Goal: Task Accomplishment & Management: Manage account settings

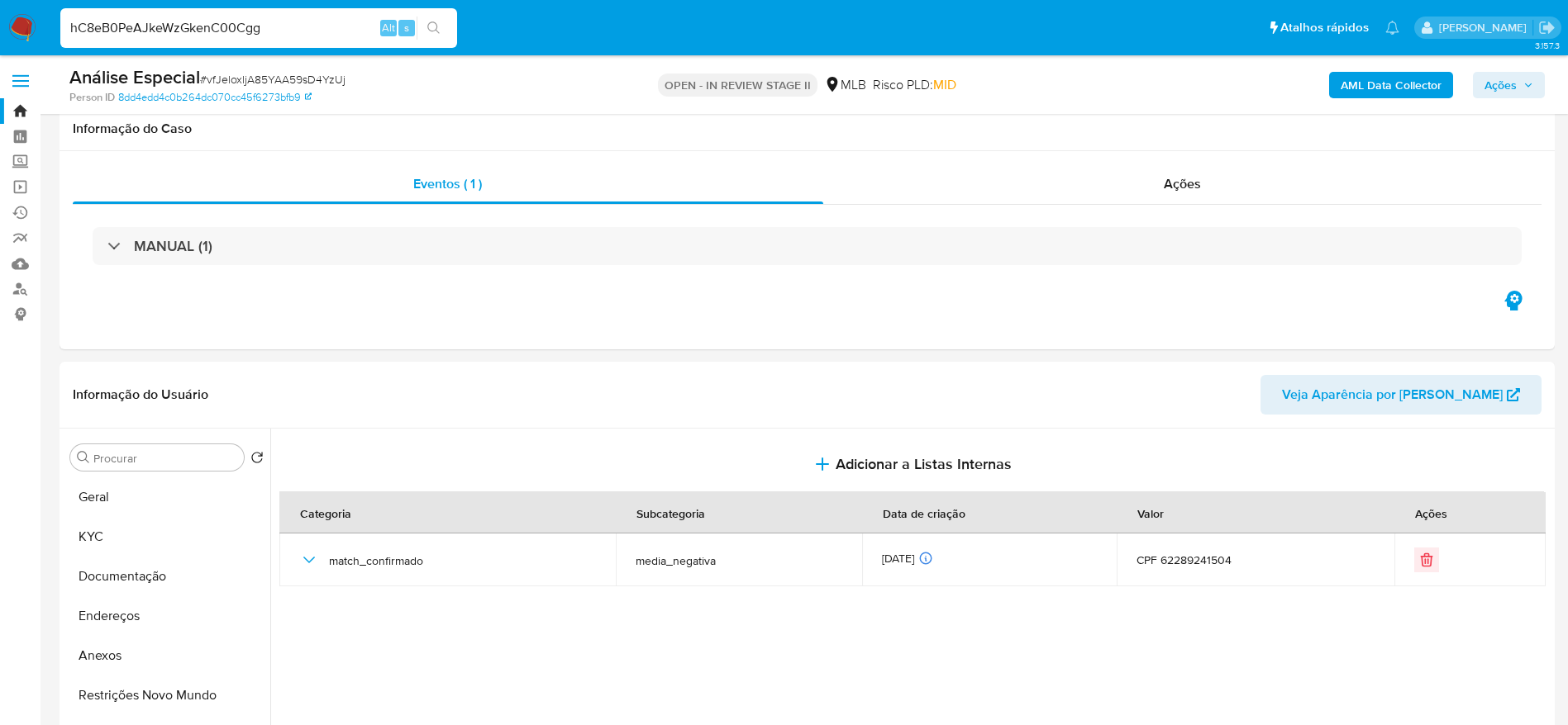
select select "10"
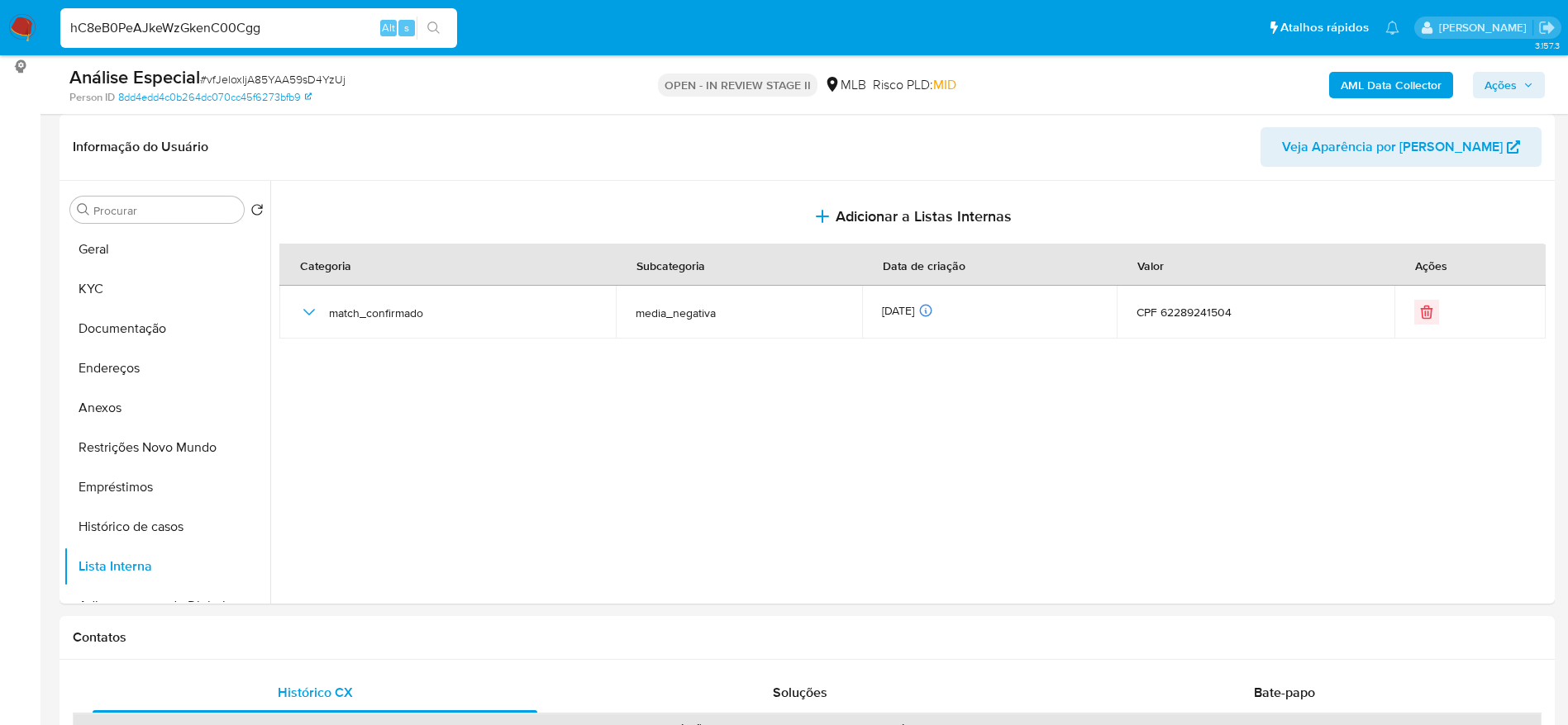
type input "hC8eB0PeAJkeWzGkenC00Cgg"
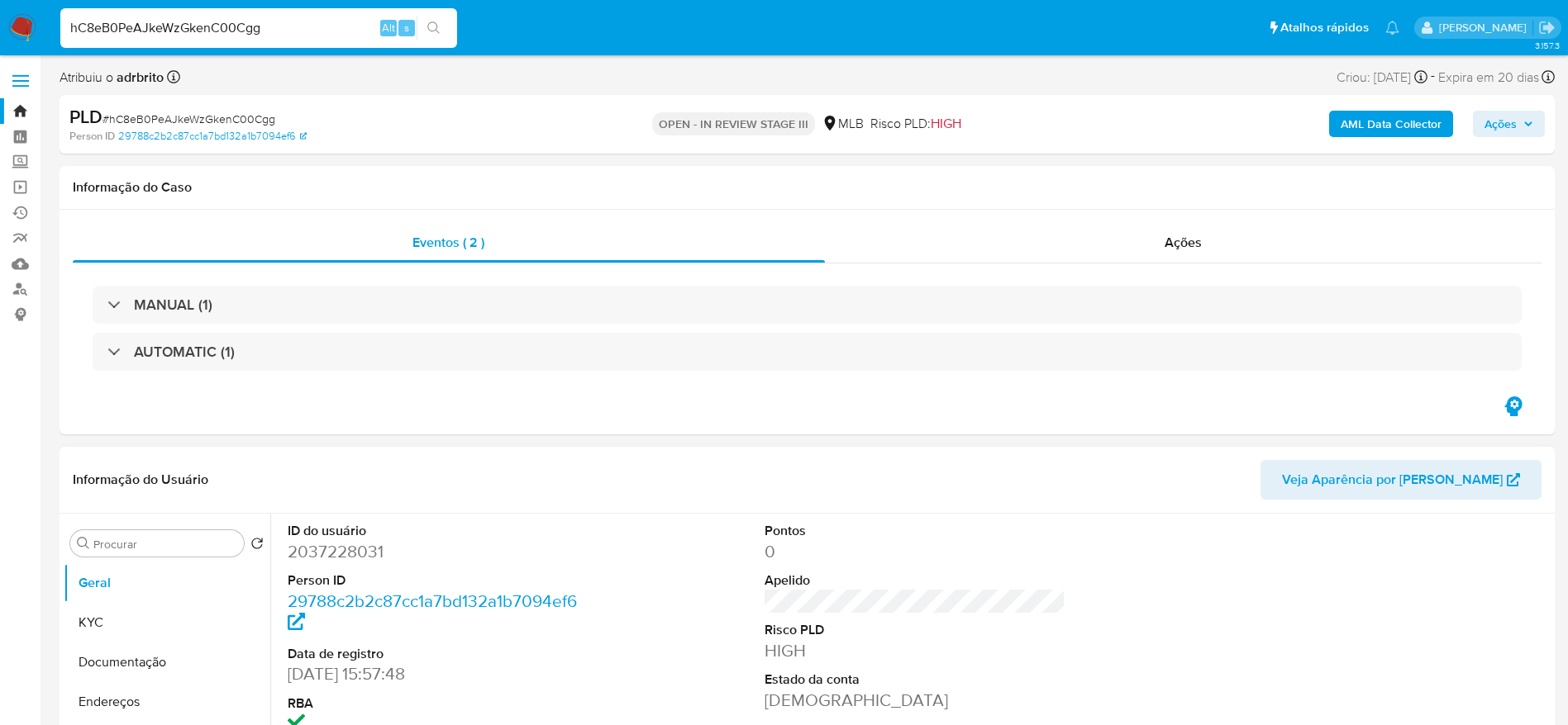
select select "10"
click at [1506, 126] on span "Ações" at bounding box center [1500, 124] width 33 height 26
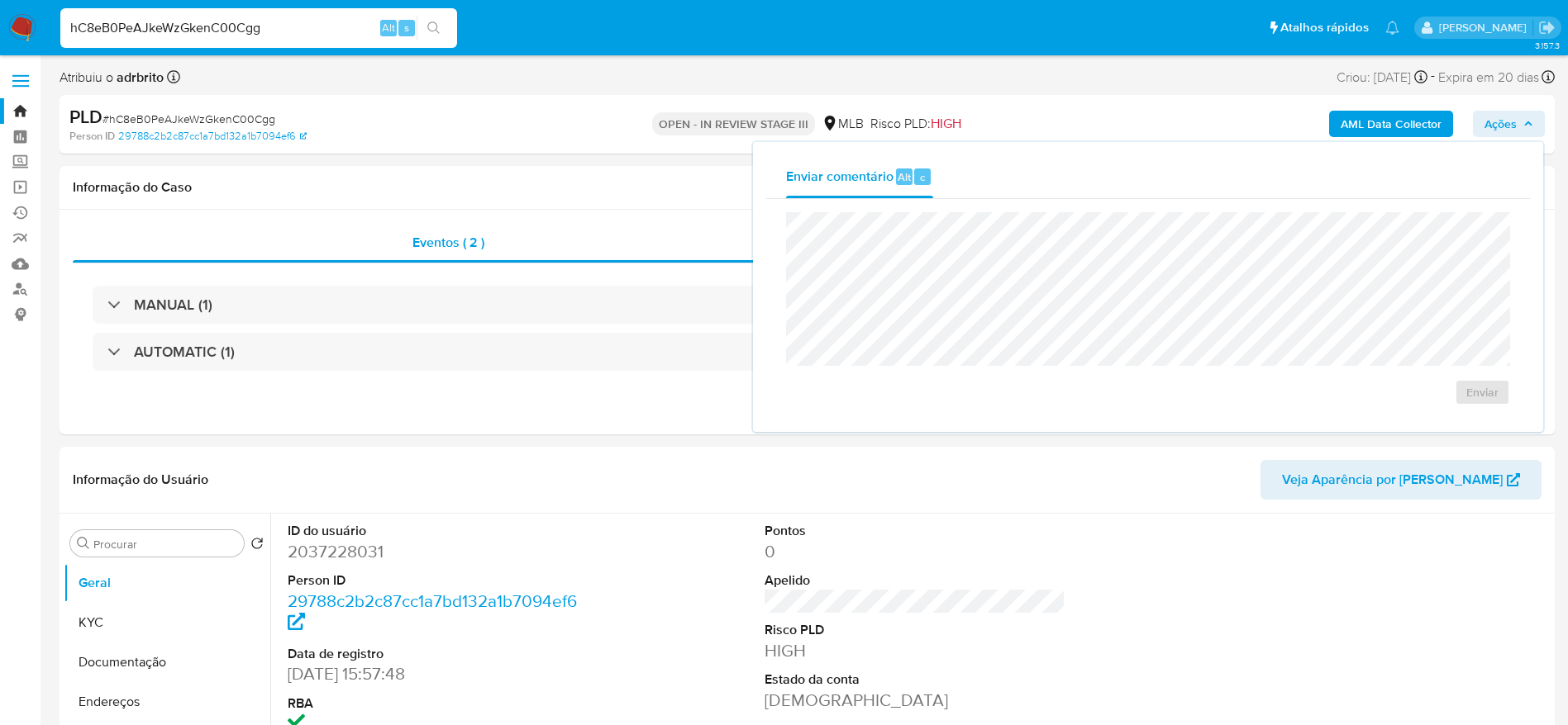
click at [1533, 121] on icon "button" at bounding box center [1527, 123] width 10 height 10
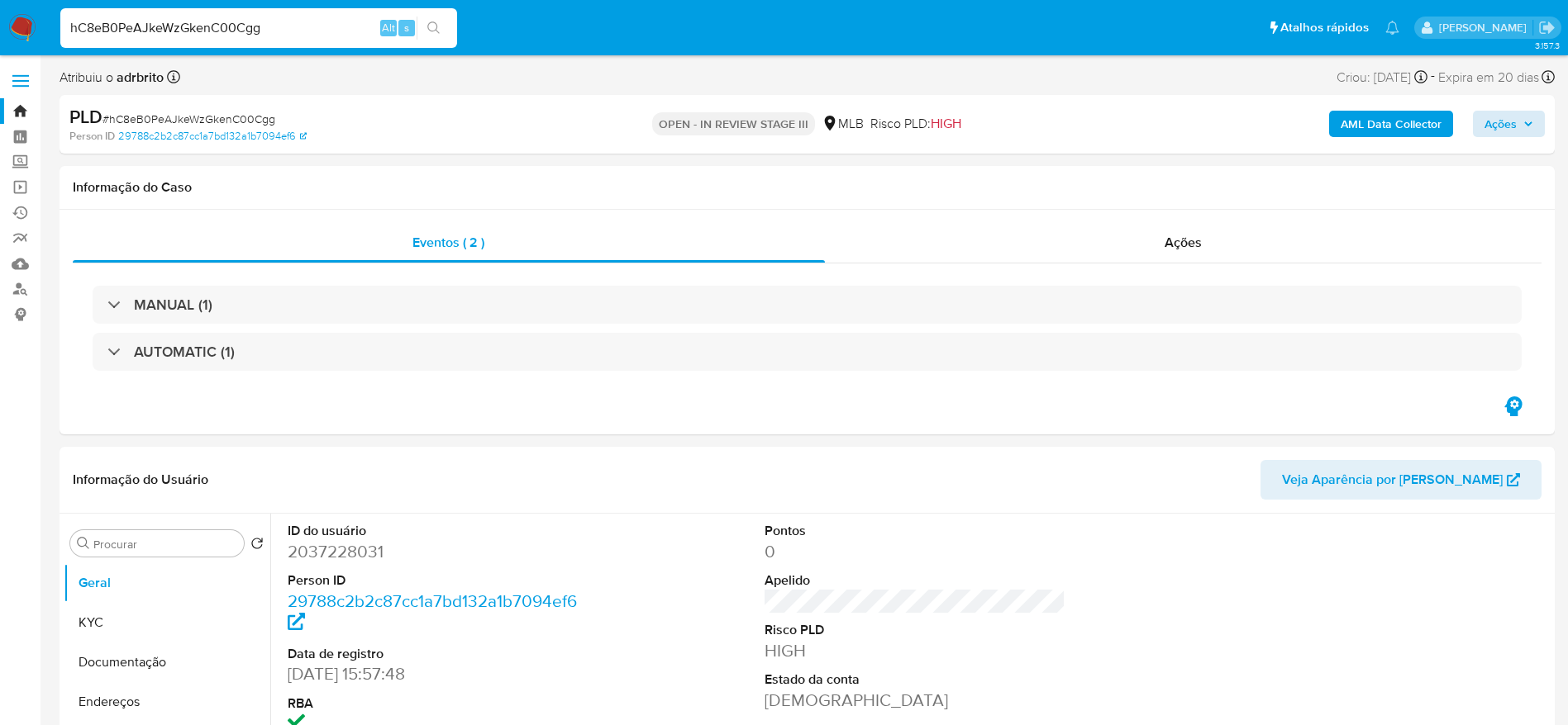
click at [224, 107] on div "PLD # hC8eB0PeAJkeWzGkenC00Cgg" at bounding box center [312, 117] width 486 height 25
copy span "hC8eB0PeAJkeWzGkenC00Cgg"
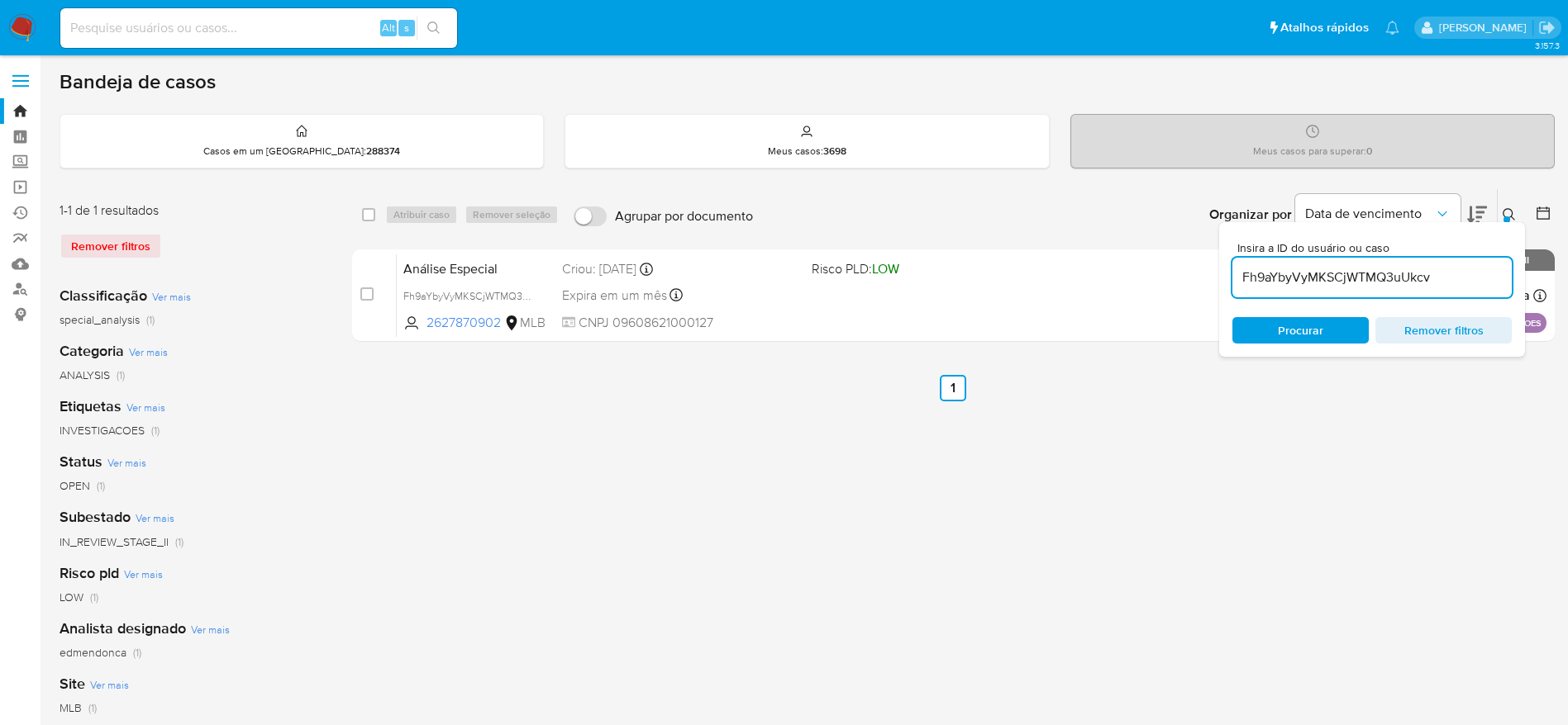
click at [1368, 282] on input "Fh9aYbyVyMKSCjWTMQ3uUkcv" at bounding box center [1371, 277] width 279 height 21
paste input "hC8eB0PeAJkeWzGkenC00Cgg"
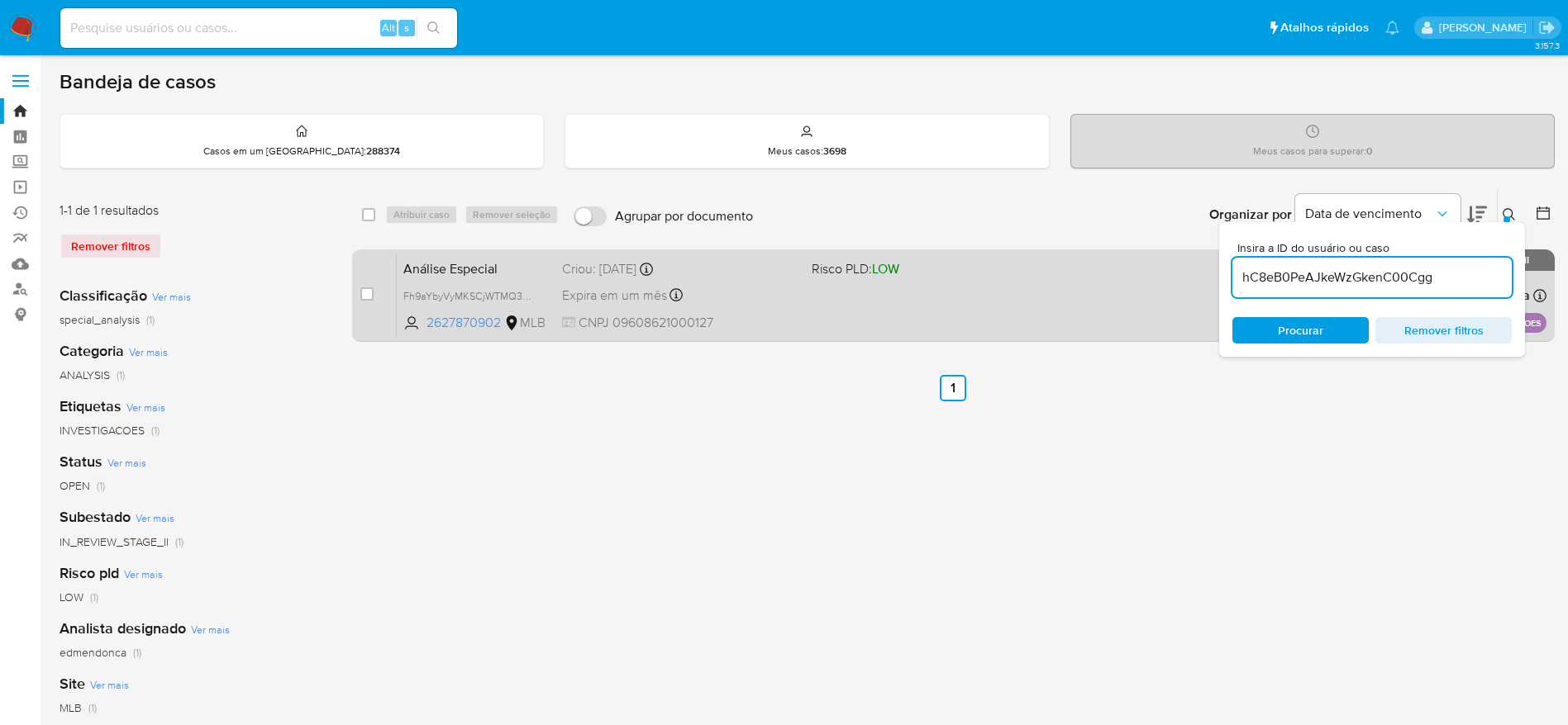
type input "hC8eB0PeAJkeWzGkenC00Cgg"
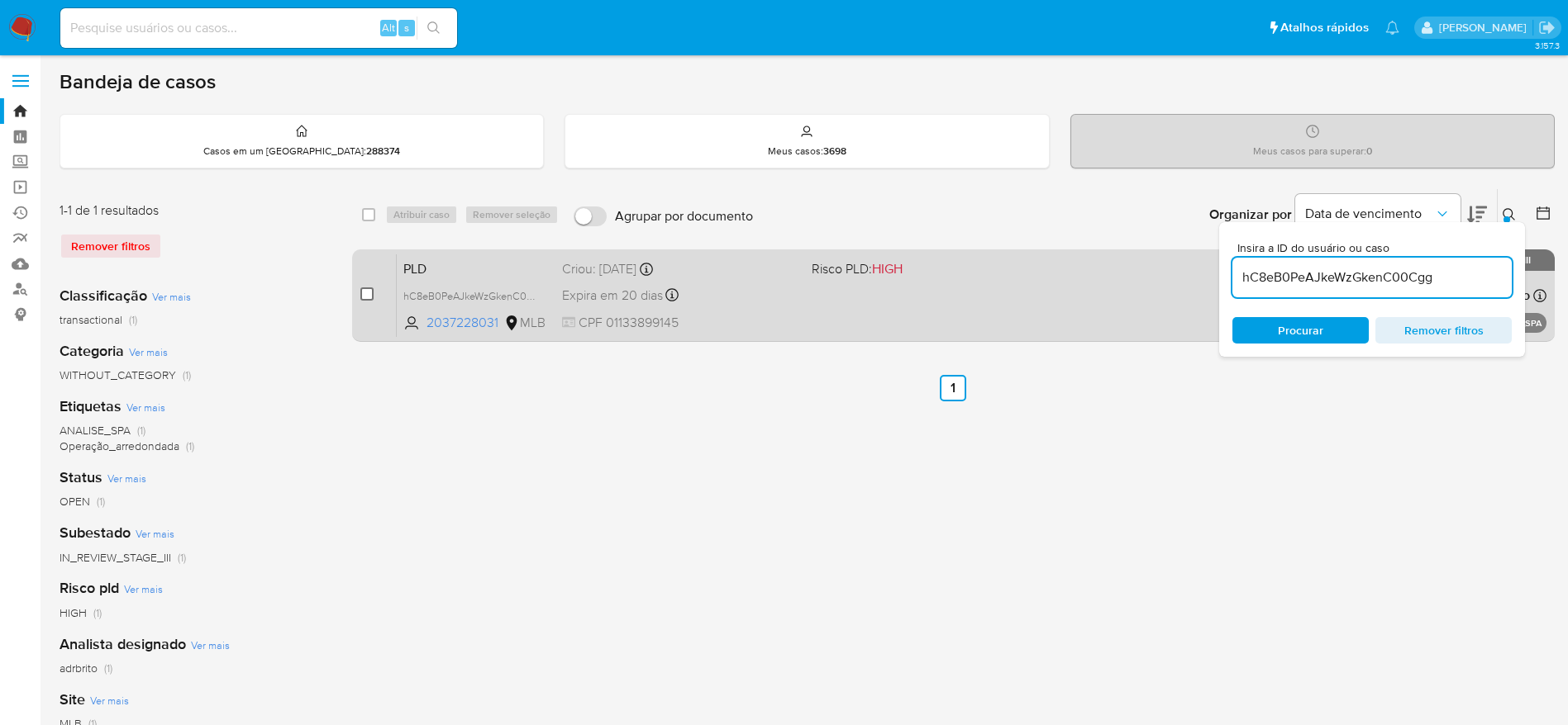
click at [363, 297] on input "checkbox" at bounding box center [367, 293] width 13 height 13
checkbox input "true"
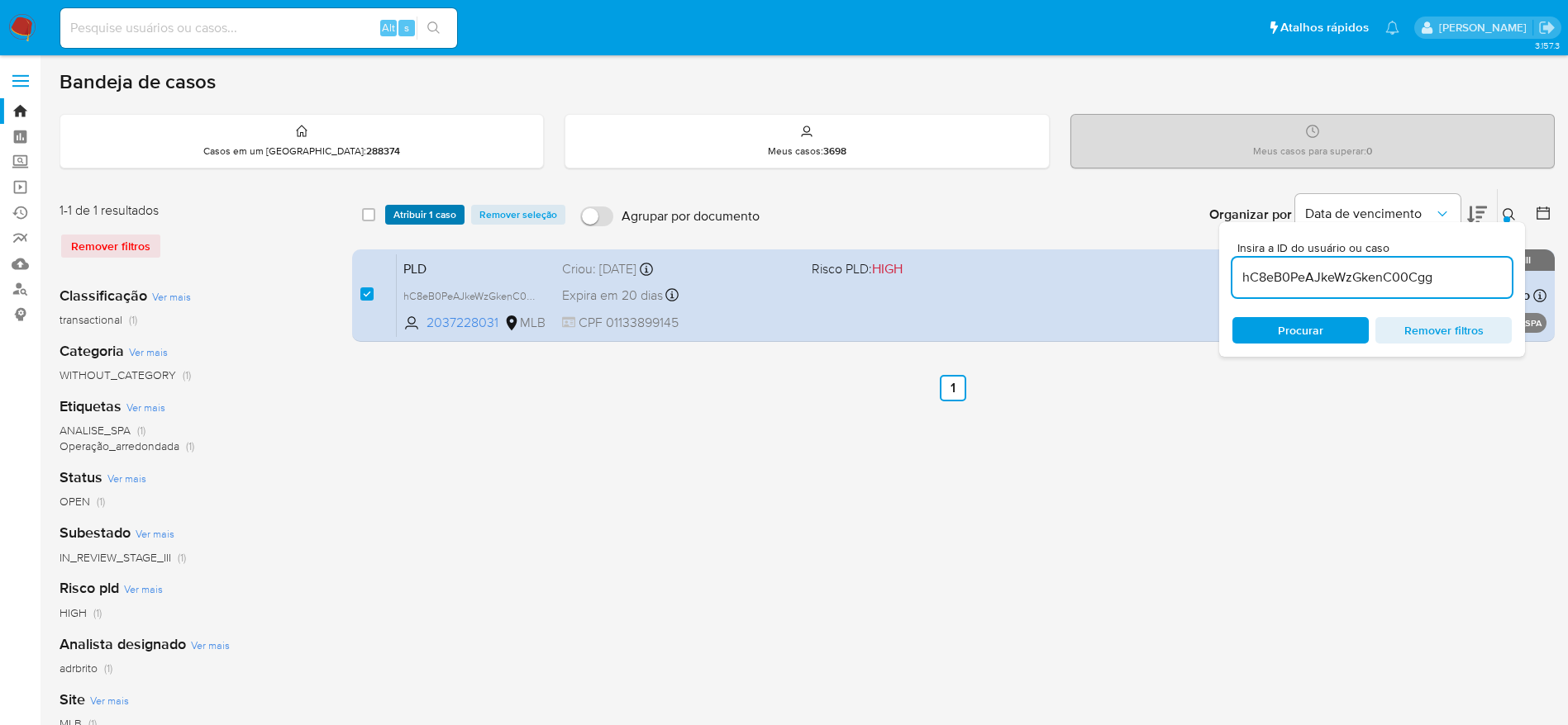
click at [403, 219] on span "Atribuir 1 caso" at bounding box center [424, 214] width 63 height 17
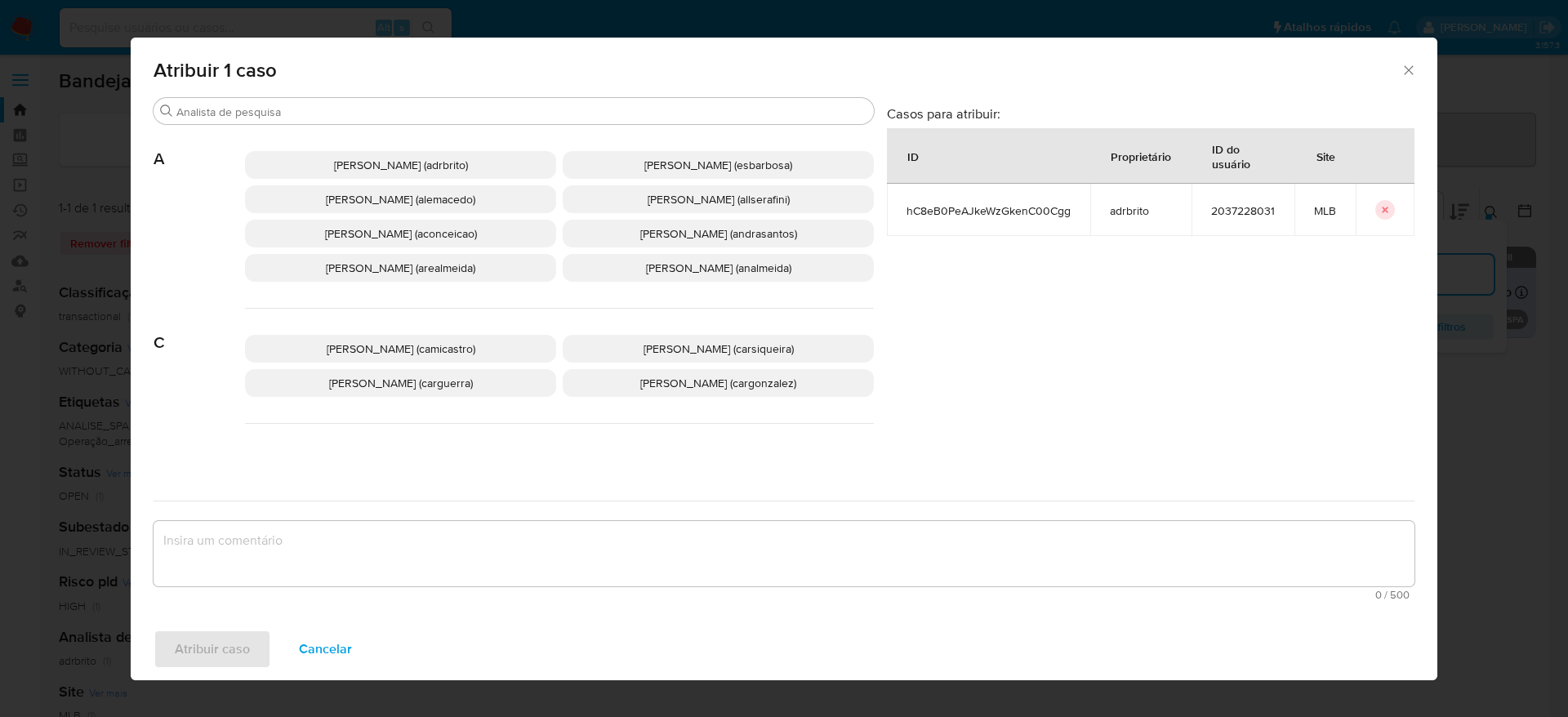
click at [393, 164] on span "Adriano Azeredo Brito (adrbrito)" at bounding box center [401, 165] width 134 height 17
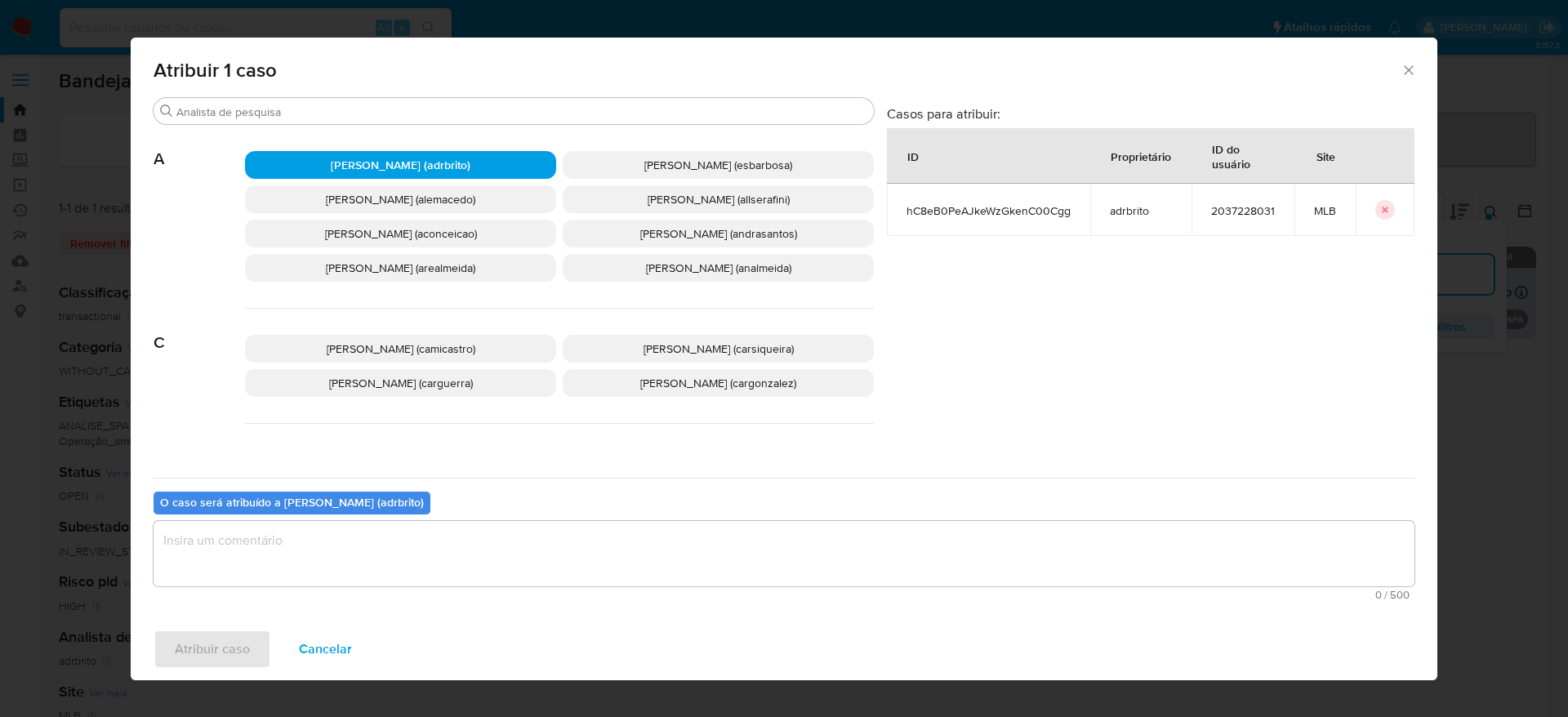
click at [393, 164] on span "Adriano Azeredo Brito (adrbrito)" at bounding box center [400, 165] width 139 height 17
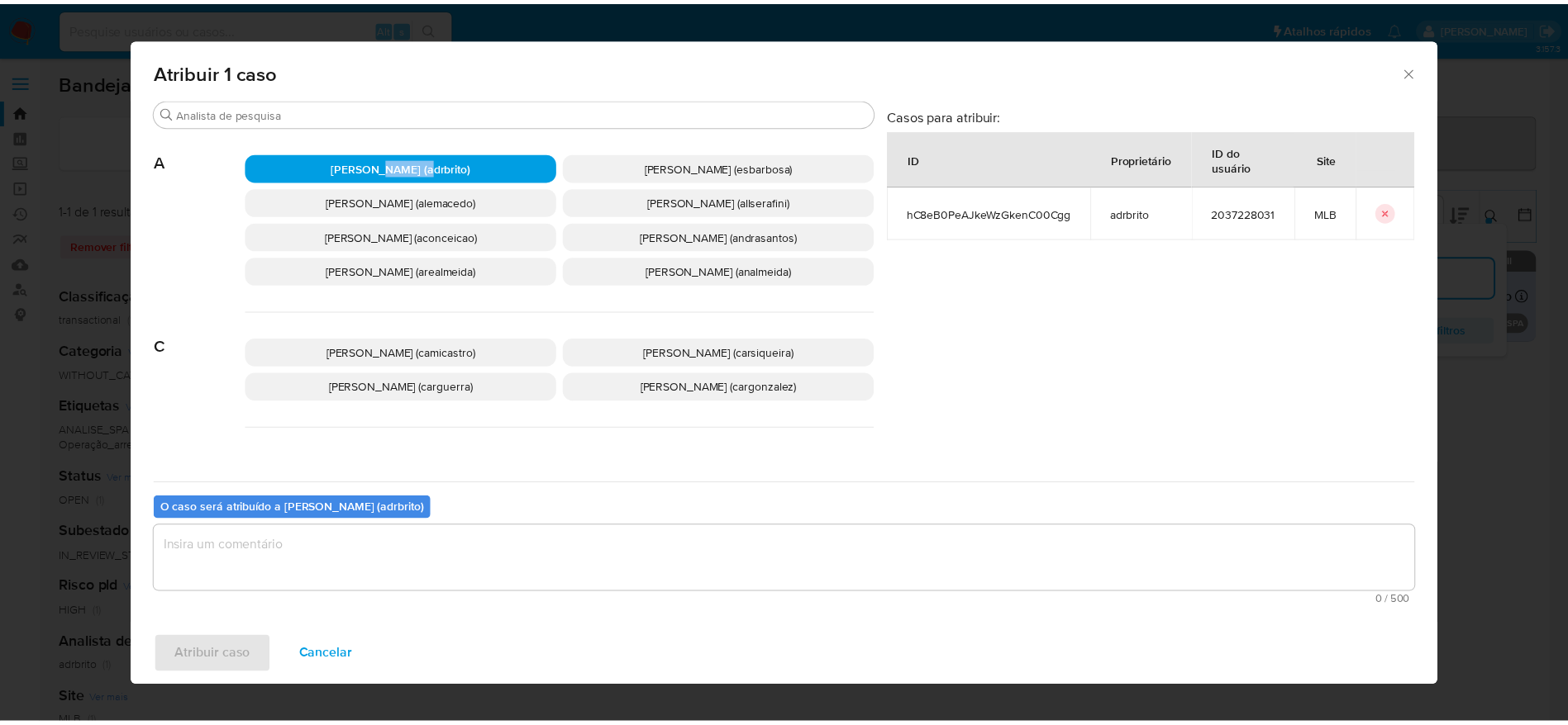
scroll to position [248, 0]
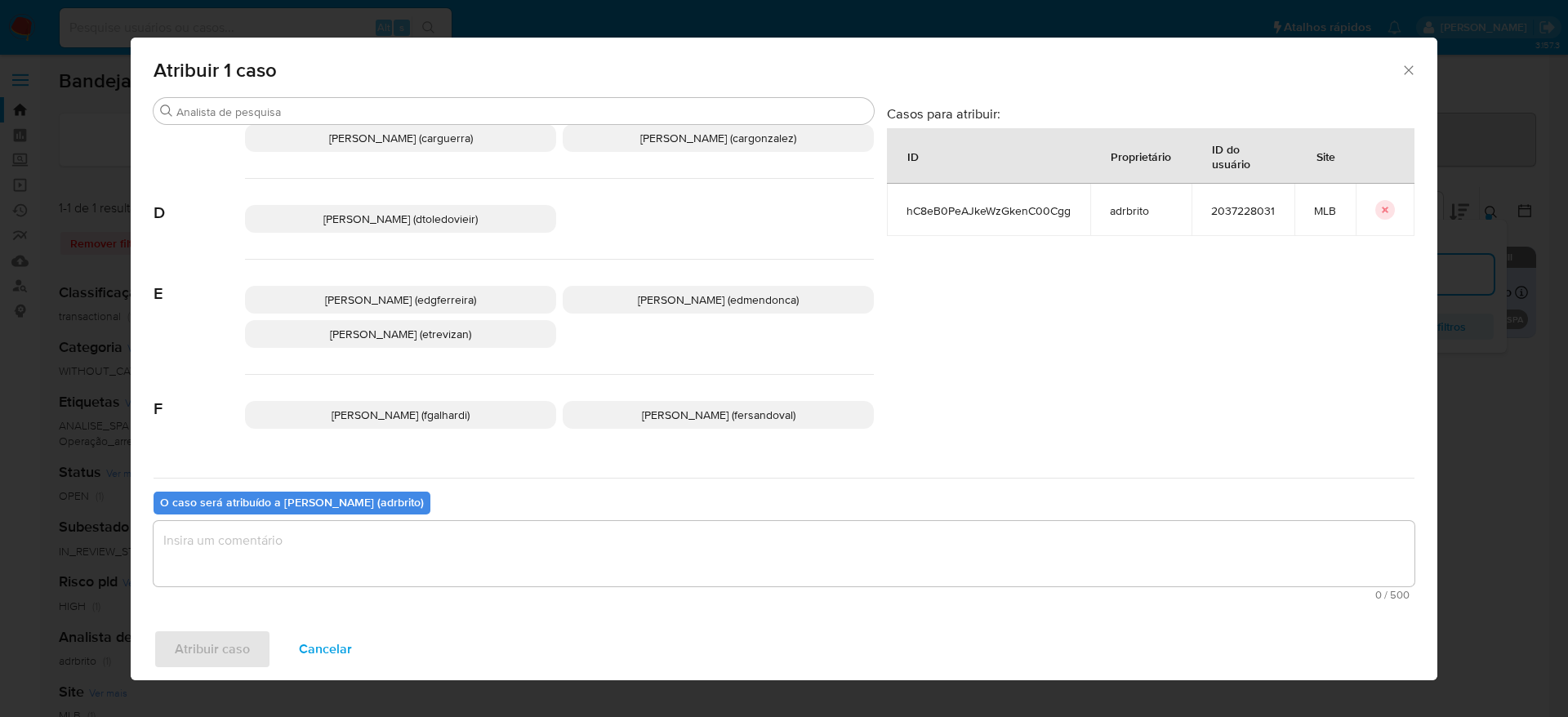
click at [704, 302] on p "Eduardo Mendonca Dutra (edmendonca)" at bounding box center [717, 300] width 311 height 28
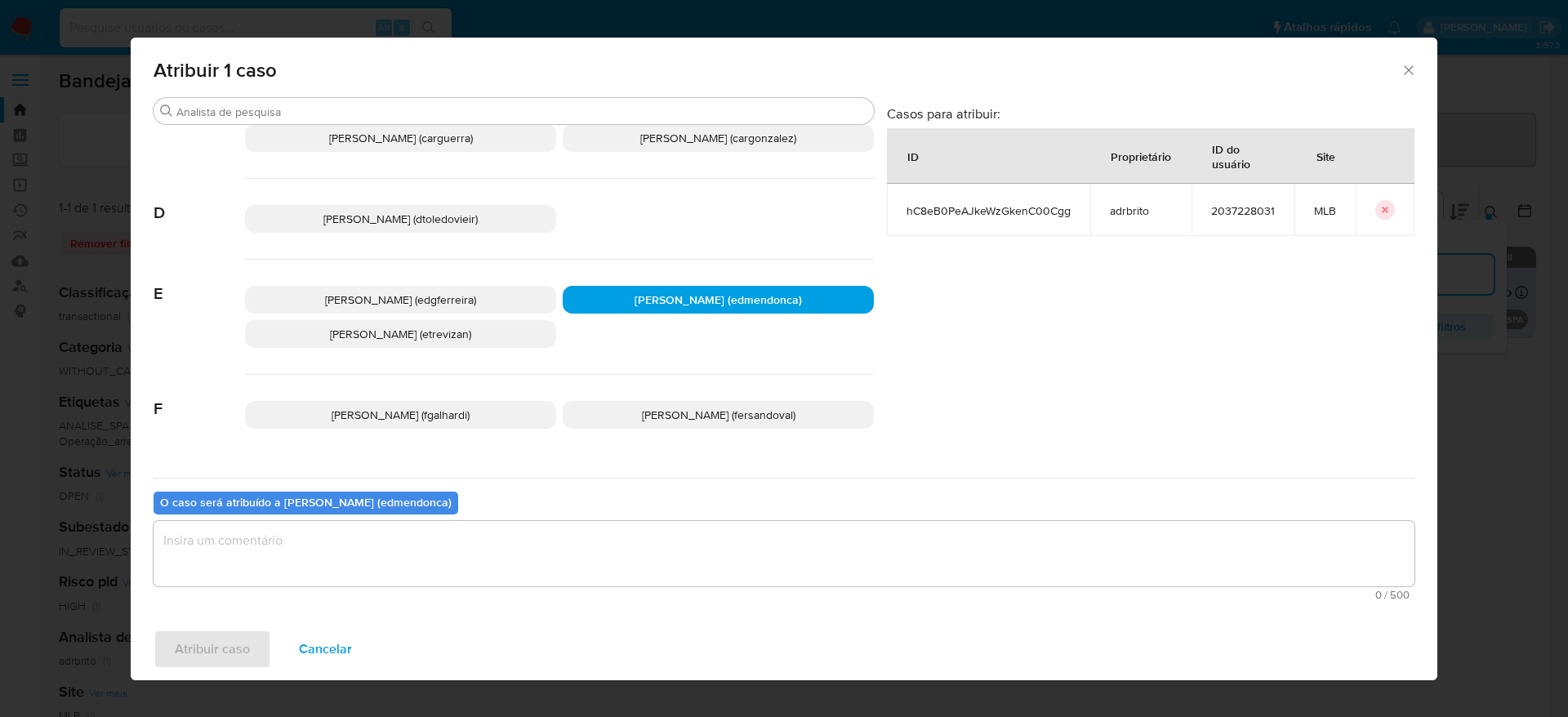
click at [435, 557] on textarea "assign-modal" at bounding box center [784, 553] width 1261 height 65
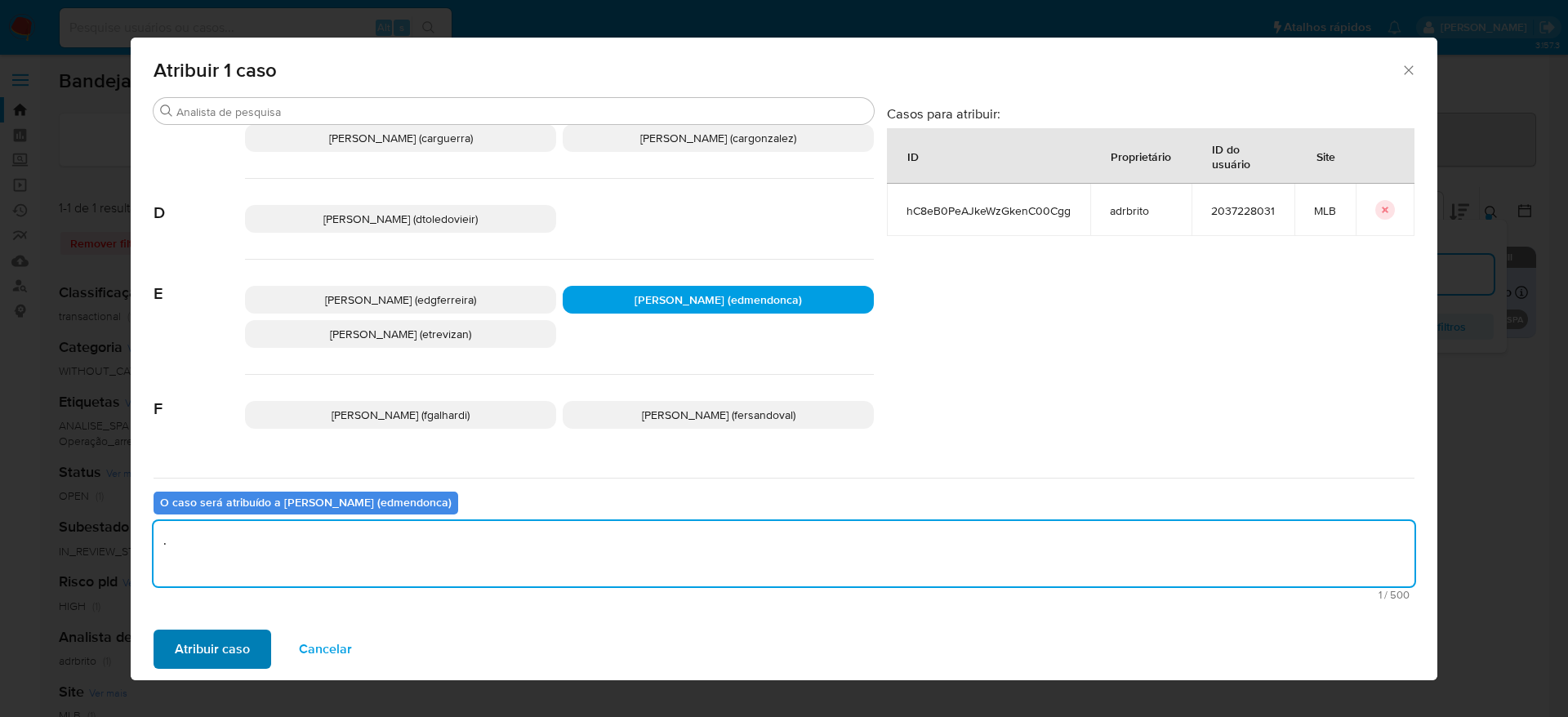
type textarea "."
click at [202, 642] on span "Atribuir caso" at bounding box center [212, 649] width 75 height 36
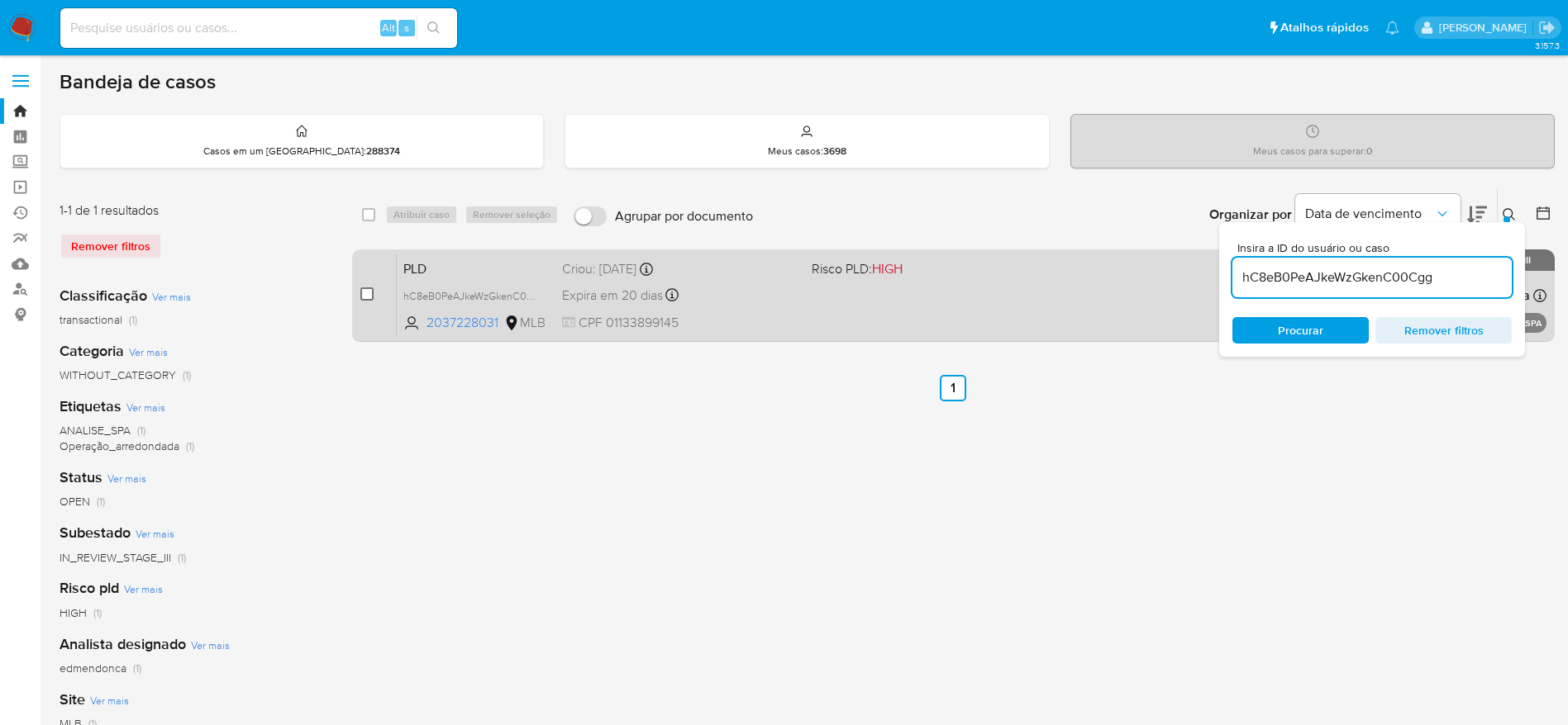
click at [370, 297] on input "checkbox" at bounding box center [367, 293] width 13 height 13
checkbox input "true"
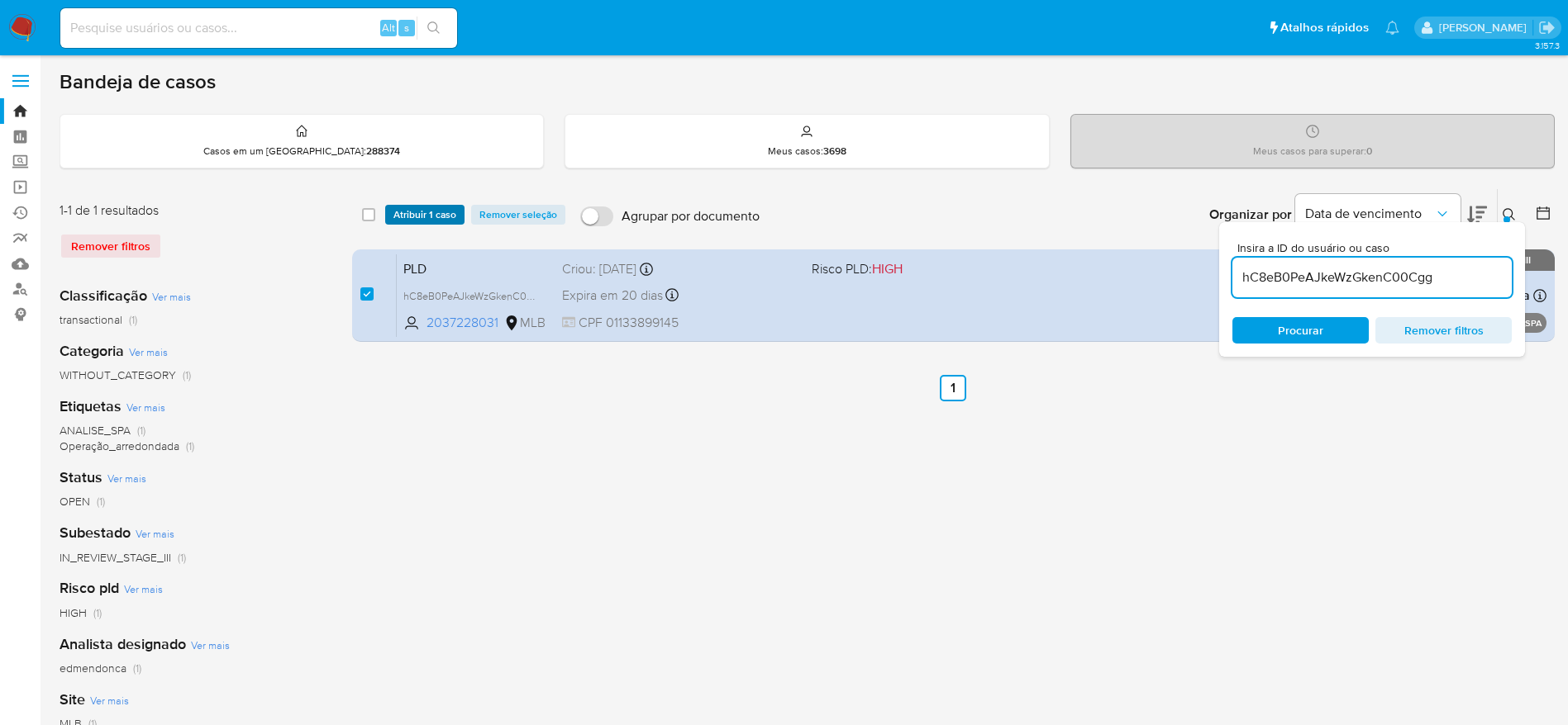
click at [409, 219] on span "Atribuir 1 caso" at bounding box center [424, 214] width 63 height 17
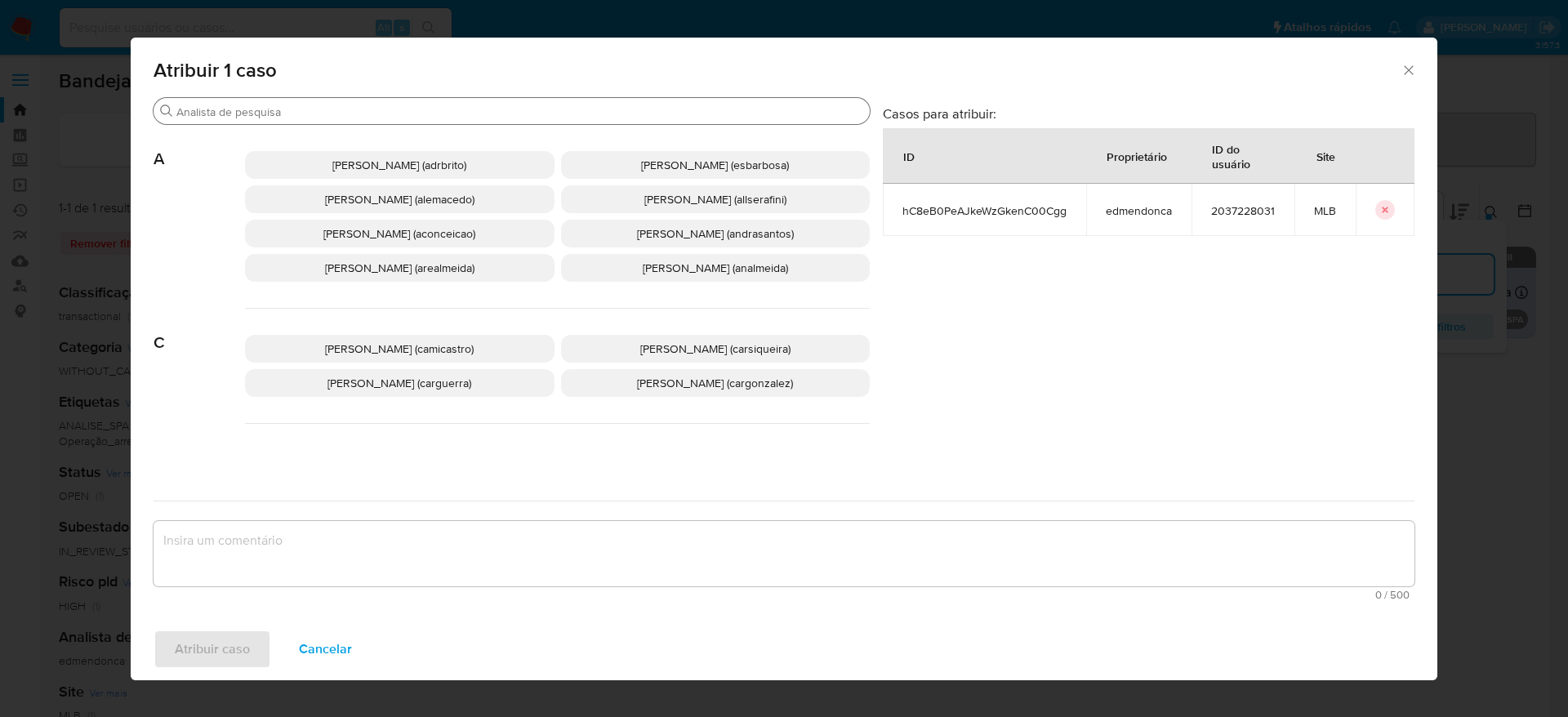
click at [348, 116] on input "Procurar" at bounding box center [520, 112] width 687 height 15
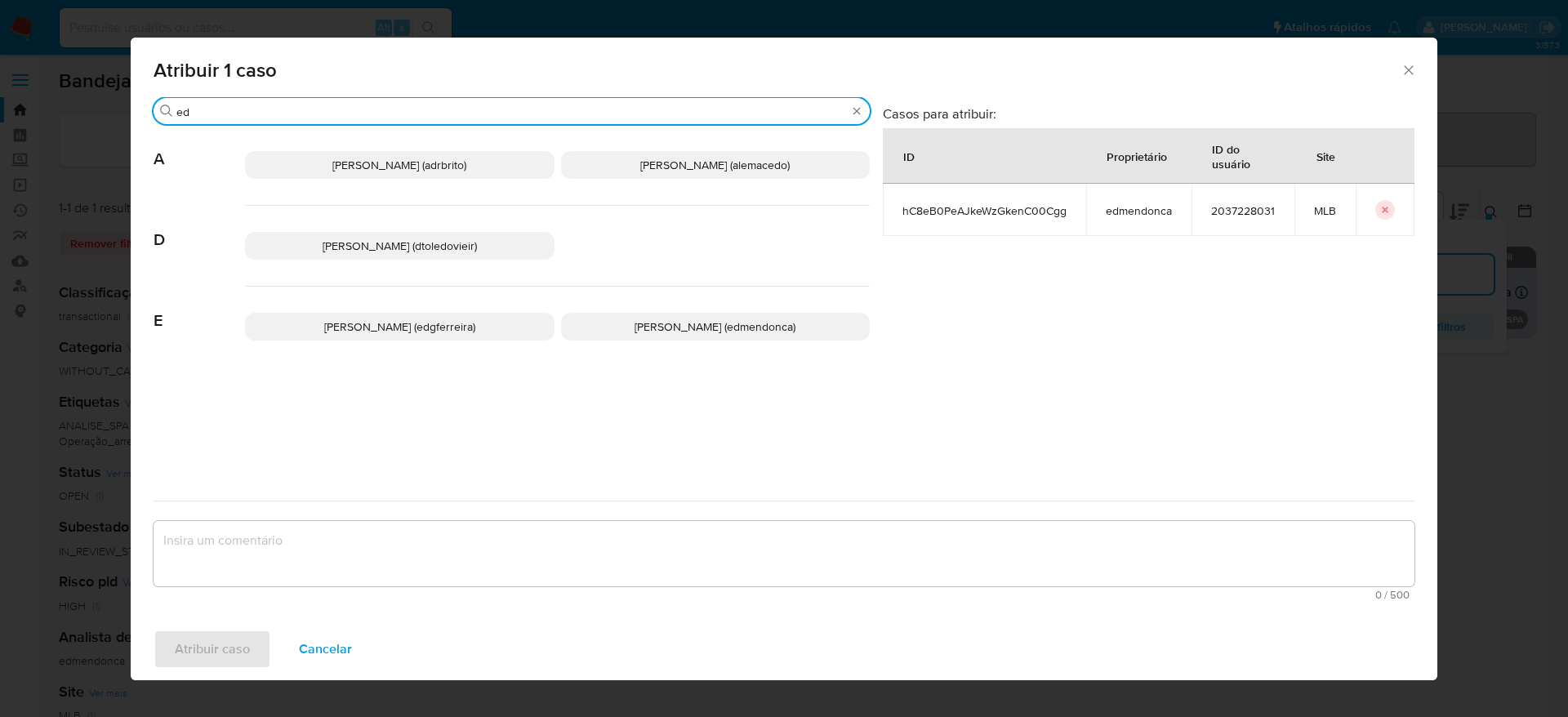
type input "ed"
click at [653, 321] on span "Eduardo Mendonca Dutra (edmendonca)" at bounding box center [715, 327] width 161 height 17
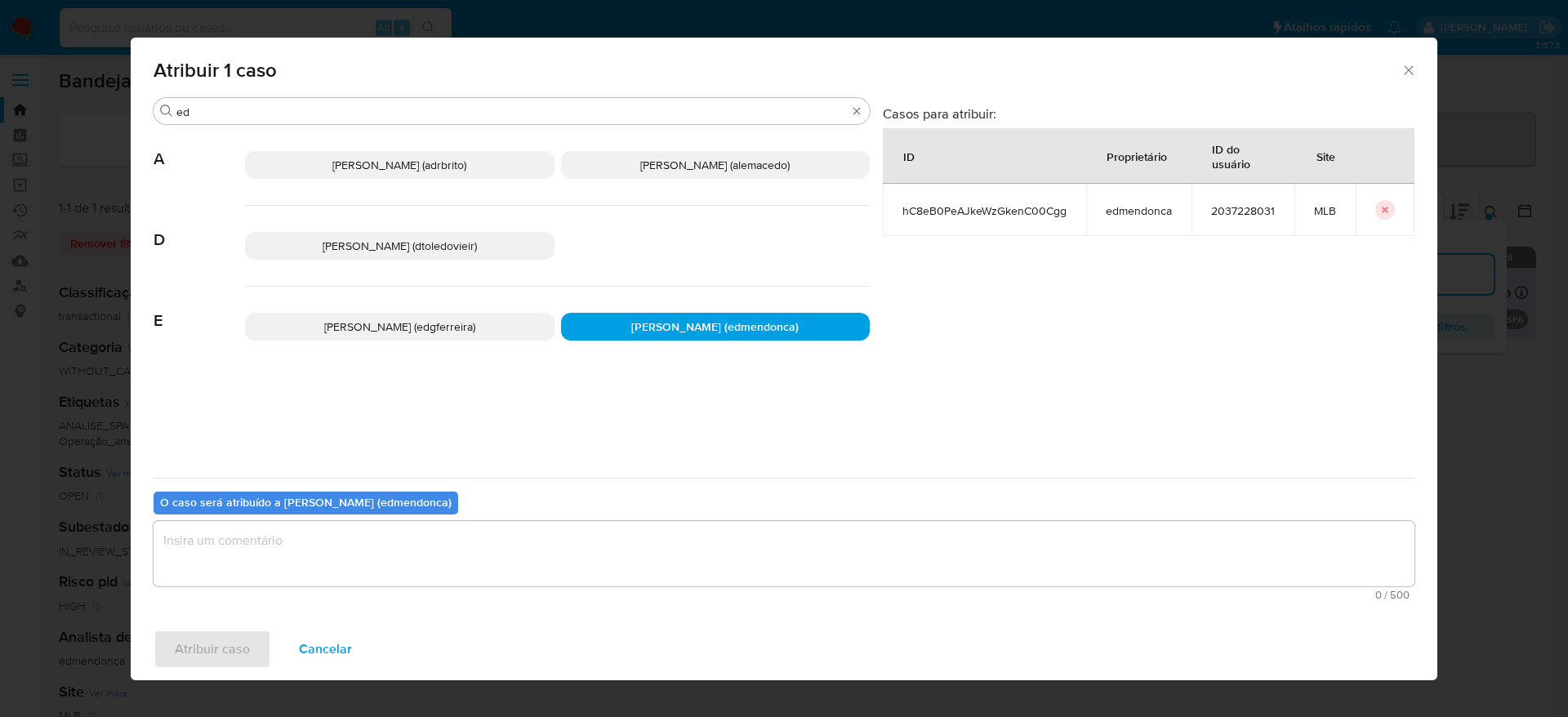
click at [490, 550] on textarea "assign-modal" at bounding box center [784, 553] width 1261 height 65
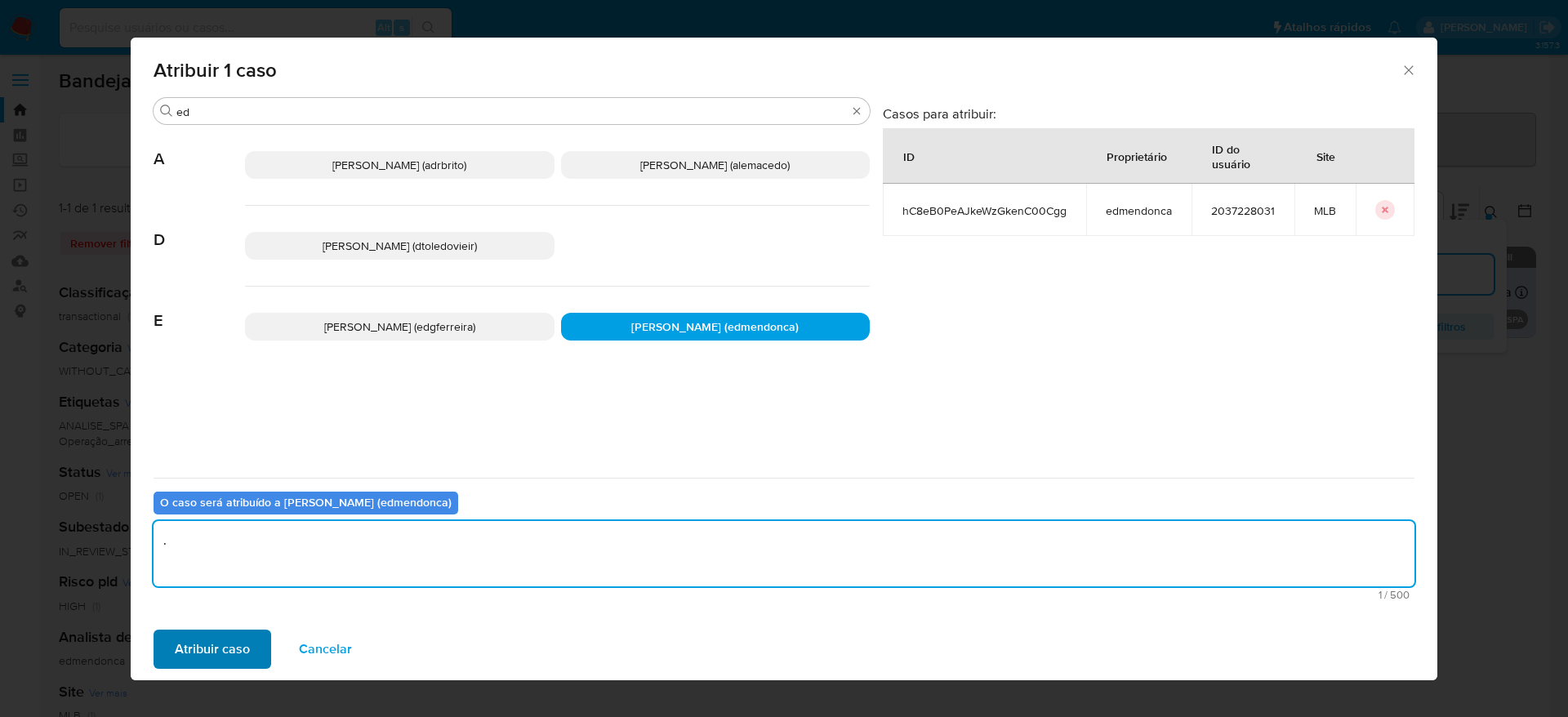
type textarea "."
click at [217, 650] on span "Atribuir caso" at bounding box center [212, 649] width 75 height 36
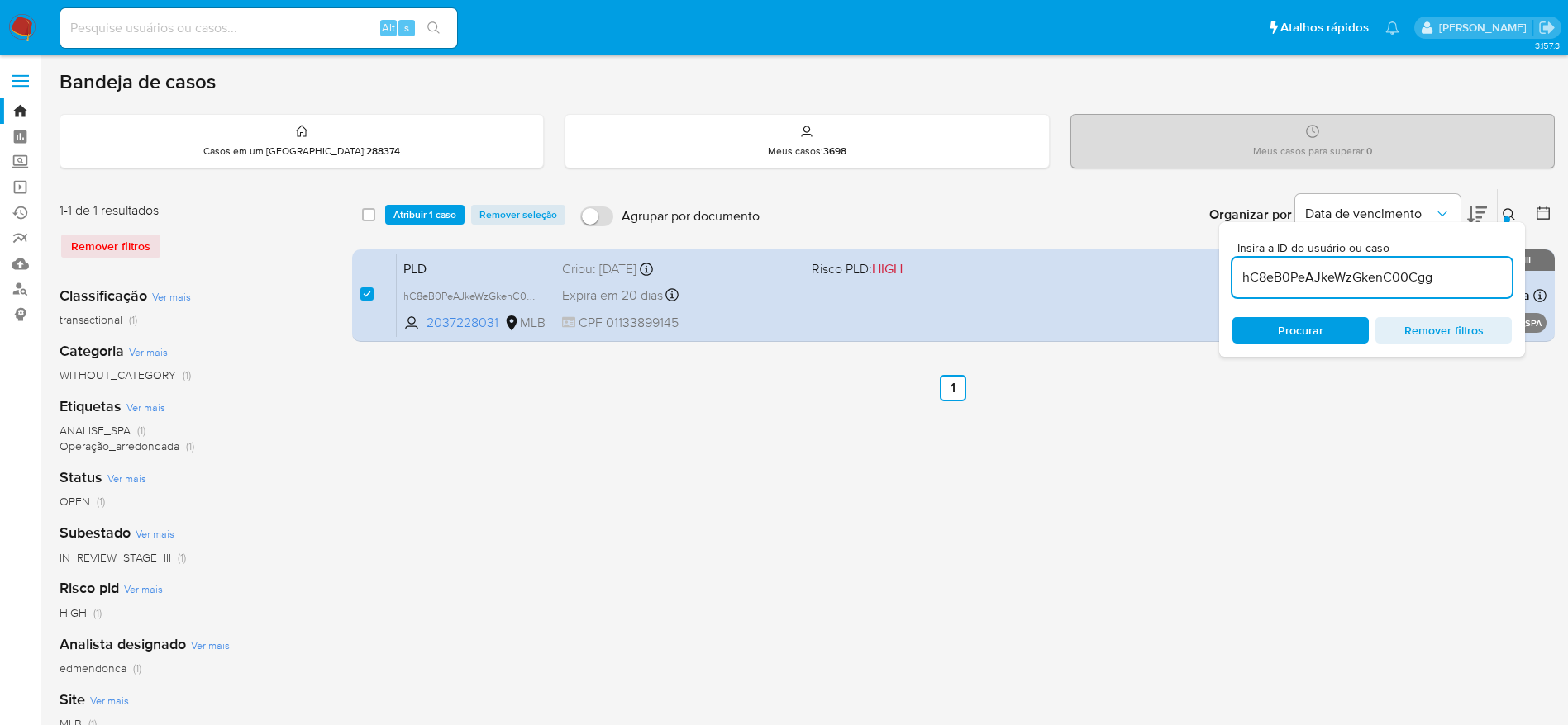
click at [1378, 283] on input "hC8eB0PeAJkeWzGkenC00Cgg" at bounding box center [1371, 277] width 279 height 21
paste input "R7BG8afafAifwNUDuwGxcyFi"
type input "R7BG8afafAifwNUDuwGxcyFi"
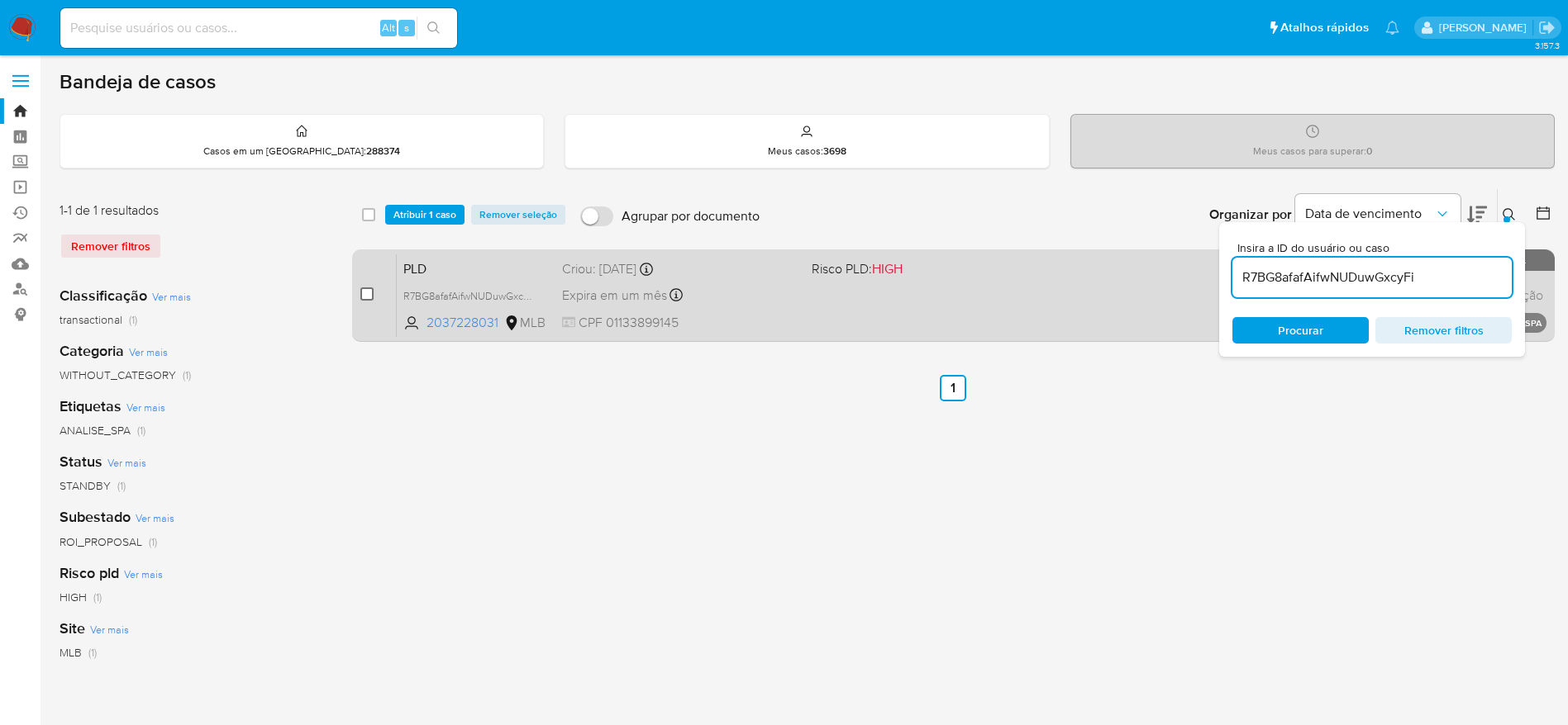
click at [373, 291] on input "checkbox" at bounding box center [367, 293] width 13 height 13
checkbox input "true"
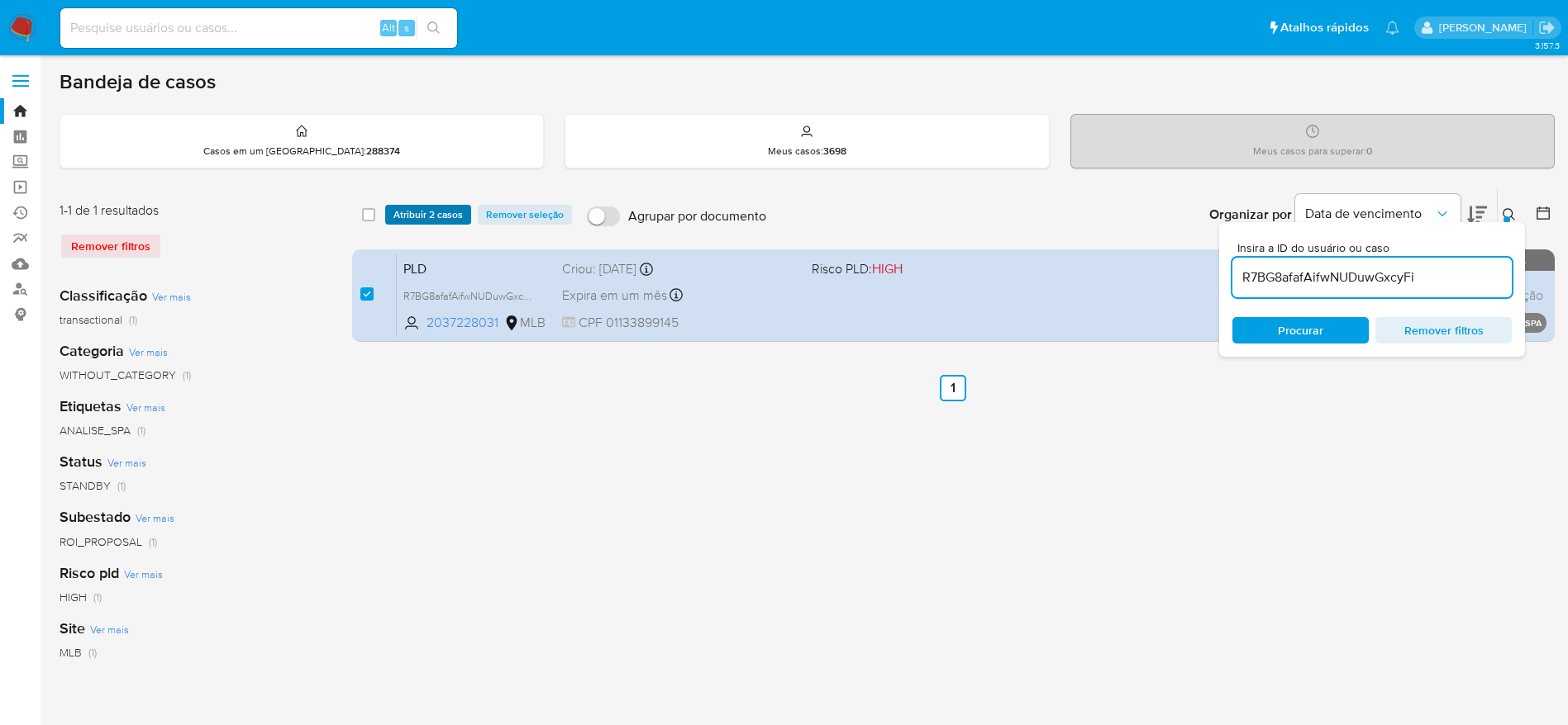
click at [419, 211] on span "Atribuir 2 casos" at bounding box center [427, 214] width 70 height 17
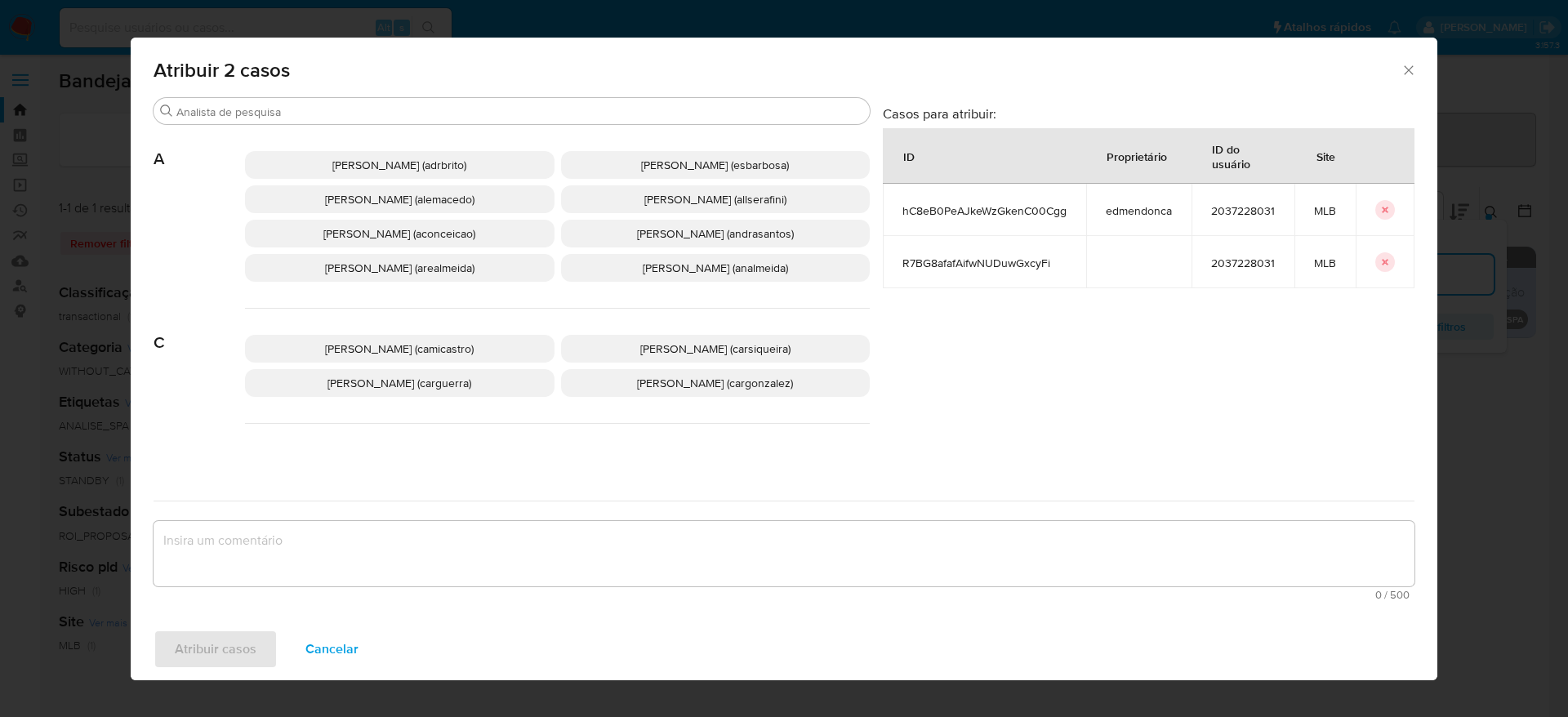
click at [357, 650] on button "Cancelar" at bounding box center [332, 649] width 96 height 39
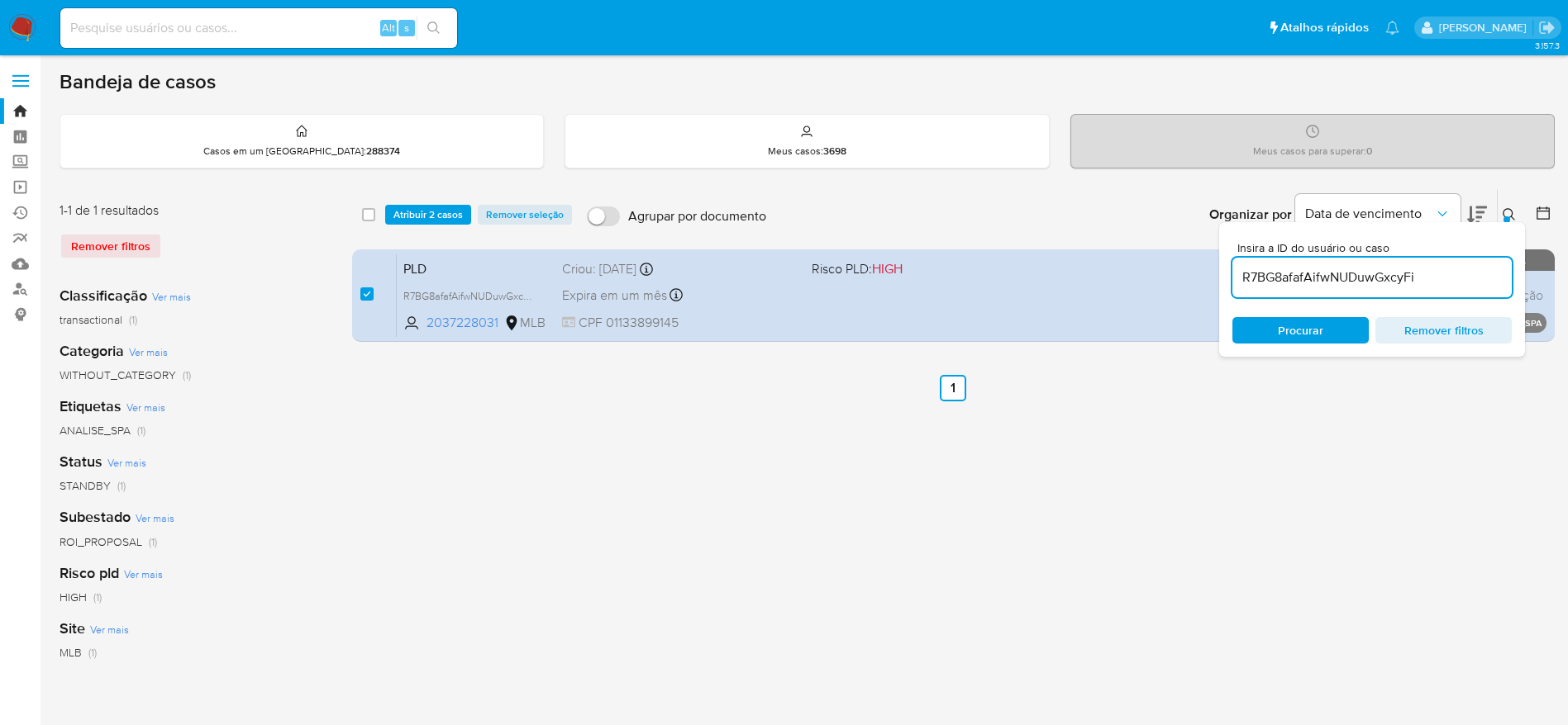
click at [520, 522] on div "select-all-cases-checkbox Atribuir 2 casos Remover seleção Agrupar por document…" at bounding box center [953, 551] width 1202 height 725
click at [22, 27] on img at bounding box center [22, 28] width 28 height 28
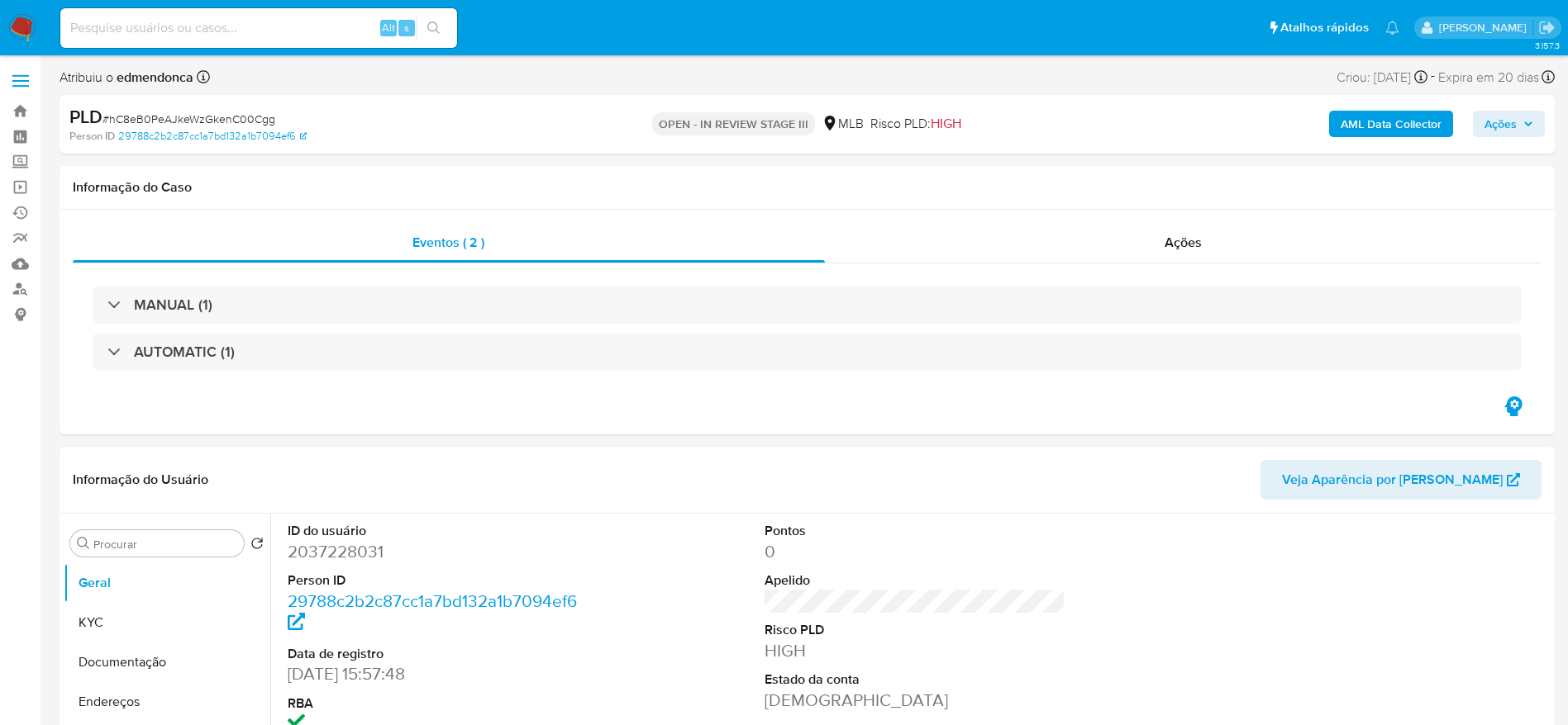
click at [1529, 123] on icon "button" at bounding box center [1527, 123] width 10 height 10
select select "10"
click at [1516, 129] on span "Ações" at bounding box center [1500, 124] width 33 height 26
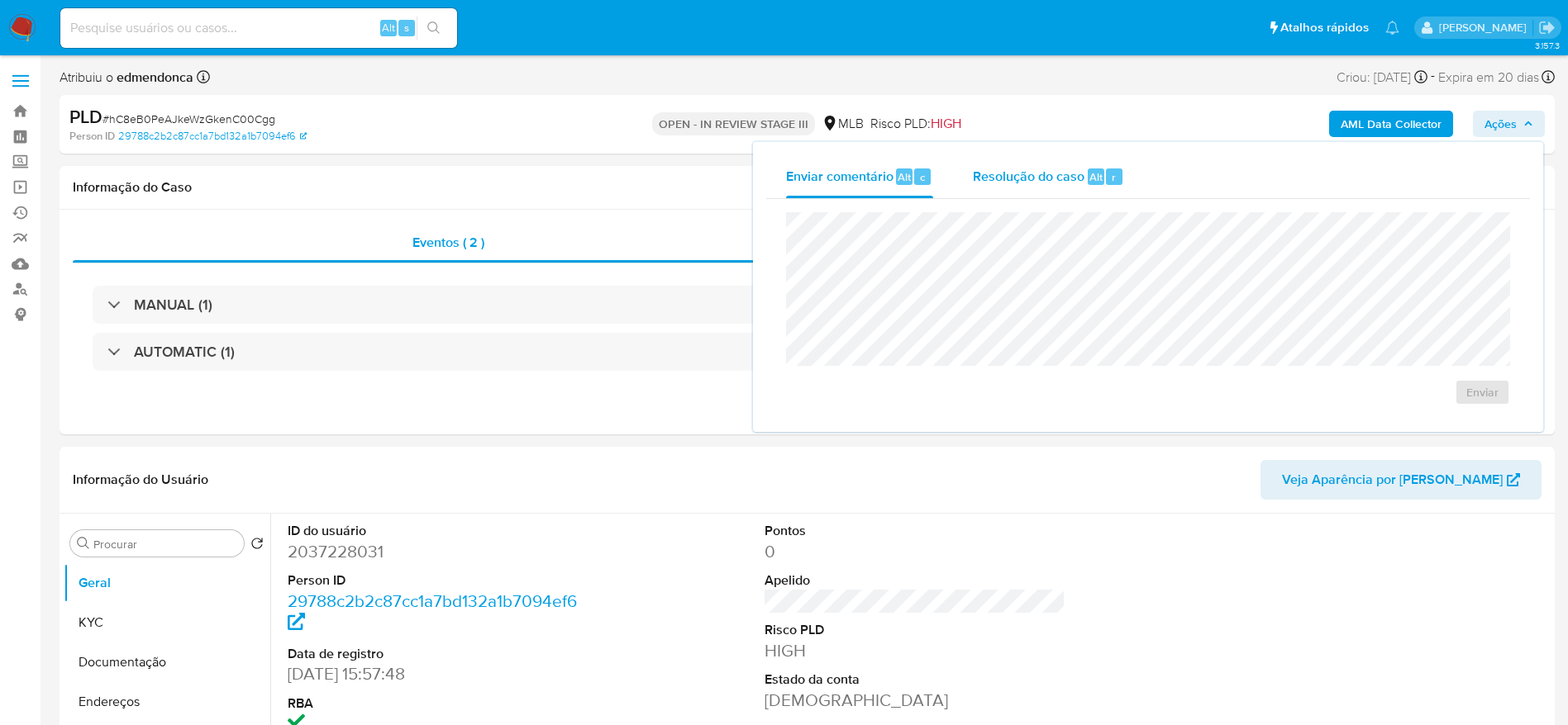
click at [1051, 184] on span "Resolução do caso" at bounding box center [1029, 176] width 112 height 19
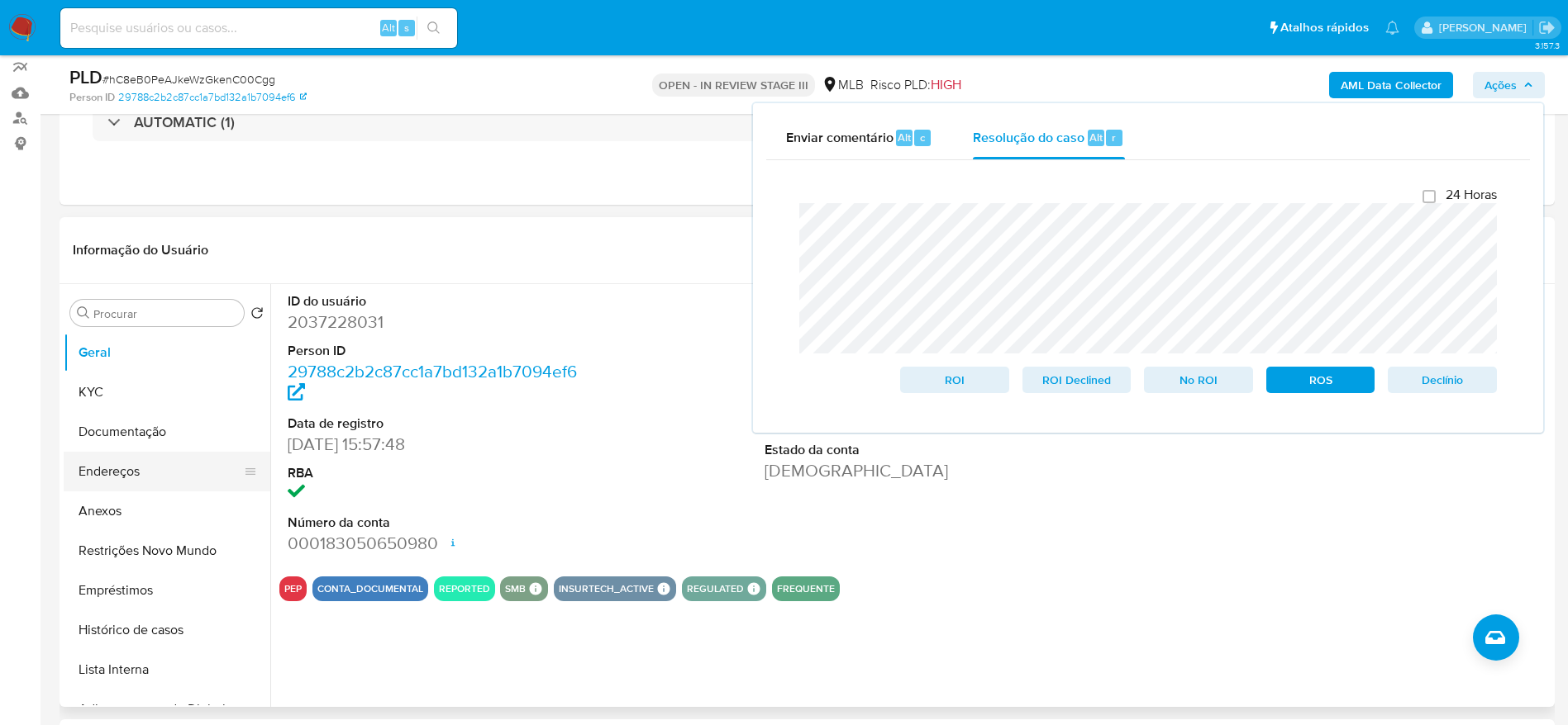
scroll to position [248, 0]
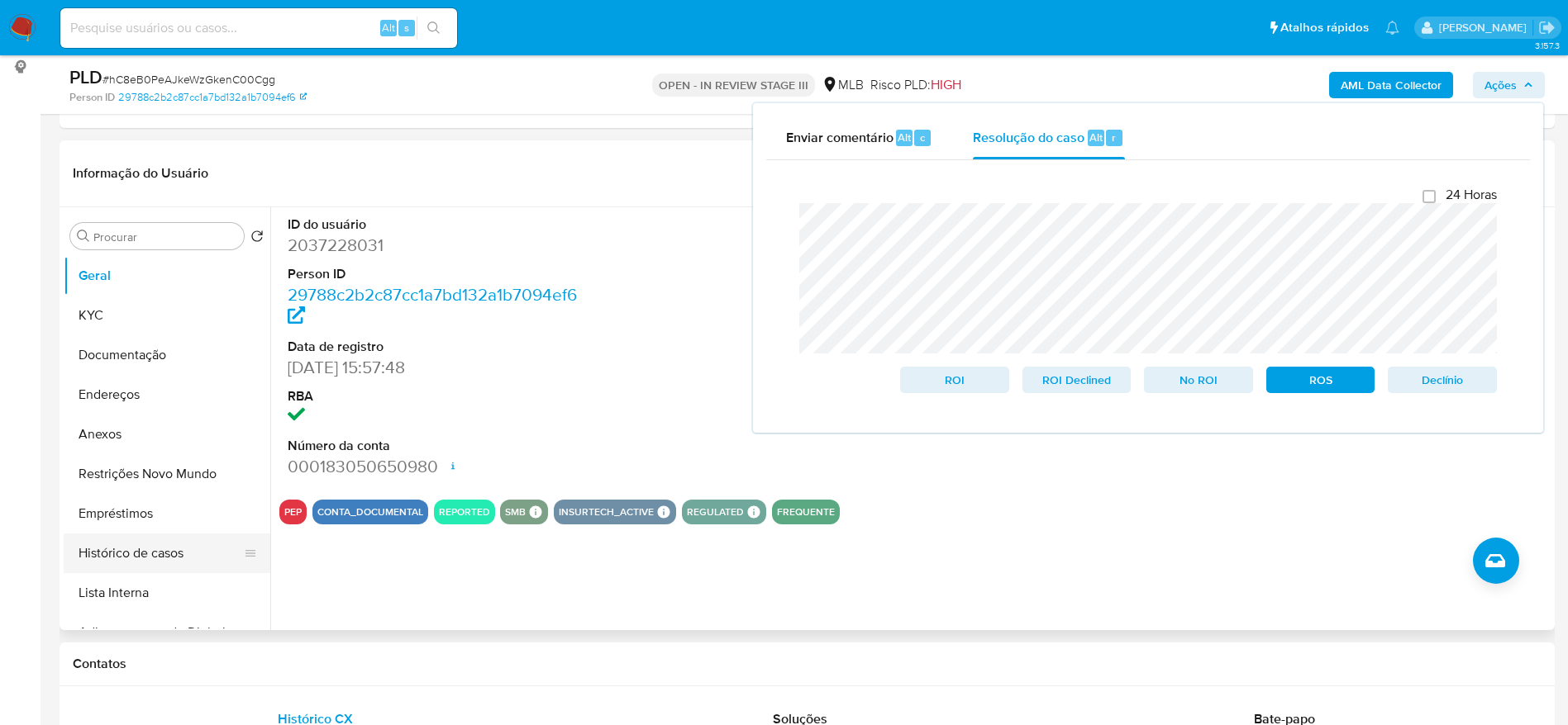
click at [153, 554] on button "Histórico de casos" at bounding box center [160, 553] width 193 height 40
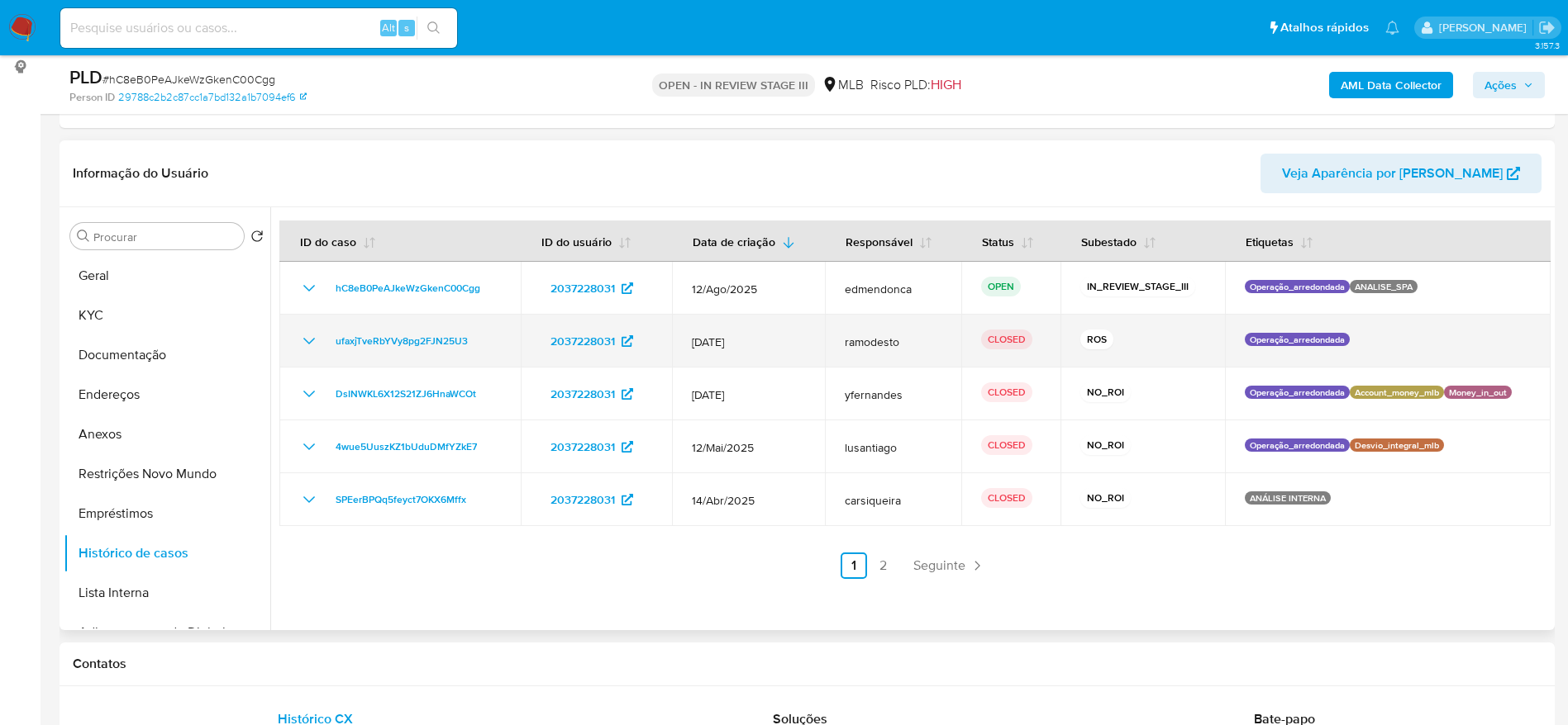
click at [298, 344] on td "ufaxjTveRbYVy8pg2FJN25U3" at bounding box center [400, 341] width 242 height 53
click at [305, 342] on icon "Mostrar/Ocultar" at bounding box center [308, 341] width 20 height 20
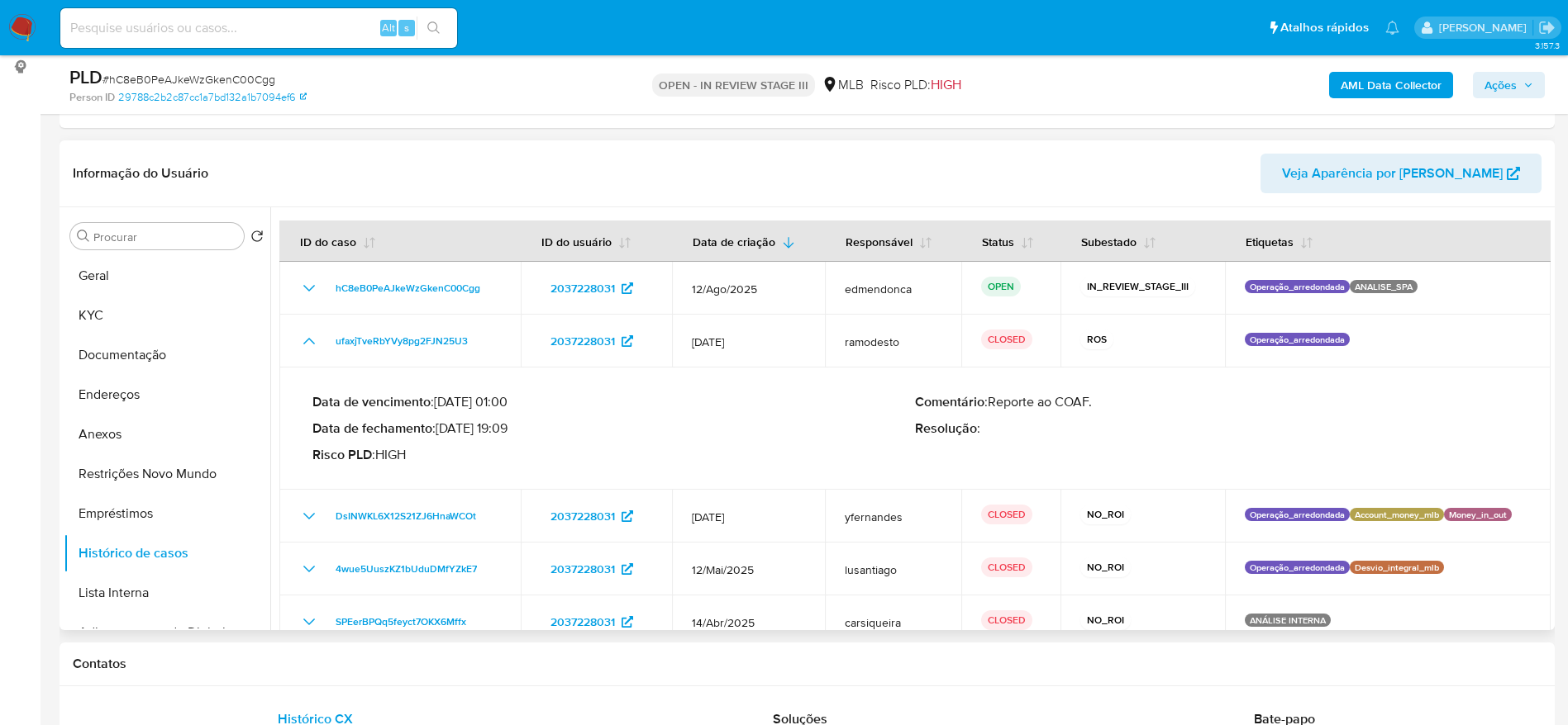
drag, startPoint x: 442, startPoint y: 427, endPoint x: 513, endPoint y: 433, distance: 71.3
click at [513, 433] on p "Data de fechamento : 20/08/2025 19:09" at bounding box center [613, 428] width 603 height 17
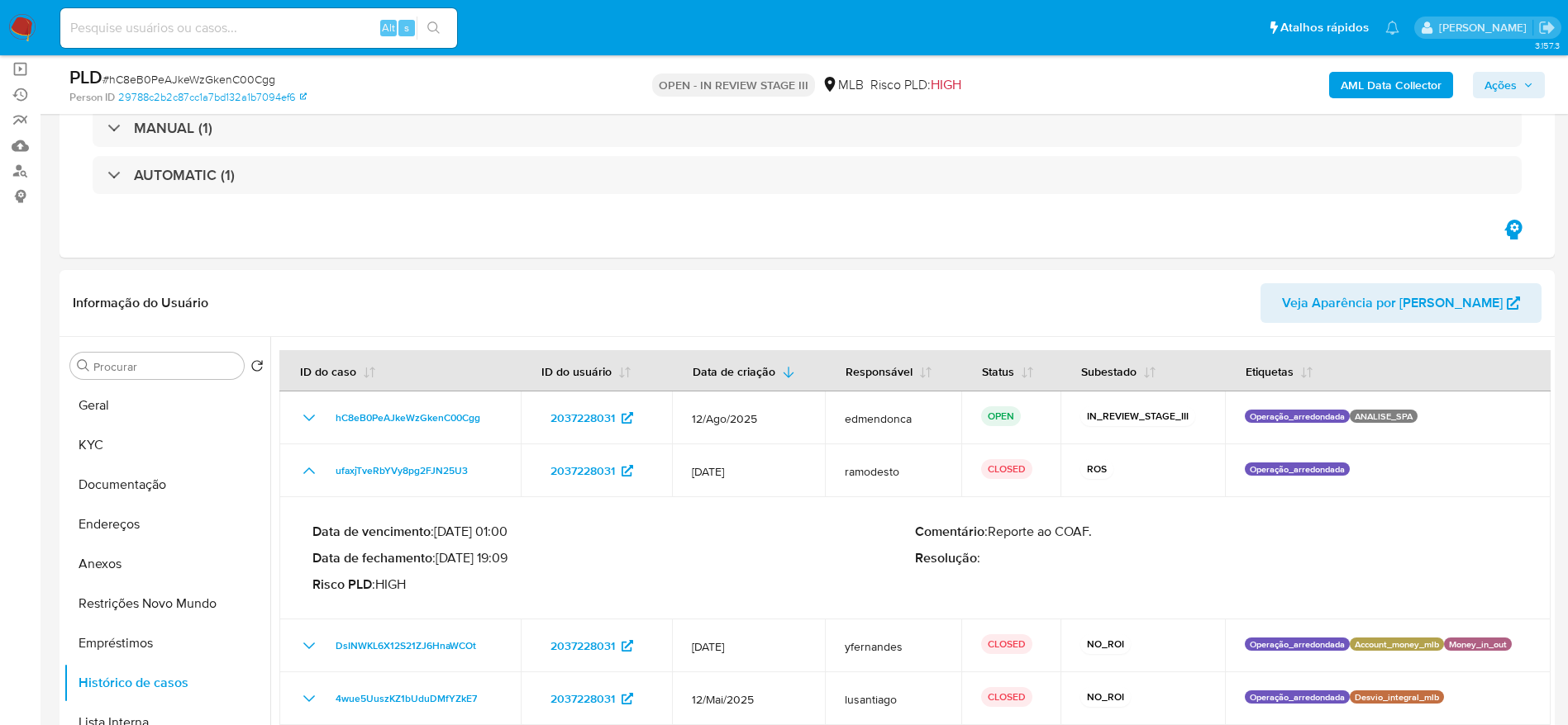
scroll to position [0, 0]
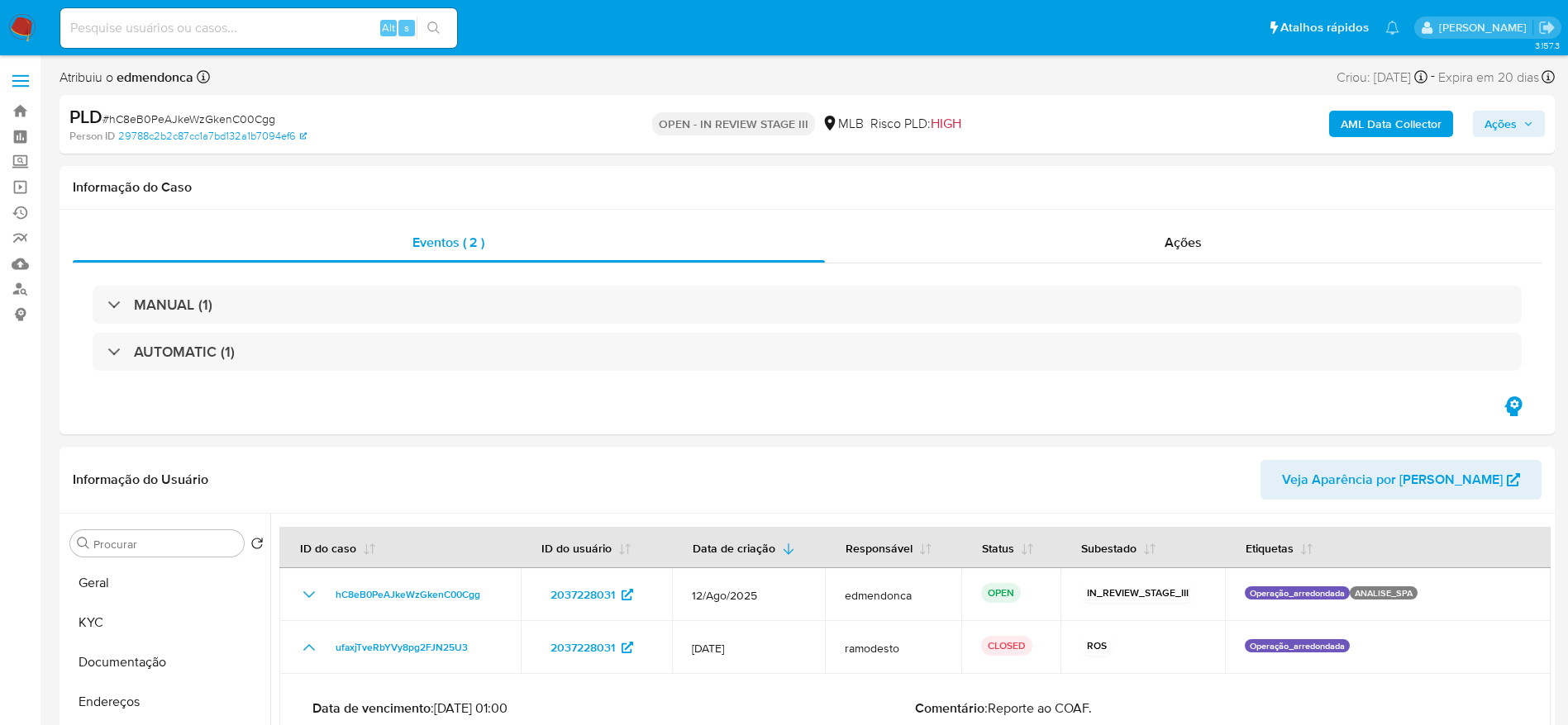
click at [1517, 132] on span "Ações" at bounding box center [1508, 124] width 48 height 23
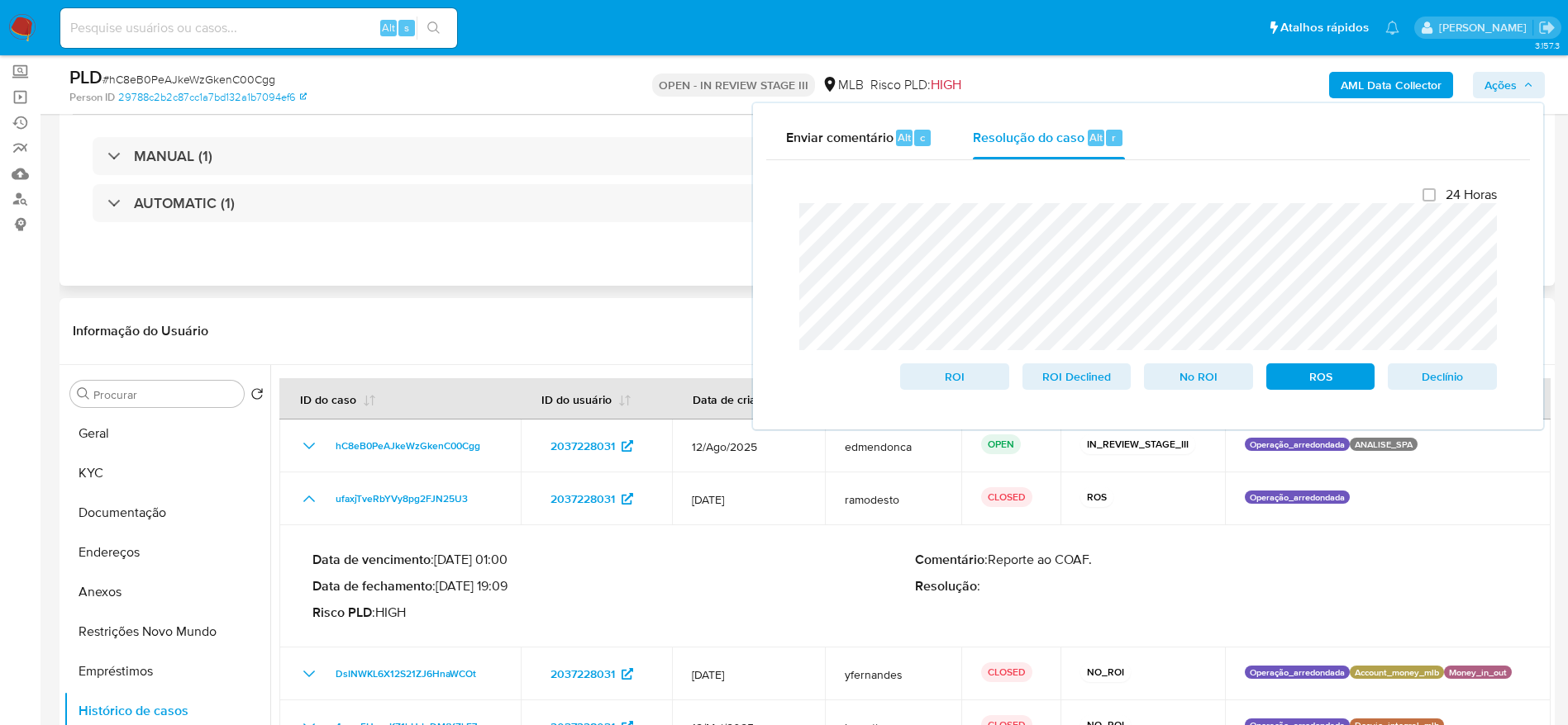
scroll to position [124, 0]
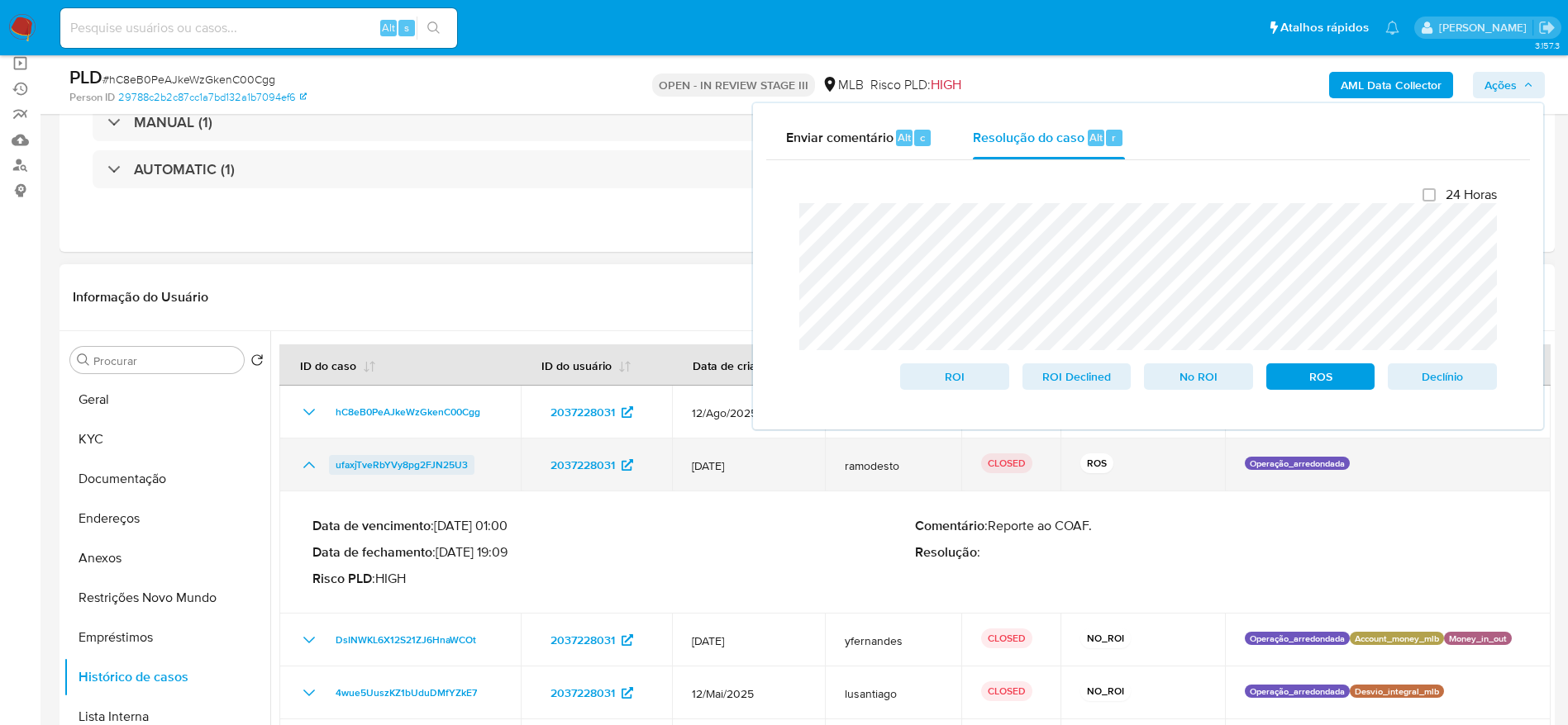
drag, startPoint x: 476, startPoint y: 466, endPoint x: 333, endPoint y: 462, distance: 143.1
click at [333, 462] on div "ufaxjTveRbYVy8pg2FJN25U3" at bounding box center [399, 465] width 202 height 20
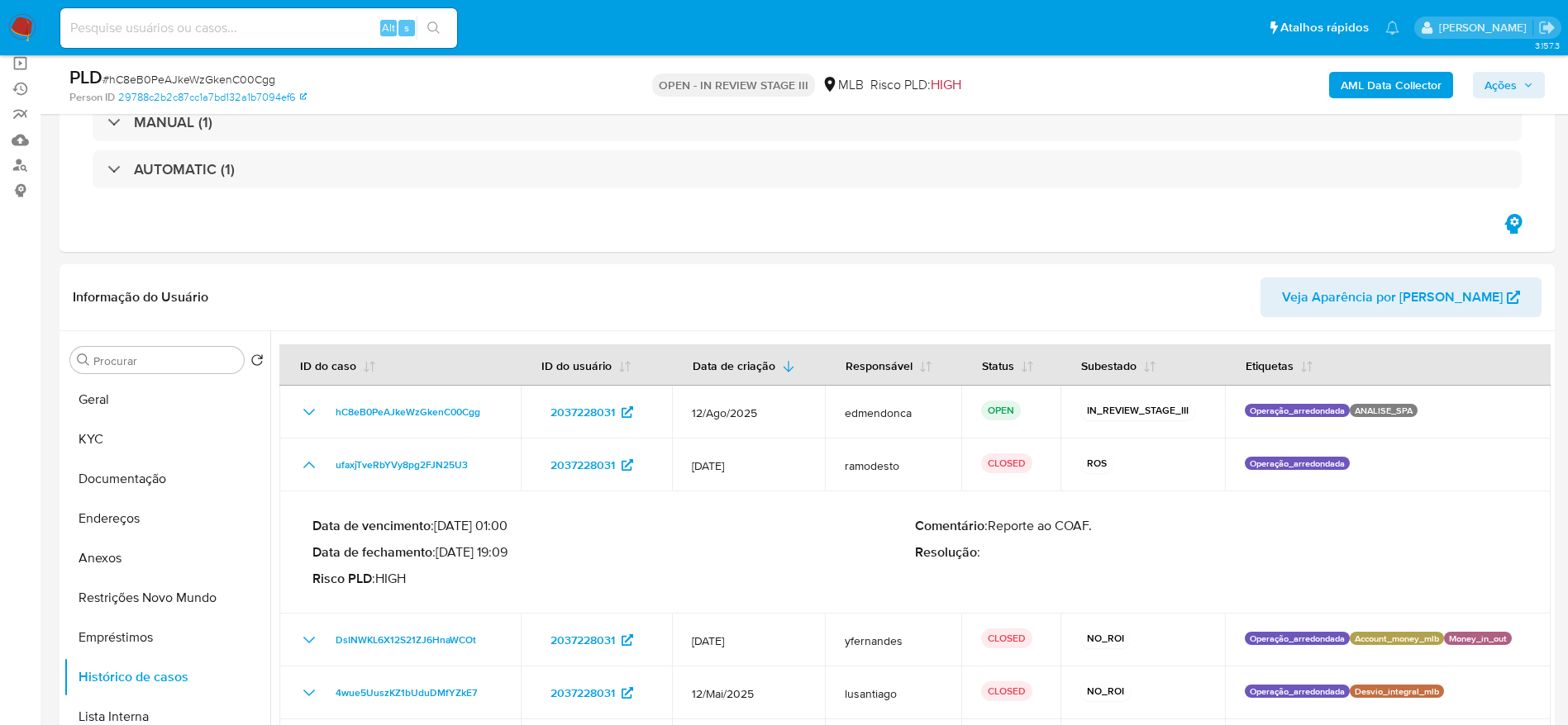
click at [1493, 68] on div "AML Data Collector Ações" at bounding box center [1300, 85] width 487 height 39
click at [1509, 93] on span "Ações" at bounding box center [1500, 85] width 33 height 26
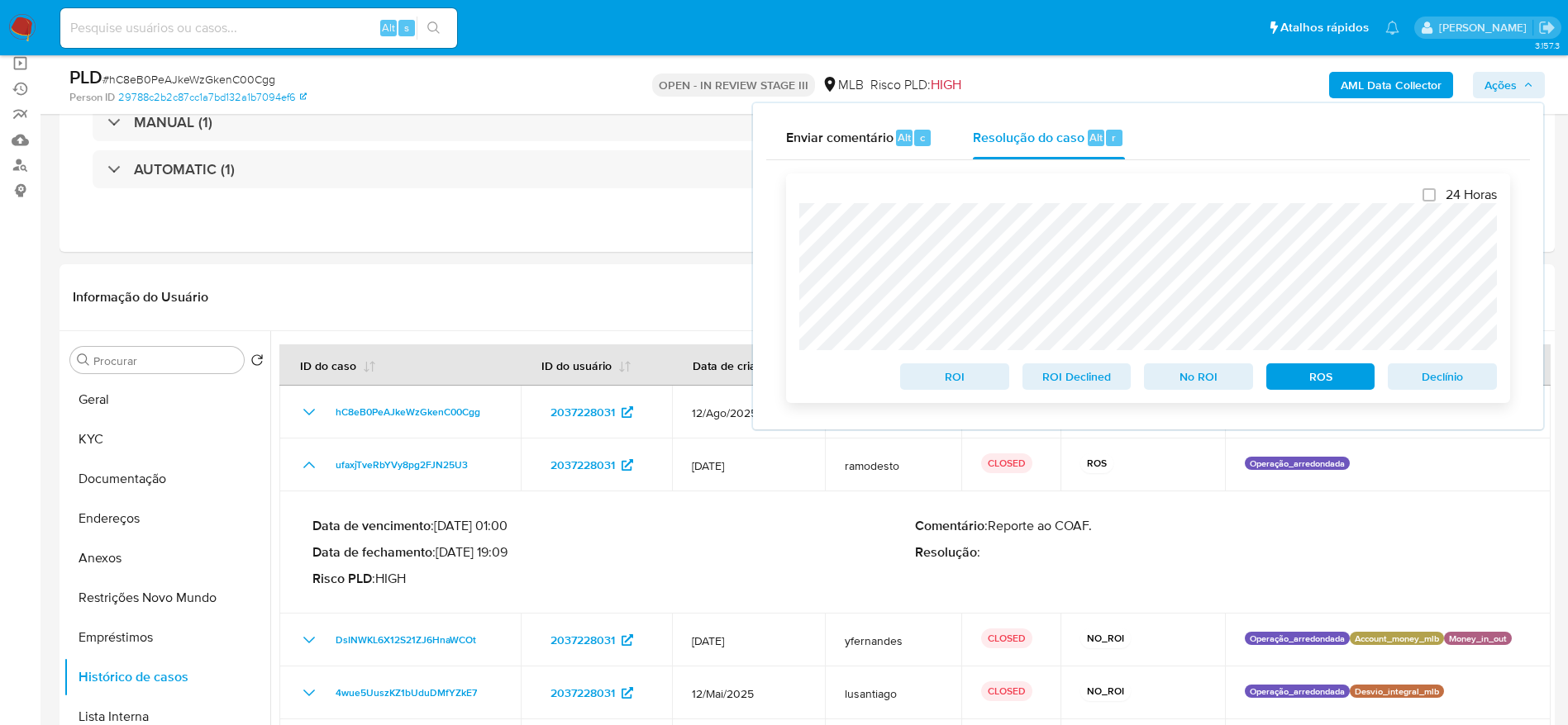
click at [1201, 385] on span "No ROI" at bounding box center [1199, 376] width 86 height 23
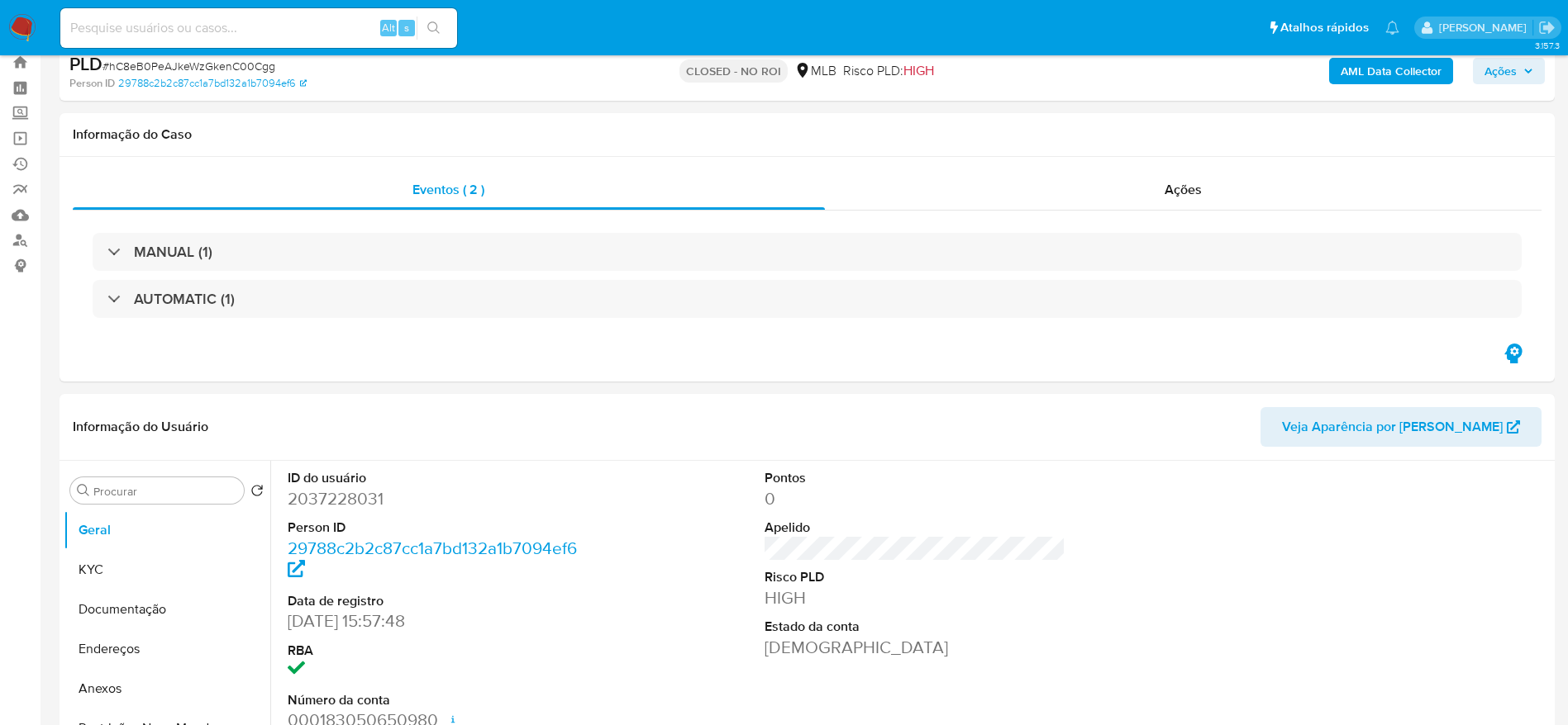
select select "10"
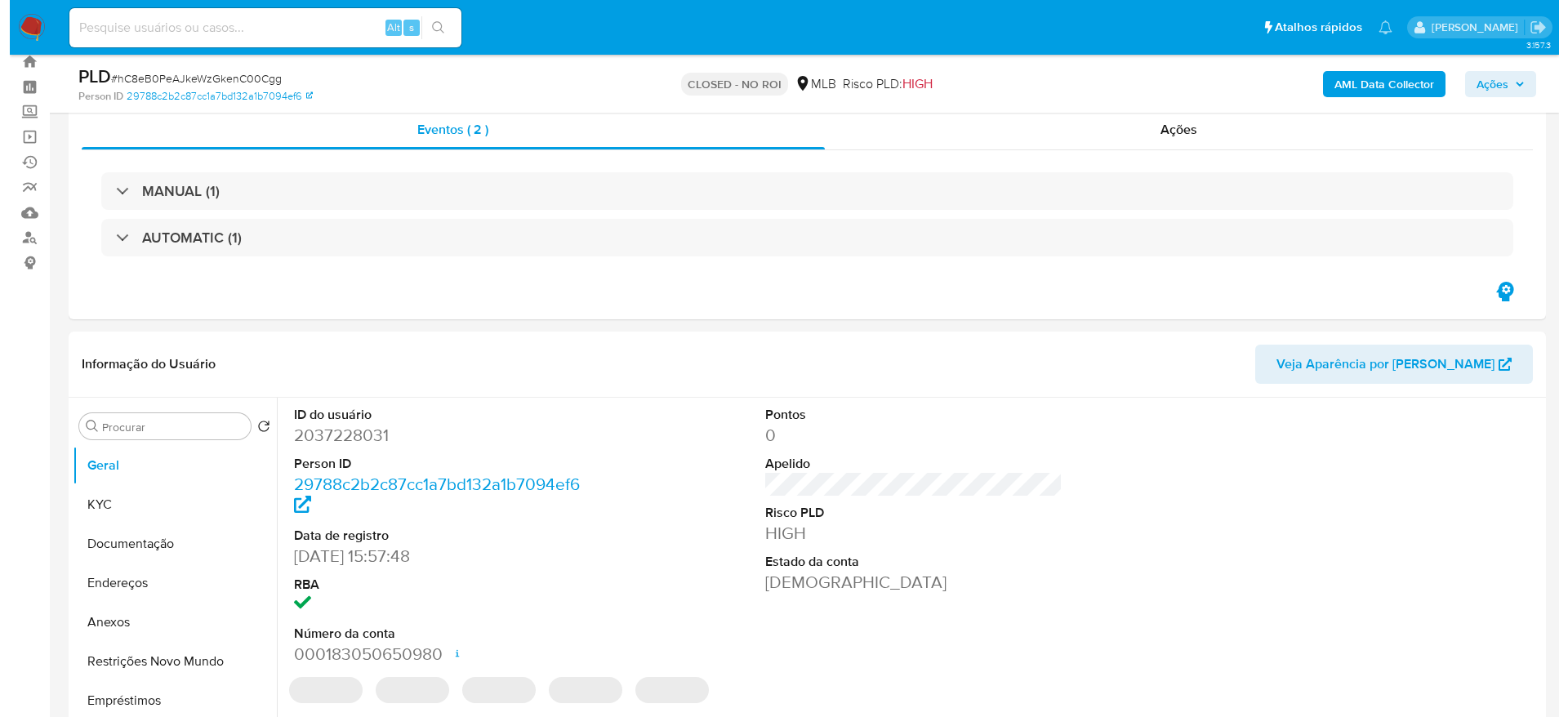
scroll to position [245, 0]
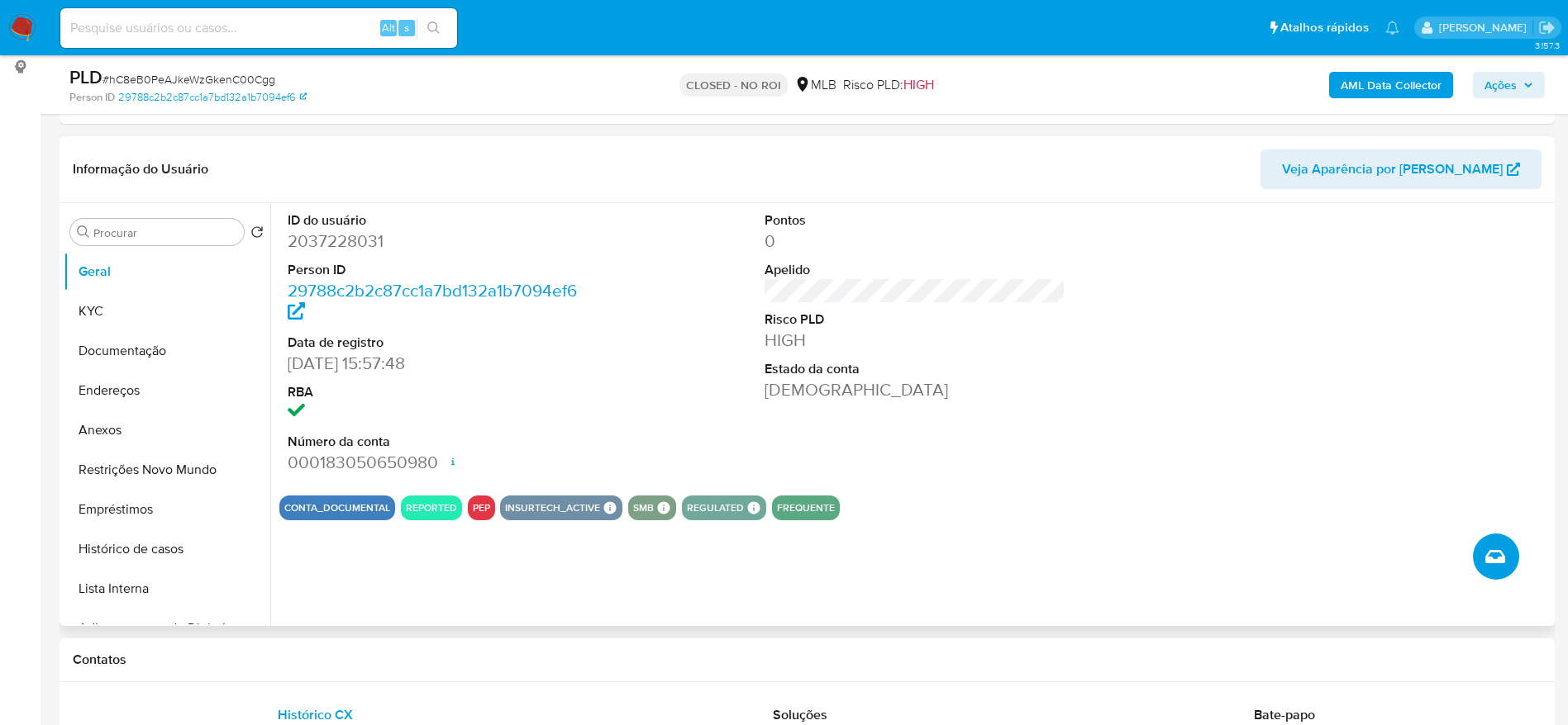
click at [1493, 557] on icon "Criar caso manual" at bounding box center [1495, 557] width 20 height 20
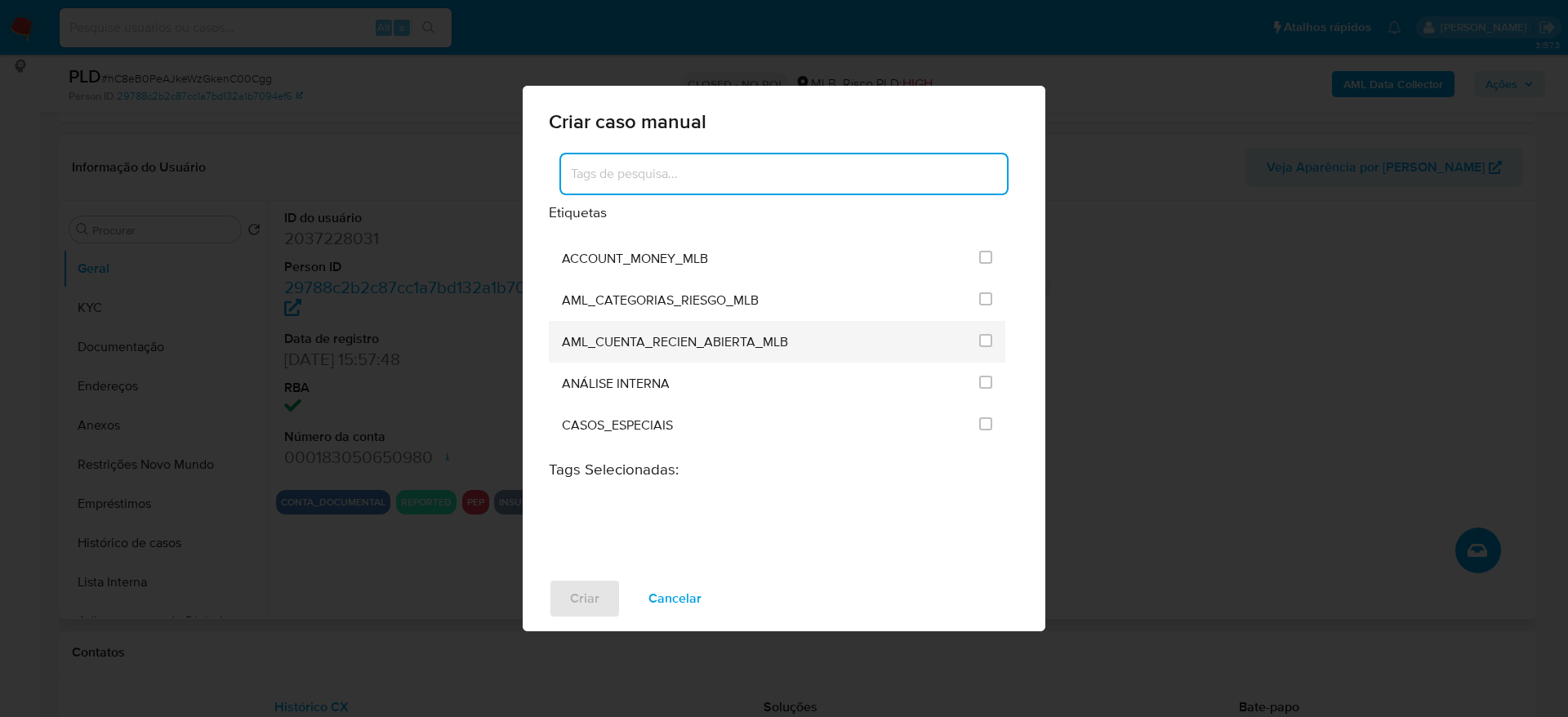
scroll to position [0, 0]
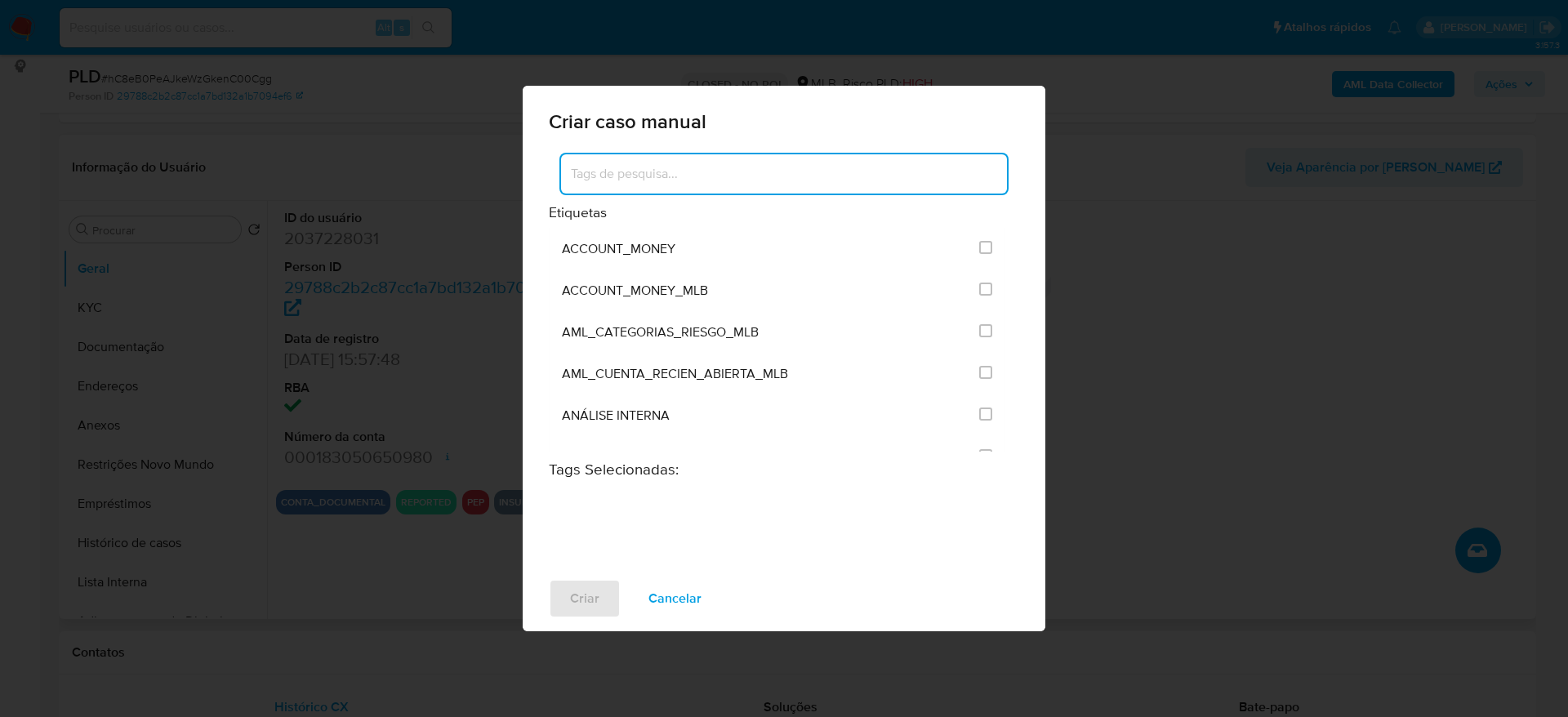
click at [755, 172] on input at bounding box center [784, 174] width 446 height 21
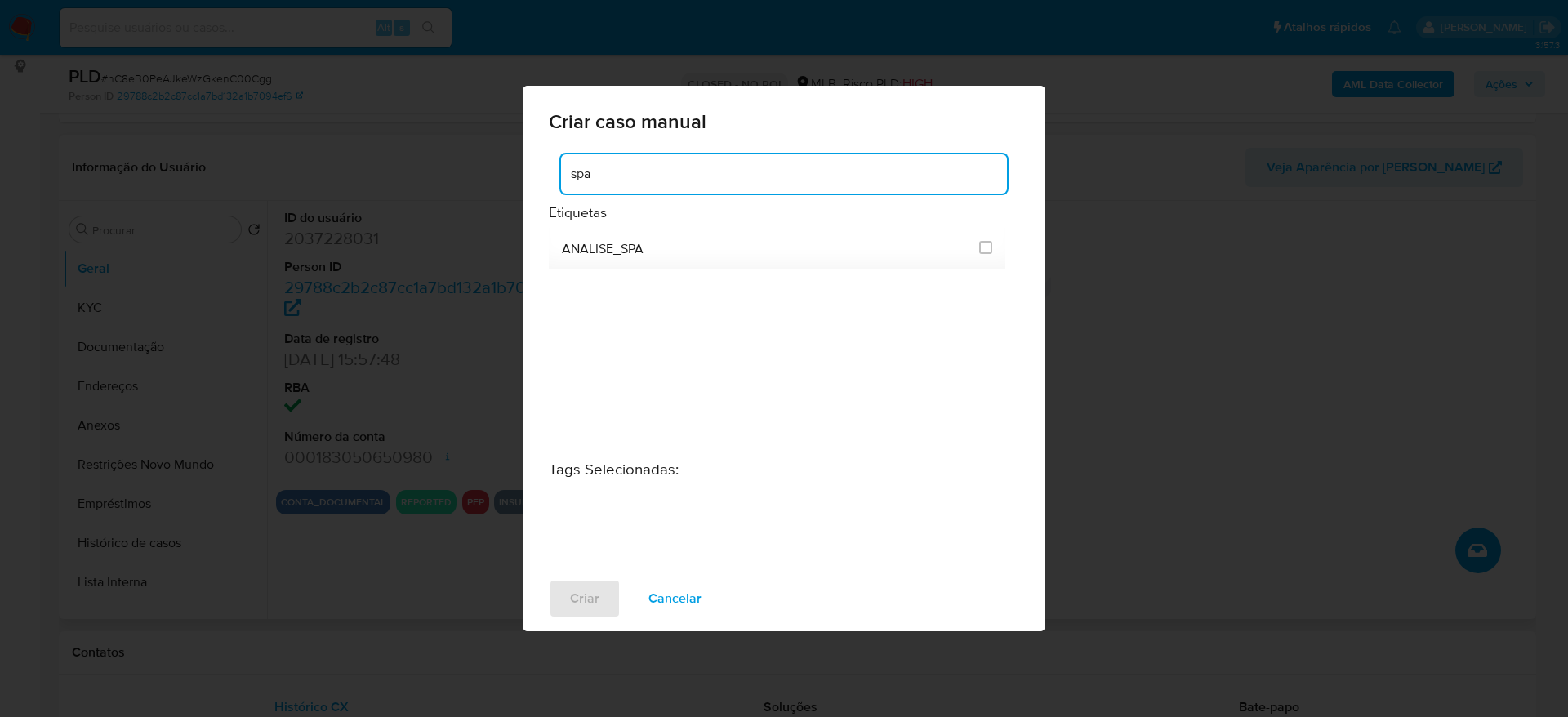
type input "spa"
click at [738, 270] on div "ANALISE_SPA" at bounding box center [777, 359] width 456 height 261
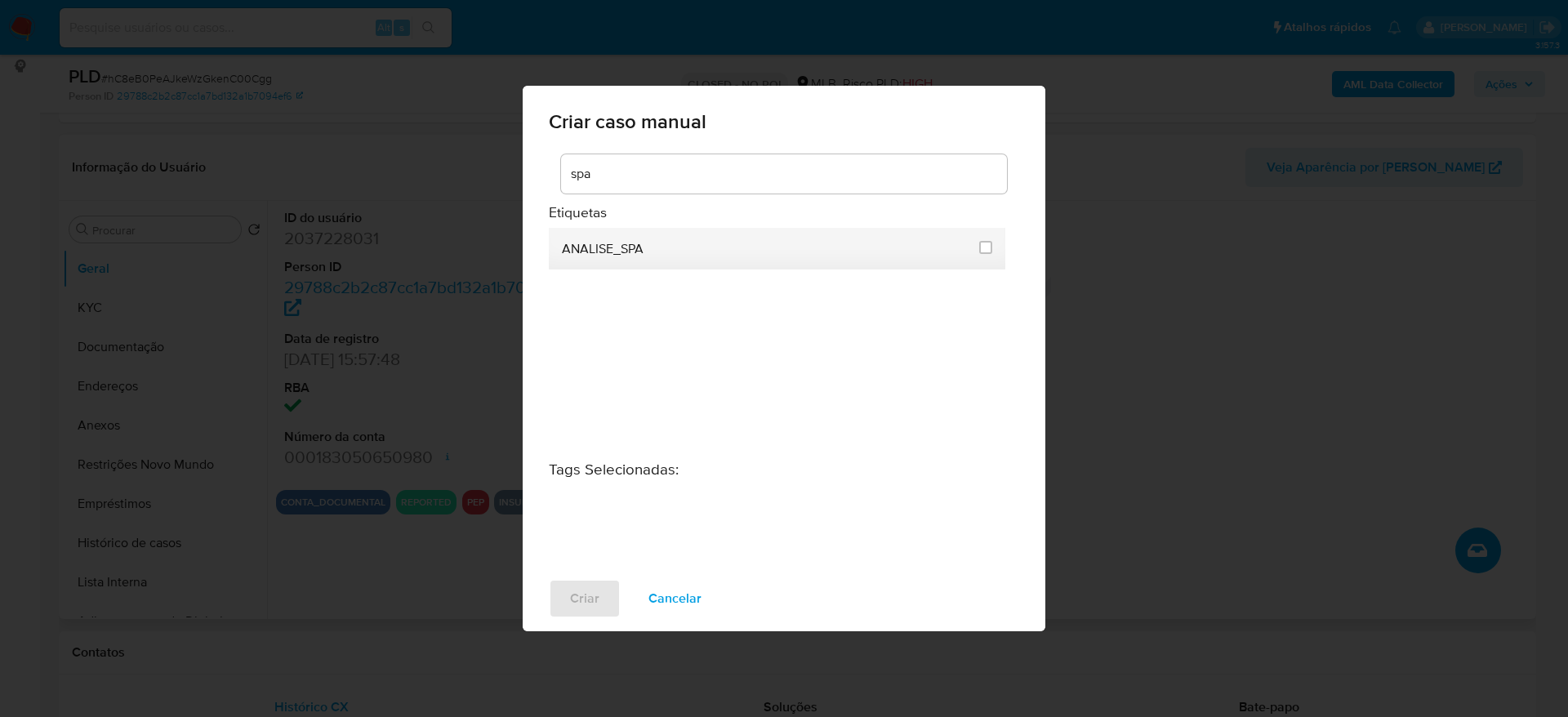
click at [746, 254] on div "ANALISE_SPA" at bounding box center [765, 249] width 407 height 42
click at [985, 253] on input "3309" at bounding box center [985, 247] width 13 height 13
checkbox input "true"
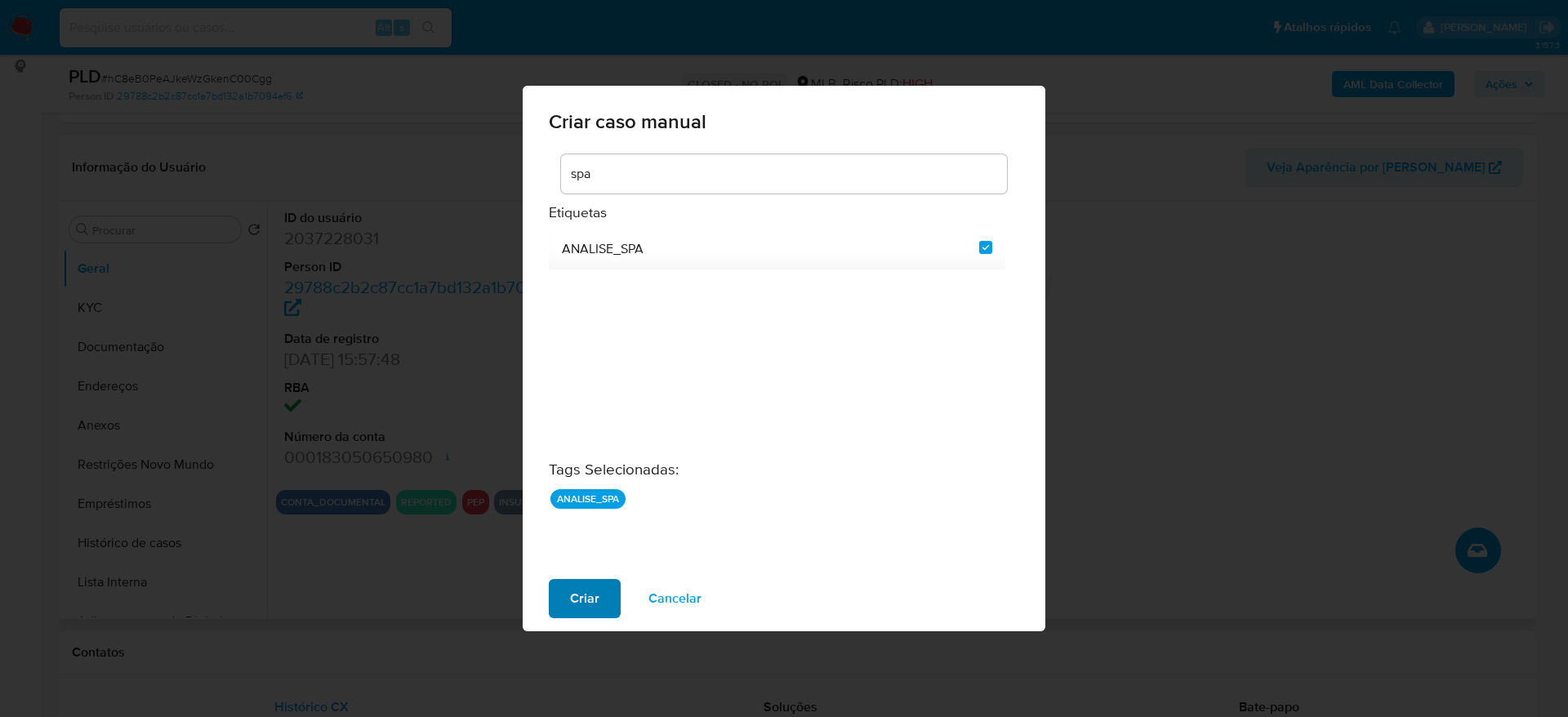
click at [596, 596] on span "Criar" at bounding box center [585, 599] width 30 height 36
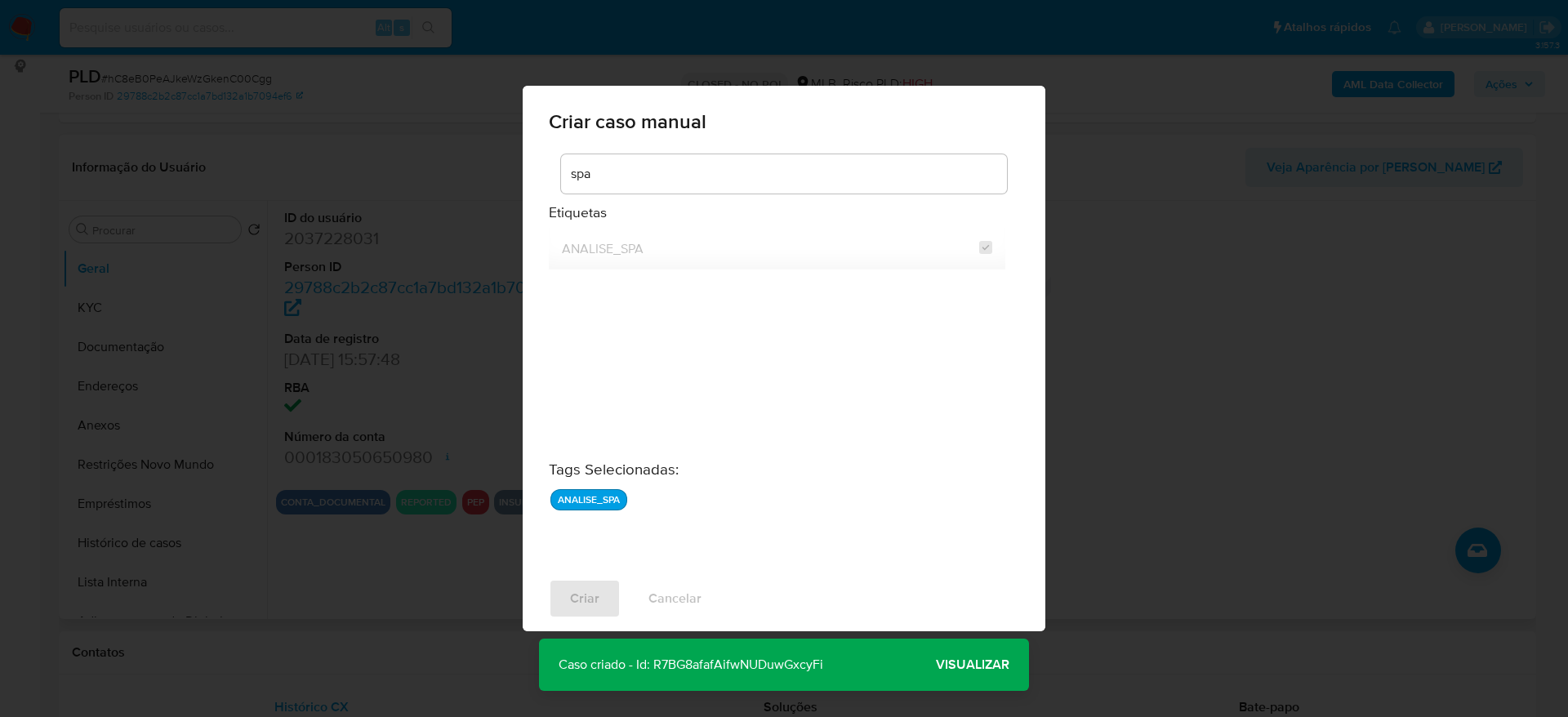
click at [952, 665] on span "Visualizar" at bounding box center [972, 665] width 73 height 0
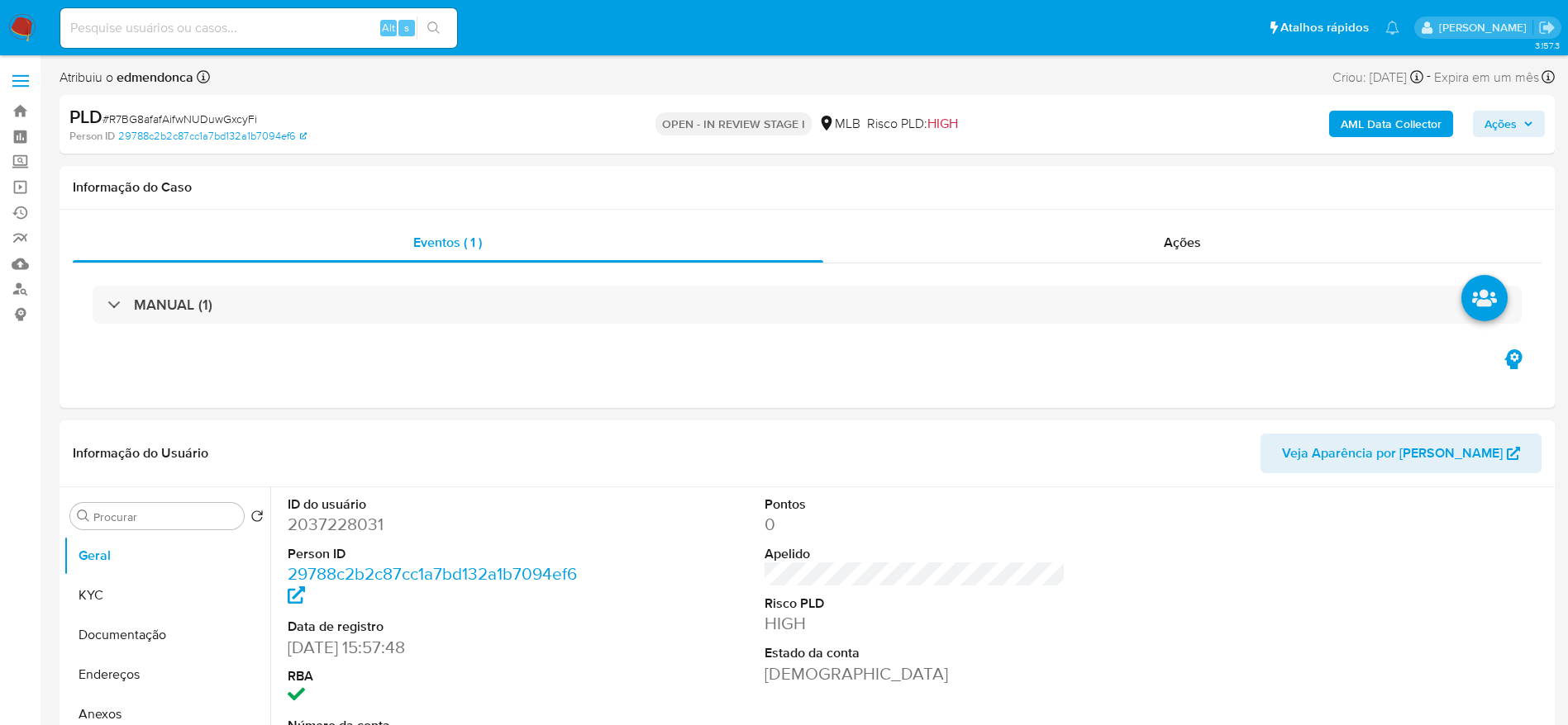
select select "10"
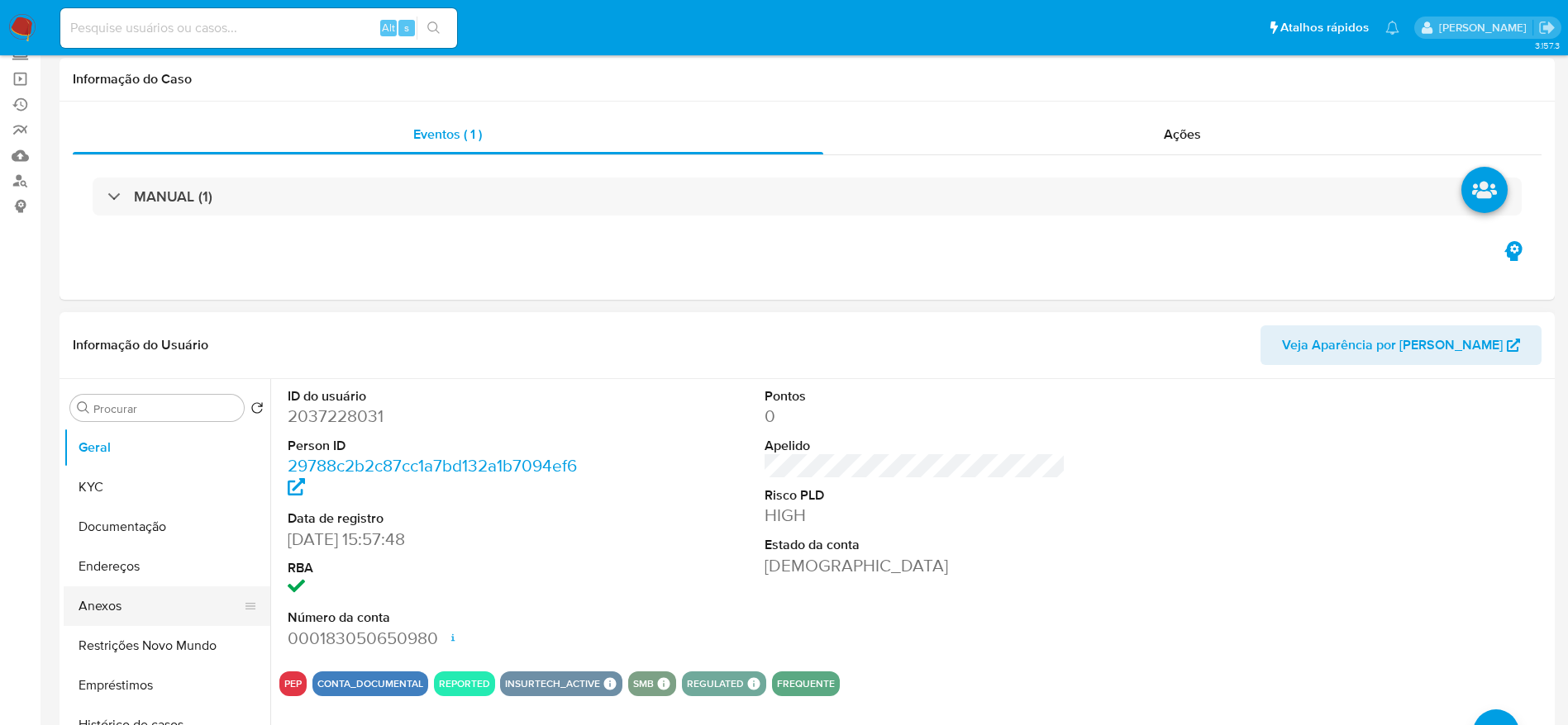
scroll to position [248, 0]
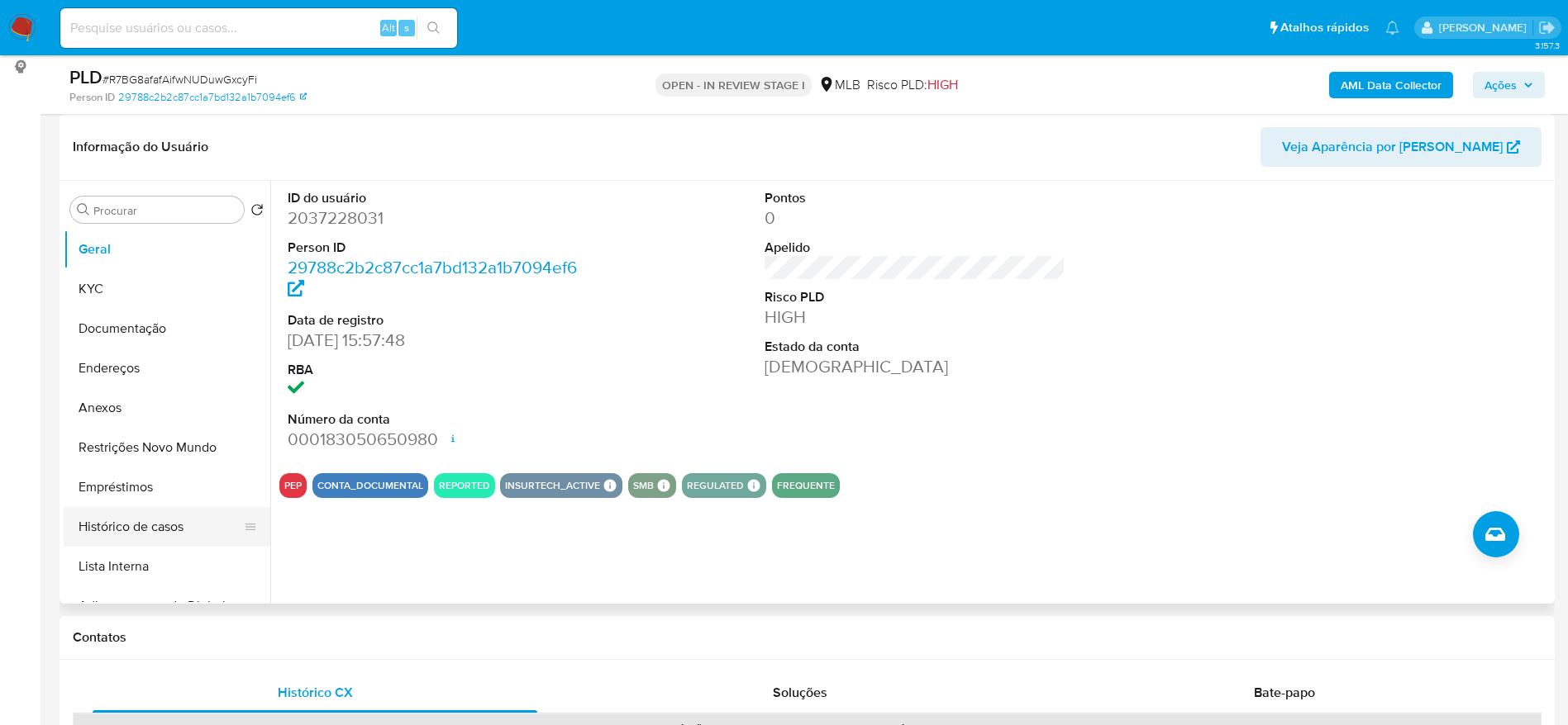
click at [113, 520] on button "Histórico de casos" at bounding box center [160, 527] width 193 height 40
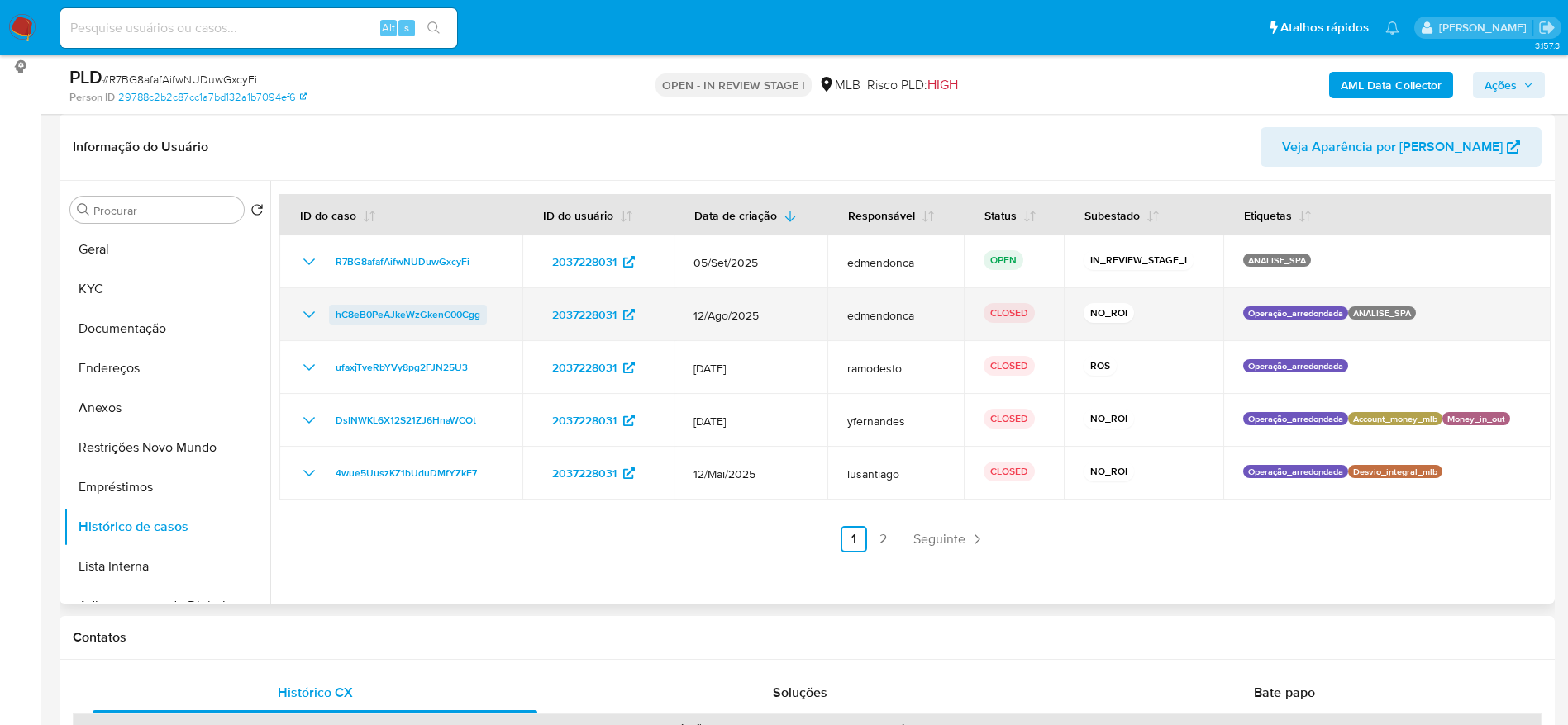
drag, startPoint x: 504, startPoint y: 316, endPoint x: 331, endPoint y: 316, distance: 173.0
click at [331, 316] on td "hC8eB0PeAJkeWzGkenC00Cgg" at bounding box center [401, 314] width 243 height 53
click at [376, 312] on span "hC8eB0PeAJkeWzGkenC00Cgg" at bounding box center [408, 314] width 145 height 20
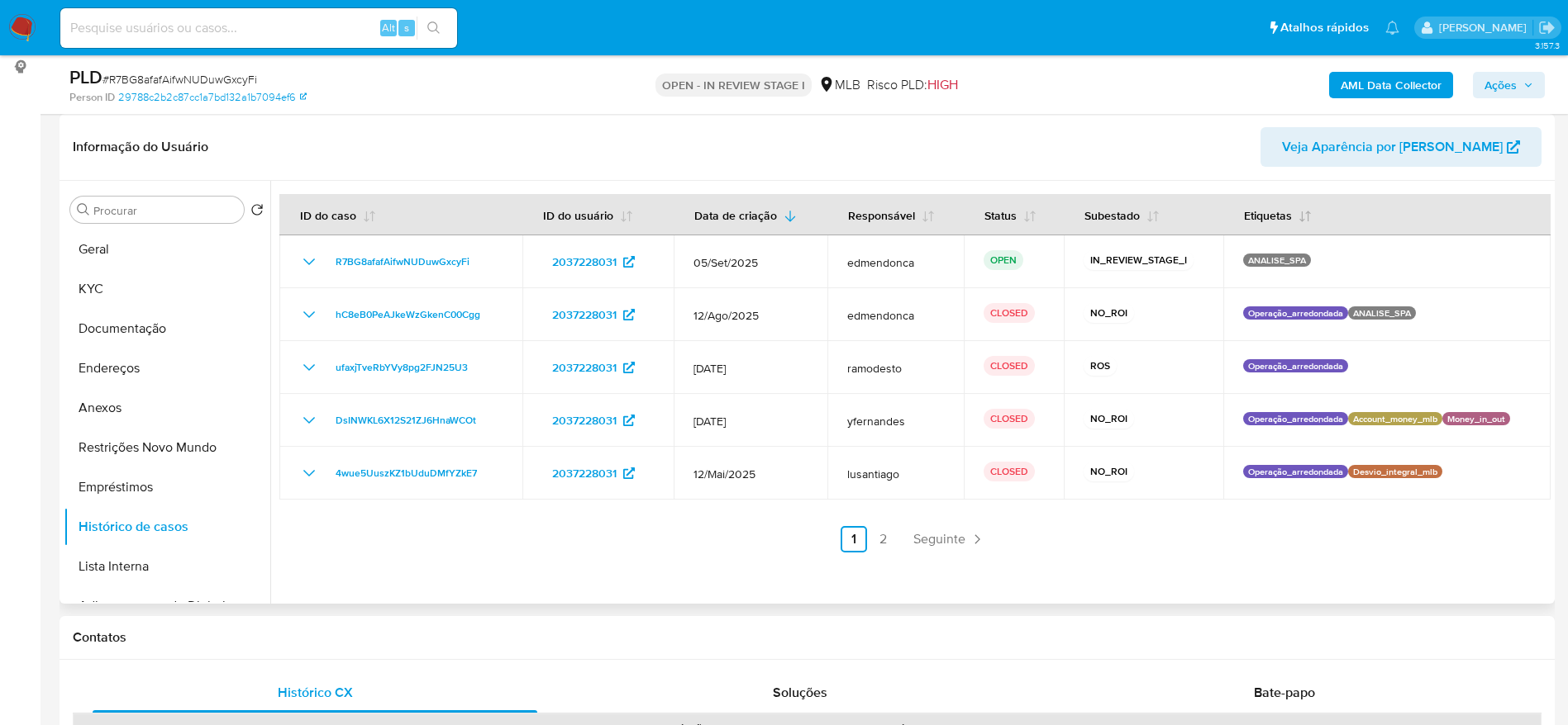
scroll to position [0, 0]
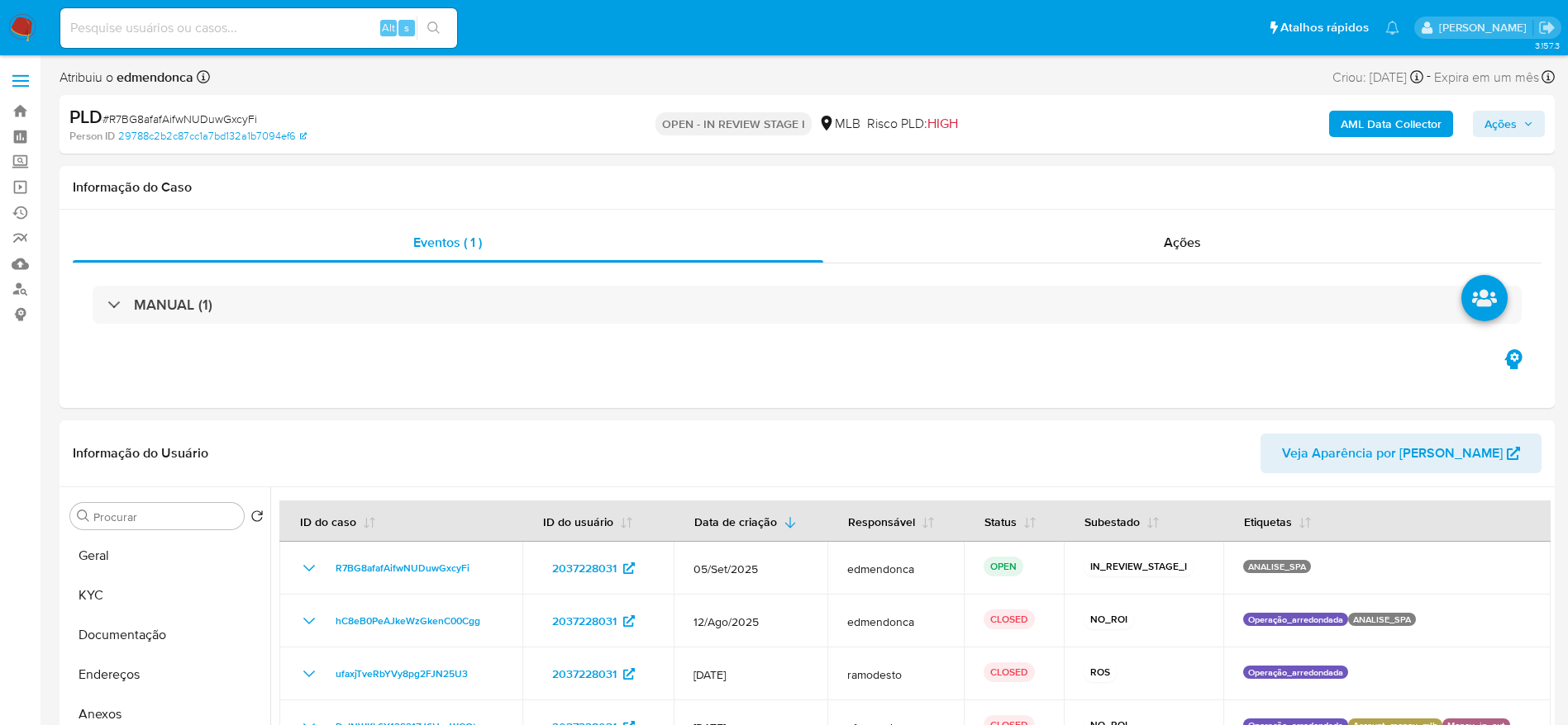
click at [1500, 125] on span "Ações" at bounding box center [1500, 124] width 33 height 26
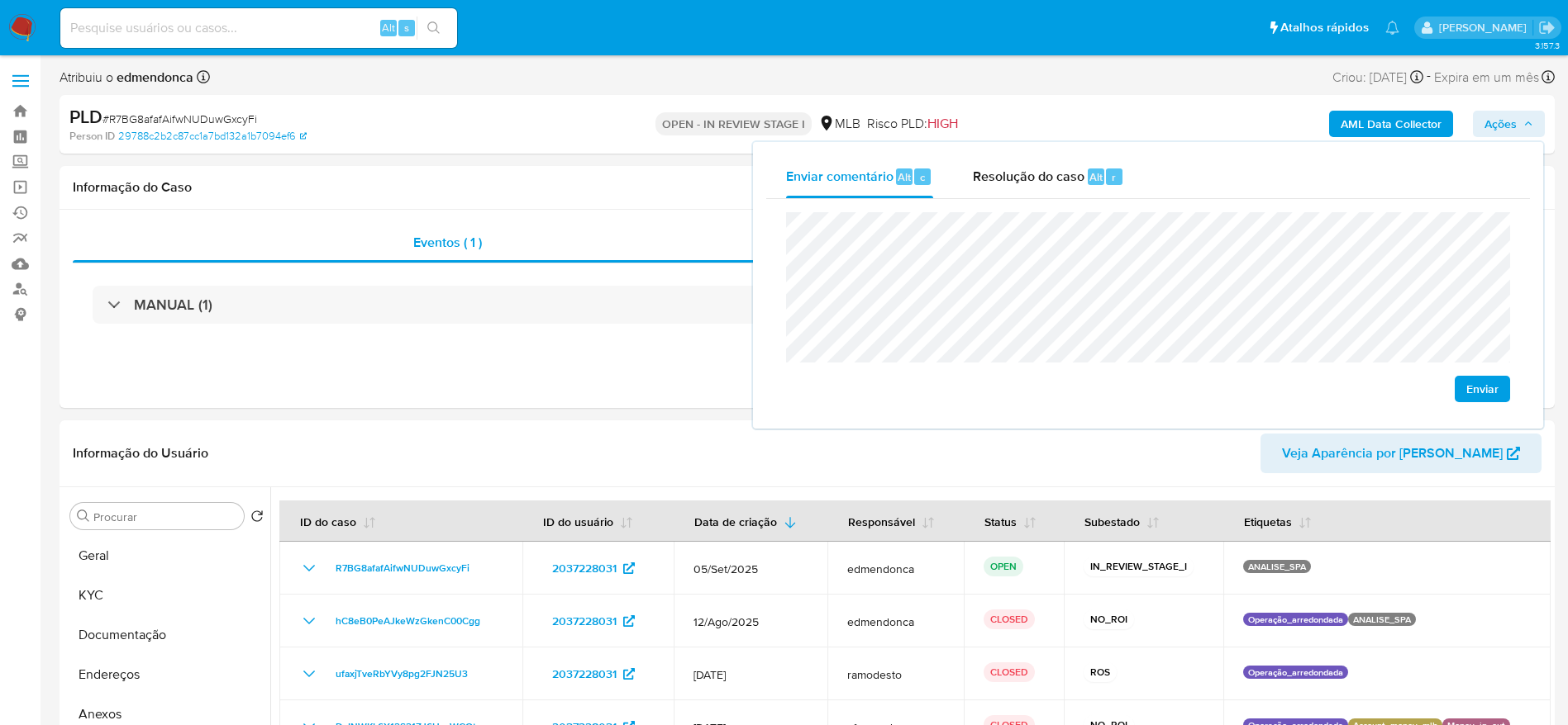
click at [1468, 385] on span "Enviar" at bounding box center [1483, 389] width 33 height 23
click at [991, 181] on span "Resolução do caso" at bounding box center [1029, 176] width 112 height 19
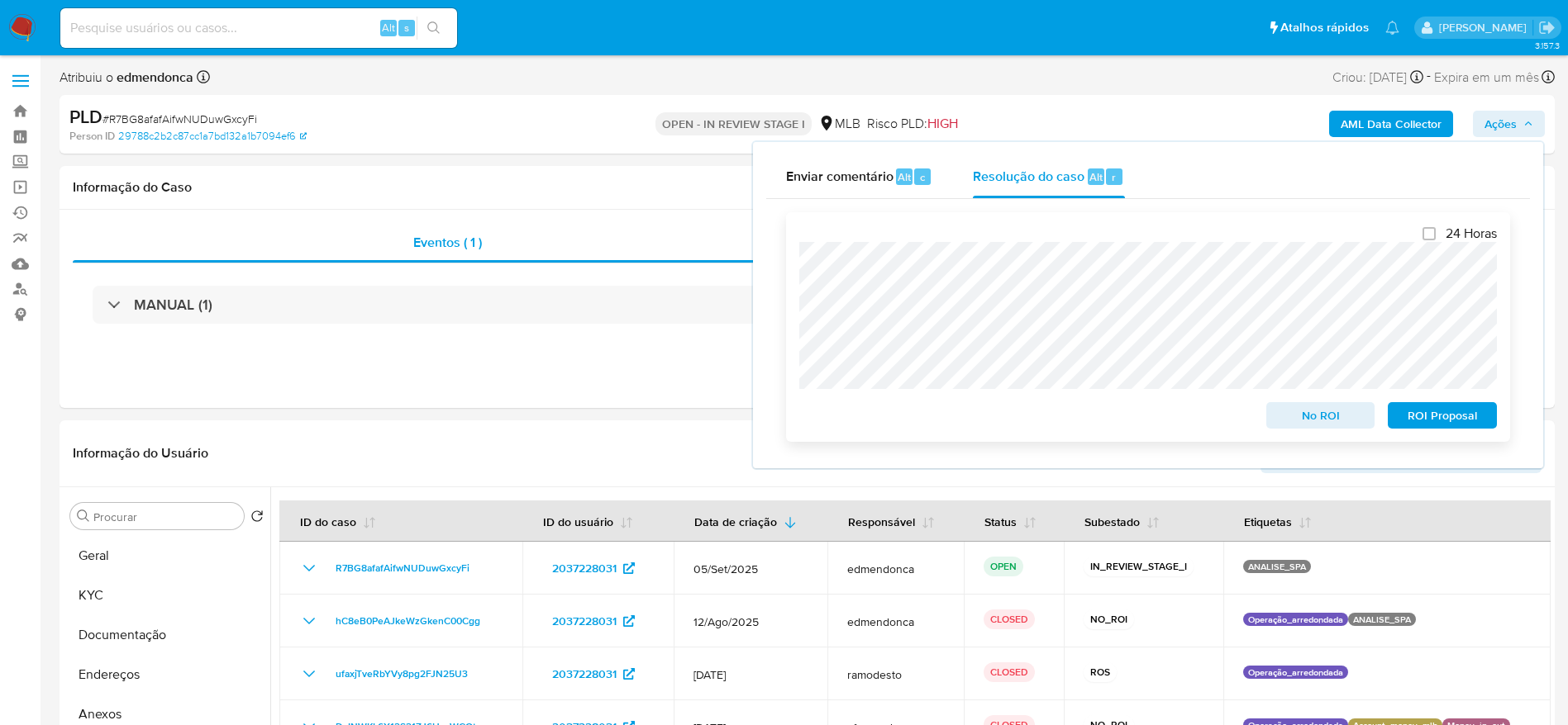
click at [1454, 411] on span "ROI Proposal" at bounding box center [1443, 416] width 86 height 23
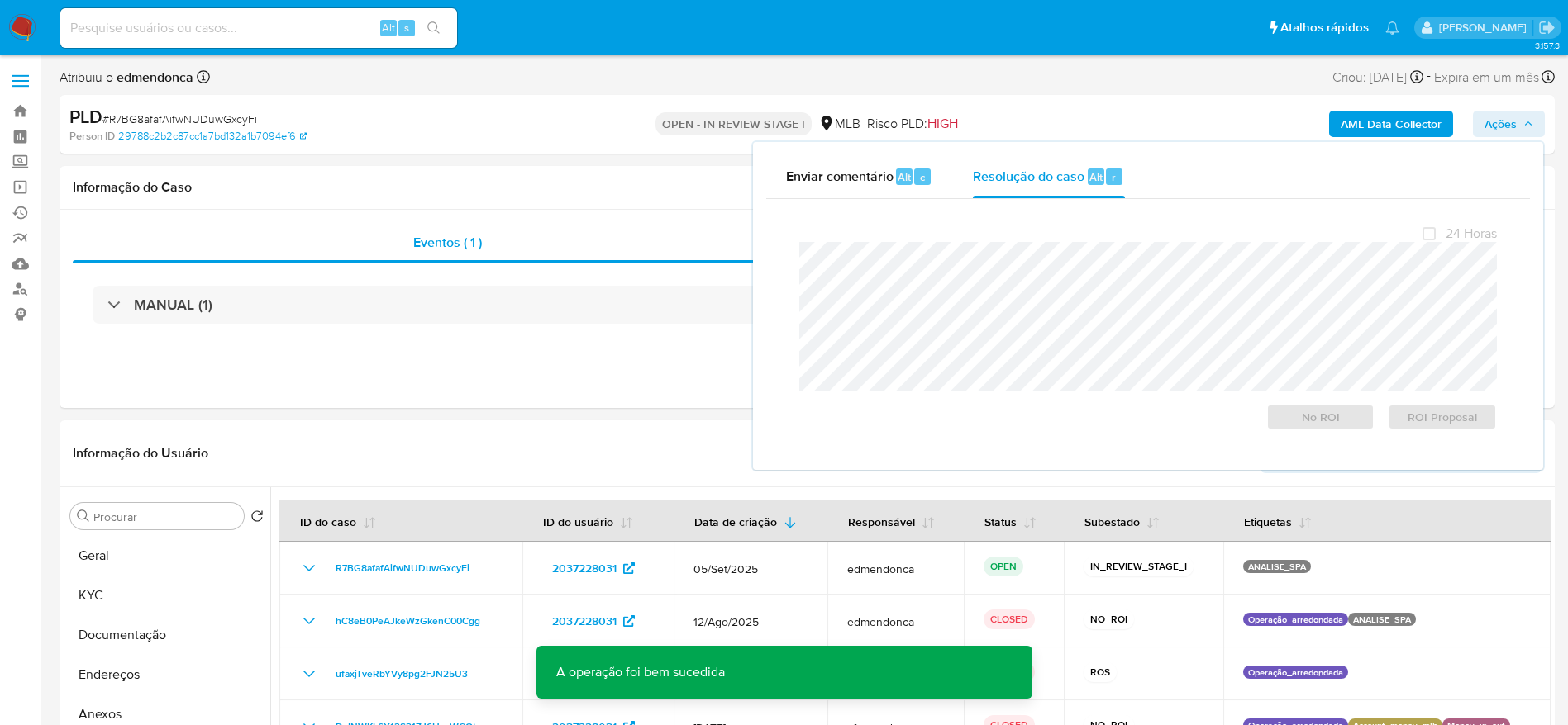
click at [194, 116] on span "# R7BG8afafAifwNUDuwGxcyFi" at bounding box center [179, 119] width 154 height 17
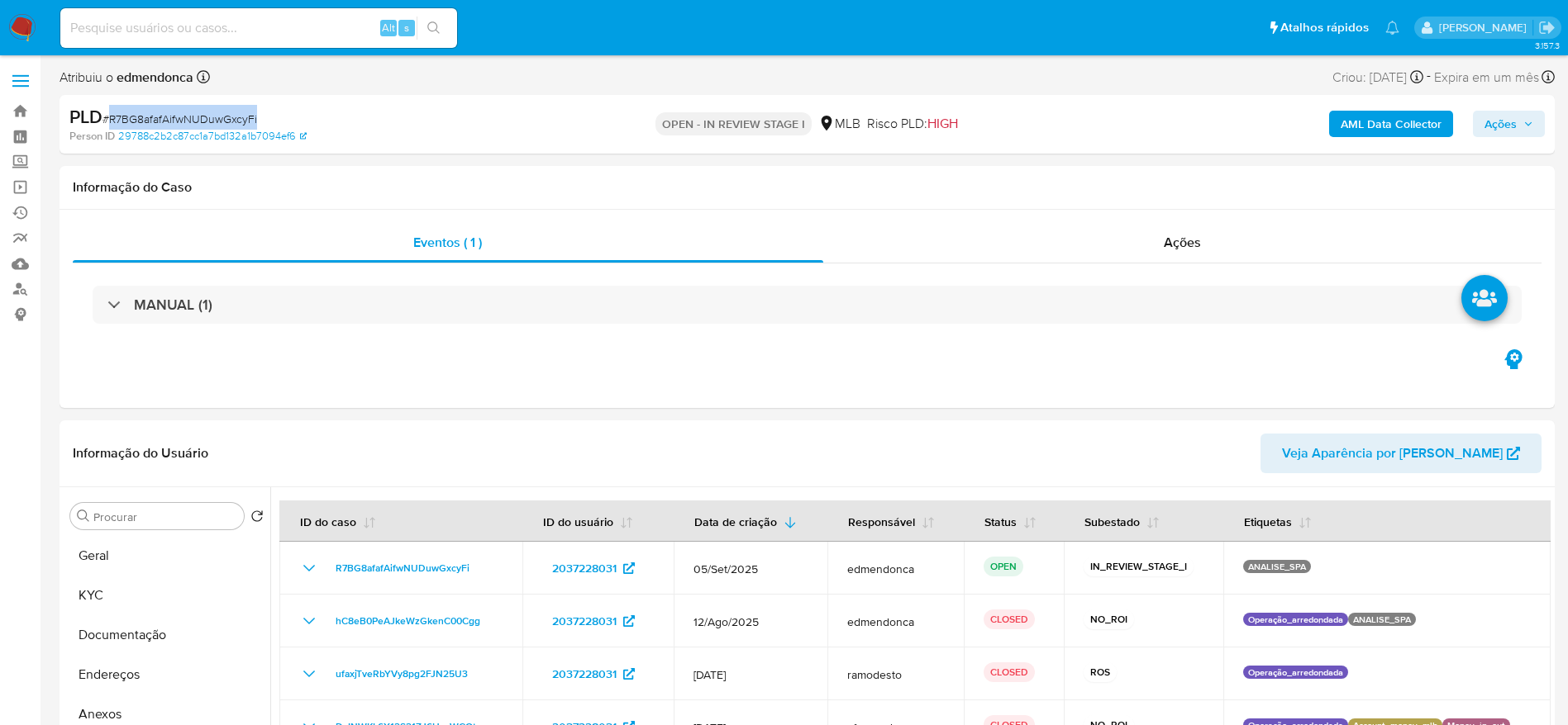
click at [196, 115] on span "# R7BG8afafAifwNUDuwGxcyFi" at bounding box center [179, 119] width 154 height 17
copy span "R7BG8afafAifwNUDuwGxcyFi"
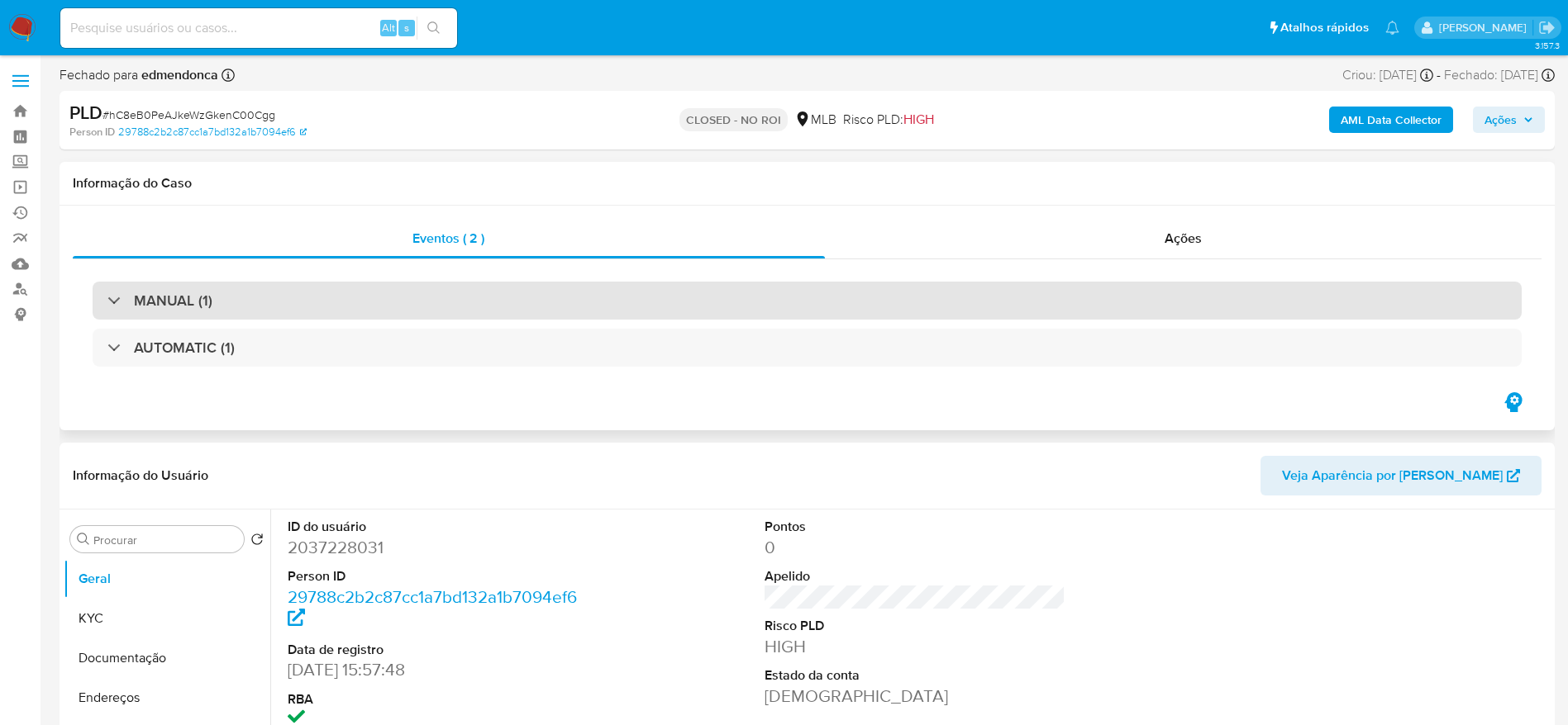
select select "10"
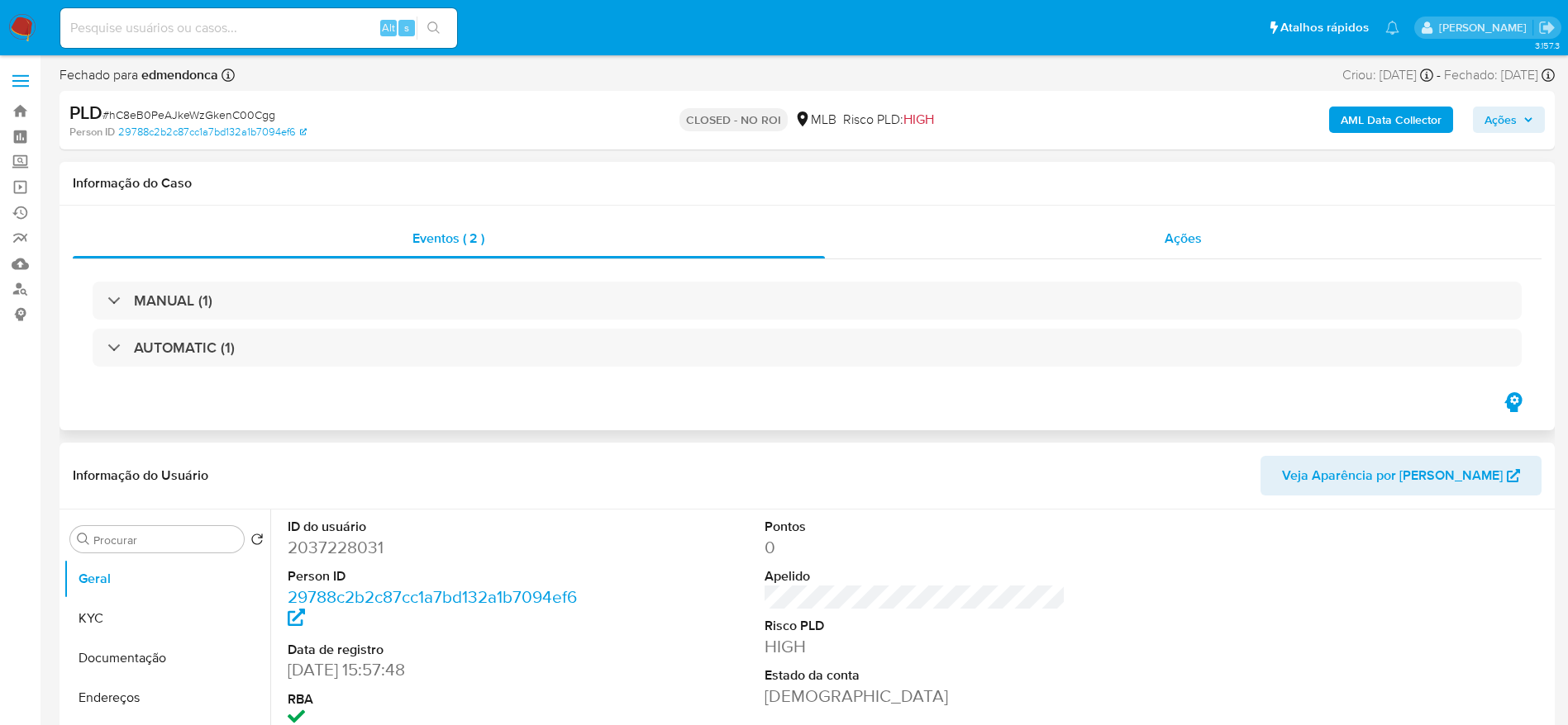
click at [1021, 240] on div "Ações" at bounding box center [1184, 239] width 717 height 40
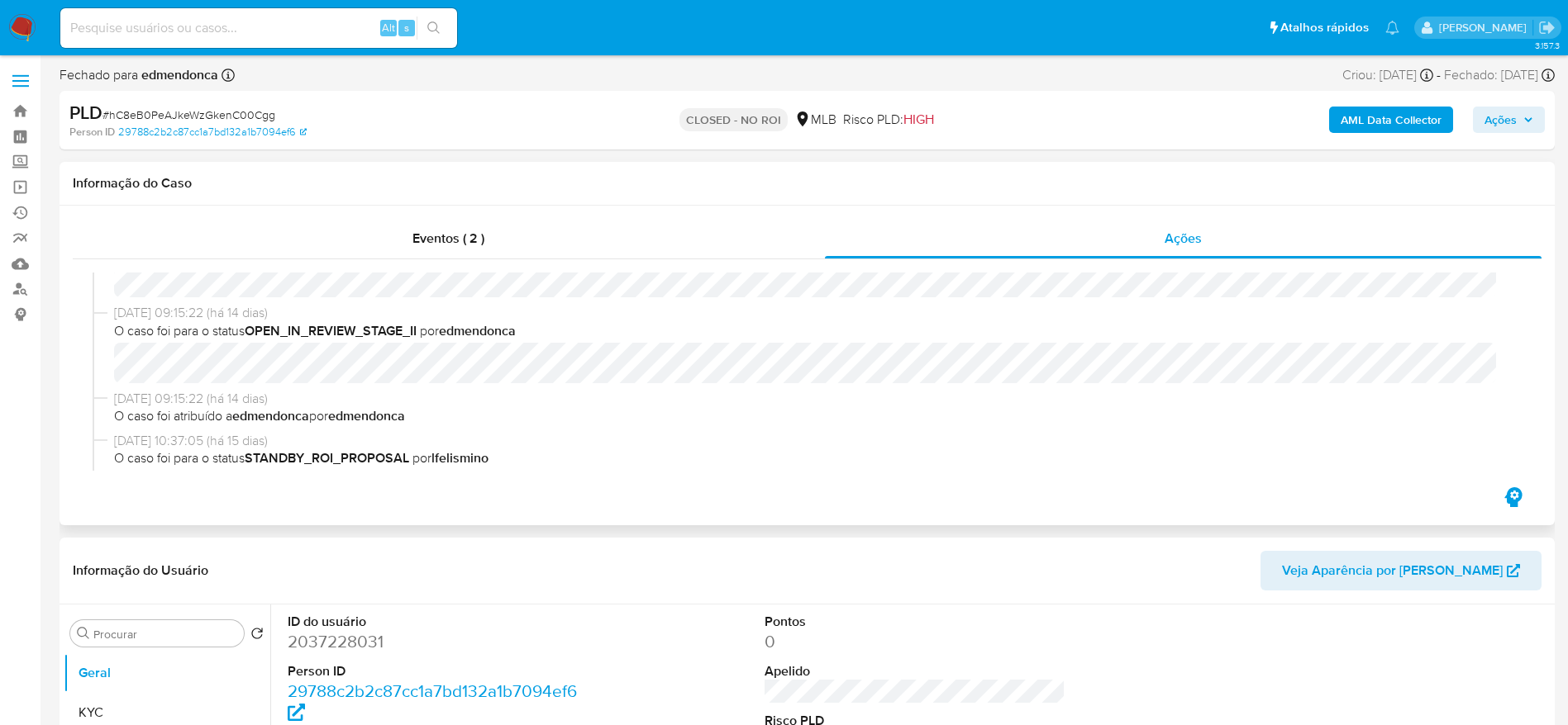
scroll to position [519, 0]
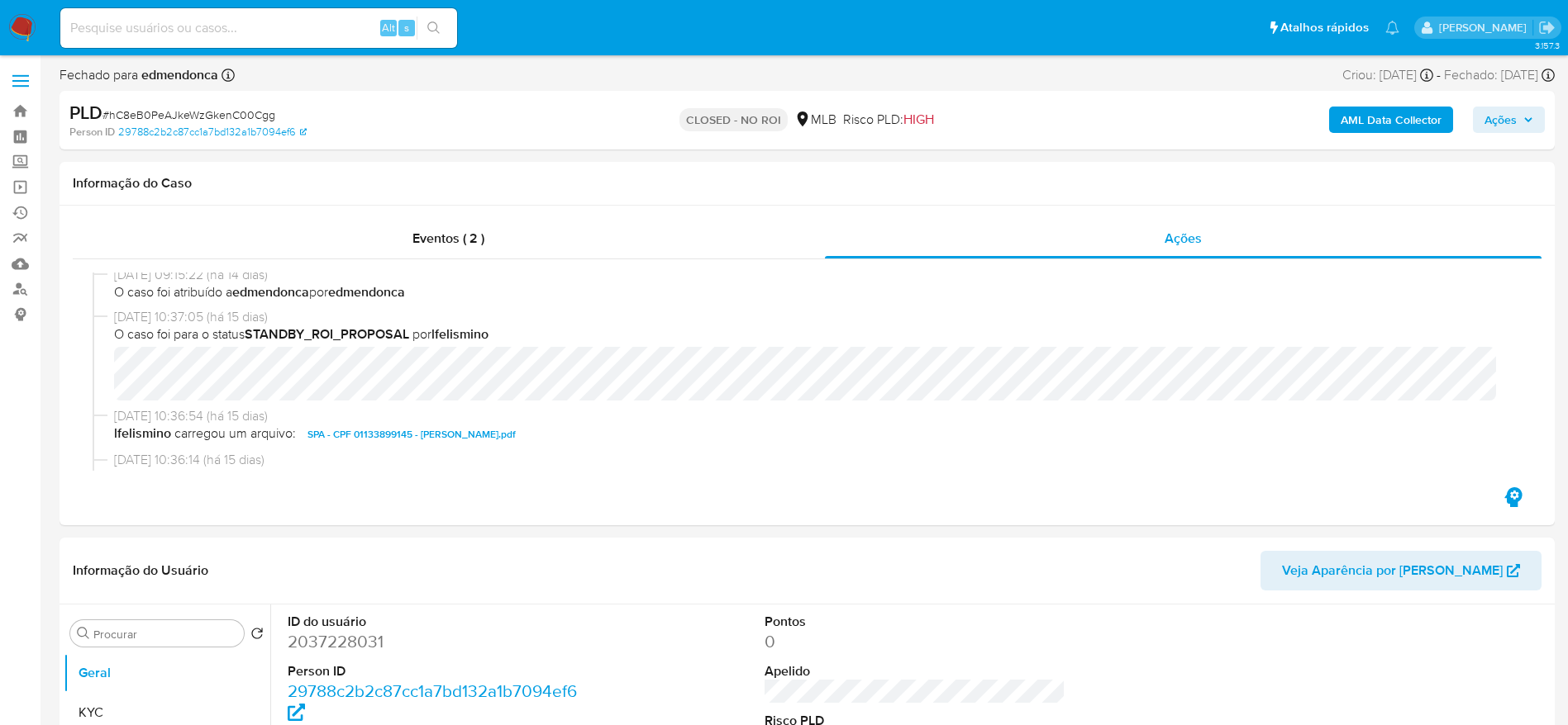
click at [1501, 115] on span "Ações" at bounding box center [1500, 120] width 33 height 26
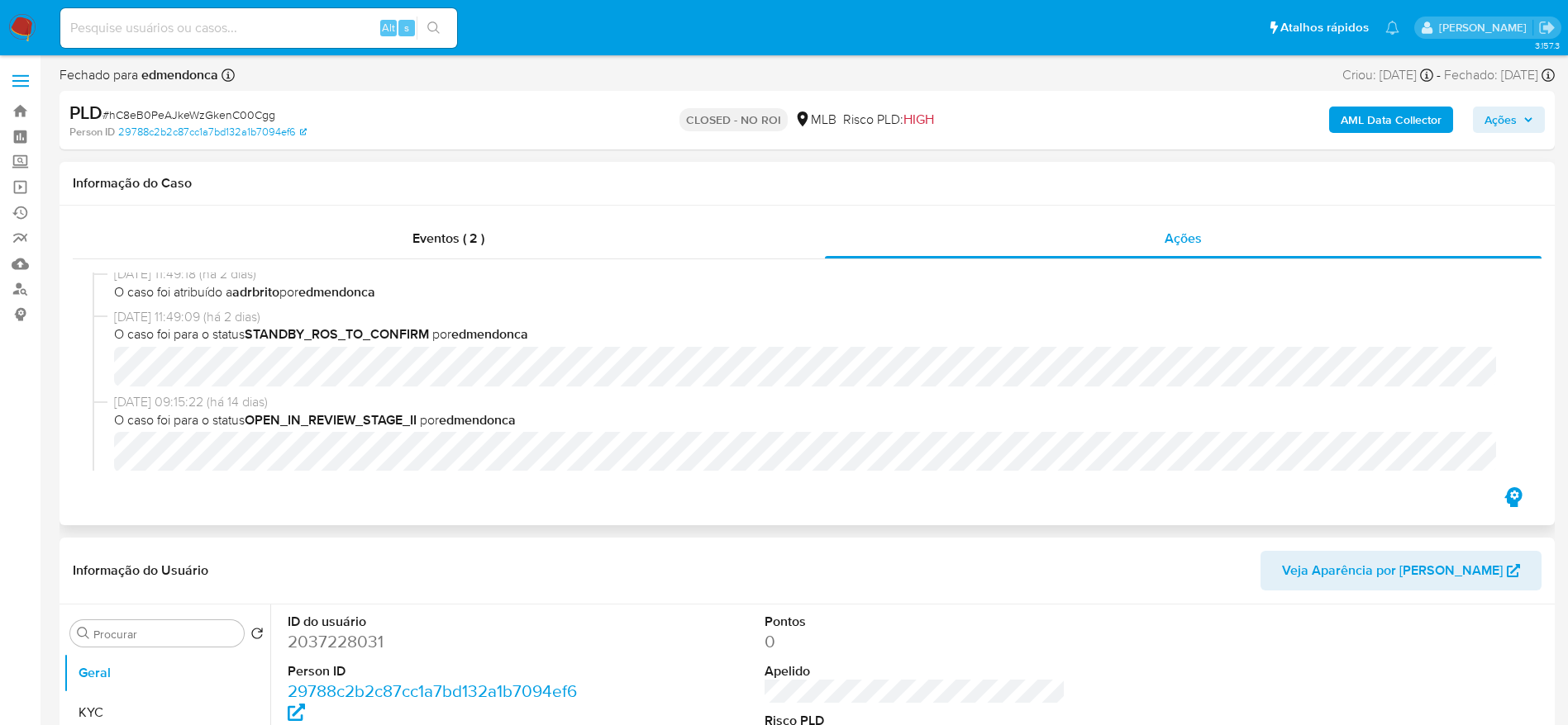
scroll to position [271, 0]
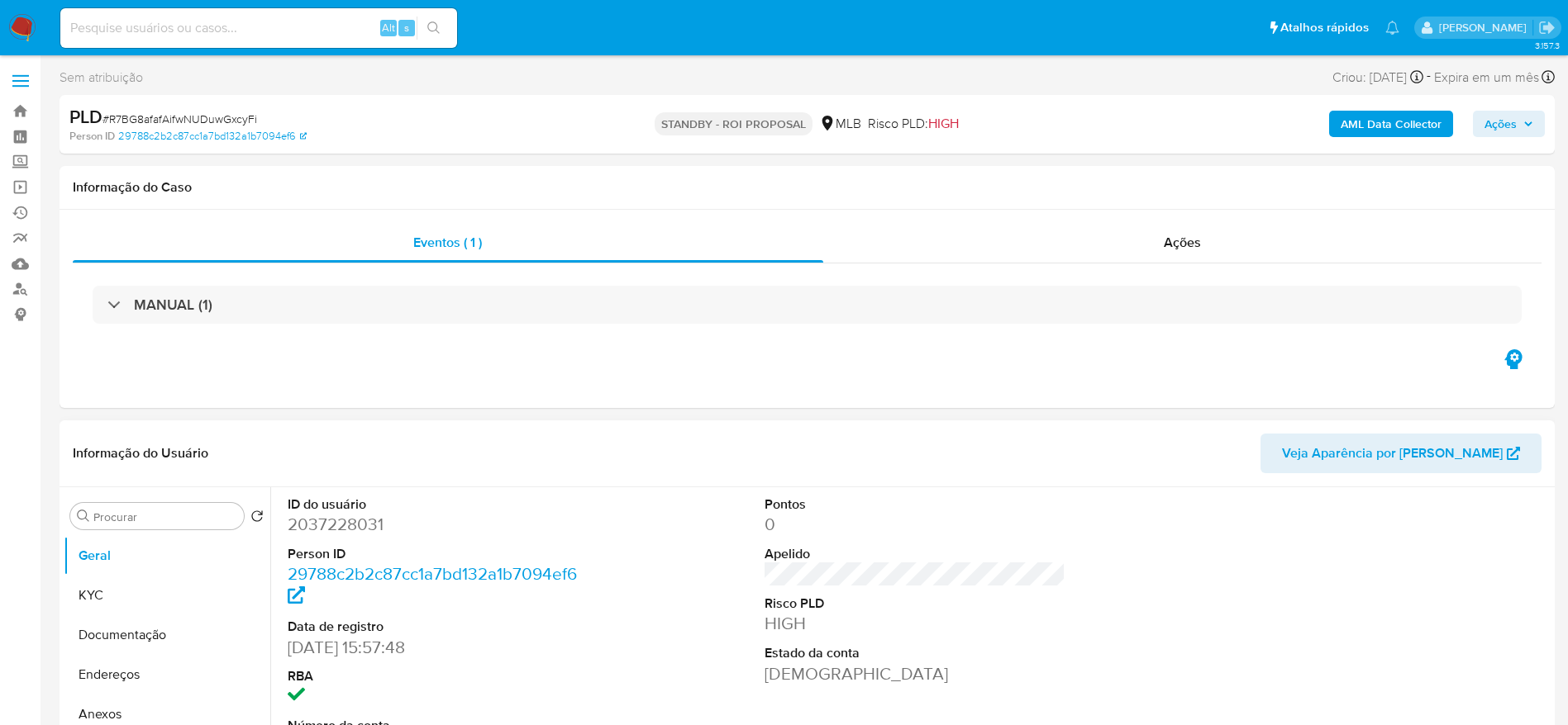
select select "10"
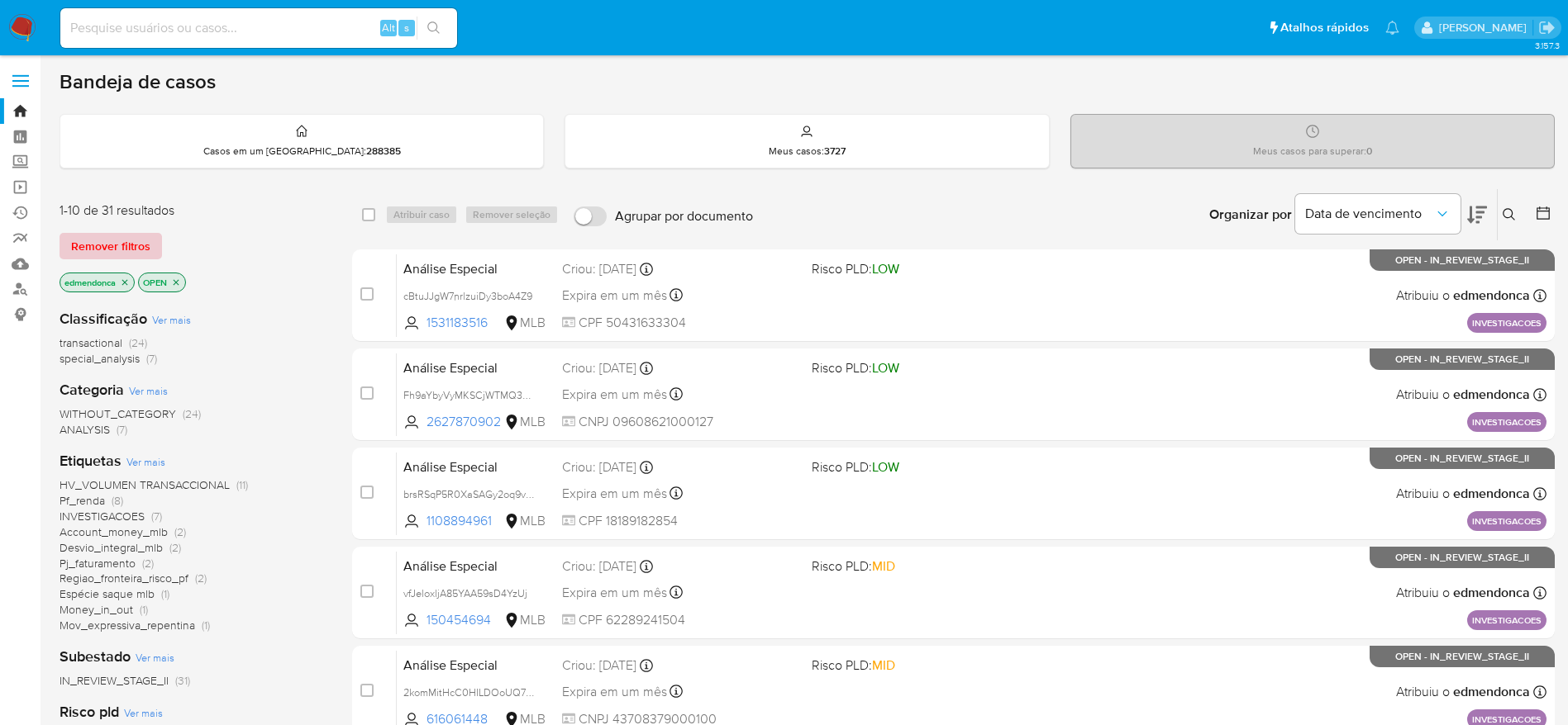
click at [124, 245] on span "Remover filtros" at bounding box center [111, 246] width 79 height 23
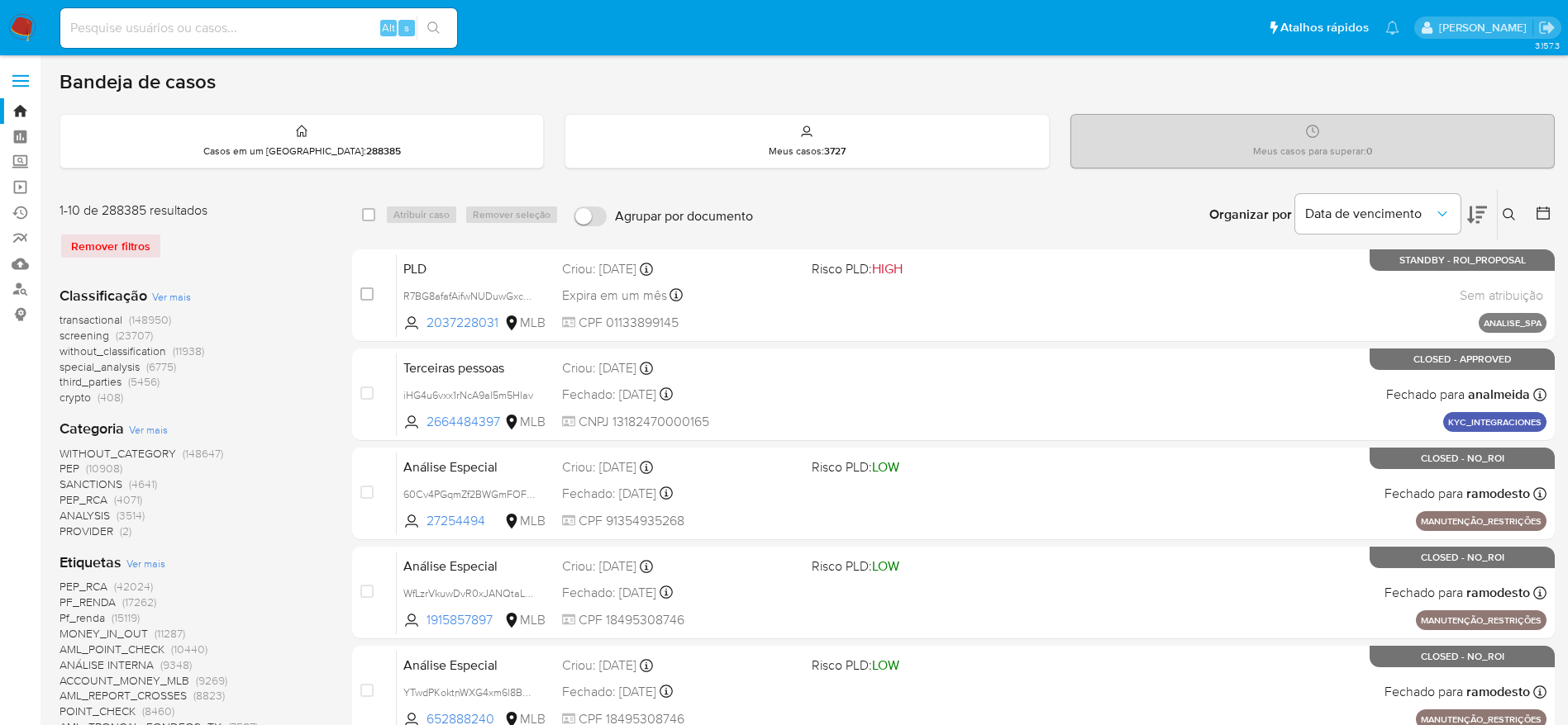
click at [1510, 217] on icon at bounding box center [1509, 214] width 13 height 13
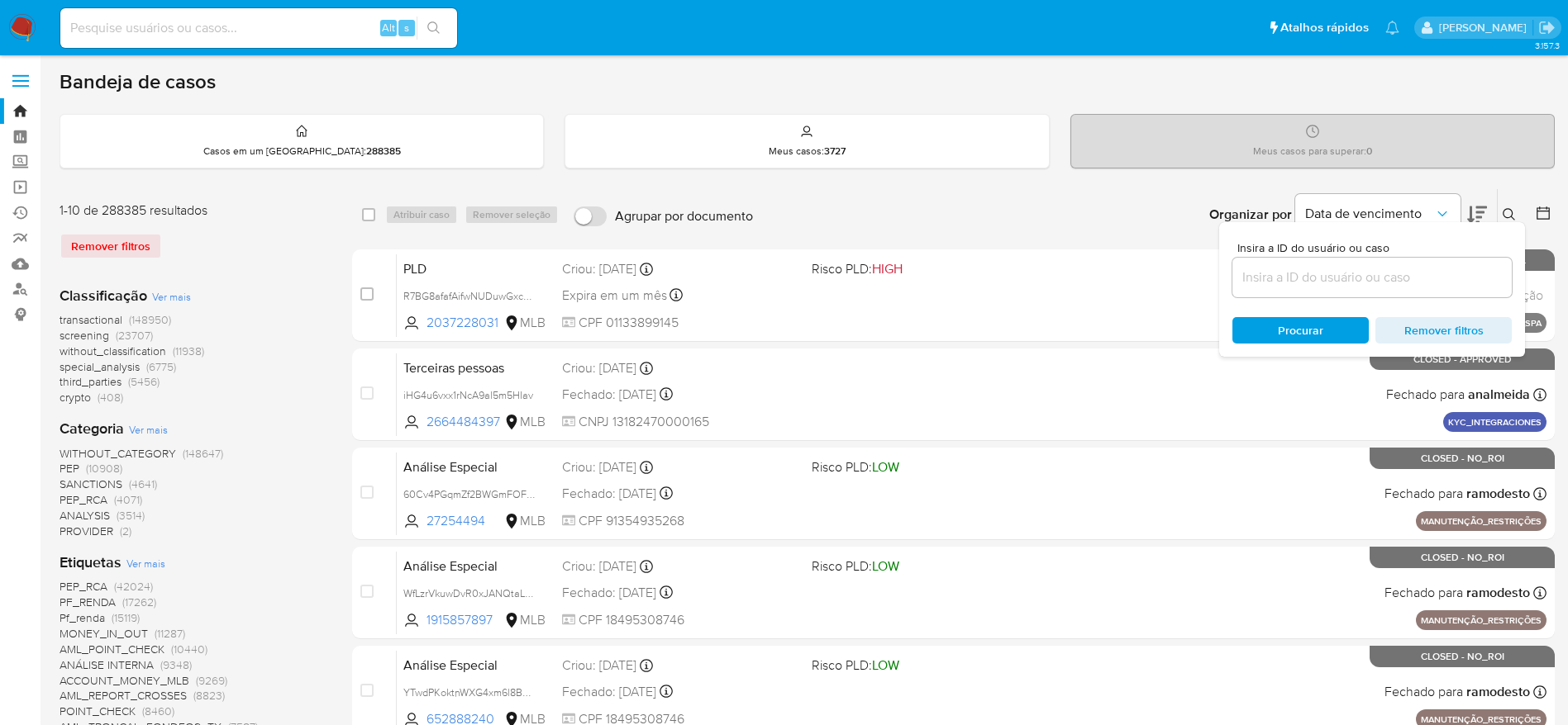
click at [1274, 280] on input at bounding box center [1371, 277] width 279 height 21
type input "R7BG8afafAifwNUDuwGxcyFi"
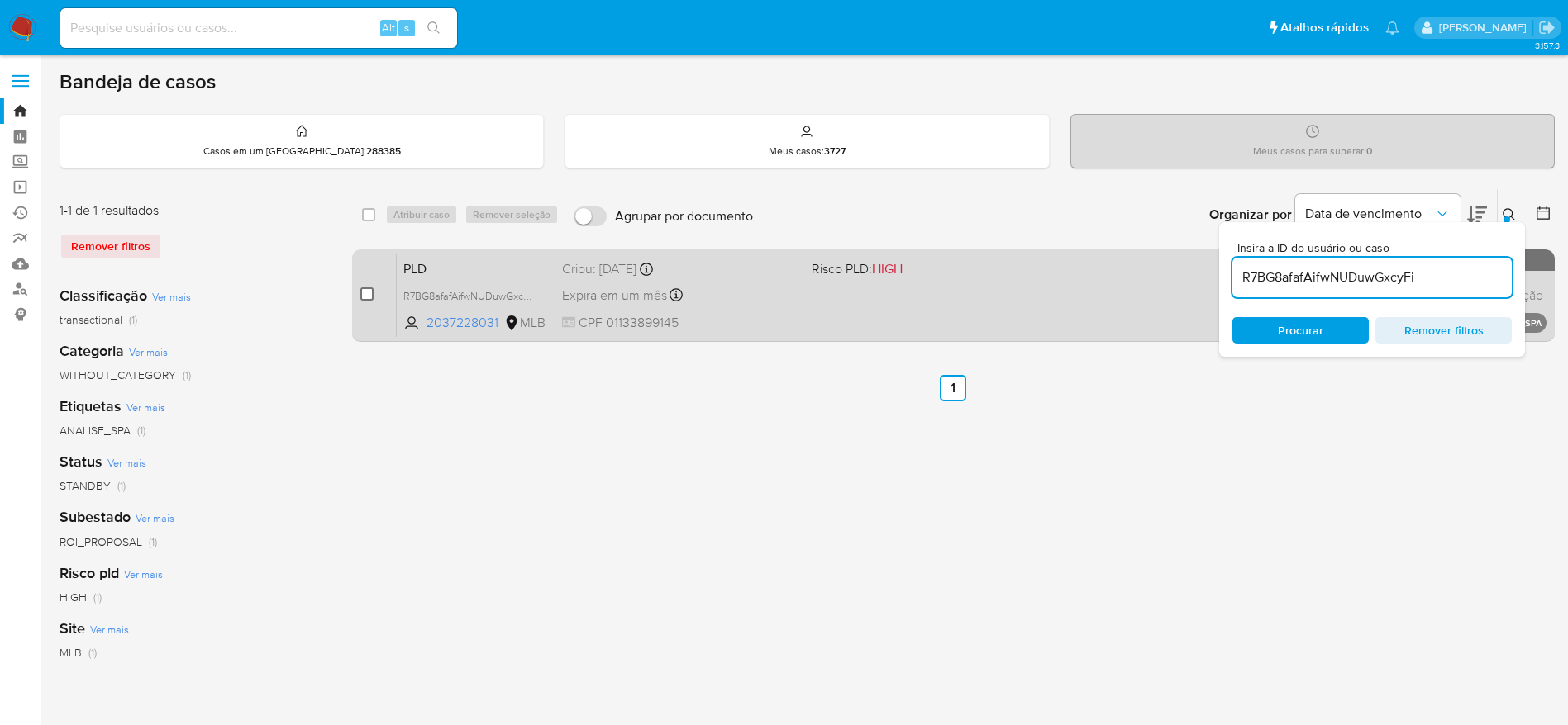
click at [371, 292] on input "checkbox" at bounding box center [367, 293] width 13 height 13
checkbox input "true"
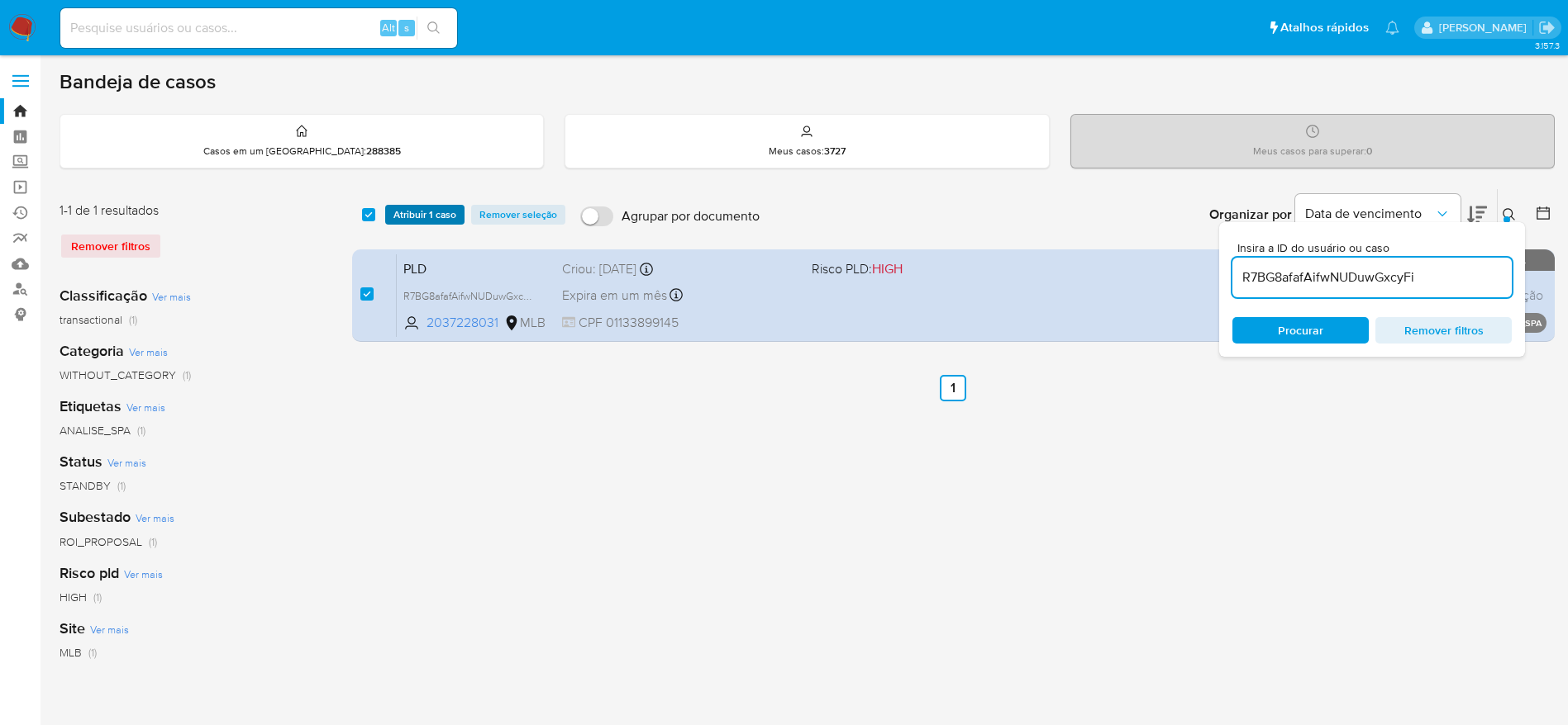
click at [445, 221] on span "Atribuir 1 caso" at bounding box center [424, 214] width 63 height 17
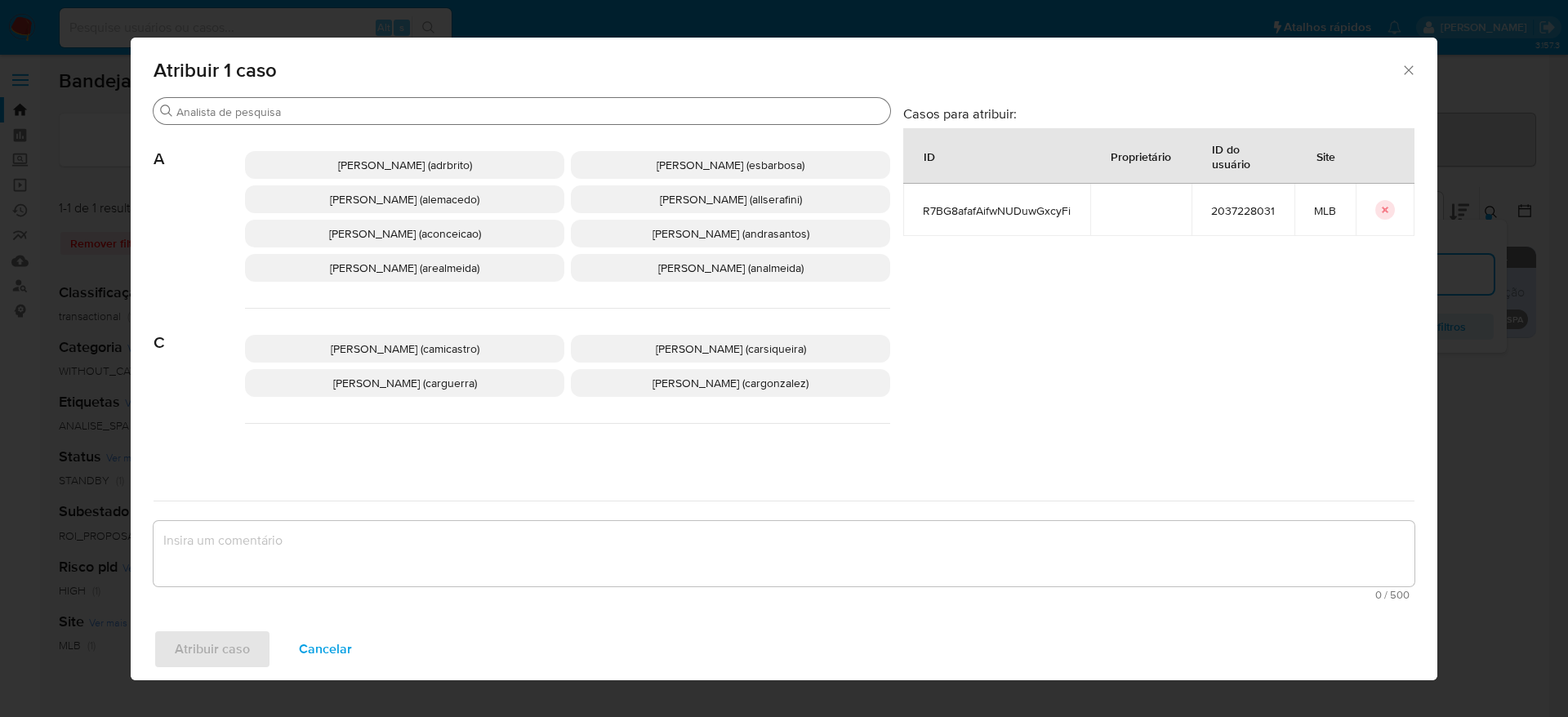
click at [359, 112] on input "Procurar" at bounding box center [530, 112] width 707 height 15
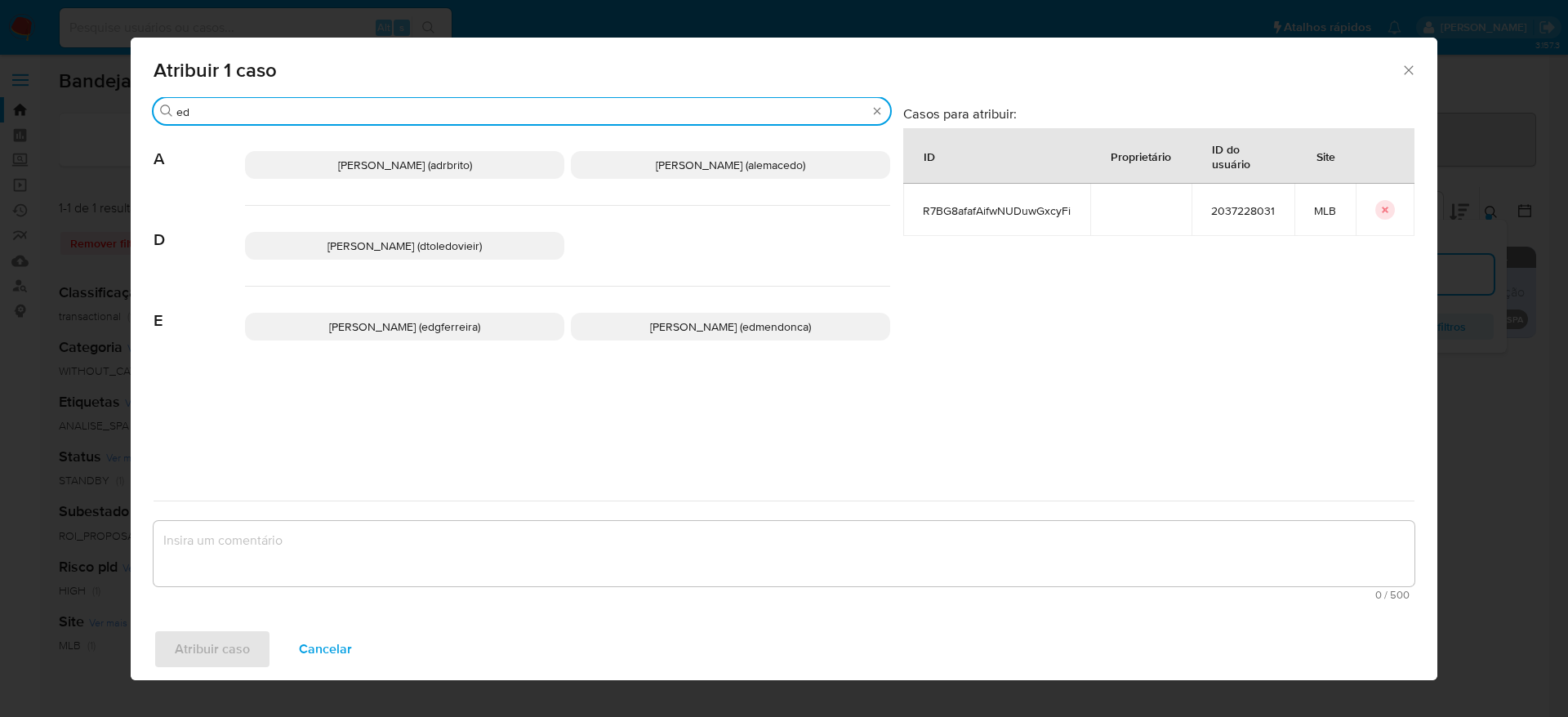
type input "ed"
click at [664, 317] on p "[PERSON_NAME] (edmendonca)" at bounding box center [730, 327] width 320 height 28
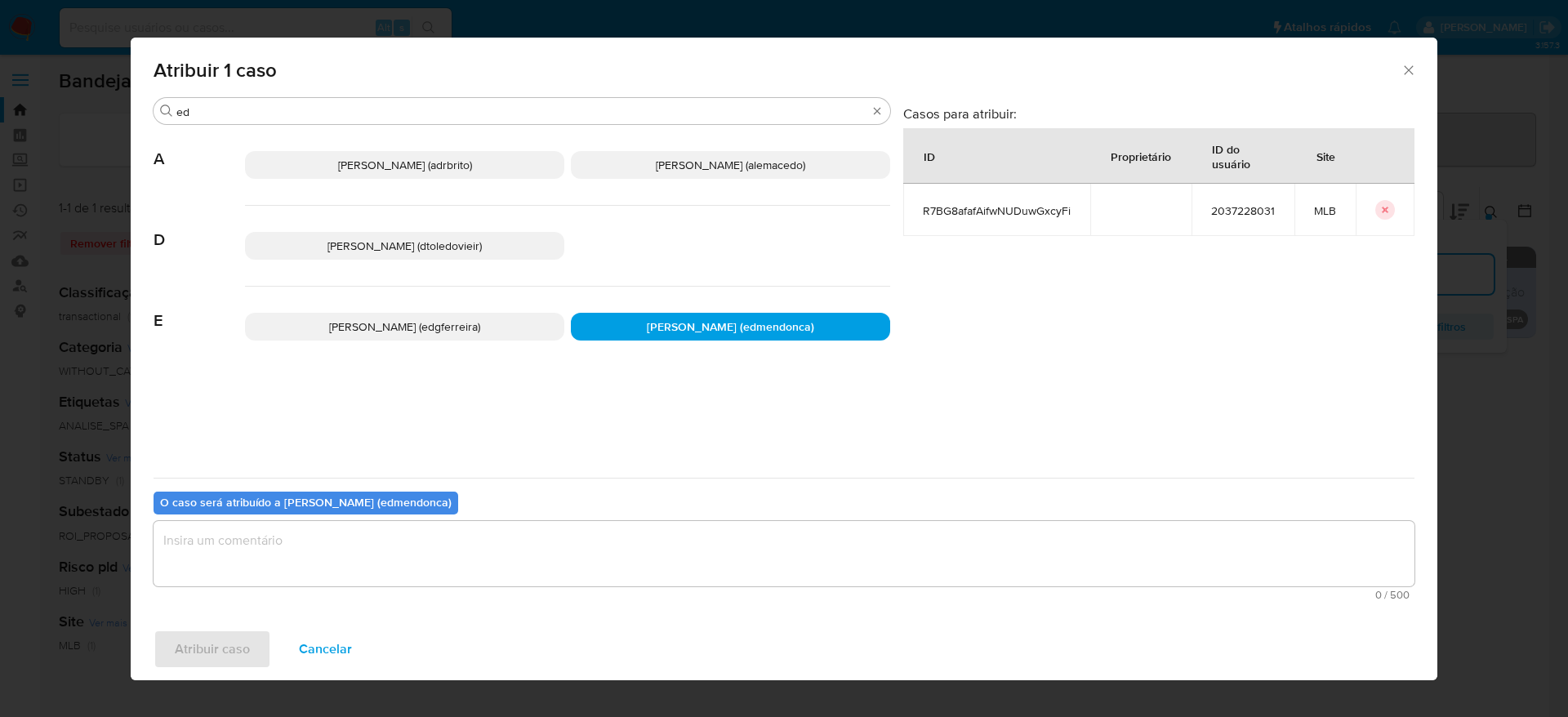
click at [528, 539] on textarea "assign-modal" at bounding box center [784, 553] width 1261 height 65
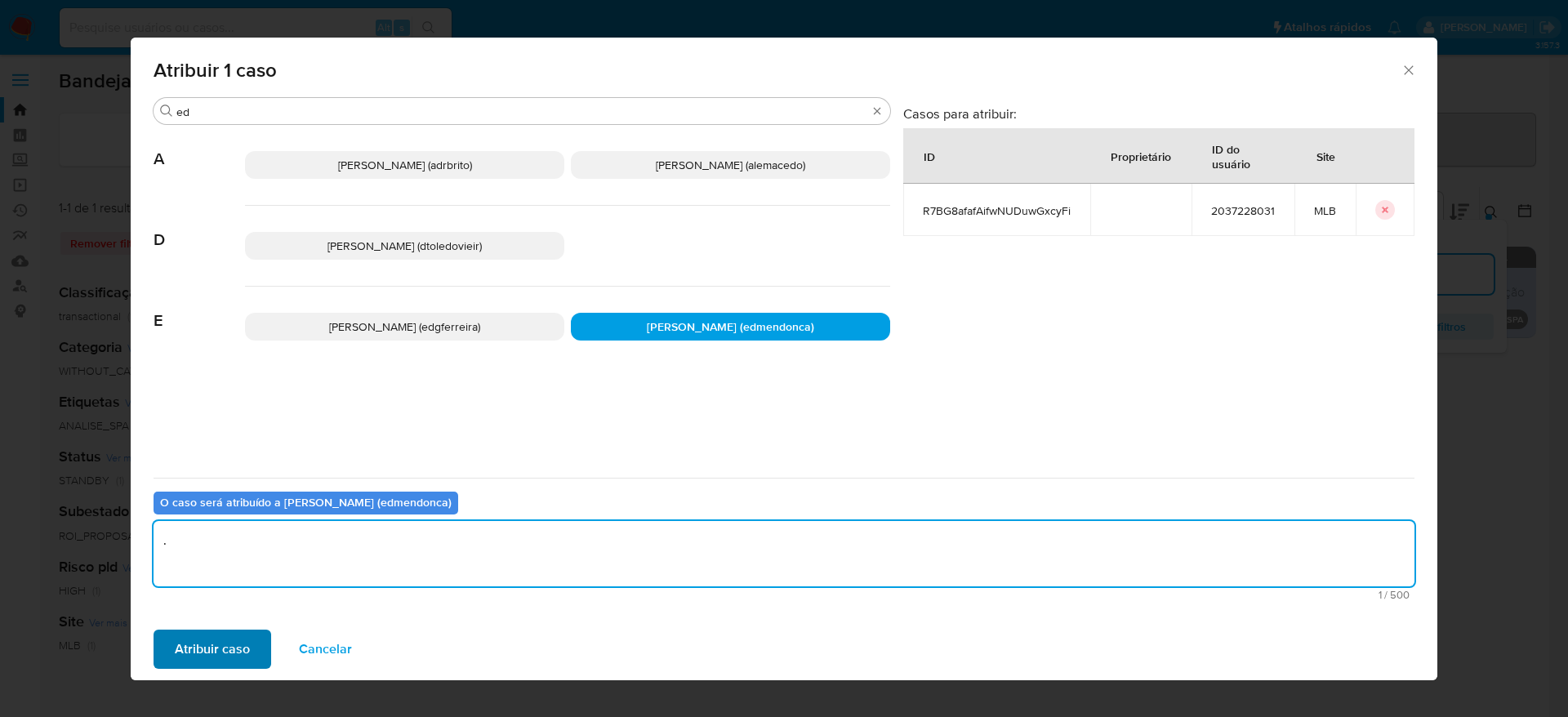
type textarea "."
click at [219, 645] on span "Atribuir caso" at bounding box center [212, 649] width 75 height 36
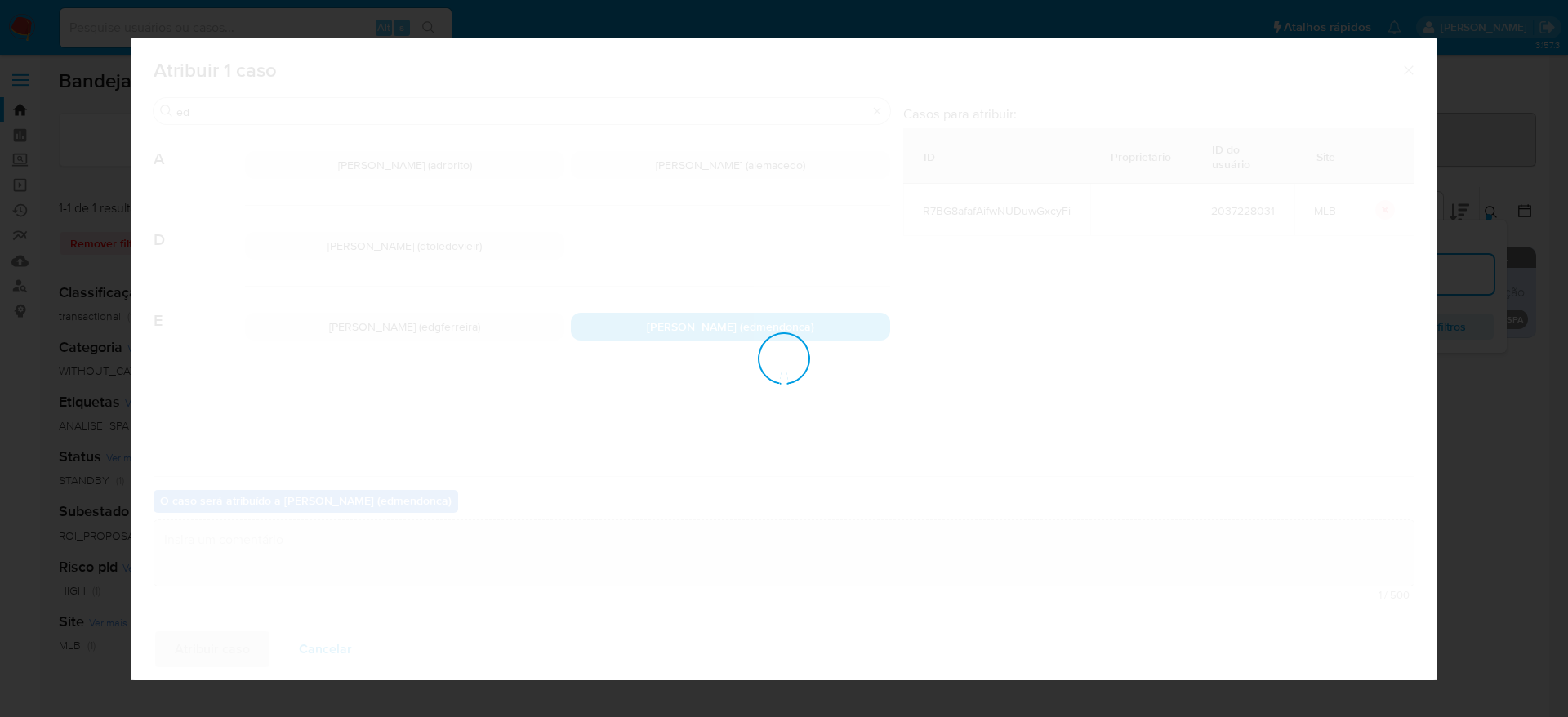
checkbox input "false"
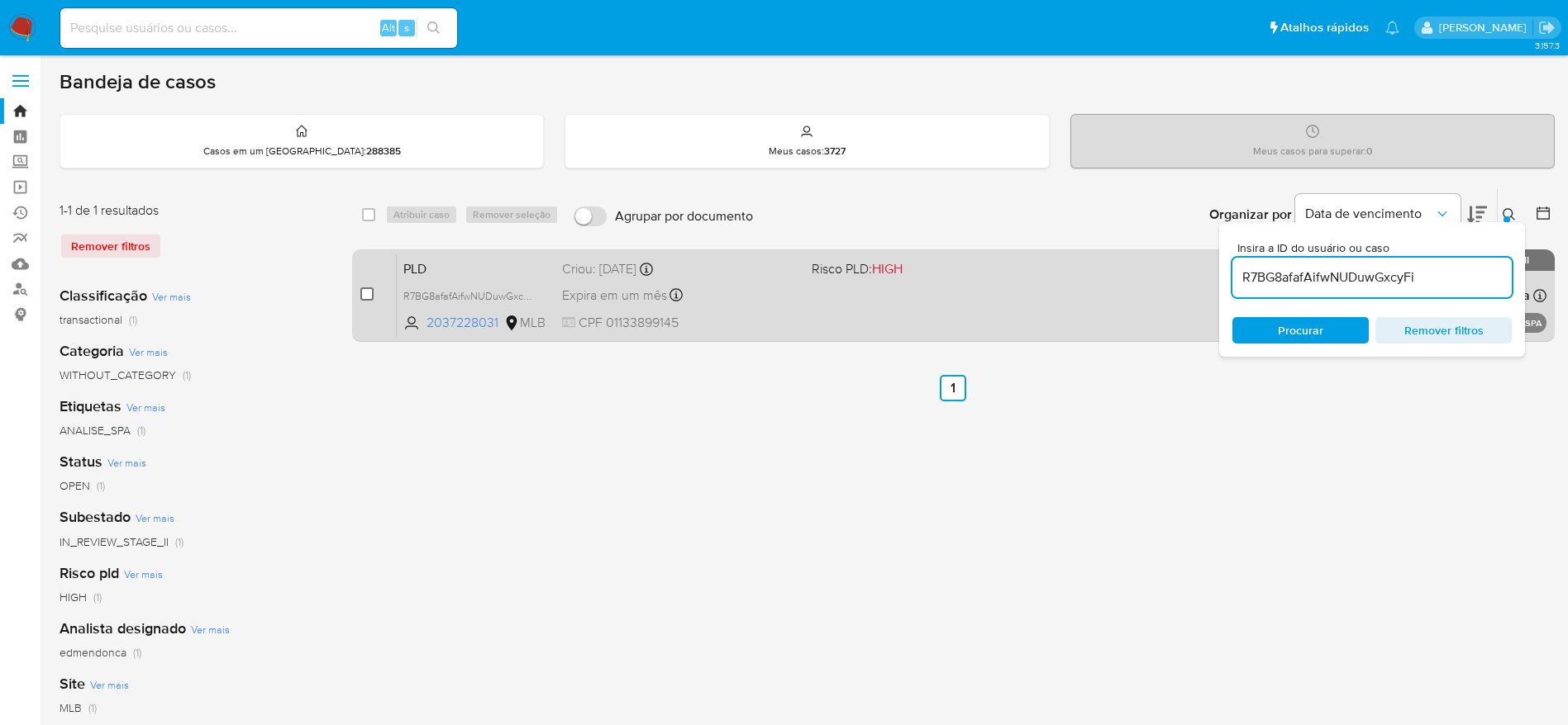
click at [367, 296] on input "checkbox" at bounding box center [367, 293] width 13 height 13
checkbox input "true"
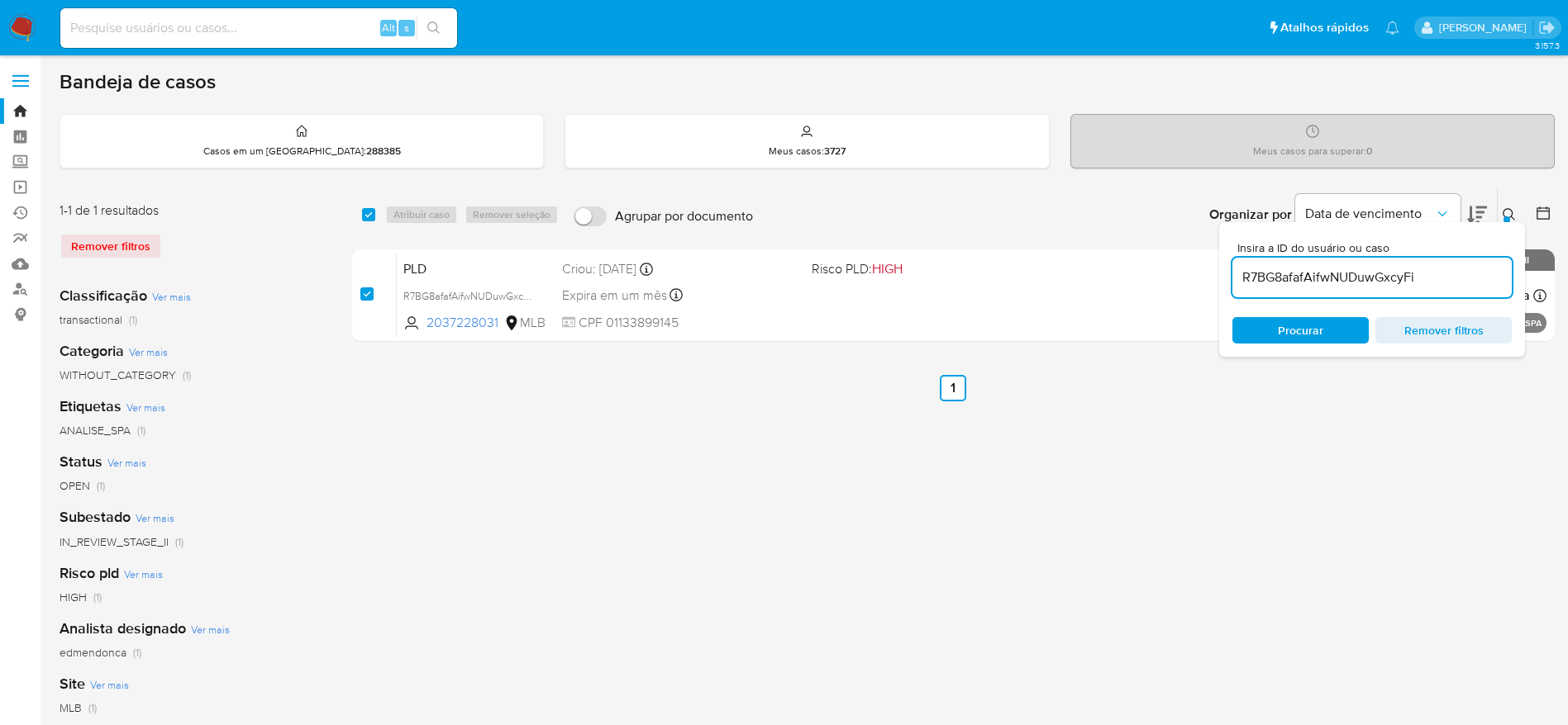
checkbox input "true"
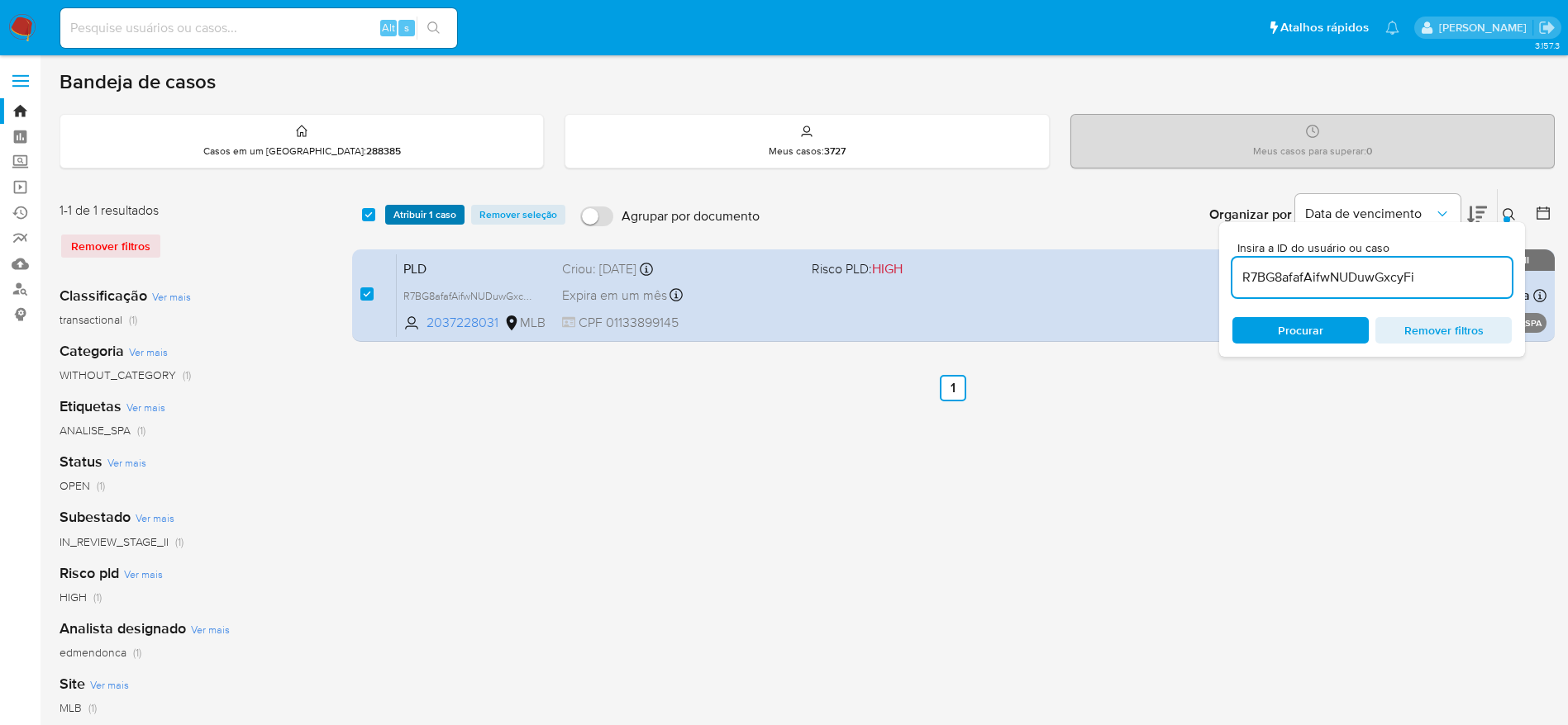
click at [432, 206] on span "Atribuir 1 caso" at bounding box center [424, 214] width 63 height 17
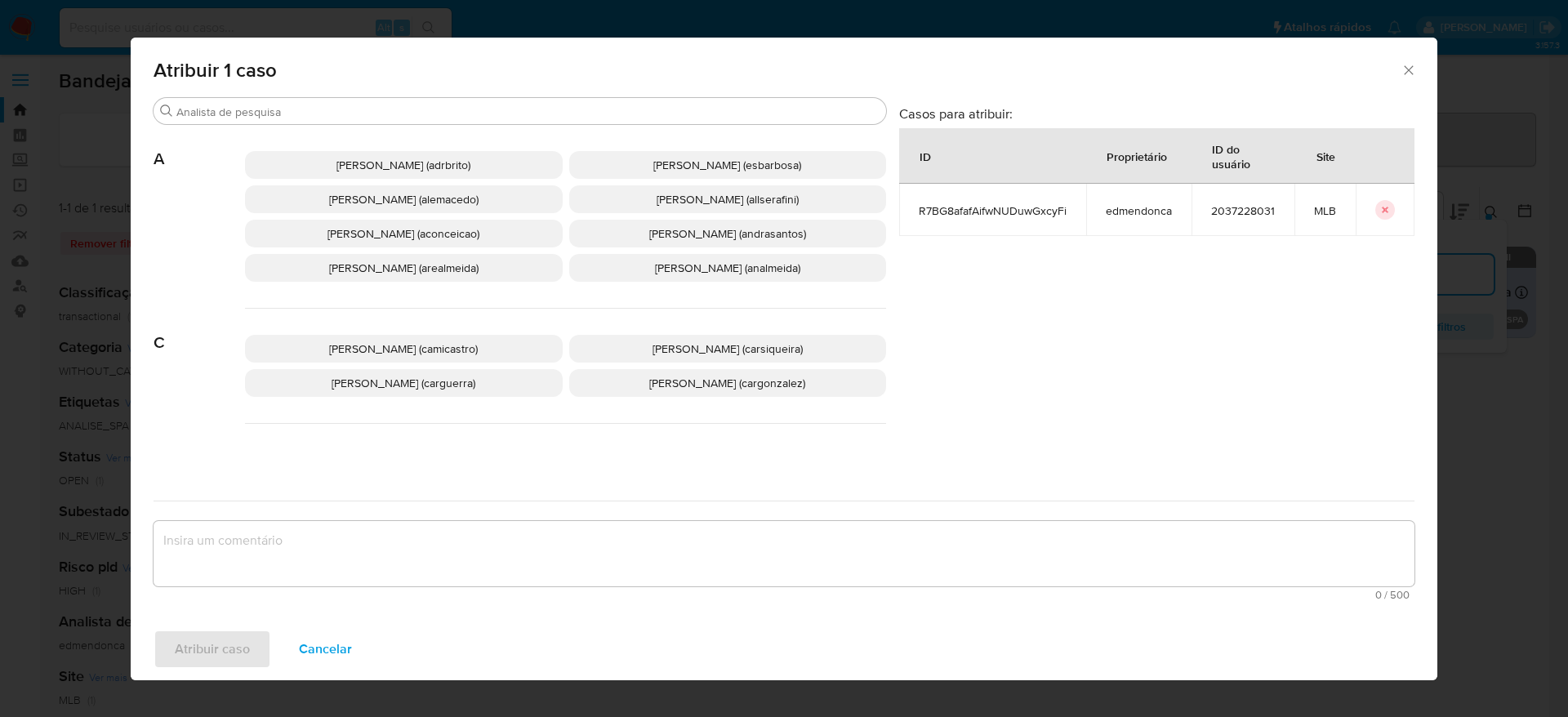
click at [349, 165] on span "[PERSON_NAME] (adrbrito)" at bounding box center [403, 165] width 134 height 17
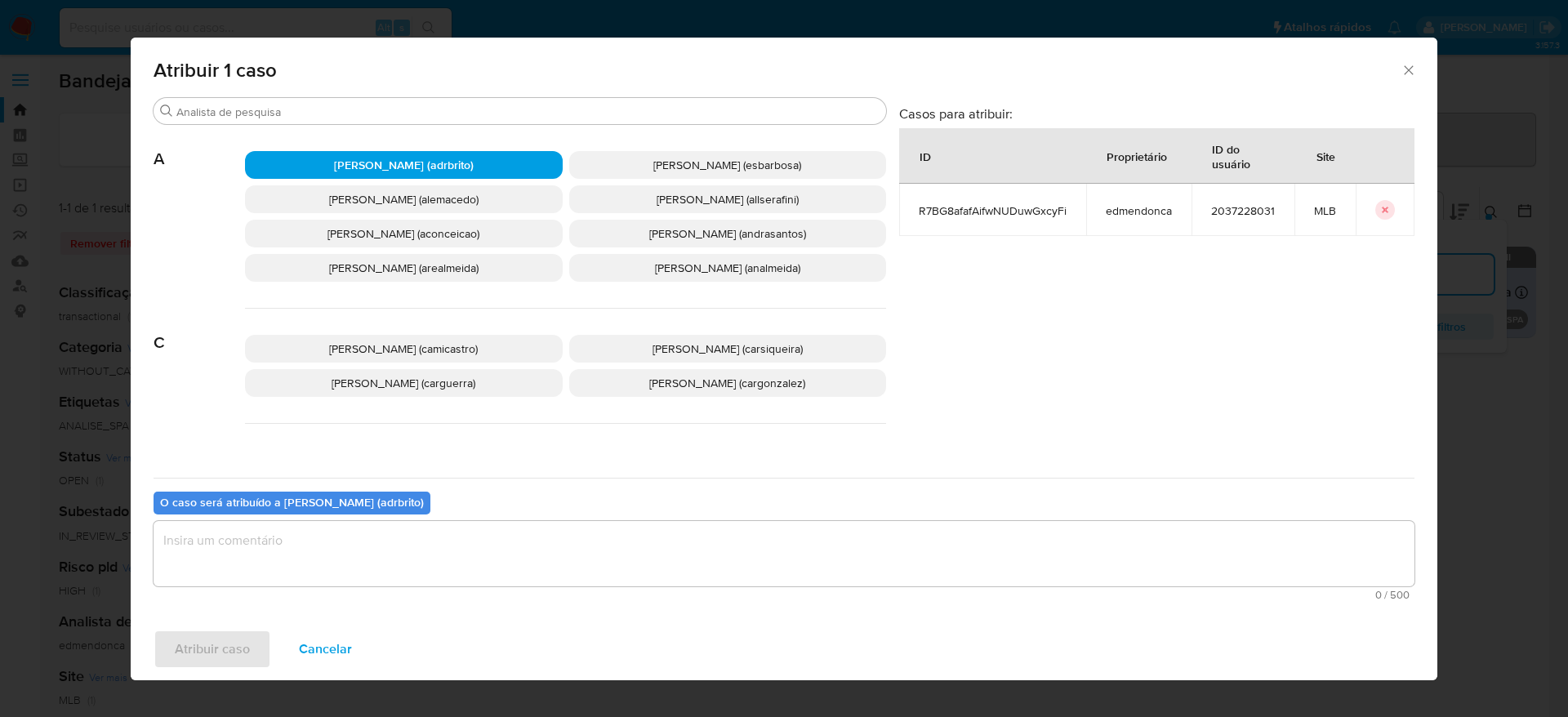
click at [394, 563] on textarea "assign-modal" at bounding box center [784, 553] width 1261 height 65
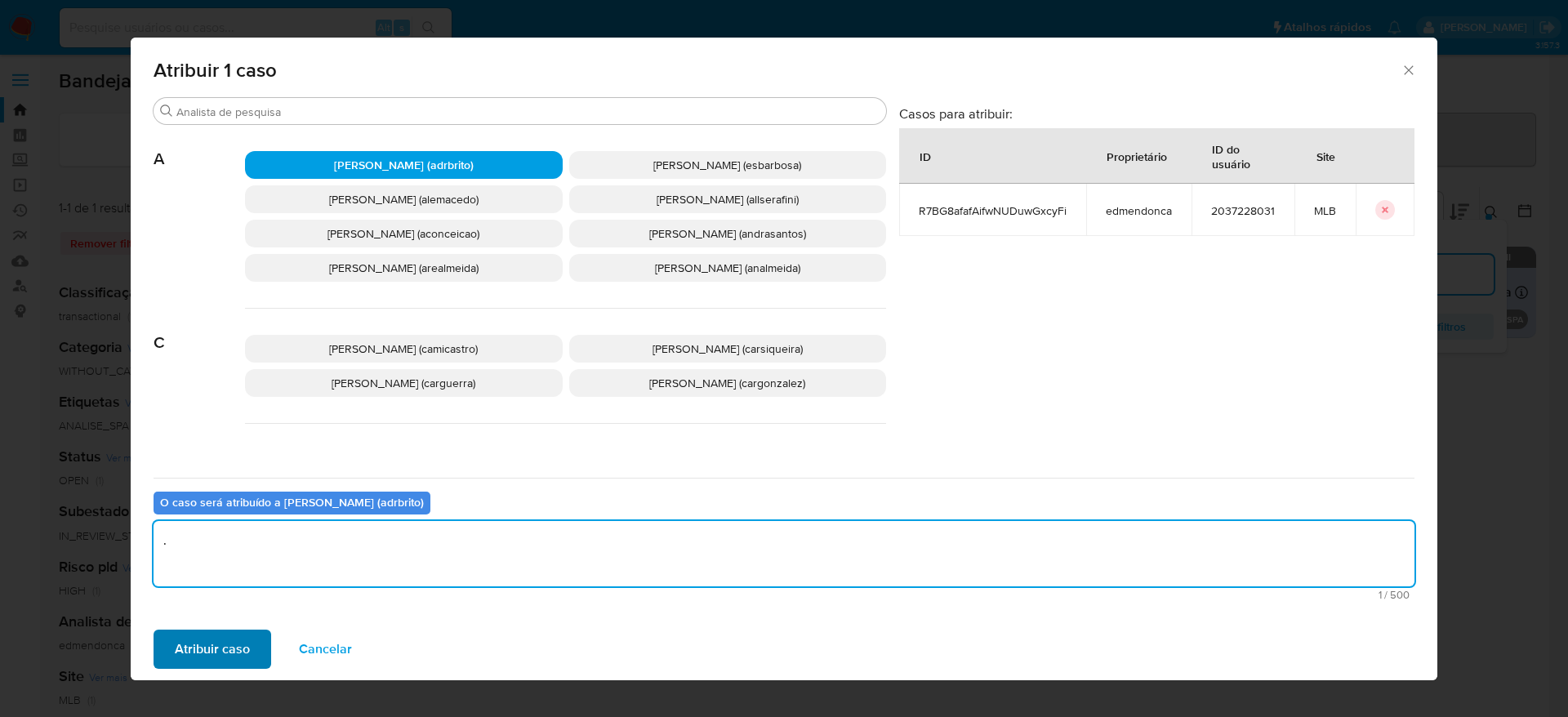
type textarea "."
click at [239, 637] on span "Atribuir caso" at bounding box center [212, 649] width 75 height 36
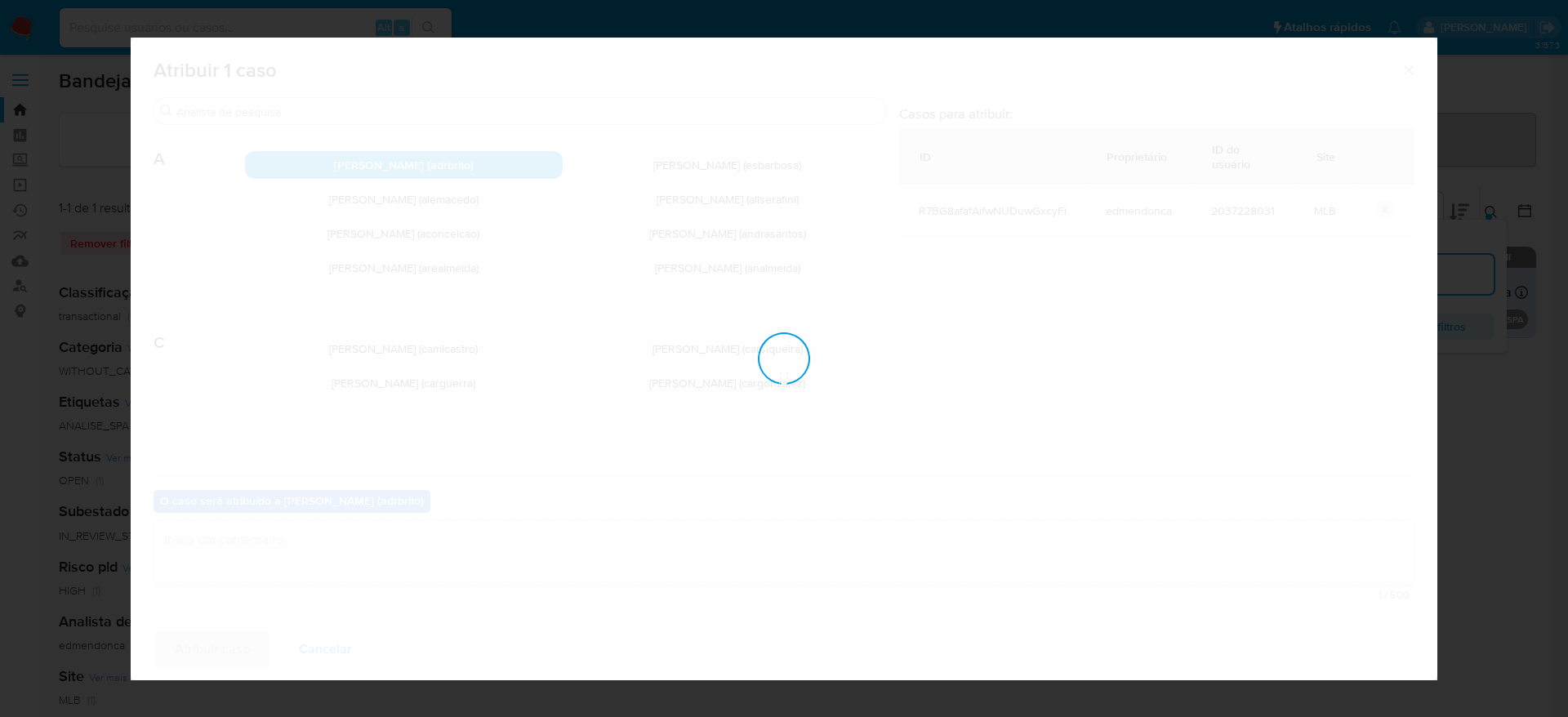
checkbox input "false"
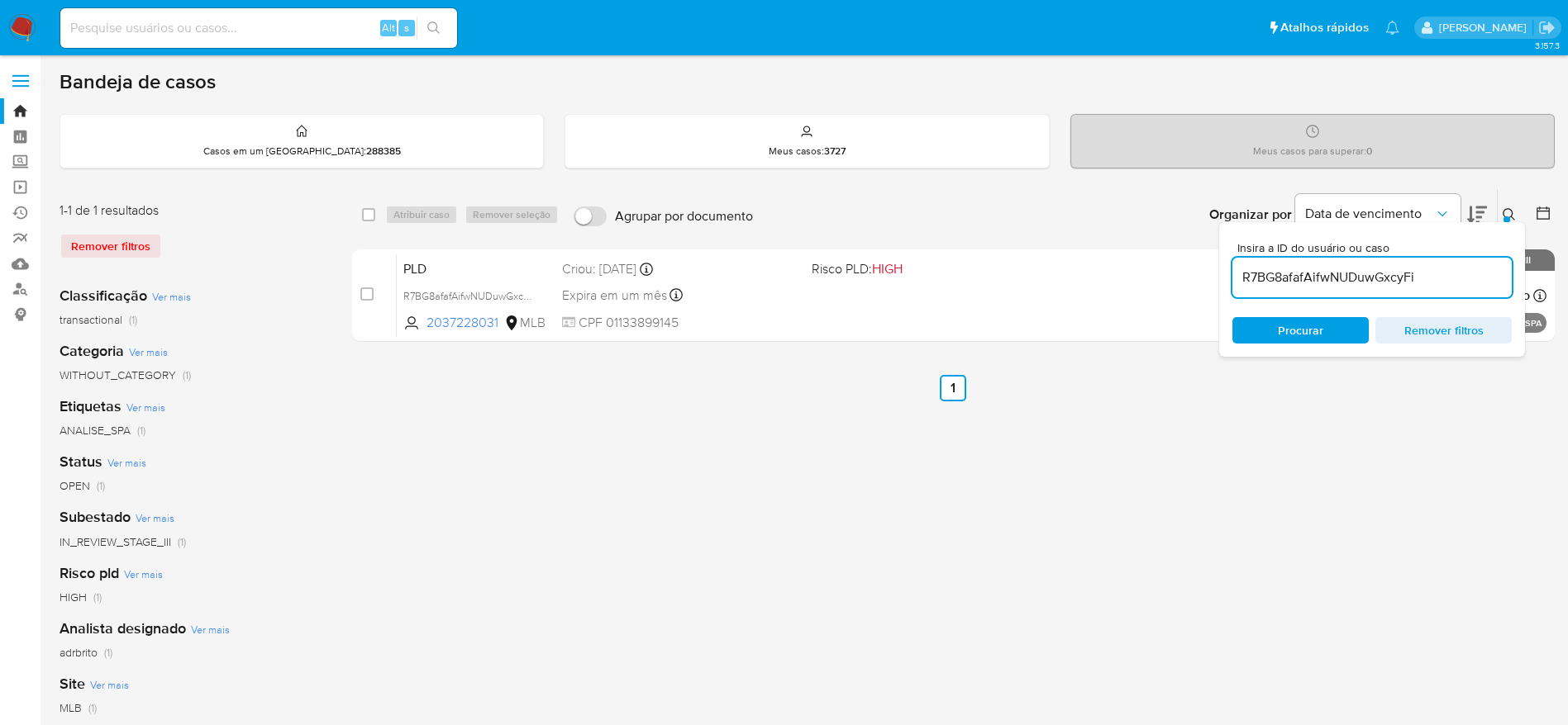
click at [209, 30] on input at bounding box center [258, 28] width 397 height 21
paste input "YS3sxqMVv8X5TErJHNqH40uc"
type input "YS3sxqMVv8X5TErJHNqH40uc"
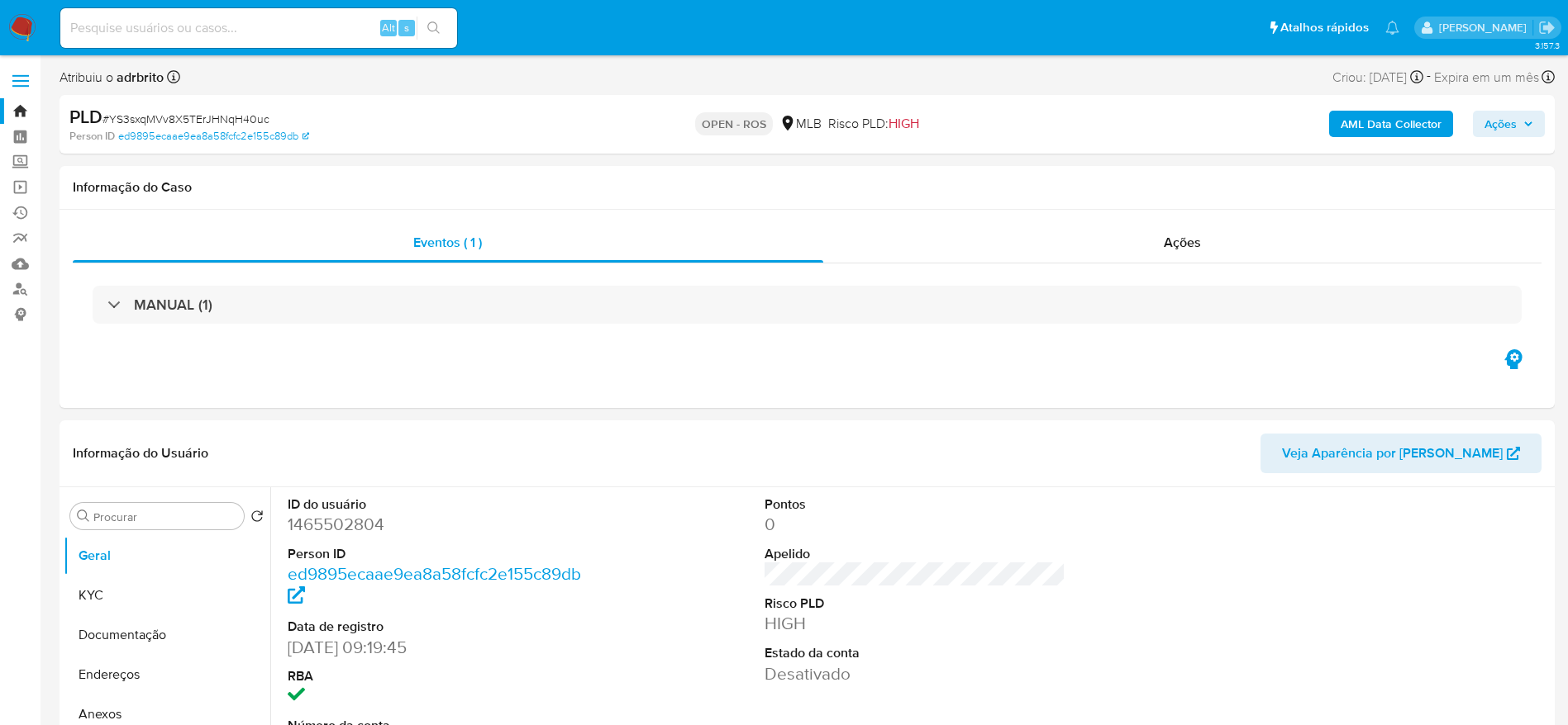
select select "10"
click at [33, 32] on img at bounding box center [22, 28] width 28 height 28
select select "10"
click at [1227, 245] on div "Ações" at bounding box center [1183, 242] width 719 height 40
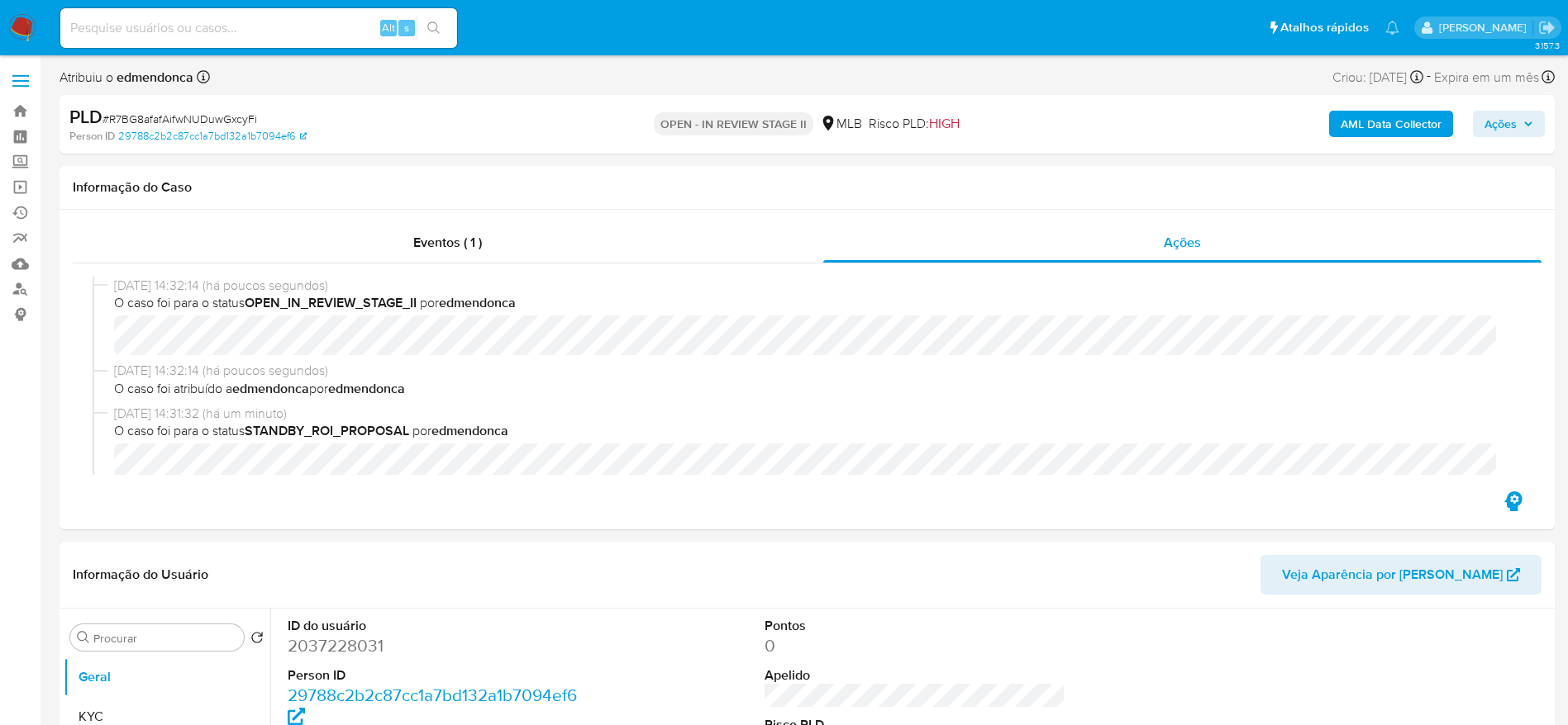
click at [1492, 124] on span "Ações" at bounding box center [1500, 124] width 33 height 26
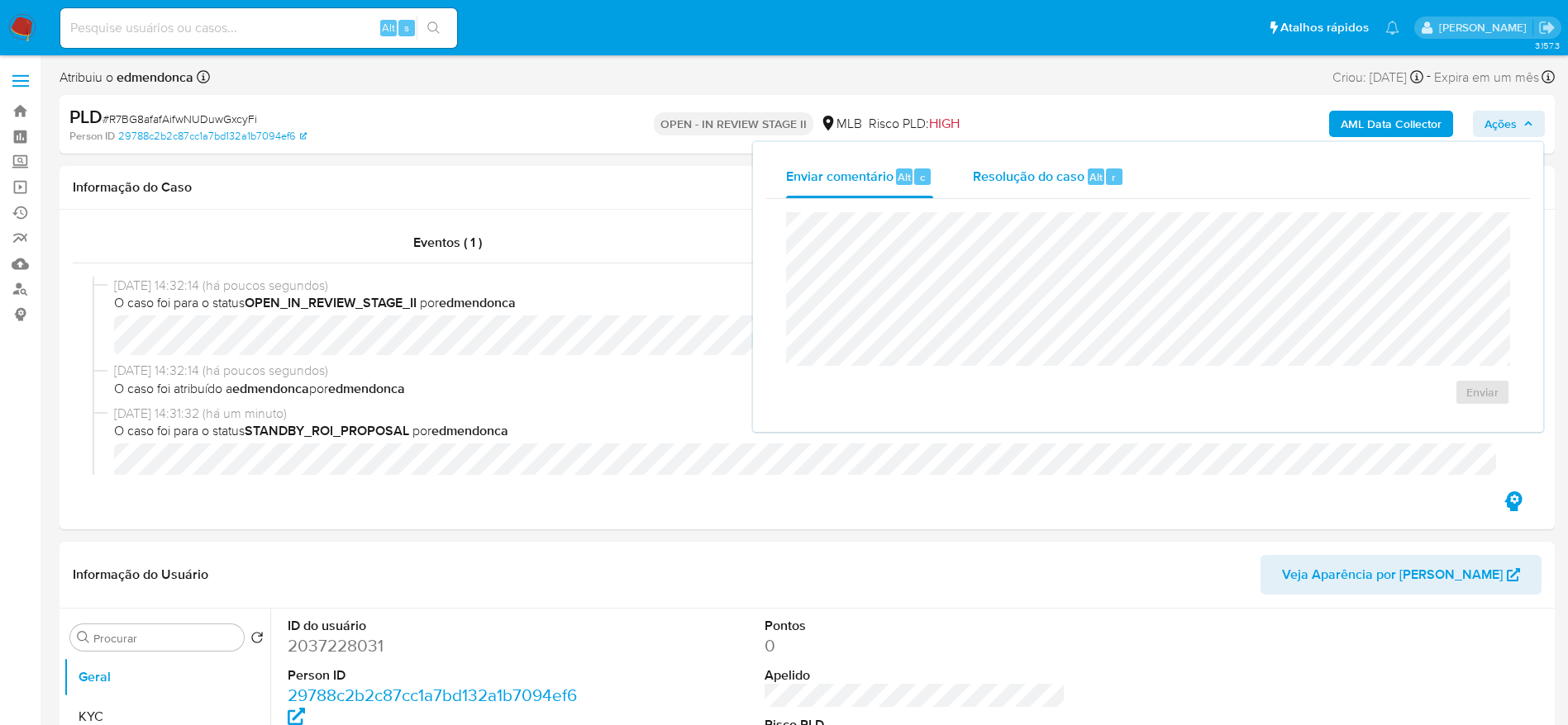
click at [1025, 166] on div "Resolução do caso Alt r" at bounding box center [1049, 176] width 152 height 43
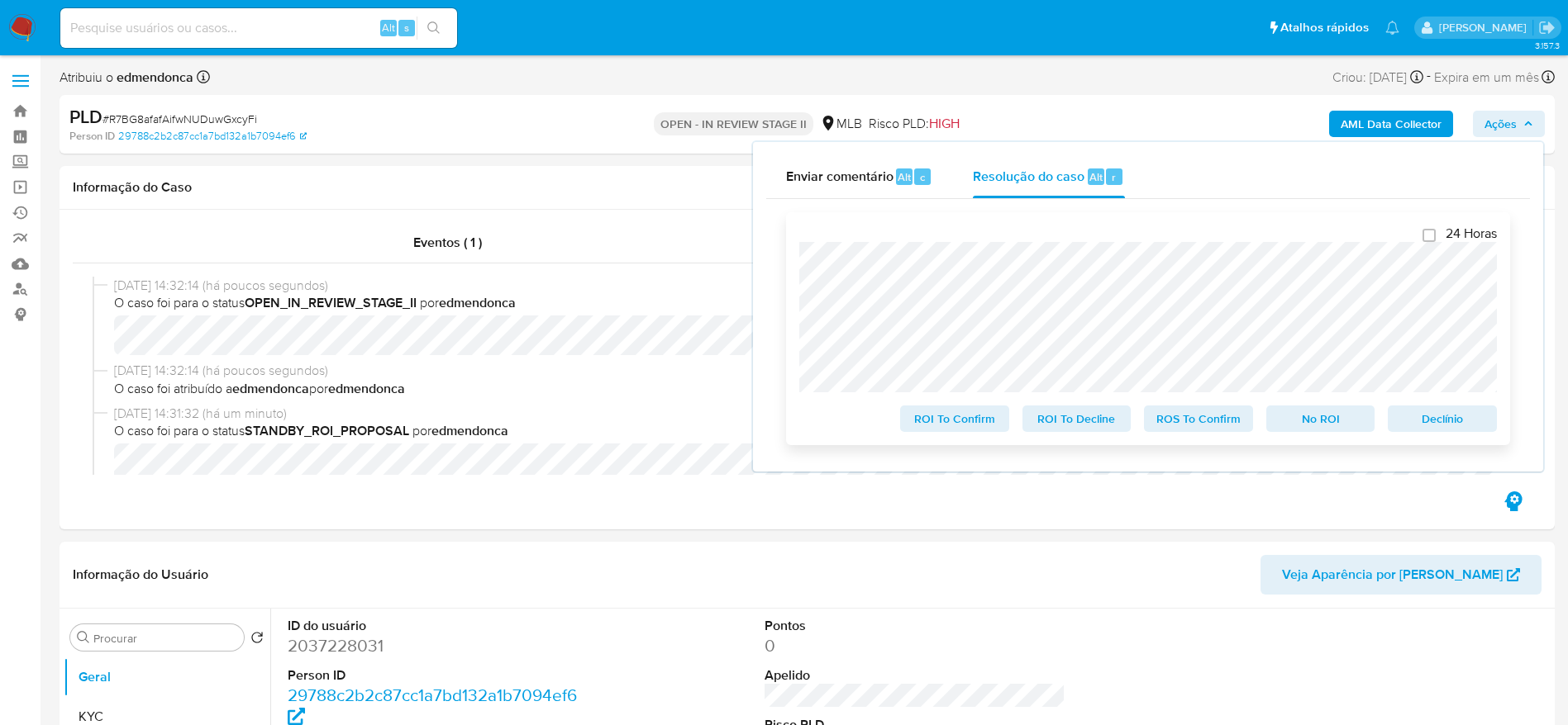
click at [1171, 425] on span "ROS To Confirm" at bounding box center [1199, 418] width 86 height 23
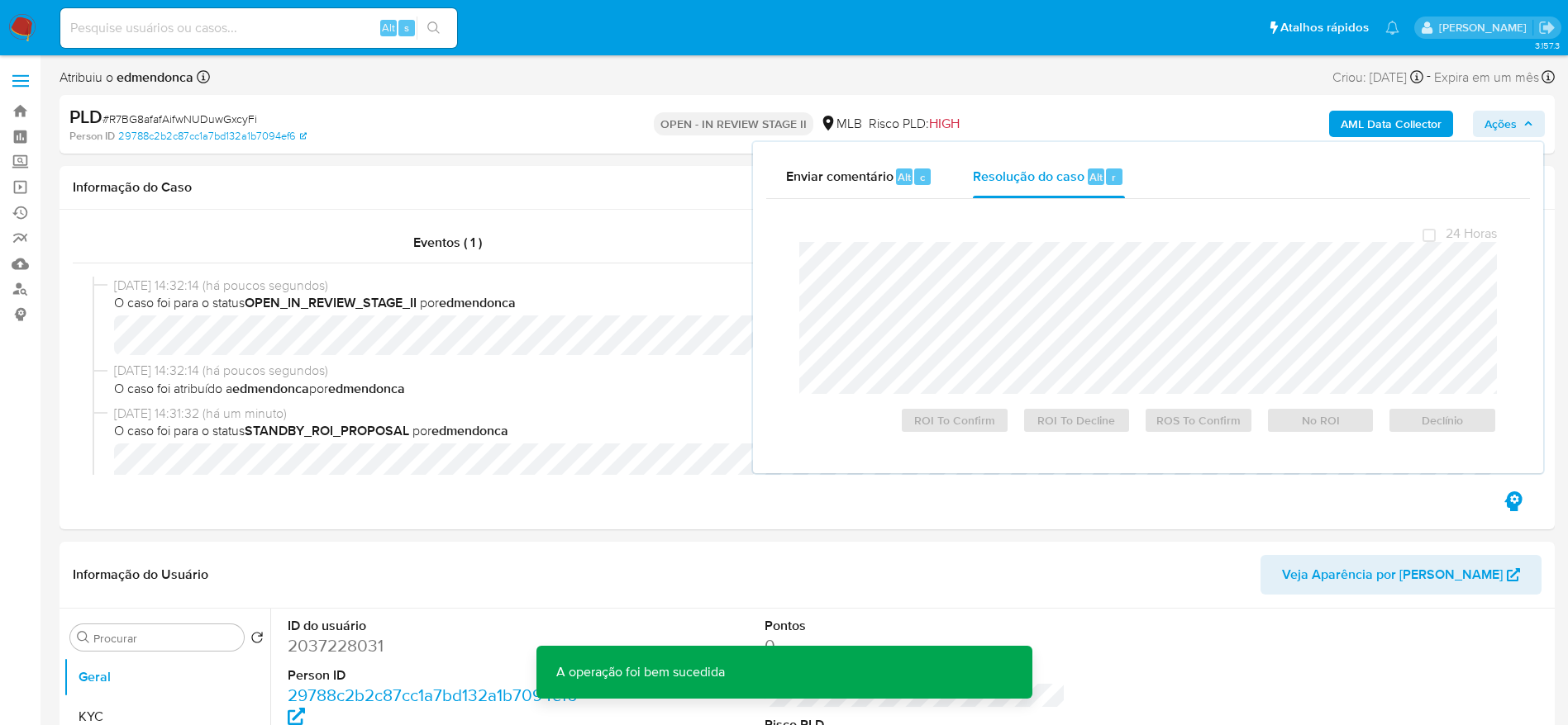
click at [223, 115] on span "# R7BG8afafAifwNUDuwGxcyFi" at bounding box center [179, 119] width 154 height 17
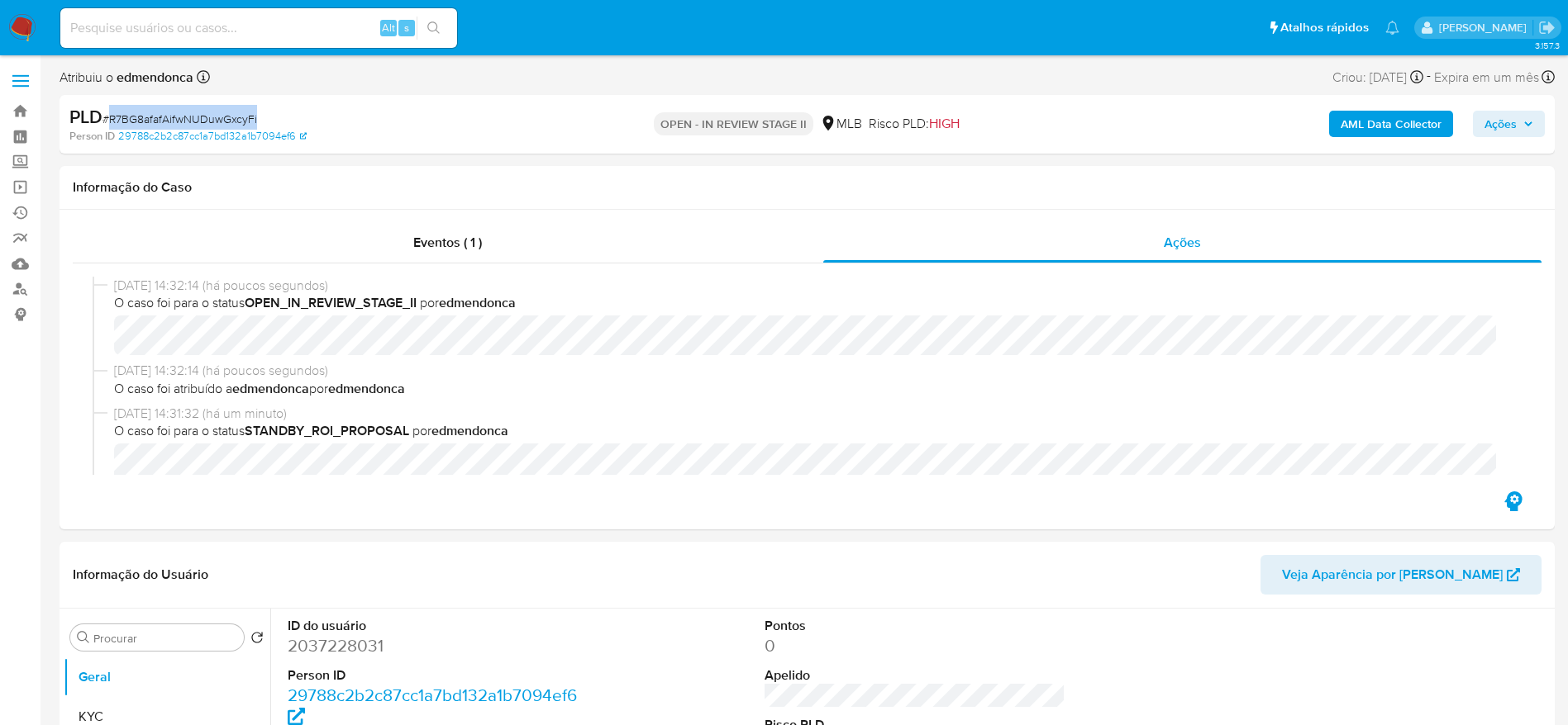
click at [223, 115] on span "# R7BG8afafAifwNUDuwGxcyFi" at bounding box center [179, 119] width 154 height 17
copy span "R7BG8afafAifwNUDuwGxcyFi"
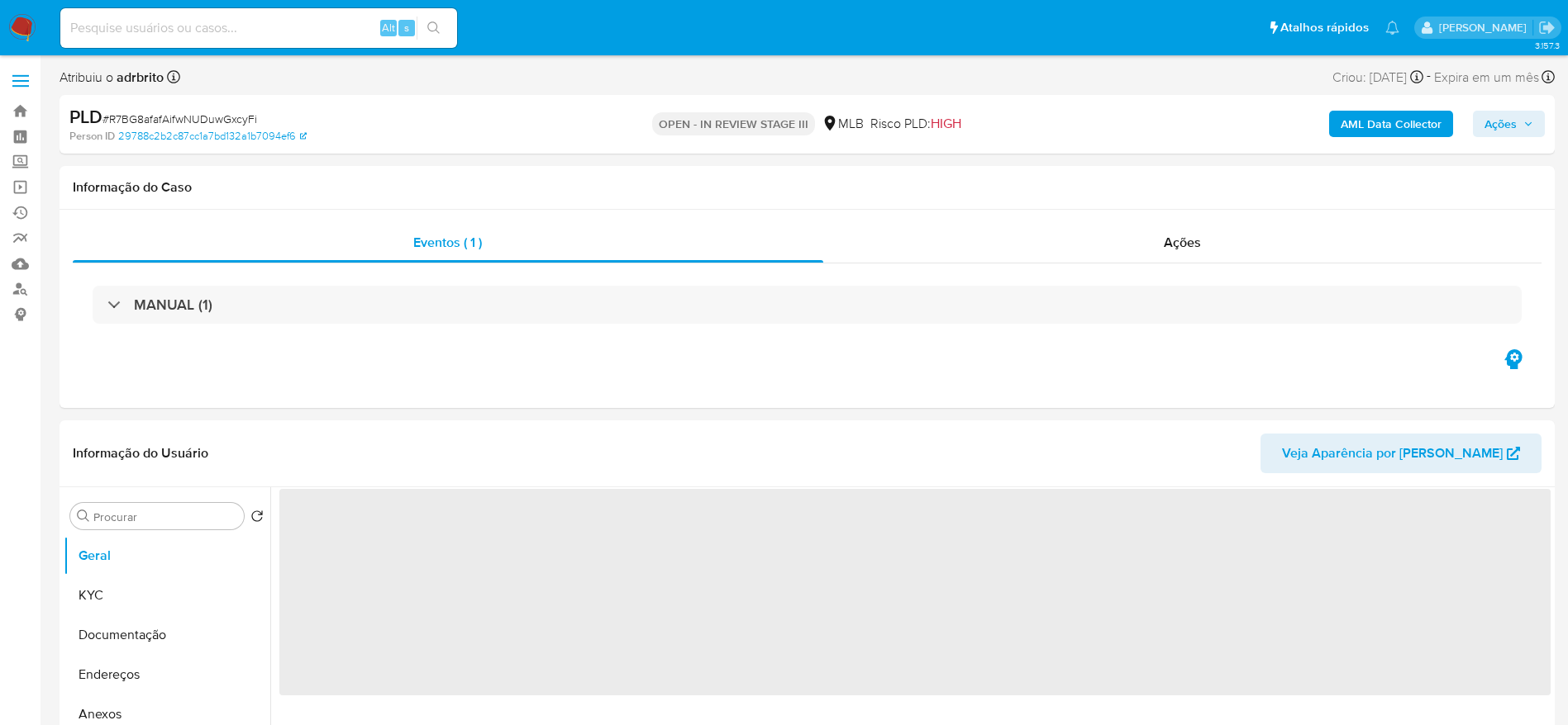
click at [213, 121] on span "# R7BG8afafAifwNUDuwGxcyFi" at bounding box center [179, 119] width 154 height 17
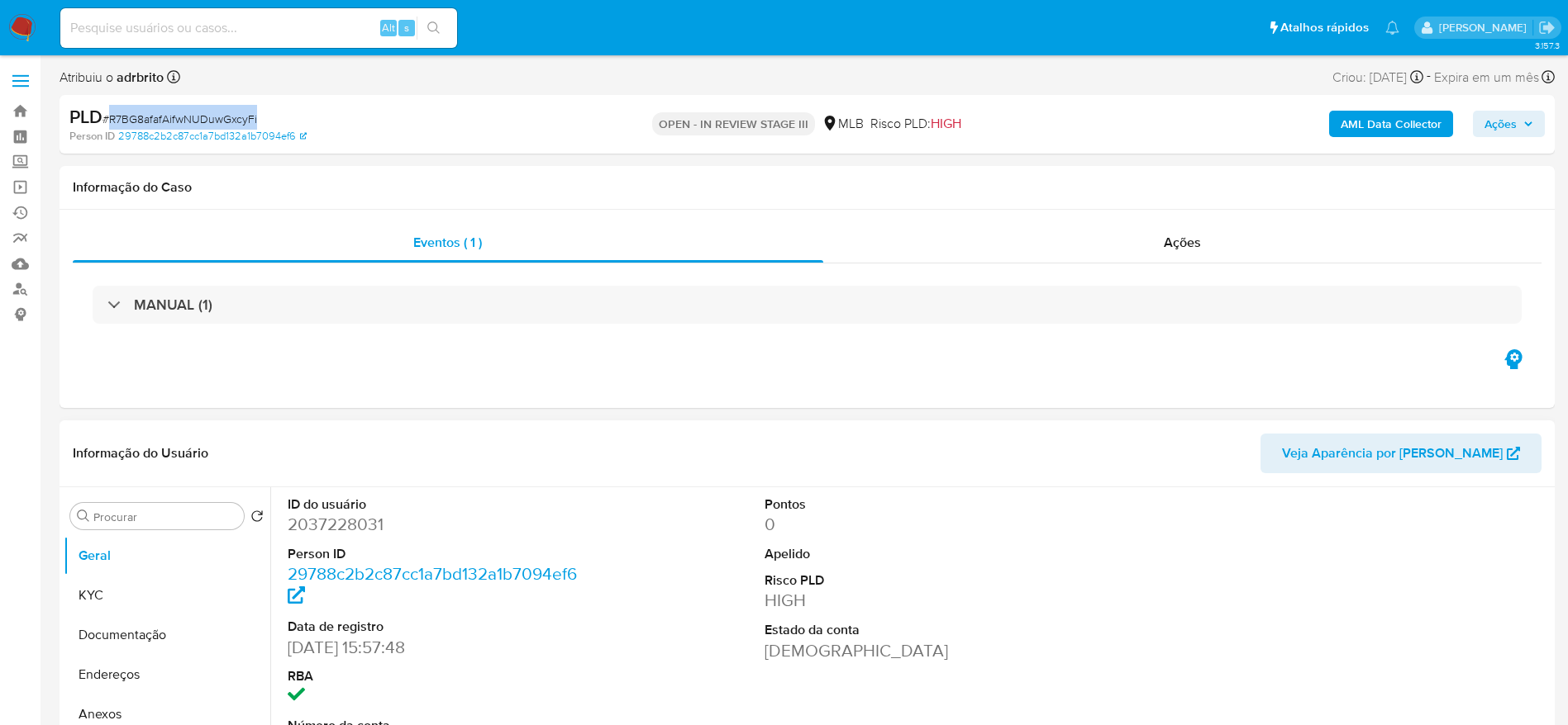
copy span "R7BG8afafAifwNUDuwGxcyFi"
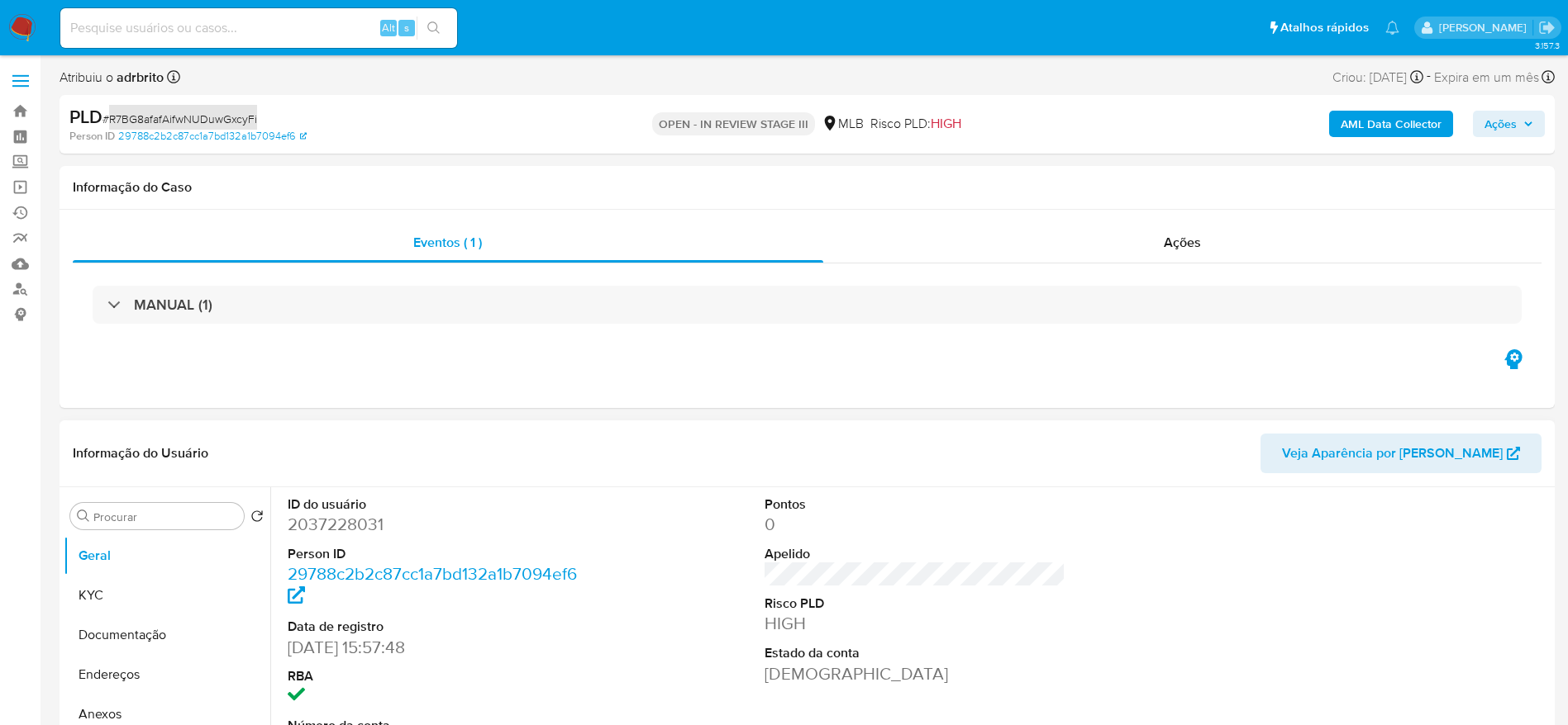
select select "10"
click at [179, 116] on span "# R7BG8afafAifwNUDuwGxcyFi" at bounding box center [179, 119] width 154 height 17
drag, startPoint x: 1008, startPoint y: 225, endPoint x: 976, endPoint y: 248, distance: 39.4
click at [1008, 225] on div "Ações" at bounding box center [1183, 242] width 719 height 40
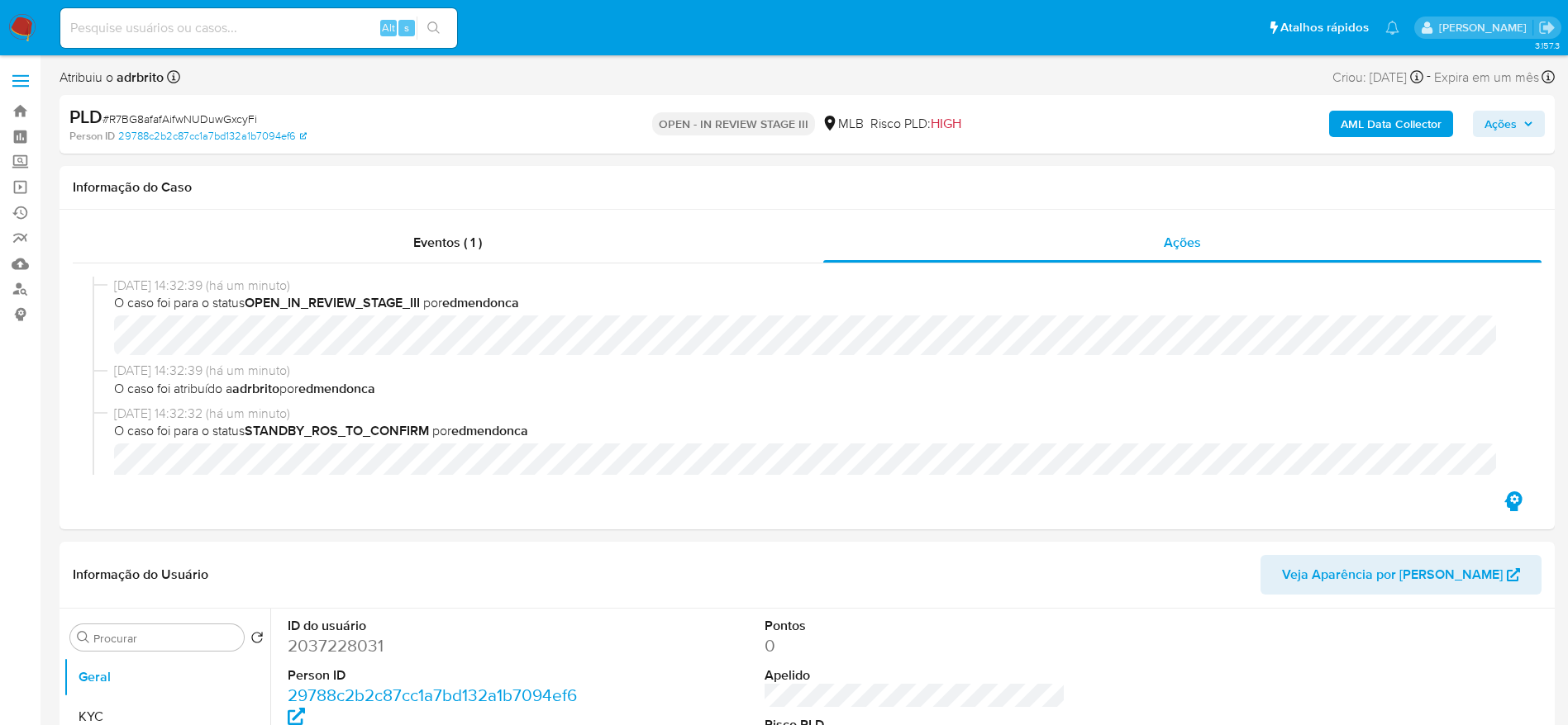
click at [257, 20] on input at bounding box center [258, 28] width 397 height 21
paste input "brsRSqP5R0XaSAGy2oq9vqZC"
type input "brsRSqP5R0XaSAGy2oq9vqZC"
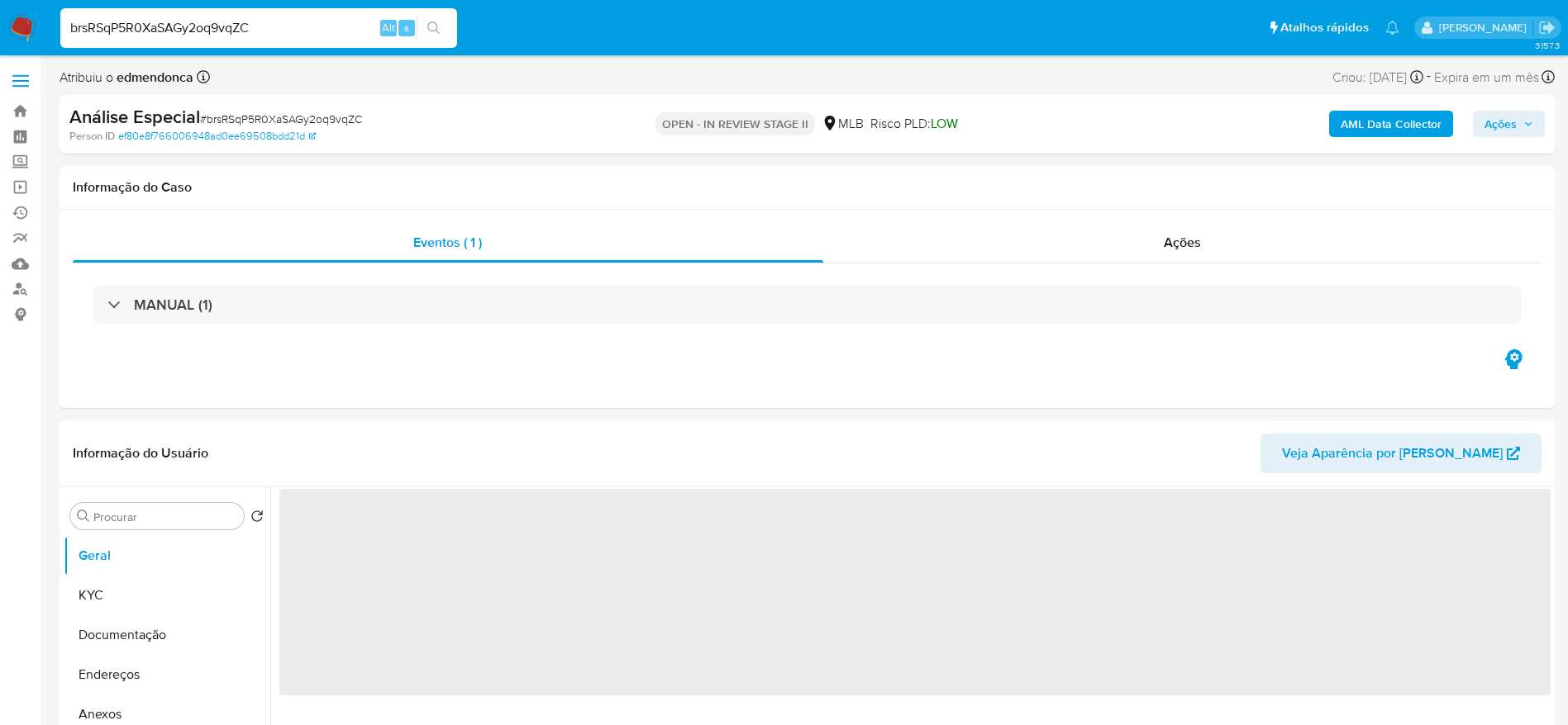
select select "10"
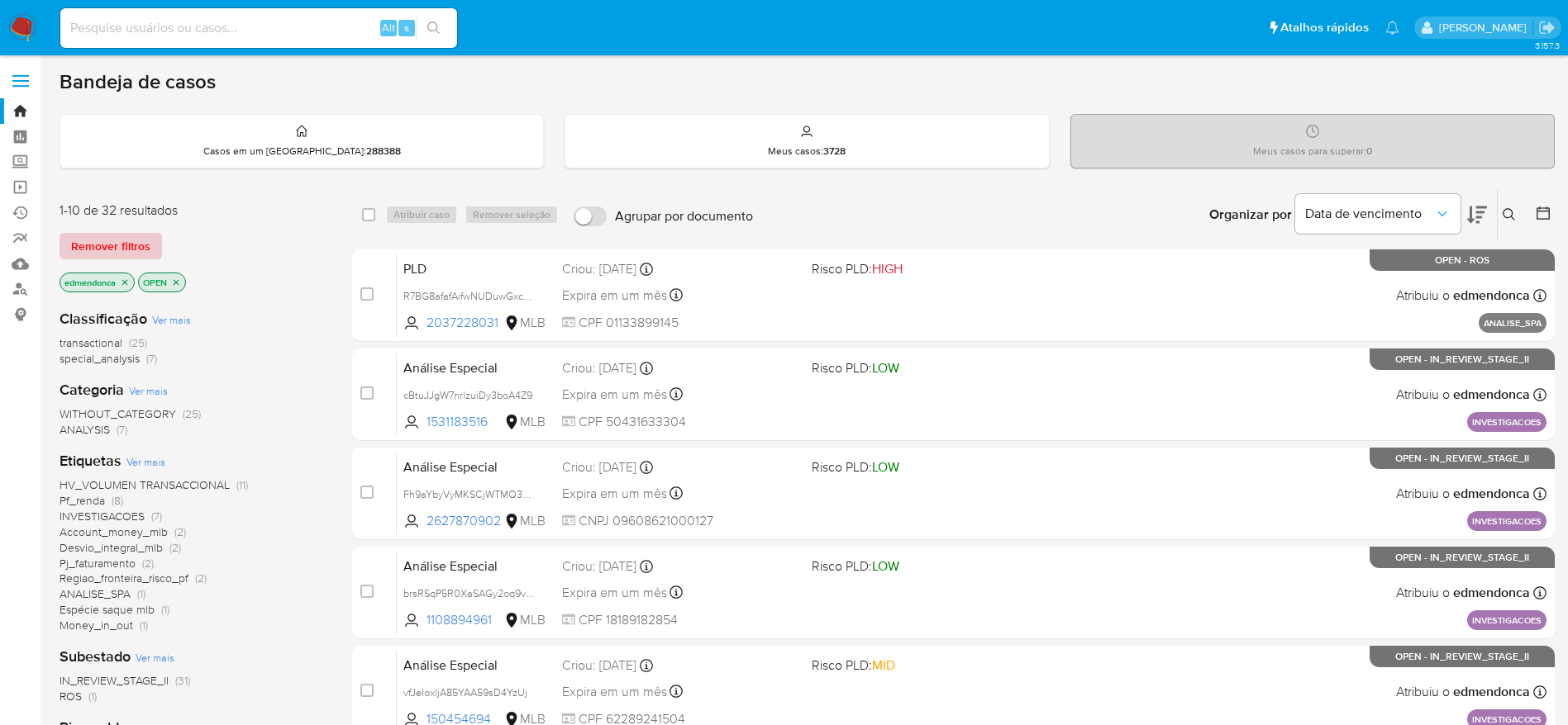
click at [115, 243] on span "Remover filtros" at bounding box center [111, 246] width 79 height 23
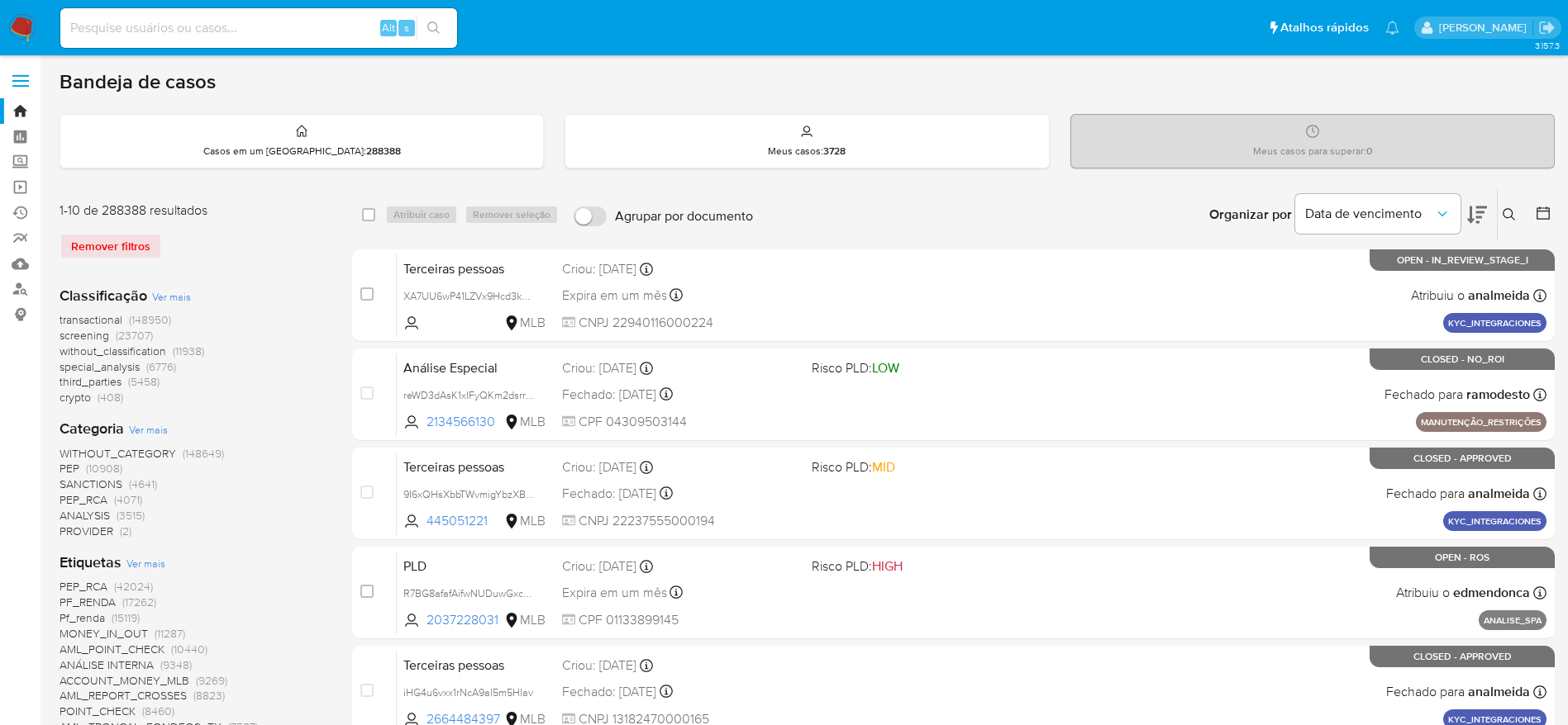
click at [1510, 213] on icon at bounding box center [1509, 214] width 13 height 13
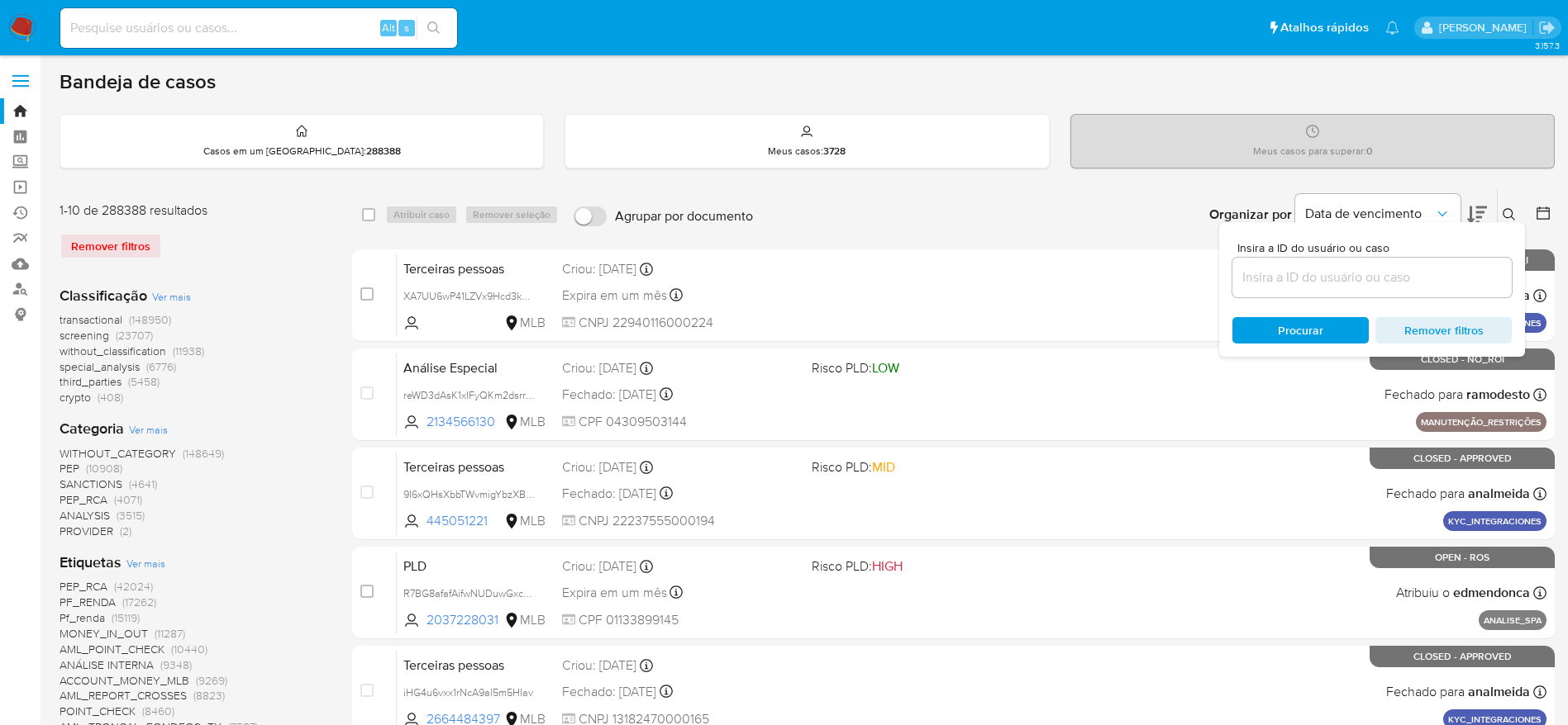
click at [1326, 275] on input at bounding box center [1371, 277] width 279 height 21
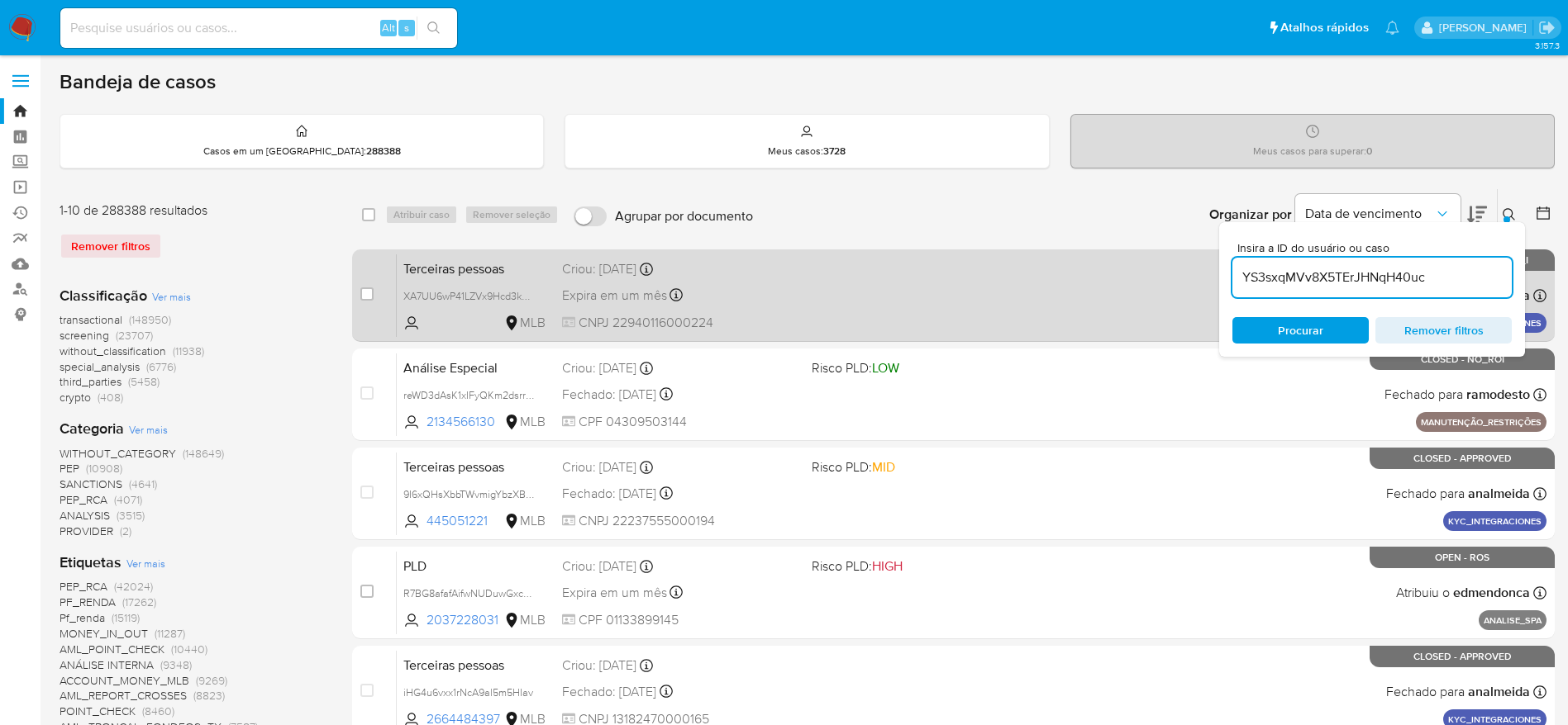
type input "YS3sxqMVv8X5TErJHNqH40uc"
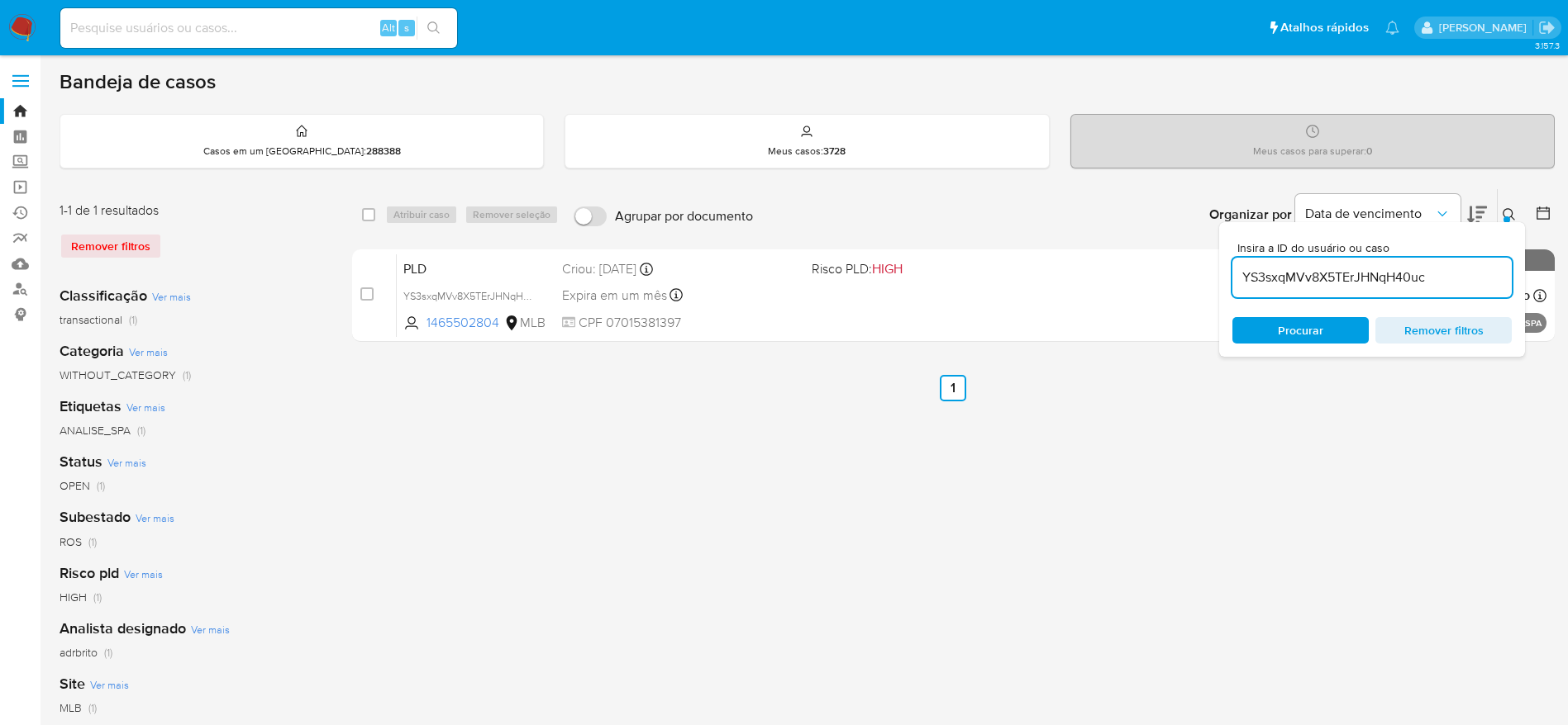
click at [364, 294] on input "checkbox" at bounding box center [367, 293] width 13 height 13
checkbox input "true"
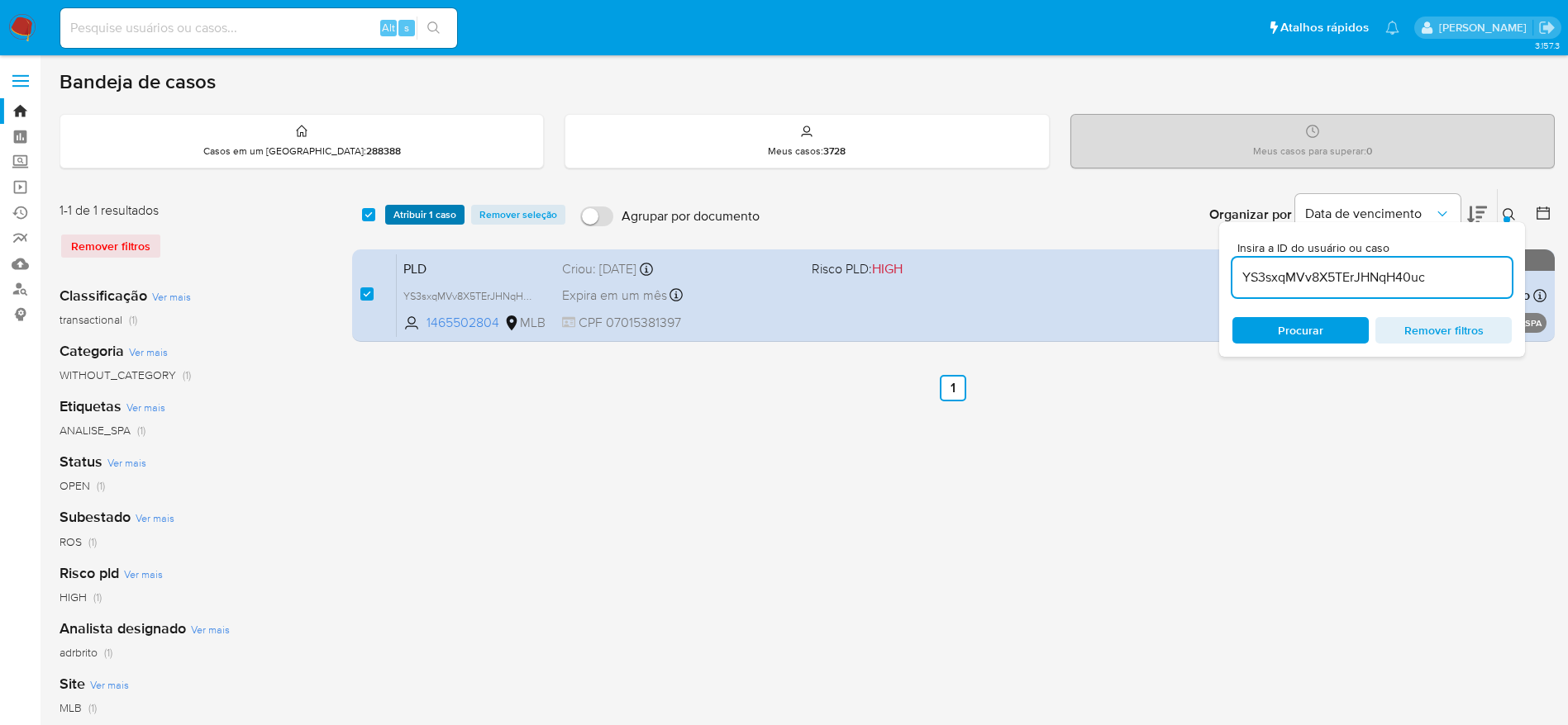
click at [409, 219] on span "Atribuir 1 caso" at bounding box center [424, 214] width 63 height 17
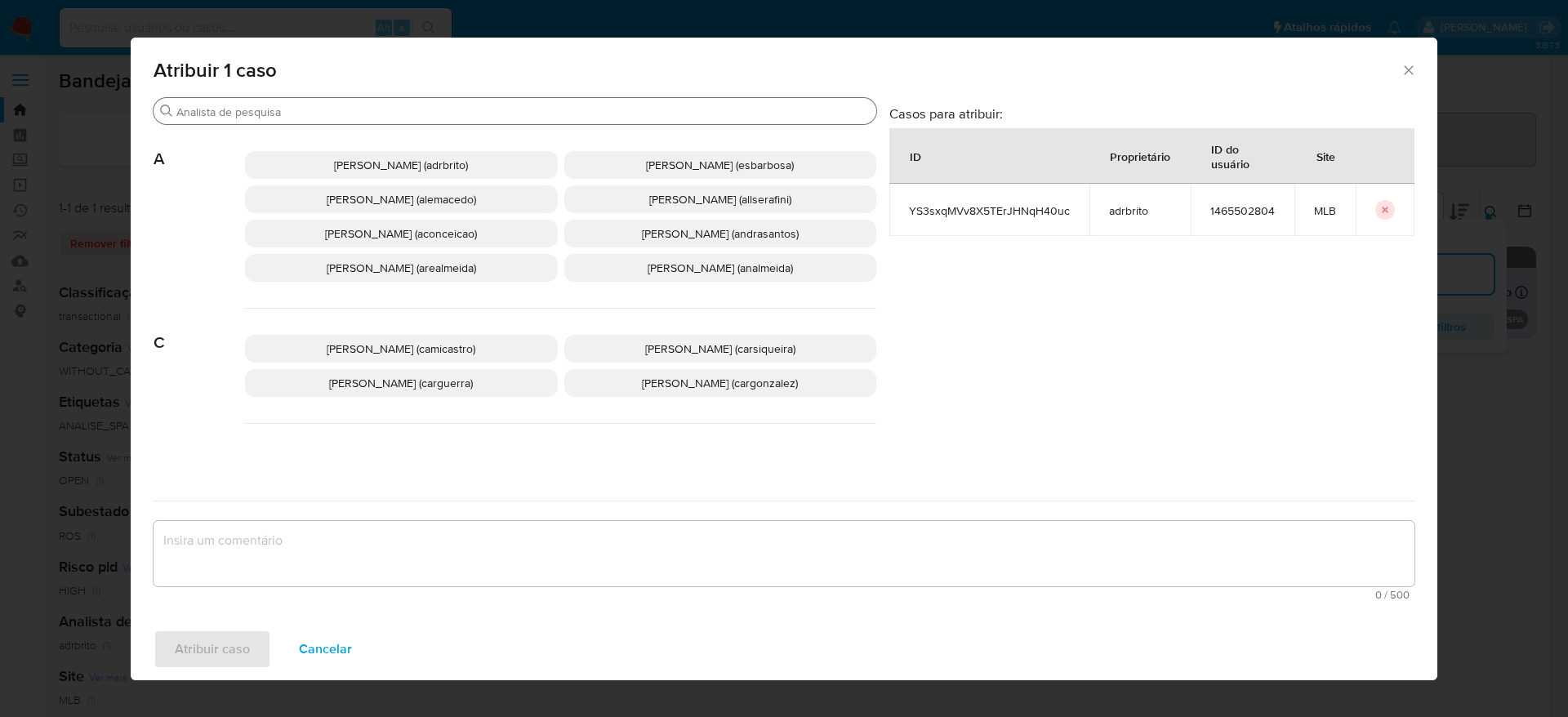
click at [395, 102] on div "Procurar" at bounding box center [515, 112] width 723 height 26
click at [395, 112] on input "Procurar" at bounding box center [523, 112] width 693 height 15
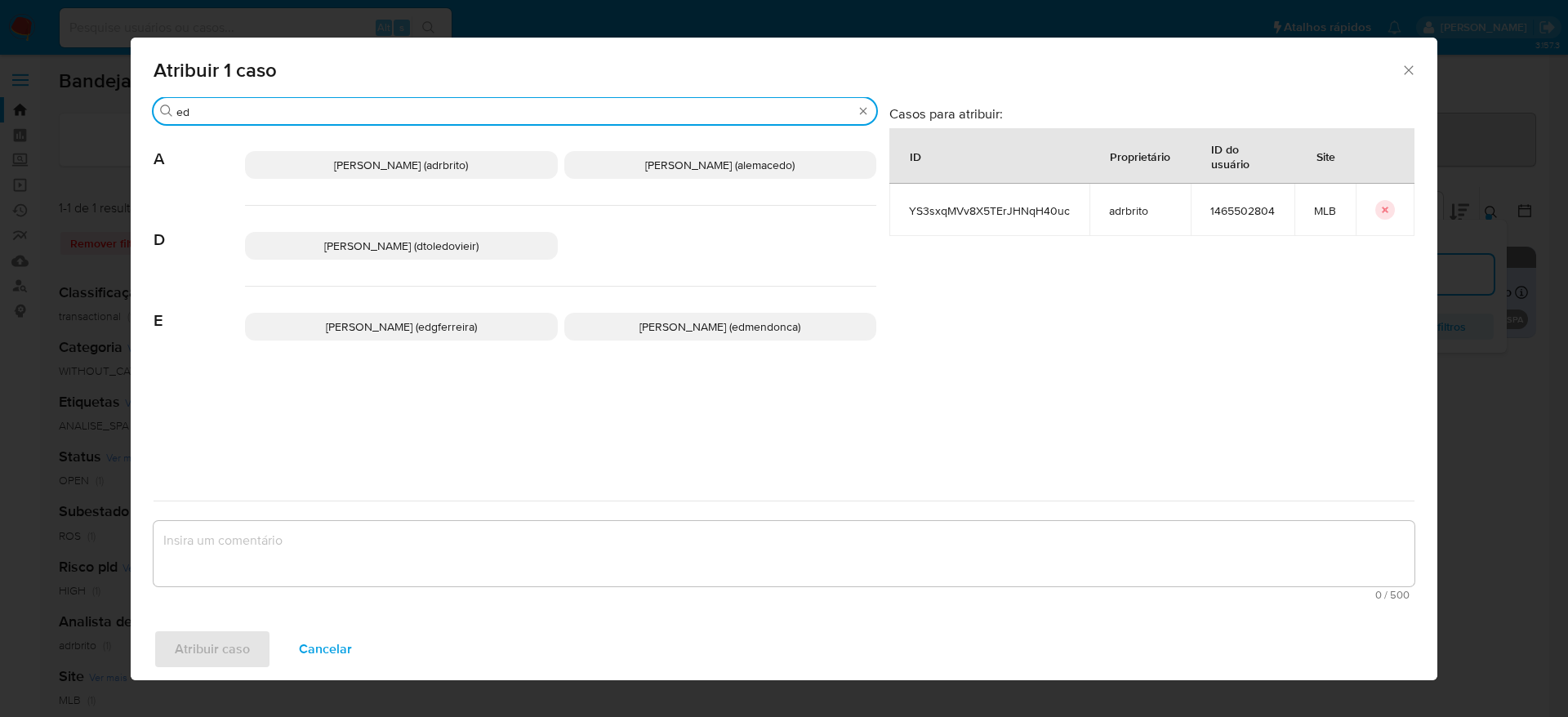
type input "ed"
click at [665, 335] on p "[PERSON_NAME] (edmendonca)" at bounding box center [720, 327] width 313 height 28
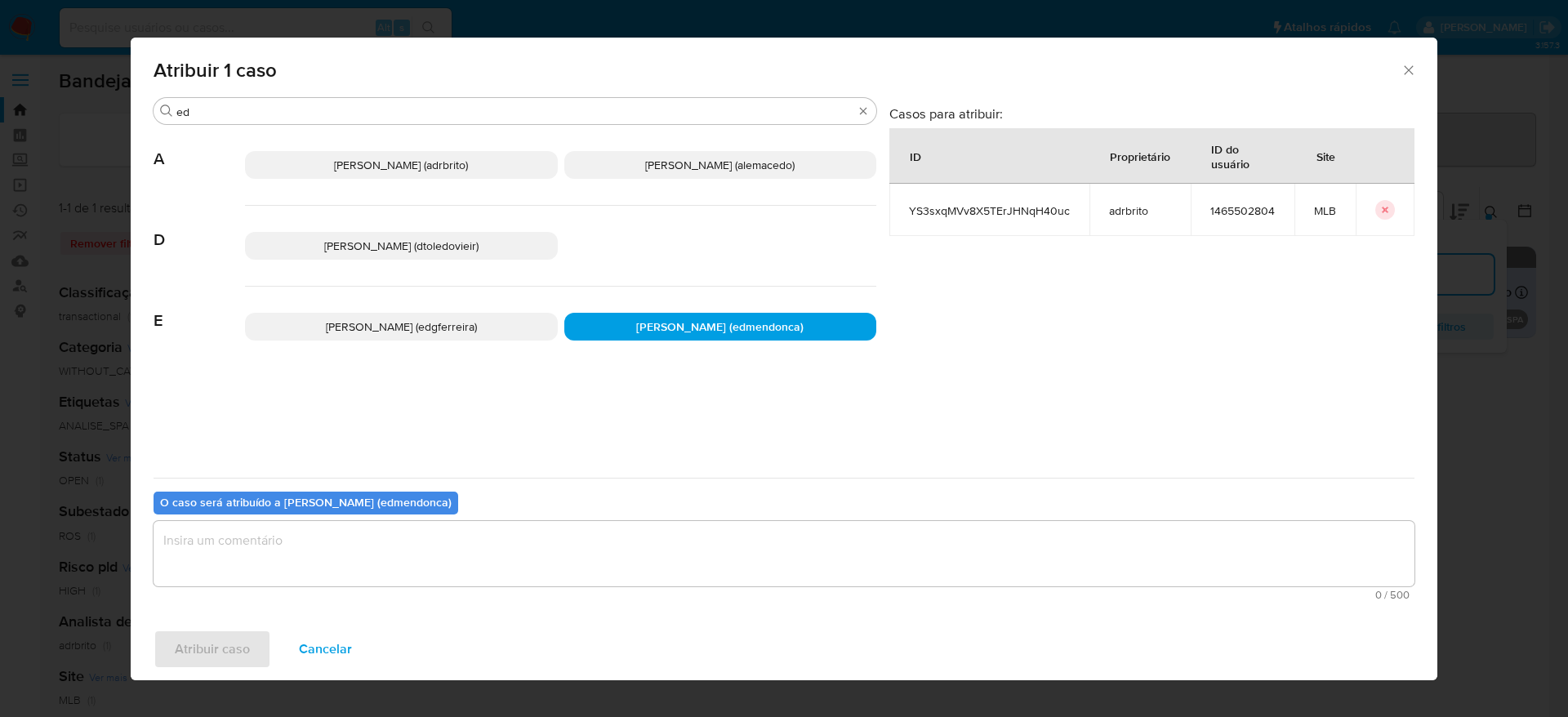
click at [550, 538] on textarea "assign-modal" at bounding box center [784, 553] width 1261 height 65
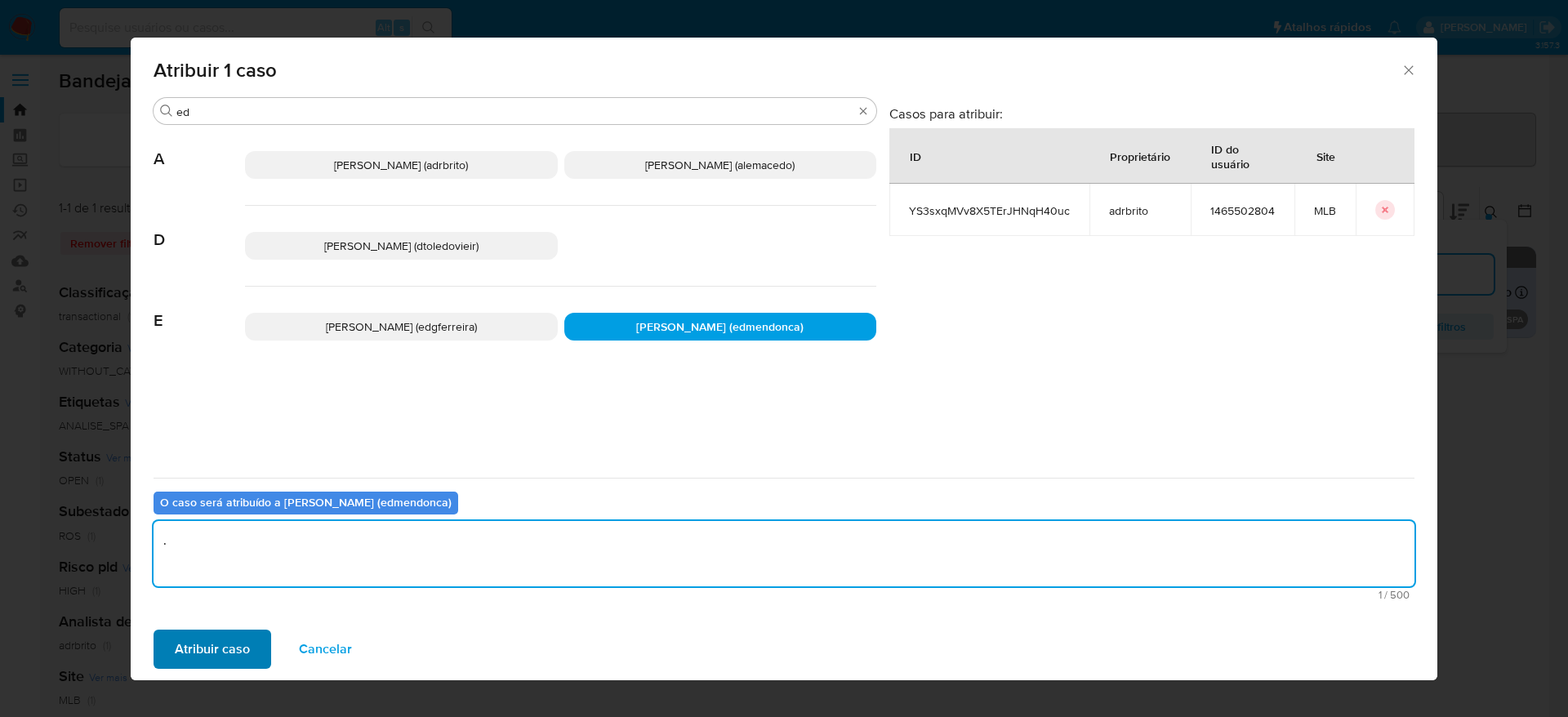
type textarea "."
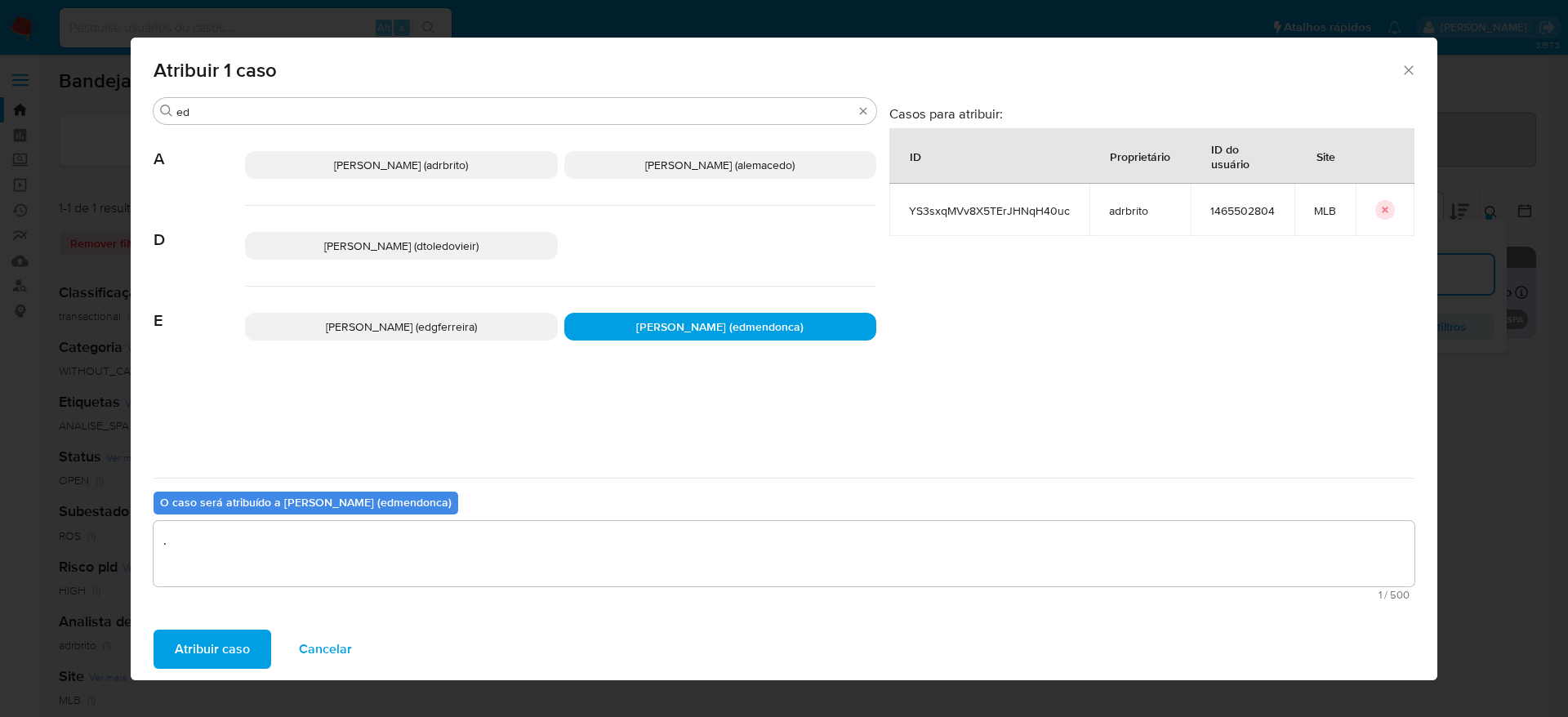
click at [188, 632] on span "Atribuir caso" at bounding box center [212, 649] width 75 height 36
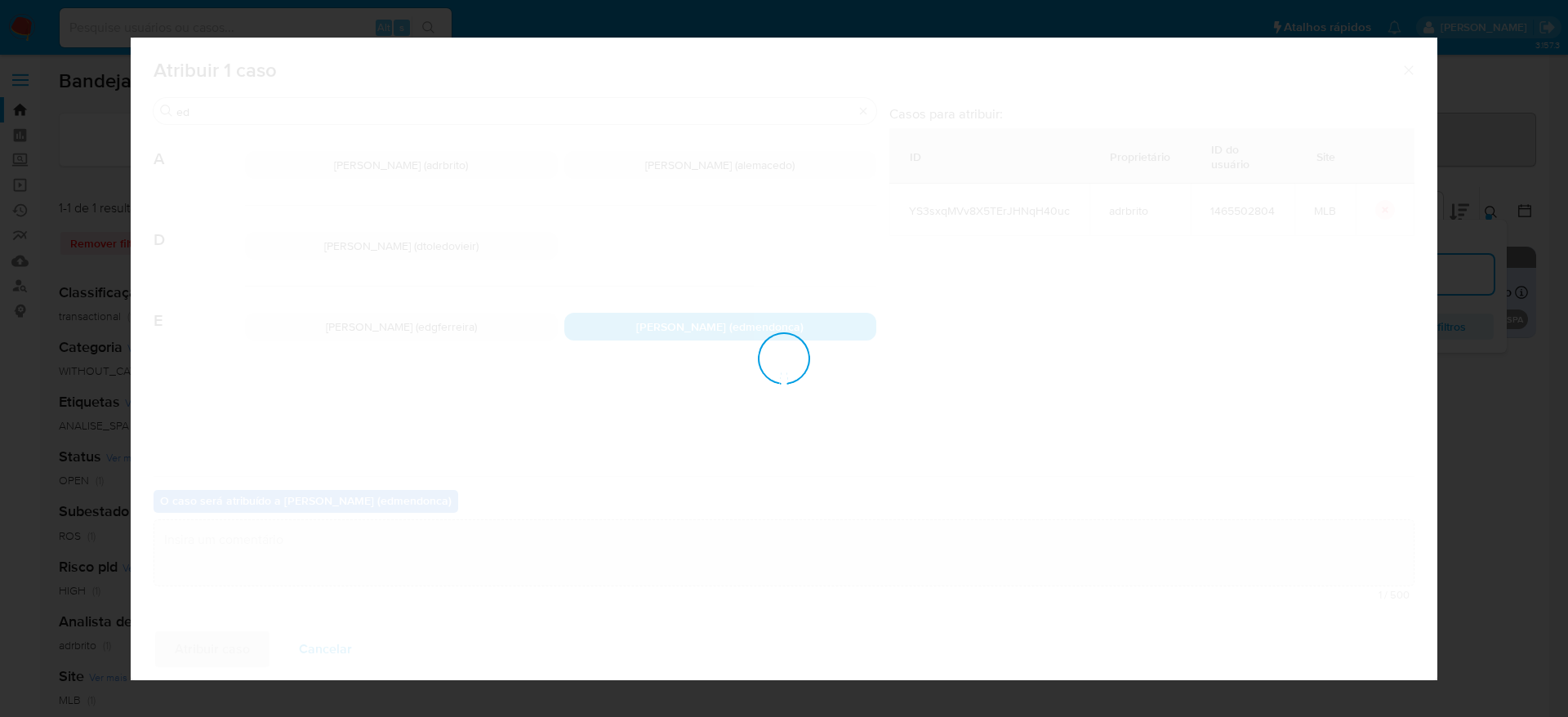
checkbox input "false"
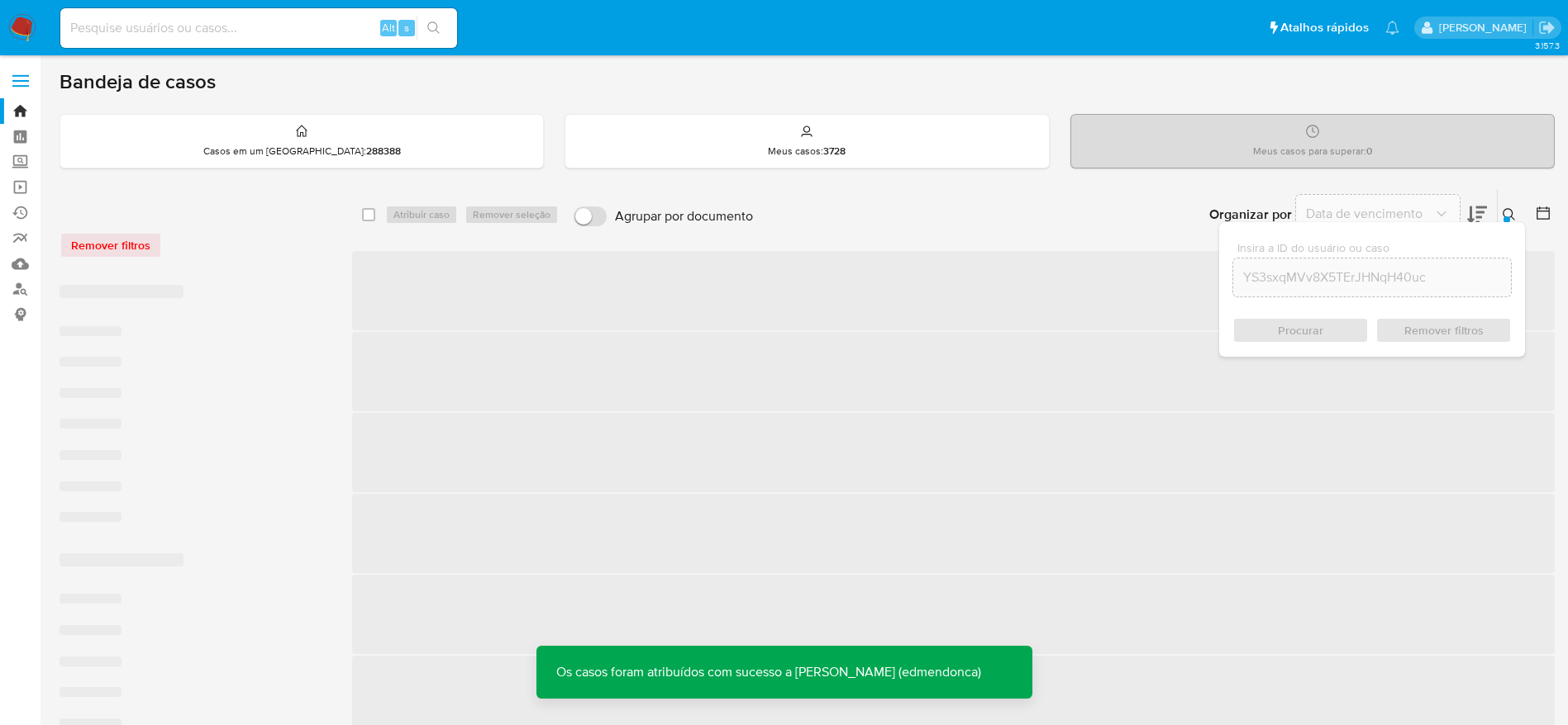
click at [228, 30] on input at bounding box center [258, 28] width 397 height 21
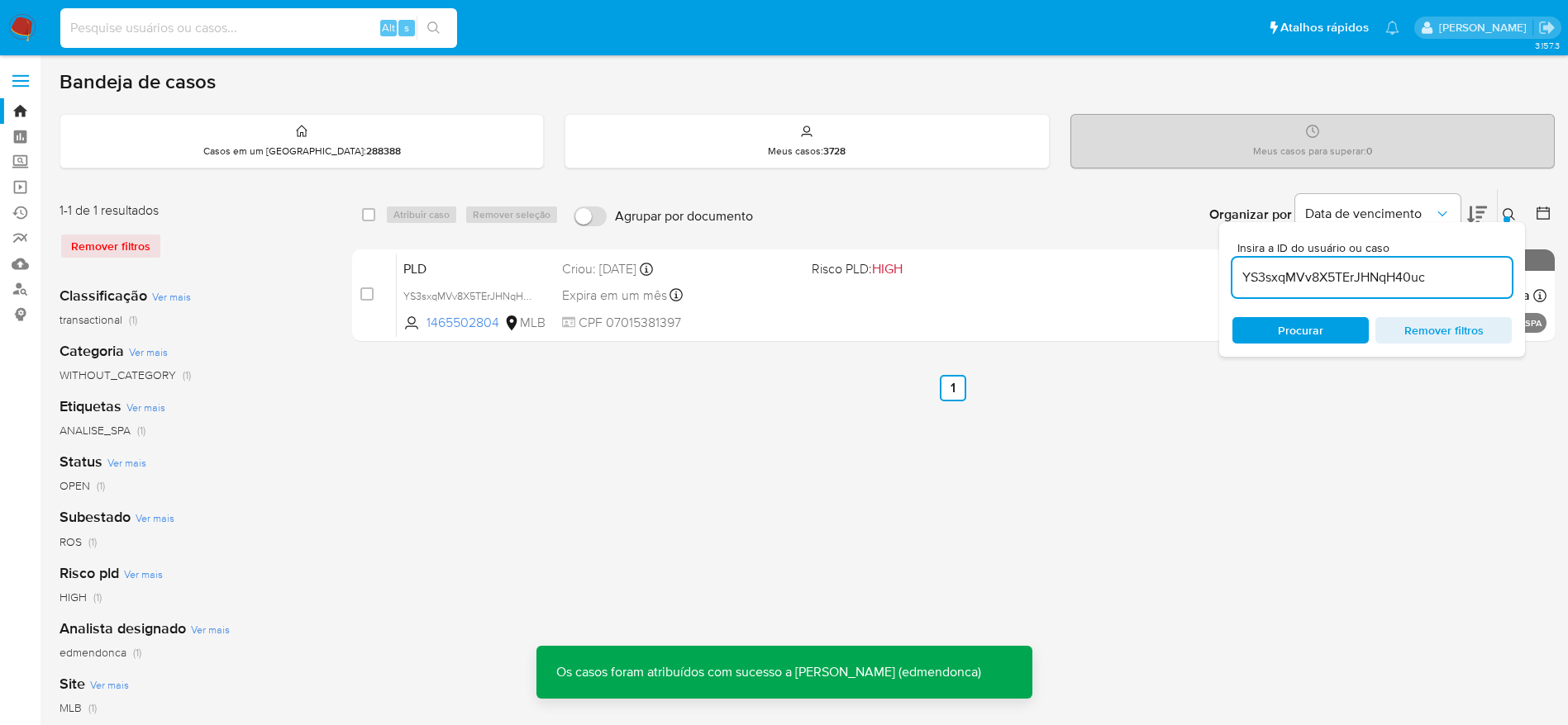
paste input "YS3sxqMVv8X5TErJHNqH40uc"
type input "YS3sxqMVv8X5TErJHNqH40uc"
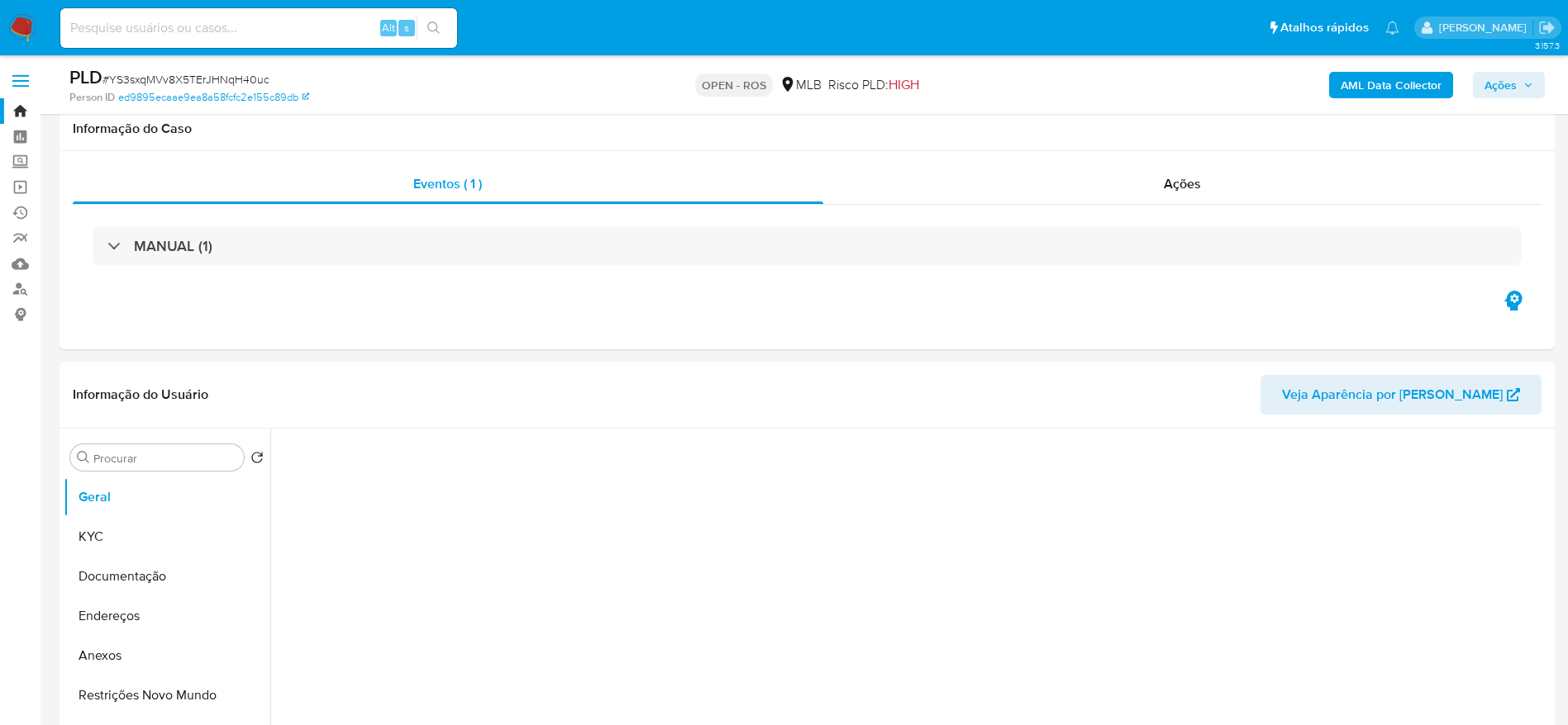
scroll to position [372, 0]
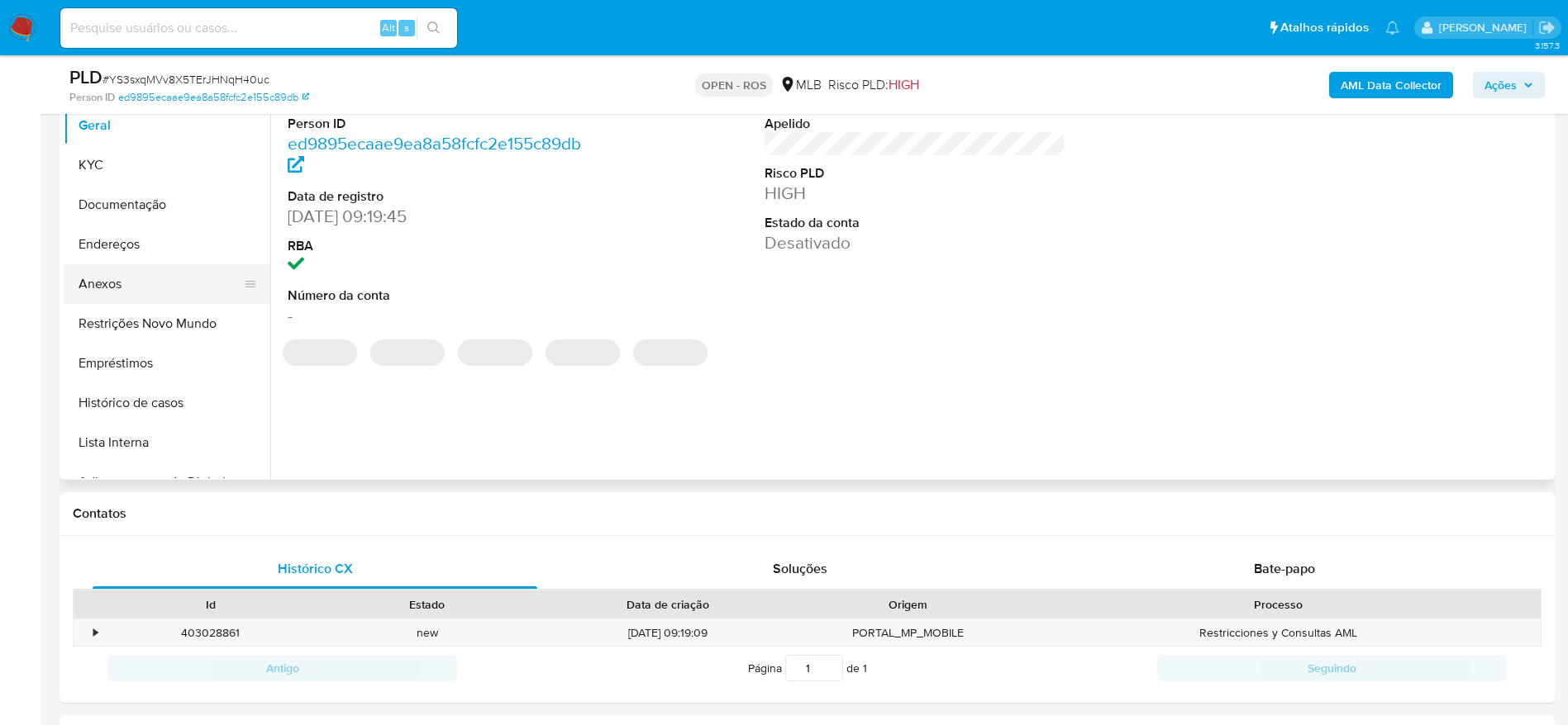
click at [136, 278] on button "Anexos" at bounding box center [160, 284] width 193 height 40
select select "10"
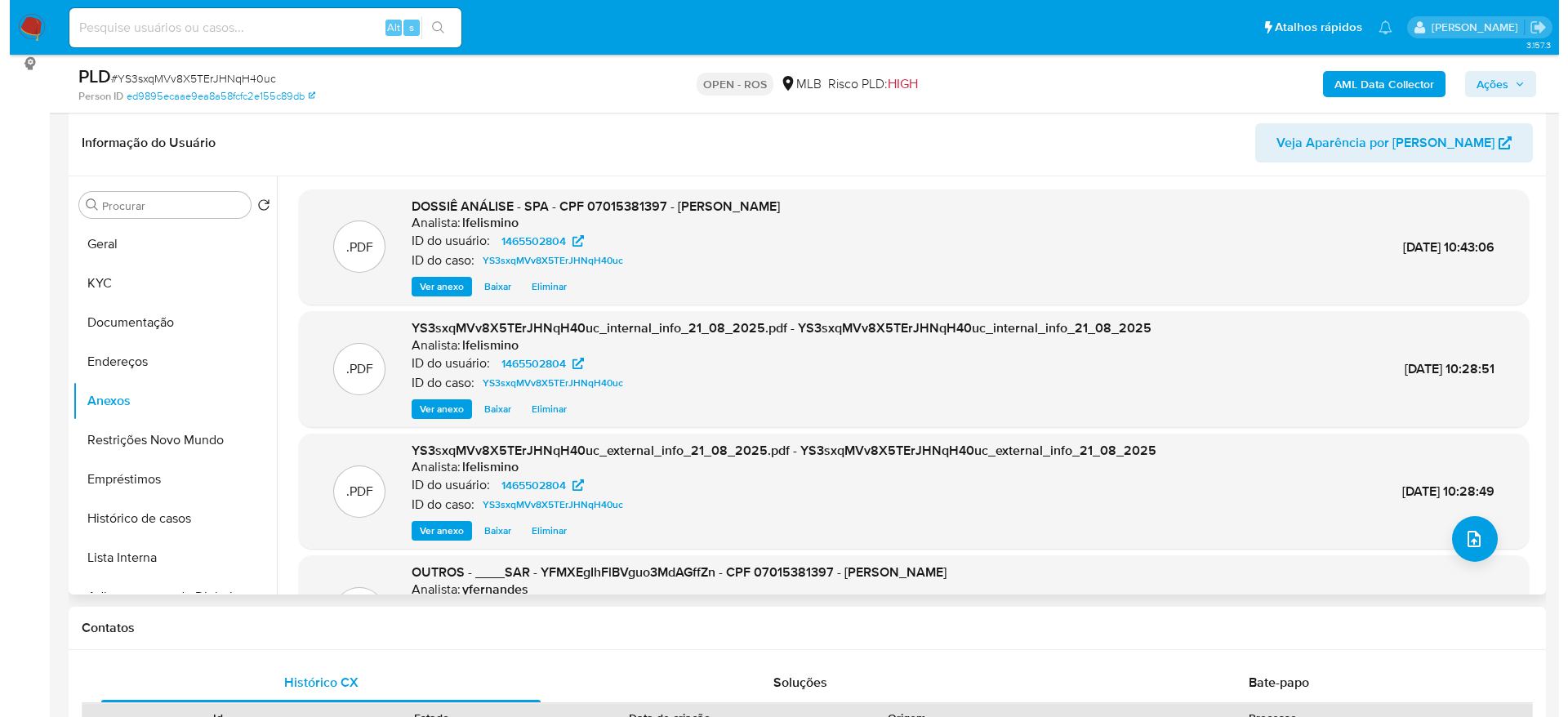
scroll to position [245, 0]
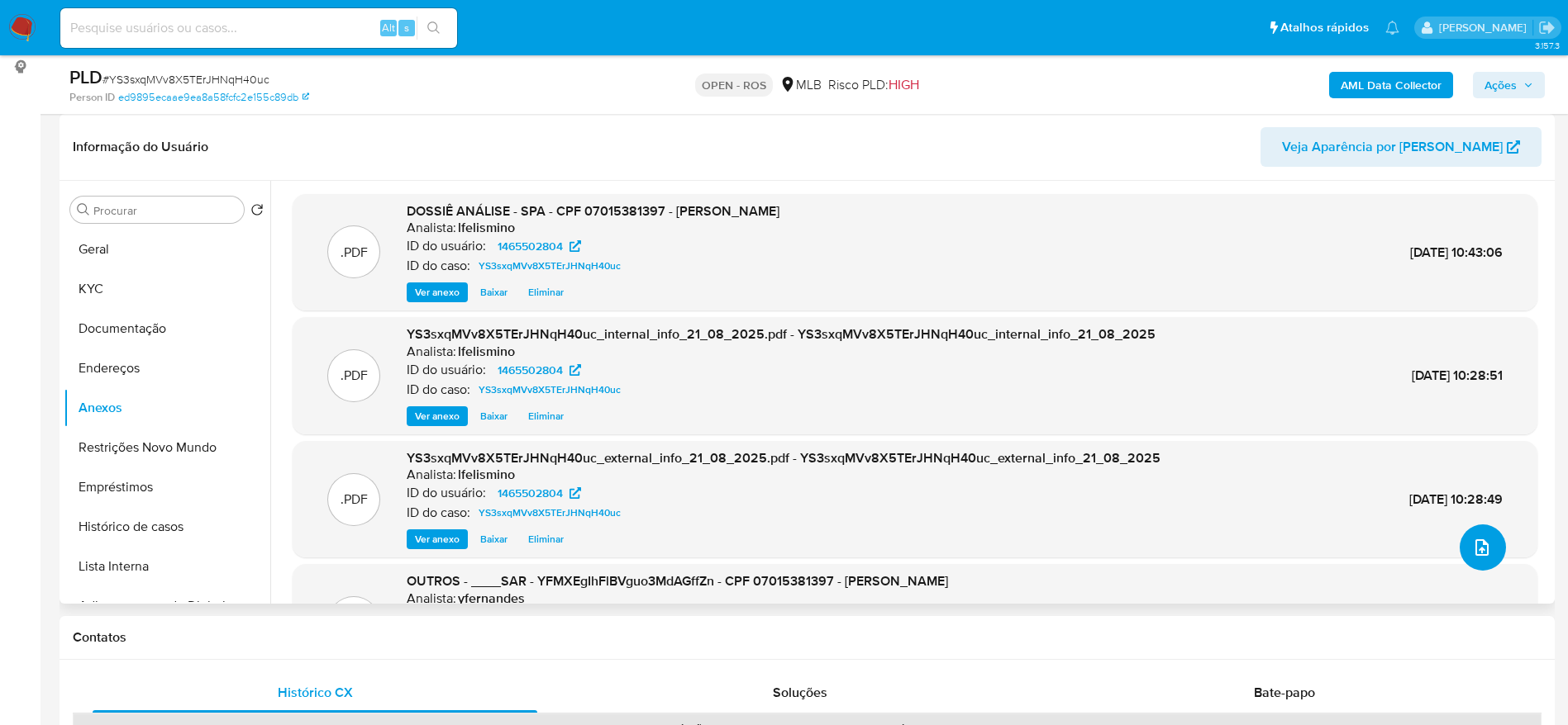
click at [1473, 537] on icon "upload-file" at bounding box center [1482, 547] width 20 height 20
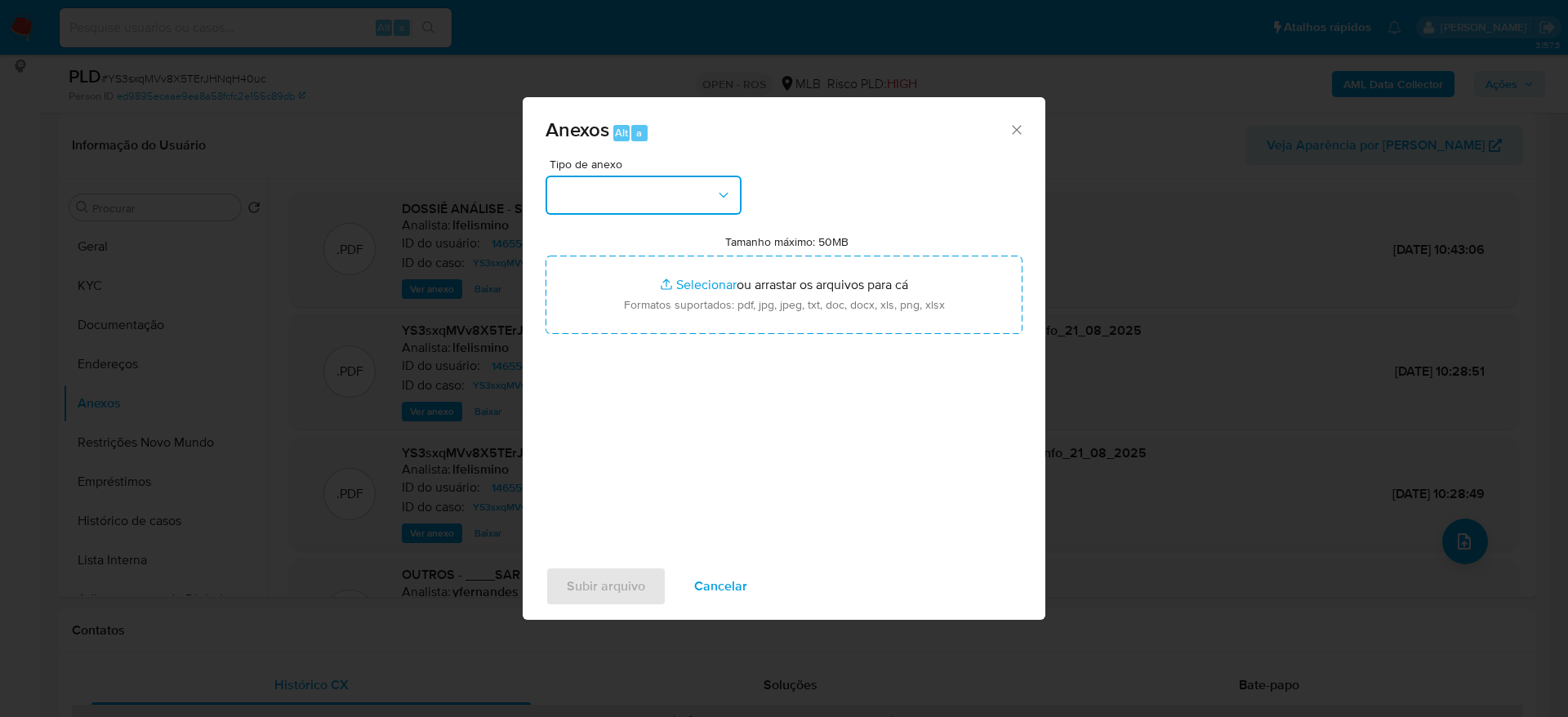
click at [693, 202] on button "button" at bounding box center [643, 195] width 196 height 39
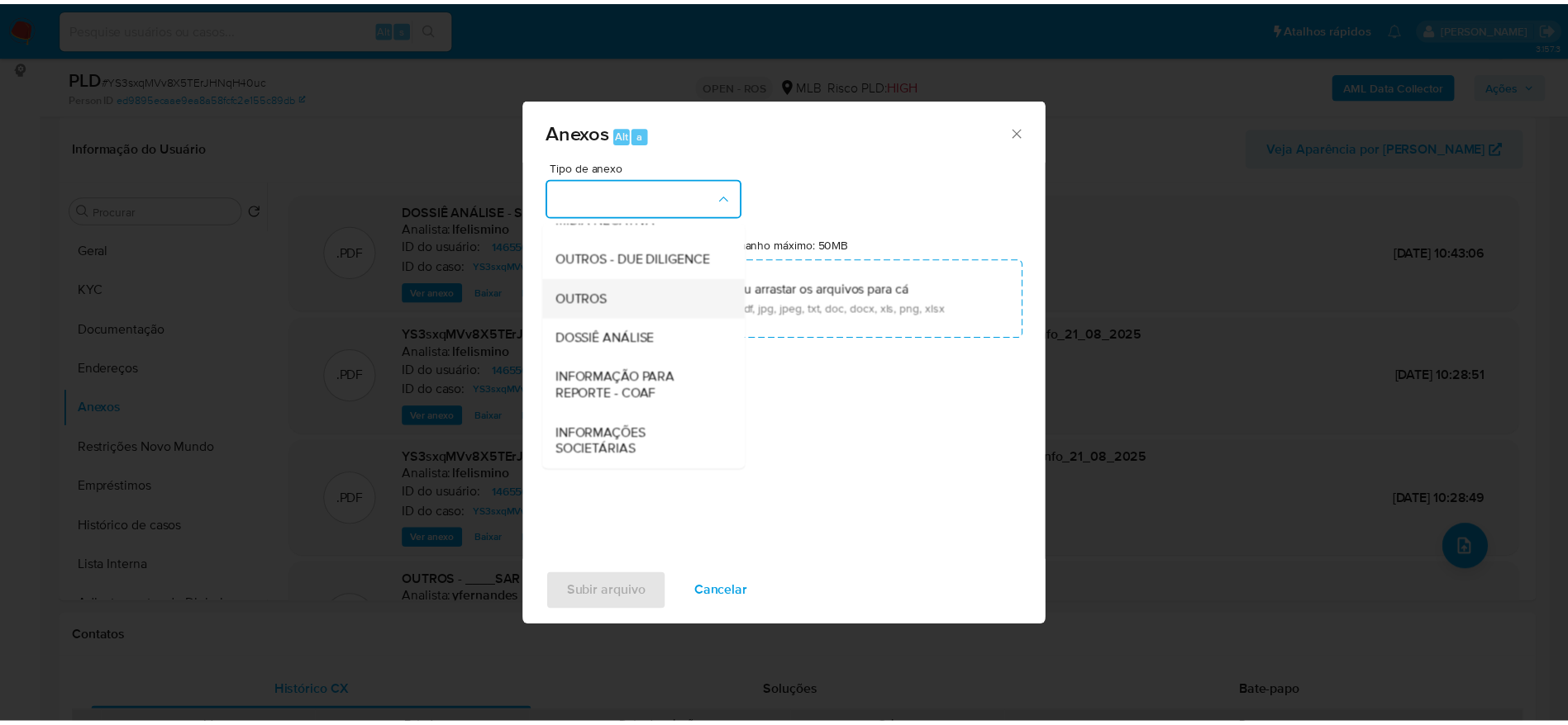
scroll to position [255, 0]
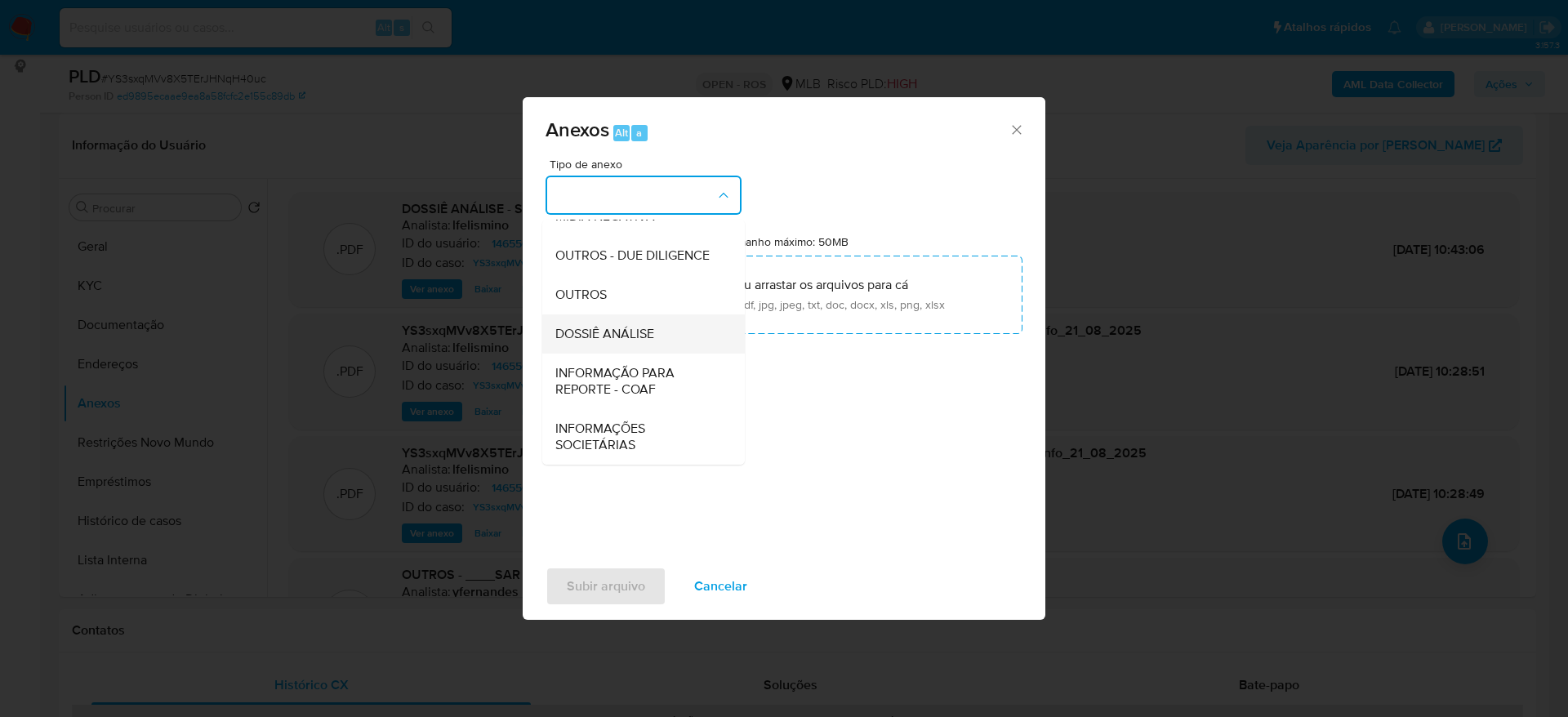
click at [645, 338] on span "DOSSIÊ ANÁLISE" at bounding box center [604, 334] width 98 height 17
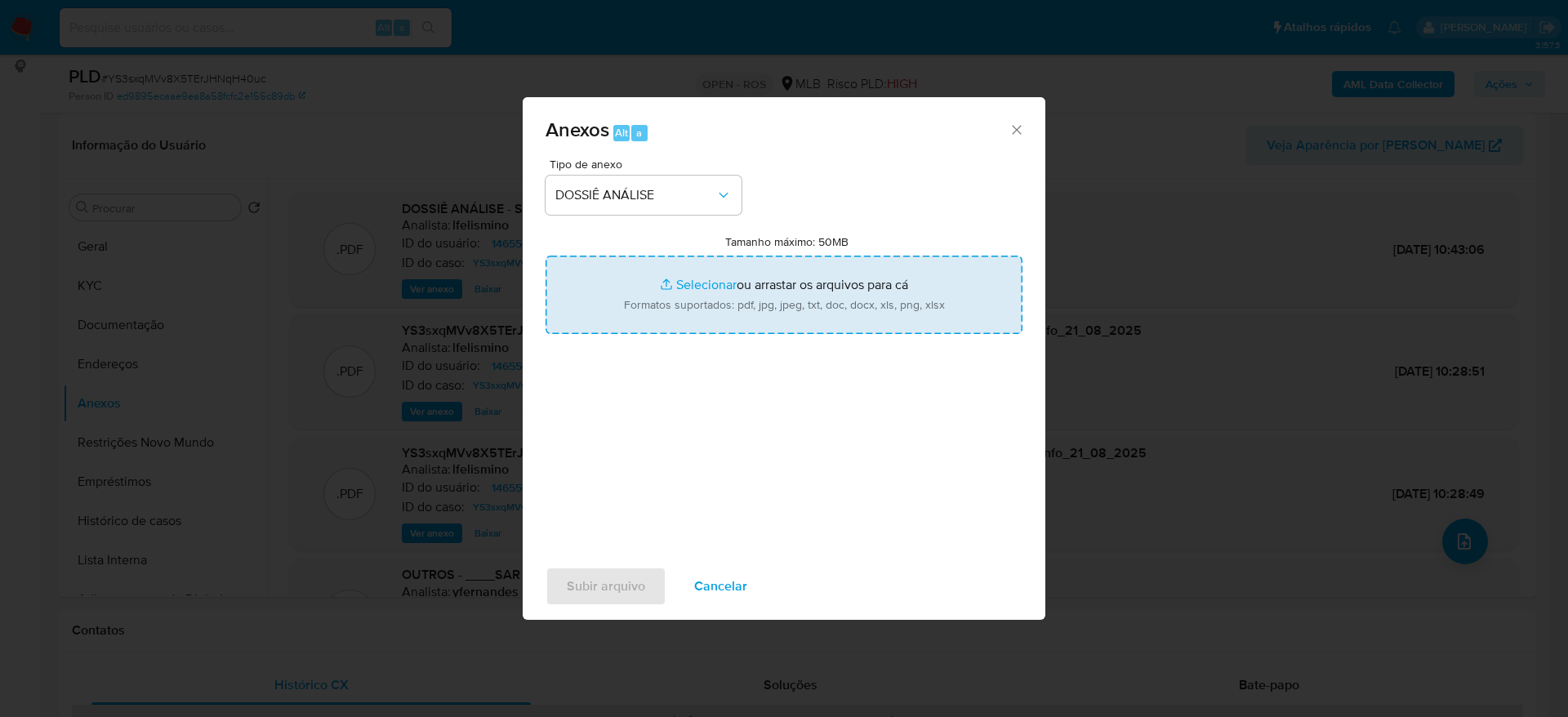
type input "C:\fakepath\SPA - CPF 07015381397 - BRUNO FREITAS RODRIGUES.pdf"
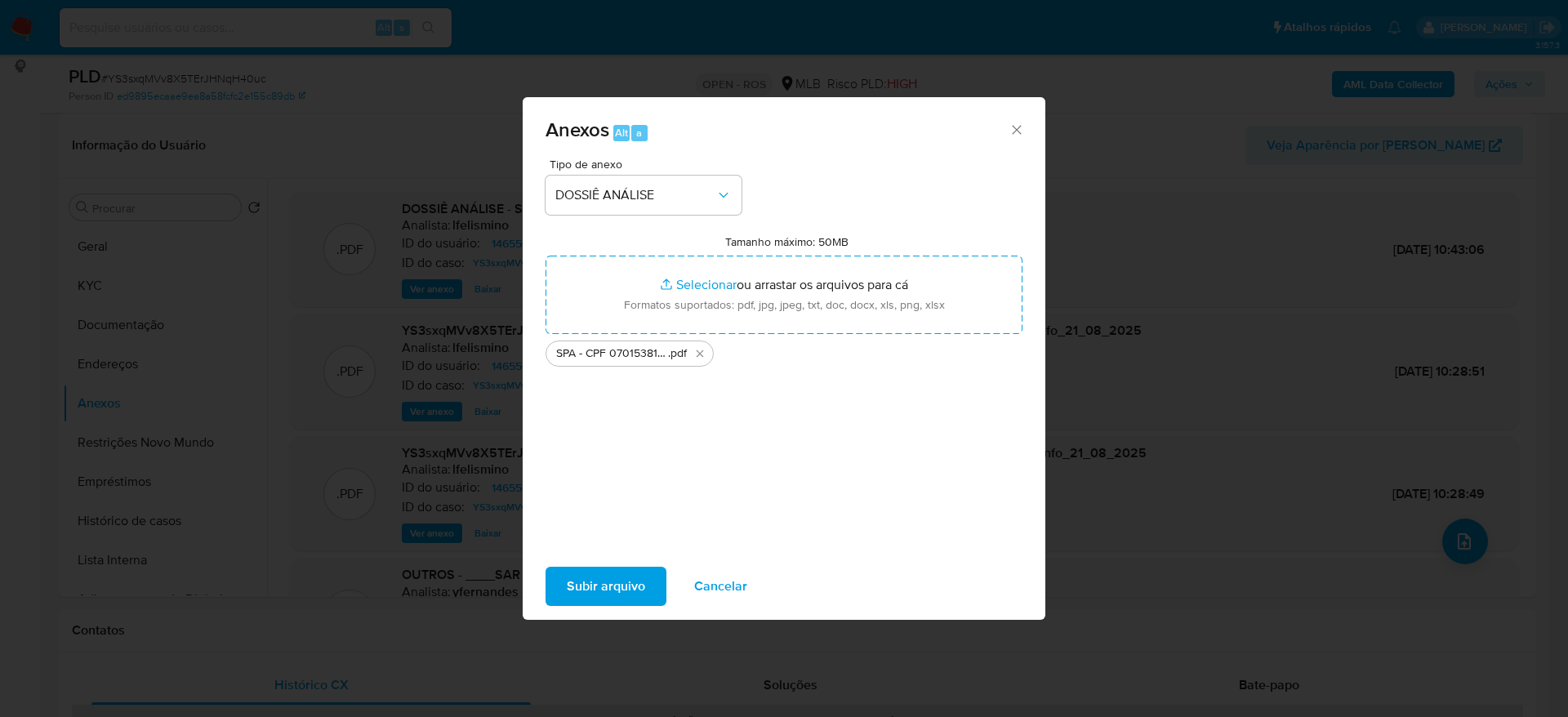
click at [616, 585] on span "Subir arquivo" at bounding box center [606, 586] width 78 height 36
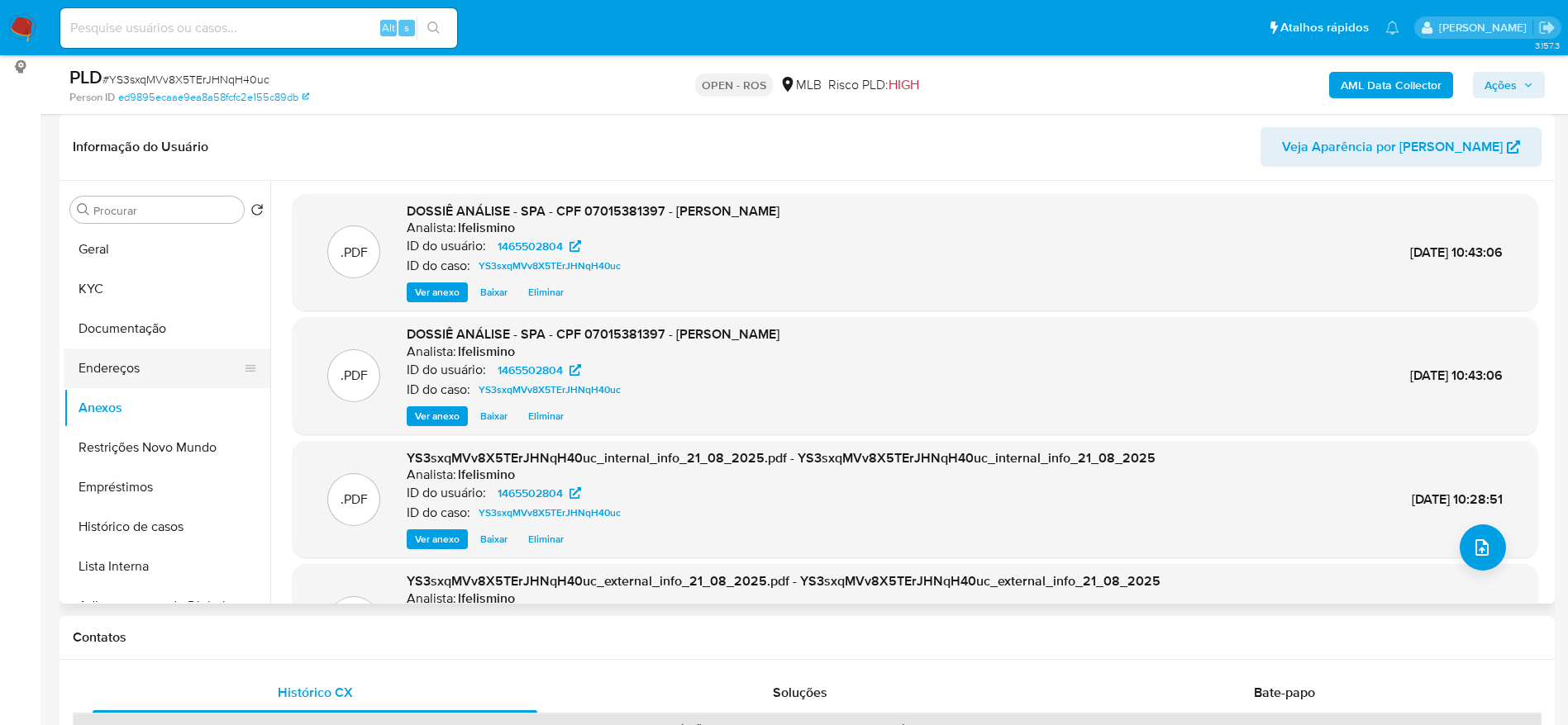
click at [104, 359] on button "Endereços" at bounding box center [160, 368] width 193 height 40
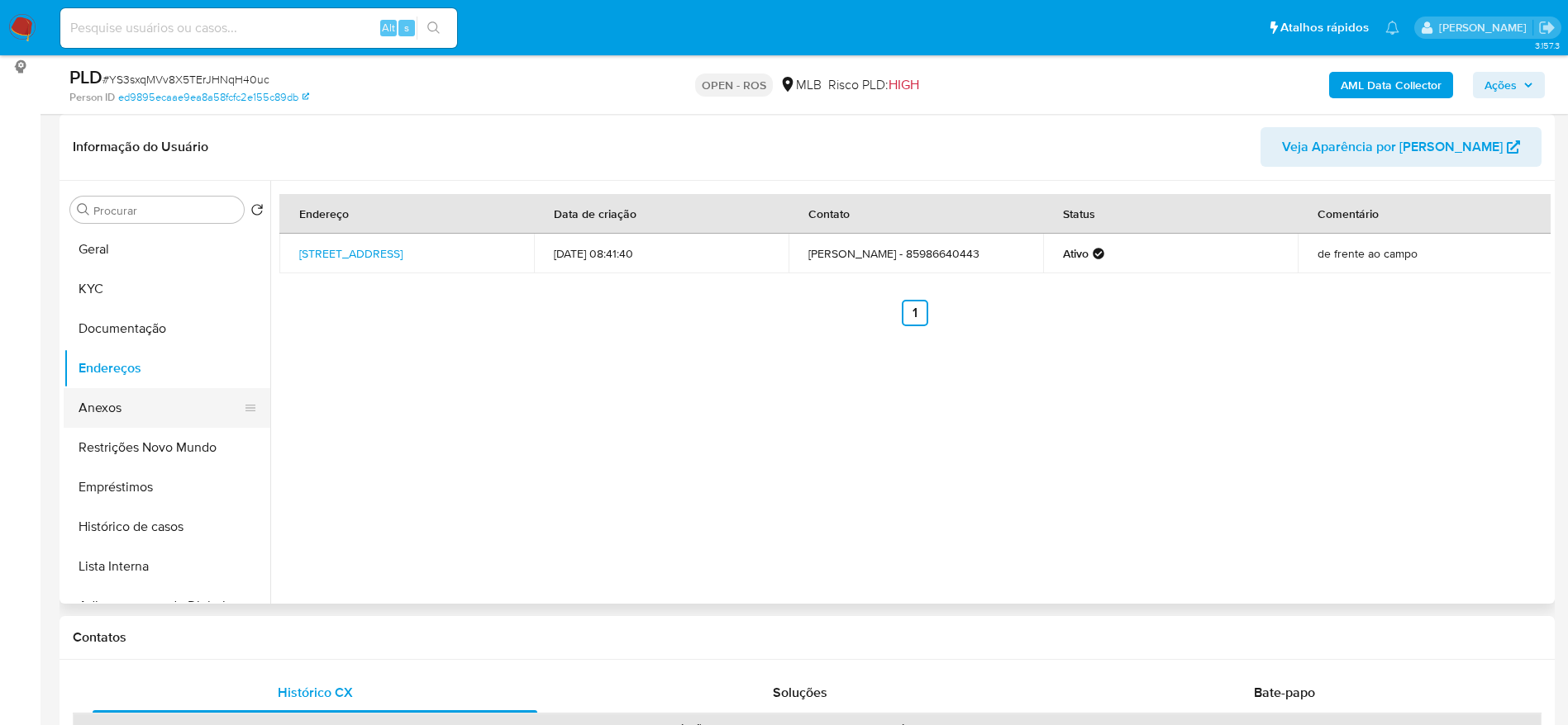
click at [123, 411] on button "Anexos" at bounding box center [160, 408] width 193 height 40
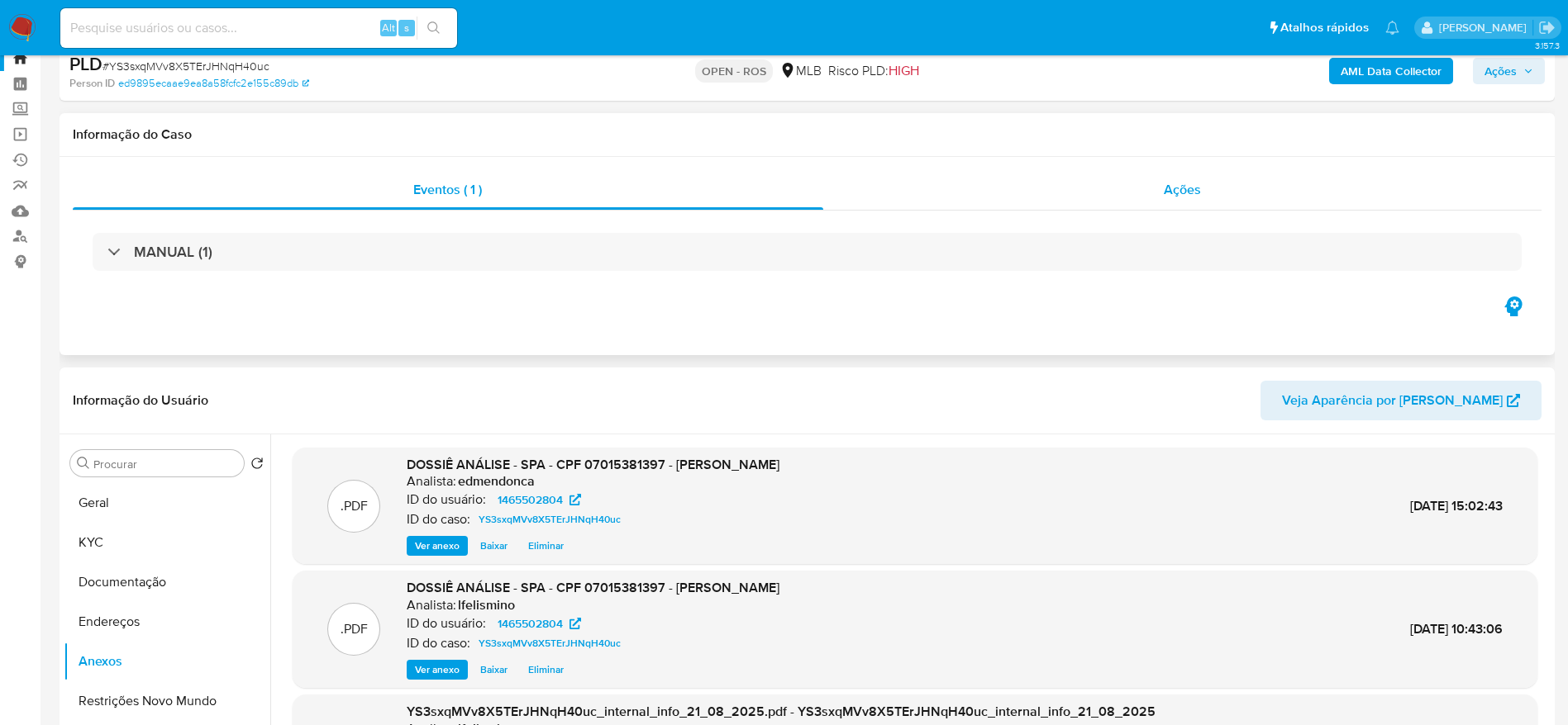
scroll to position [0, 0]
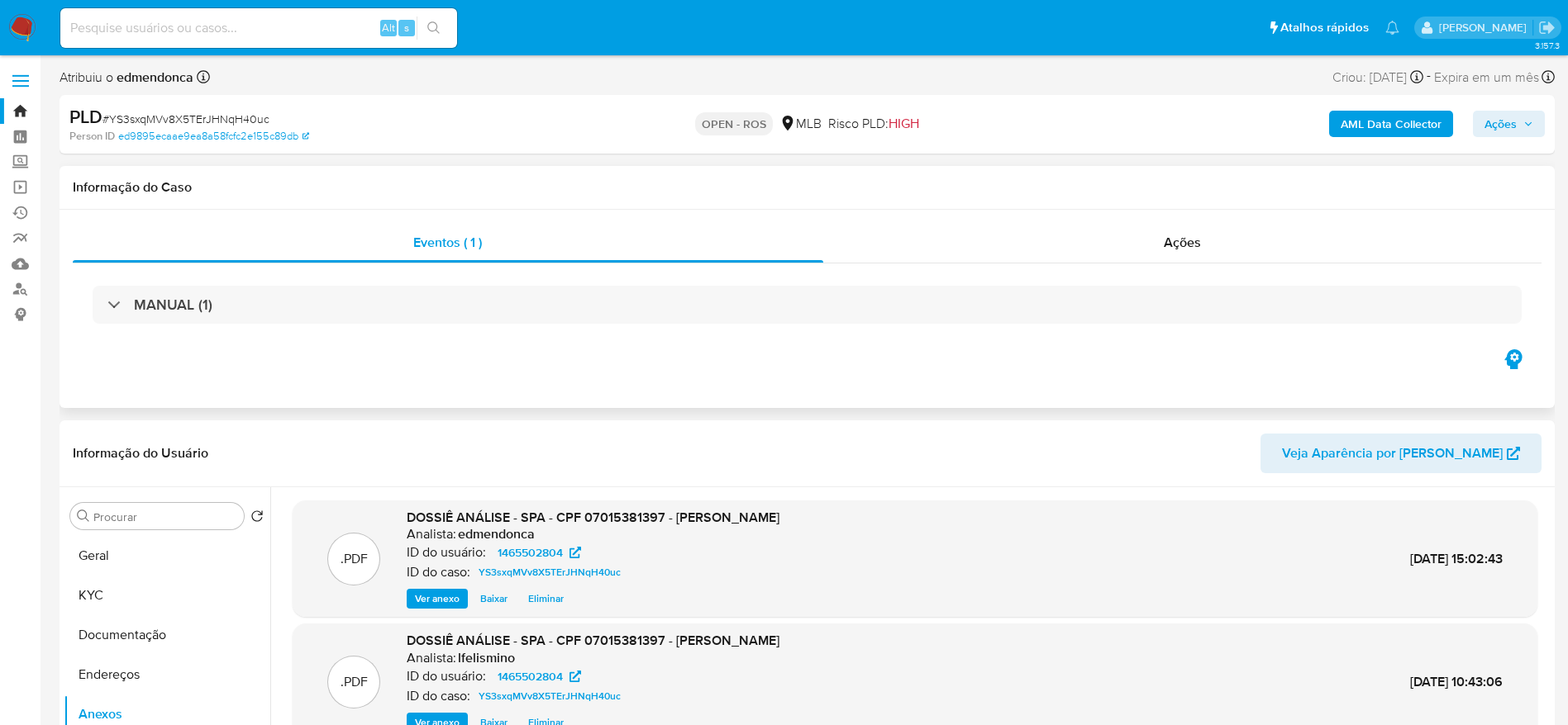
click at [1074, 221] on div "Eventos ( 1 ) Ações MANUAL (1)" at bounding box center [807, 308] width 1495 height 198
click at [1075, 233] on div "Ações" at bounding box center [1183, 242] width 719 height 40
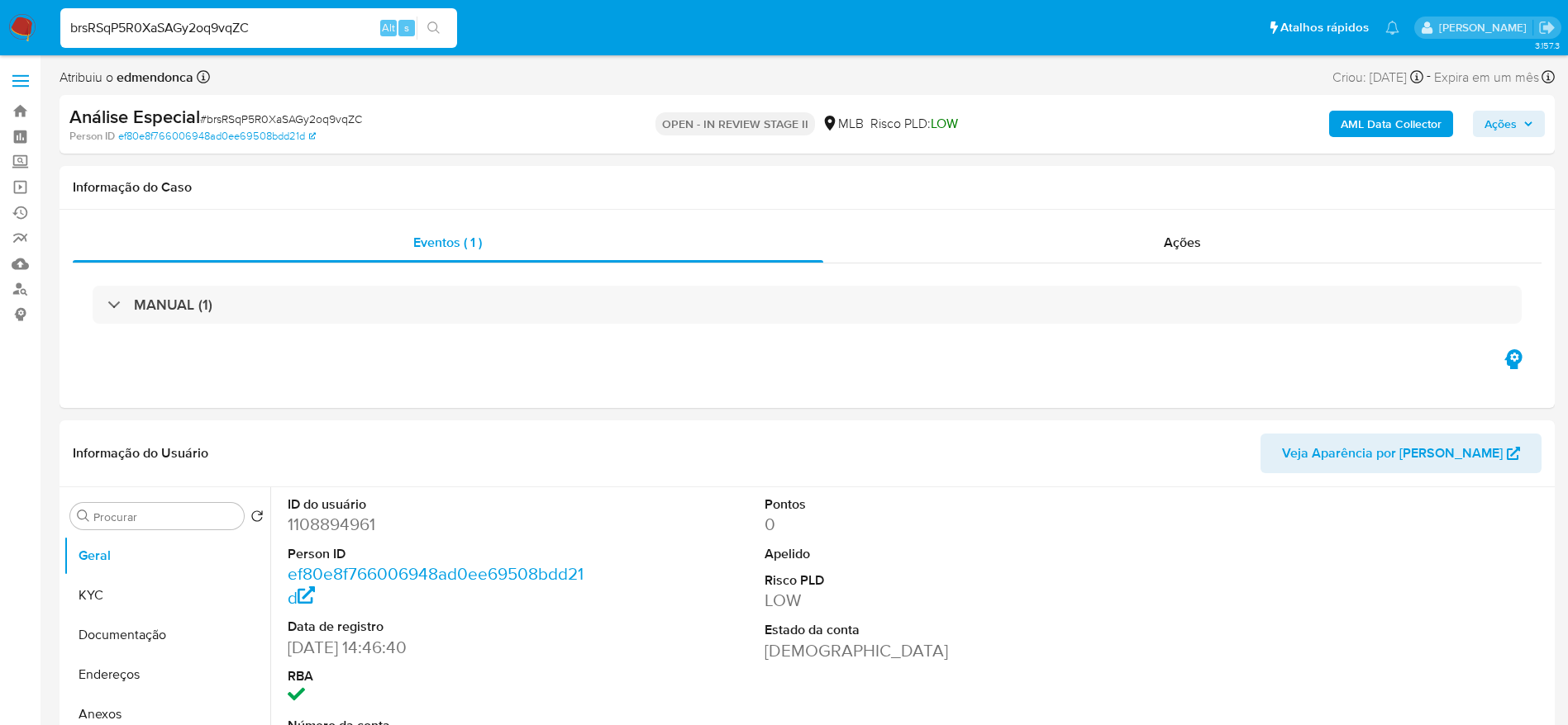
select select "10"
click at [262, 119] on span "# brsRSqP5R0XaSAGy2oq9vqZC" at bounding box center [281, 119] width 162 height 17
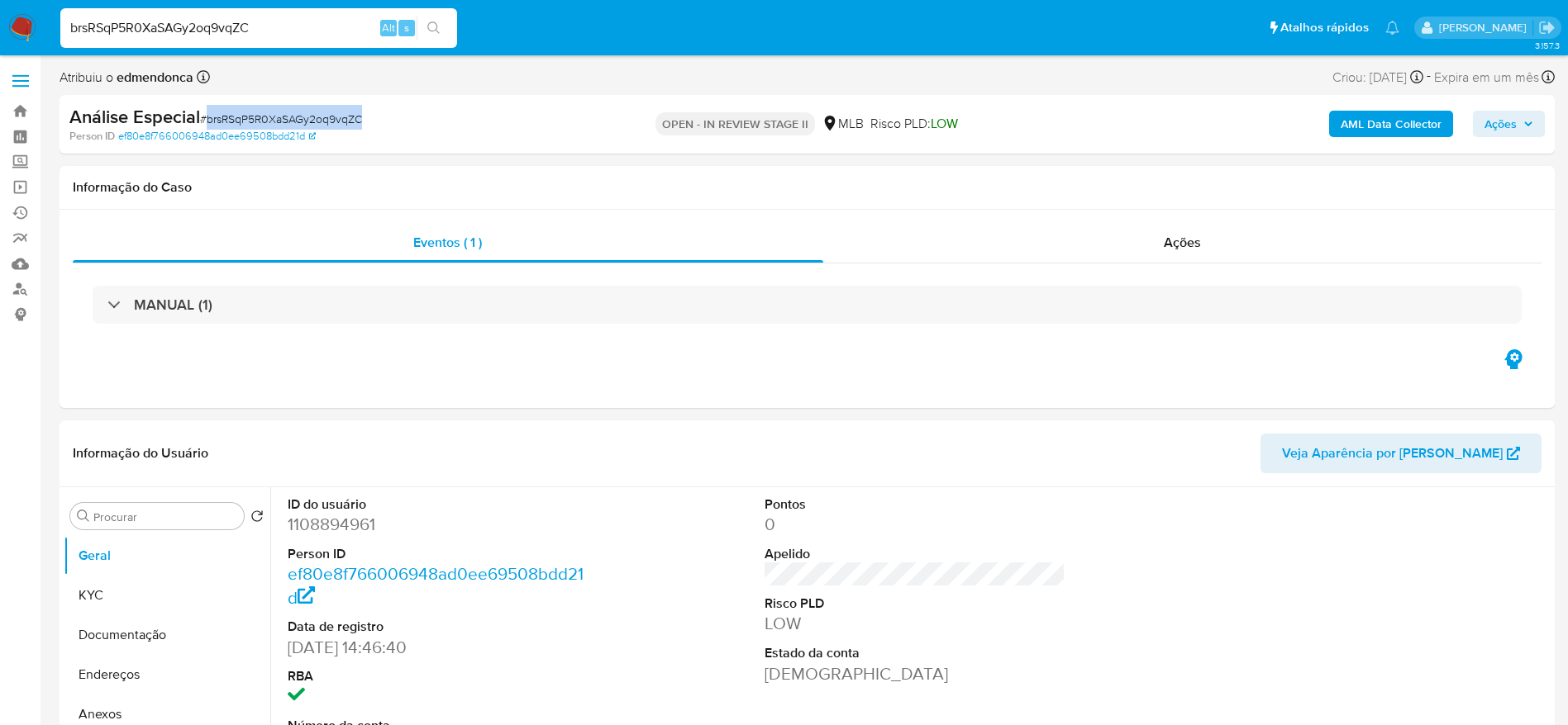
click at [262, 119] on span "# brsRSqP5R0XaSAGy2oq9vqZC" at bounding box center [281, 119] width 162 height 17
copy span "brsRSqP5R0XaSAGy2oq9vqZC"
click at [320, 124] on span "# brsRSqP5R0XaSAGy2oq9vqZC" at bounding box center [281, 119] width 162 height 17
click at [289, 16] on div "brsRSqP5R0XaSAGy2oq9vqZC Alt s" at bounding box center [258, 27] width 397 height 40
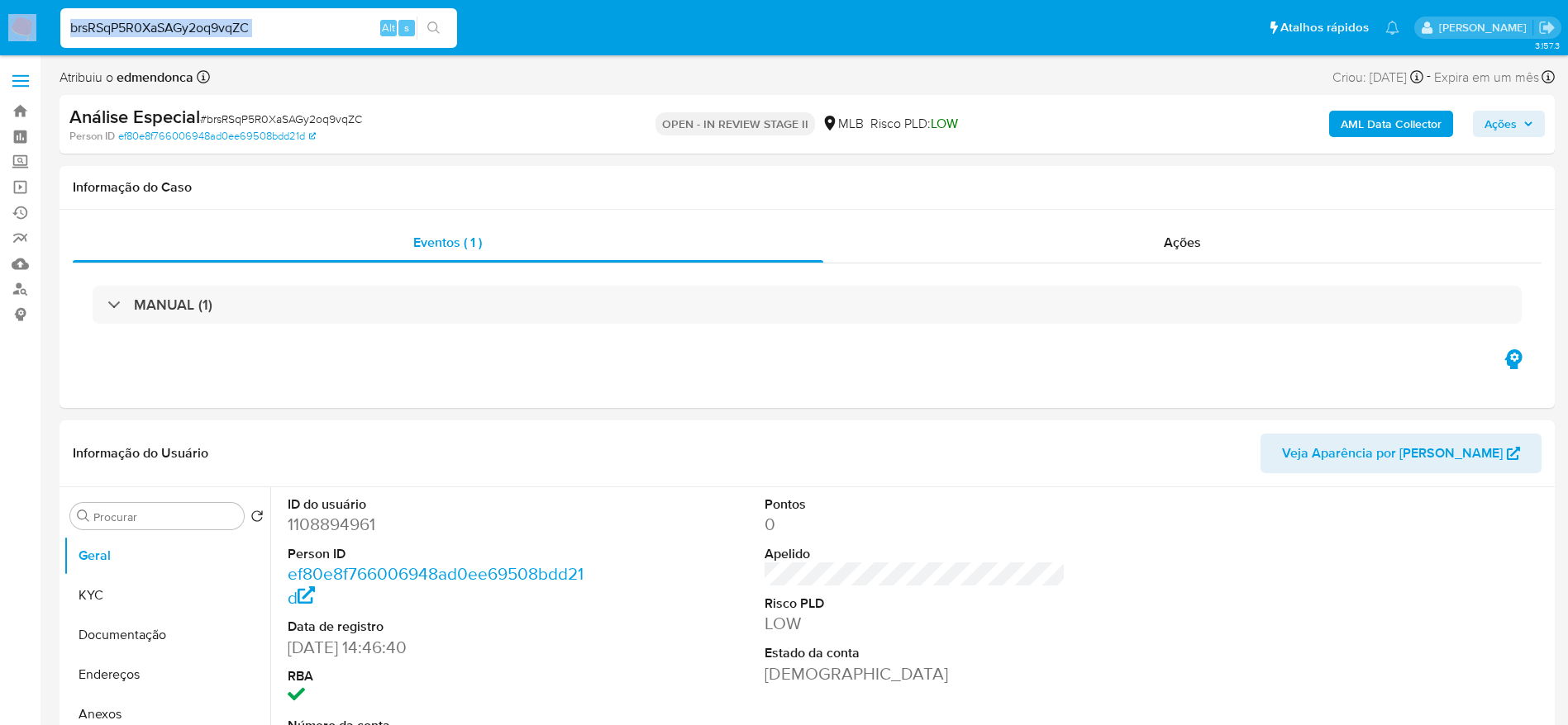
click at [289, 16] on div "brsRSqP5R0XaSAGy2oq9vqZC Alt s" at bounding box center [258, 27] width 397 height 40
click at [299, 20] on input "brsRSqP5R0XaSAGy2oq9vqZC" at bounding box center [258, 28] width 397 height 21
paste input "R7BG8afafAifwNUDuwGxcyFi"
type input "R7BG8afafAifwNUDuwGxcyFi"
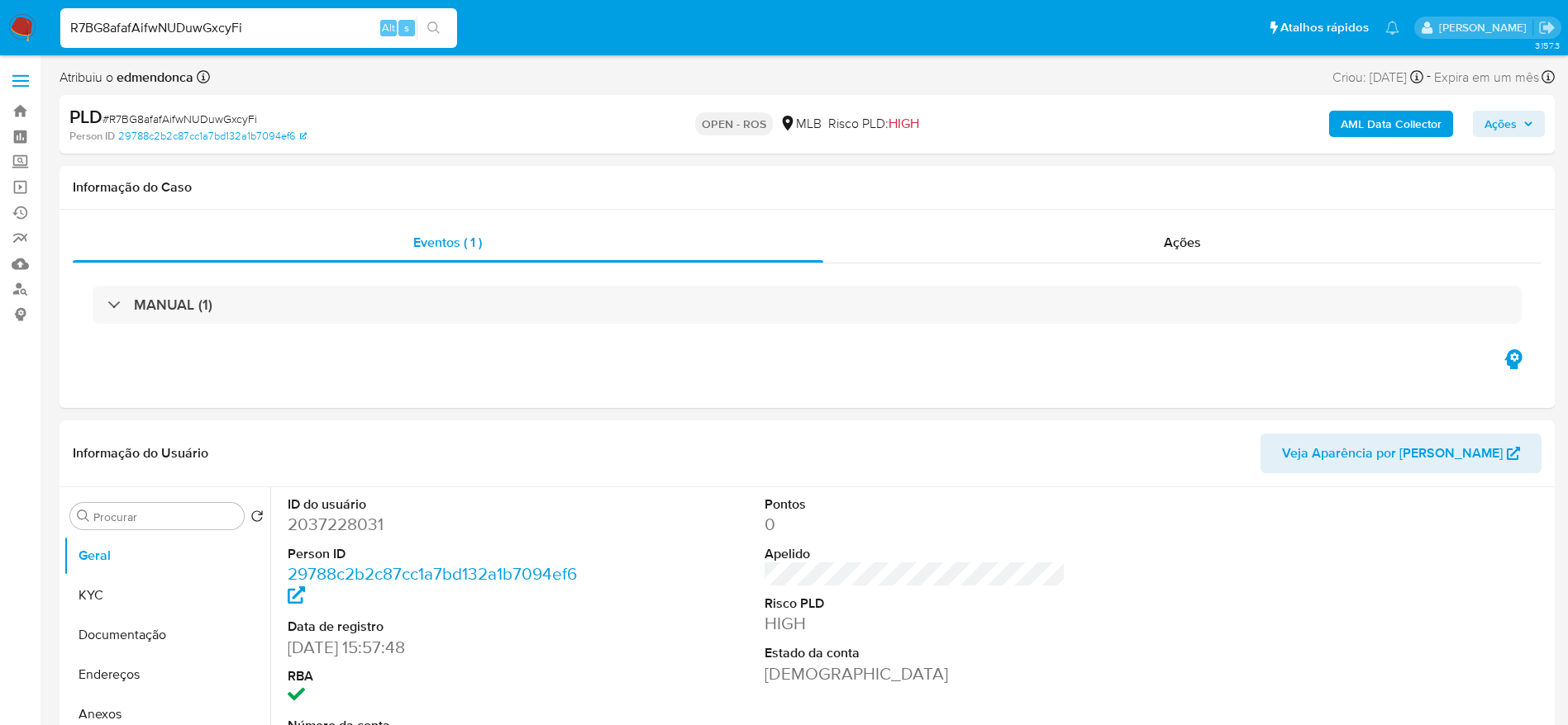
select select "10"
click at [1086, 233] on div "Ações" at bounding box center [1183, 242] width 719 height 40
select select "10"
click at [1092, 244] on div "Ações" at bounding box center [1183, 242] width 719 height 40
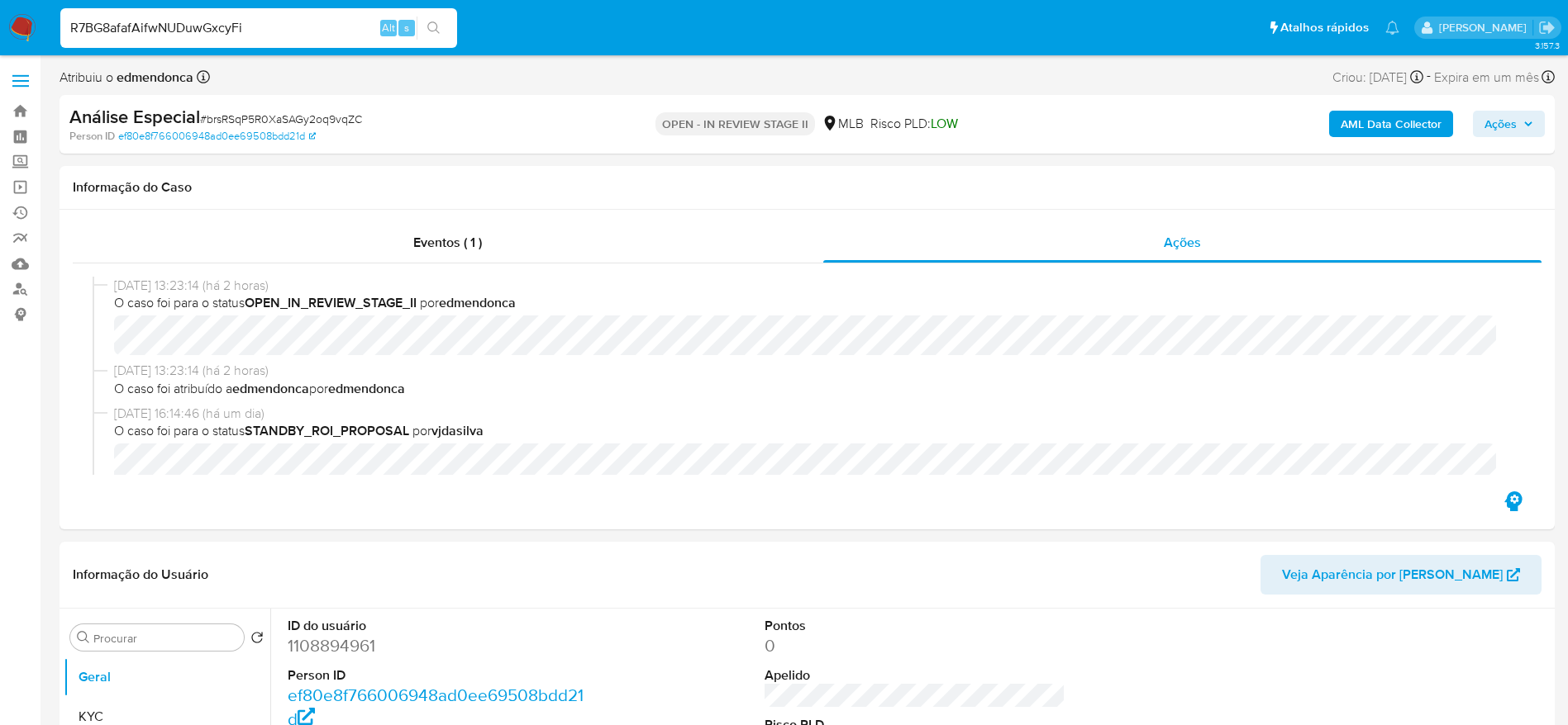
click at [280, 31] on input "R7BG8afafAifwNUDuwGxcyFi" at bounding box center [258, 28] width 397 height 21
click at [279, 31] on input "R7BG8afafAifwNUDuwGxcyFi" at bounding box center [258, 28] width 397 height 21
click at [437, 41] on div "R7BG8afafAifwNUDuwGxcyFi Alt s" at bounding box center [258, 27] width 397 height 40
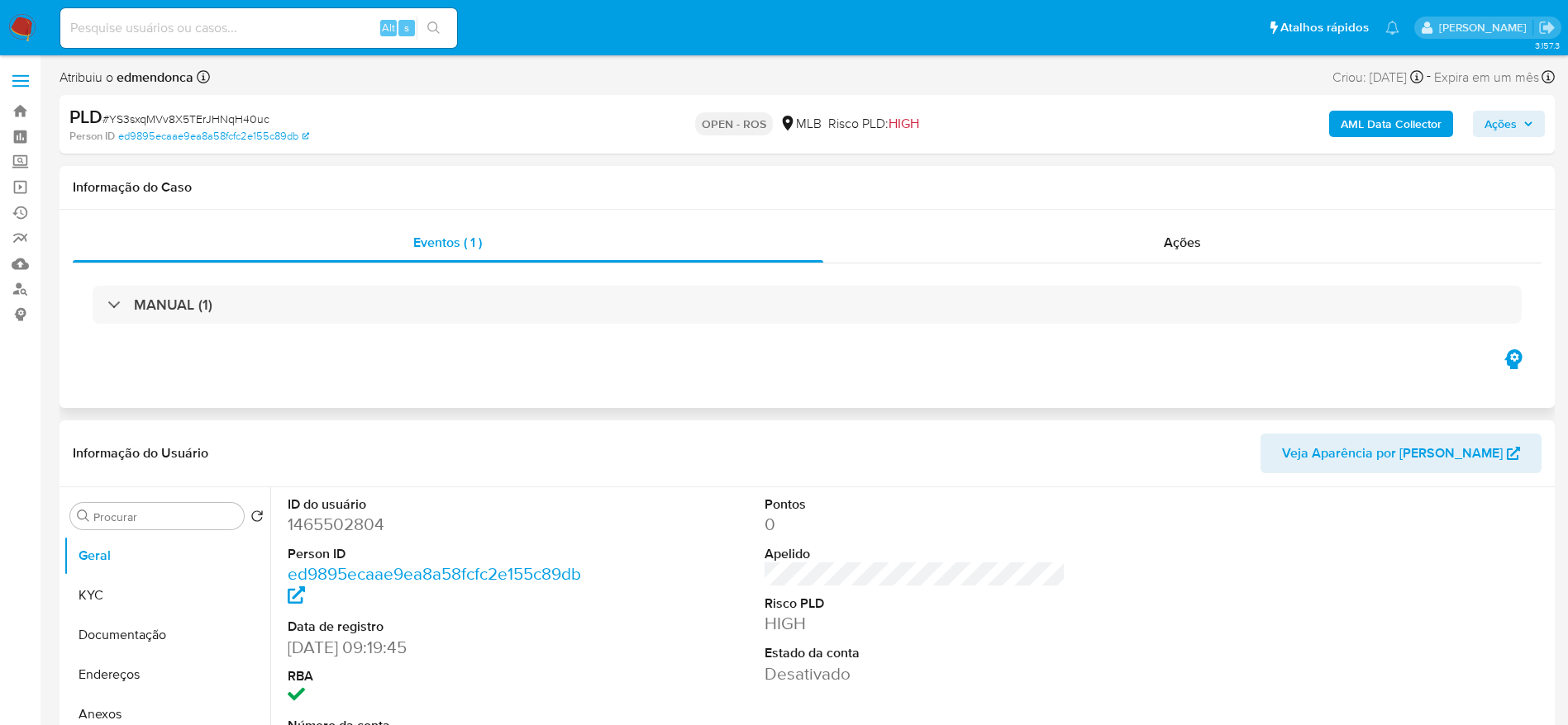
select select "10"
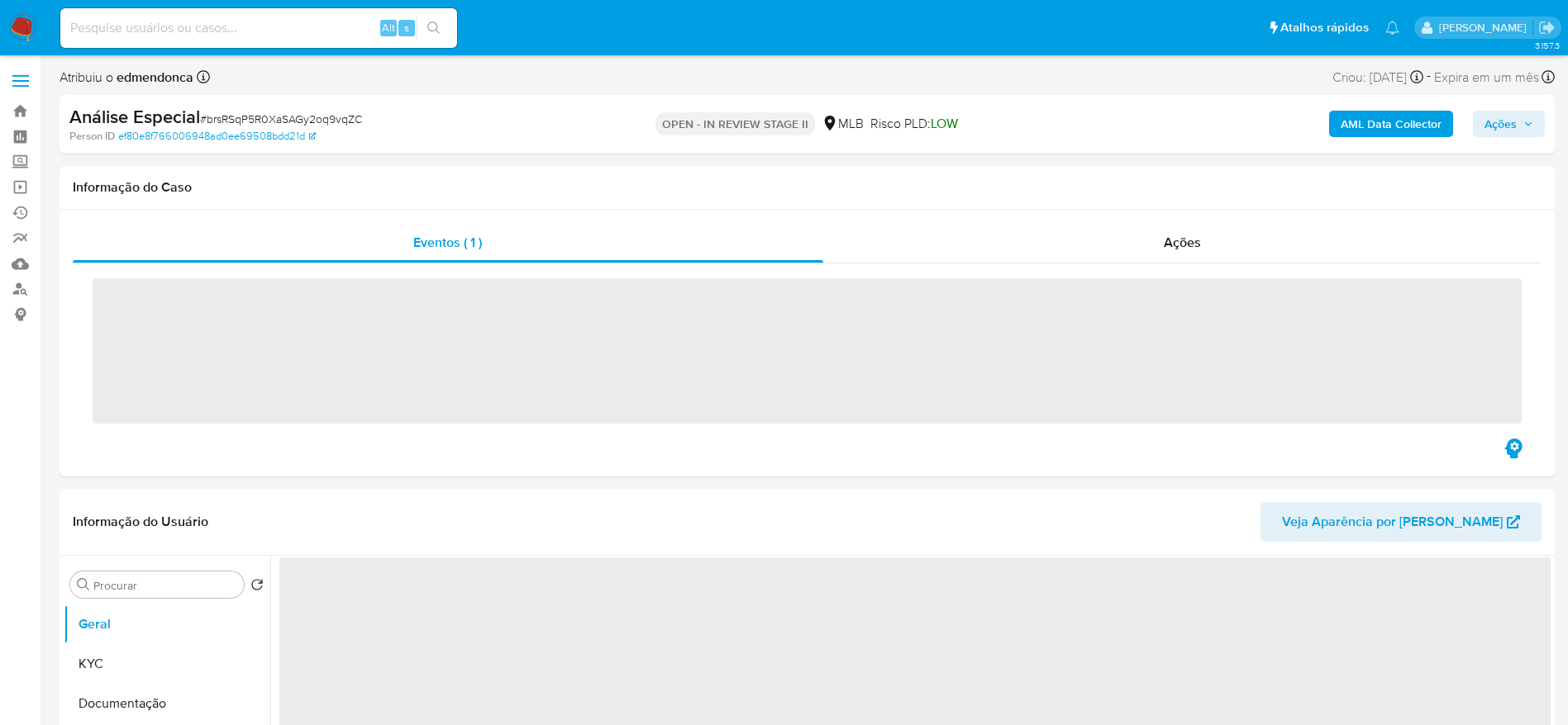
click at [206, 33] on input at bounding box center [258, 28] width 397 height 21
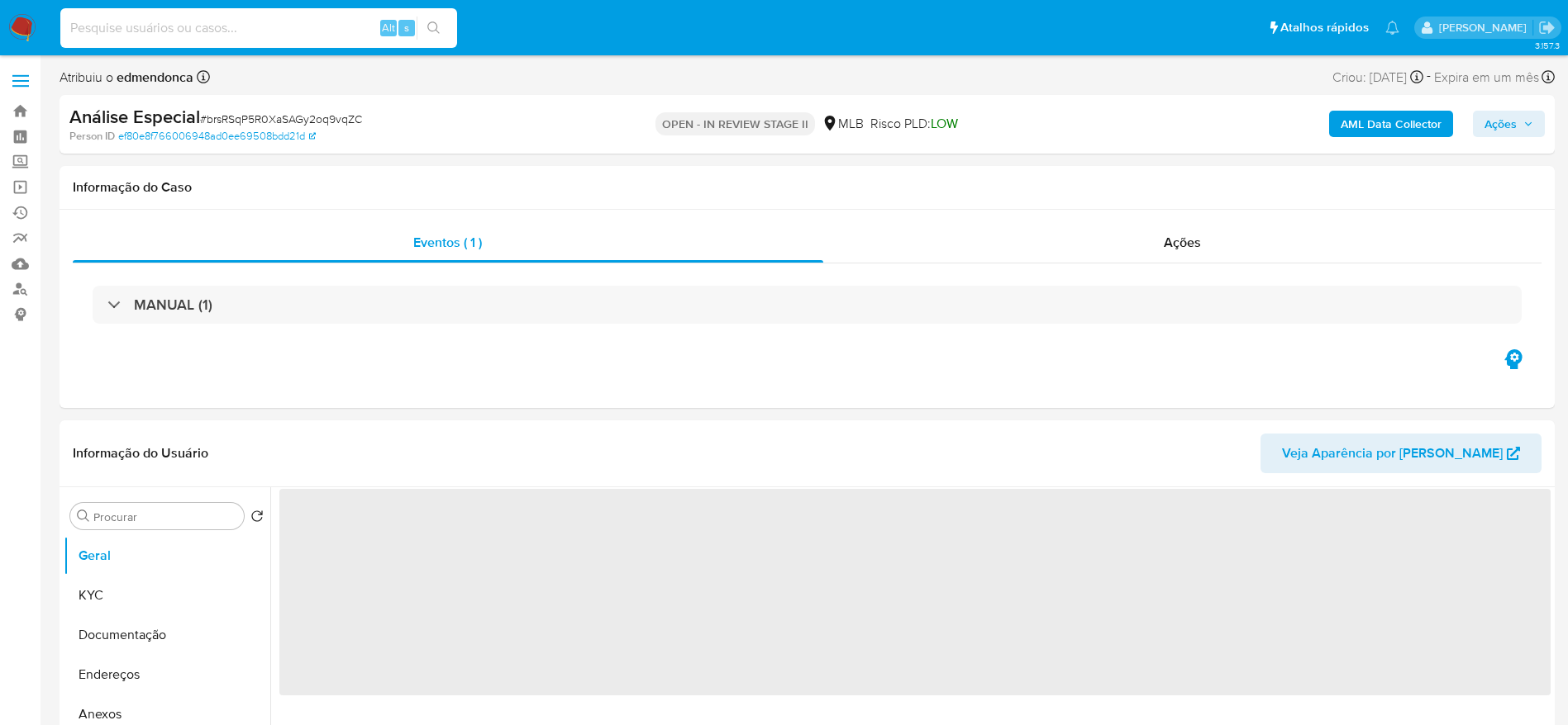
paste input "R7BG8afafAifwNUDuwGxcyFi"
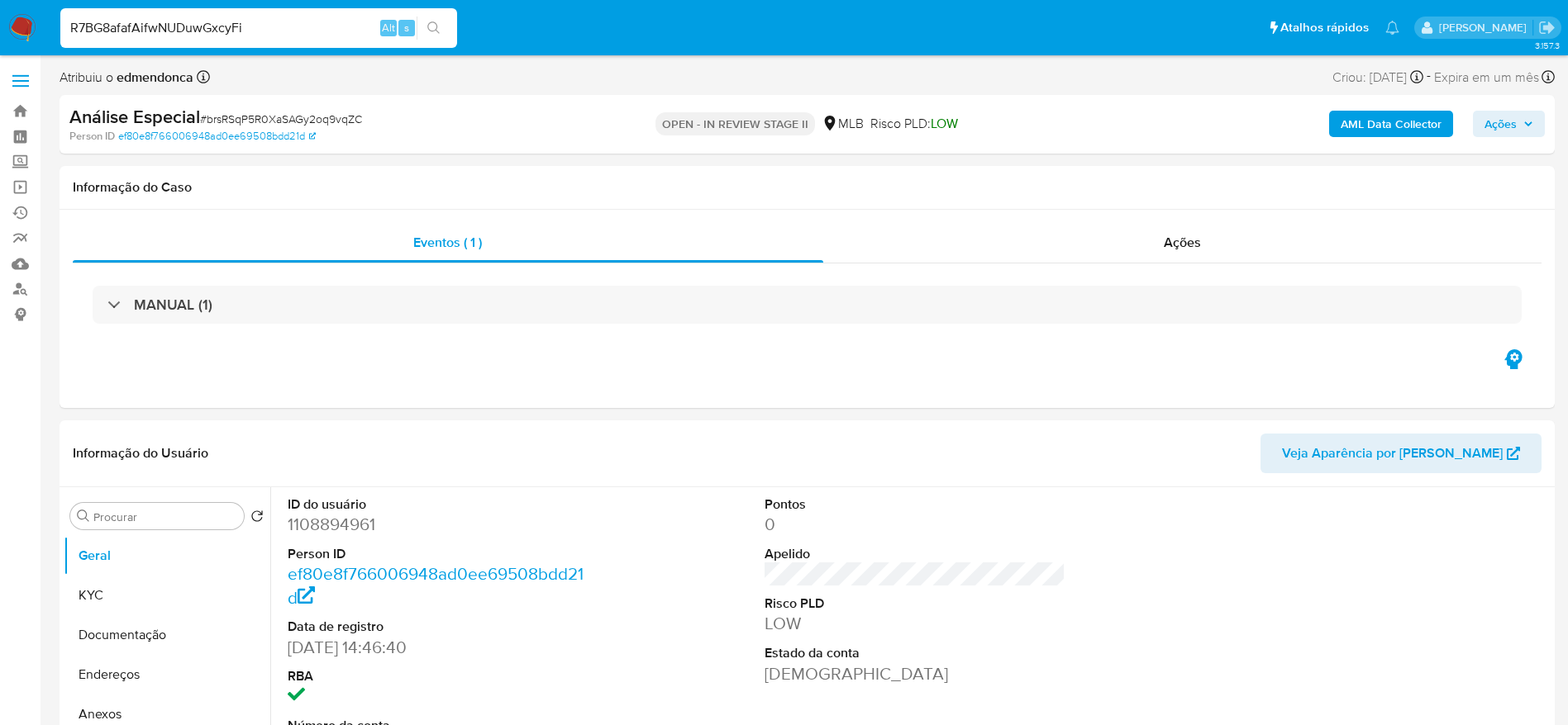
type input "R7BG8afafAifwNUDuwGxcyFi"
select select "10"
click at [1057, 237] on div "Ações" at bounding box center [1183, 242] width 719 height 40
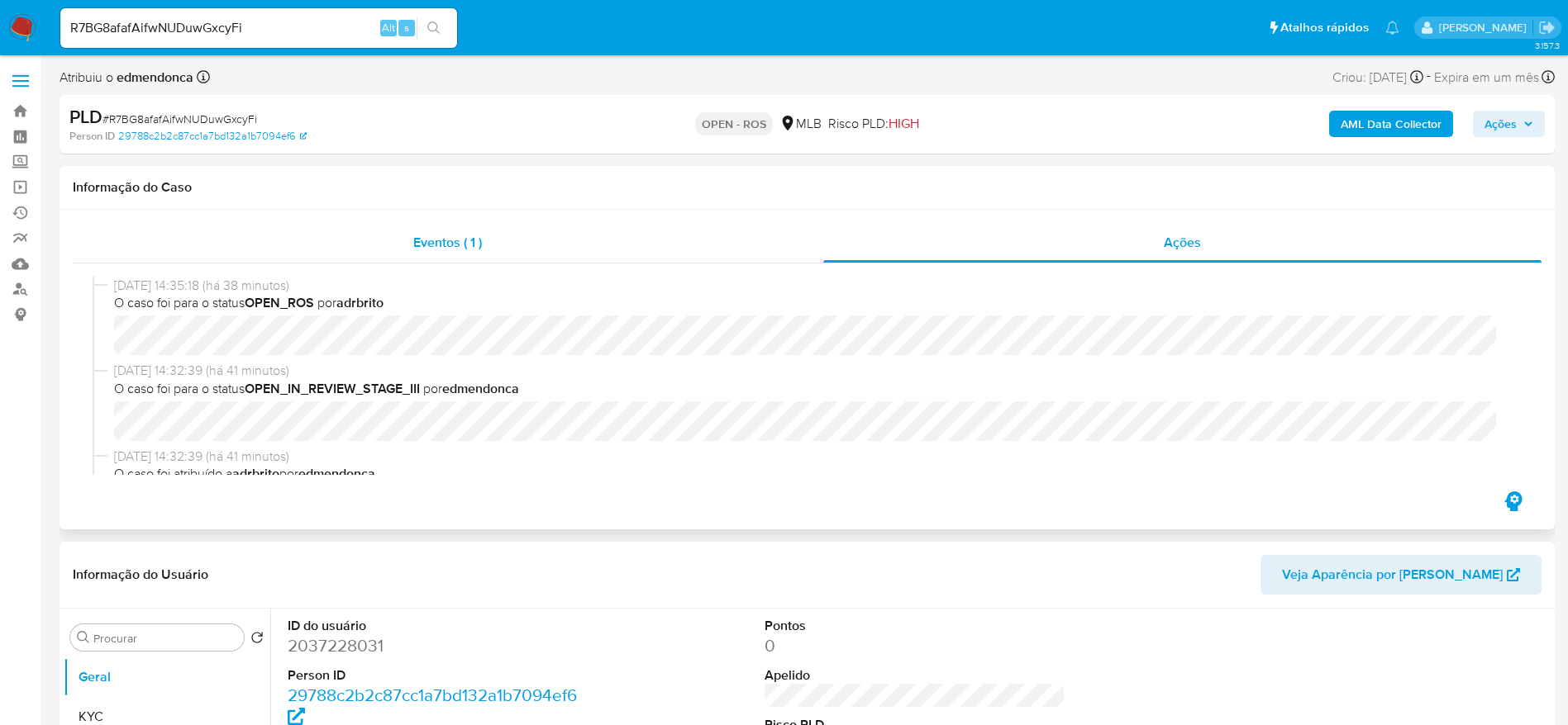
click at [402, 240] on div "Eventos ( 1 )" at bounding box center [449, 242] width 751 height 40
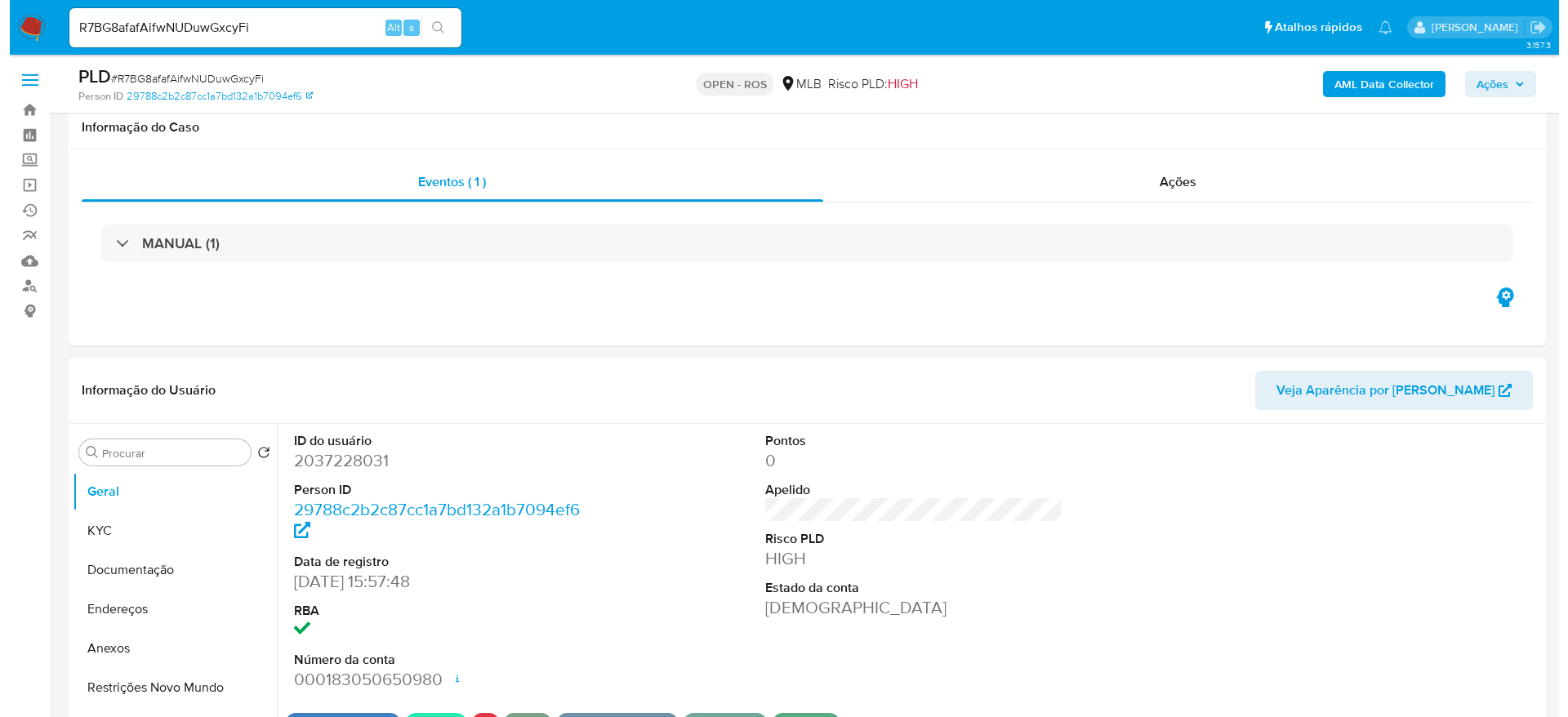
scroll to position [123, 0]
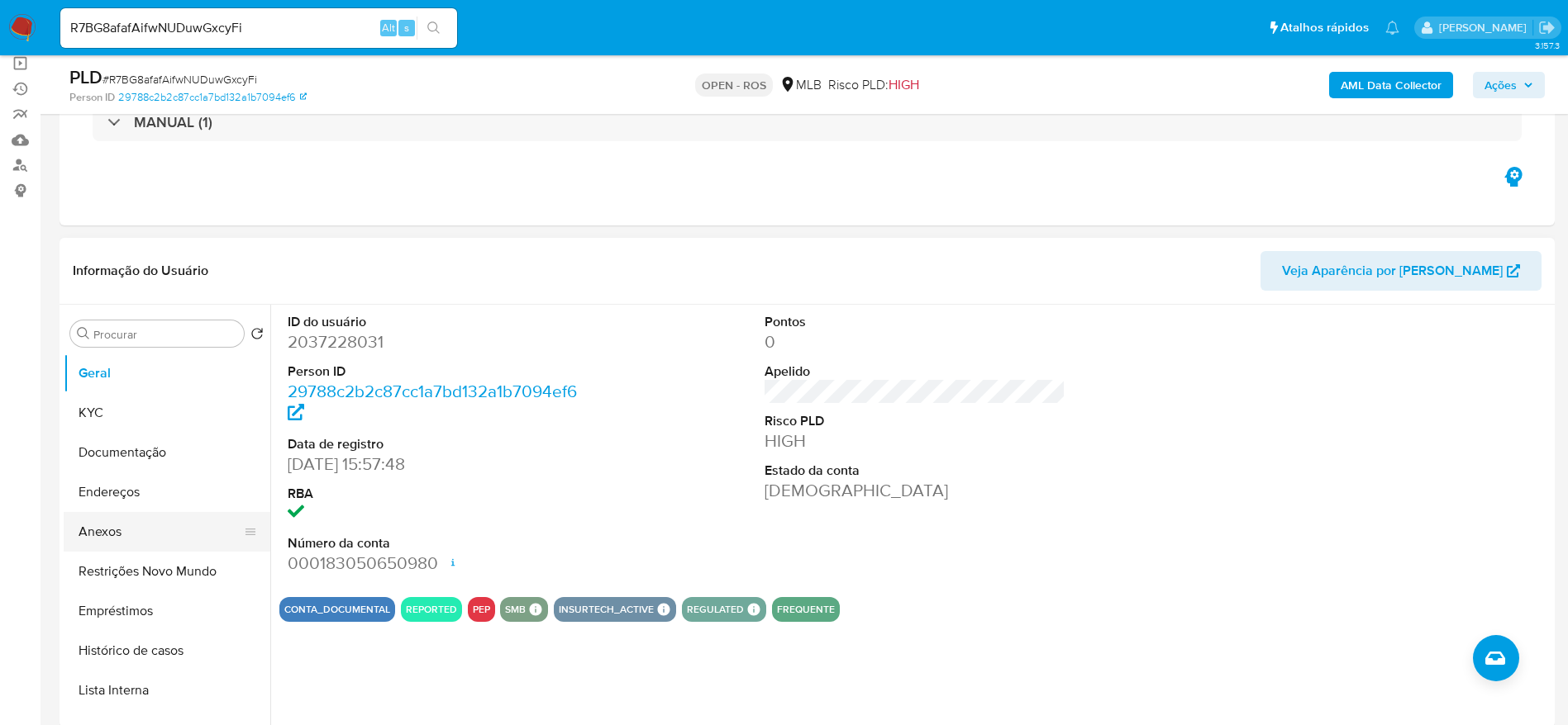
click at [118, 527] on button "Anexos" at bounding box center [160, 531] width 193 height 40
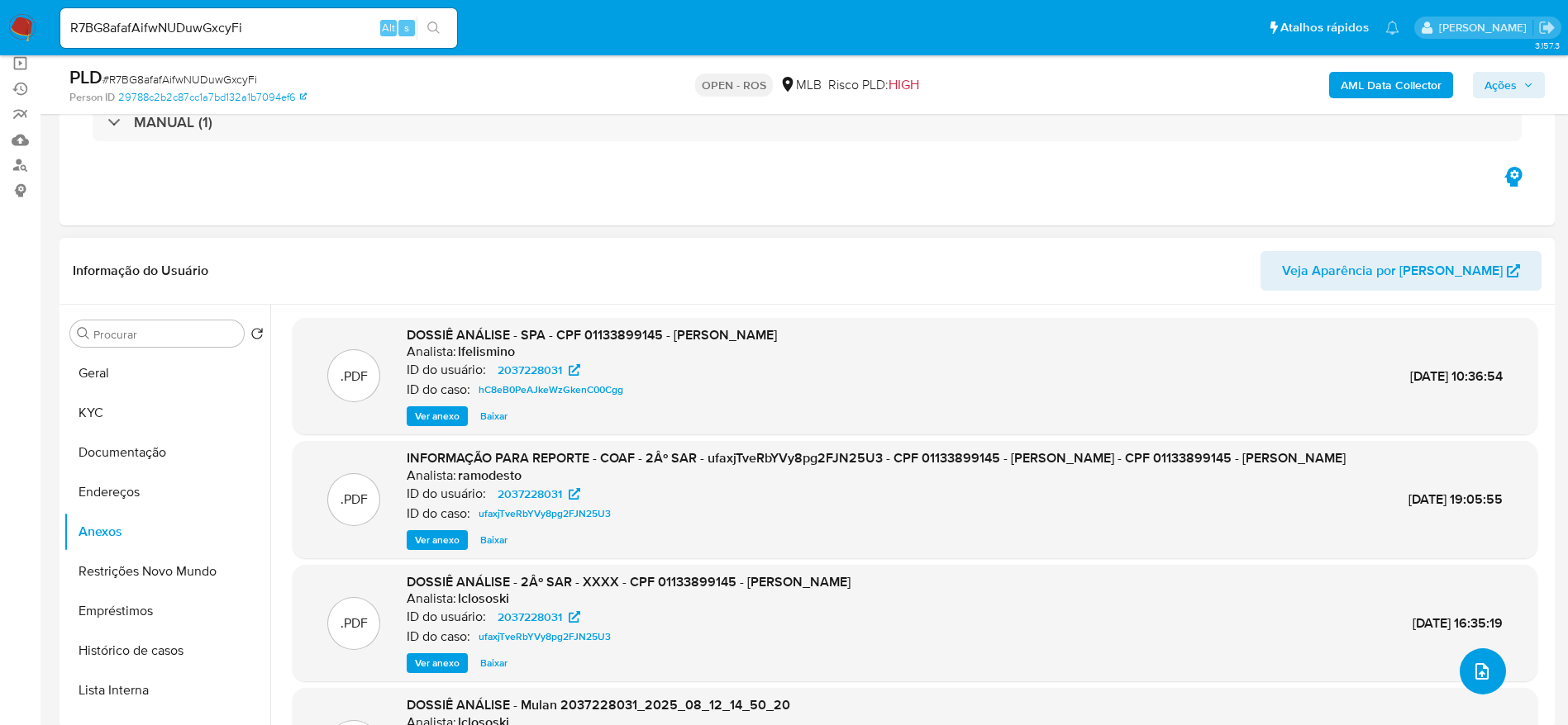
click at [1472, 662] on icon "upload-file" at bounding box center [1482, 671] width 20 height 20
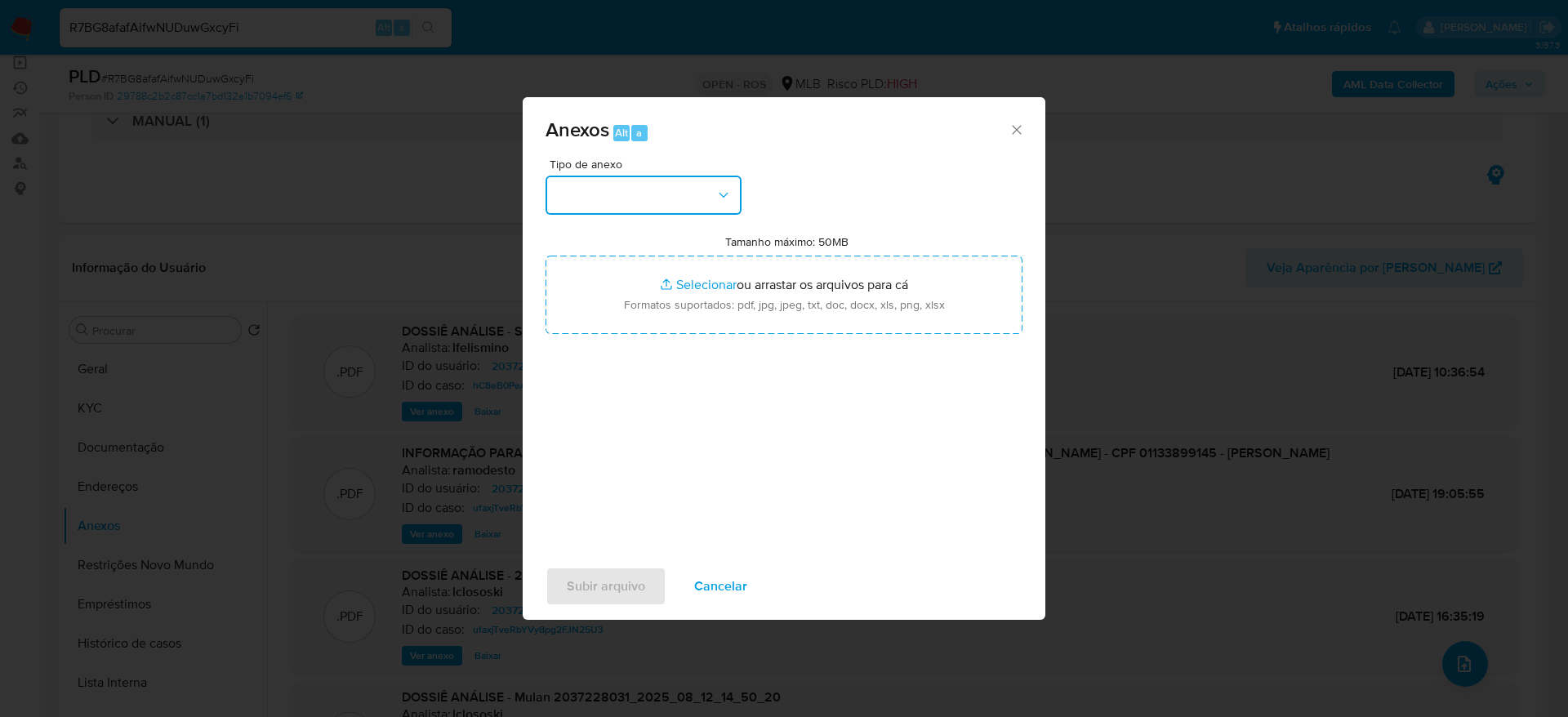
click at [674, 177] on button "button" at bounding box center [643, 195] width 196 height 39
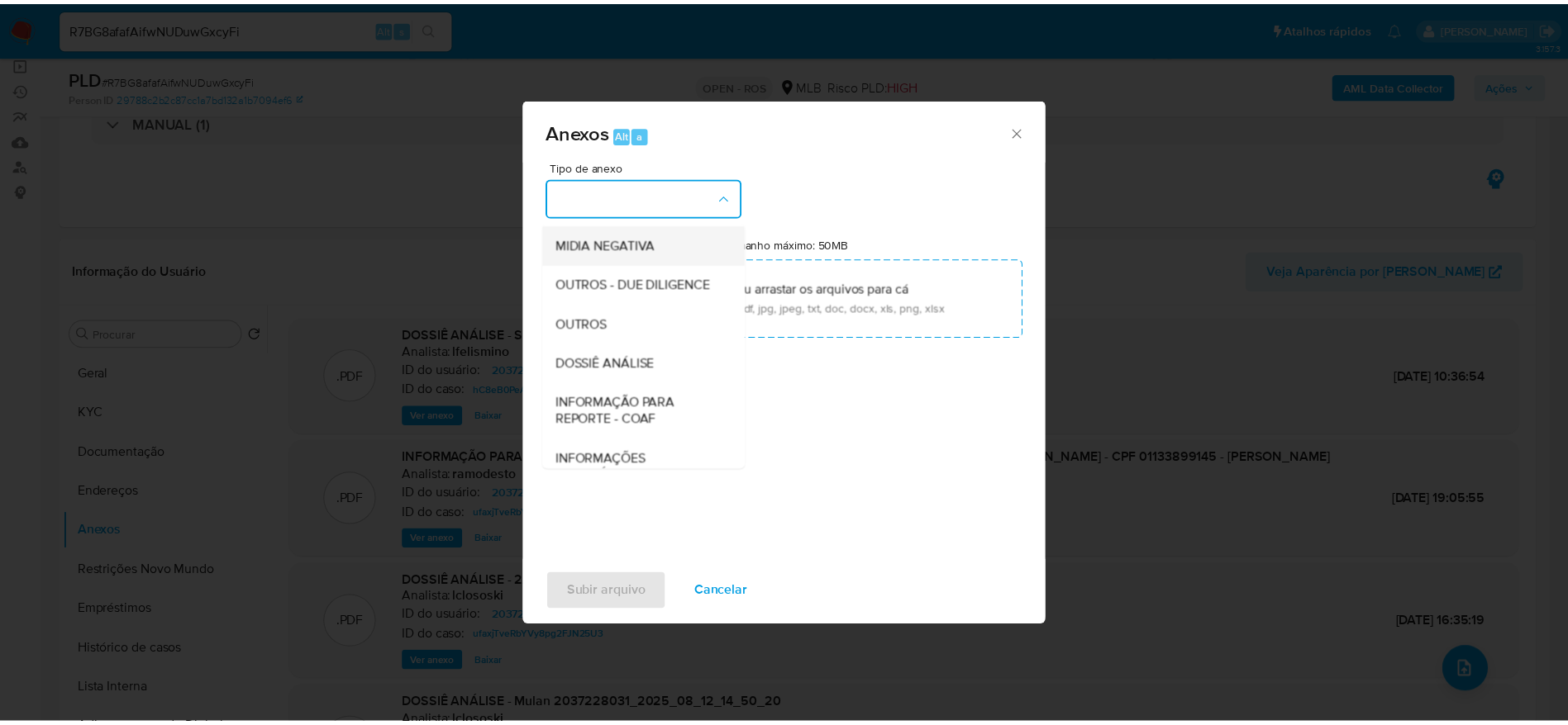
scroll to position [248, 0]
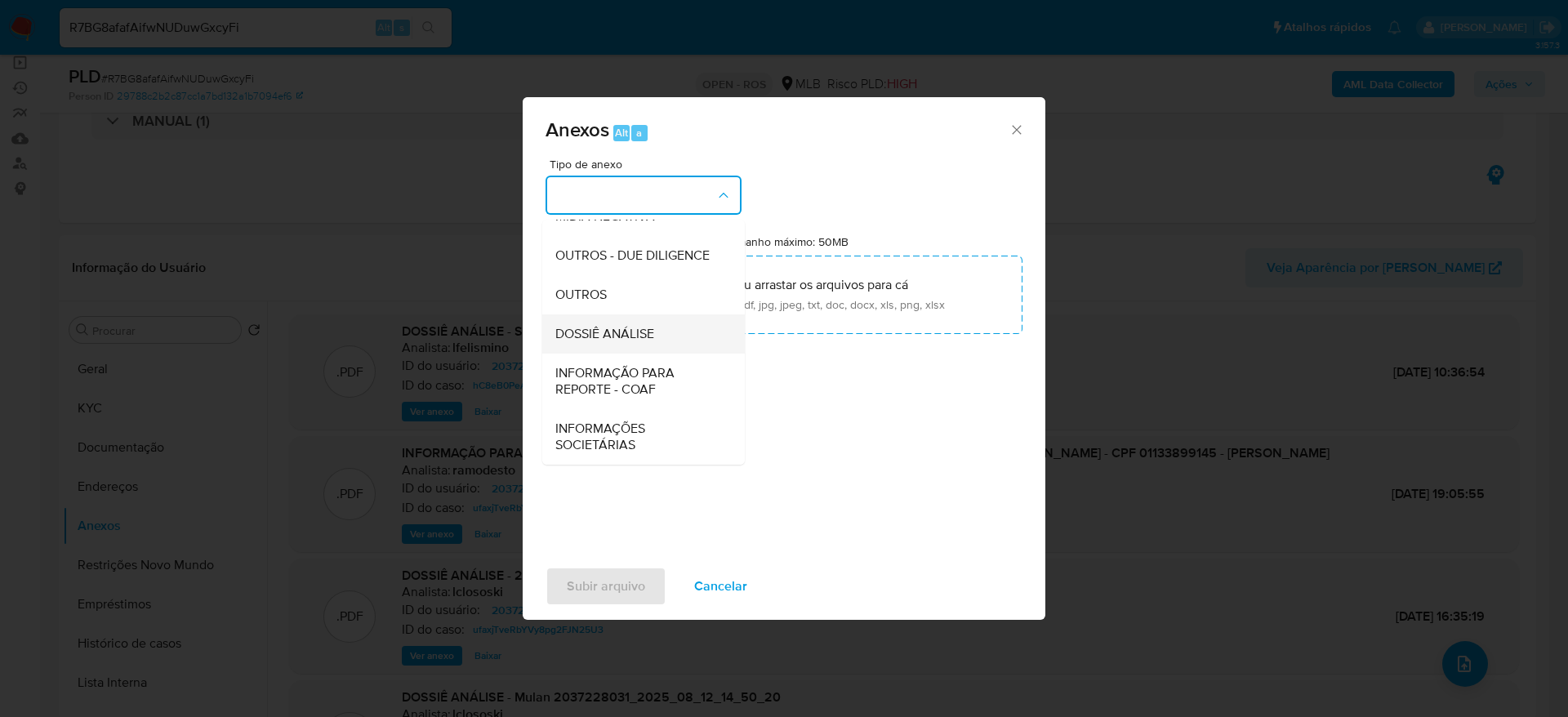
click at [667, 334] on div "DOSSIÊ ANÁLISE" at bounding box center [638, 334] width 166 height 39
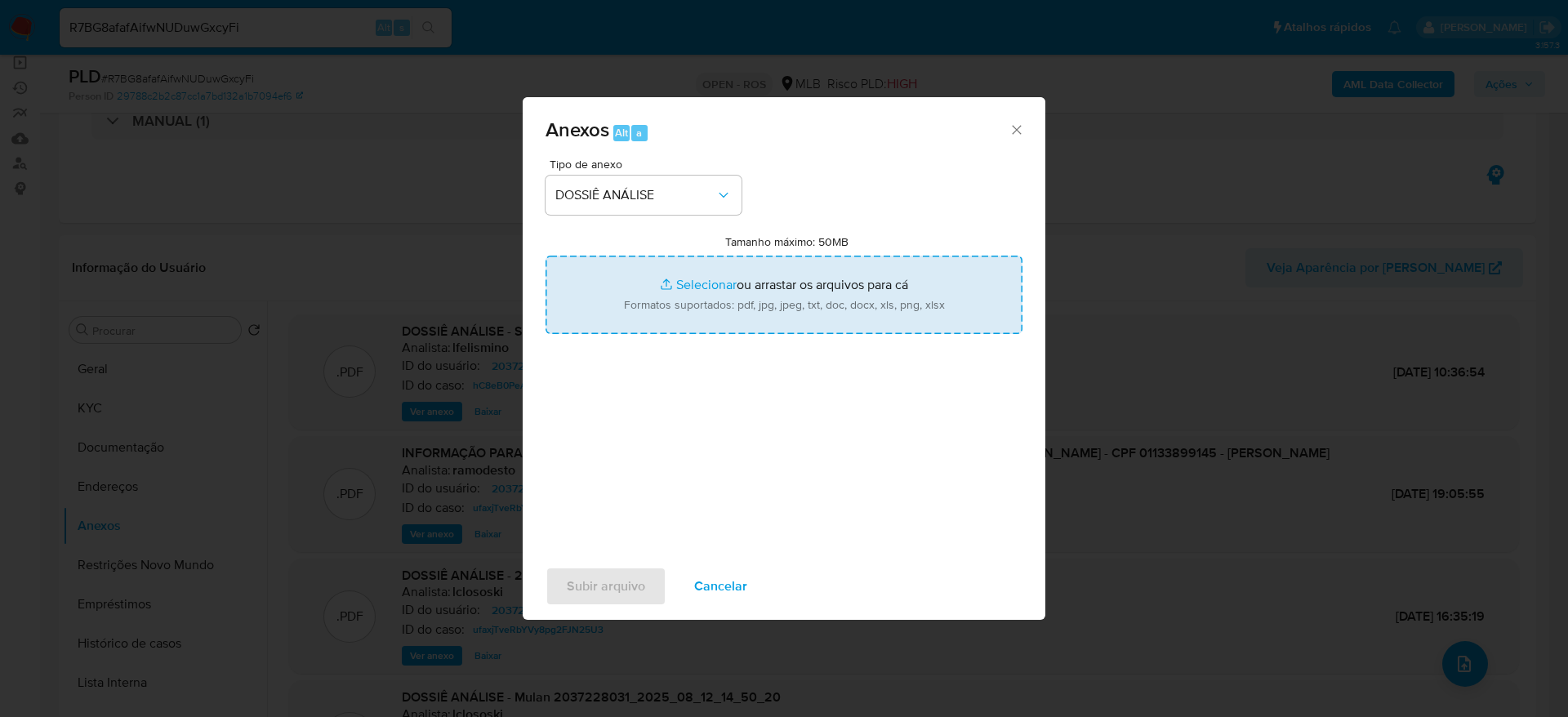
type input "C:\fakepath\SPA - CPF 01133899145 - NANNA CHARA SILVA DE SOUSA.pdf"
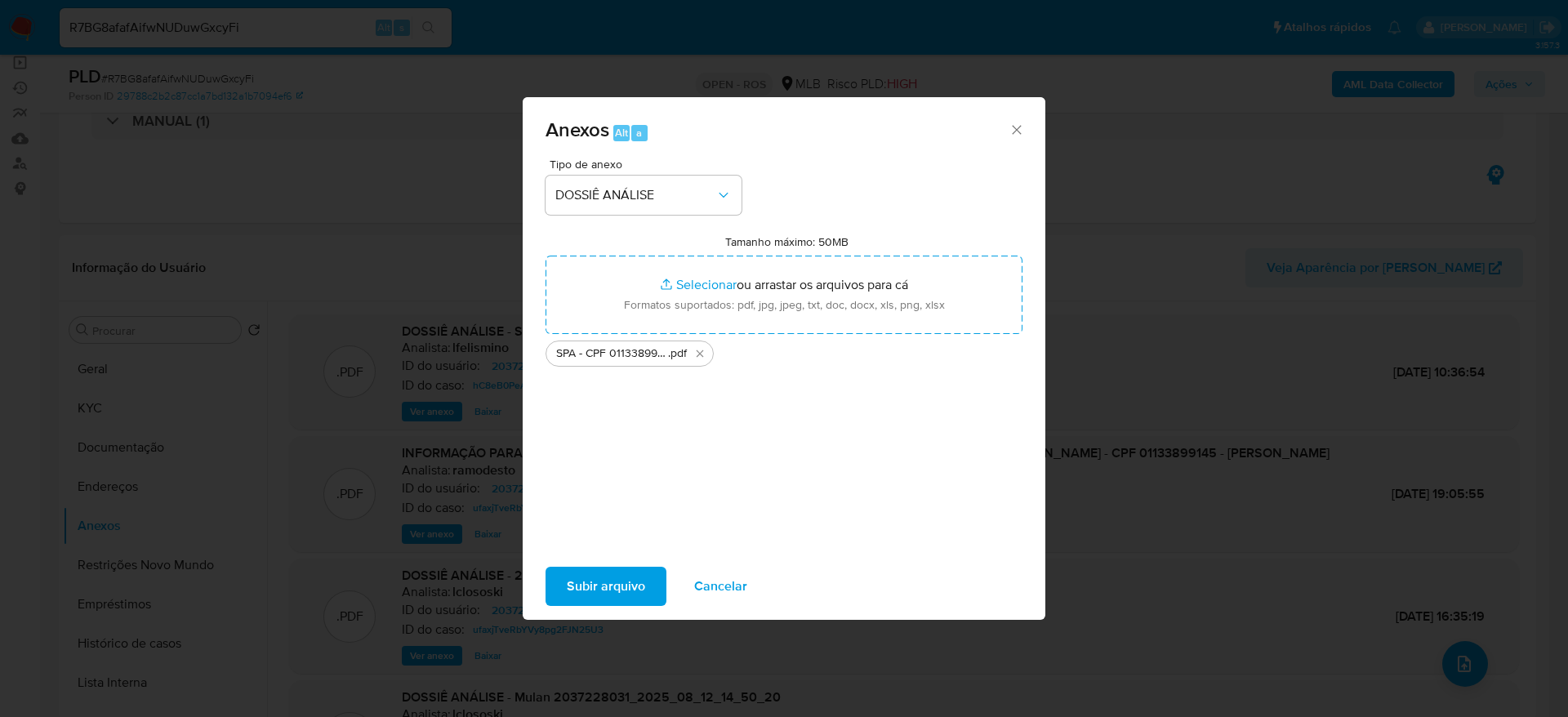
click at [575, 581] on span "Subir arquivo" at bounding box center [606, 586] width 78 height 36
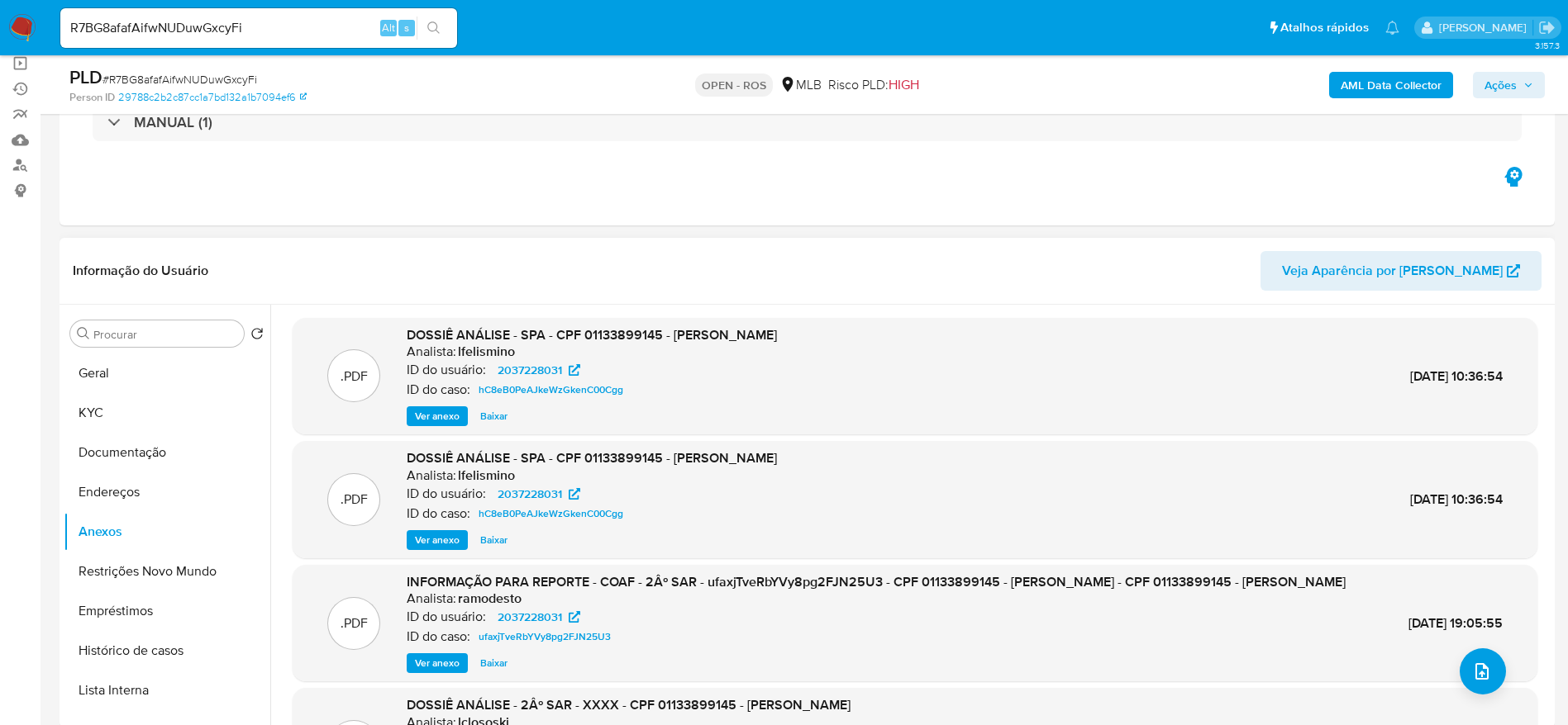
click at [430, 426] on div ".PDF DOSSIÊ ANÁLISE - SPA - CPF 01133899145 - NANNA CHARA SILVA DE SOUSA Analis…" at bounding box center [915, 376] width 1245 height 117
click at [431, 418] on span "Ver anexo" at bounding box center [437, 416] width 45 height 17
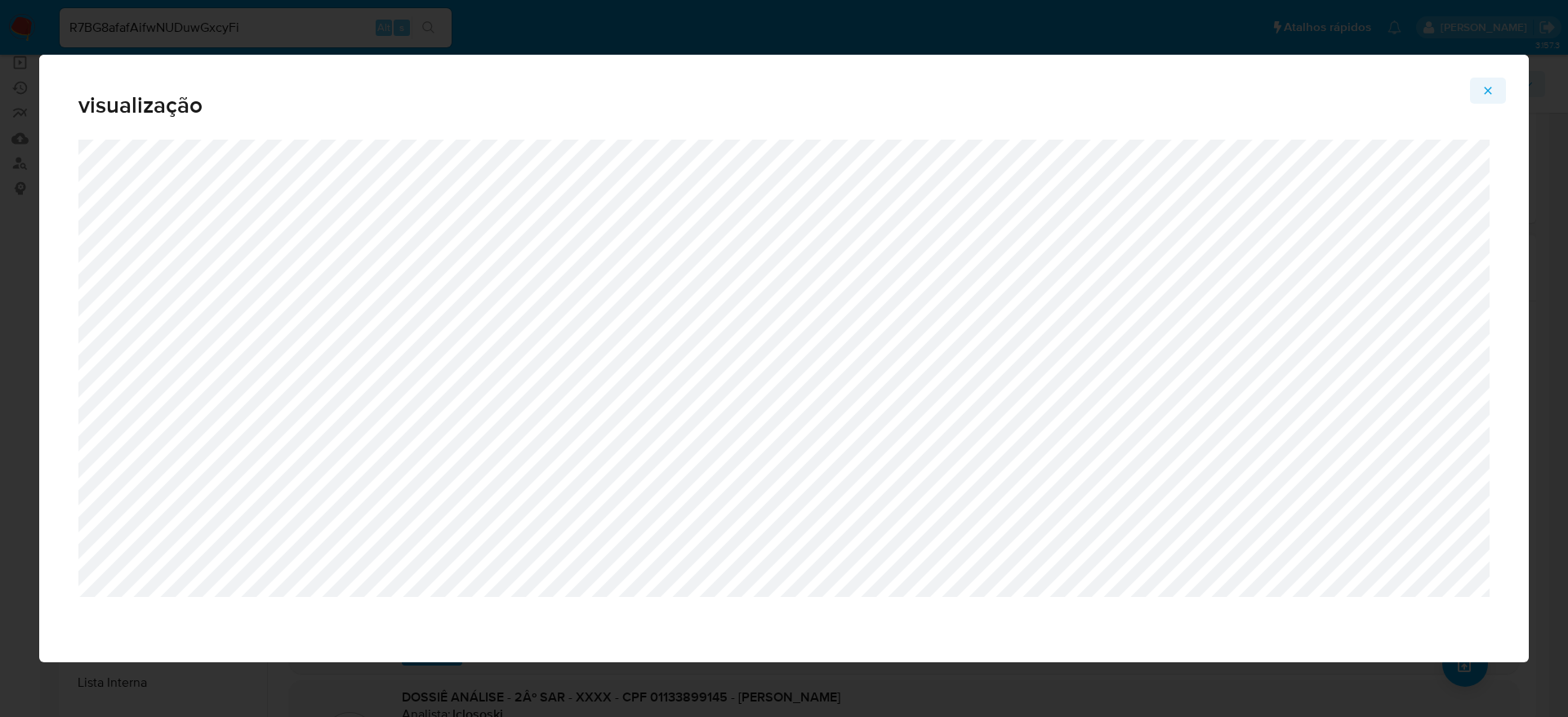
click at [1480, 91] on button "Attachment preview" at bounding box center [1487, 91] width 36 height 26
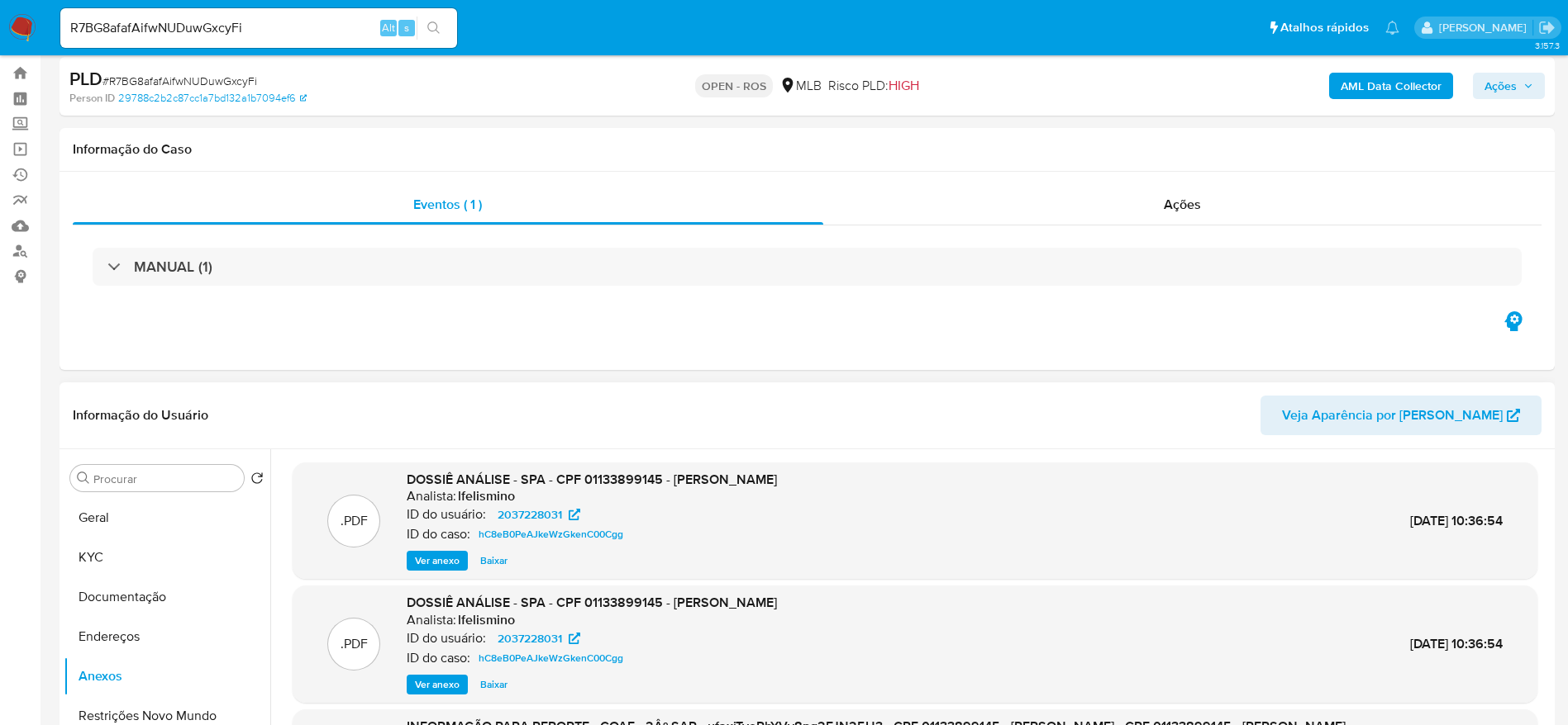
scroll to position [0, 0]
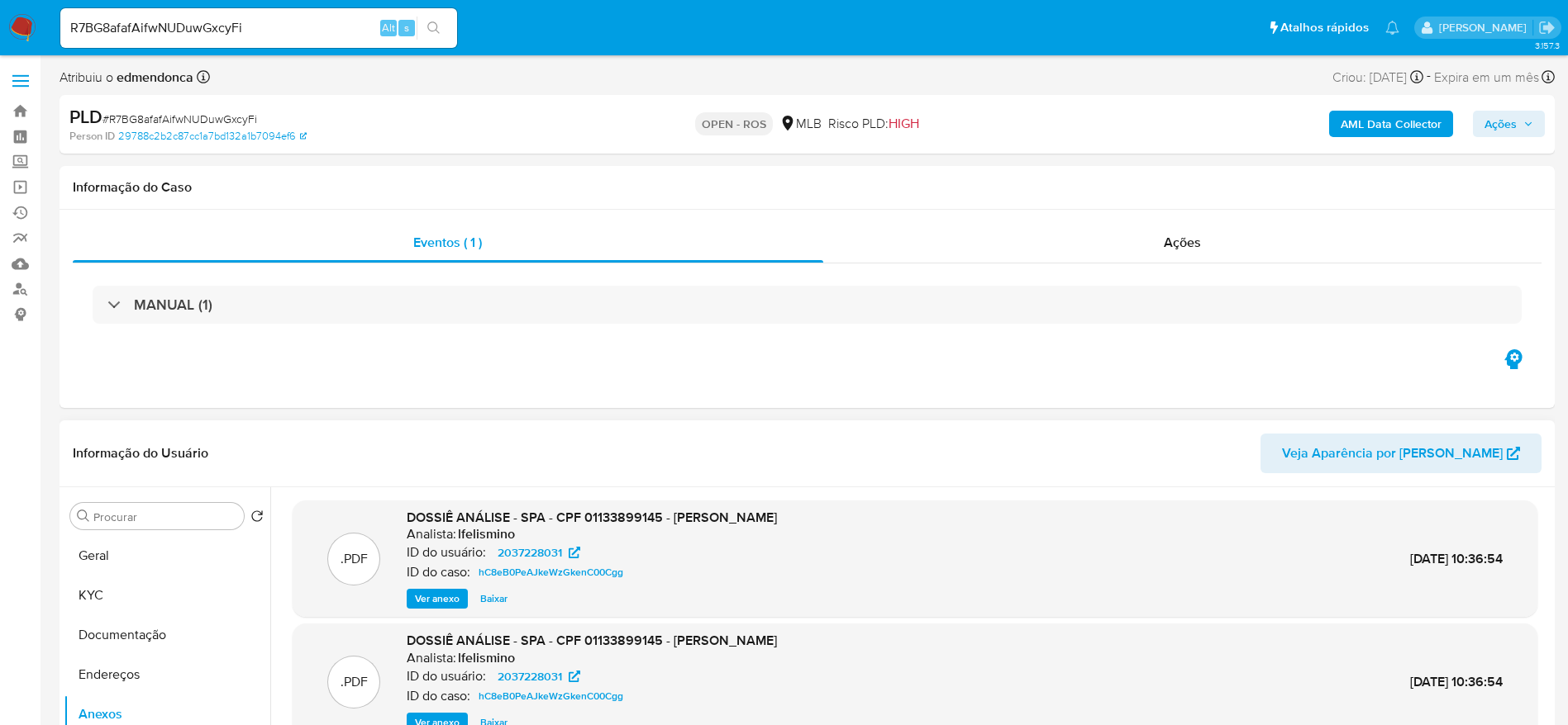
click at [820, 434] on header "Informação do Usuário Veja Aparência por Pessoa" at bounding box center [807, 453] width 1468 height 40
click at [1038, 227] on div "Ações" at bounding box center [1183, 242] width 719 height 40
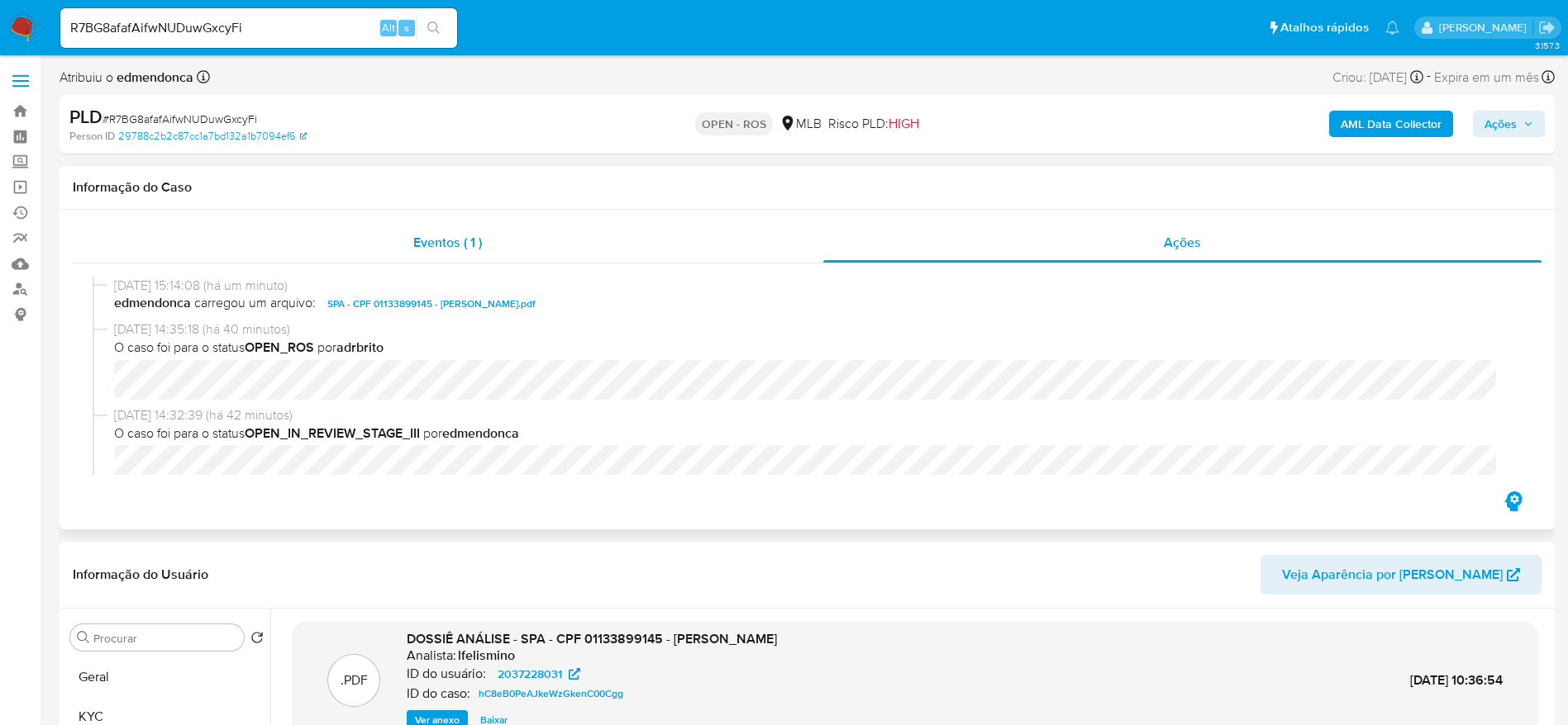
click at [365, 233] on div "Eventos ( 1 )" at bounding box center [449, 242] width 751 height 40
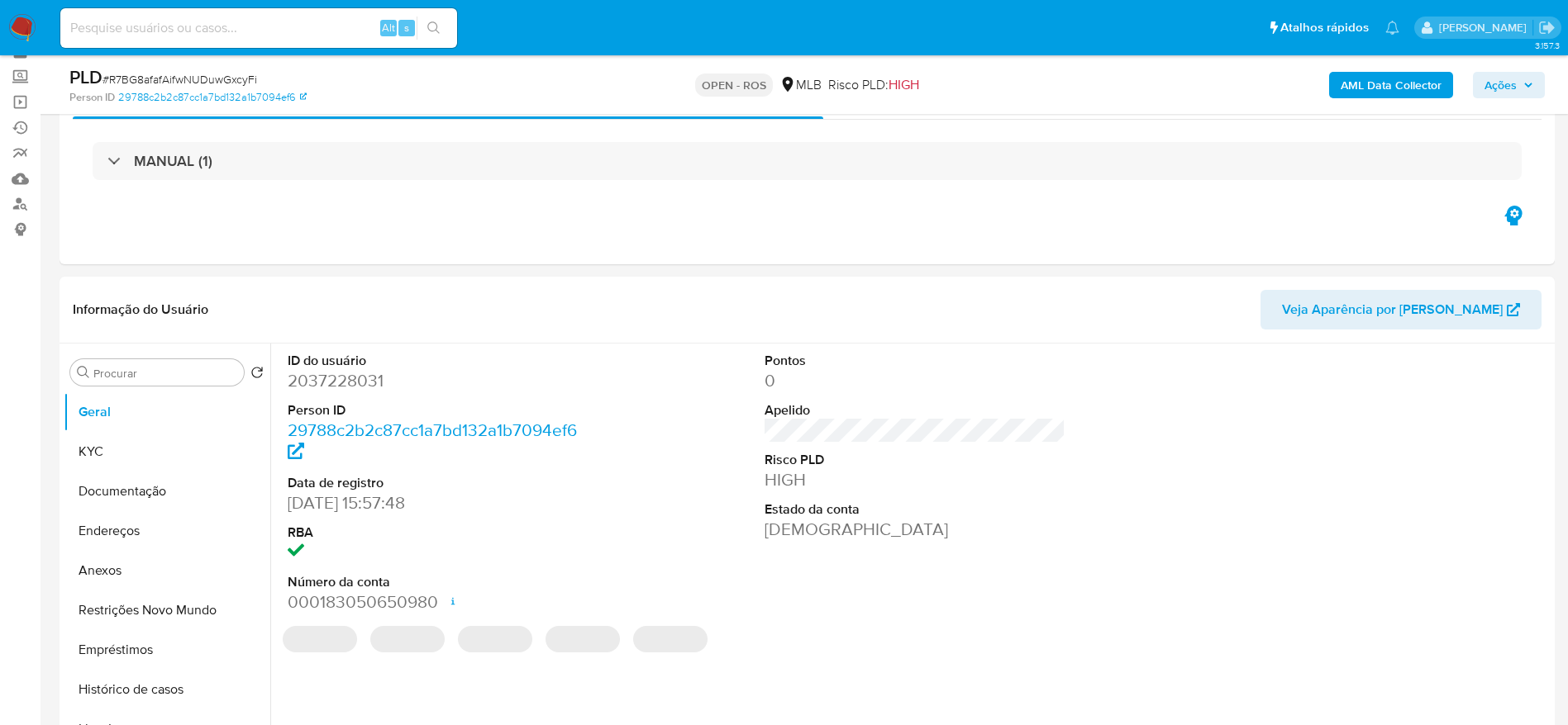
scroll to position [124, 0]
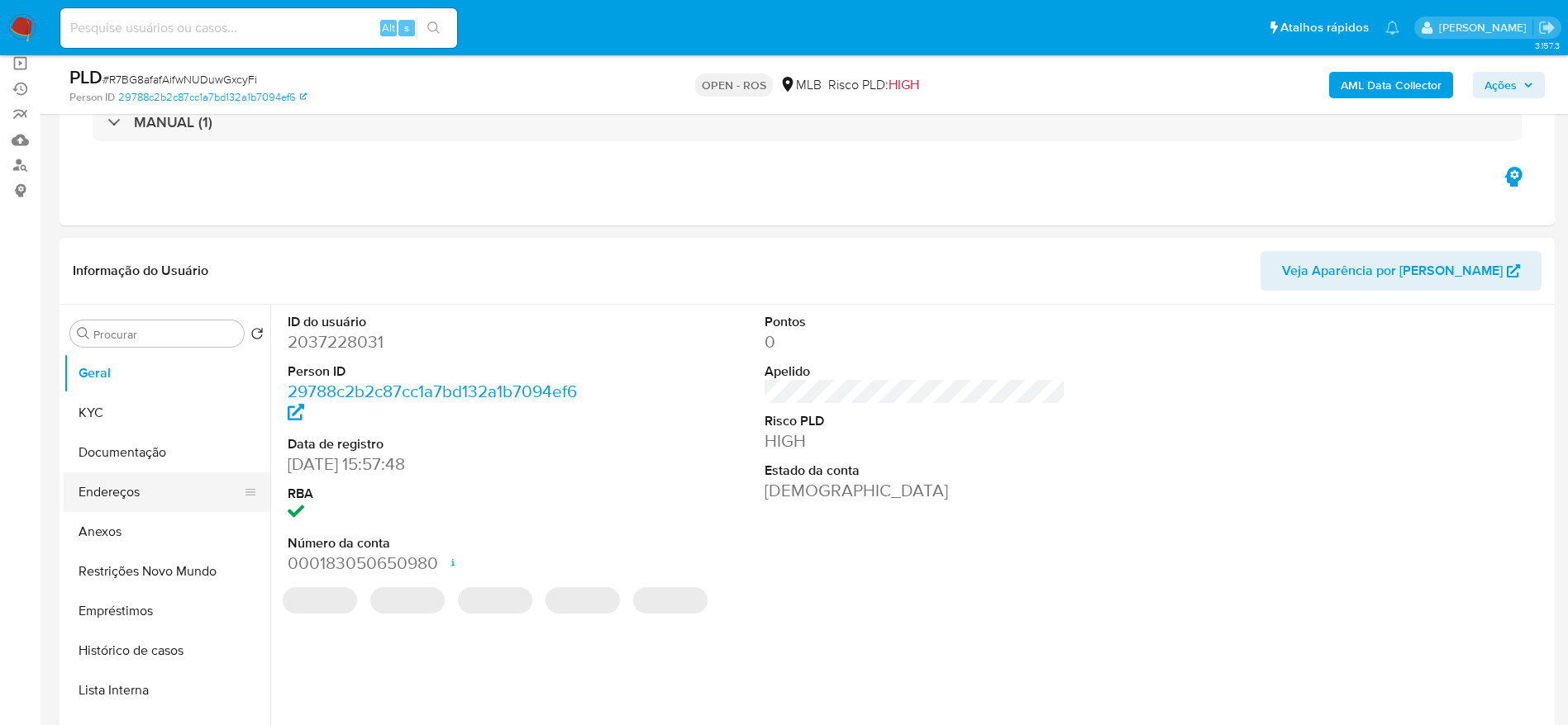
select select "10"
click at [114, 541] on button "Anexos" at bounding box center [160, 531] width 193 height 40
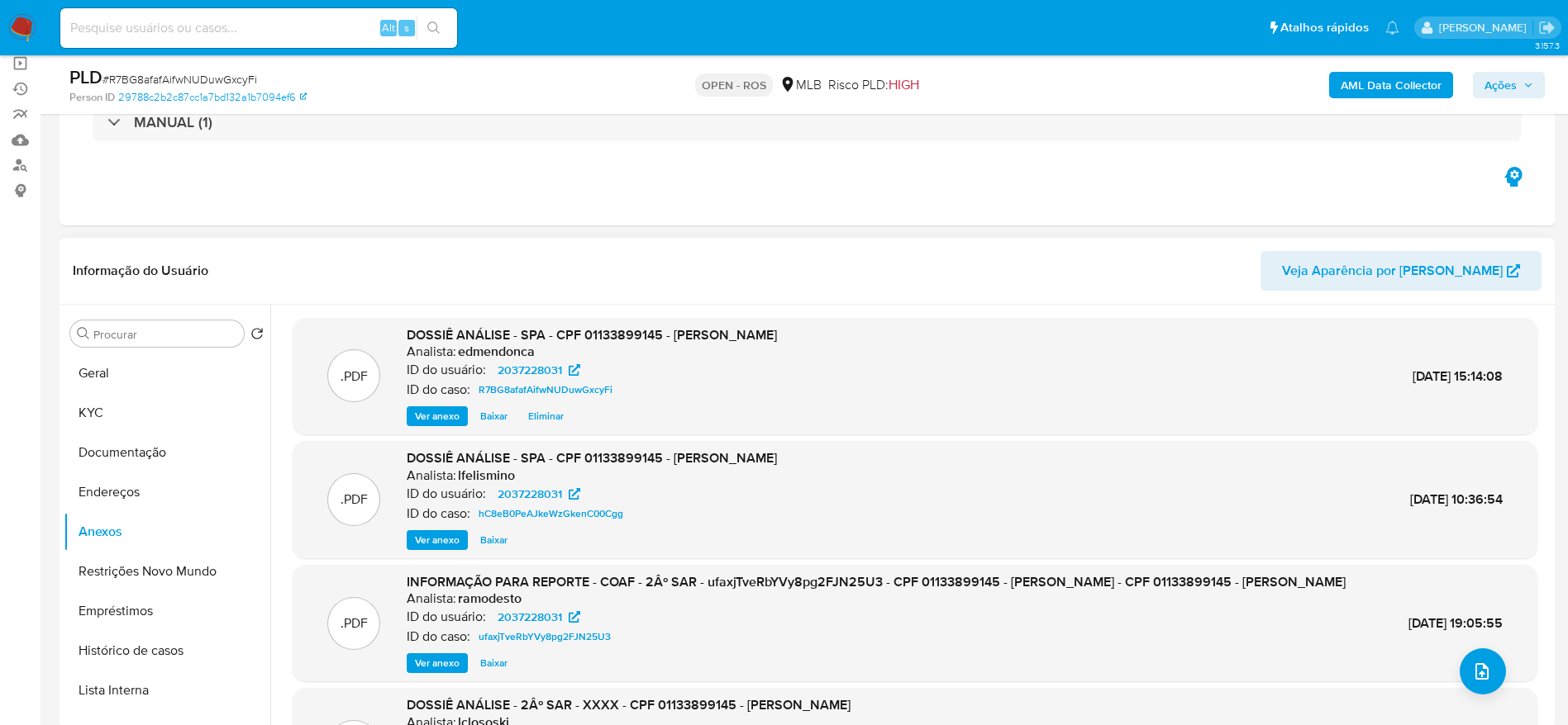
click at [430, 418] on span "Ver anexo" at bounding box center [437, 416] width 45 height 17
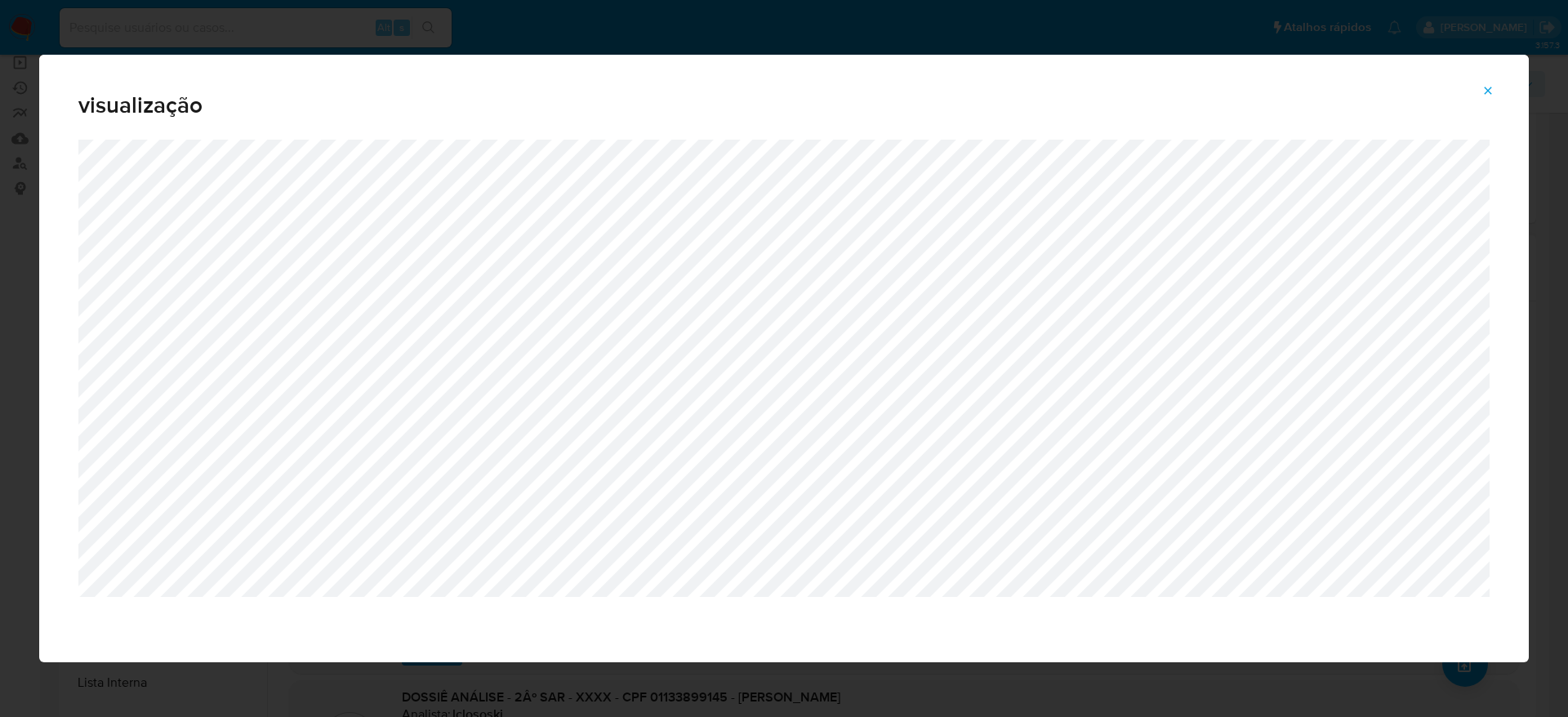
click at [1484, 83] on span "Attachment preview" at bounding box center [1487, 91] width 13 height 23
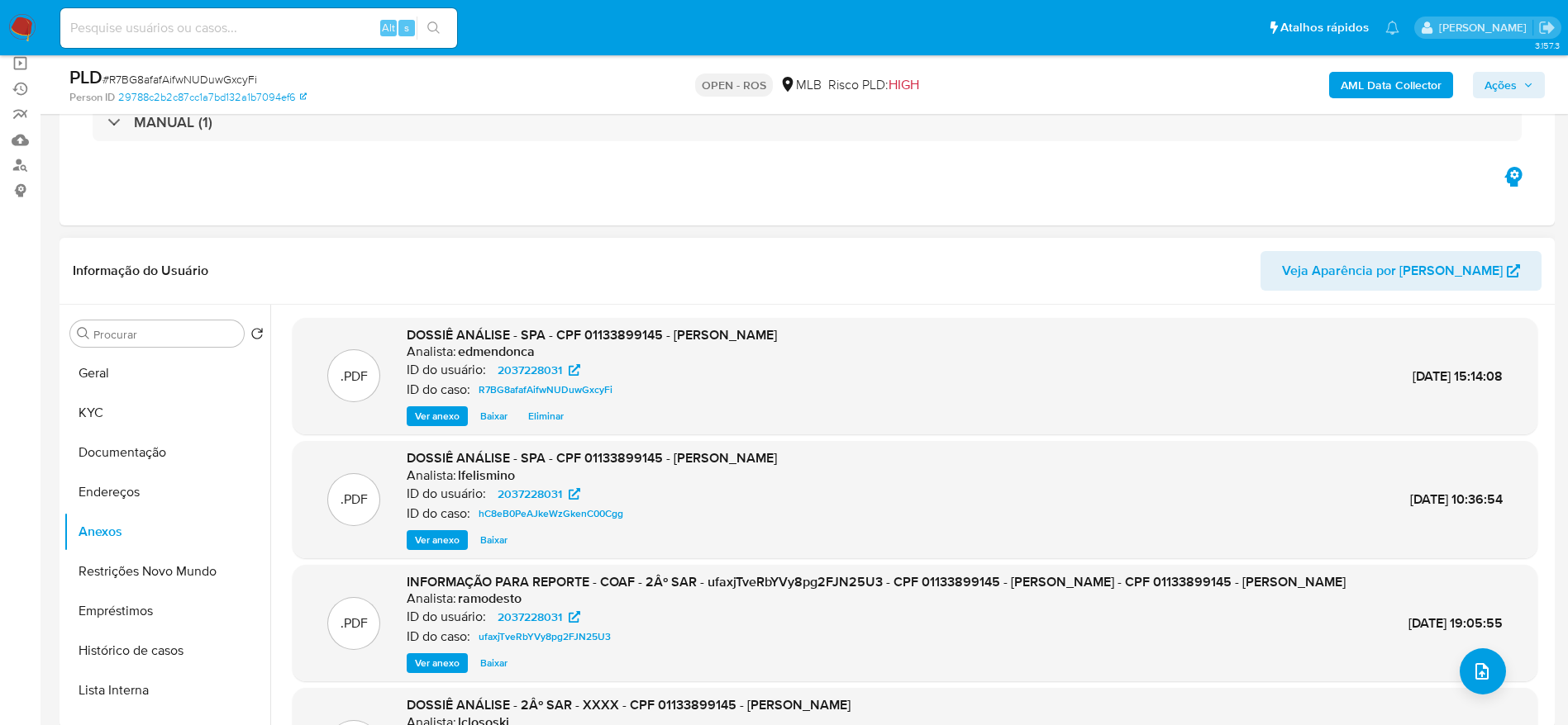
click at [203, 31] on input at bounding box center [258, 28] width 397 height 21
paste input "R7BG8afafAifwNUDuwGxcyFi"
type input "R7BG8afafAifwNUDuwGxcyFi"
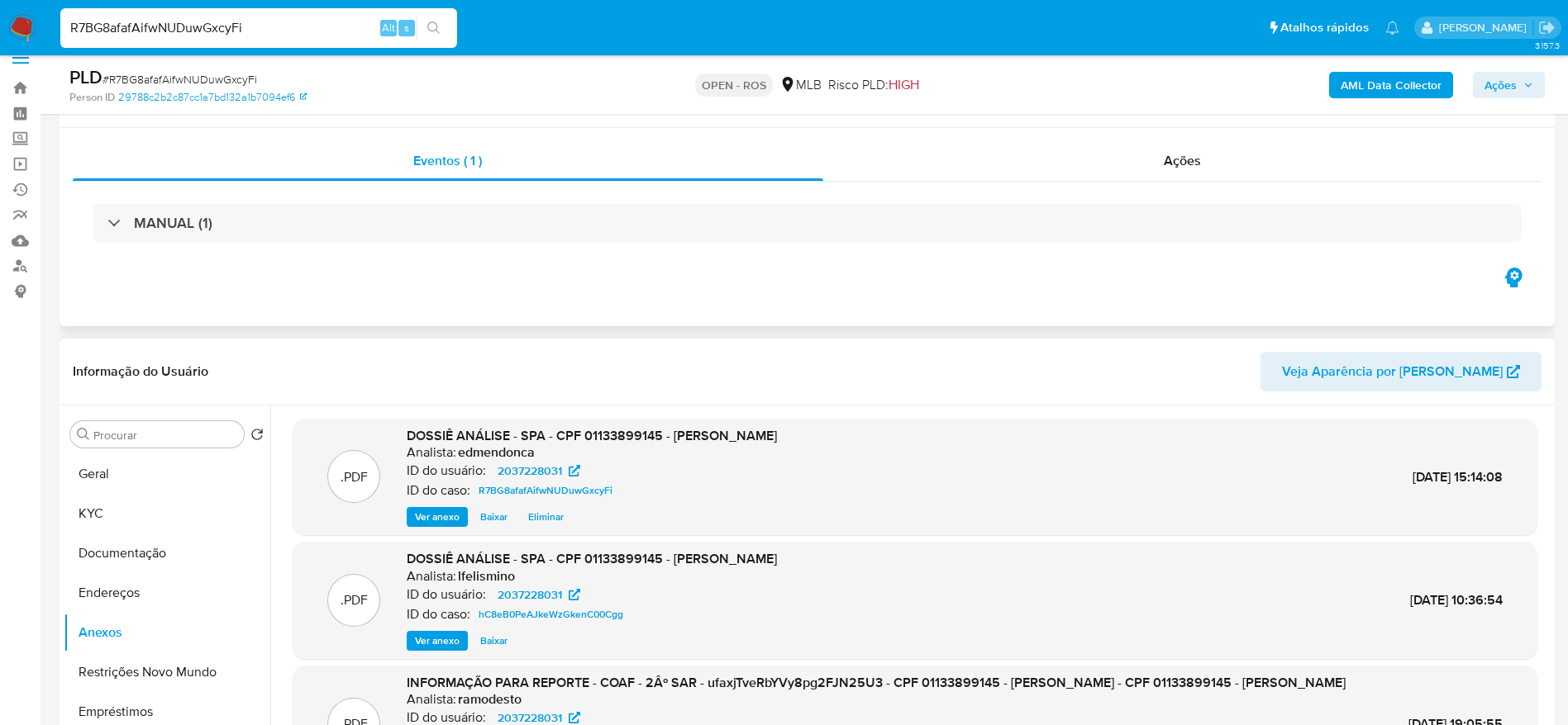
scroll to position [0, 0]
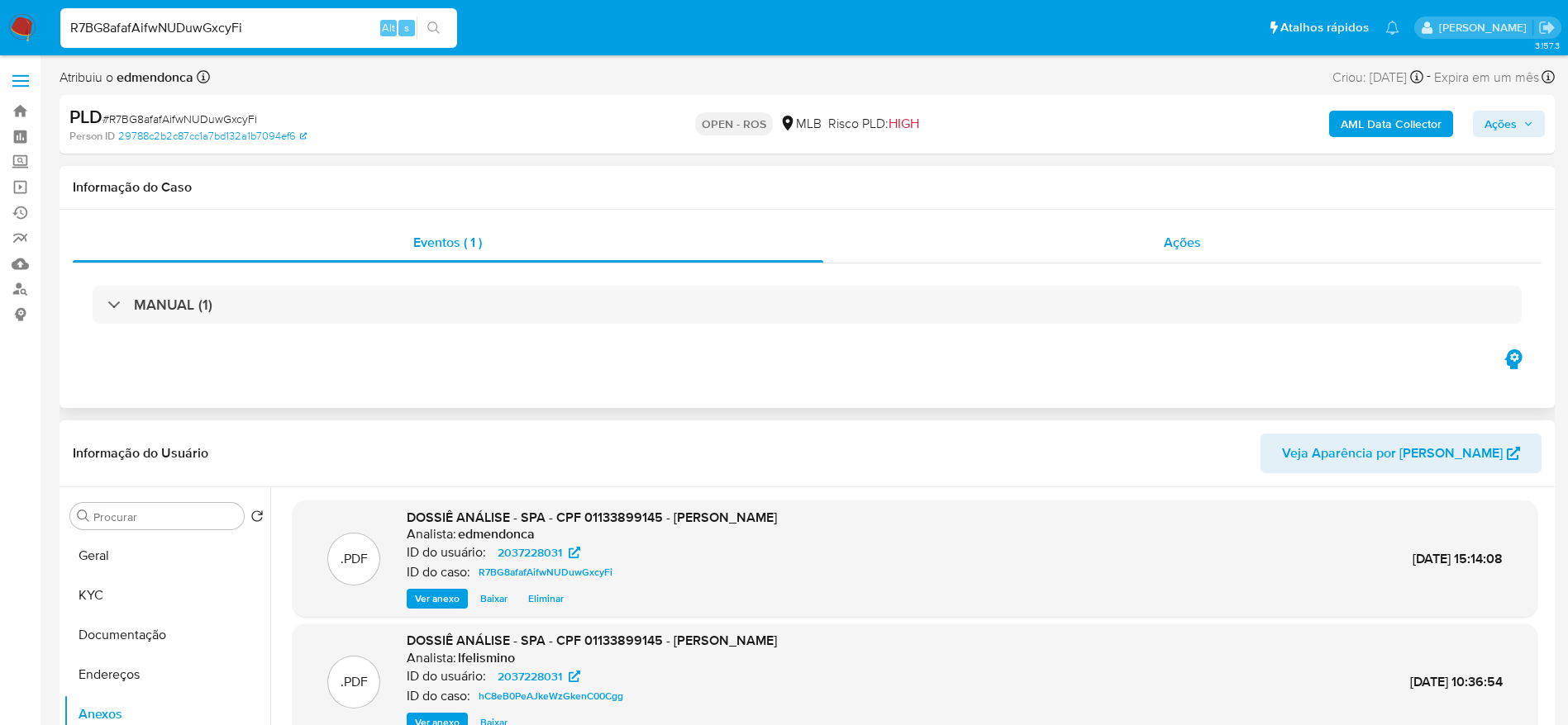
click at [1102, 247] on div "Ações" at bounding box center [1183, 242] width 719 height 40
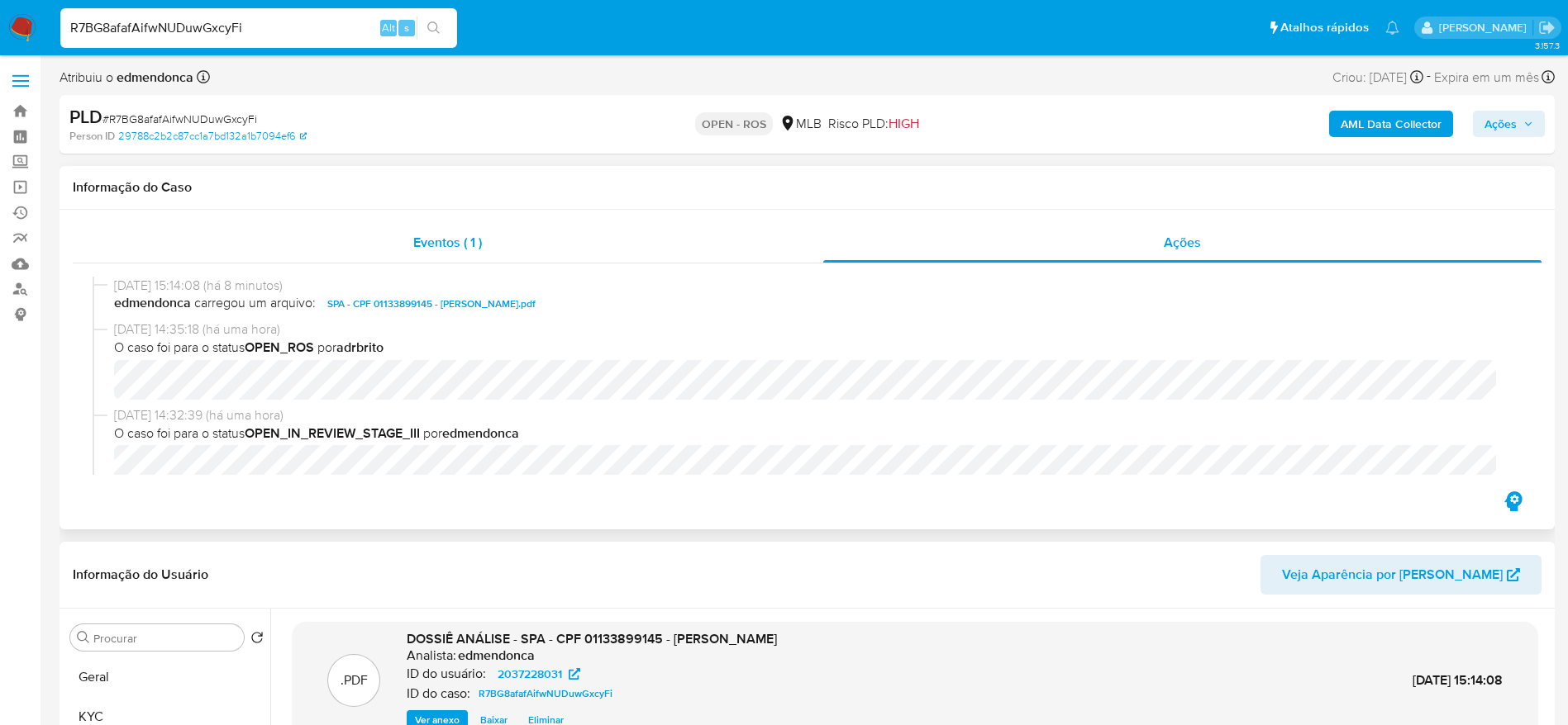
click at [313, 230] on div "Eventos ( 1 )" at bounding box center [449, 242] width 751 height 40
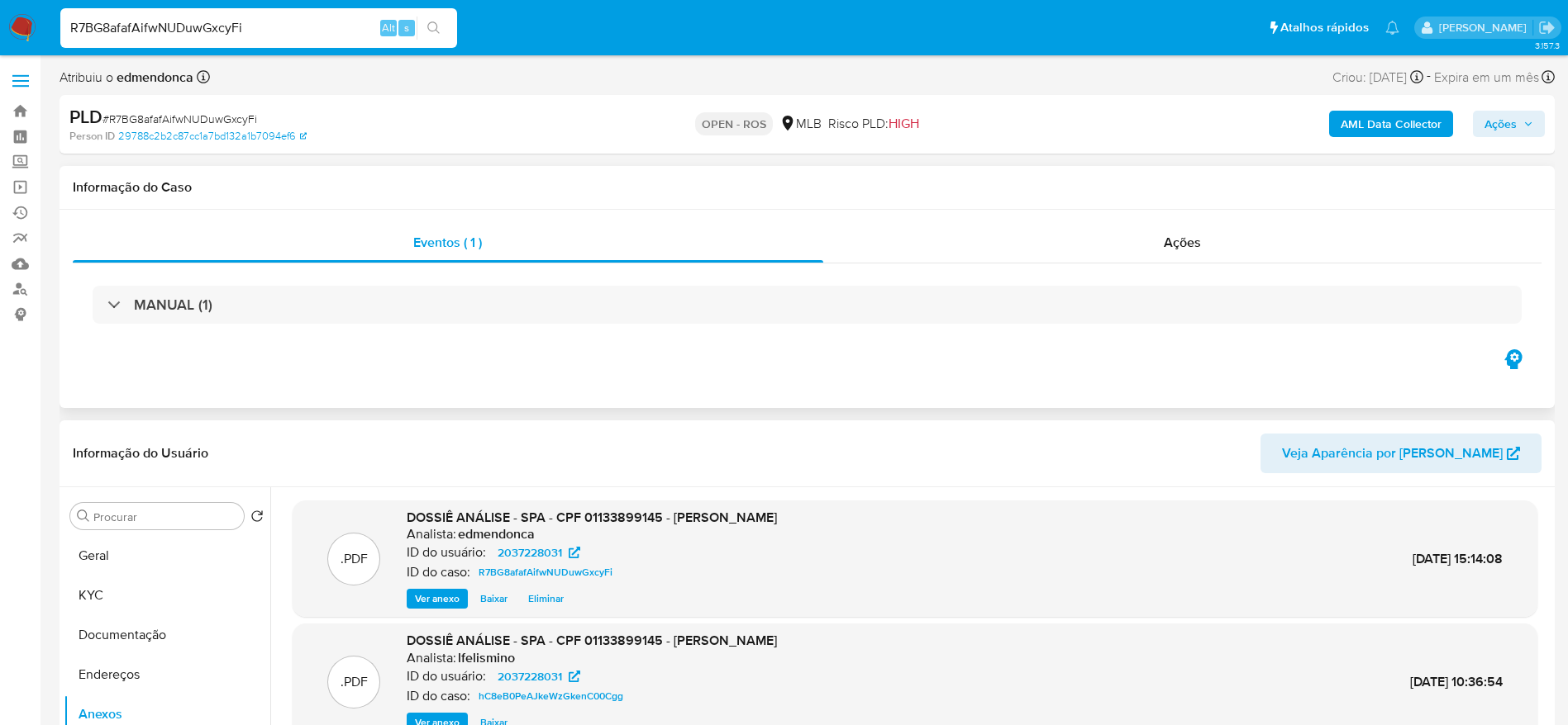
click at [589, 177] on div "Informação do Caso" at bounding box center [807, 188] width 1495 height 44
click at [30, 19] on img at bounding box center [22, 28] width 28 height 28
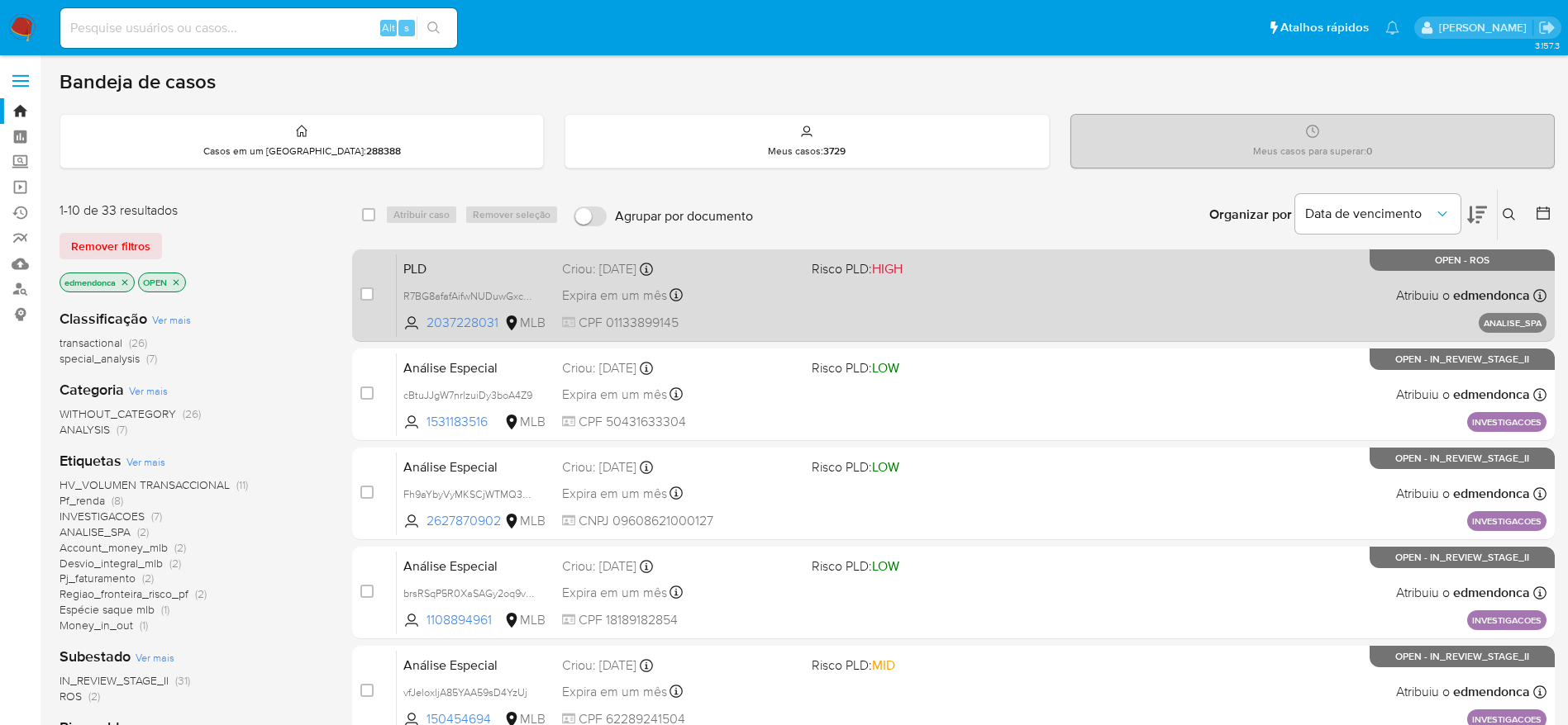
click at [897, 312] on div "PLD R7BG8afafAifwNUDuwGxcyFi 2037228031 MLB Risco PLD: HIGH Criou: [DATE] Criou…" at bounding box center [971, 295] width 1149 height 84
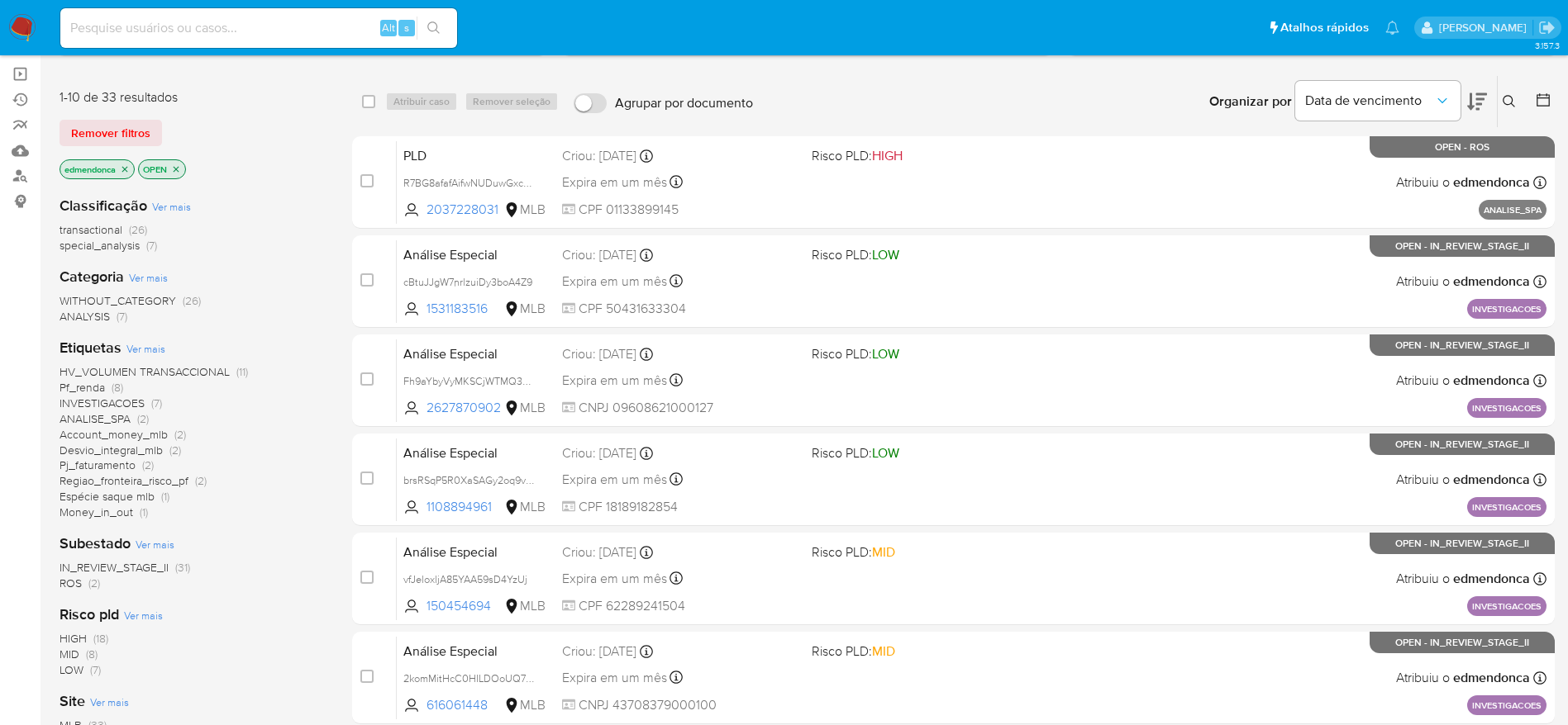
scroll to position [248, 0]
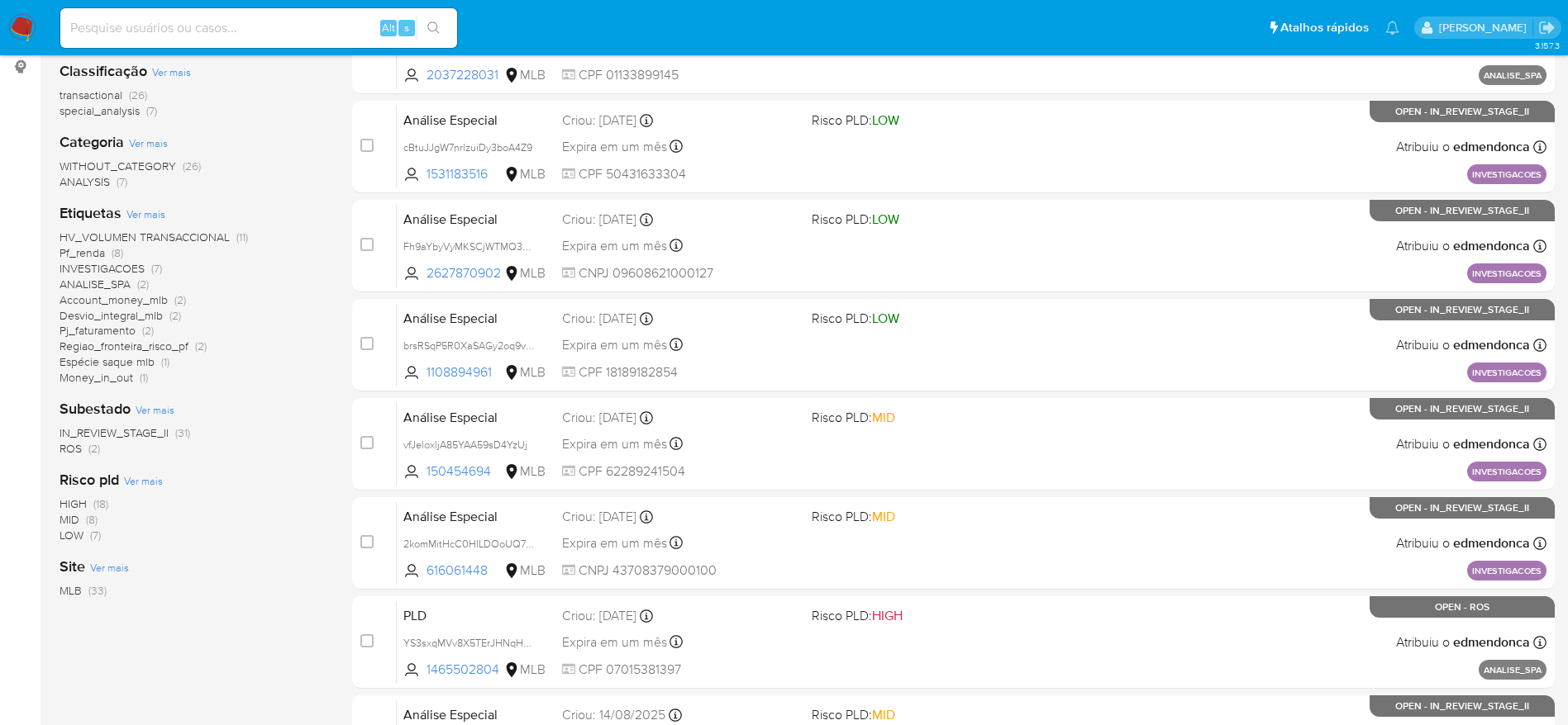
click at [62, 451] on span "ROS" at bounding box center [71, 448] width 22 height 17
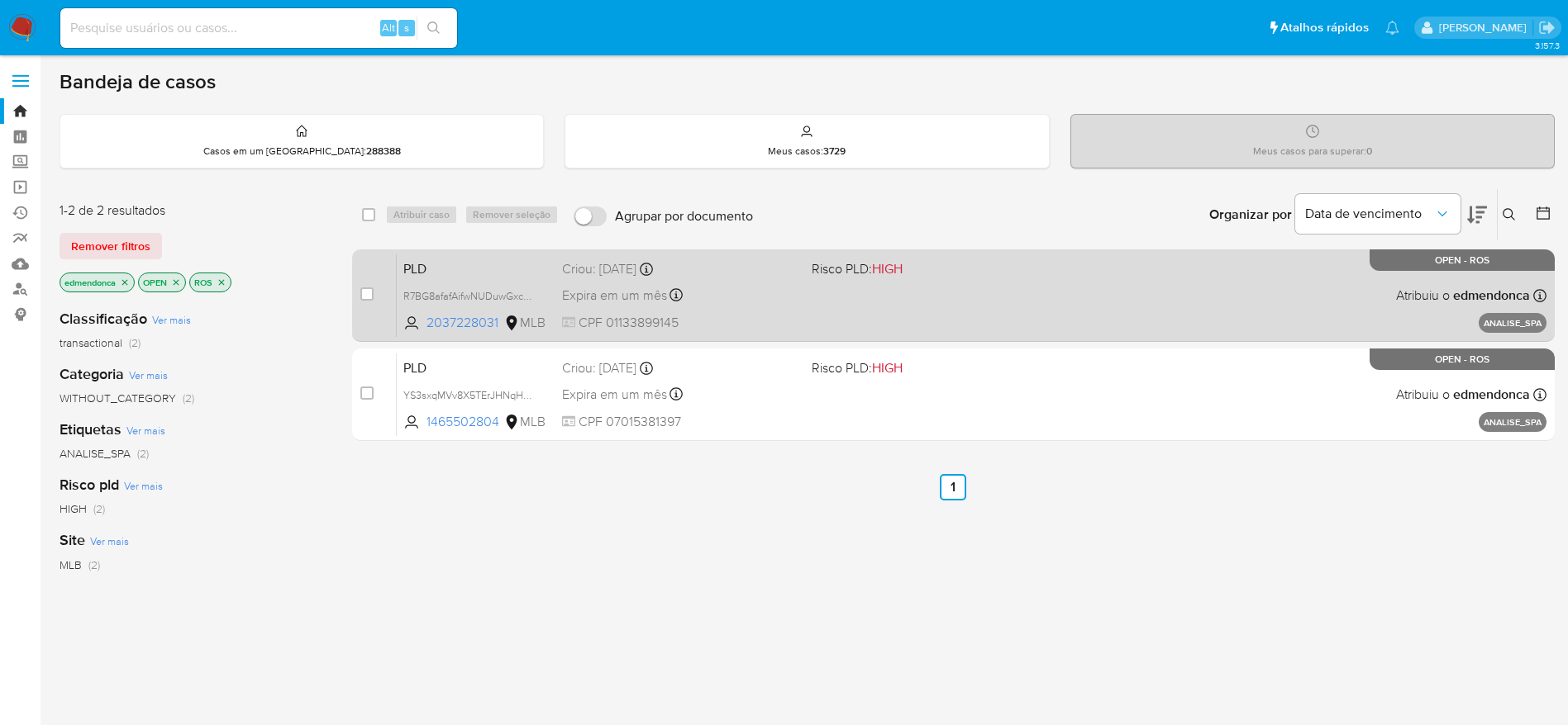
click at [1002, 267] on span "Risco PLD: HIGH" at bounding box center [930, 268] width 236 height 21
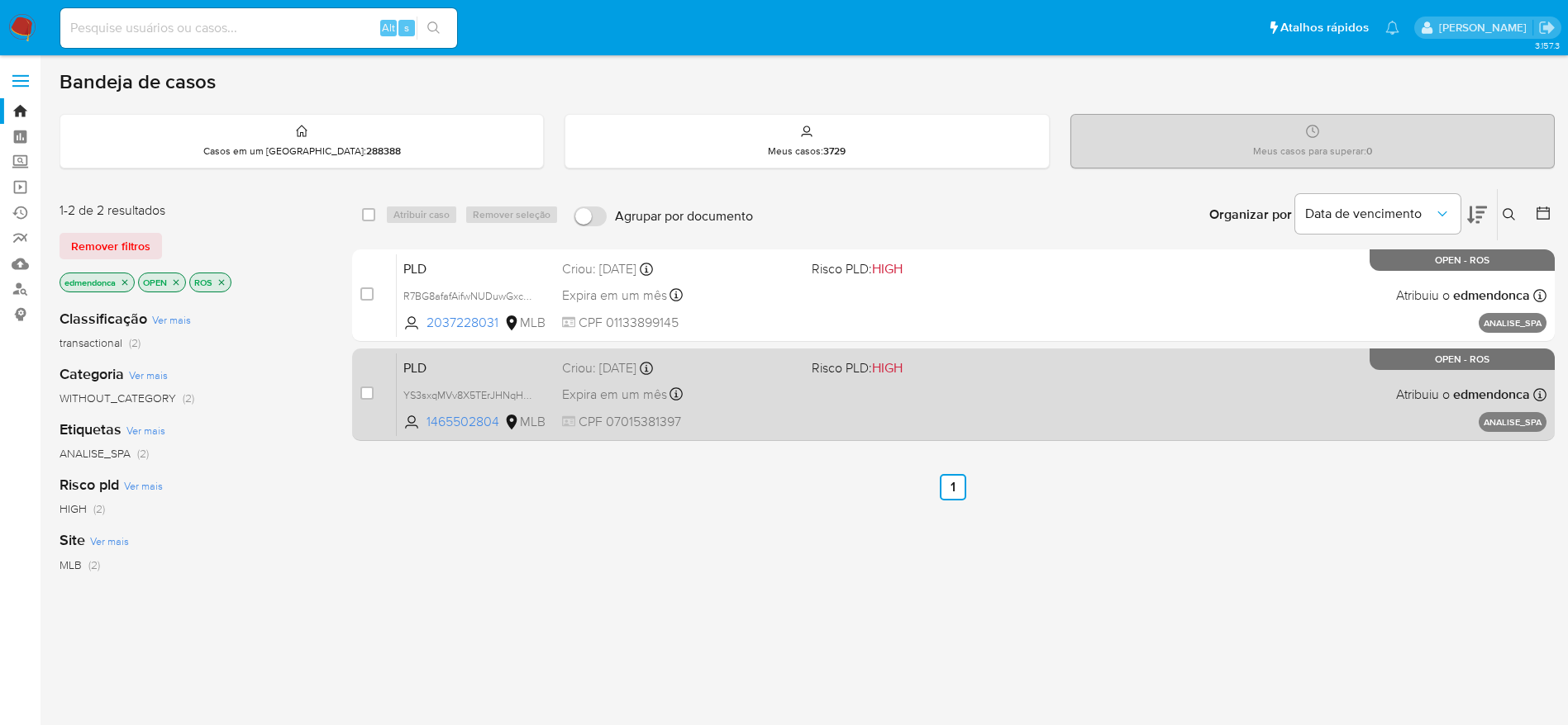
click at [998, 393] on div "PLD YS3sxqMVv8X5TErJHNqH40uc 1465502804 MLB Risco PLD: HIGH Criou: [DATE] Criou…" at bounding box center [971, 394] width 1149 height 84
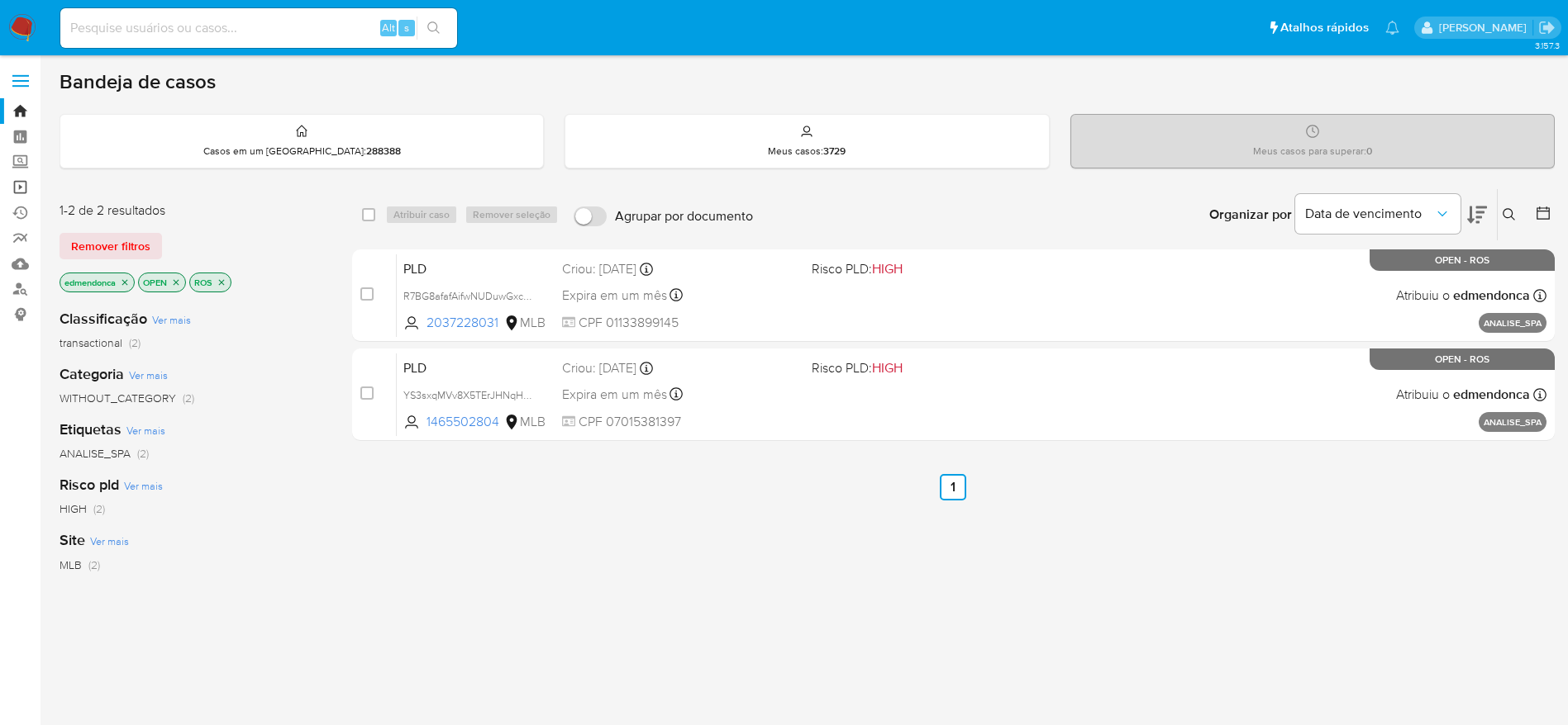
click at [25, 181] on link "Operações em massa" at bounding box center [98, 187] width 197 height 26
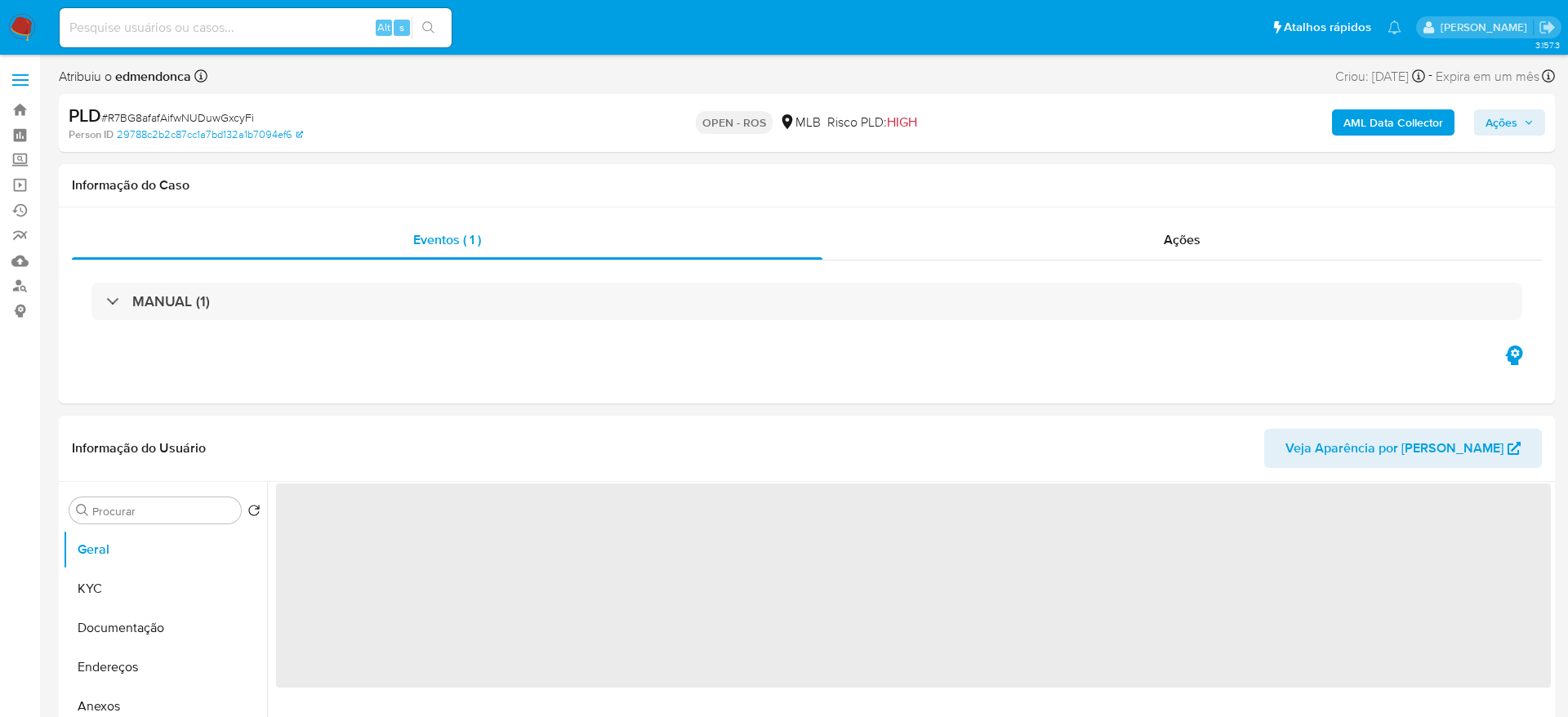
select select "10"
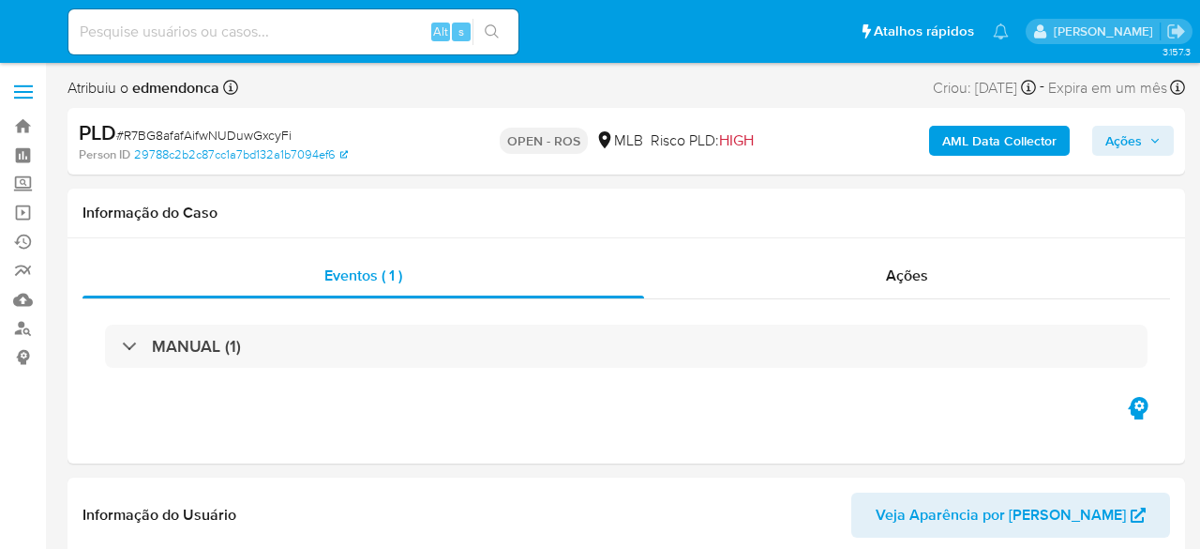
select select "10"
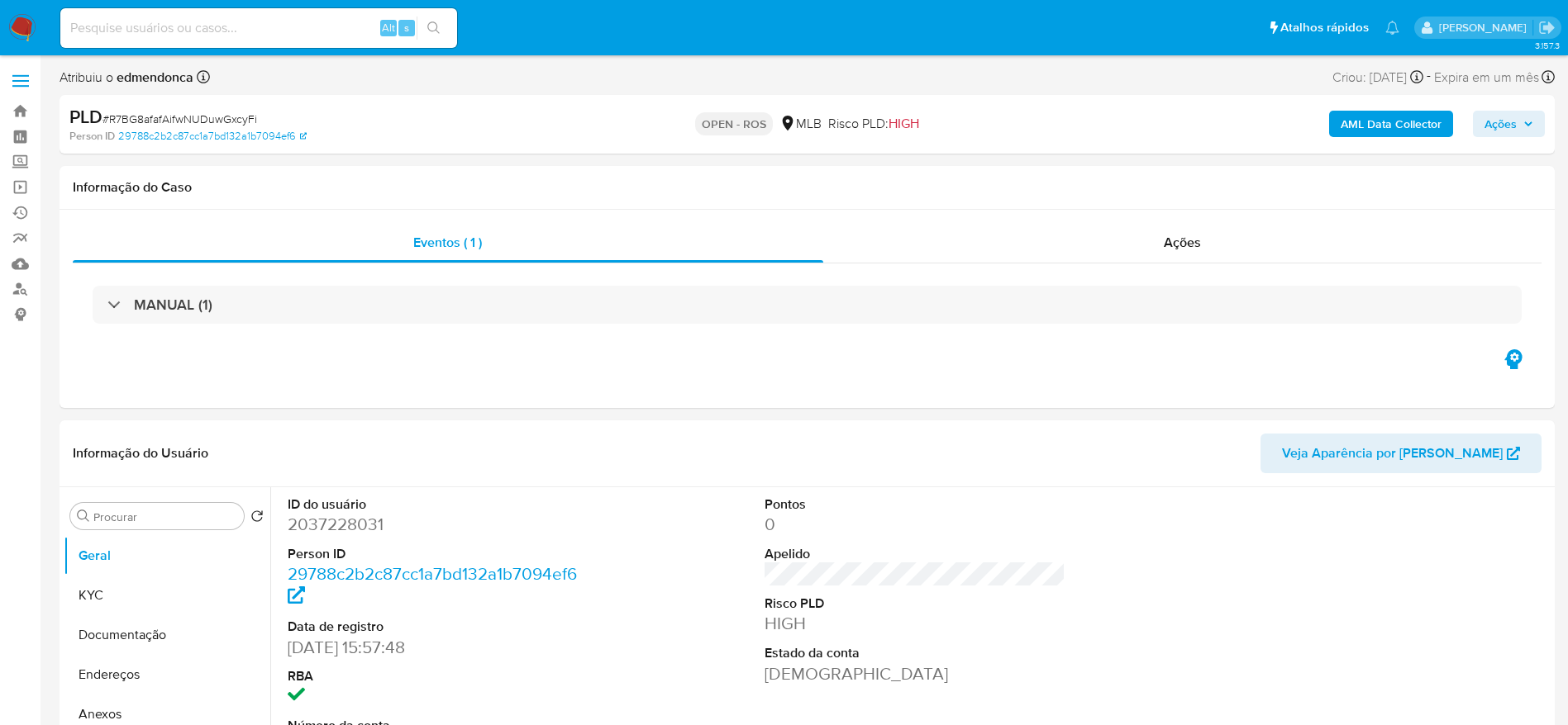
click at [133, 118] on span "# R7BG8afafAifwNUDuwGxcyFi" at bounding box center [179, 119] width 154 height 17
copy span "R7BG8afafAifwNUDuwGxcyFi"
click at [189, 27] on input at bounding box center [258, 28] width 397 height 21
paste input "R7BG8afafAifwNUDuwGxcyFi"
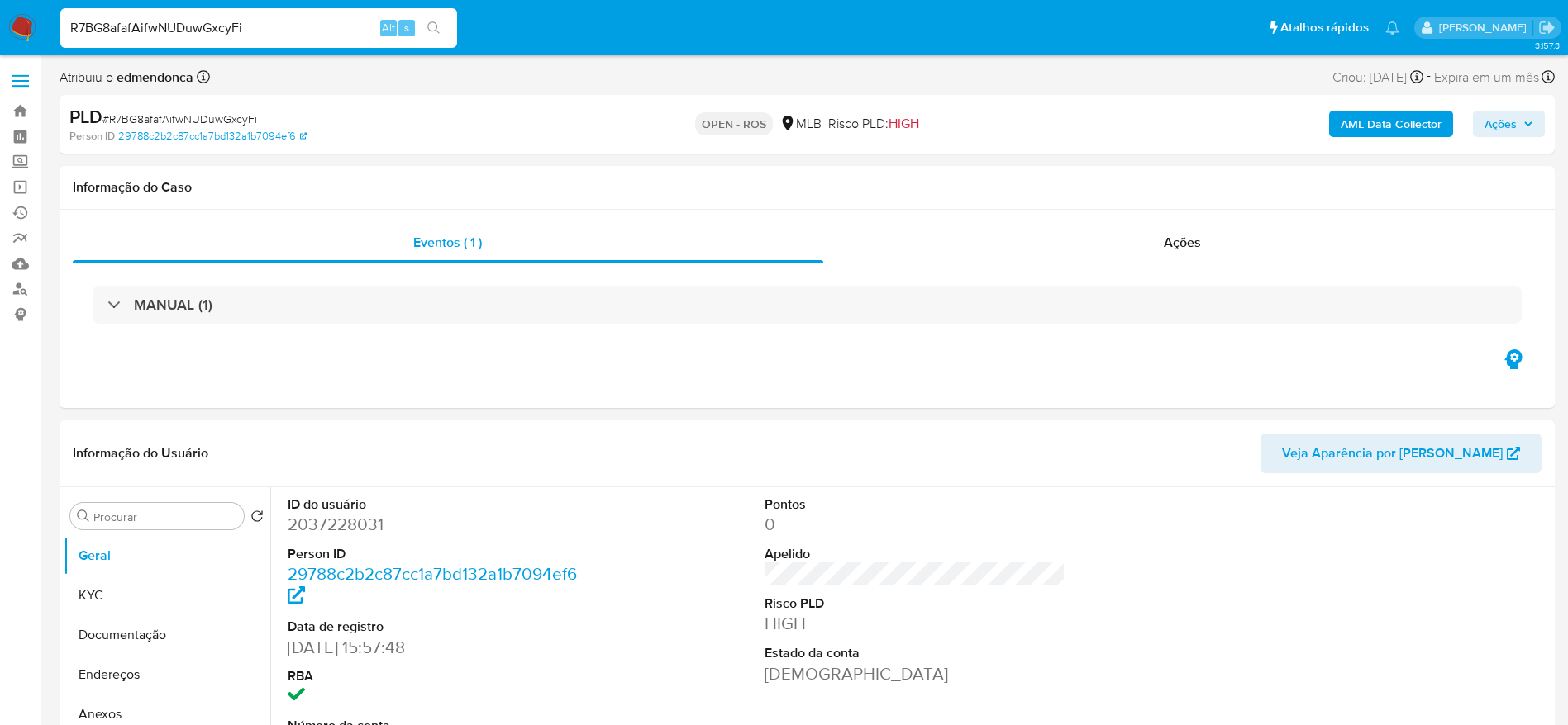
type input "R7BG8afafAifwNUDuwGxcyFi"
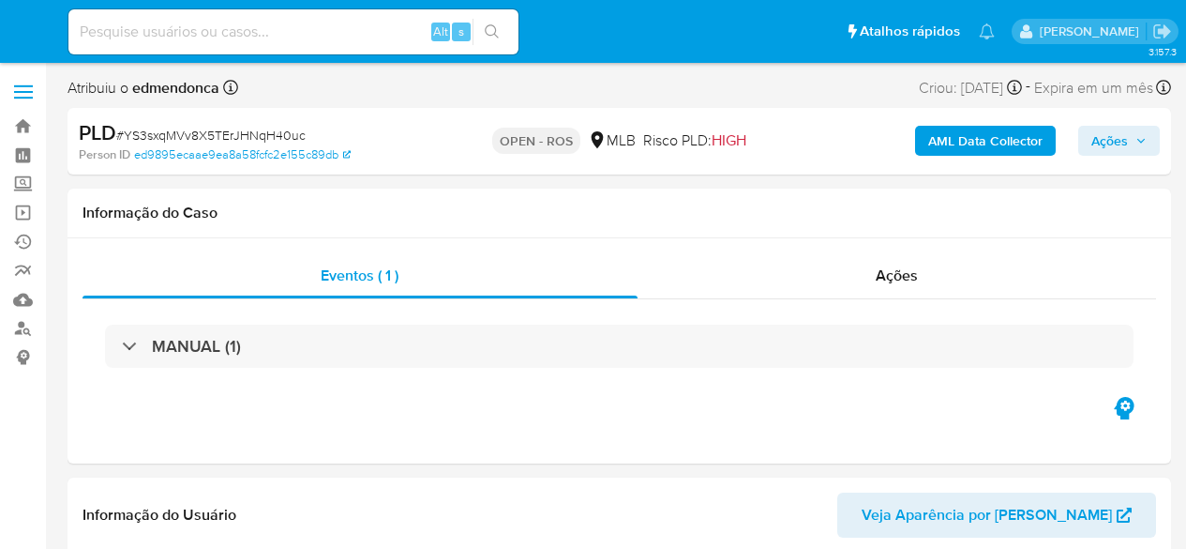
select select "10"
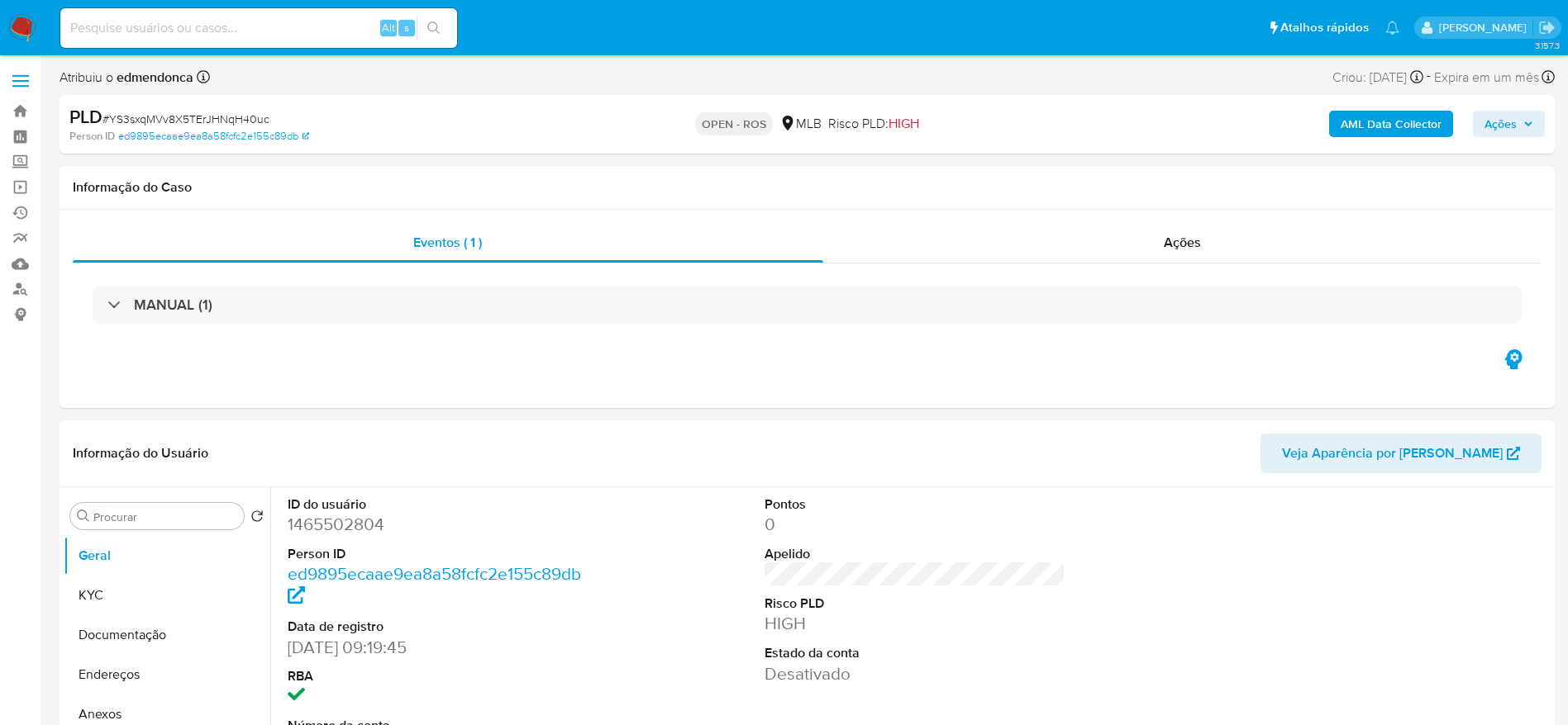
click at [155, 114] on span "# YS3sxqMVv8X5TErJHNqH40uc" at bounding box center [185, 119] width 167 height 17
copy span "YS3sxqMVv8X5TErJHNqH40uc"
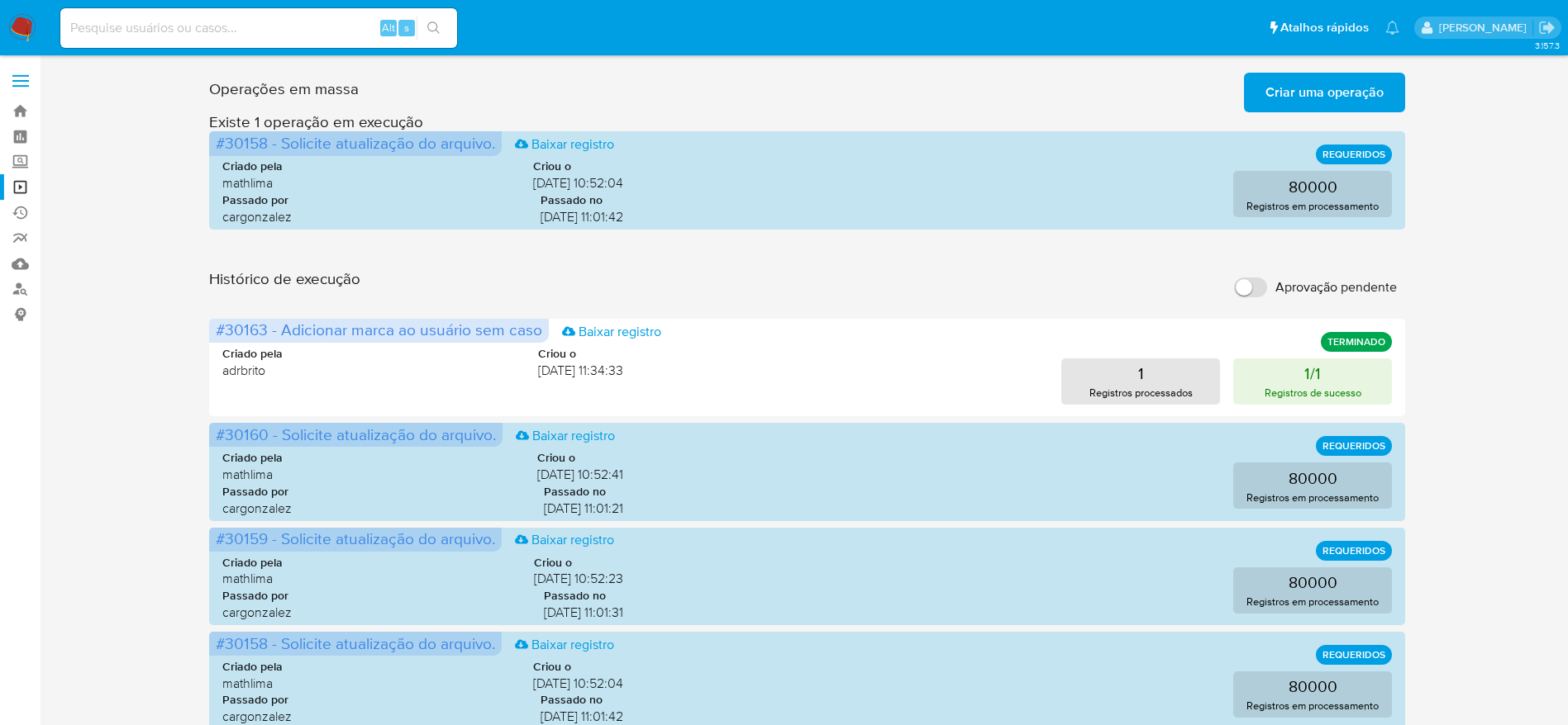
click at [1325, 100] on span "Criar uma operação" at bounding box center [1325, 92] width 118 height 36
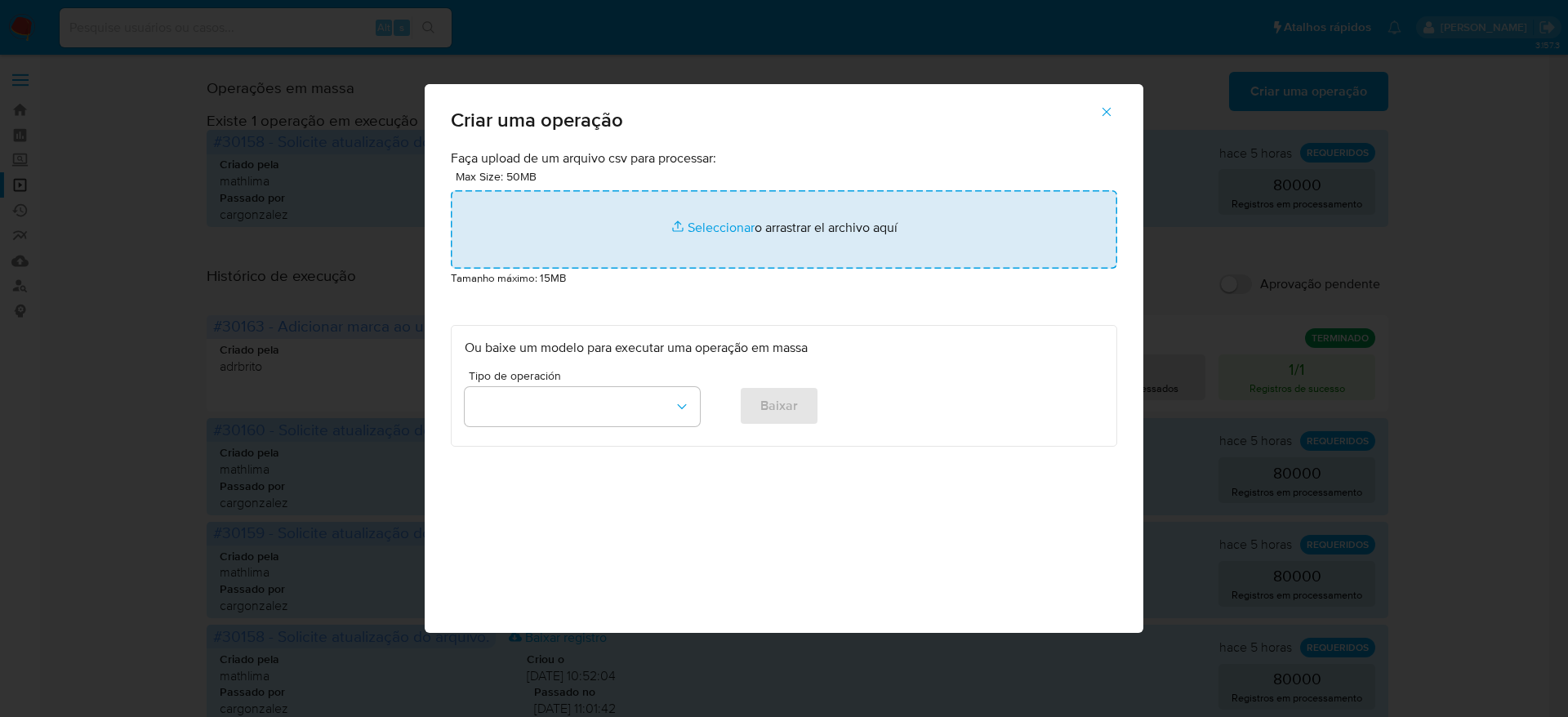
click at [782, 217] on input "file" at bounding box center [784, 230] width 666 height 78
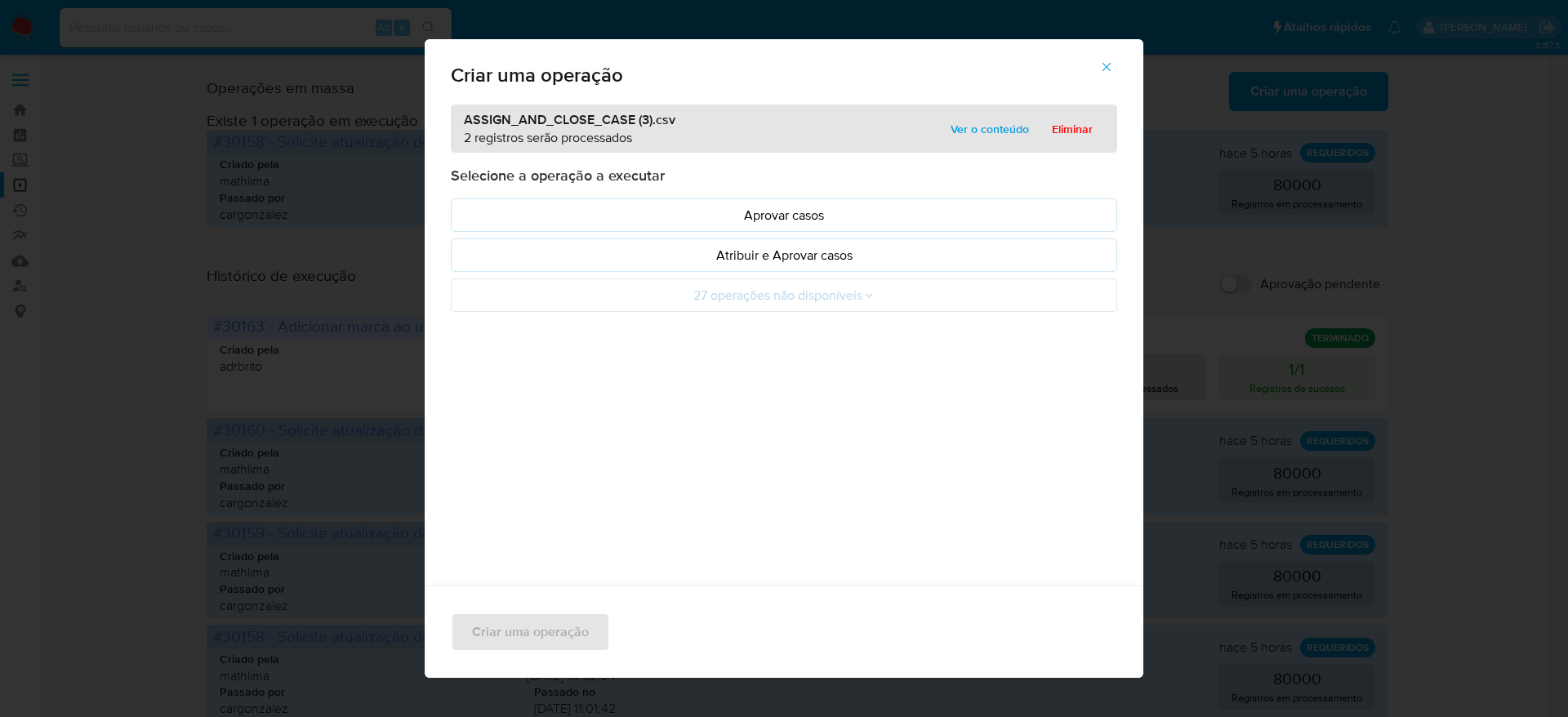
click at [968, 135] on span "Ver o conteúdo" at bounding box center [990, 129] width 78 height 23
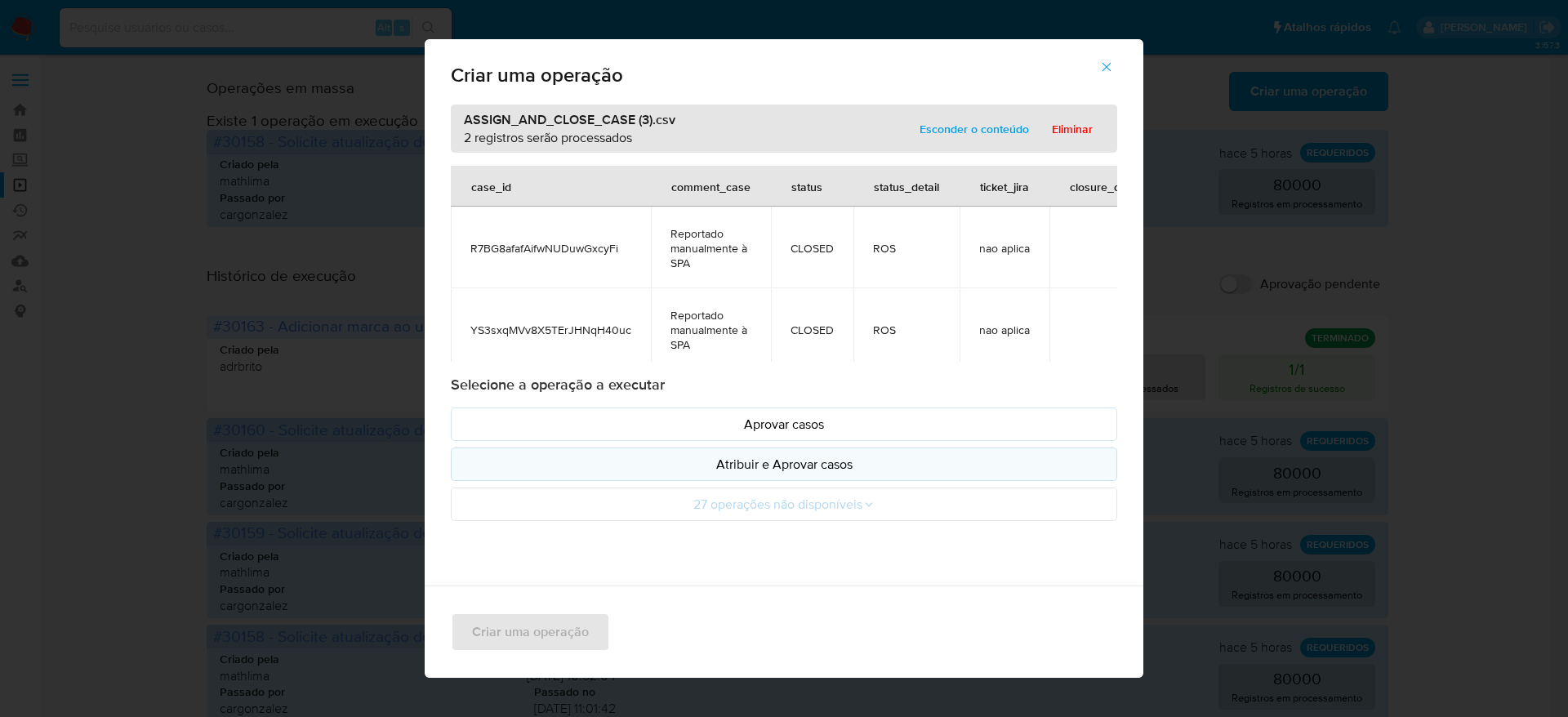
click at [717, 459] on p "Atribuir e Aprovar casos" at bounding box center [784, 464] width 638 height 19
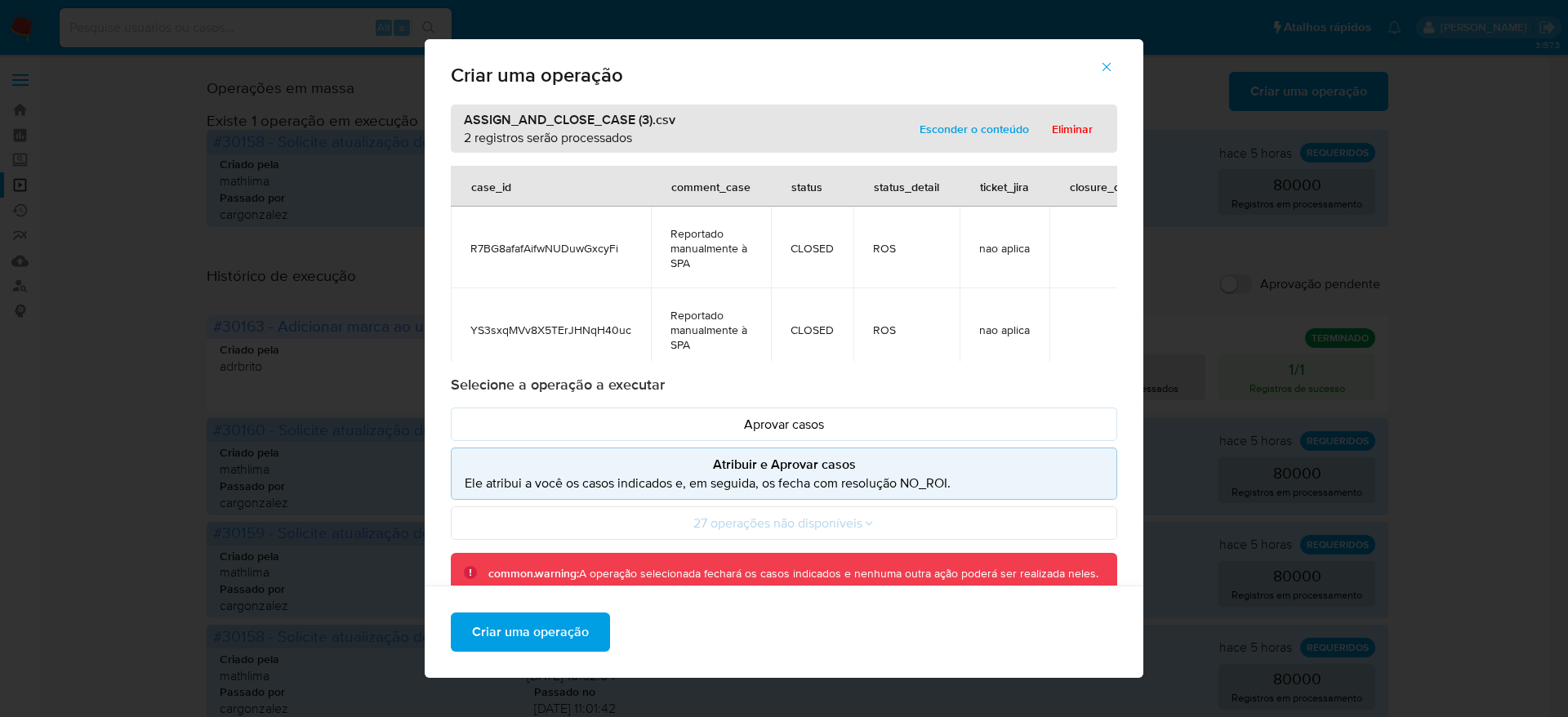
scroll to position [22, 0]
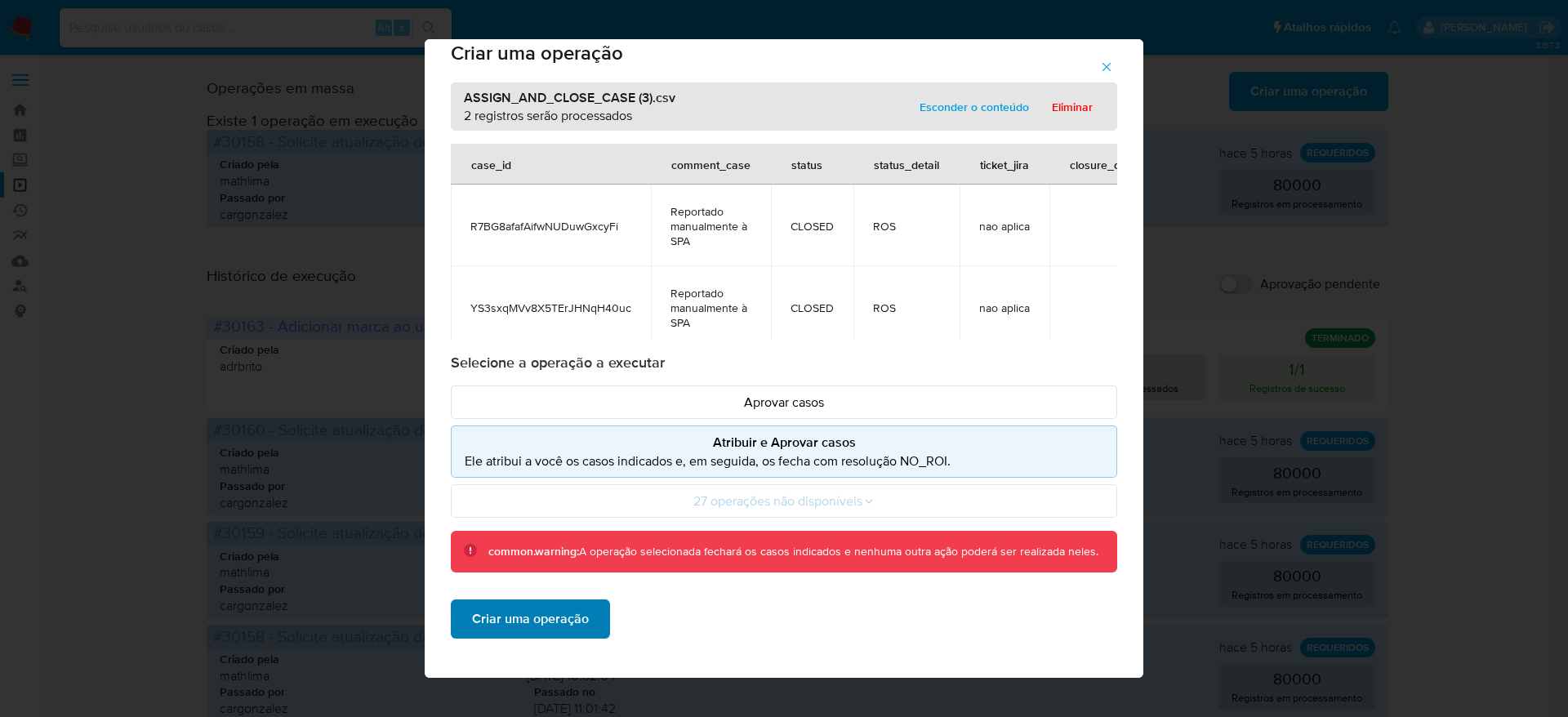
click at [522, 622] on span "Criar uma operação" at bounding box center [530, 619] width 117 height 36
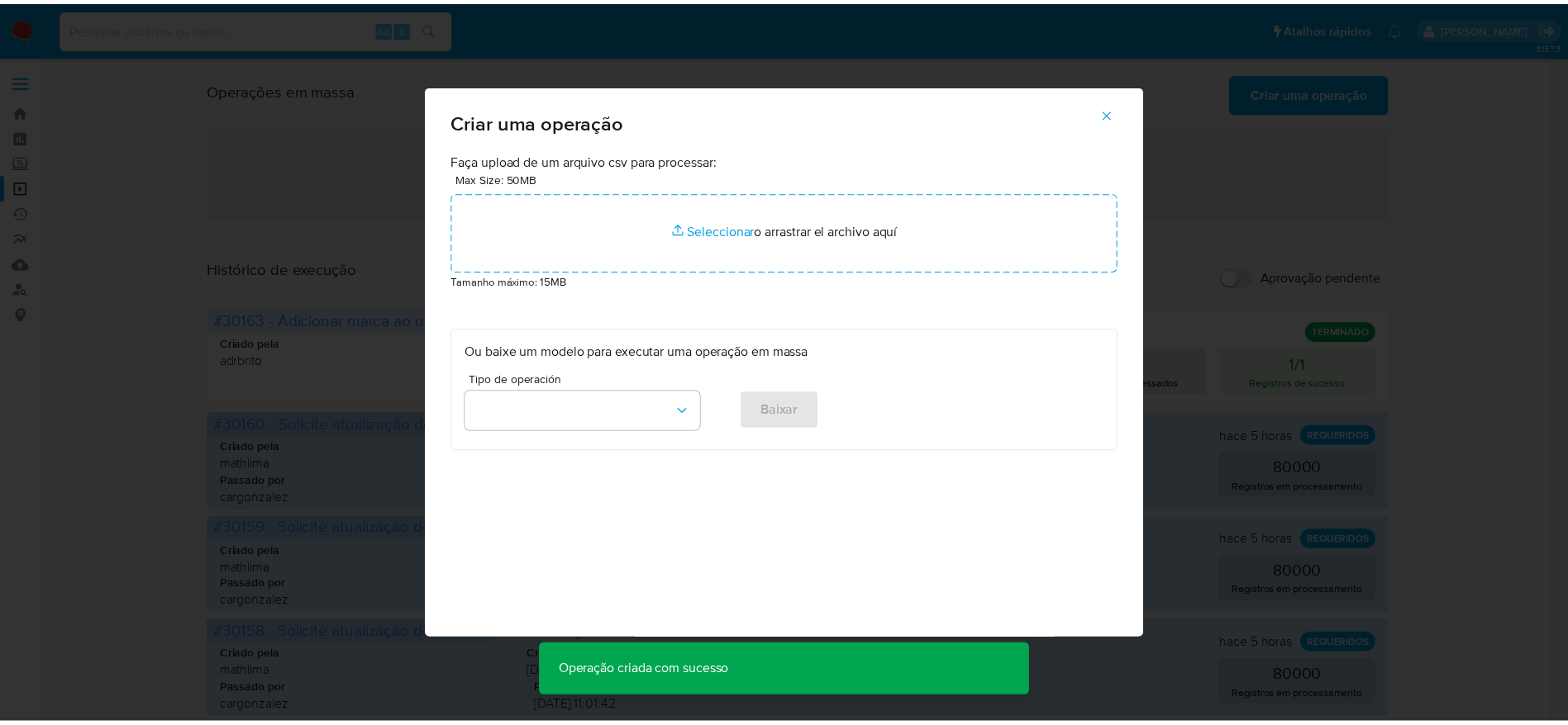
scroll to position [0, 0]
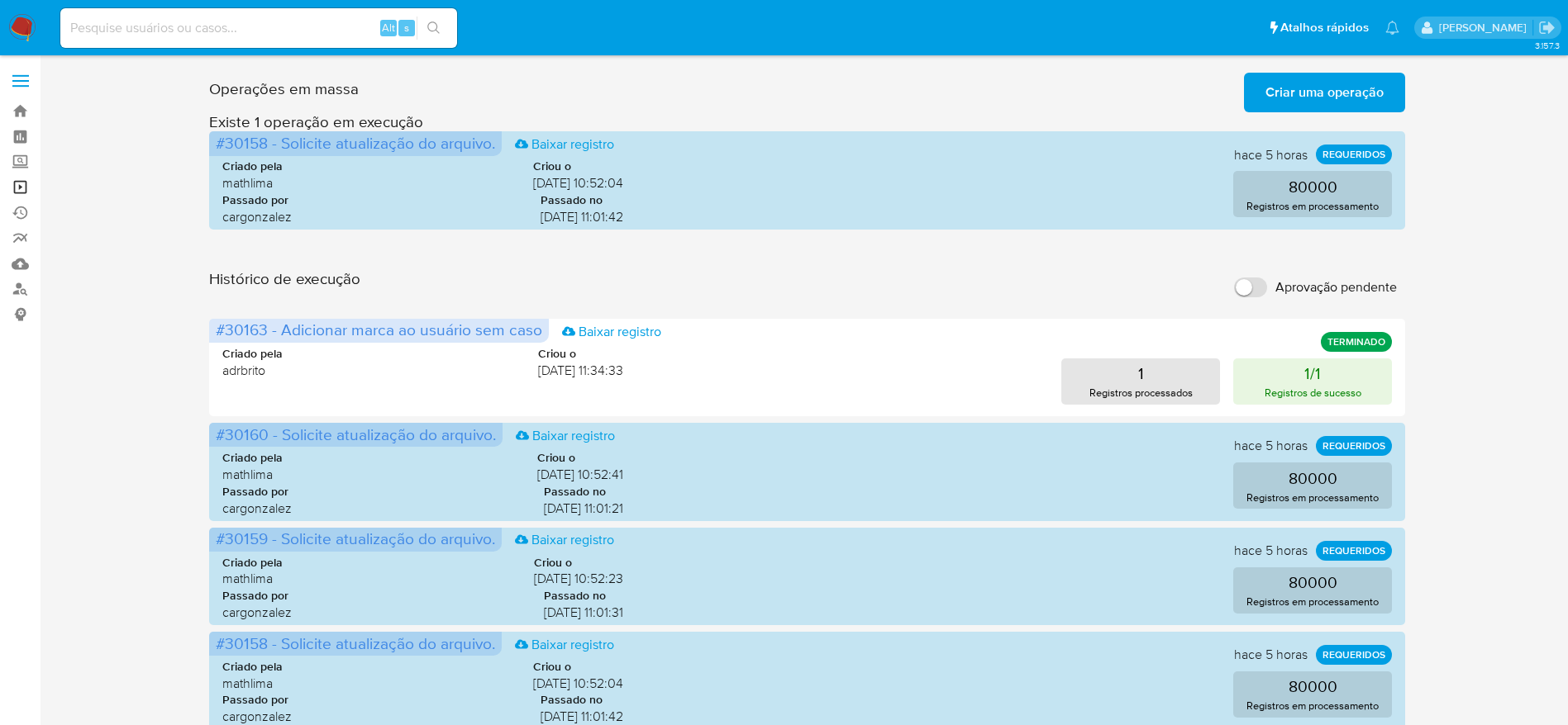
click at [20, 179] on link "Operações em massa" at bounding box center [98, 187] width 197 height 26
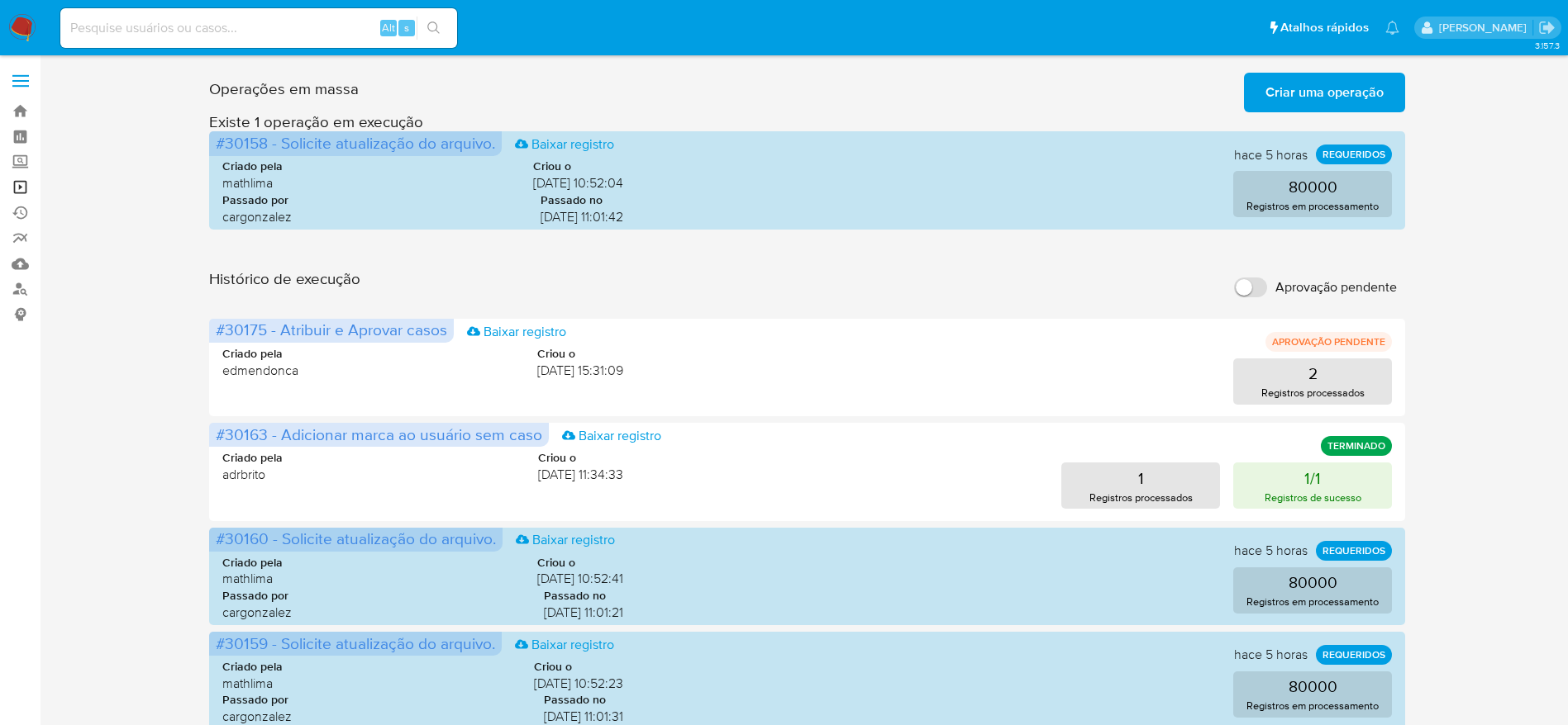
click at [13, 187] on link "Operações em massa" at bounding box center [98, 187] width 197 height 26
click at [1310, 388] on p "Registros processados" at bounding box center [1312, 393] width 103 height 16
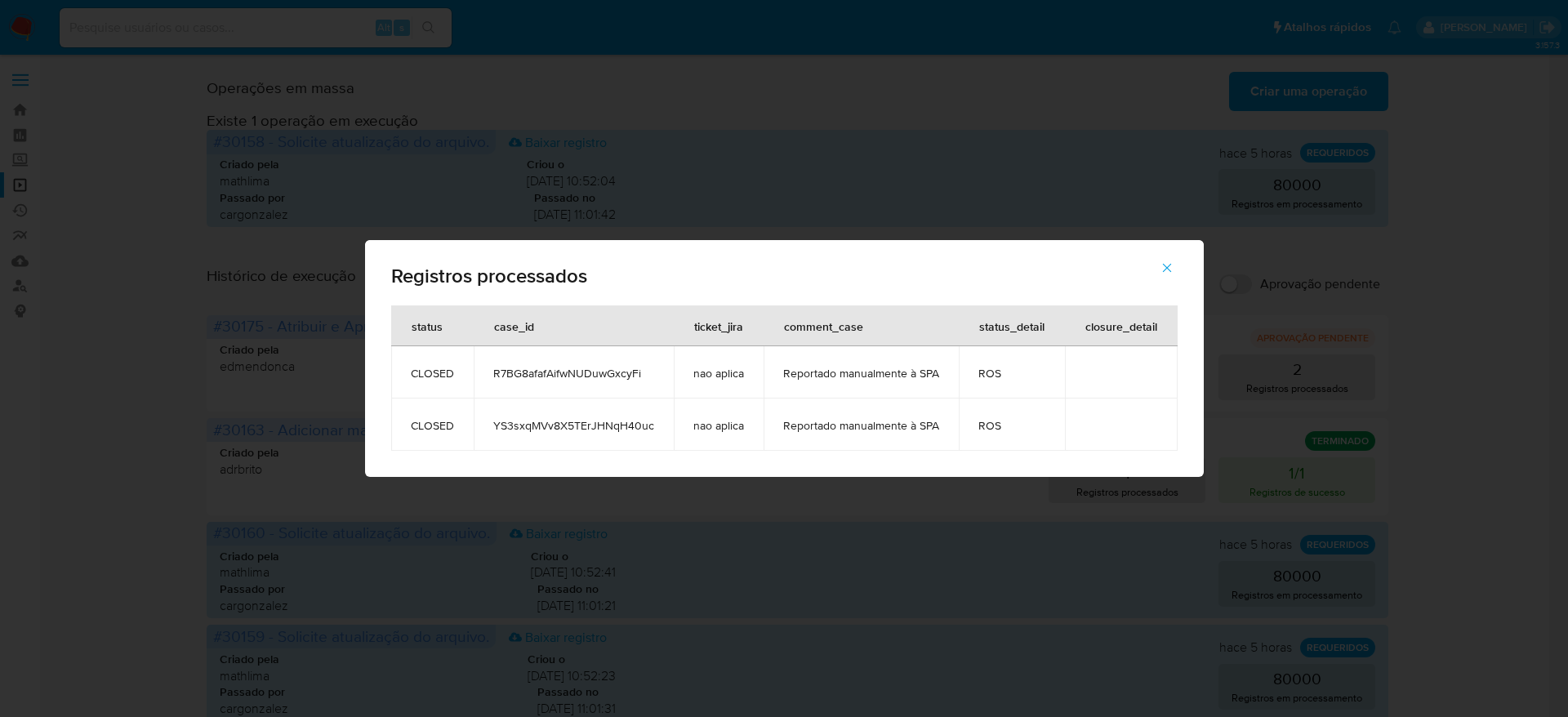
click at [1161, 268] on icon "button" at bounding box center [1167, 267] width 15 height 15
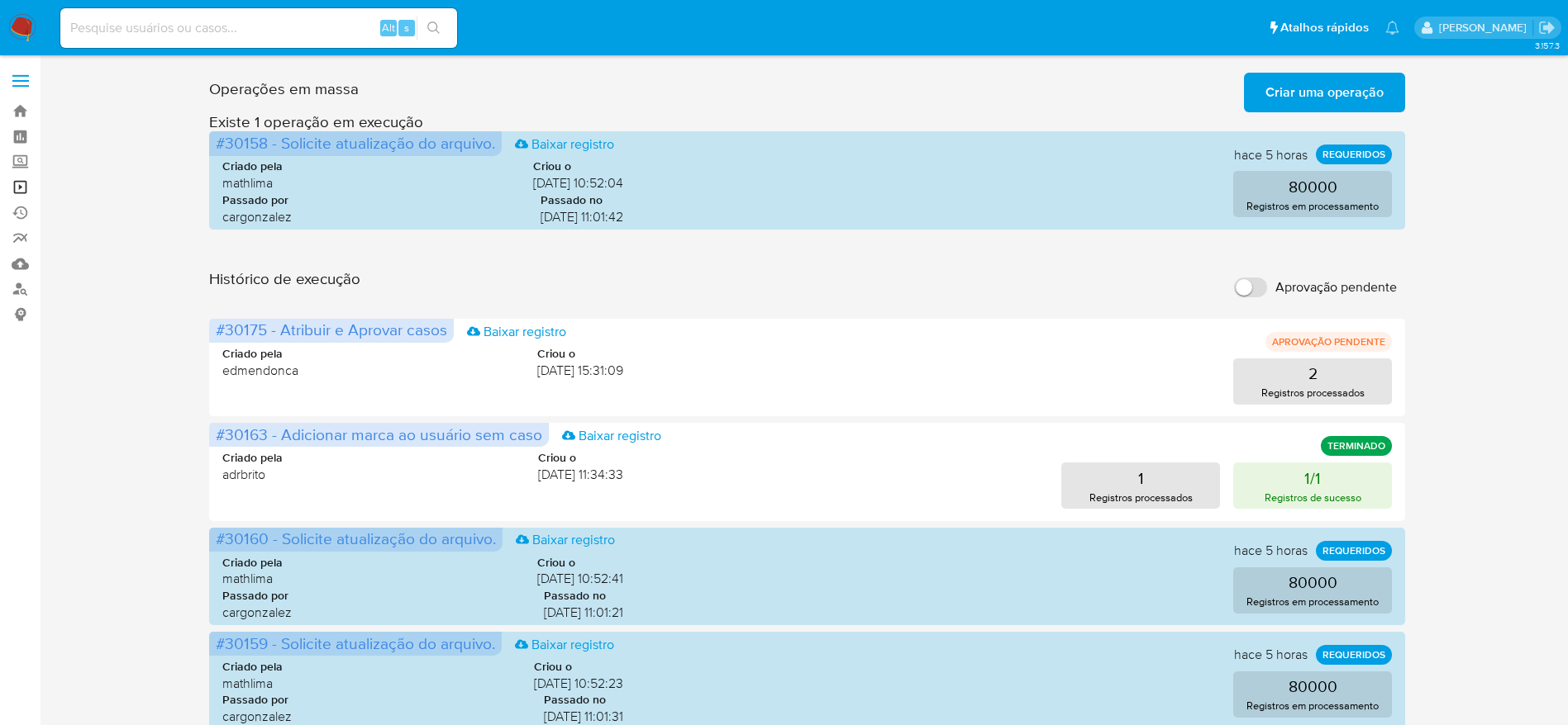
click at [23, 186] on link "Operações em massa" at bounding box center [98, 187] width 197 height 26
click at [166, 423] on div "Operações em massa Criar uma operação Só pode haver no máximo 5 recursos colado…" at bounding box center [807, 737] width 1495 height 1343
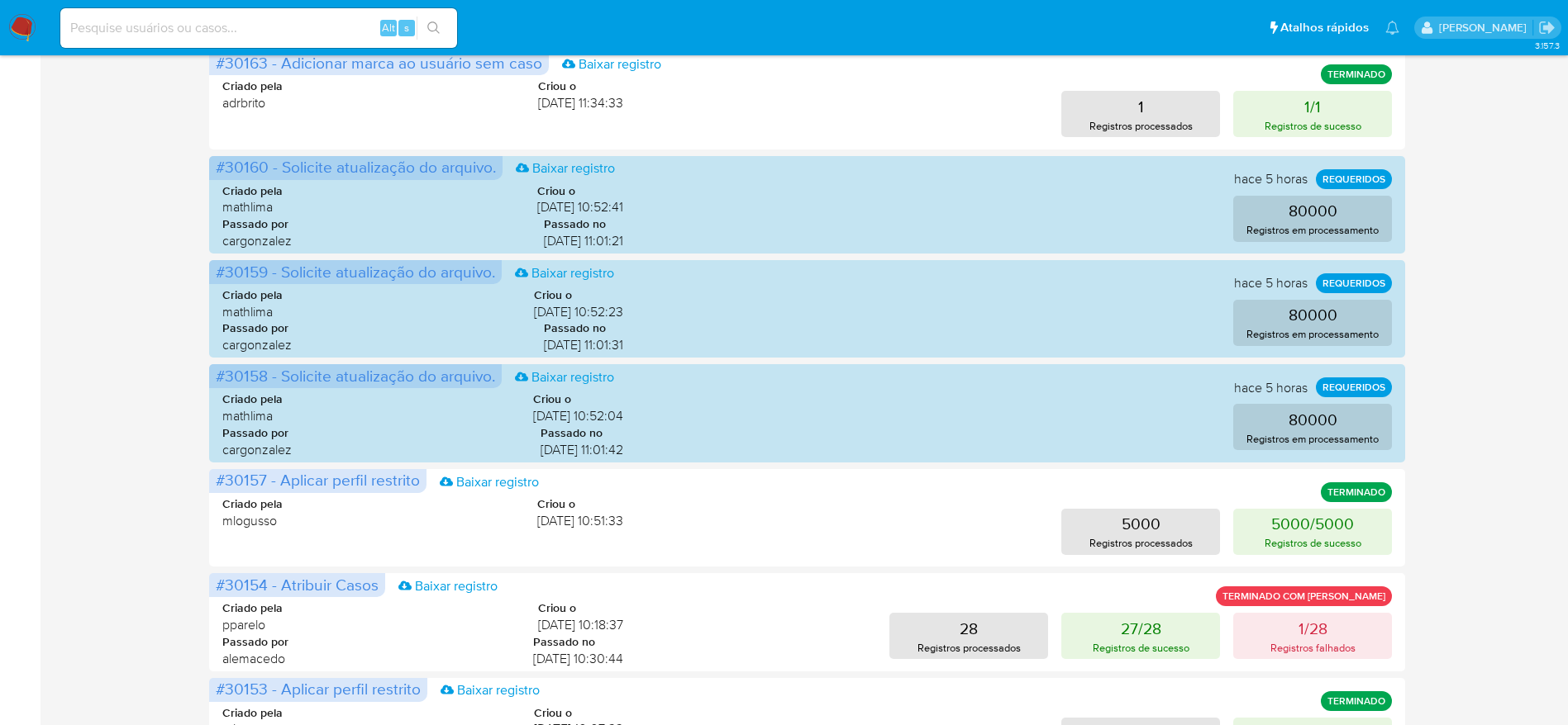
scroll to position [496, 0]
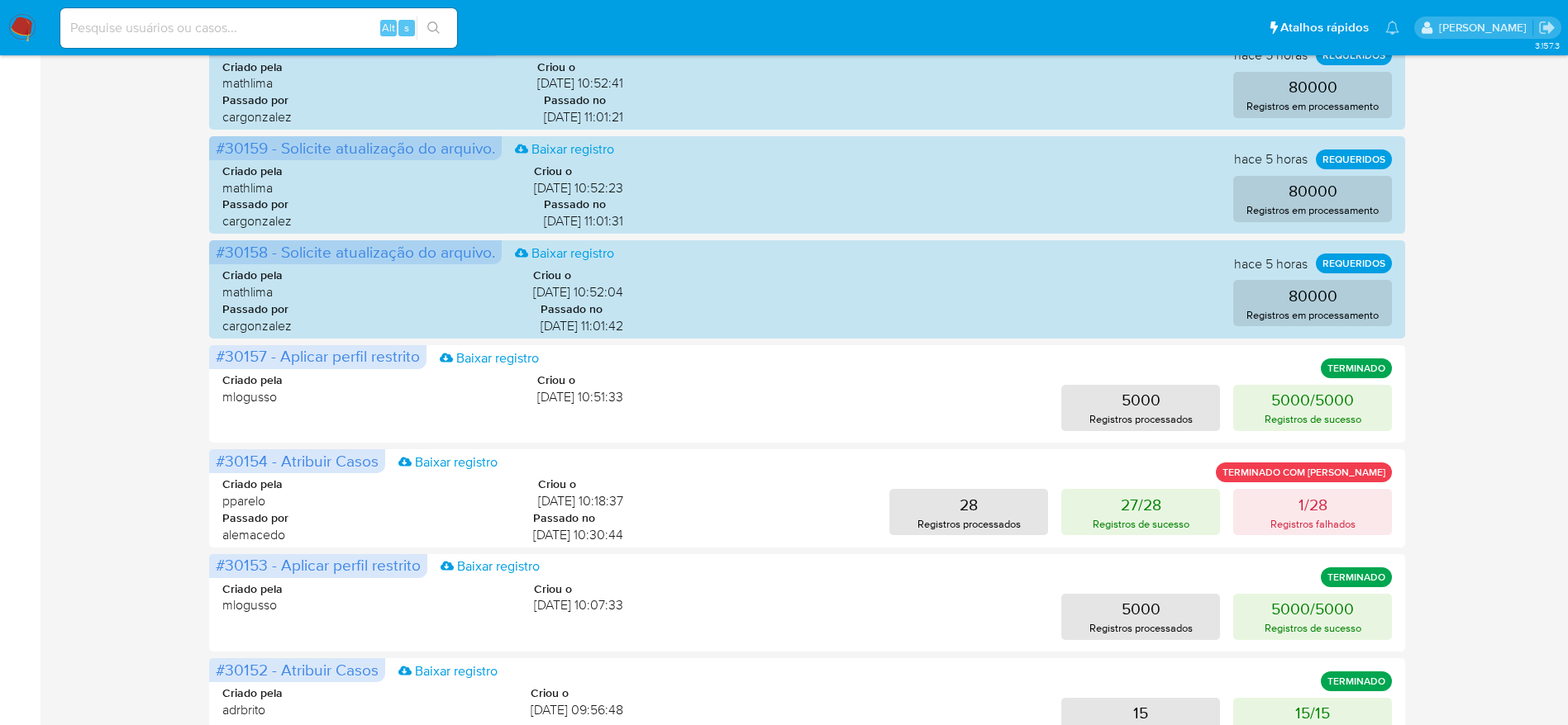
click at [1500, 418] on div "Operações em massa Criar uma operação Só pode haver no máximo 5 recursos colado…" at bounding box center [807, 241] width 1495 height 1343
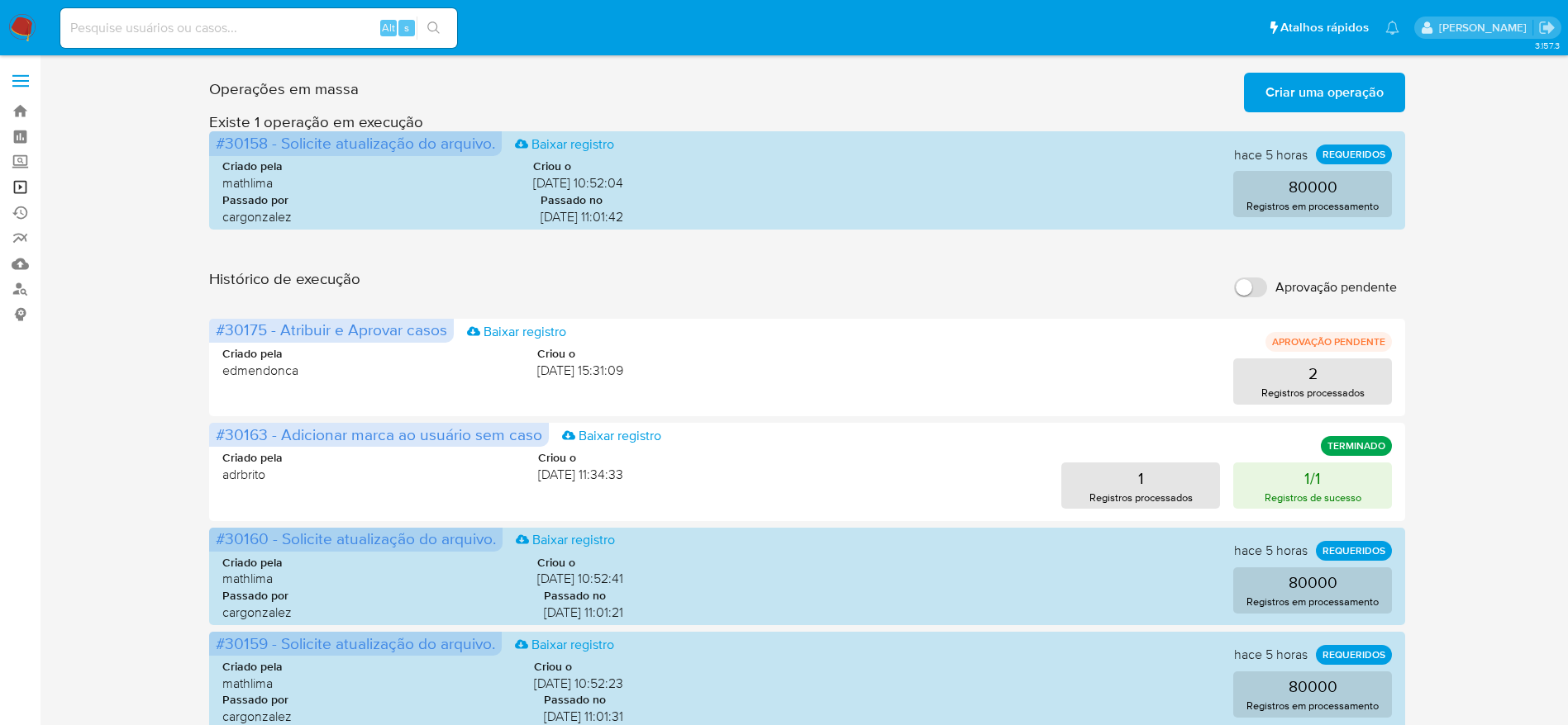
click at [15, 187] on link "Operações em massa" at bounding box center [98, 187] width 197 height 26
click at [22, 193] on link "Operações em massa" at bounding box center [98, 187] width 197 height 26
click at [19, 188] on link "Operações em massa" at bounding box center [98, 187] width 197 height 26
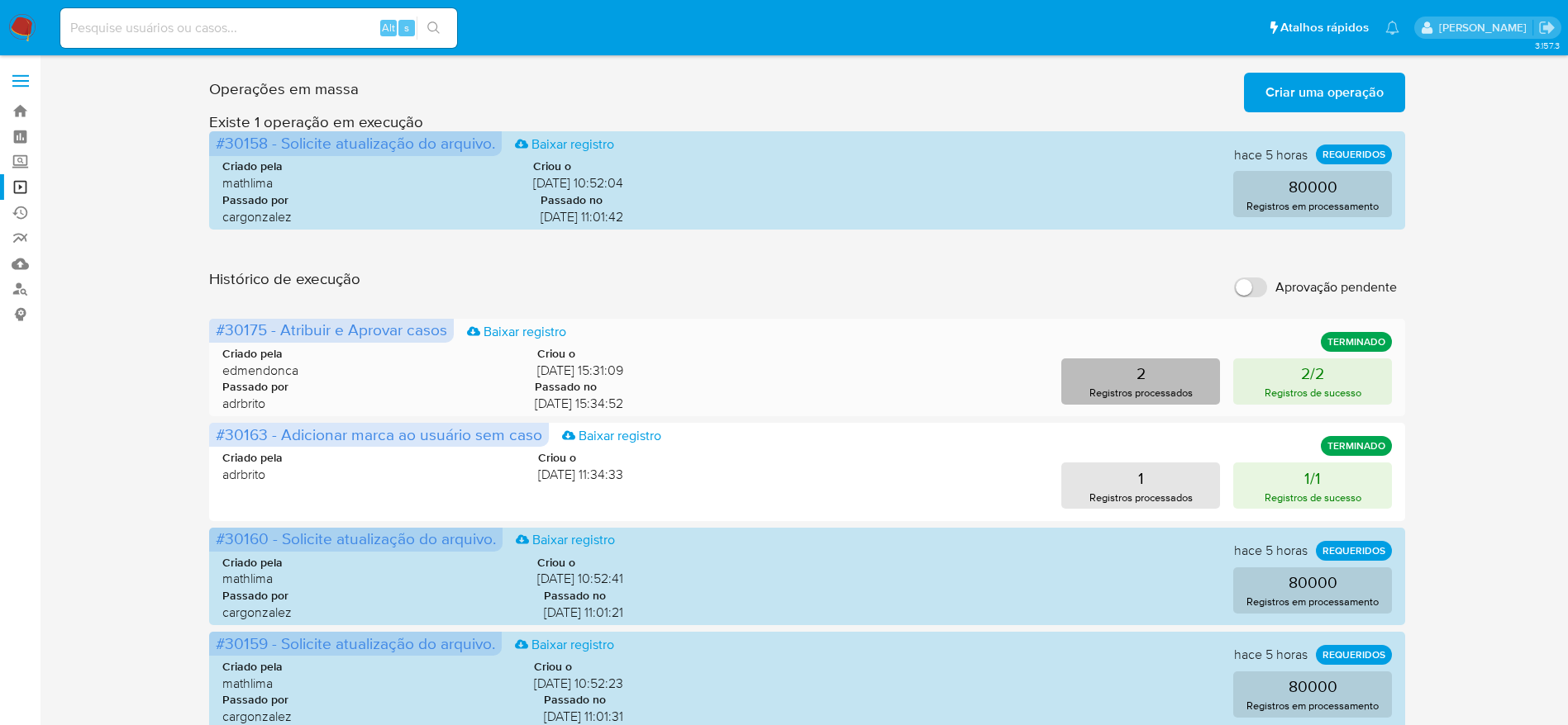
click at [1160, 390] on p "Registros processados" at bounding box center [1141, 393] width 103 height 16
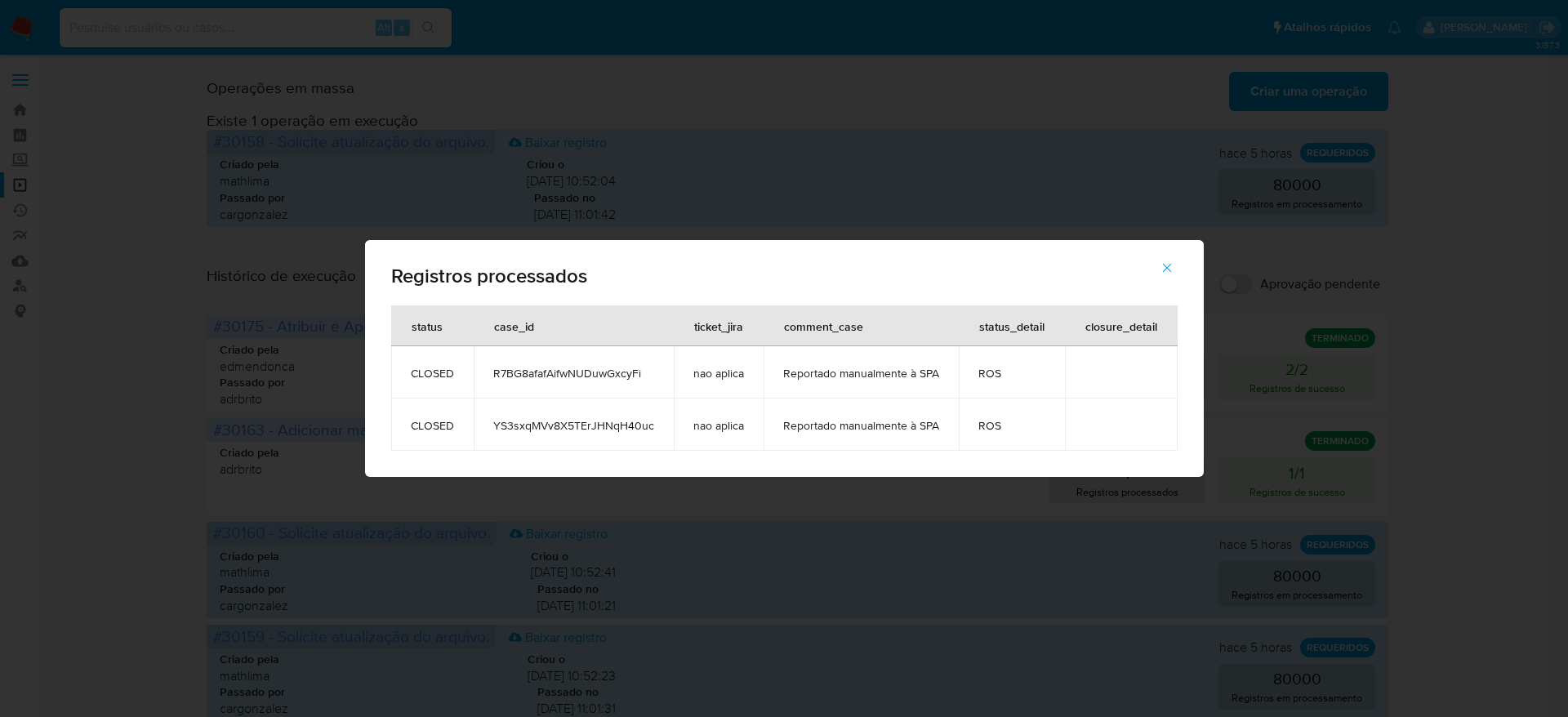
click at [547, 368] on span "R7BG8afafAifwNUDuwGxcyFi" at bounding box center [573, 373] width 161 height 15
click at [1166, 265] on icon "button" at bounding box center [1167, 267] width 15 height 15
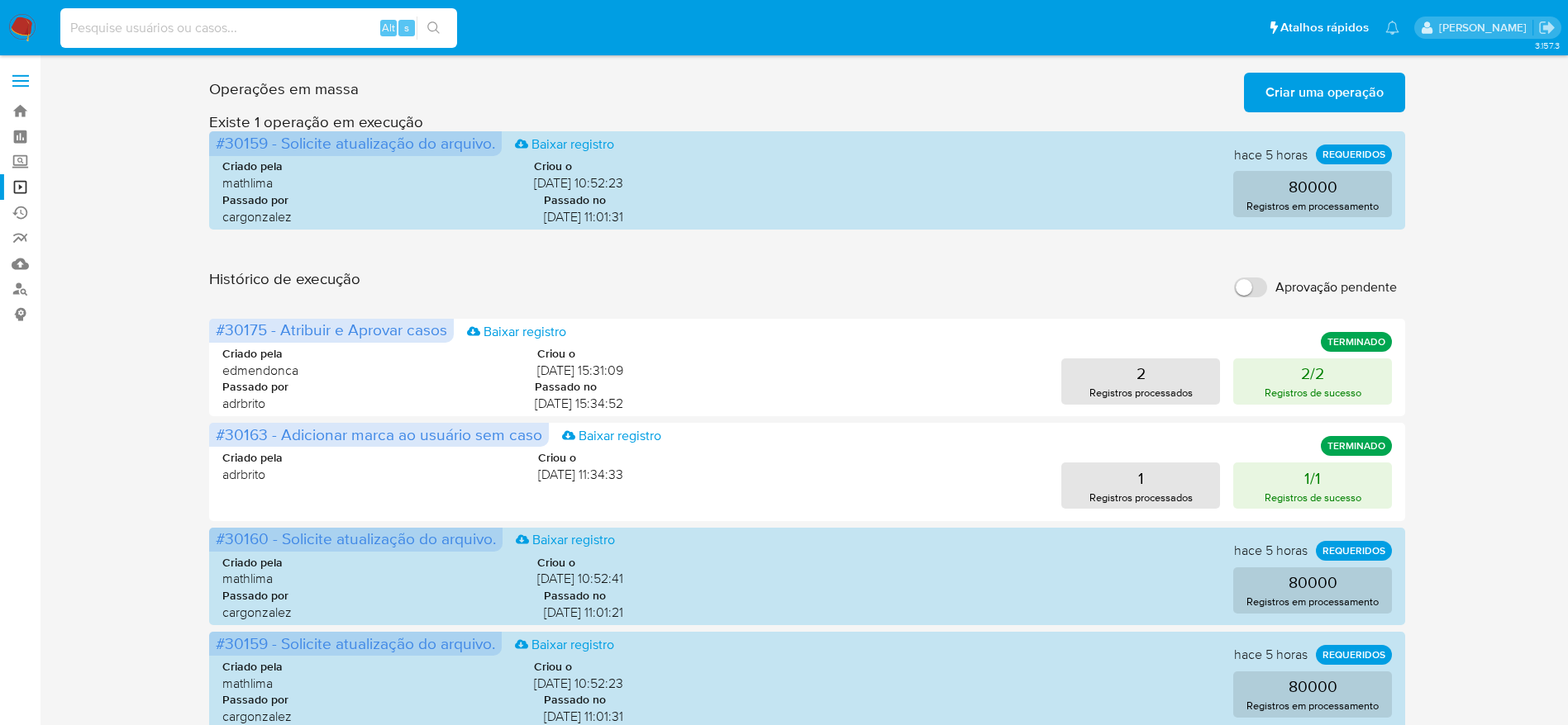
click at [286, 20] on input at bounding box center [258, 28] width 397 height 21
paste input "cBtuJJgW7nrlzuiDy3boA4Z9"
type input "cBtuJJgW7nrlzuiDy3boA4Z9"
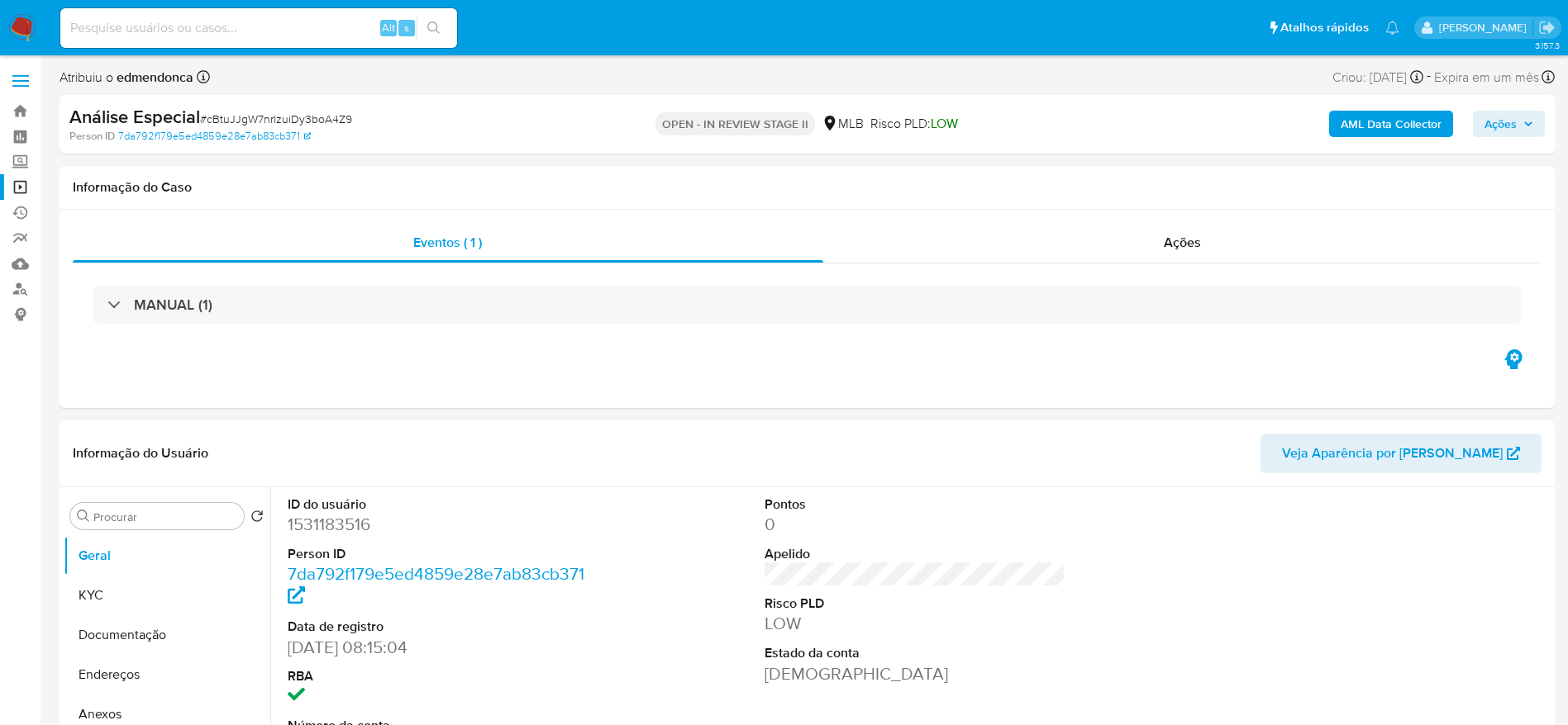
select select "10"
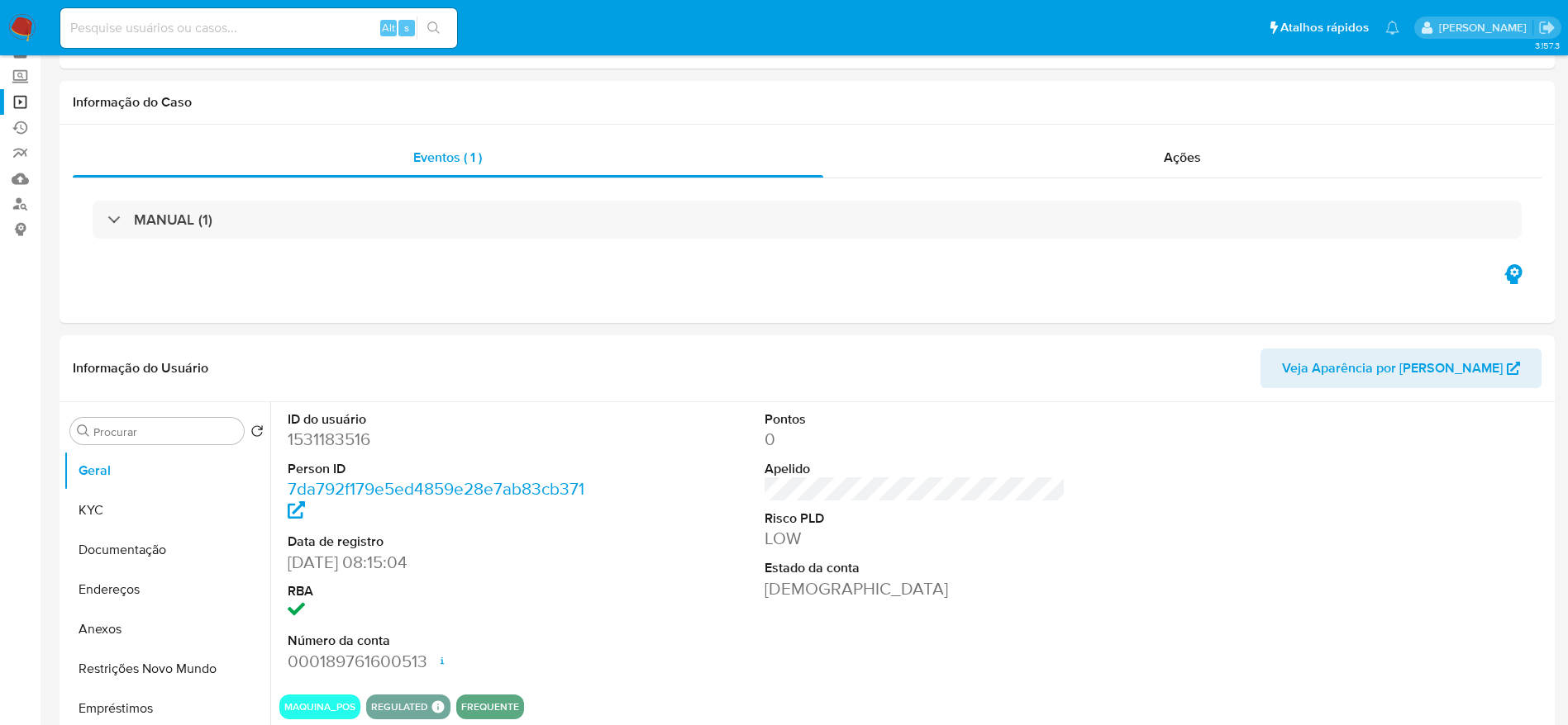
scroll to position [124, 0]
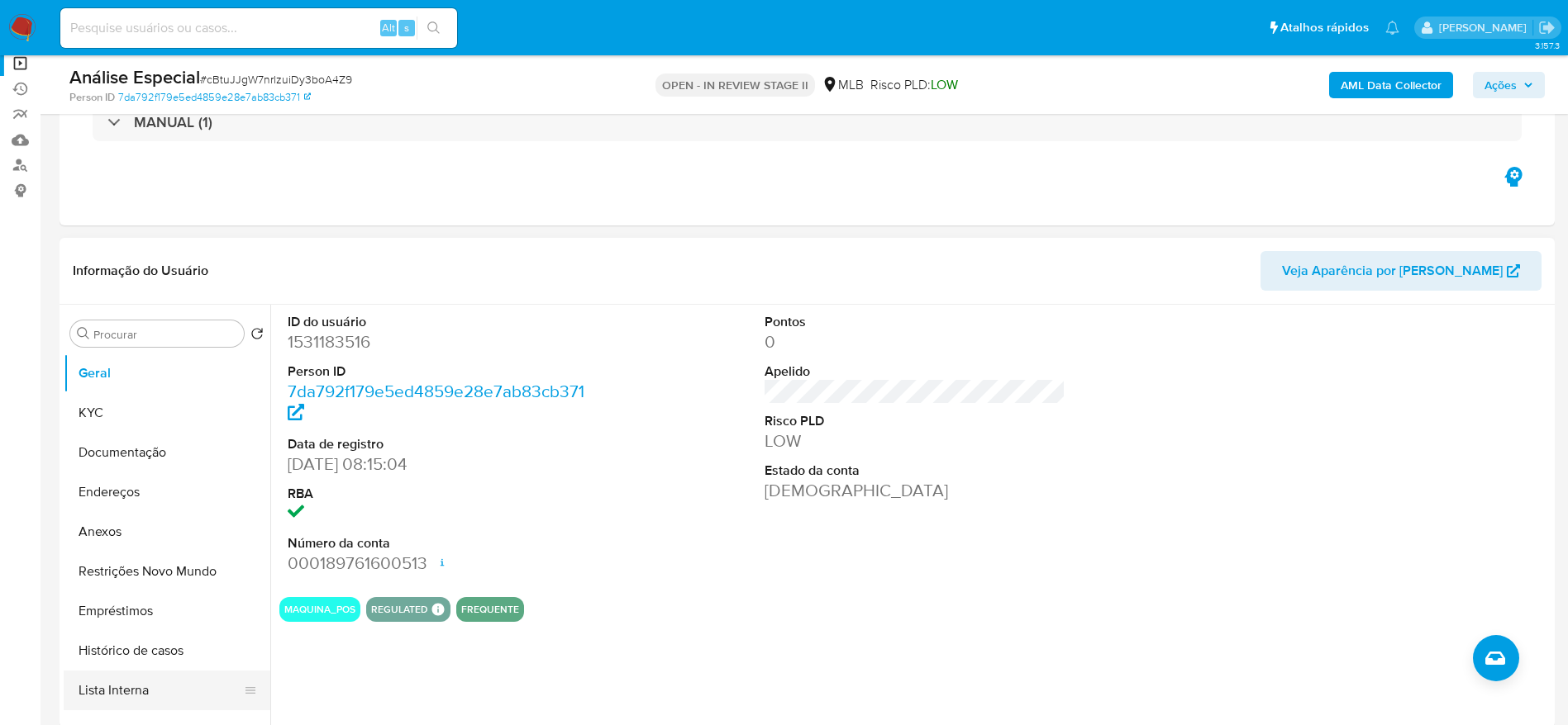
click at [118, 684] on button "Lista Interna" at bounding box center [160, 690] width 193 height 40
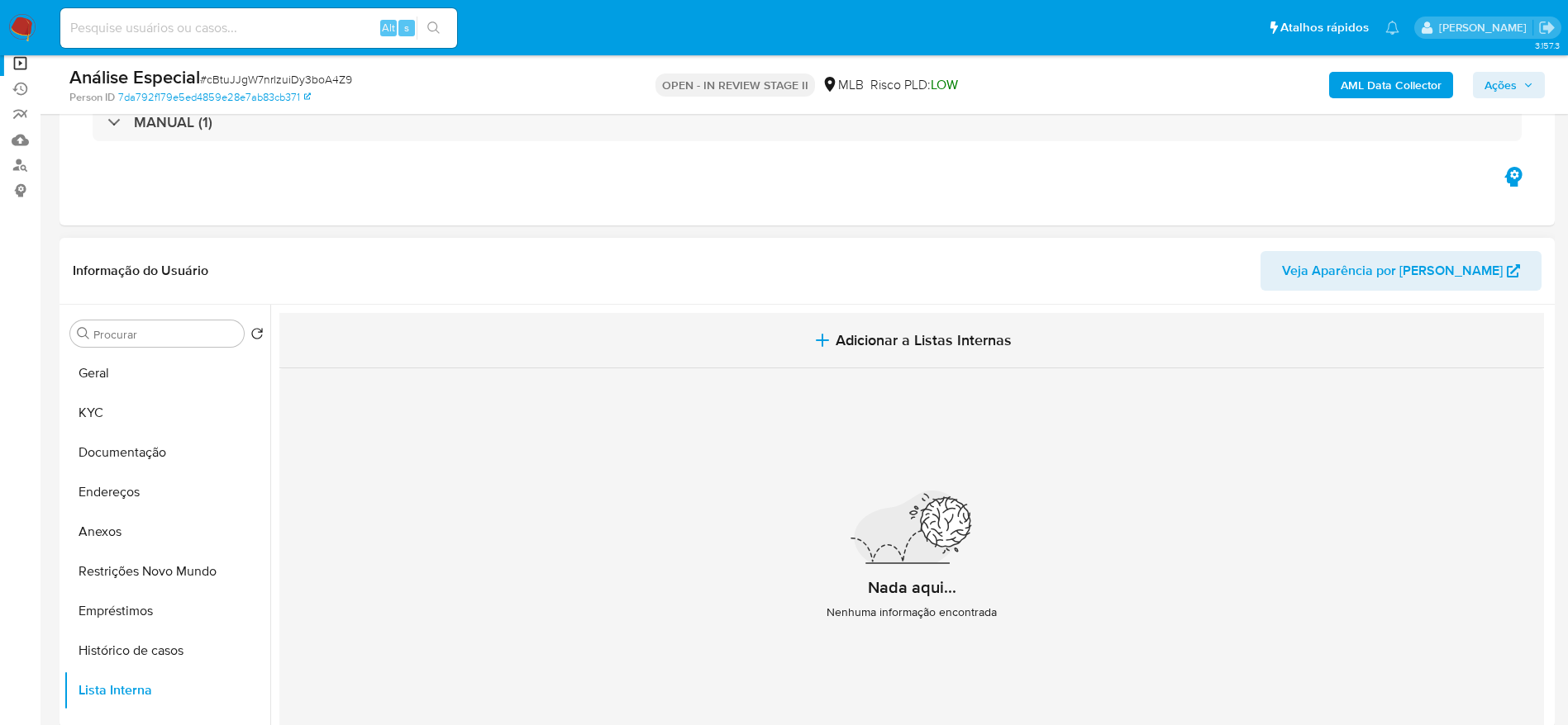
click at [887, 334] on span "Adicionar a Listas Internas" at bounding box center [924, 340] width 176 height 18
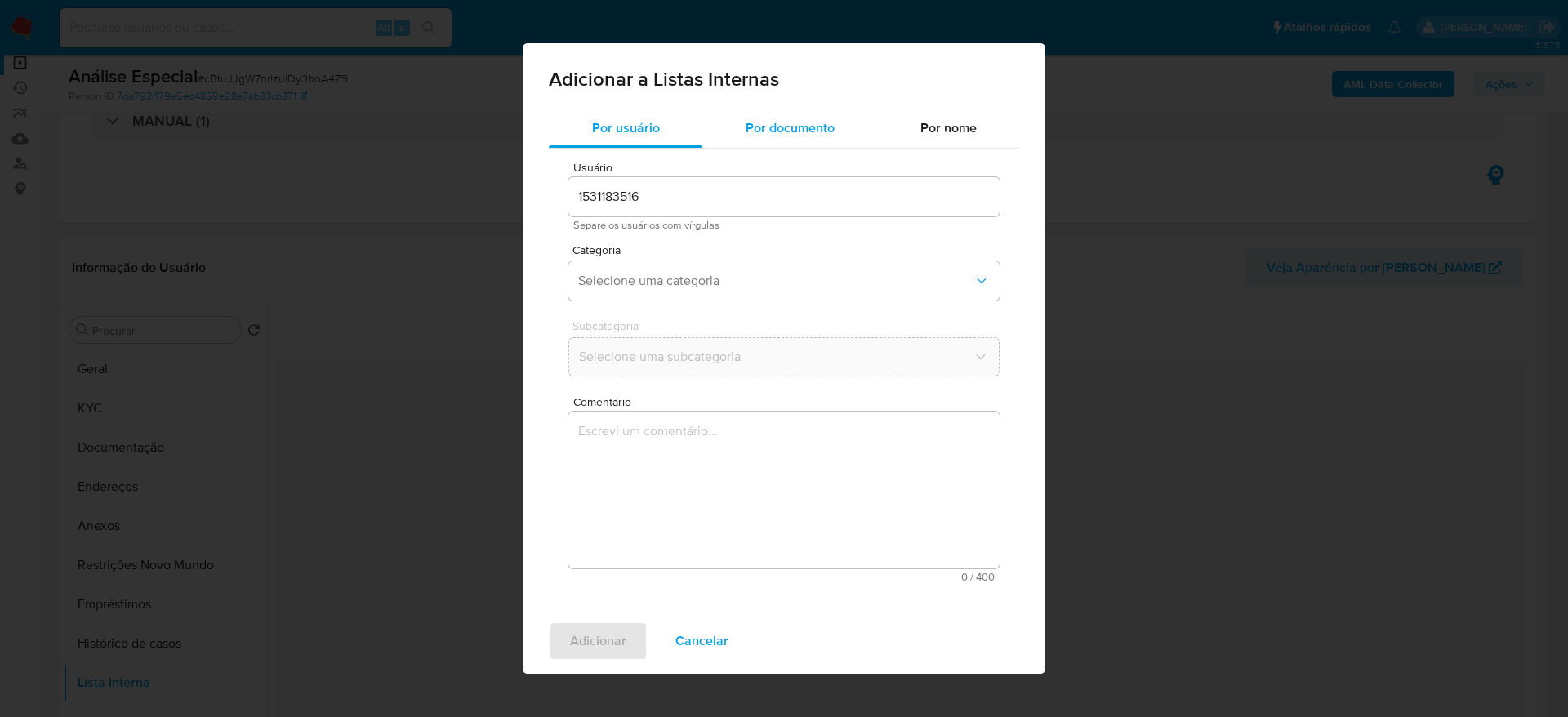
click at [764, 137] on span "Por documento" at bounding box center [790, 128] width 89 height 19
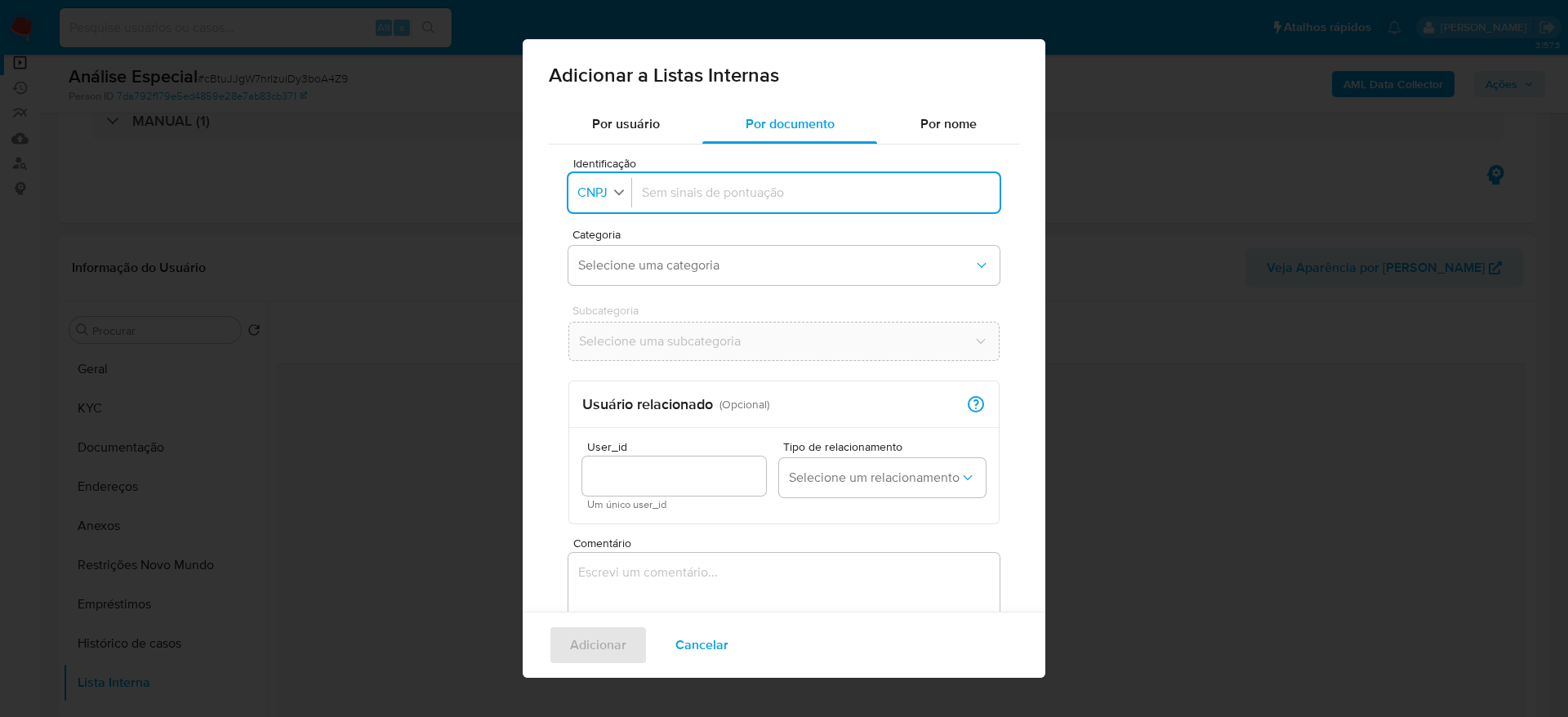
click at [622, 192] on icon "button" at bounding box center [618, 193] width 10 height 6
click at [610, 273] on div "CPF" at bounding box center [595, 263] width 32 height 39
click at [730, 195] on input "Identificação" at bounding box center [812, 193] width 354 height 18
type input "50431633304"
click at [715, 260] on span "Selecione uma categoria" at bounding box center [776, 265] width 395 height 17
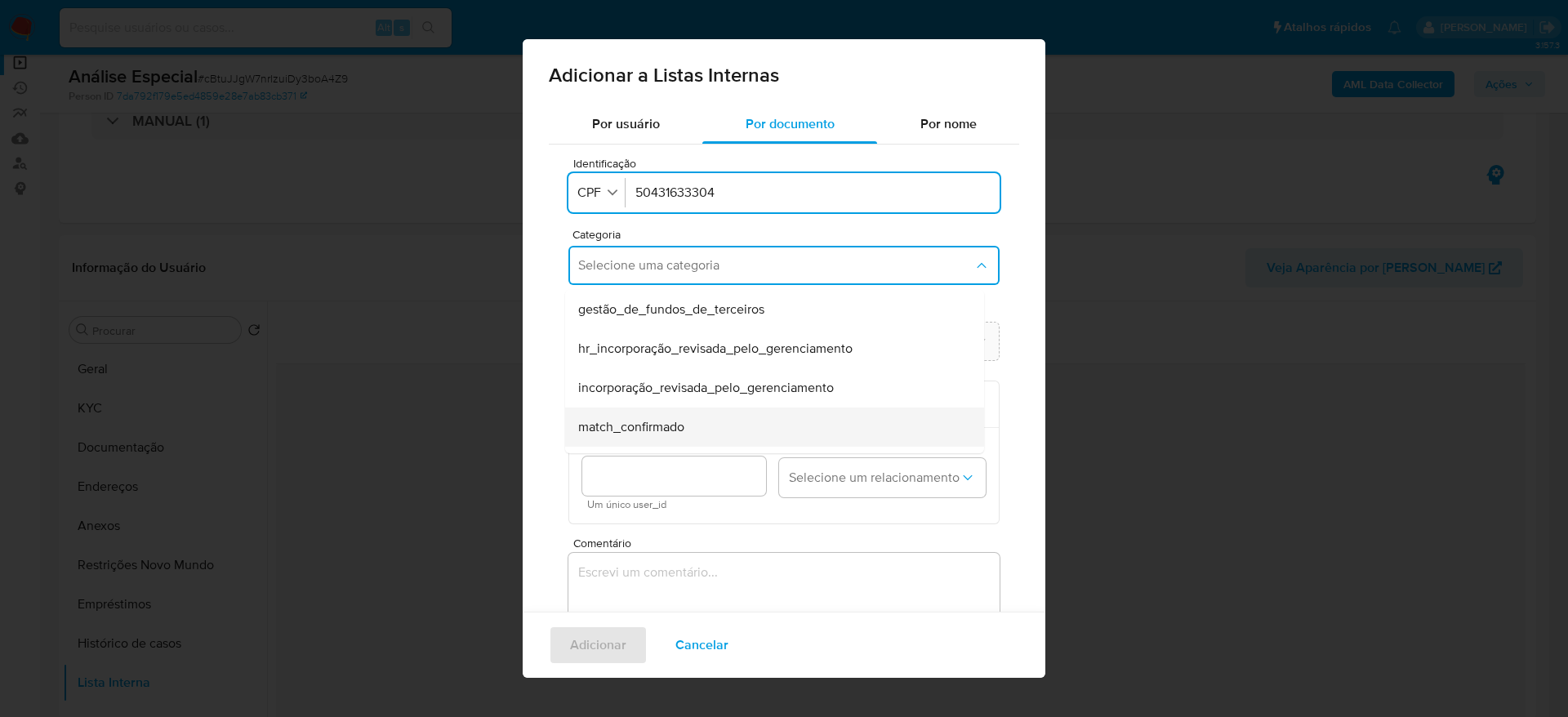
click at [663, 423] on span "match_confirmado" at bounding box center [631, 427] width 106 height 17
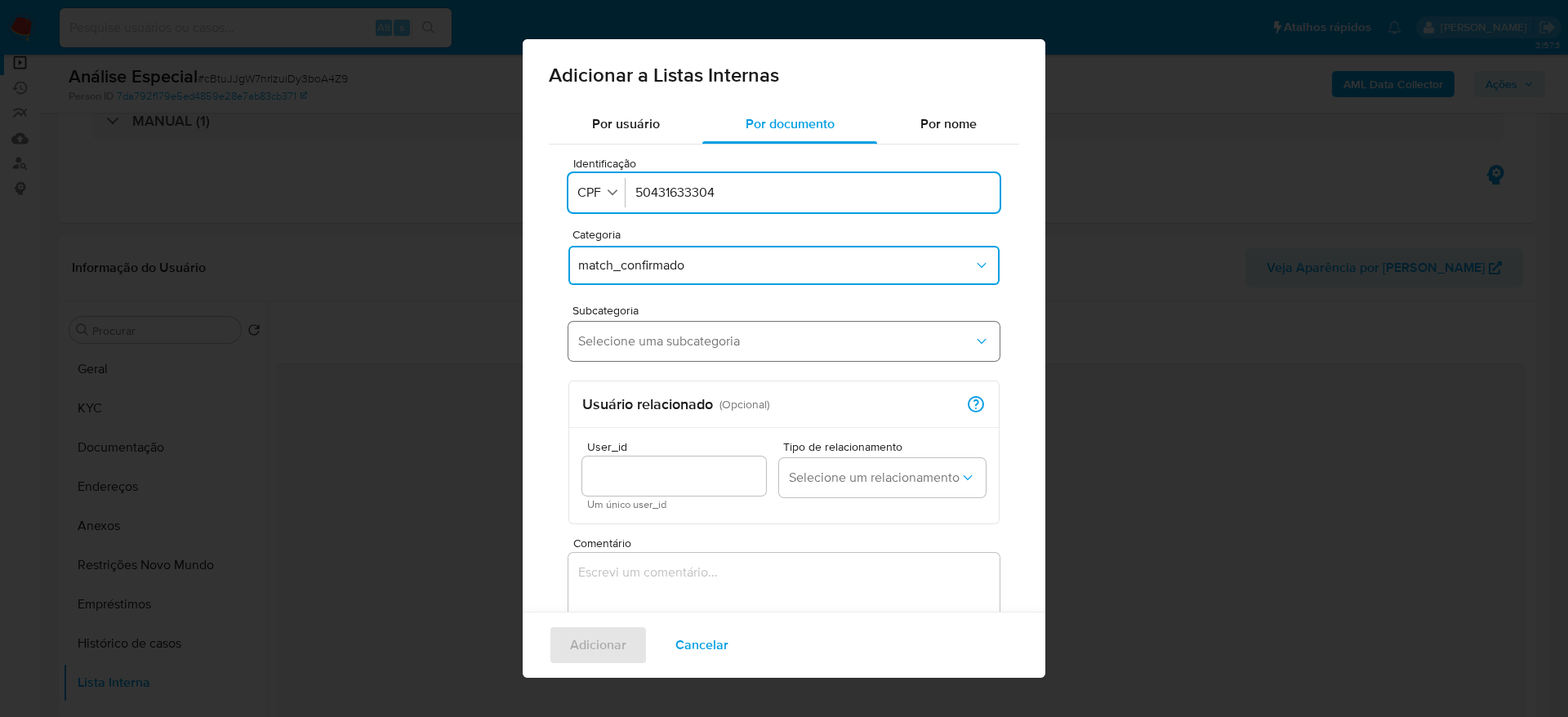
click at [665, 340] on span "Selecione uma subcategoria" at bounding box center [776, 342] width 395 height 17
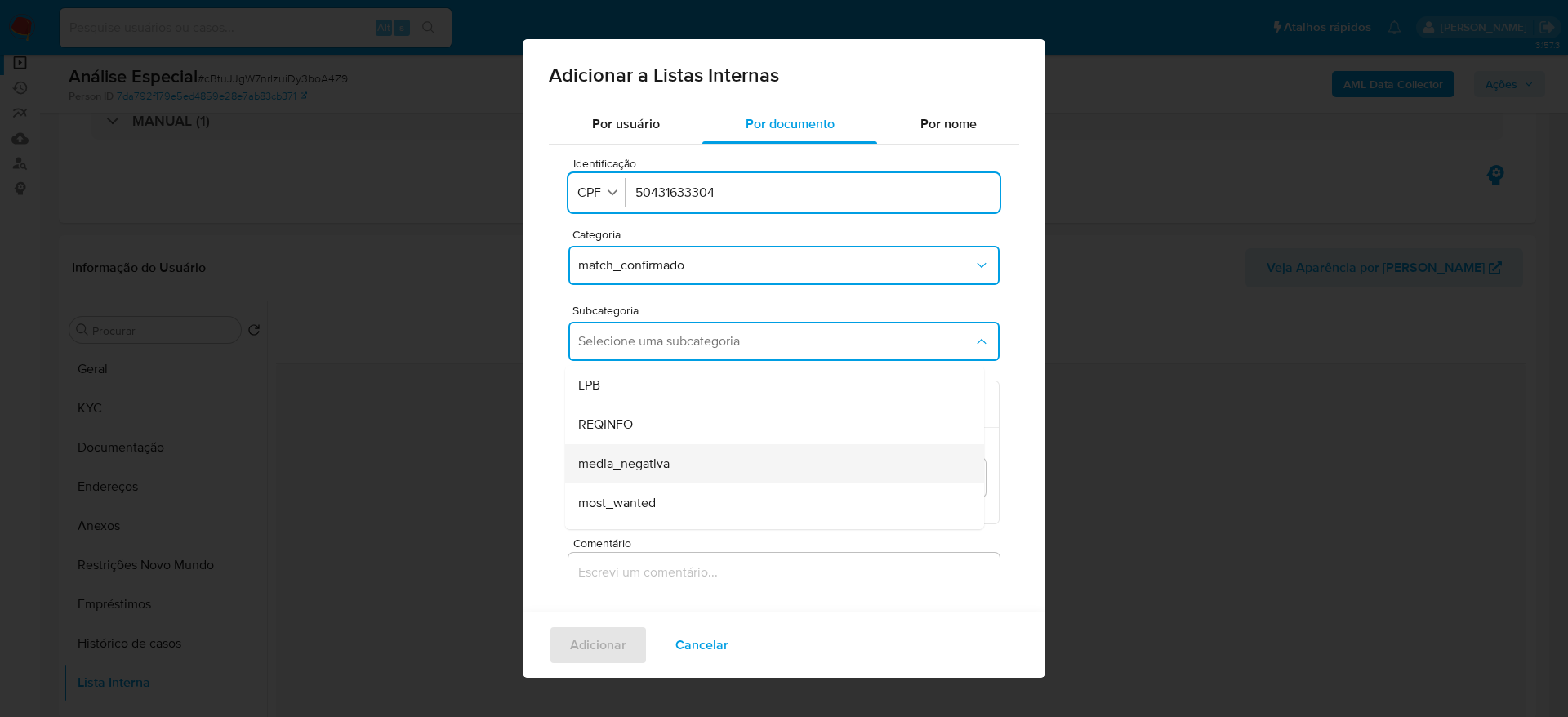
click at [682, 454] on div "media_negativa" at bounding box center [770, 463] width 383 height 39
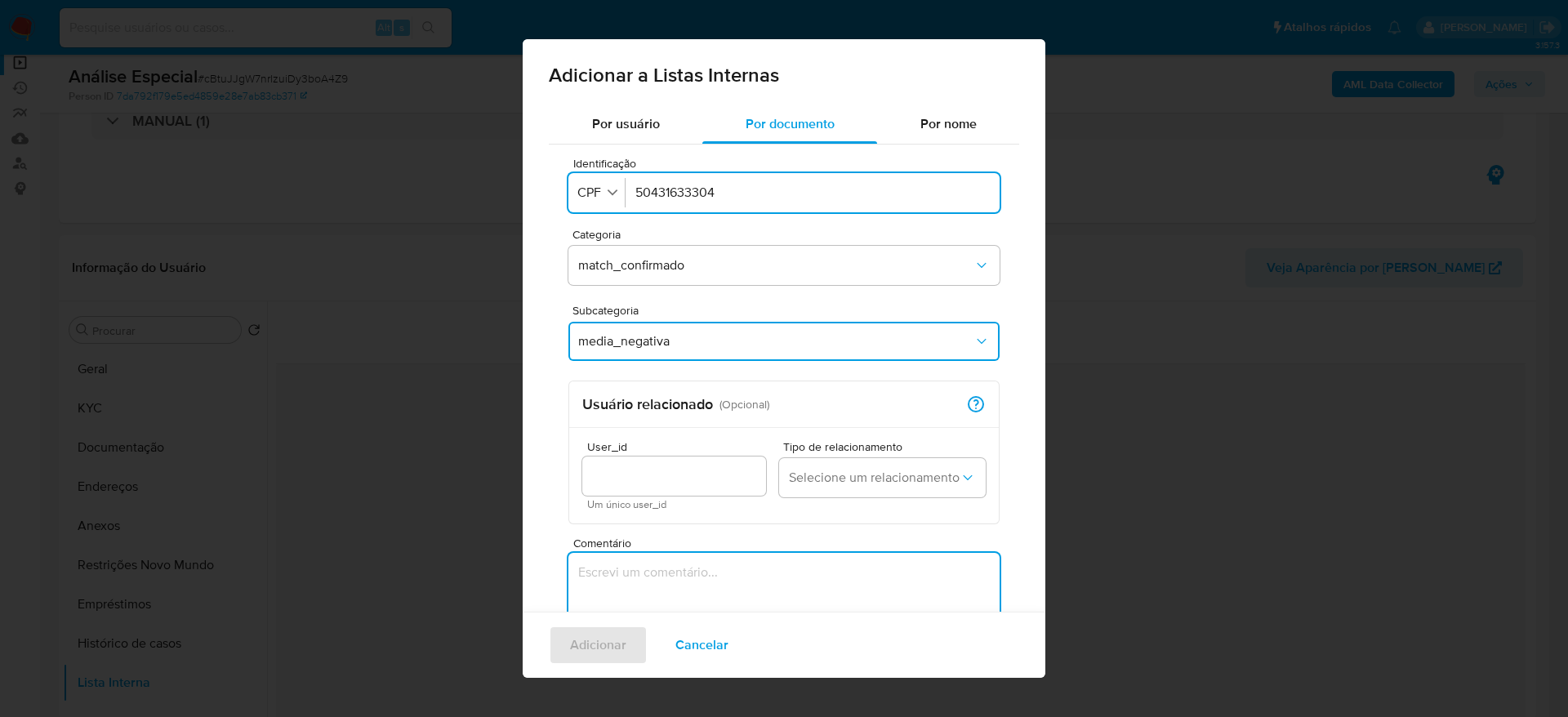
drag, startPoint x: 691, startPoint y: 566, endPoint x: 656, endPoint y: 480, distance: 92.8
click at [690, 566] on textarea "Comentário" at bounding box center [784, 632] width 431 height 157
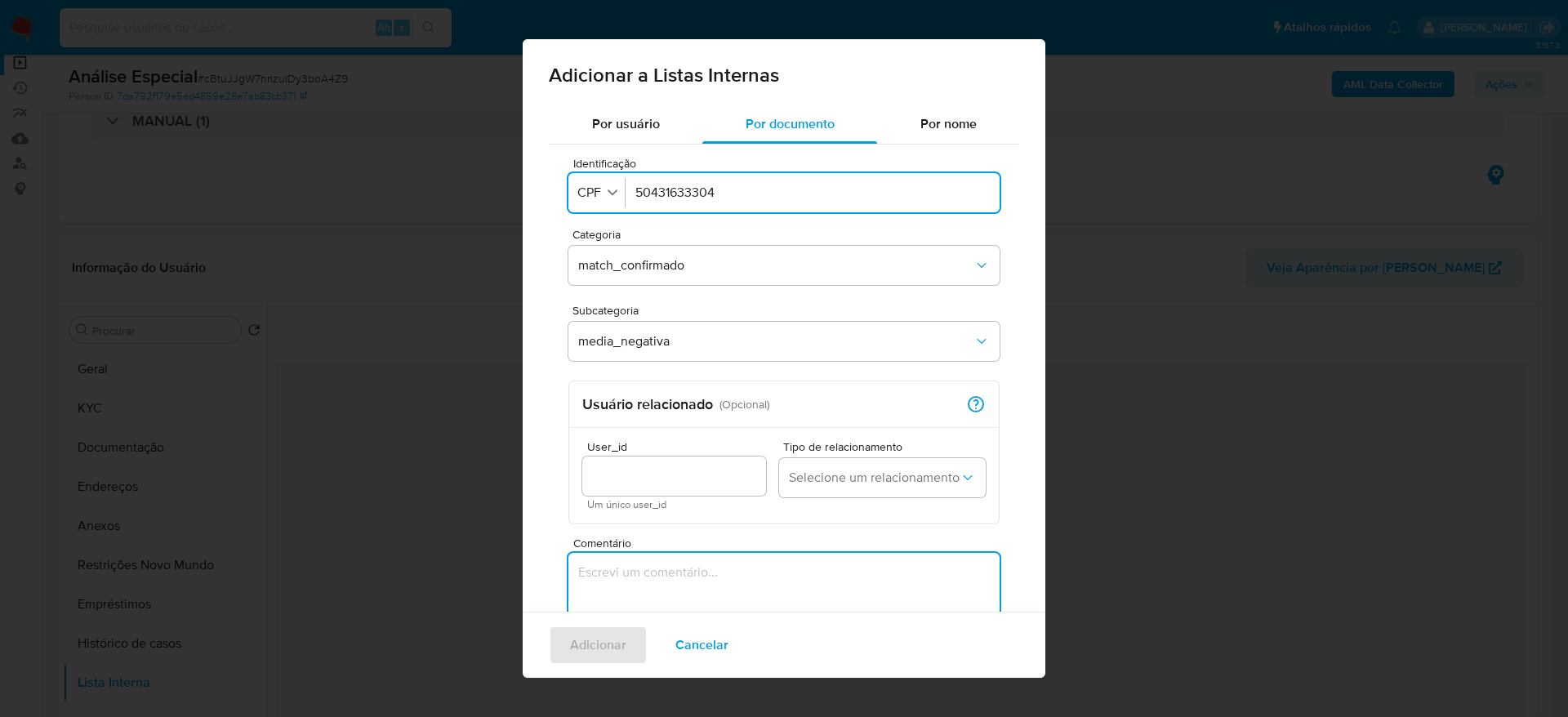
paste textarea "https://www.gov.br/trabalho-e-emprego/pt-br/assuntos/inspecao-do-trabalho/areas…"
type textarea "https://www.gov.br/trabalho-e-emprego/pt-br/assuntos/inspecao-do-trabalho/areas…"
click at [600, 641] on span "Adicionar" at bounding box center [598, 645] width 57 height 36
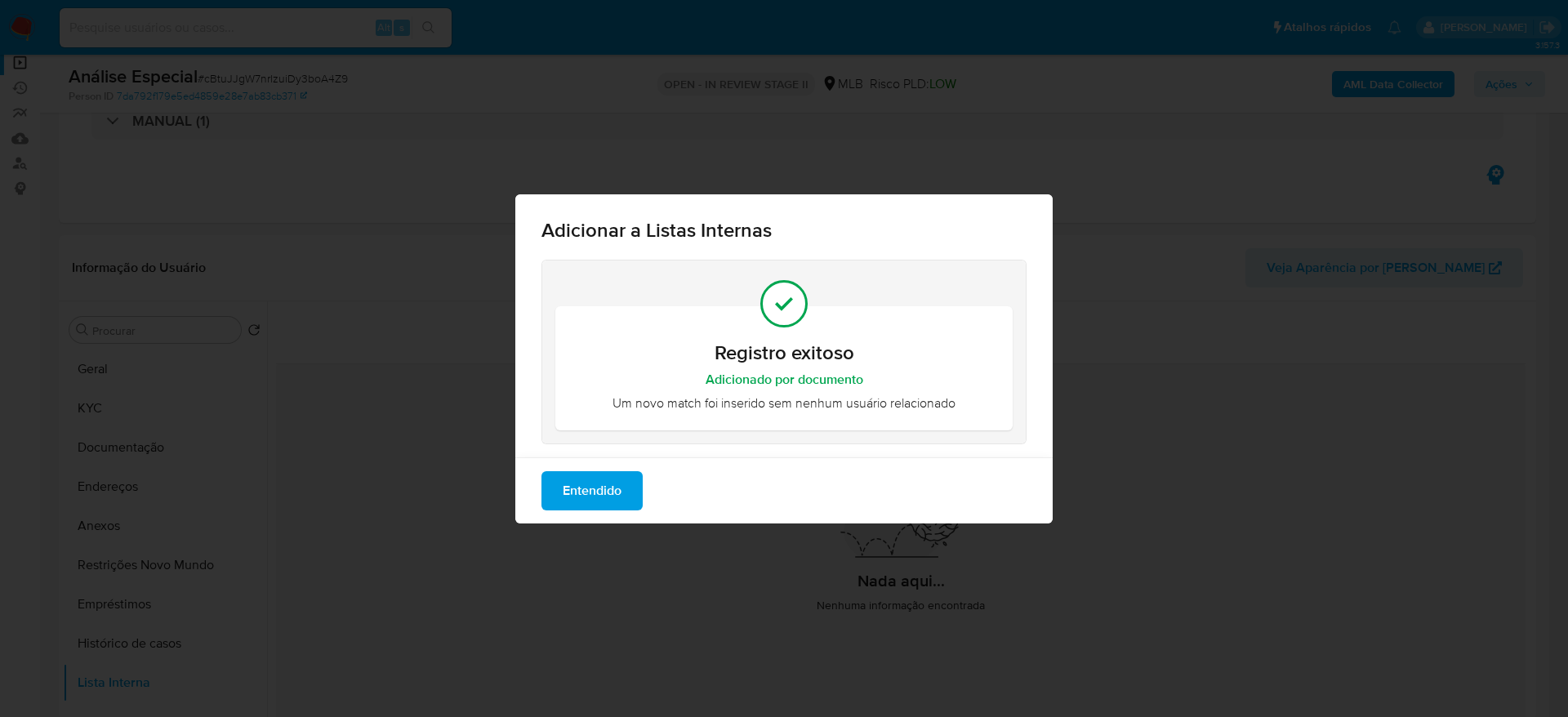
click at [607, 499] on span "Entendido" at bounding box center [592, 490] width 59 height 36
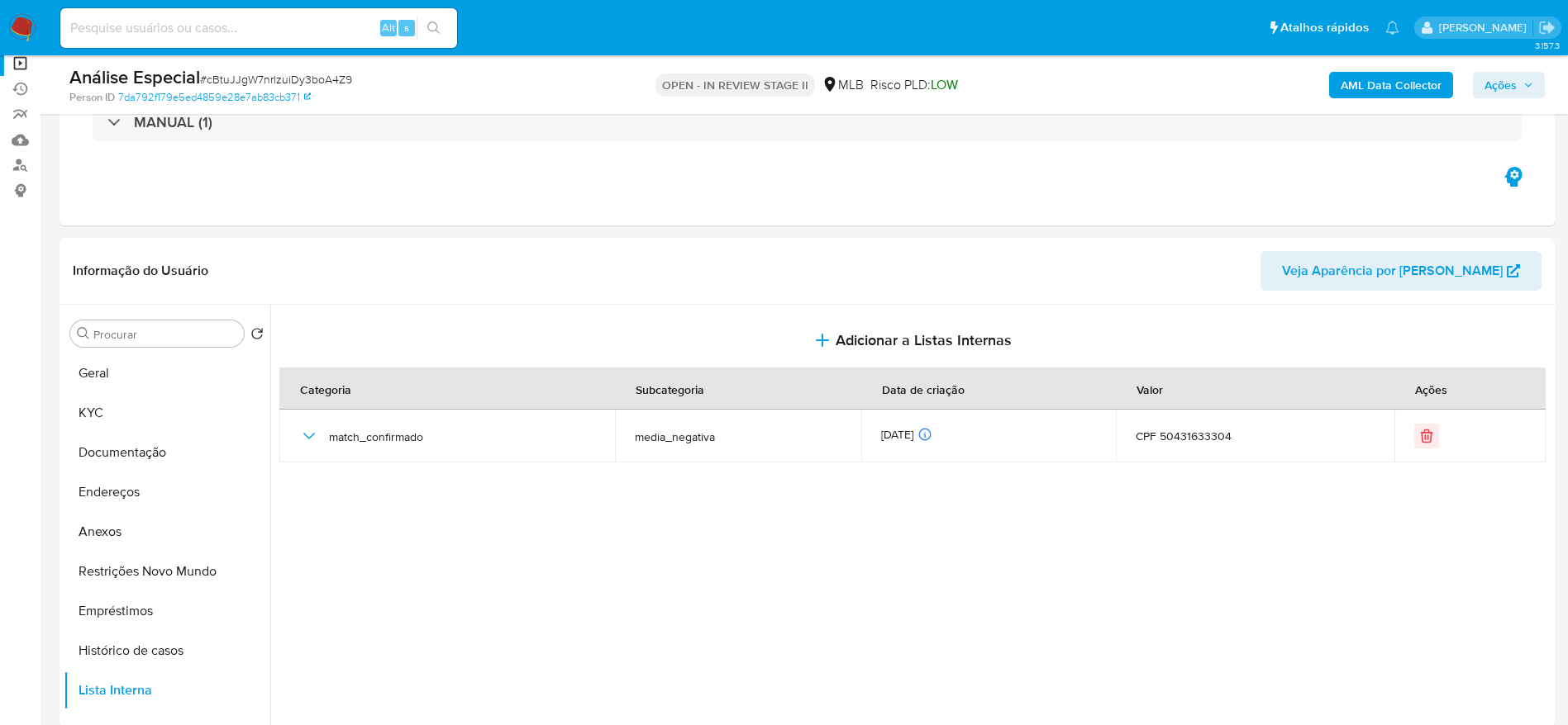
click at [220, 27] on input at bounding box center [258, 28] width 397 height 21
paste input "Fh9aYbyVyMKSCjWTMQ3uUkcv"
type input "Fh9aYbyVyMKSCjWTMQ3uUkcv"
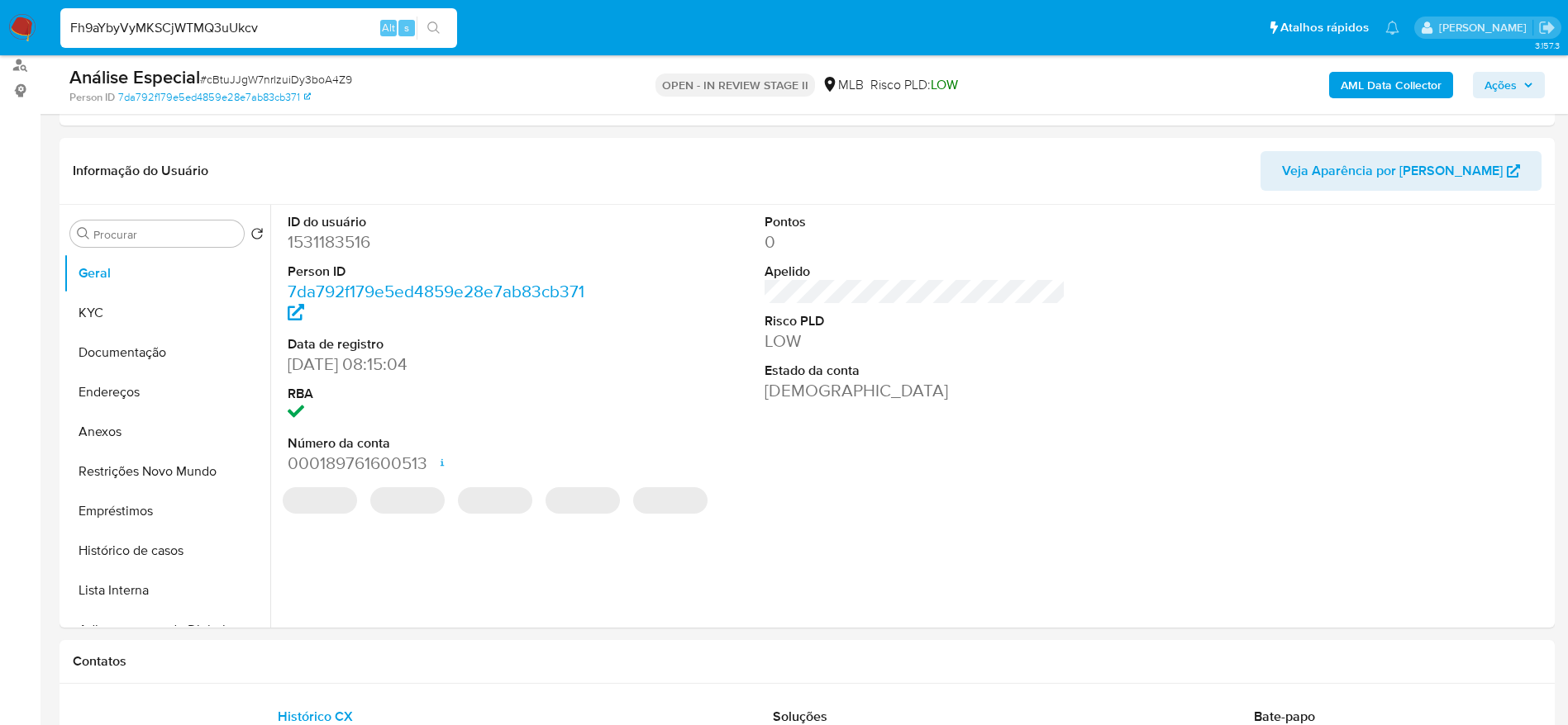
scroll to position [248, 0]
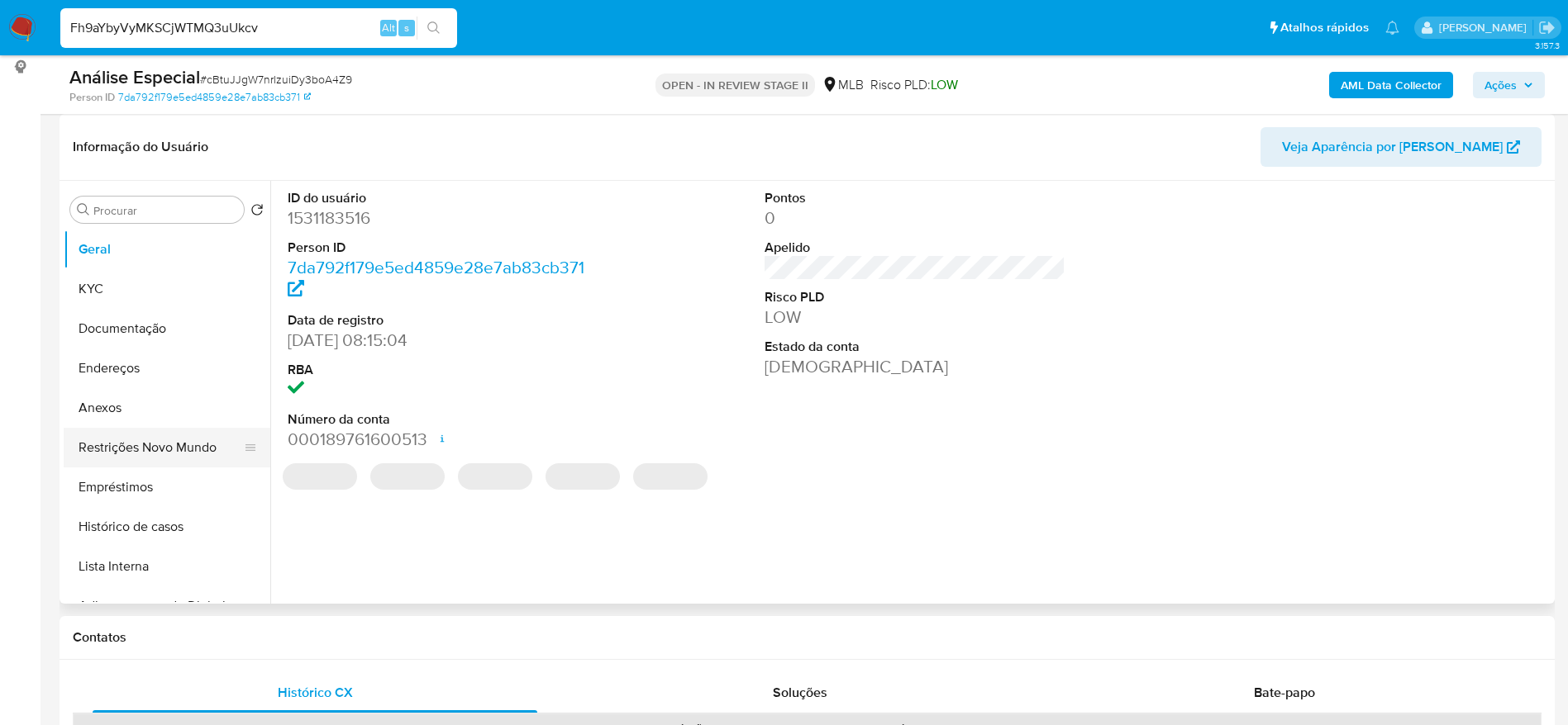
select select "10"
click at [123, 573] on button "Lista Interna" at bounding box center [160, 566] width 193 height 40
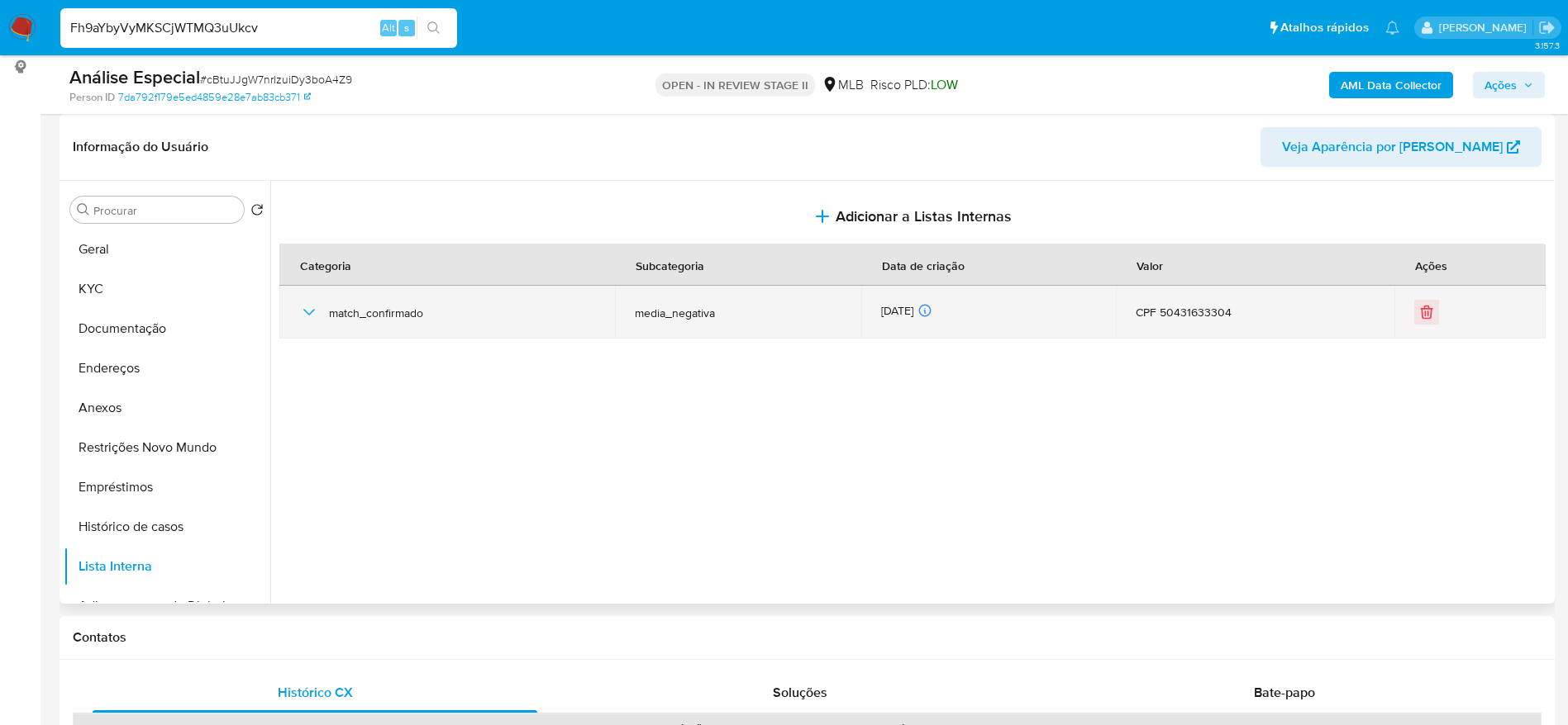
click at [309, 322] on icon "button" at bounding box center [308, 312] width 20 height 20
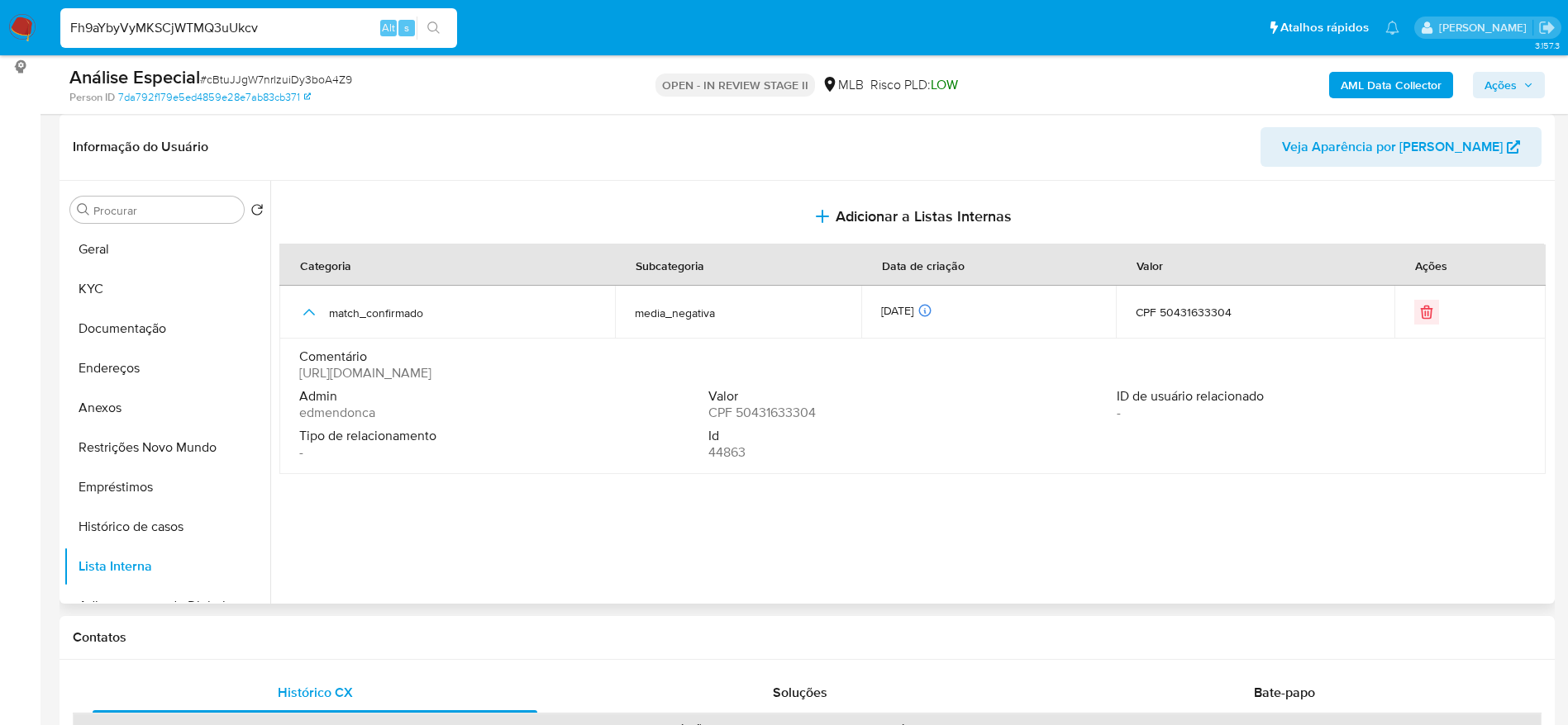
drag, startPoint x: 301, startPoint y: 373, endPoint x: 1037, endPoint y: 379, distance: 736.0
click at [1037, 379] on div "Comentário https://www.gov.br/trabalho-e-emprego/pt-br/assuntos/inspecao-do-tra…" at bounding box center [912, 366] width 1227 height 33
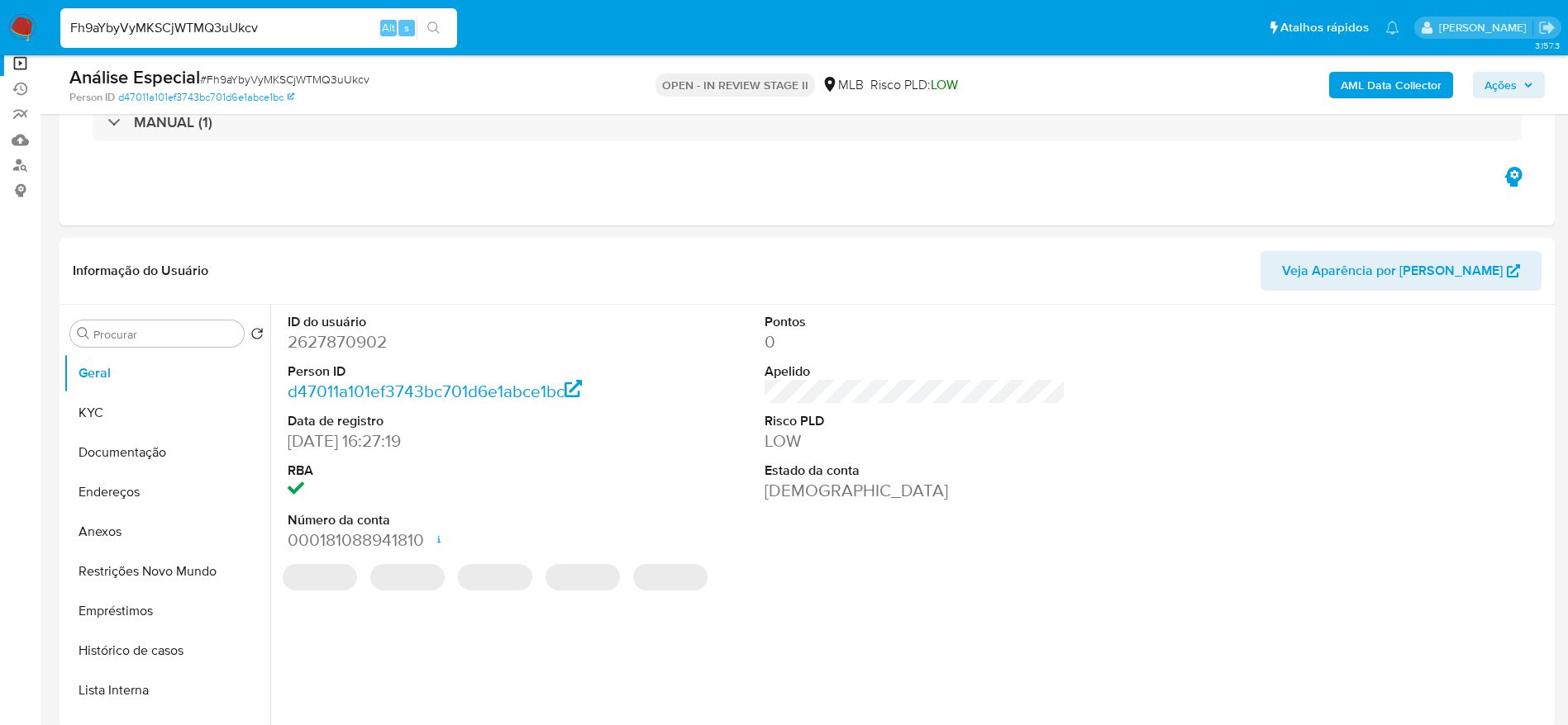
select select "10"
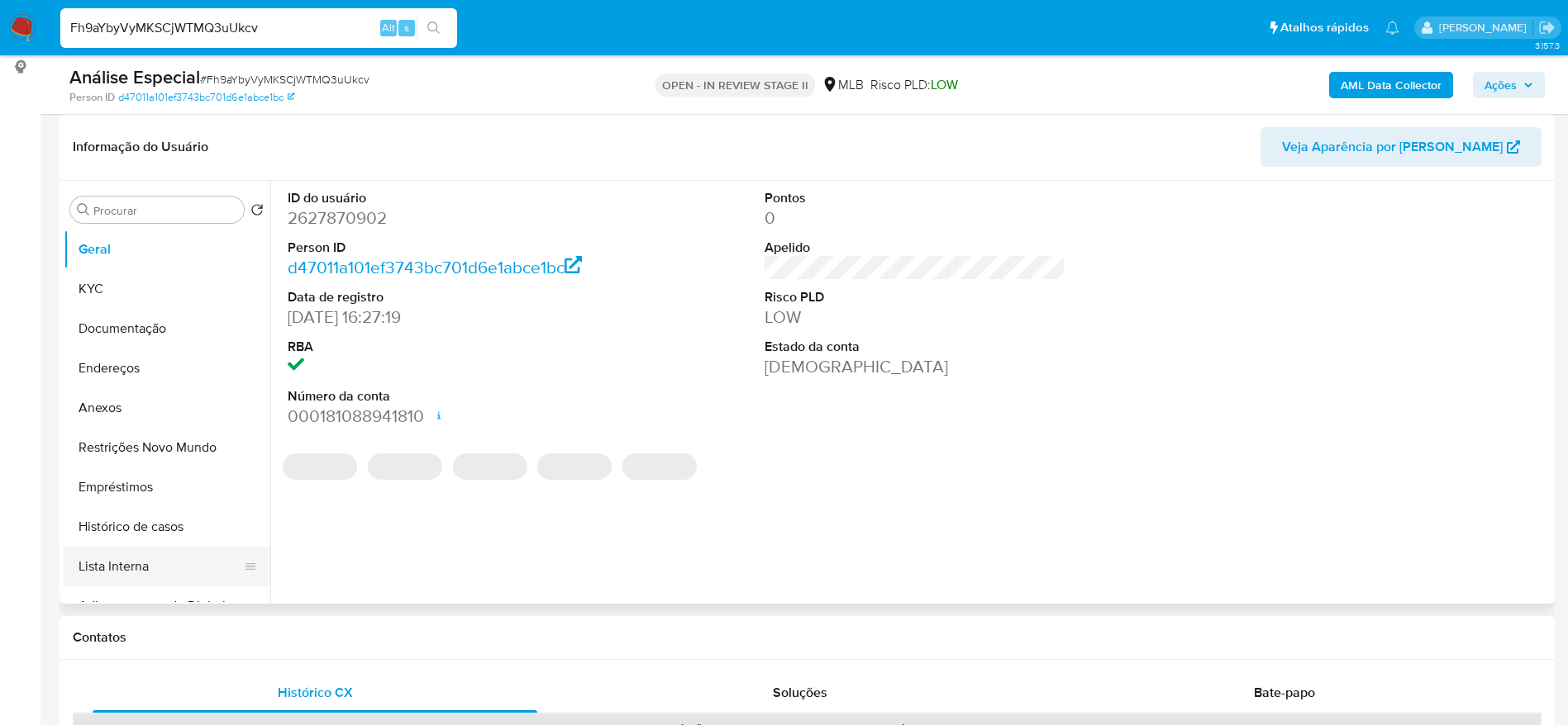
click at [123, 574] on button "Lista Interna" at bounding box center [160, 566] width 193 height 40
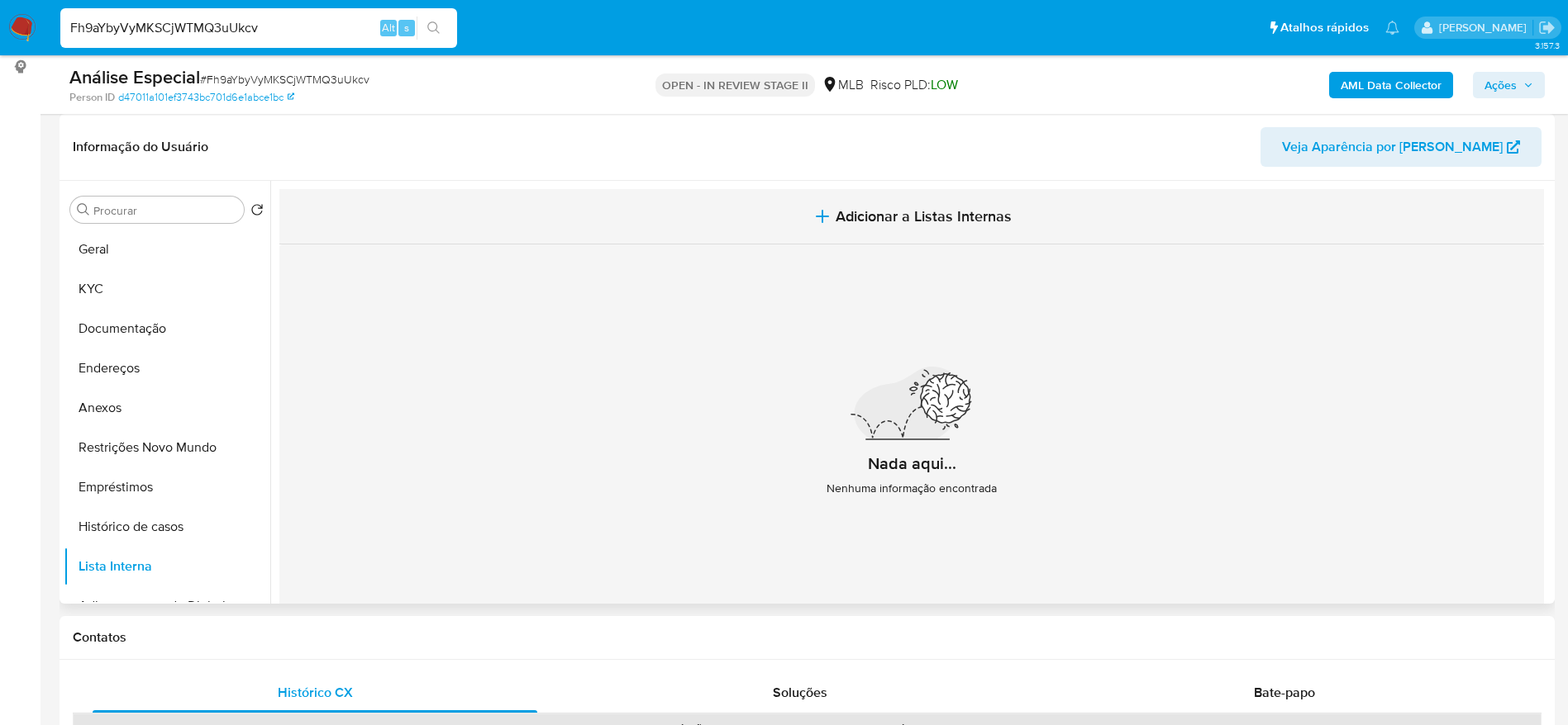
click at [941, 215] on span "Adicionar a Listas Internas" at bounding box center [924, 216] width 176 height 18
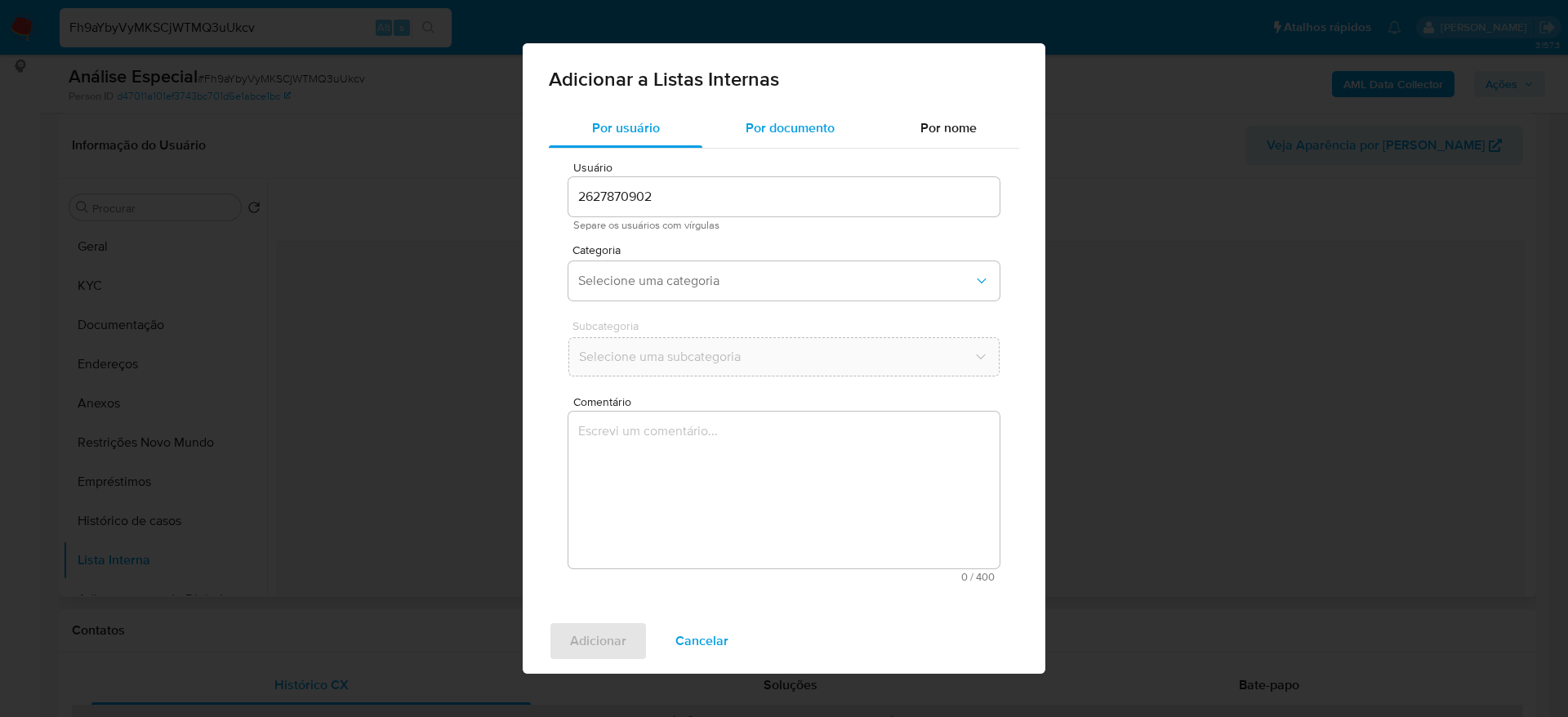
click at [754, 124] on span "Por documento" at bounding box center [790, 128] width 89 height 19
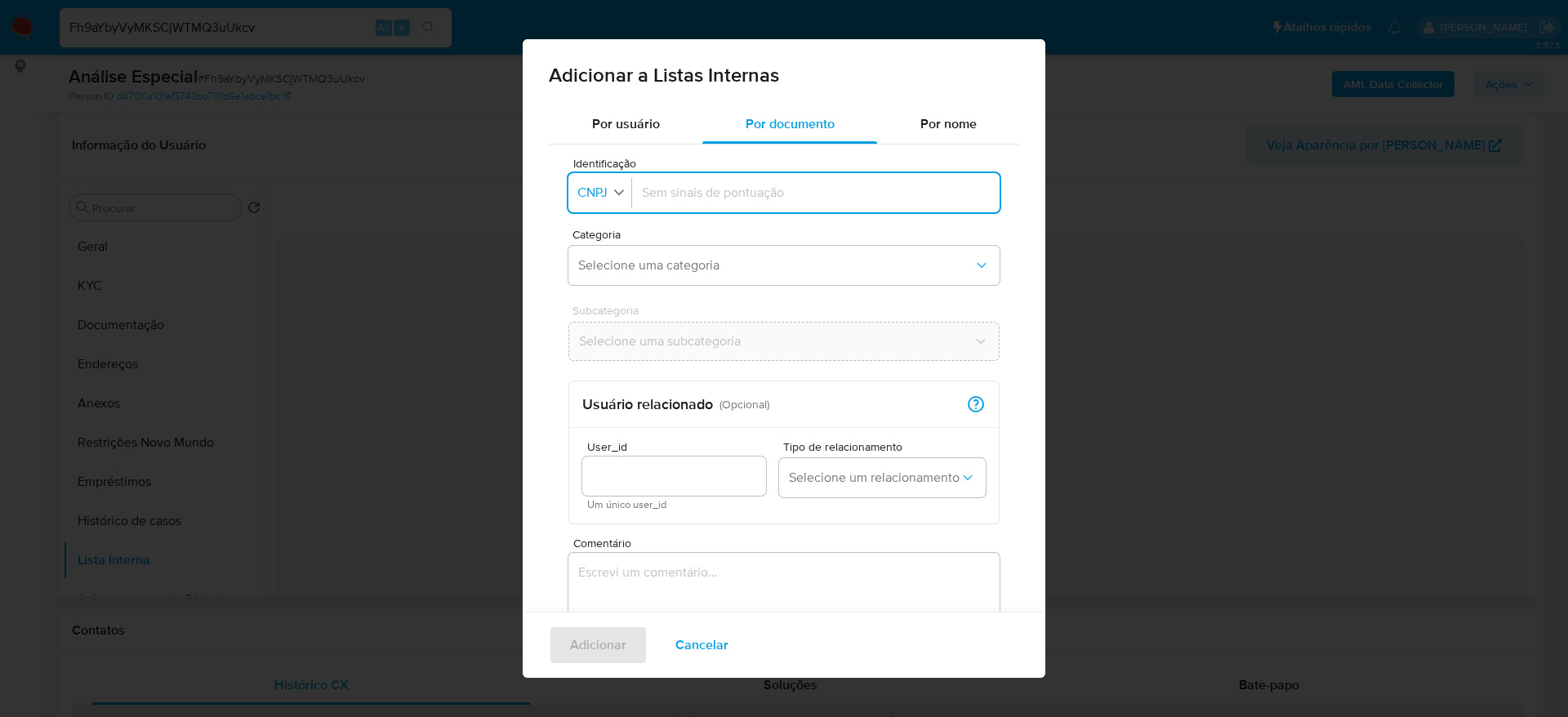
click at [611, 200] on div "button" at bounding box center [618, 193] width 15 height 20
click at [598, 270] on span "CPF" at bounding box center [590, 264] width 24 height 17
click at [609, 188] on icon "button" at bounding box center [612, 192] width 15 height 15
click at [600, 222] on span "CNPJ" at bounding box center [594, 225] width 30 height 17
click at [702, 185] on input "Identificação" at bounding box center [815, 193] width 347 height 18
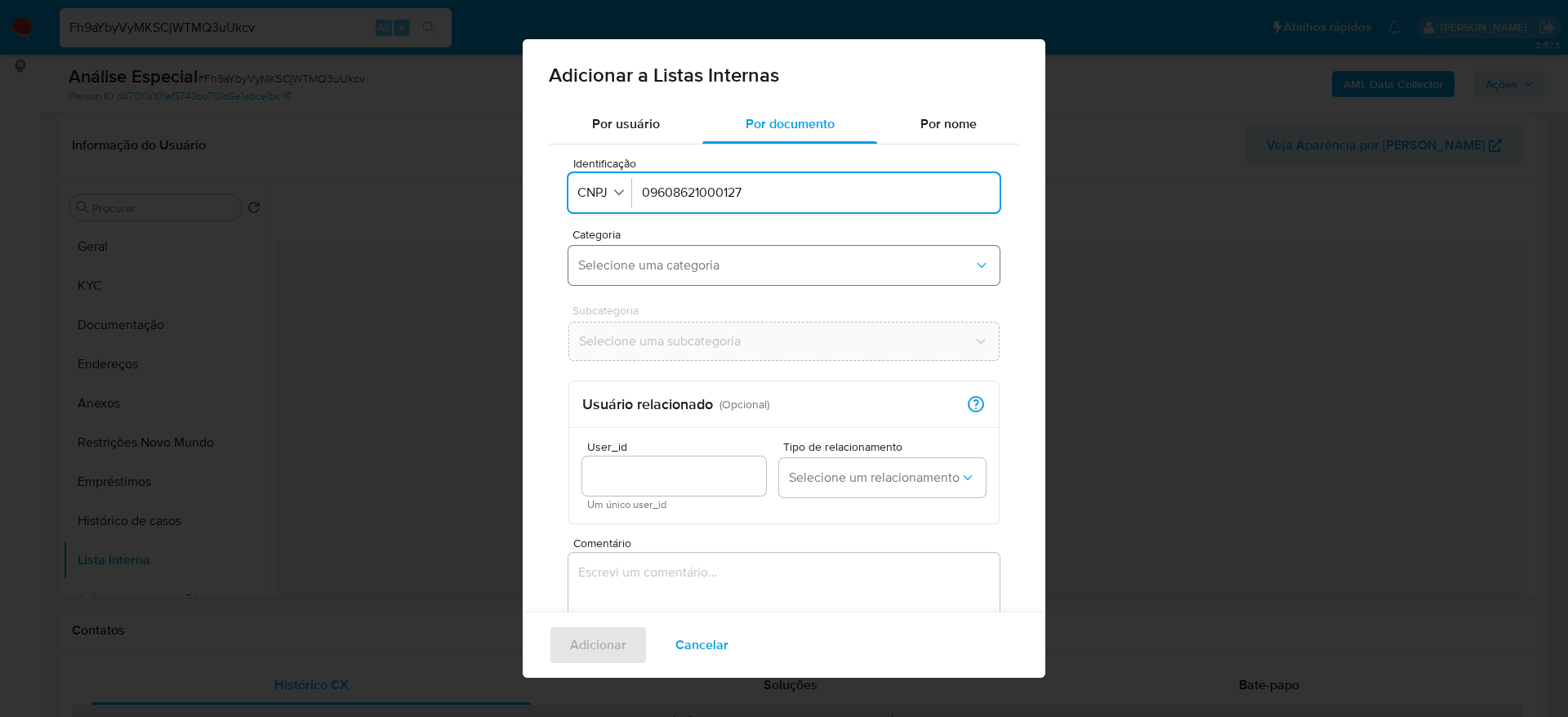
type input "09608621000127"
click at [703, 270] on span "Selecione uma categoria" at bounding box center [776, 265] width 395 height 17
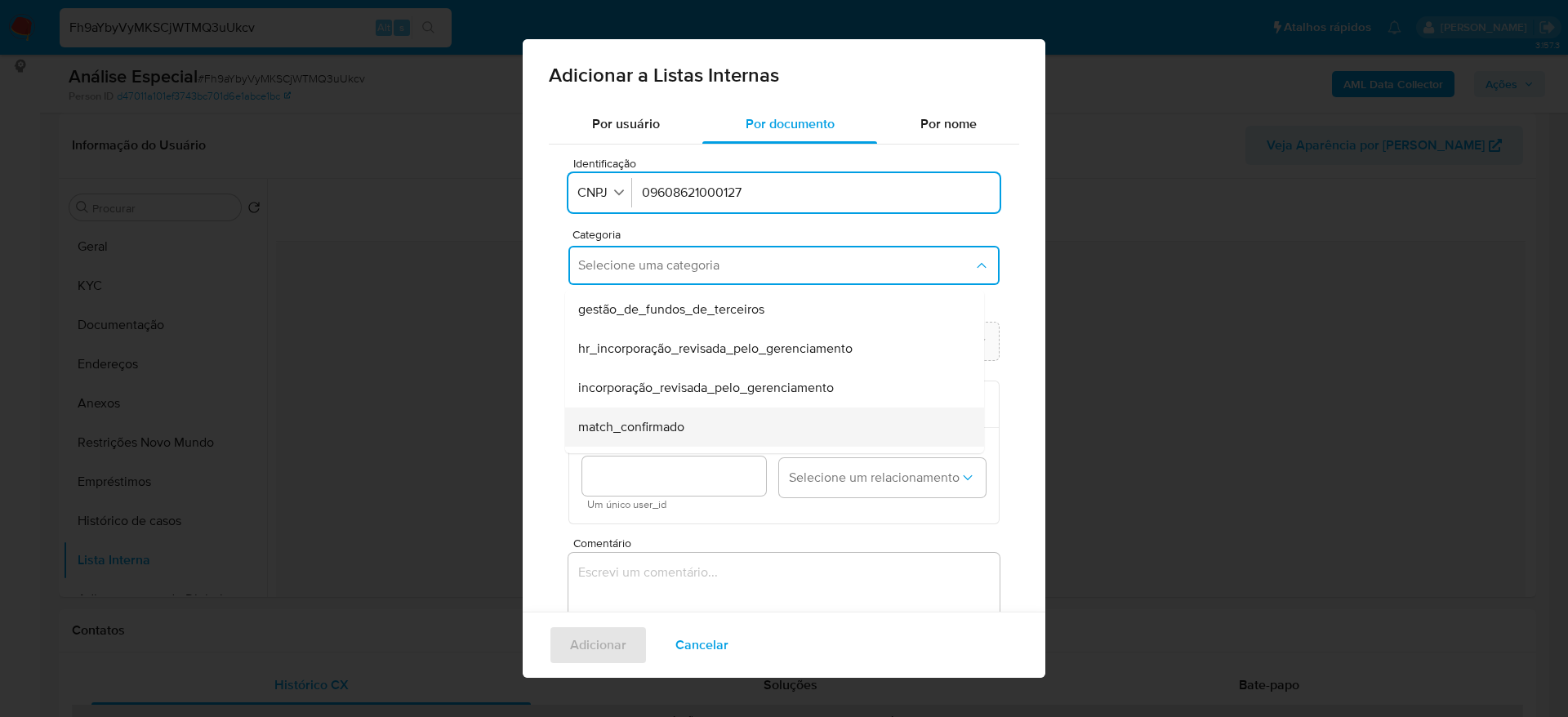
click at [697, 427] on div "match_confirmado" at bounding box center [770, 427] width 383 height 39
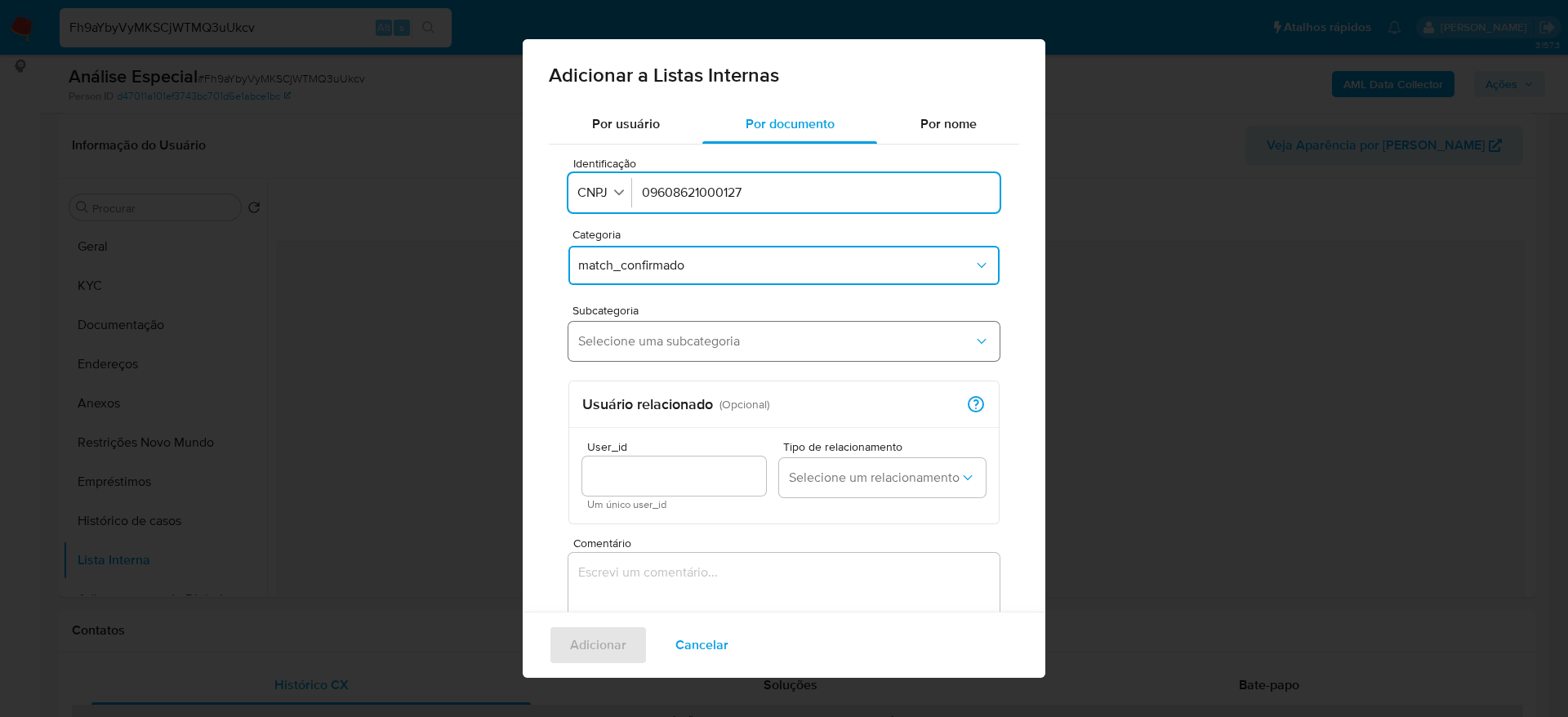
click at [698, 327] on button "Selecione uma subcategoria" at bounding box center [784, 341] width 431 height 39
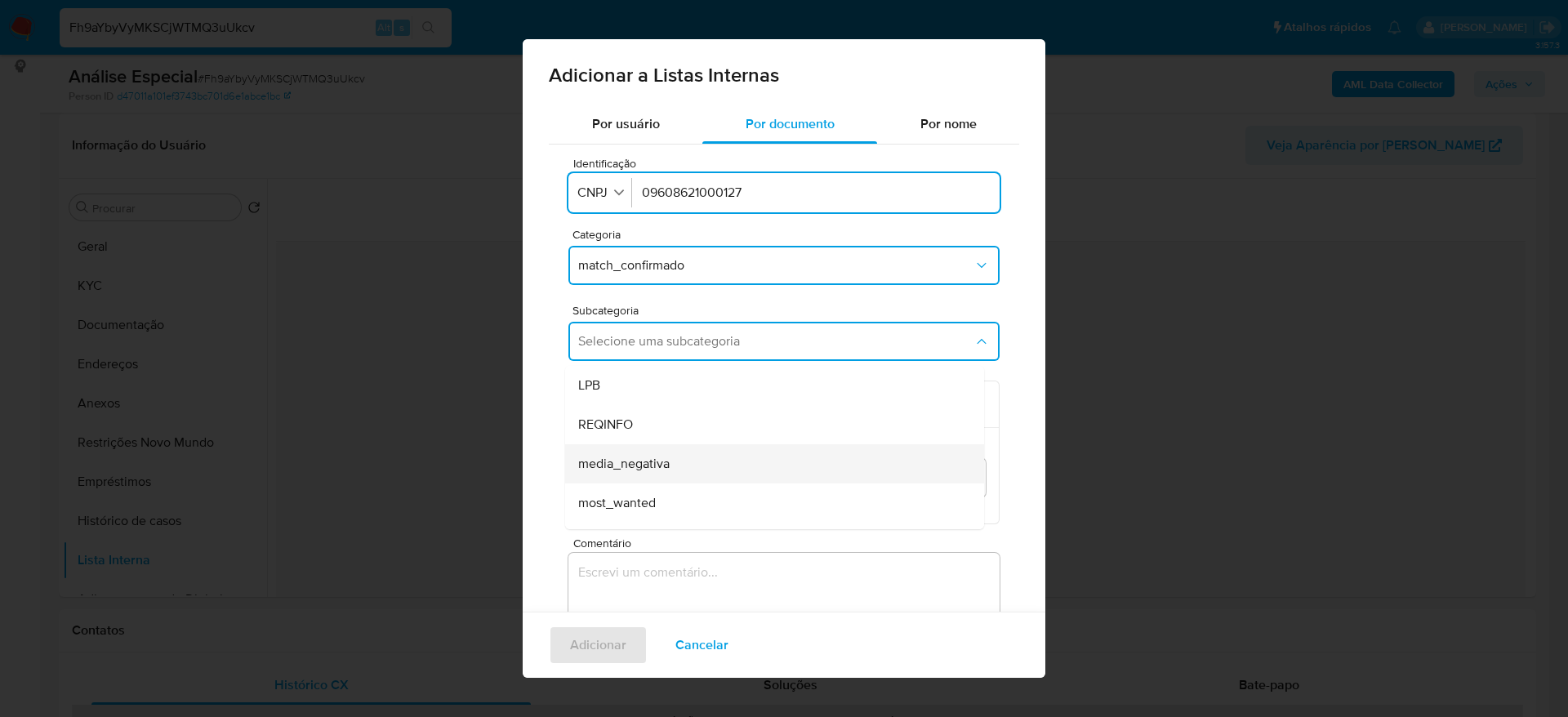
click at [715, 461] on div "media_negativa" at bounding box center [770, 463] width 383 height 39
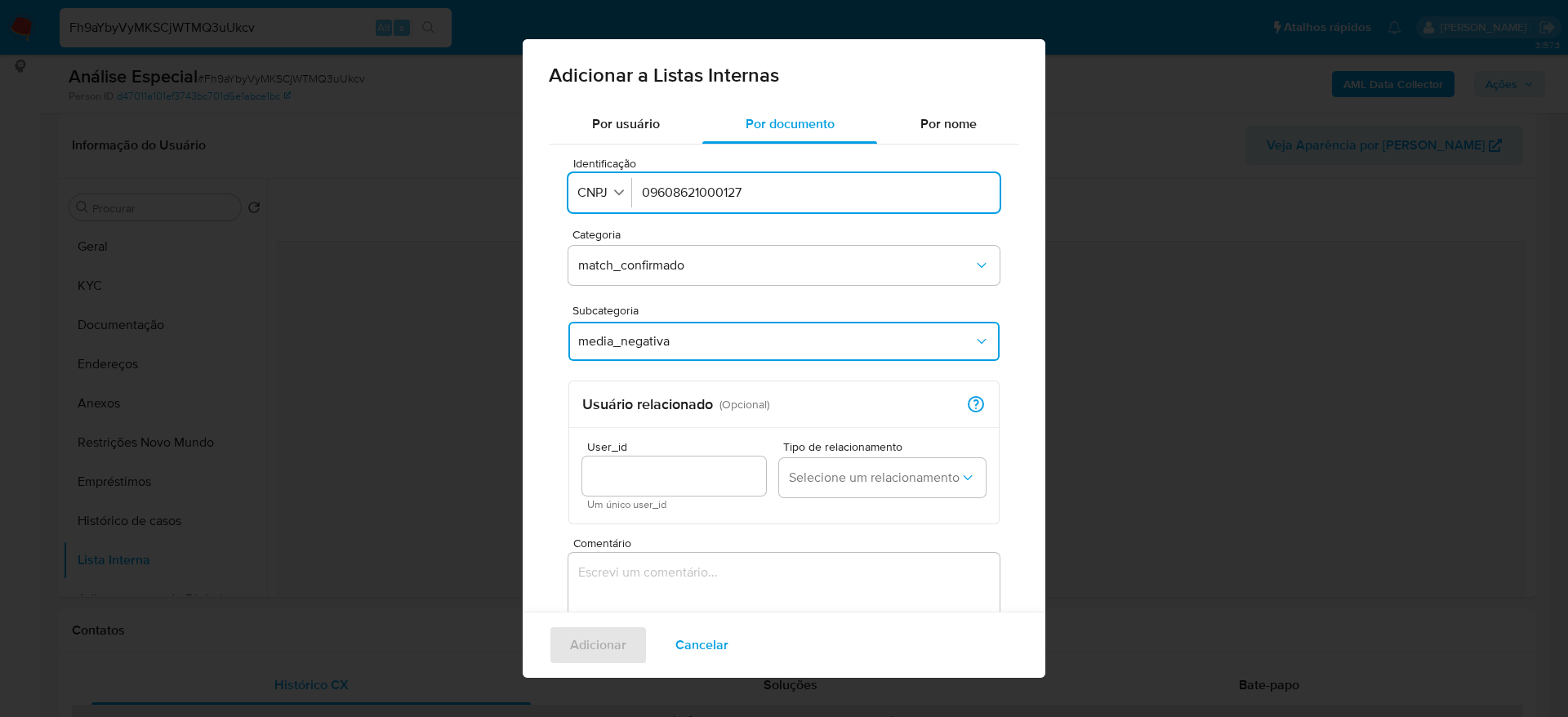
click at [694, 590] on textarea "Comentário" at bounding box center [784, 632] width 431 height 157
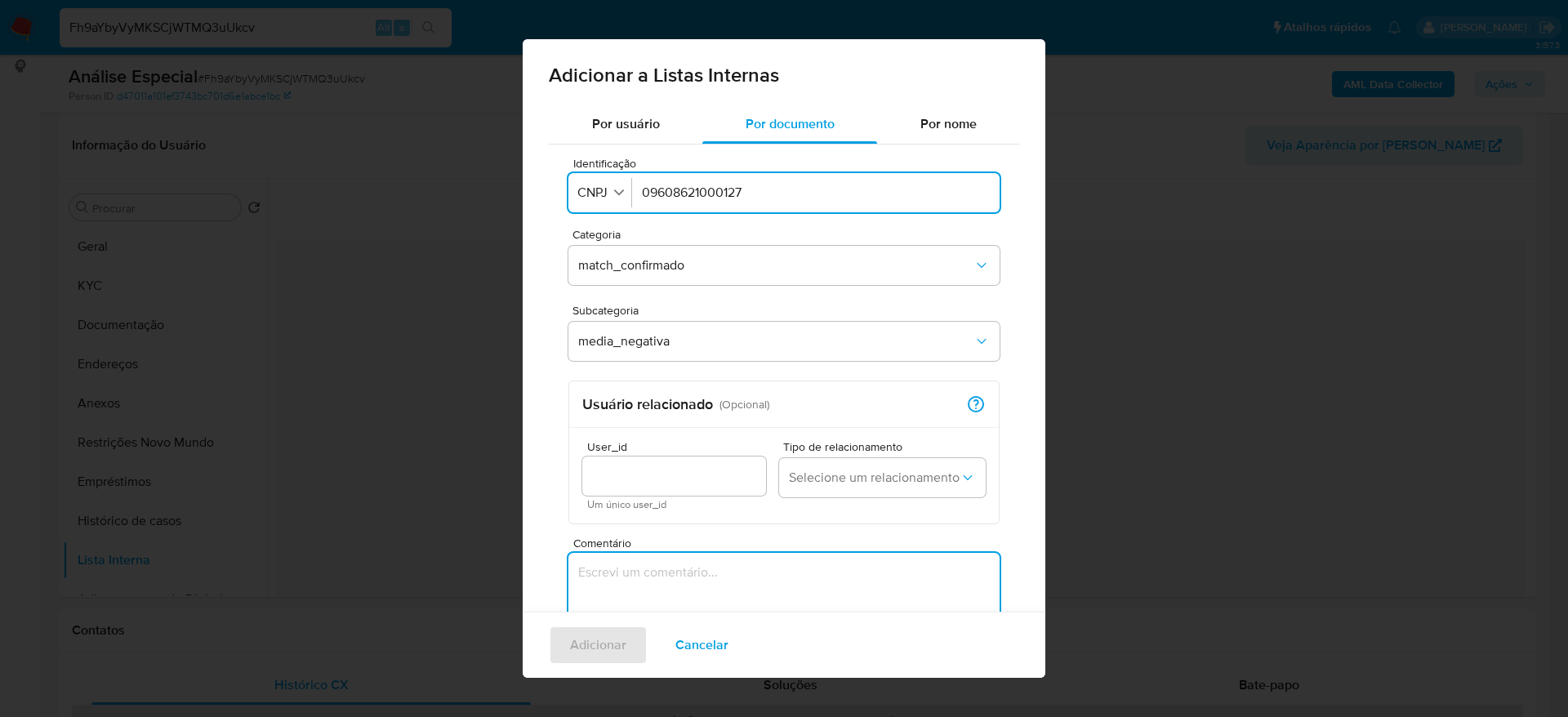
paste textarea "https://www.gov.br/trabalho-e-emprego/pt-br/assuntos/inspecao-do-trabalho/areas…"
type textarea "https://www.gov.br/trabalho-e-emprego/pt-br/assuntos/inspecao-do-trabalho/areas…"
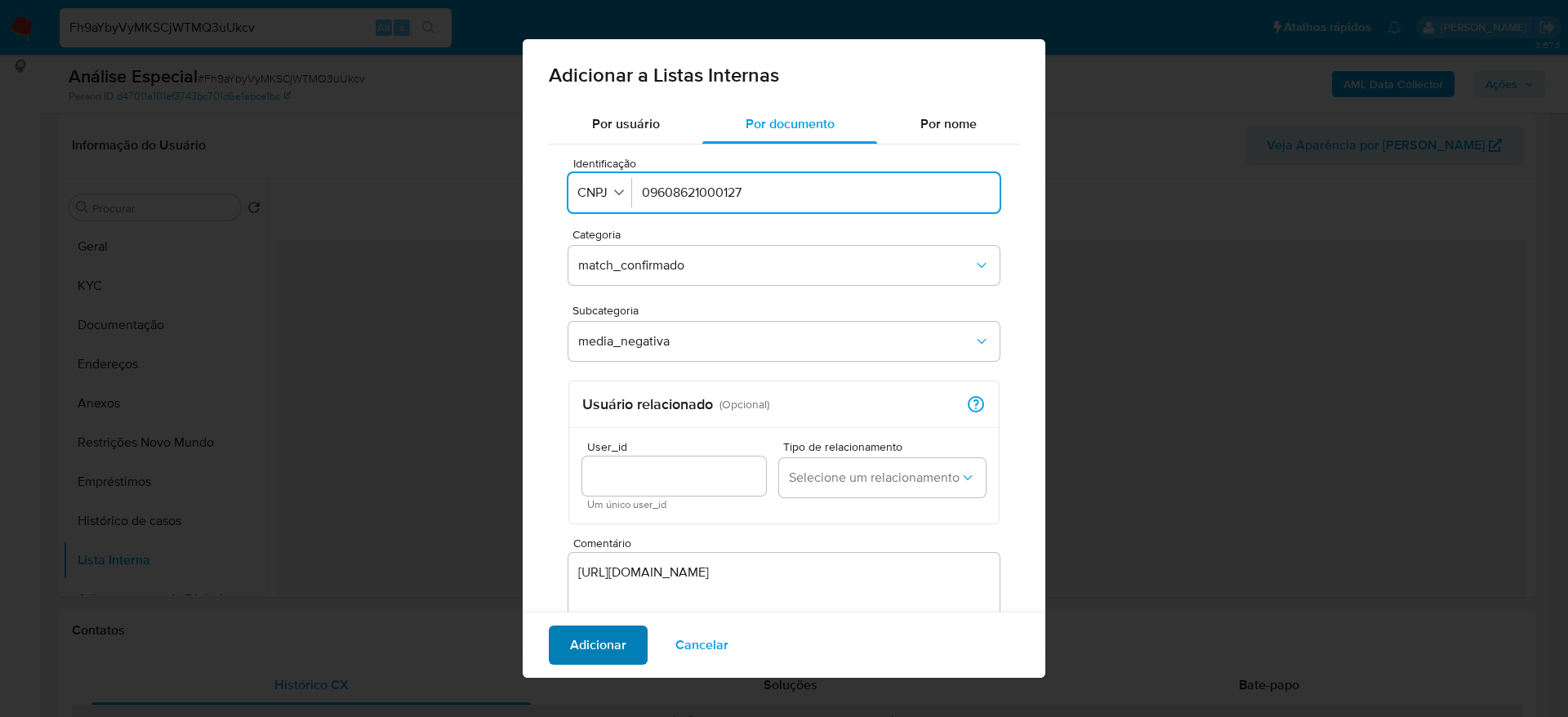
click at [624, 639] on span "Adicionar" at bounding box center [598, 645] width 57 height 36
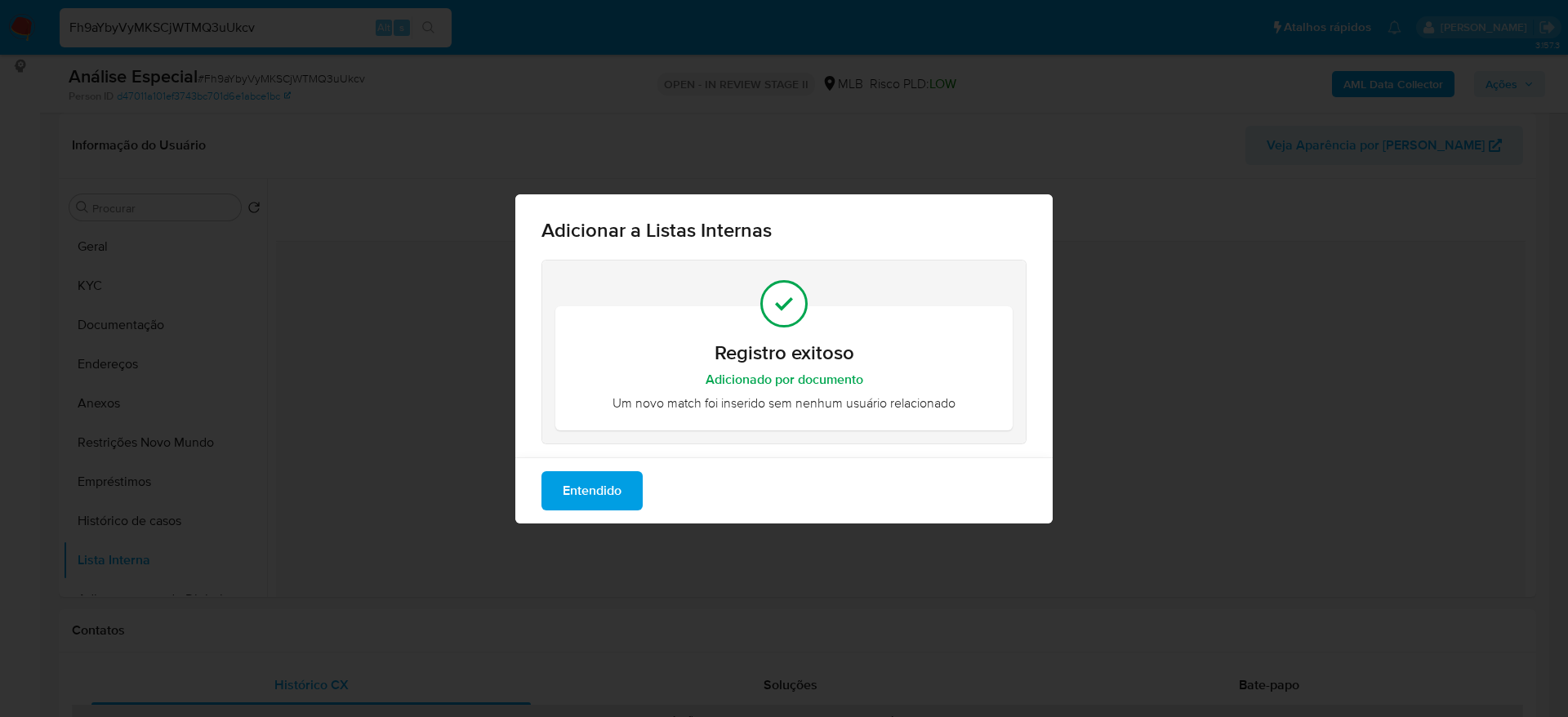
click at [610, 496] on span "Entendido" at bounding box center [592, 490] width 59 height 36
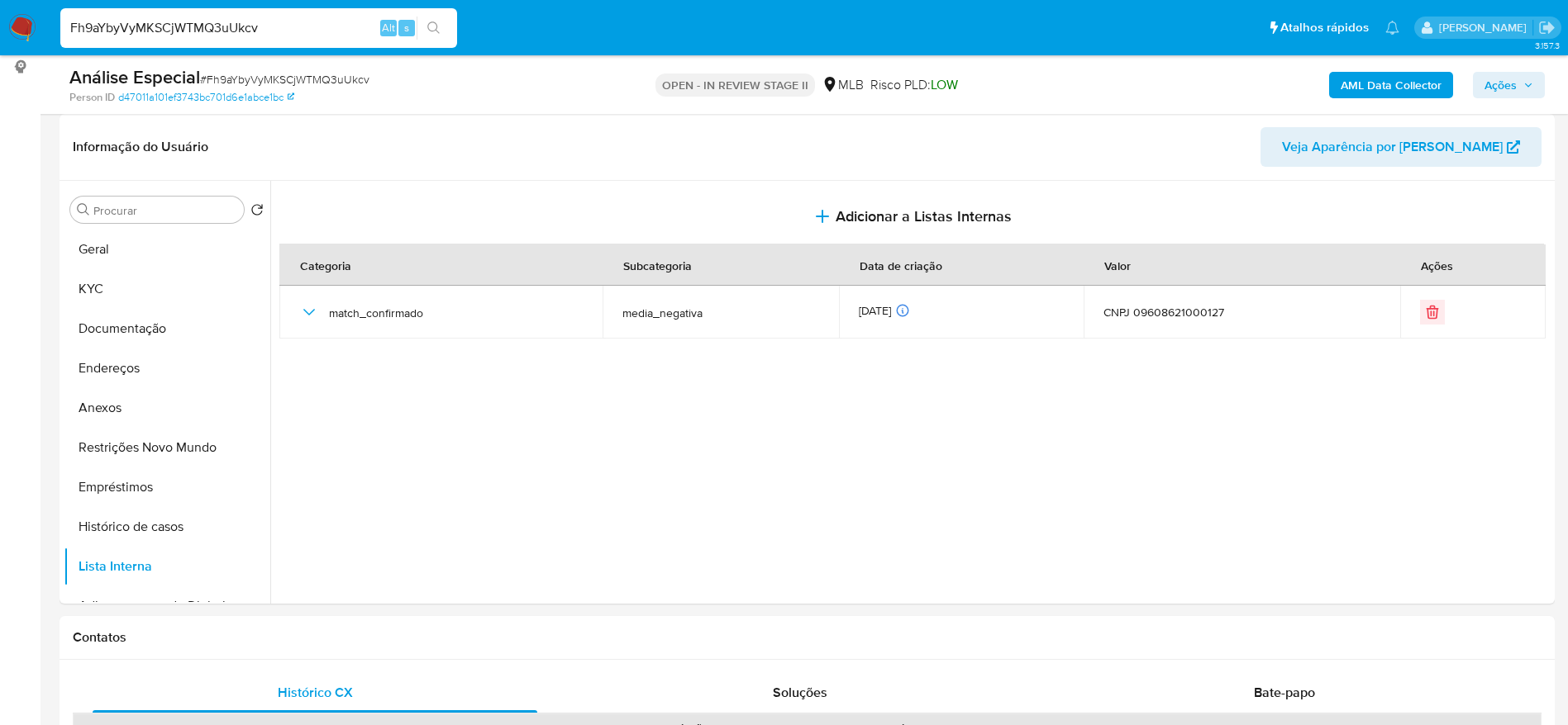
click at [233, 28] on input "Fh9aYbyVyMKSCjWTMQ3uUkcv" at bounding box center [258, 28] width 397 height 21
paste input "cBtuJJgW7nrlzuiDy3boA4Z9"
type input "cBtuJJgW7nrlzuiDy3boA4Z9"
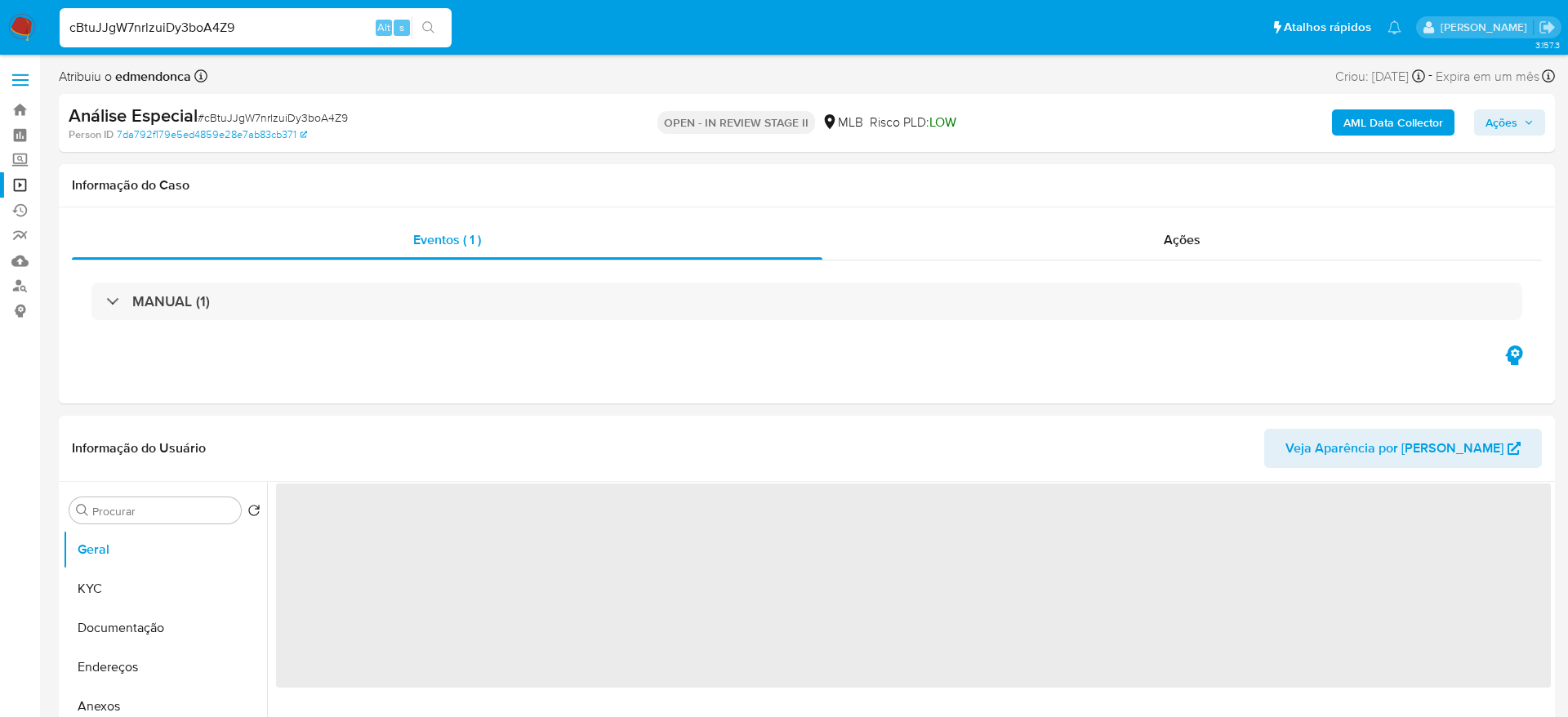
select select "10"
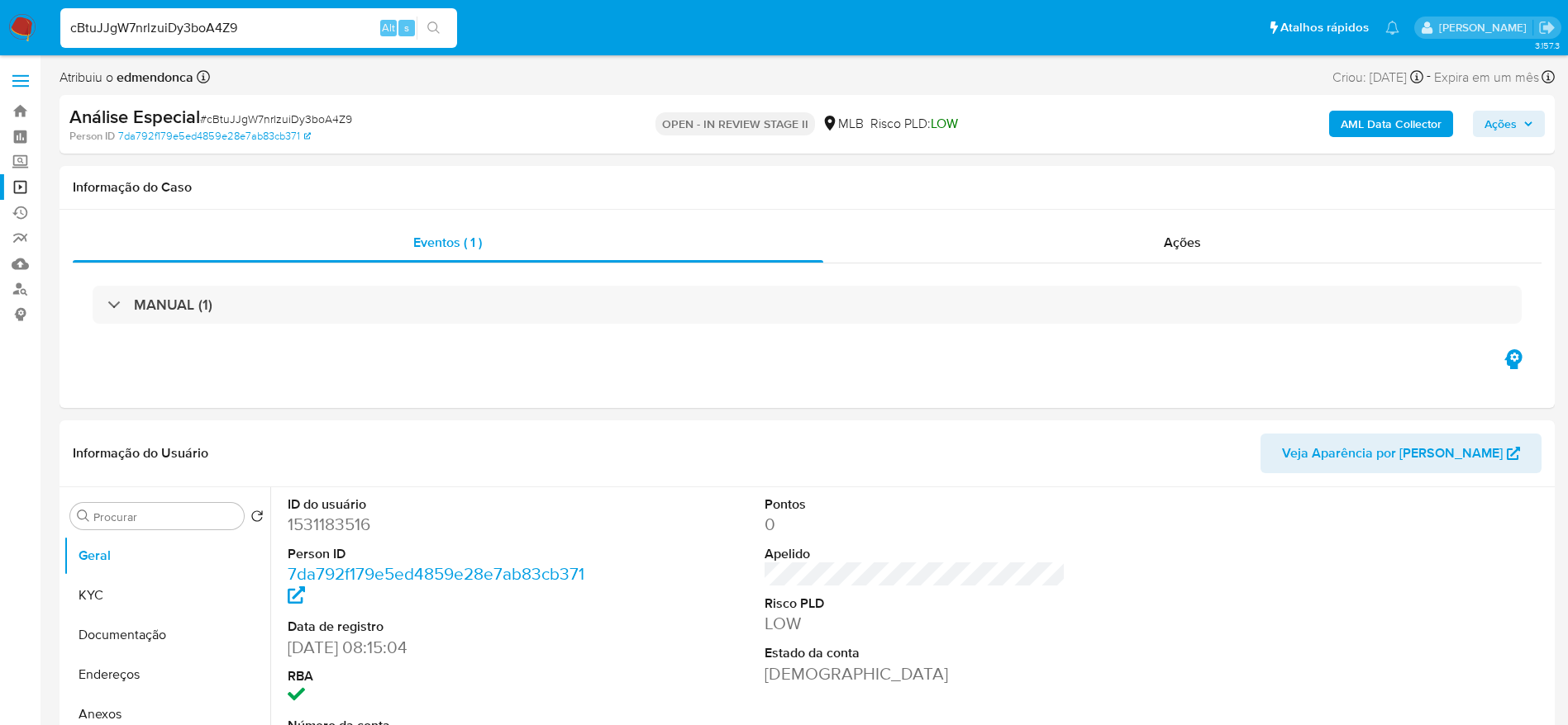
click at [1521, 131] on span "Ações" at bounding box center [1508, 124] width 48 height 23
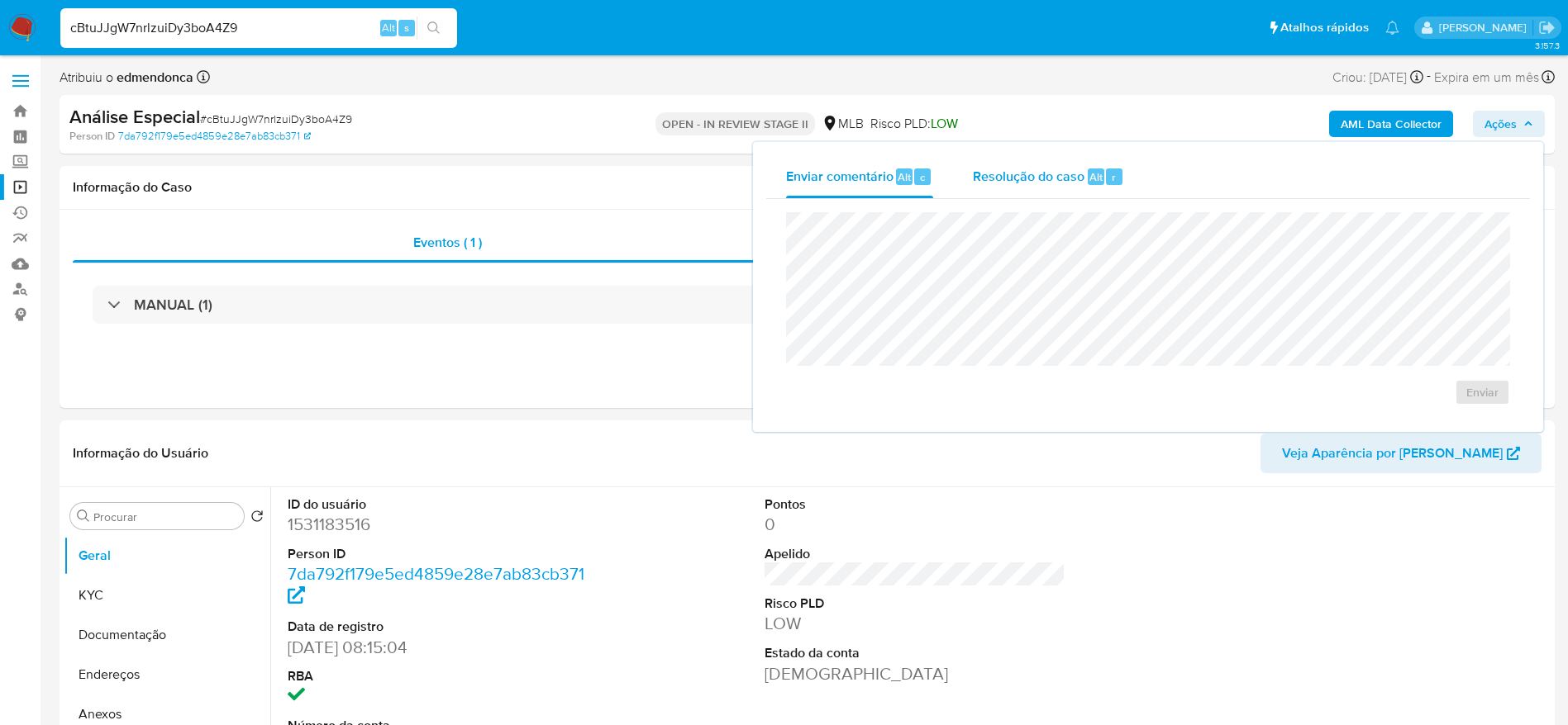
click at [1025, 173] on span "Resolução do caso" at bounding box center [1029, 176] width 112 height 19
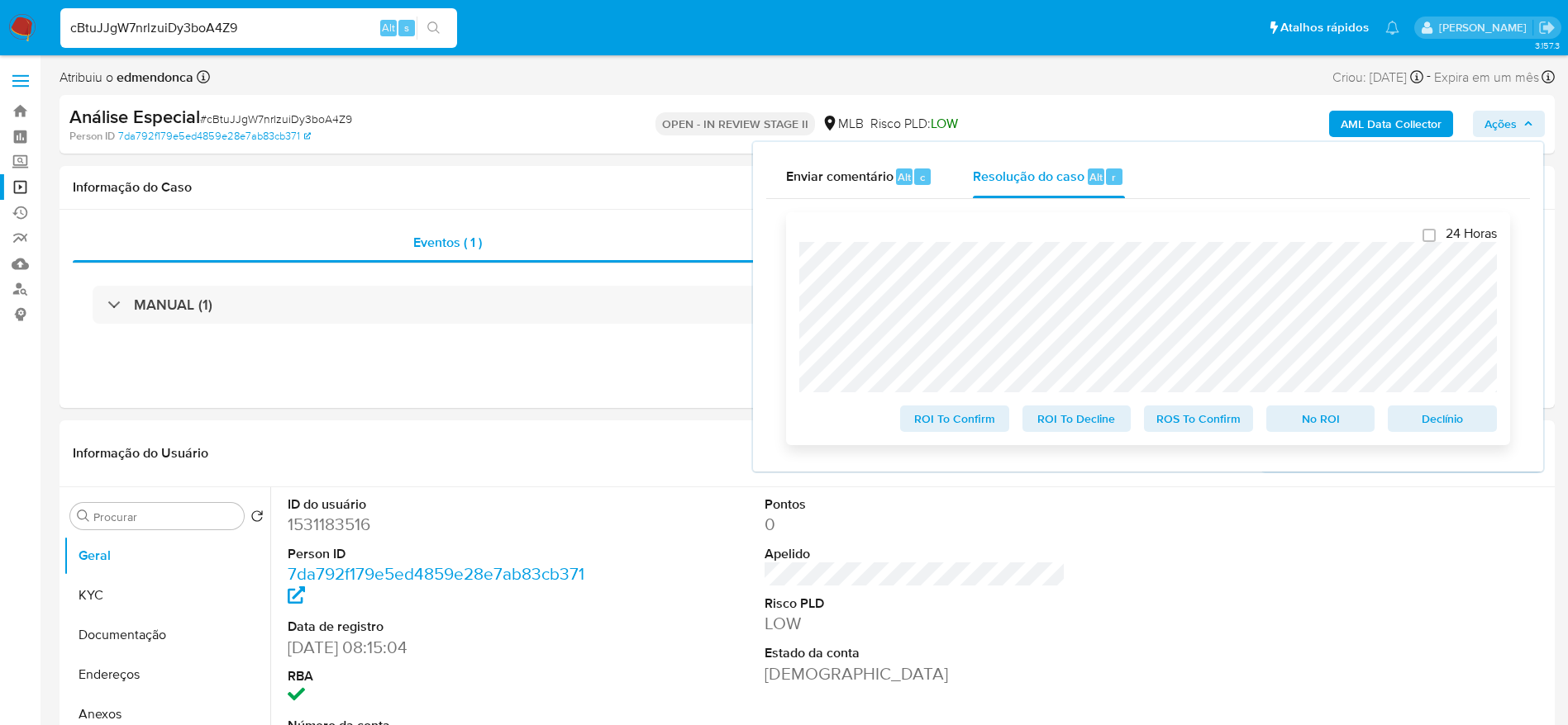
click at [1112, 418] on span "ROI To Decline" at bounding box center [1077, 418] width 86 height 23
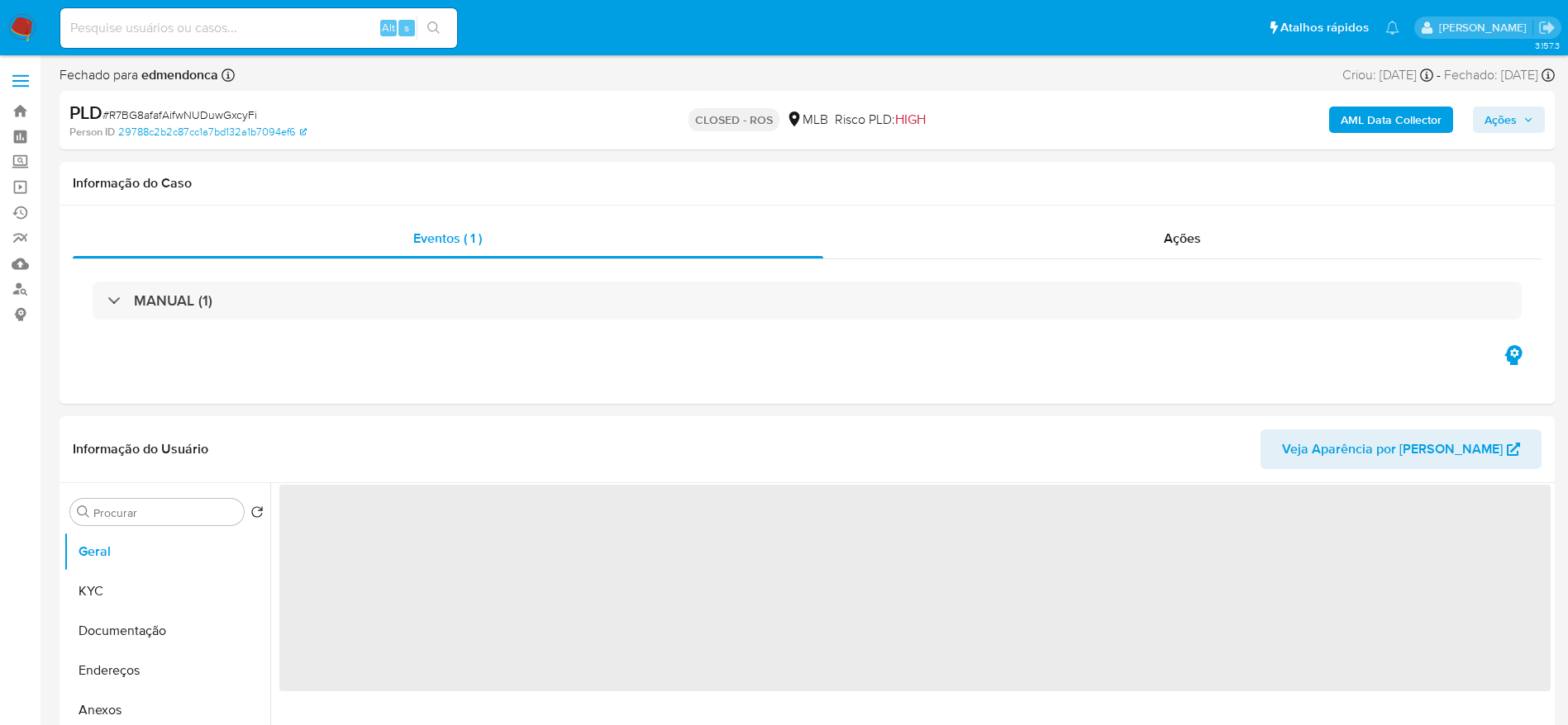
select select "10"
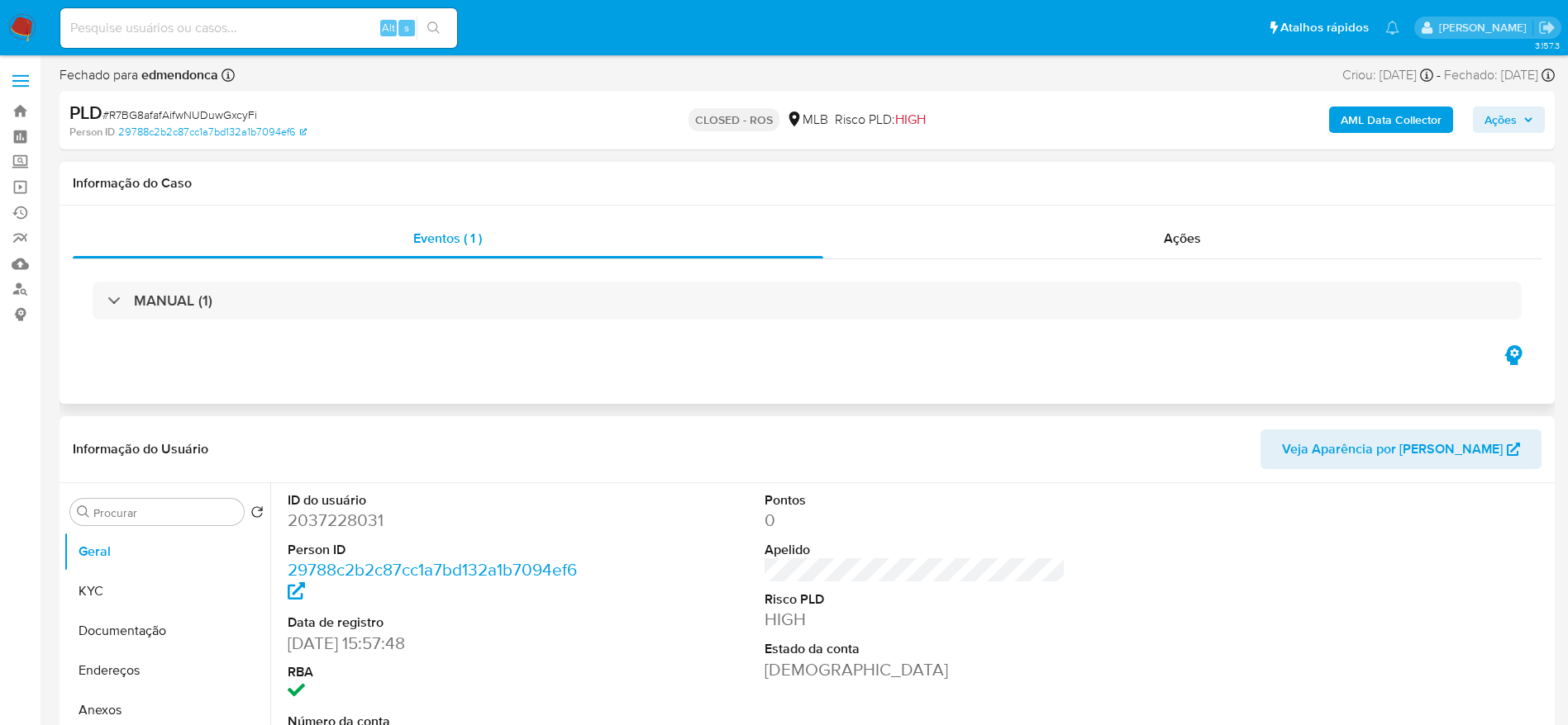
click at [1119, 266] on div "MANUAL (1)" at bounding box center [807, 300] width 1468 height 83
click at [1121, 266] on div "MANUAL (1)" at bounding box center [807, 300] width 1468 height 83
click at [1108, 245] on div "Ações" at bounding box center [1183, 239] width 719 height 40
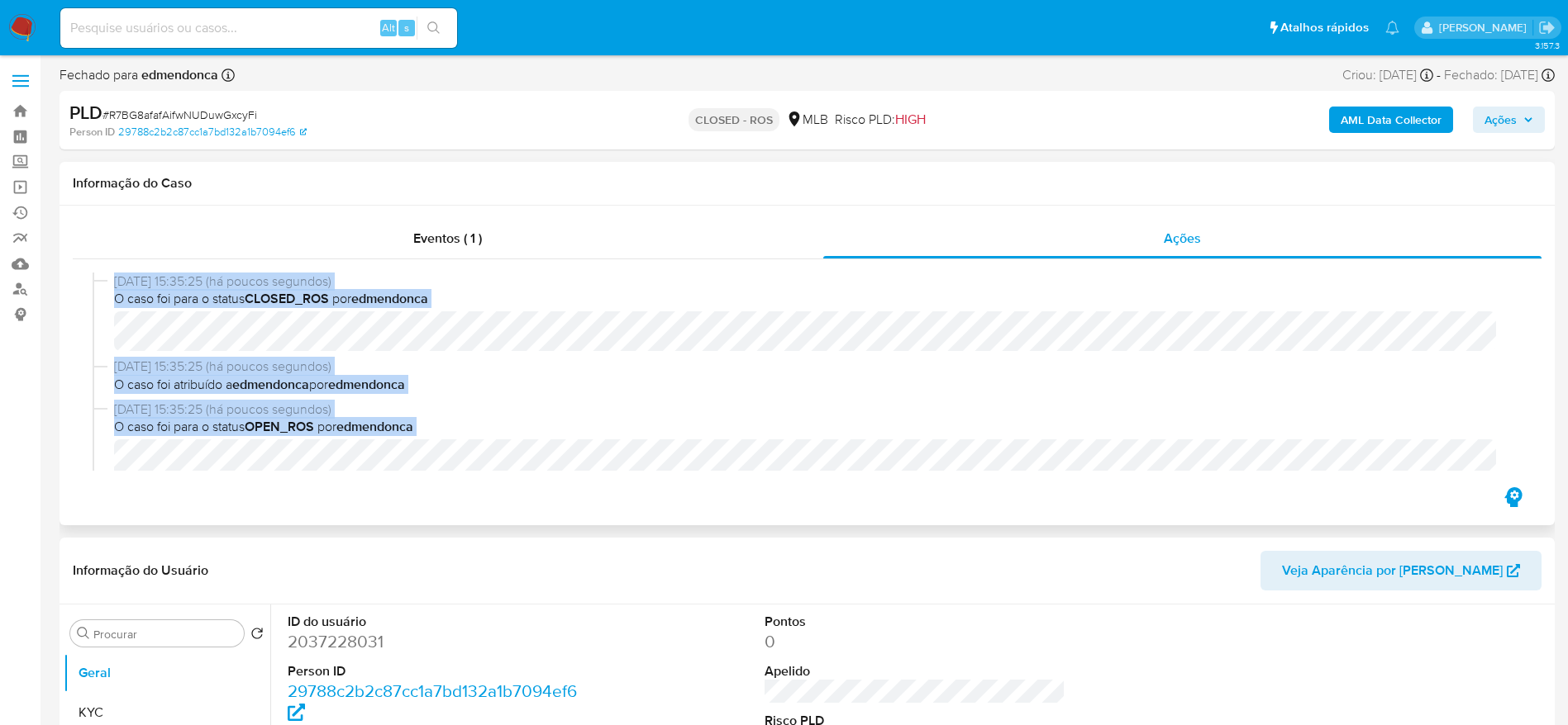
click at [642, 283] on span "05/09/2025 15:35:25 (há poucos segundos)" at bounding box center [814, 281] width 1401 height 18
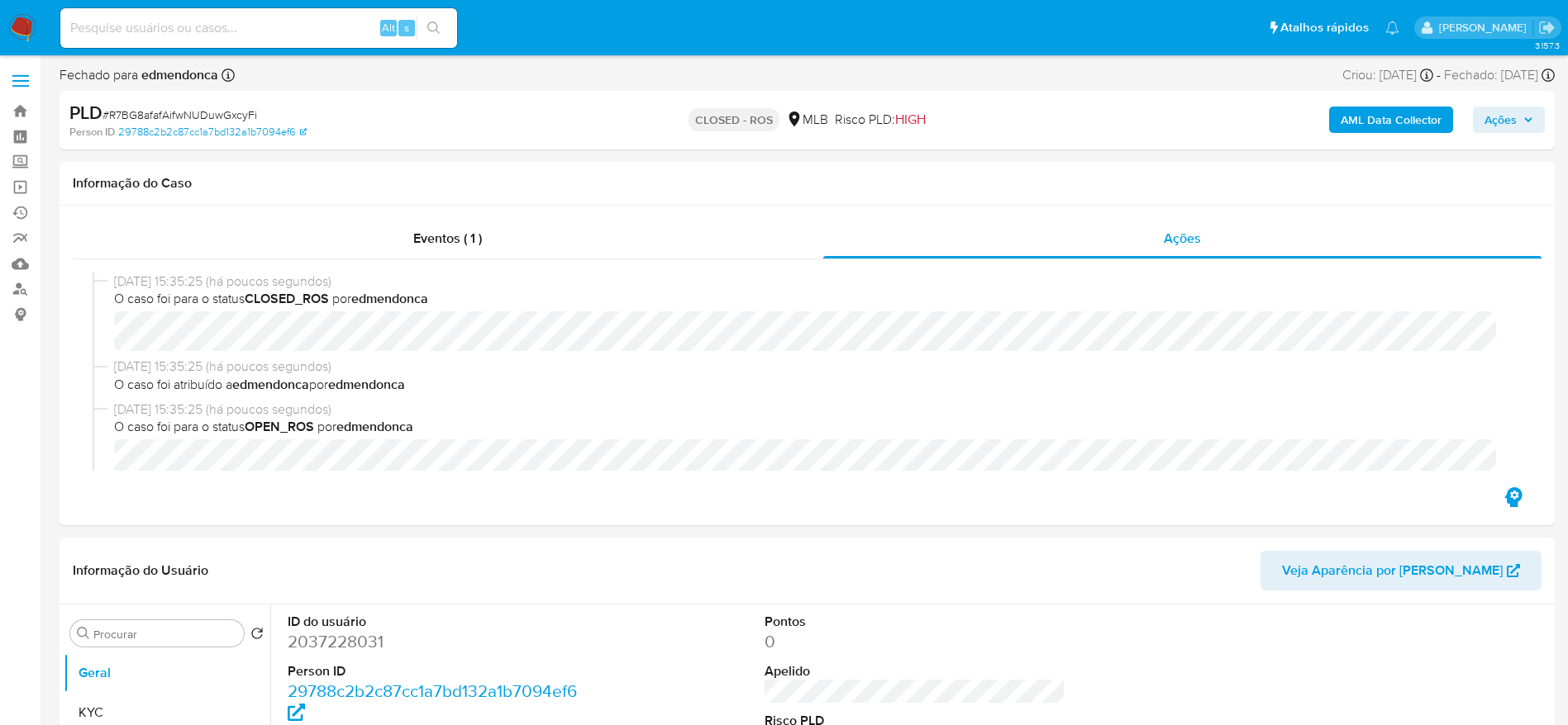
click at [235, 105] on div "PLD # R7BG8afafAifwNUDuwGxcyFi" at bounding box center [312, 113] width 486 height 25
drag, startPoint x: 318, startPoint y: 125, endPoint x: 280, endPoint y: 111, distance: 40.5
click at [318, 126] on div "Person ID 29788c2b2c87cc1a7bd132a1b7094ef6" at bounding box center [313, 132] width 487 height 15
click at [215, 122] on span "# R7BG8afafAifwNUDuwGxcyFi" at bounding box center [179, 115] width 154 height 17
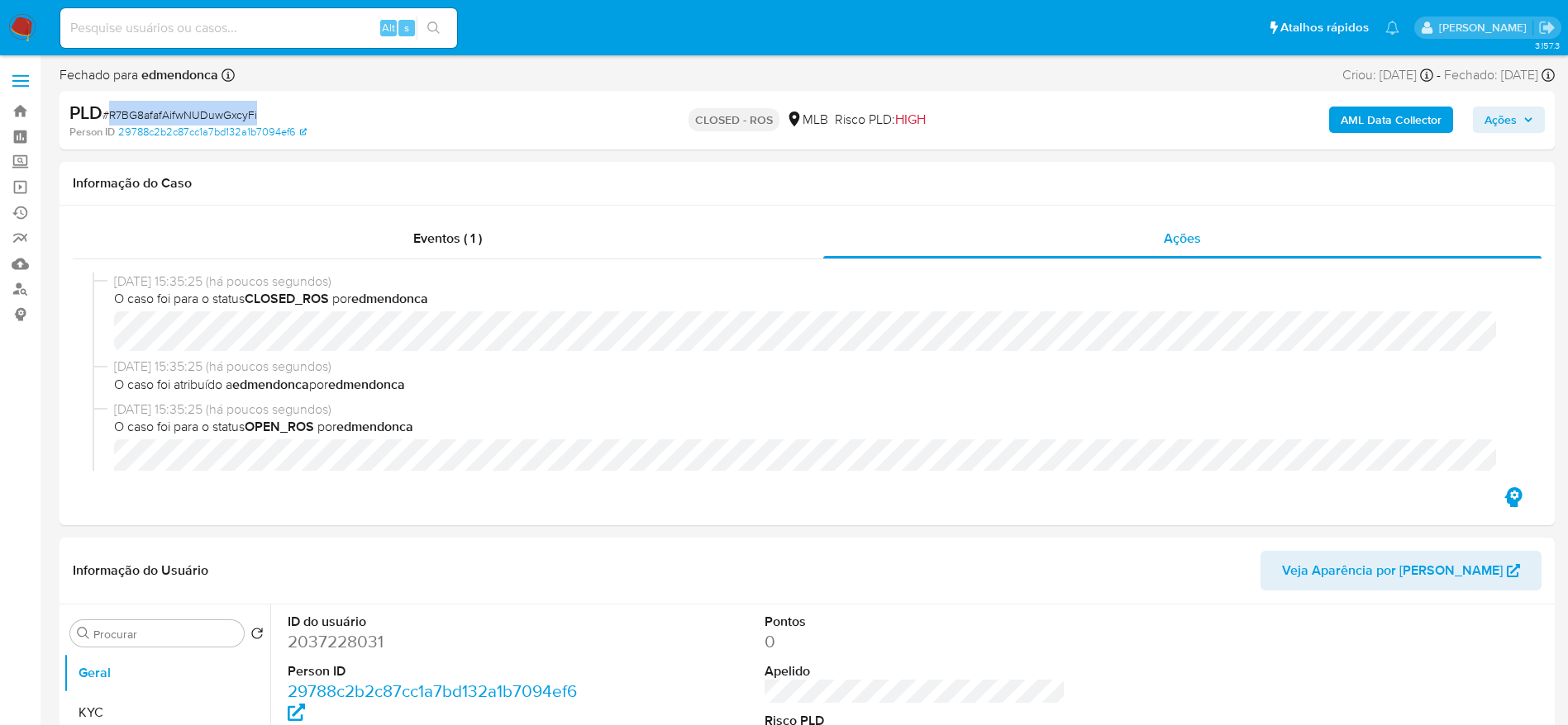
click at [215, 122] on span "# R7BG8afafAifwNUDuwGxcyFi" at bounding box center [179, 115] width 154 height 17
copy span "R7BG8afafAifwNUDuwGxcyFi"
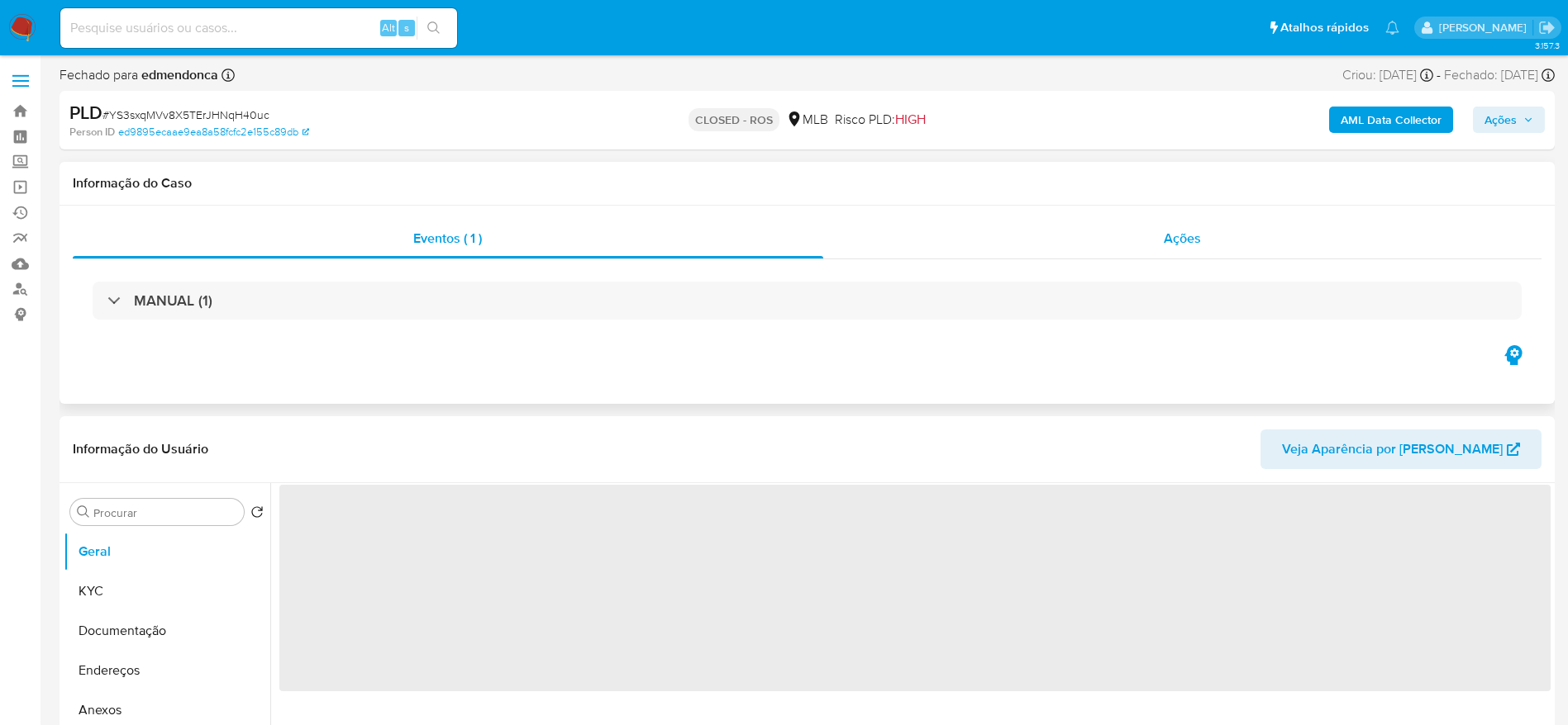
click at [1231, 240] on div "Ações" at bounding box center [1183, 239] width 719 height 40
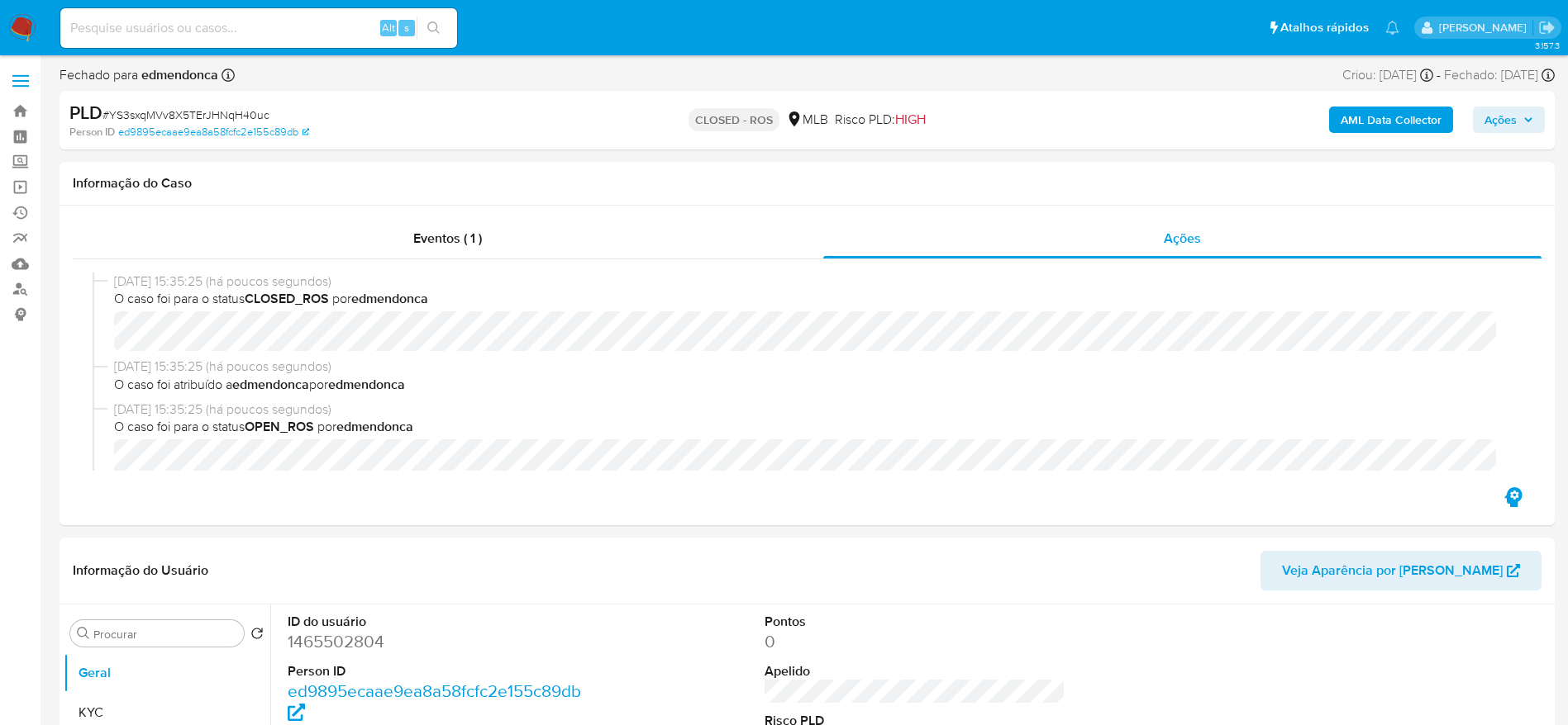
select select "10"
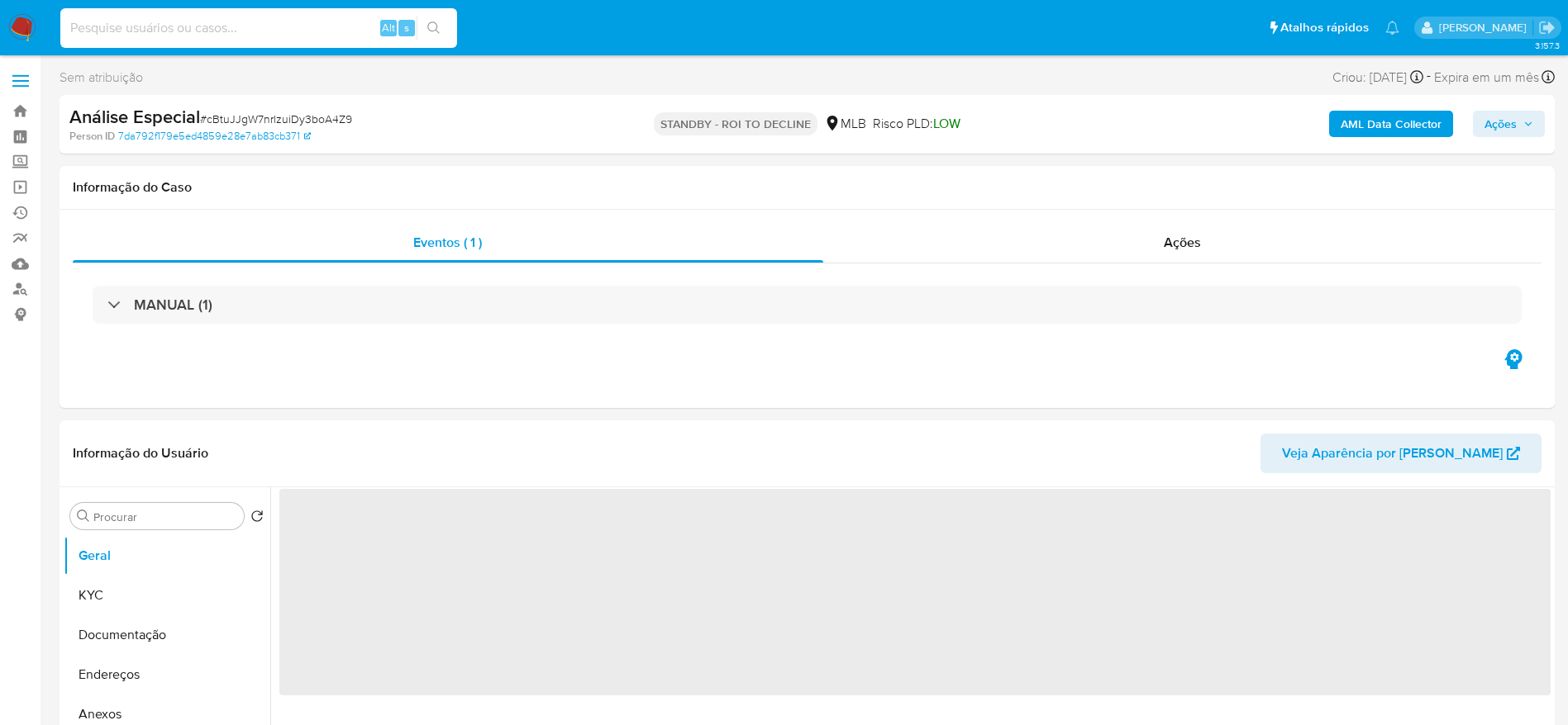
click at [200, 25] on input at bounding box center [258, 28] width 397 height 21
paste input "Fh9aYbyVyMKSCjWTMQ3uUkcv"
type input "Fh9aYbyVyMKSCjWTMQ3uUkcv"
select select "10"
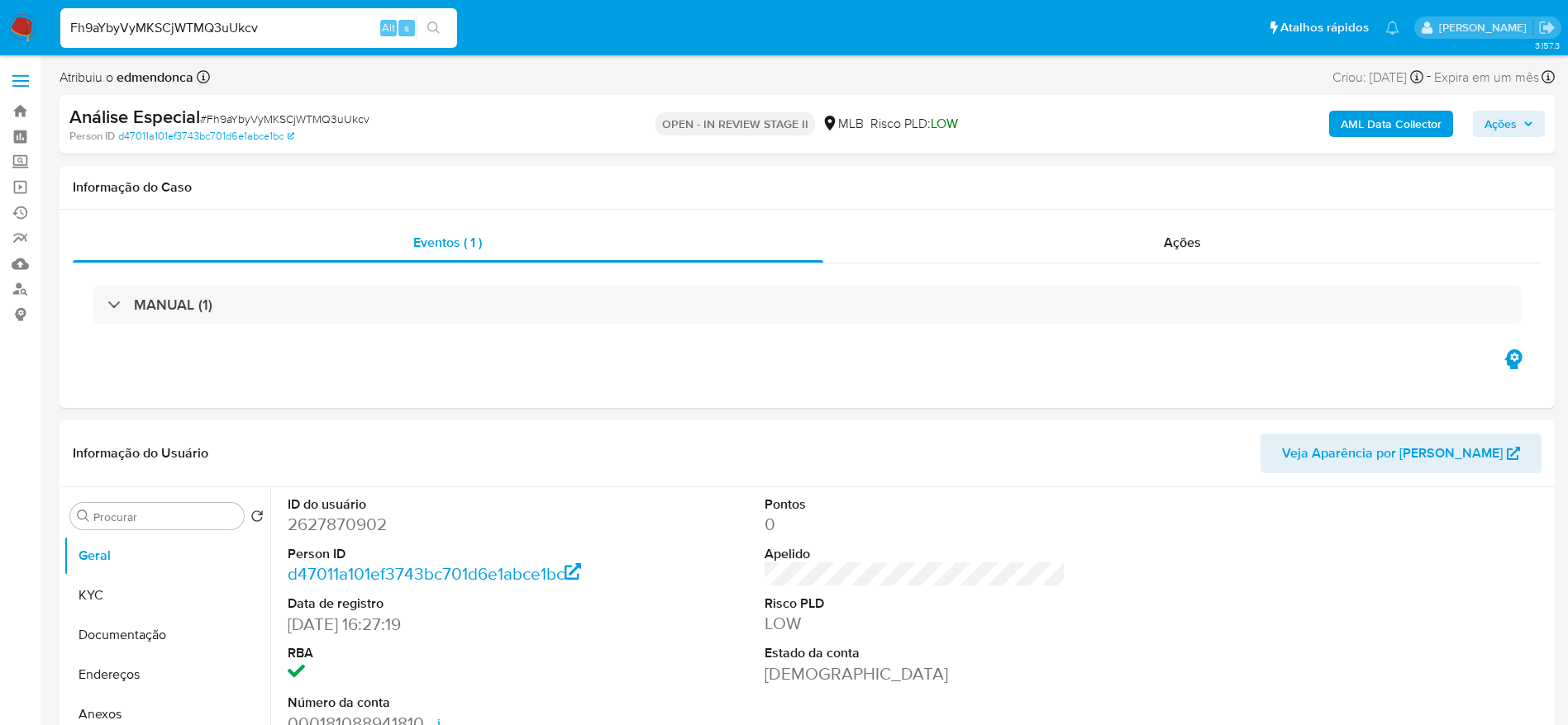
click at [1490, 114] on span "Ações" at bounding box center [1500, 124] width 33 height 26
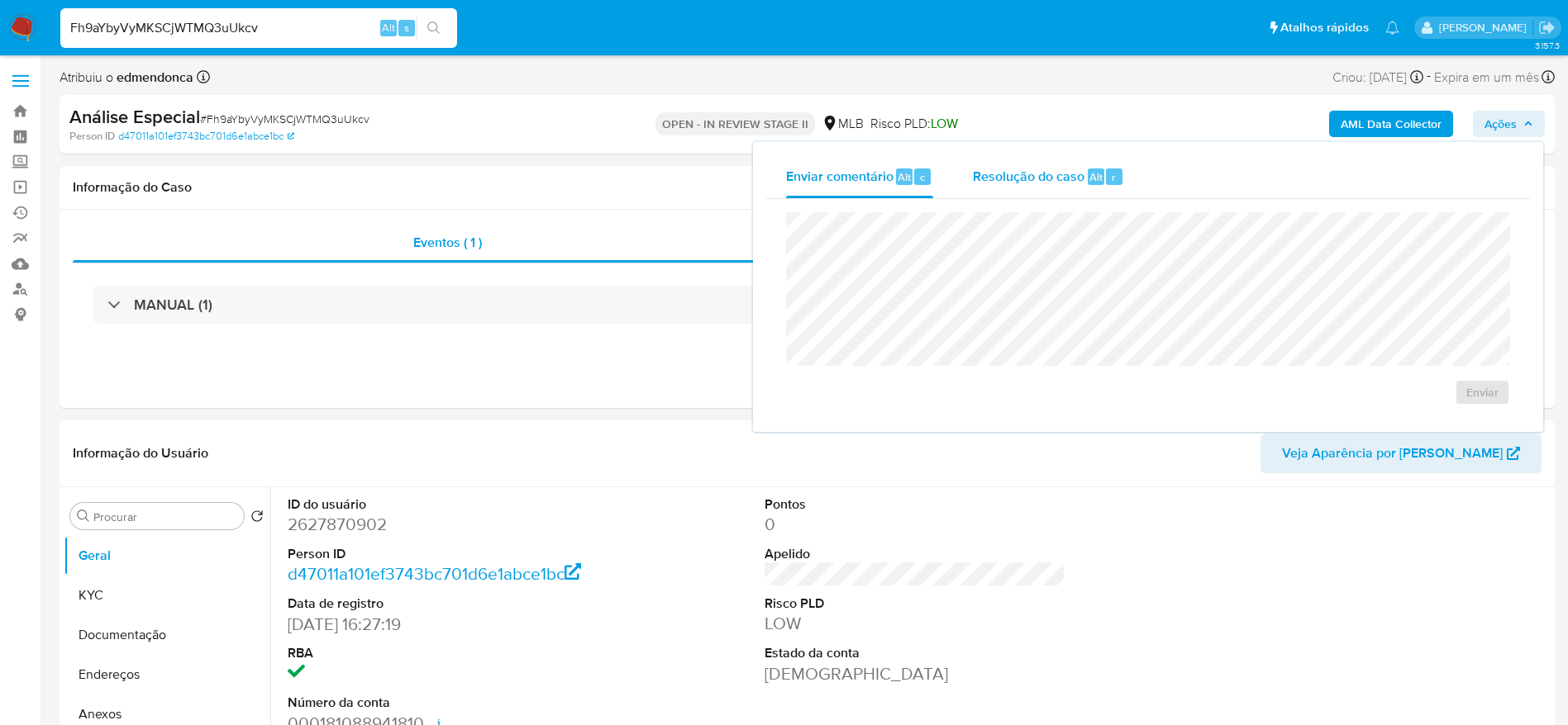
click at [982, 167] on span "Resolução do caso" at bounding box center [1029, 176] width 112 height 19
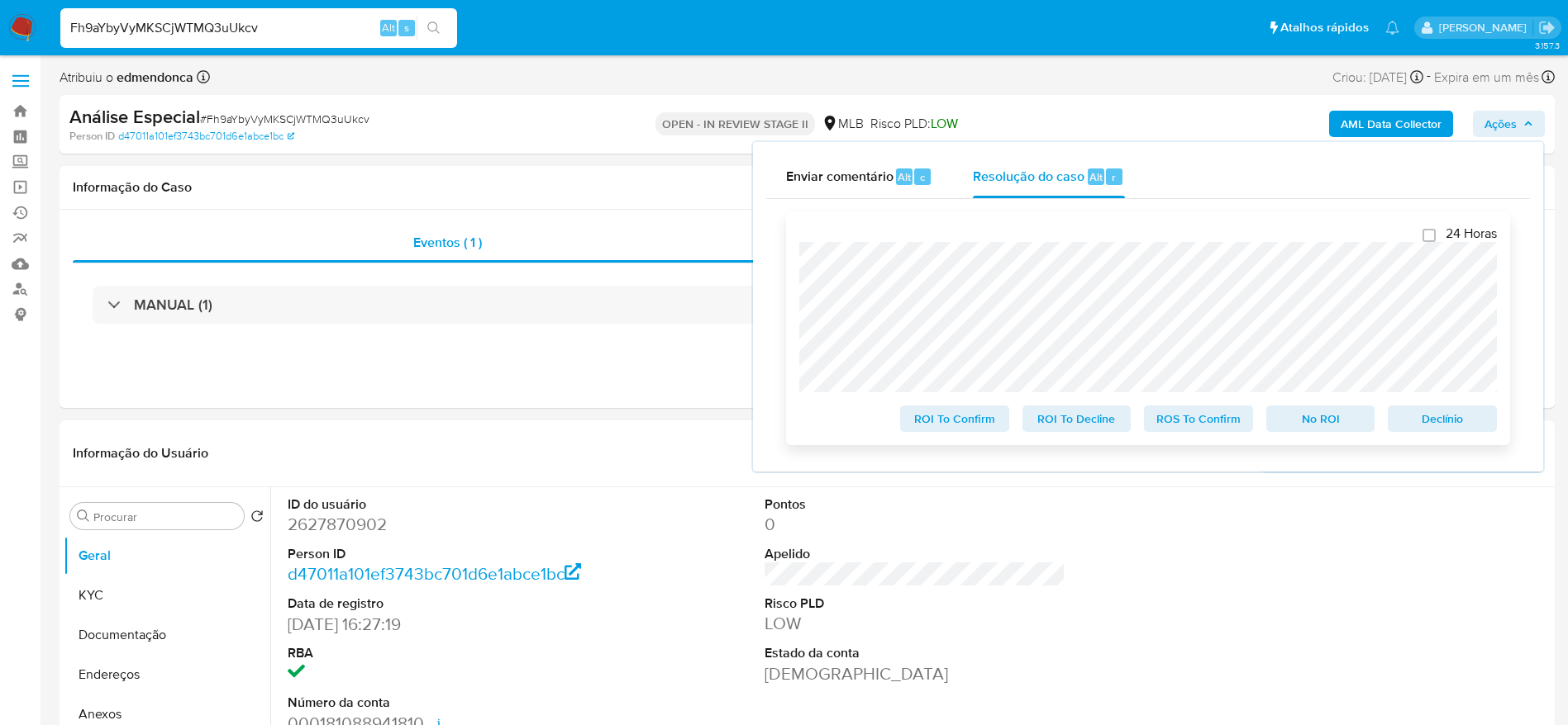
click at [1073, 414] on span "ROI To Decline" at bounding box center [1077, 418] width 86 height 23
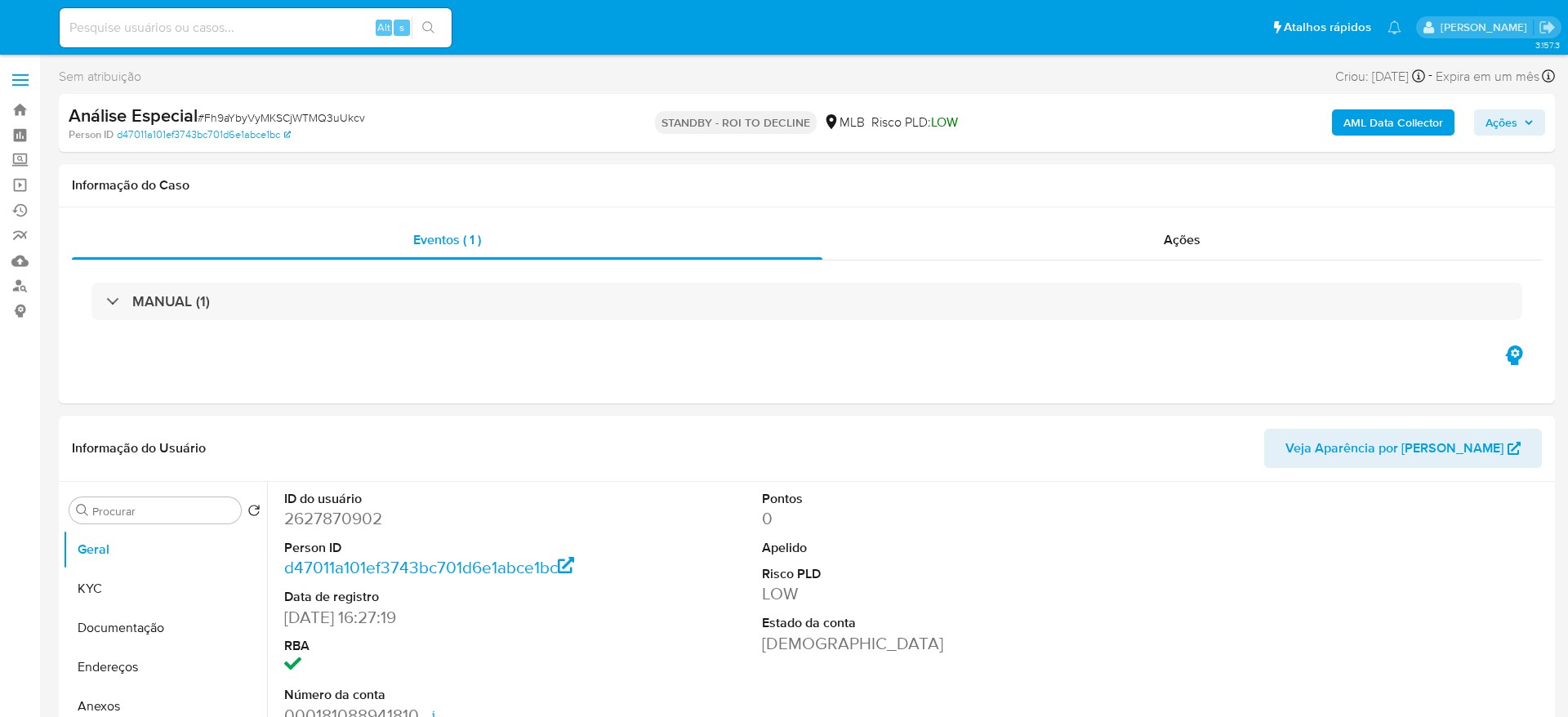
select select "10"
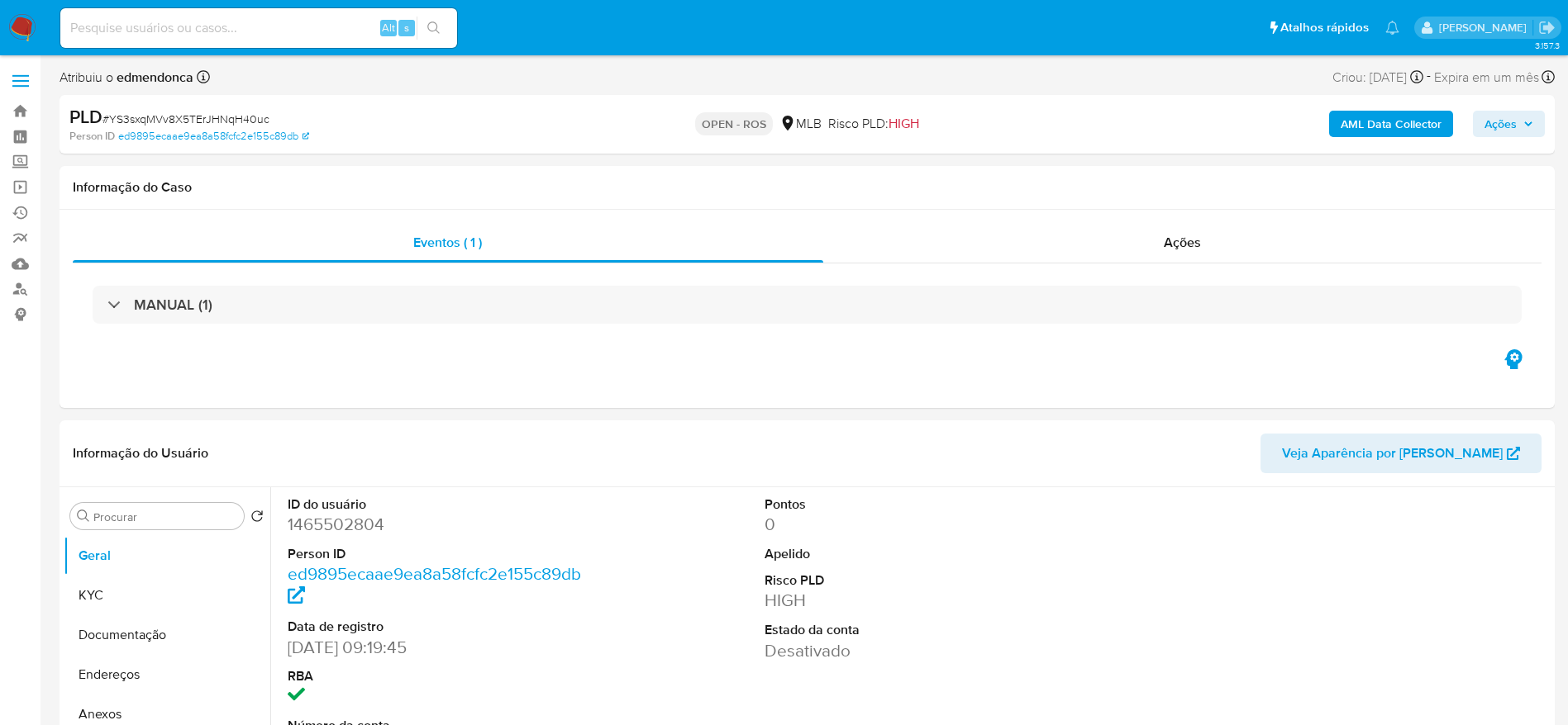
select select "10"
click at [21, 33] on img at bounding box center [22, 28] width 28 height 28
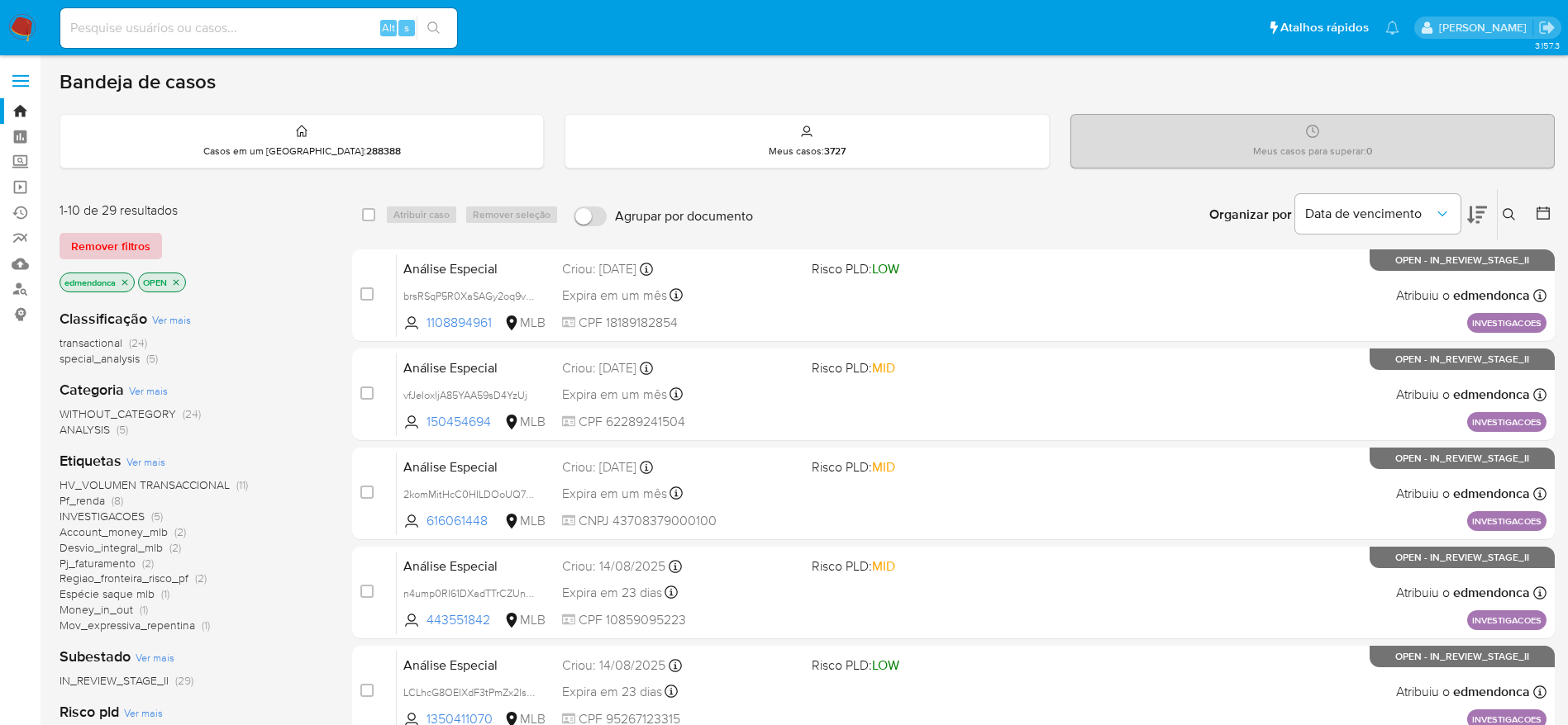
click at [115, 246] on span "Remover filtros" at bounding box center [111, 246] width 79 height 23
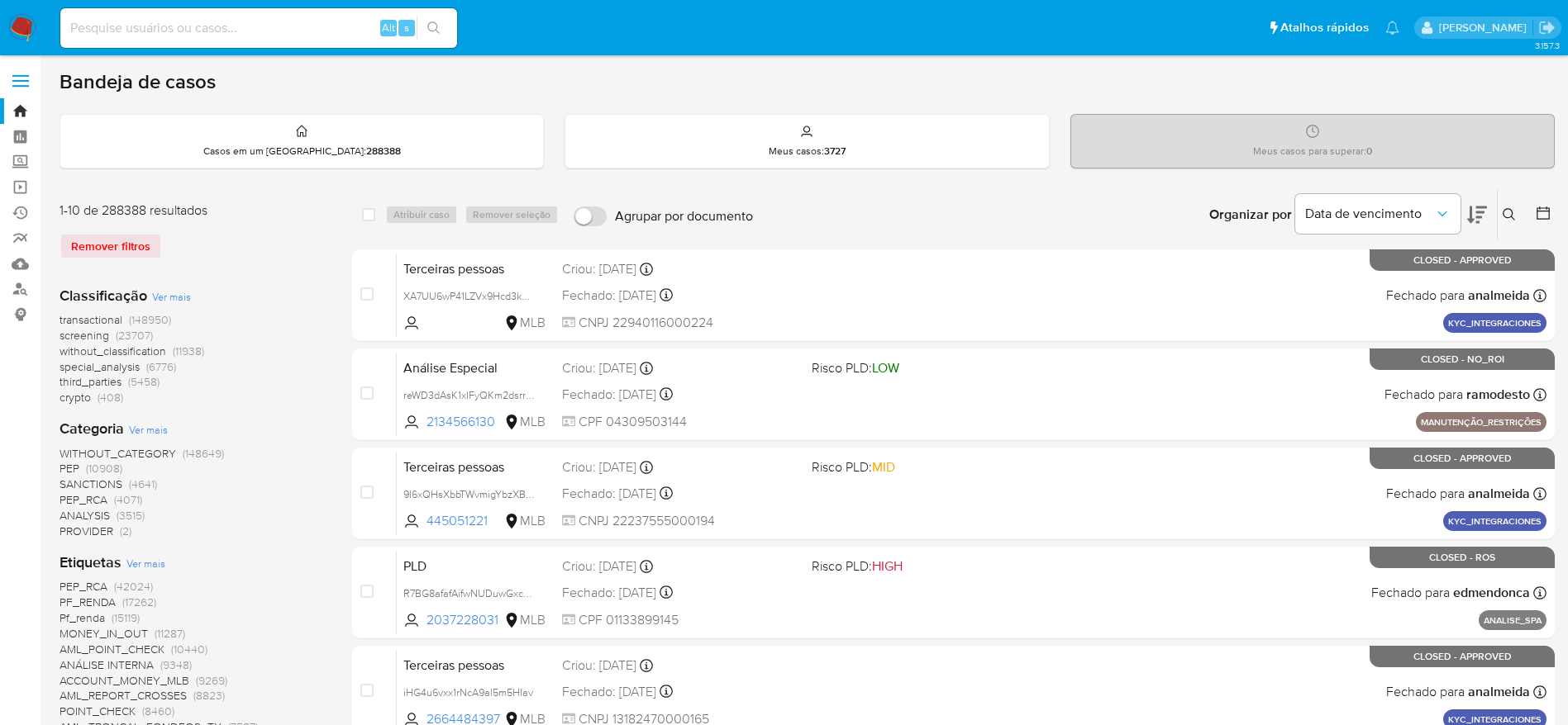
click at [1510, 209] on icon at bounding box center [1509, 214] width 12 height 12
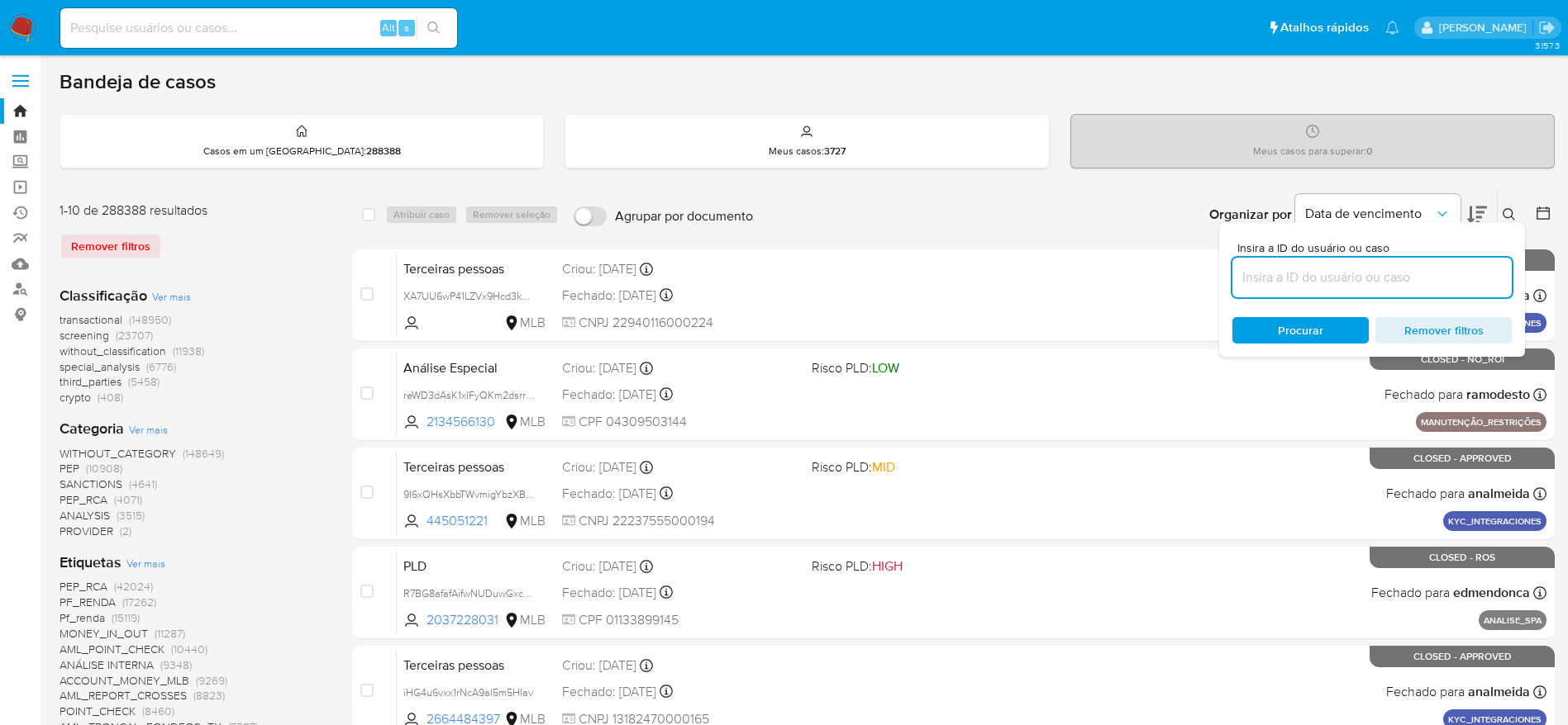
click at [1380, 277] on input at bounding box center [1371, 277] width 279 height 21
type input "cBtuJJgW7nrlzuiDy3boA4Z9"
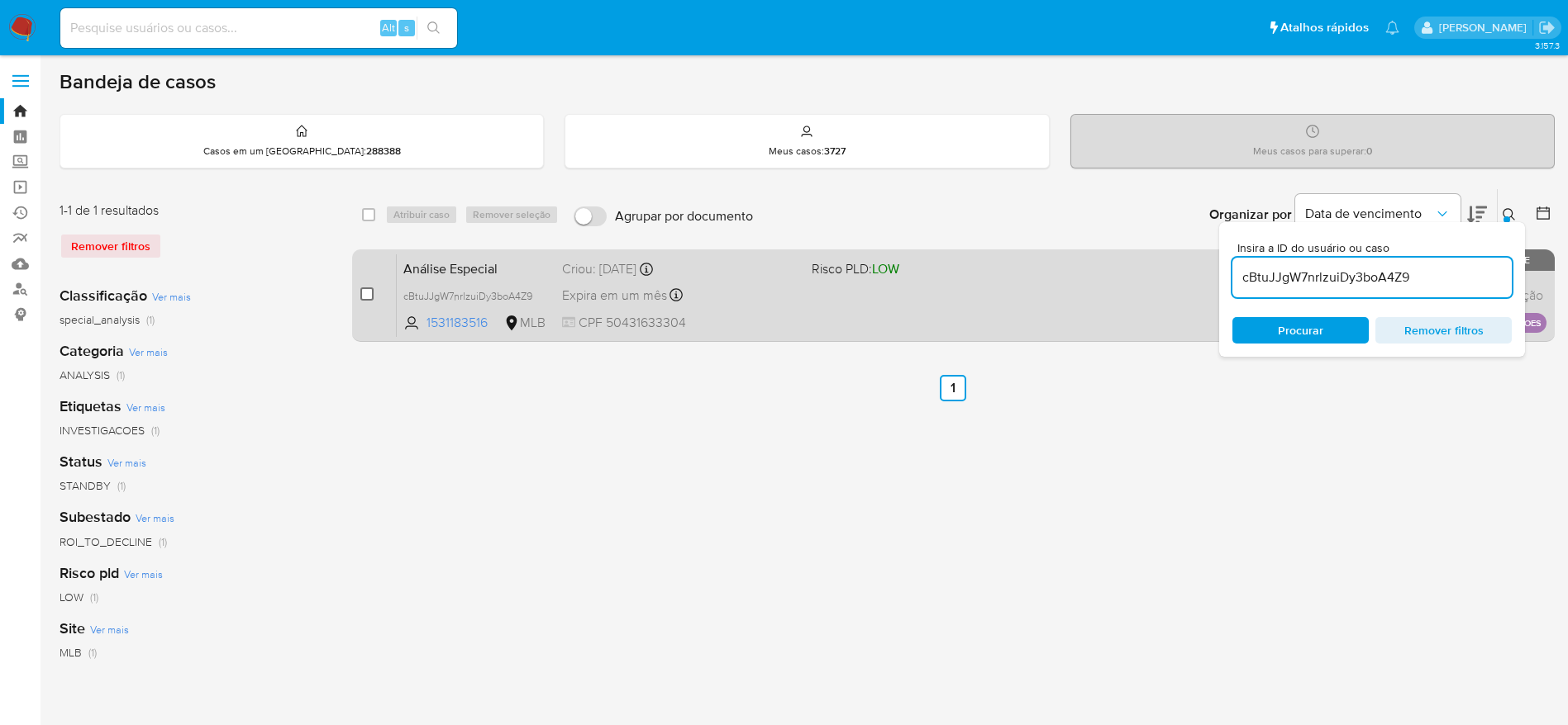
click at [365, 297] on input "checkbox" at bounding box center [367, 293] width 13 height 13
checkbox input "true"
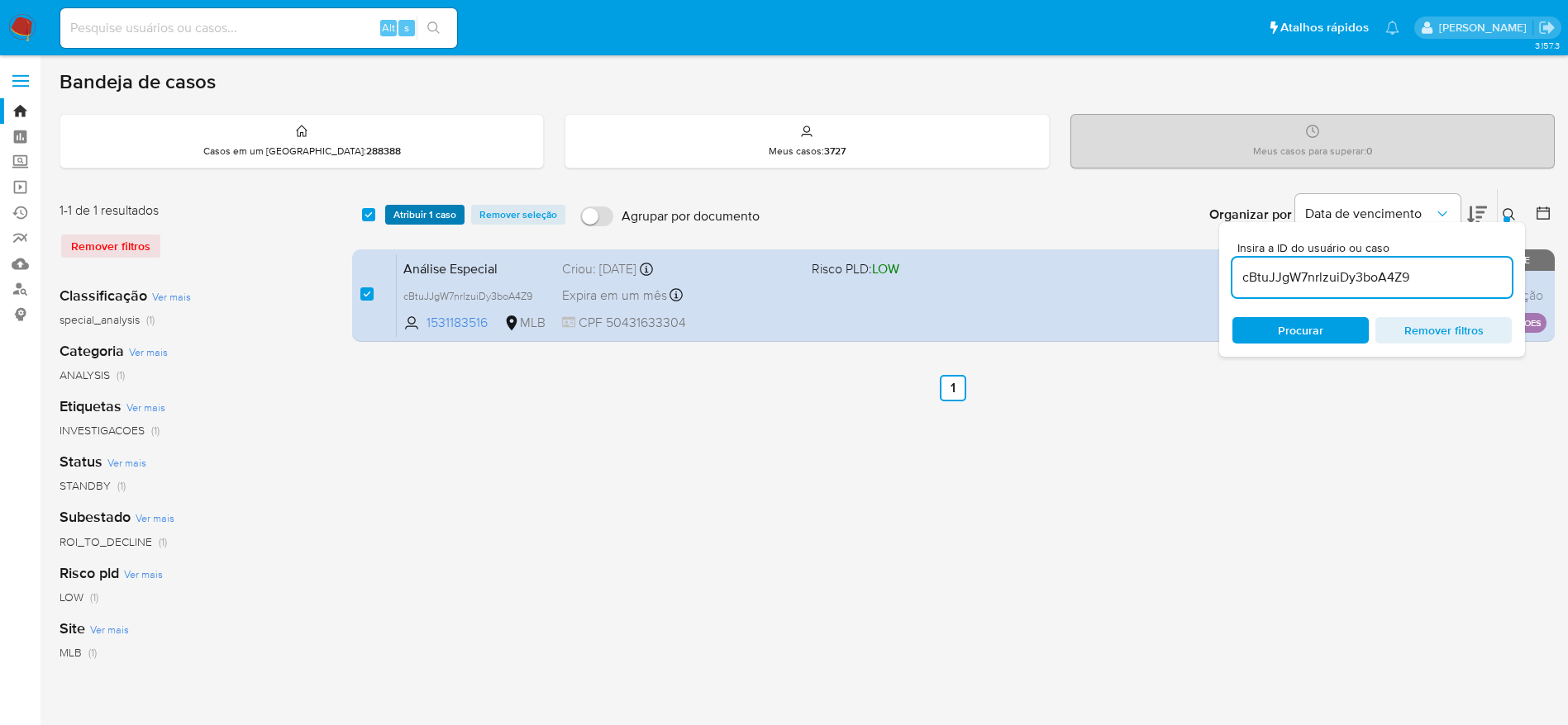
click at [436, 211] on span "Atribuir 1 caso" at bounding box center [424, 214] width 63 height 17
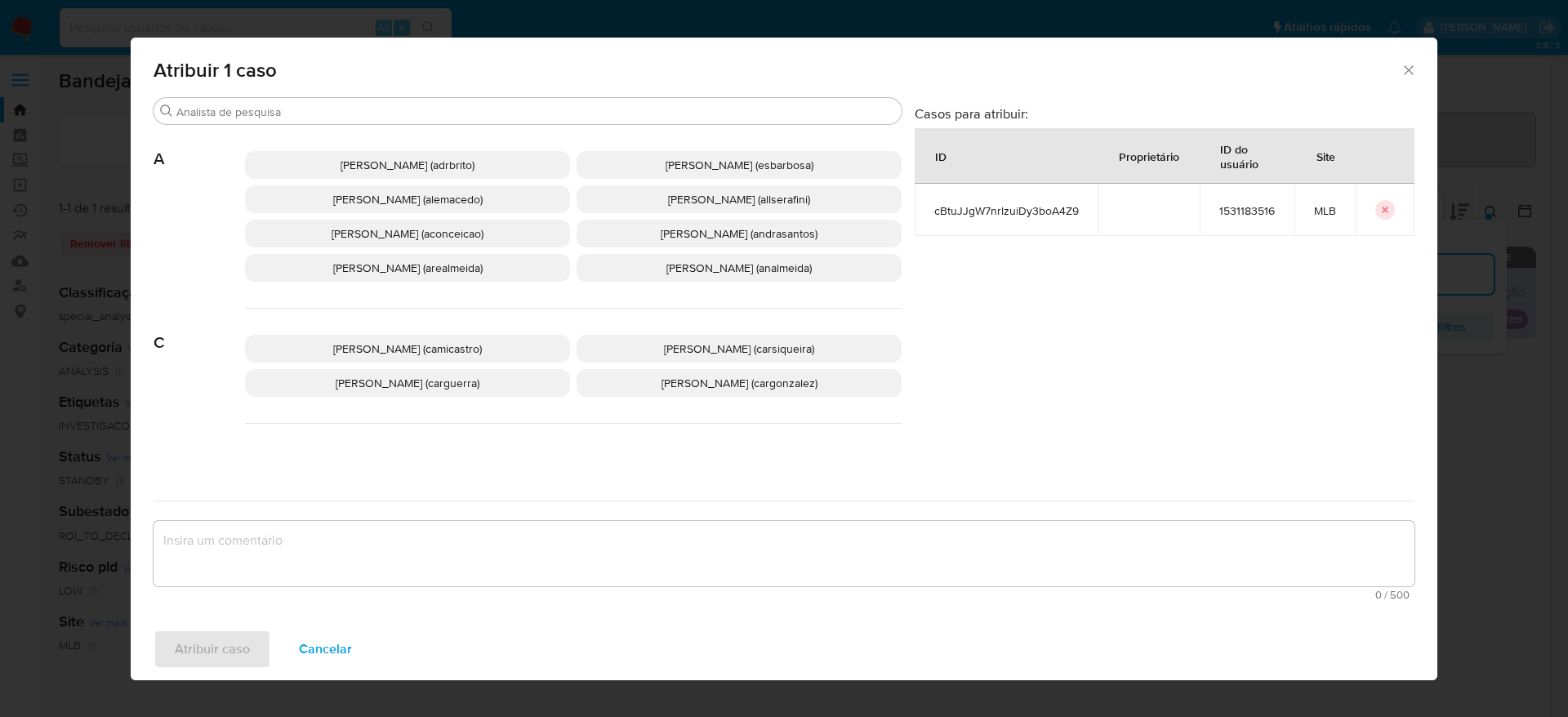
click at [440, 167] on span "Adriano Azeredo Brito (adrbrito)" at bounding box center [407, 165] width 134 height 17
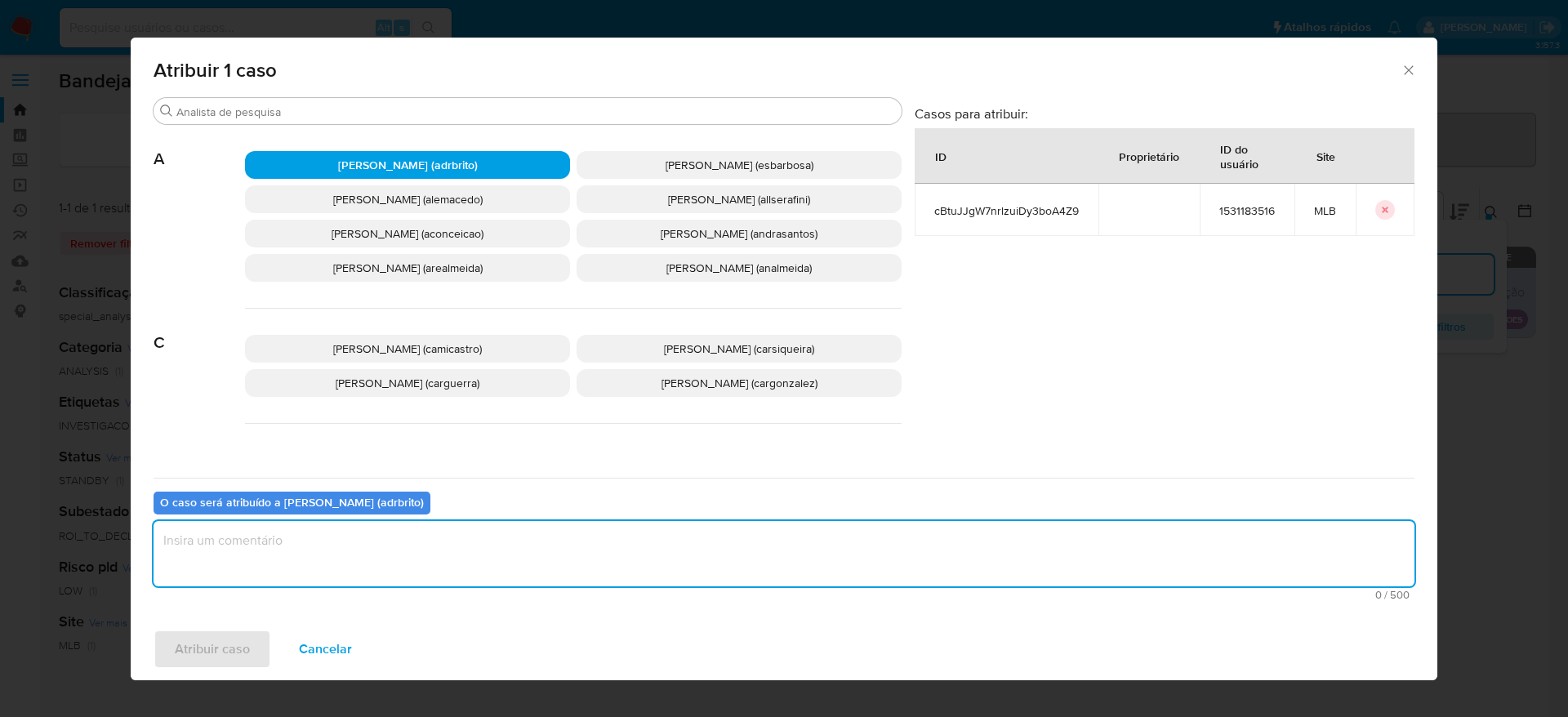
click at [387, 565] on textarea "assign-modal" at bounding box center [784, 553] width 1261 height 65
type textarea "."
click at [225, 653] on span "Atribuir caso" at bounding box center [212, 649] width 75 height 36
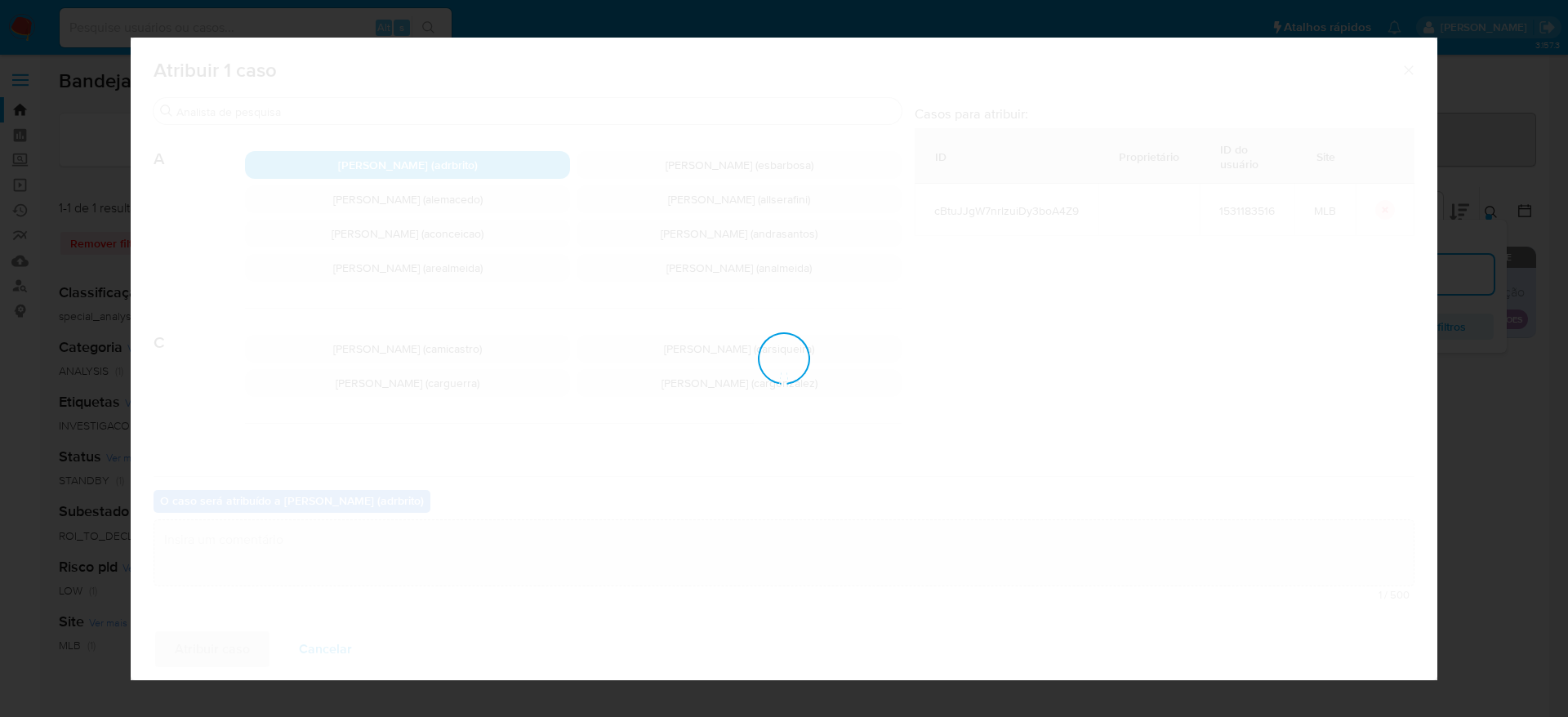
checkbox input "false"
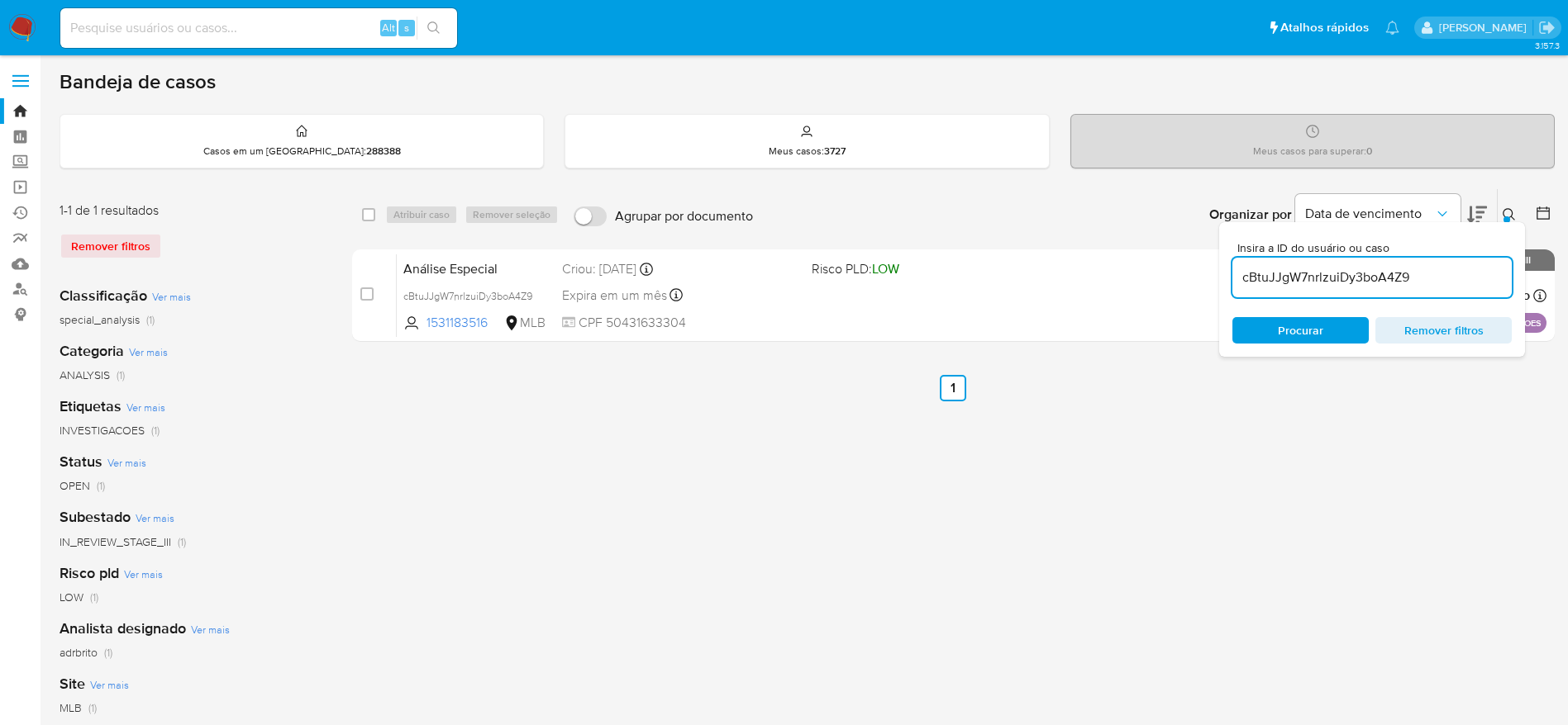
click at [1287, 289] on div "cBtuJJgW7nrlzuiDy3boA4Z9" at bounding box center [1371, 277] width 279 height 40
click at [1287, 272] on input "cBtuJJgW7nrlzuiDy3boA4Z9" at bounding box center [1371, 277] width 279 height 21
click at [1291, 280] on input "cBtuJJgW7nrlzuiDy3boA4Z9" at bounding box center [1371, 277] width 279 height 21
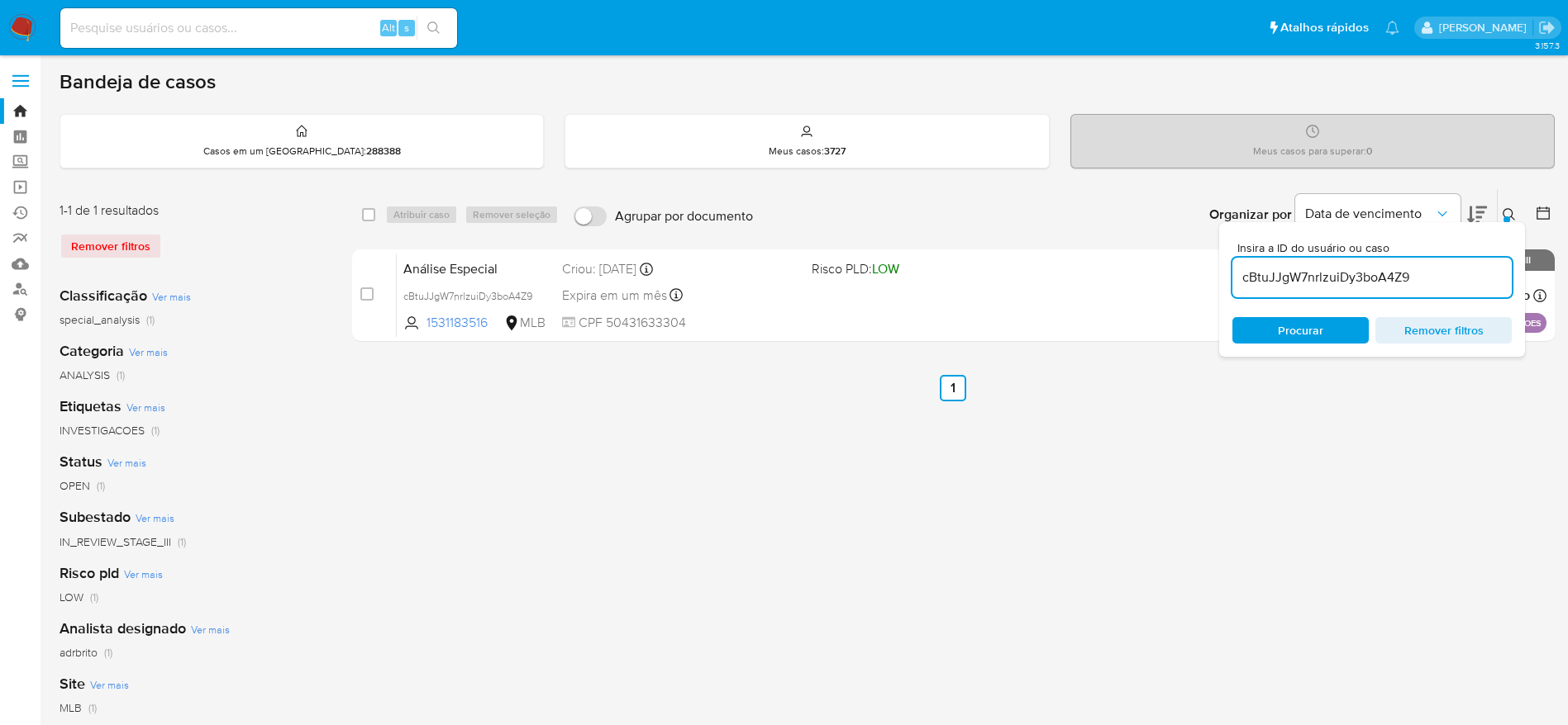
click at [1323, 282] on input "cBtuJJgW7nrlzuiDy3boA4Z9" at bounding box center [1371, 277] width 279 height 21
paste input "Fh9aYbyVyMKSCjWTMQ3uUkcv"
type input "Fh9aYbyVyMKSCjWTMQ3uUkcv"
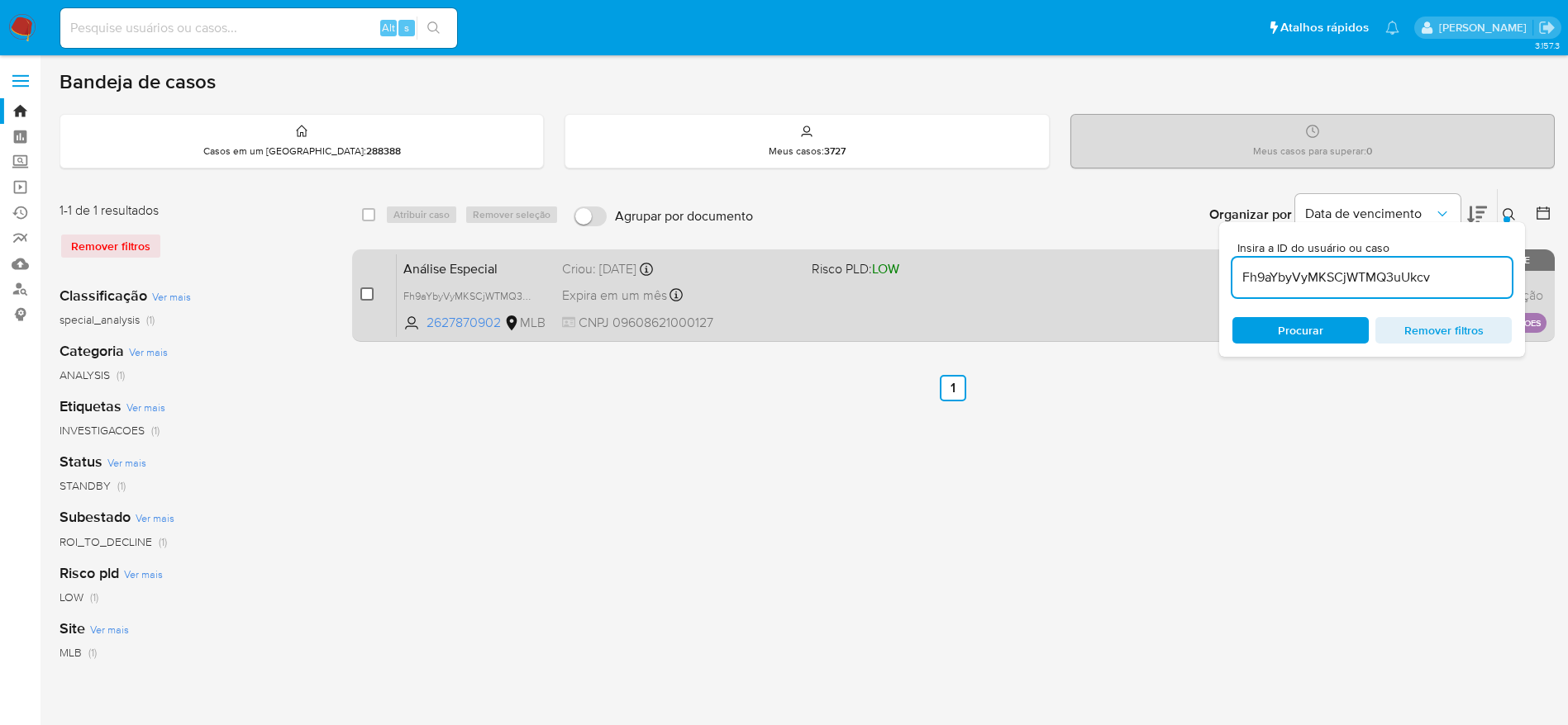
click at [366, 288] on input "checkbox" at bounding box center [367, 293] width 13 height 13
checkbox input "true"
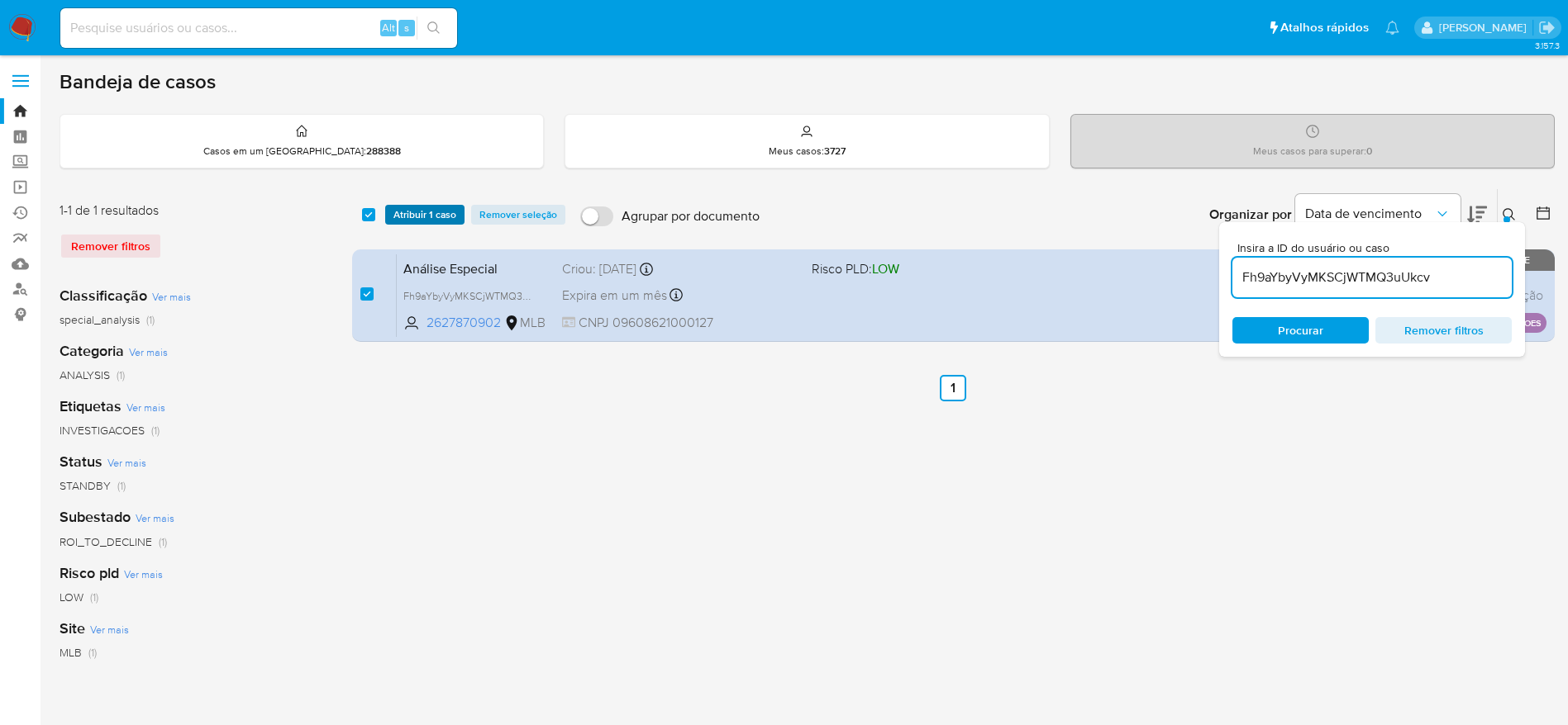
click at [397, 218] on span "Atribuir 1 caso" at bounding box center [424, 214] width 63 height 17
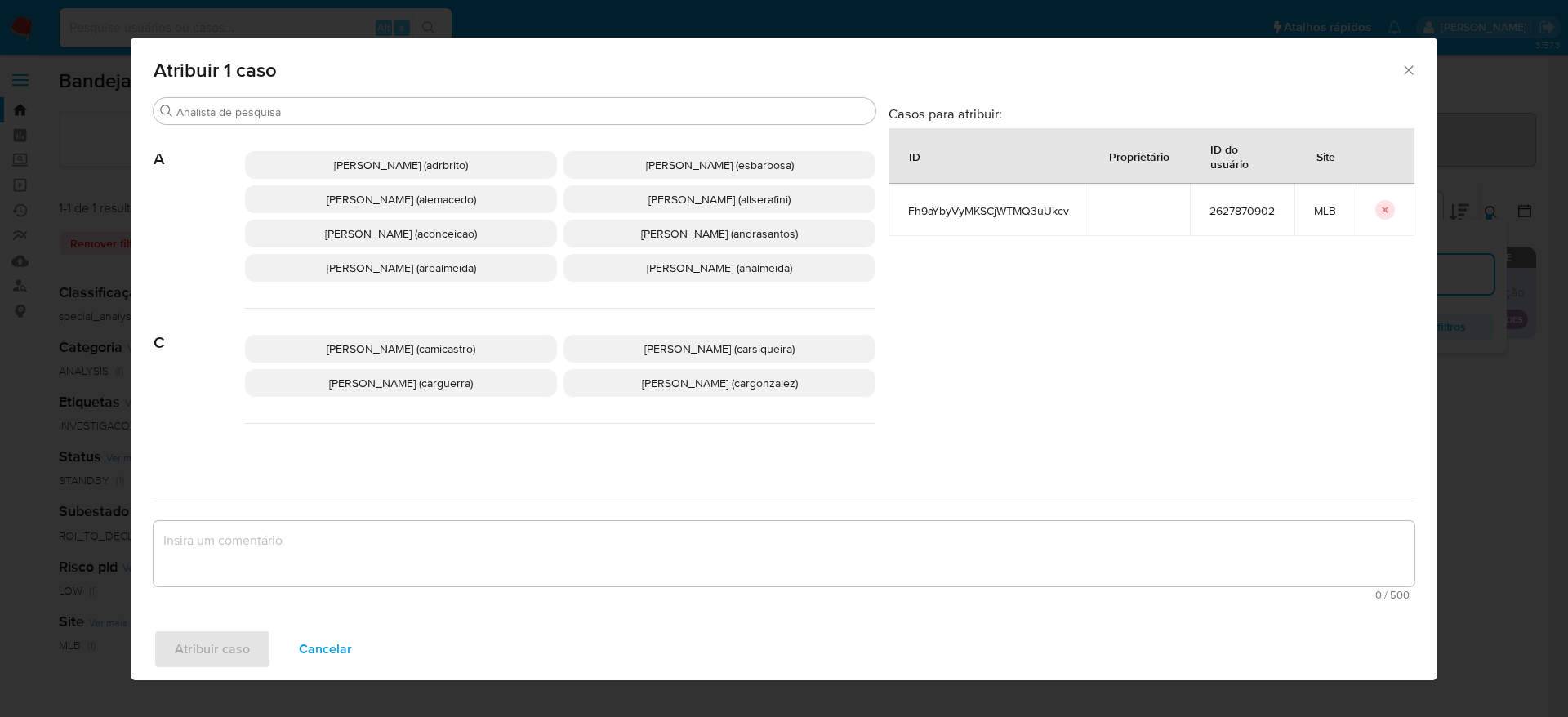
click at [374, 166] on span "Adriano Azeredo Brito (adrbrito)" at bounding box center [401, 165] width 134 height 17
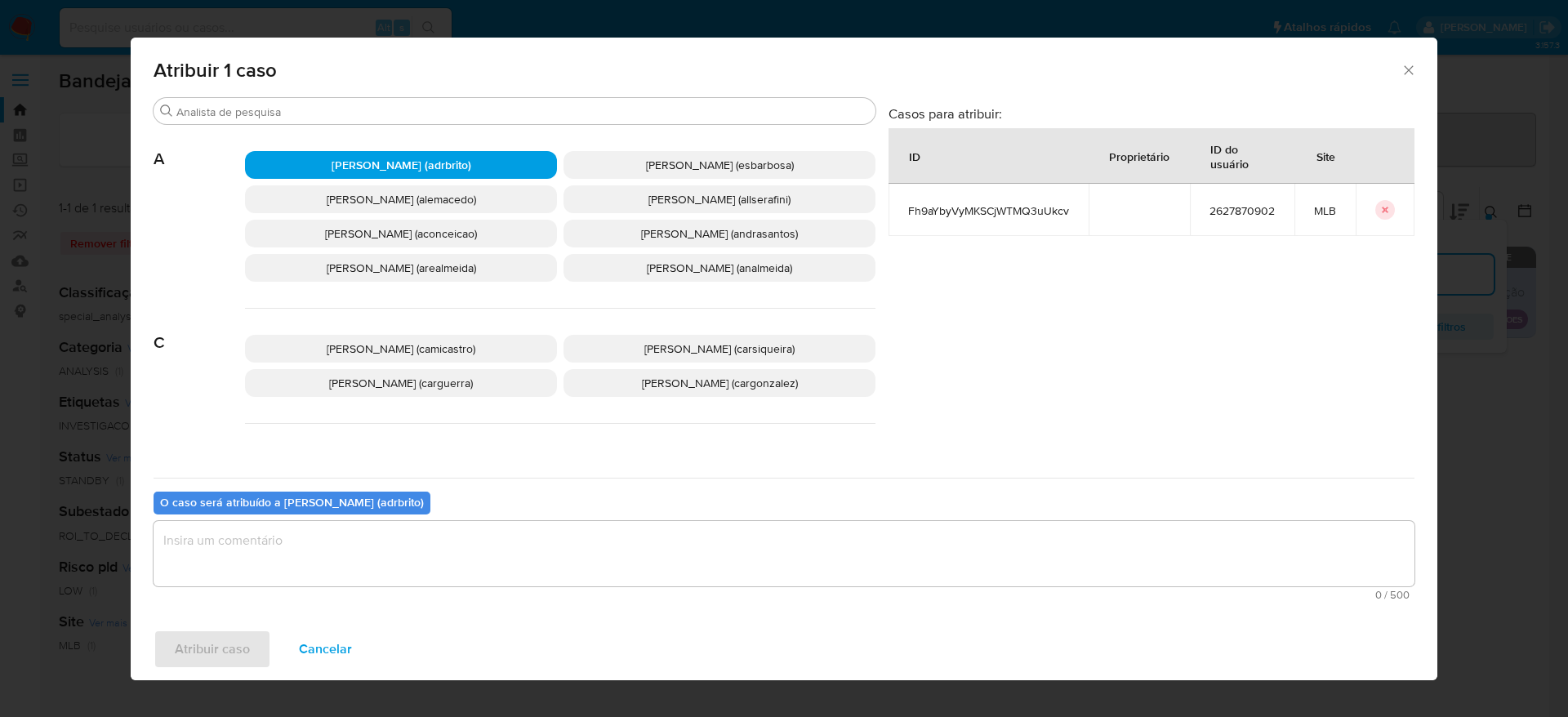
click at [335, 543] on textarea "assign-modal" at bounding box center [784, 553] width 1261 height 65
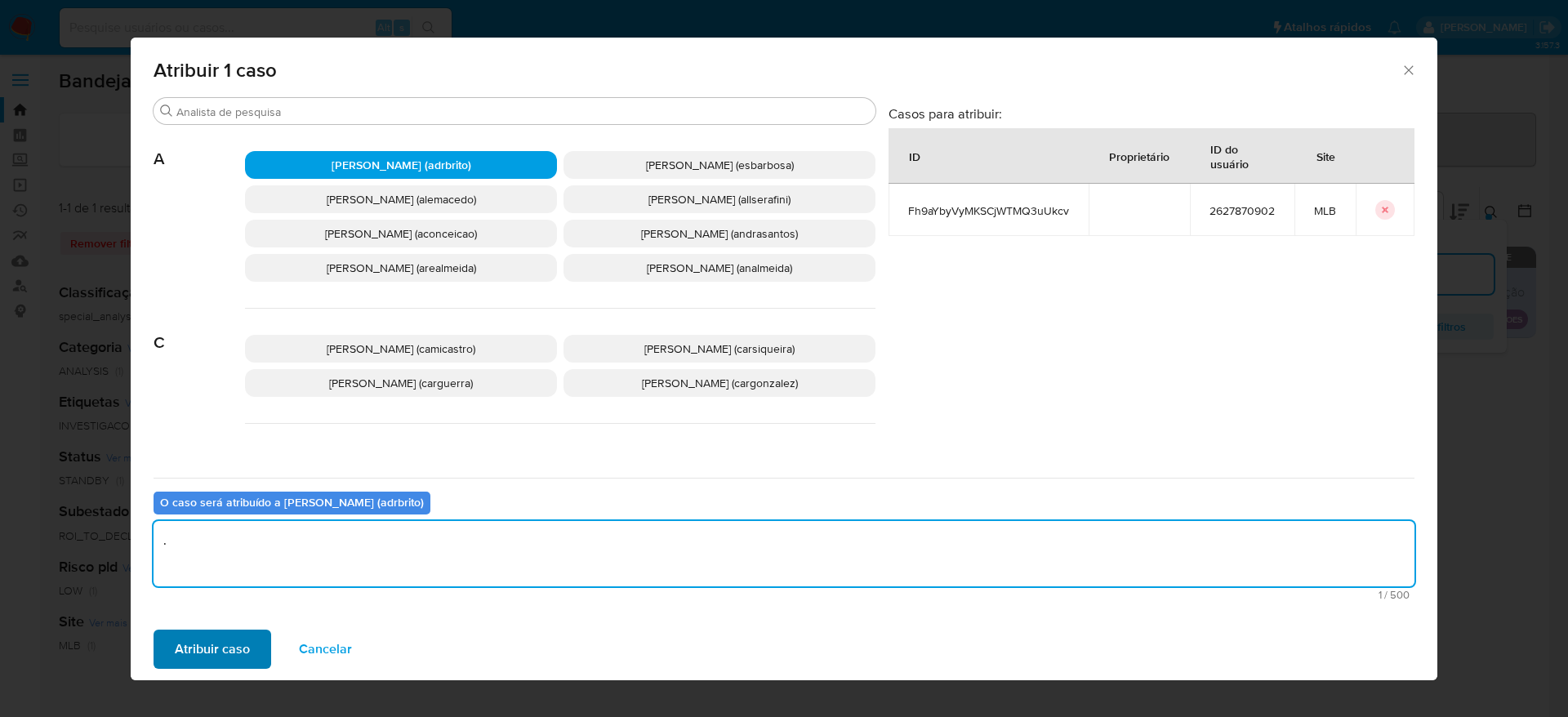
type textarea "."
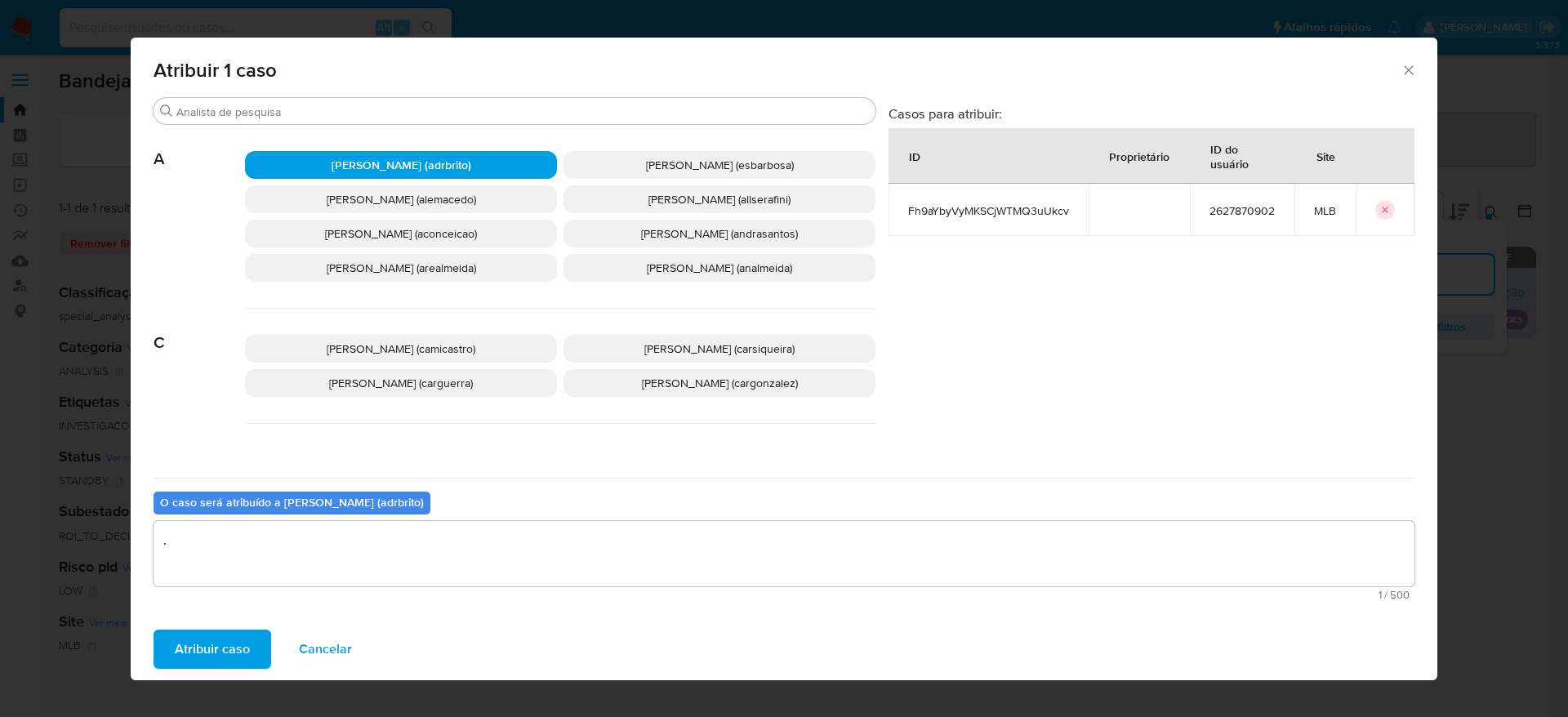
click at [217, 650] on span "Atribuir caso" at bounding box center [212, 649] width 75 height 36
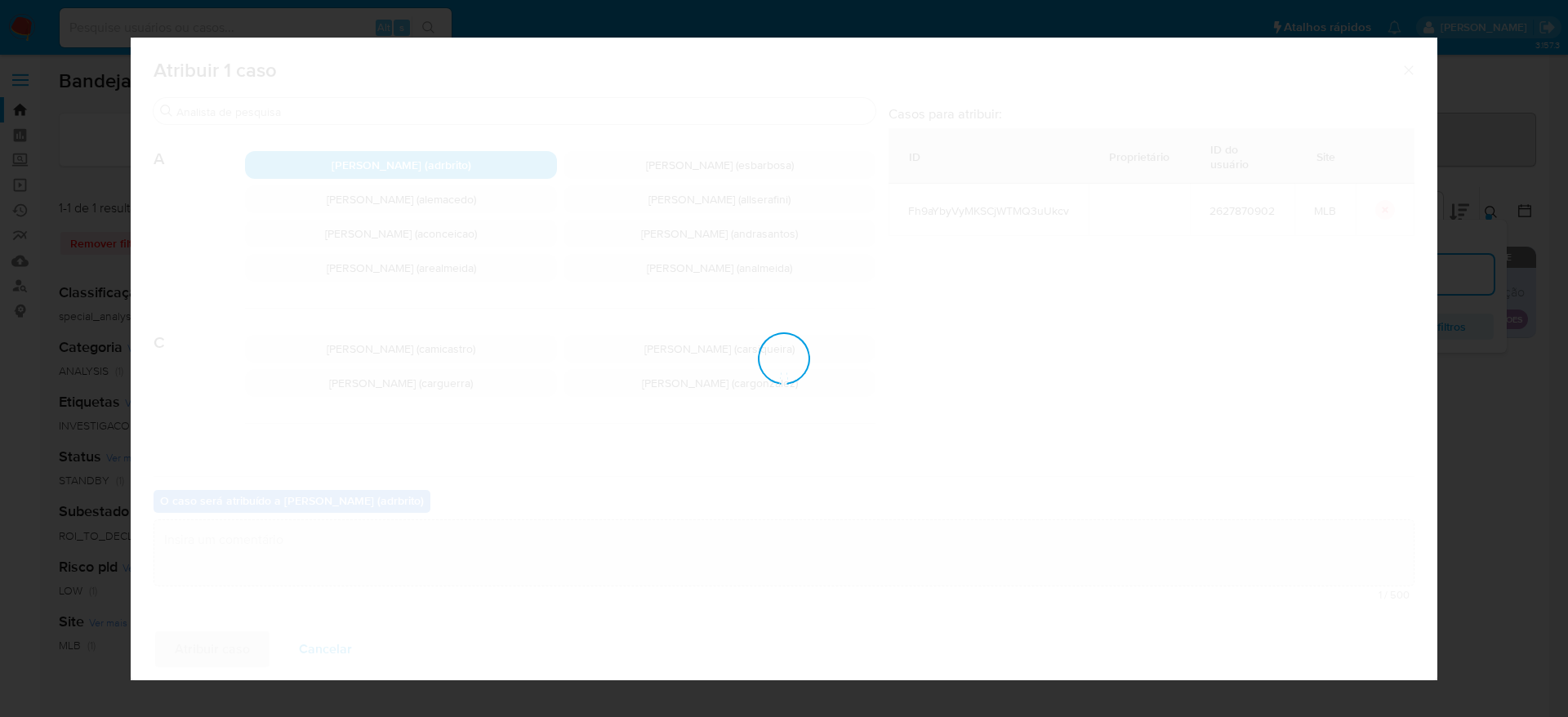
checkbox input "false"
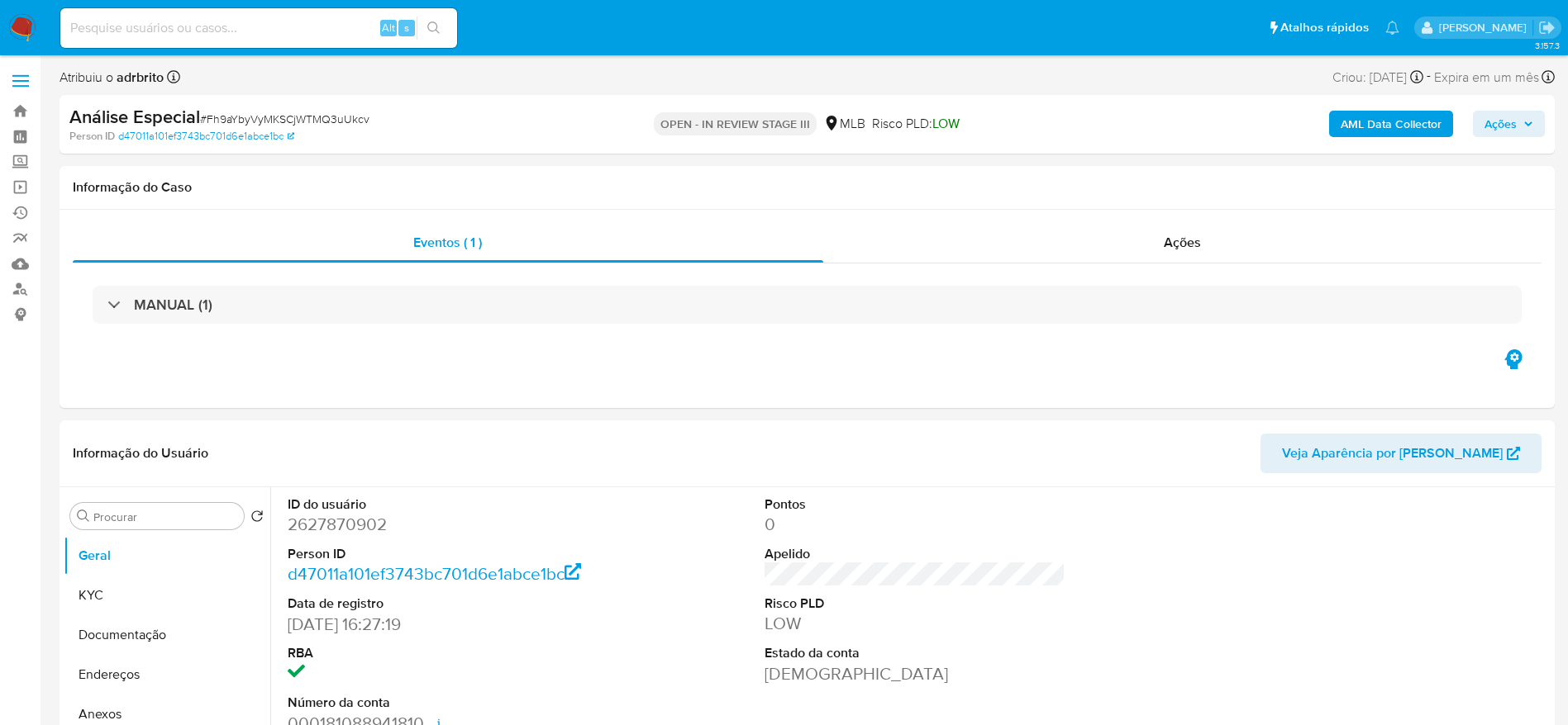
select select "10"
click at [217, 18] on input at bounding box center [258, 28] width 397 height 21
paste input "cBtuJJgW7nrlzuiDy3boA4Z9"
type input "cBtuJJgW7nrlzuiDy3boA4Z9"
select select "10"
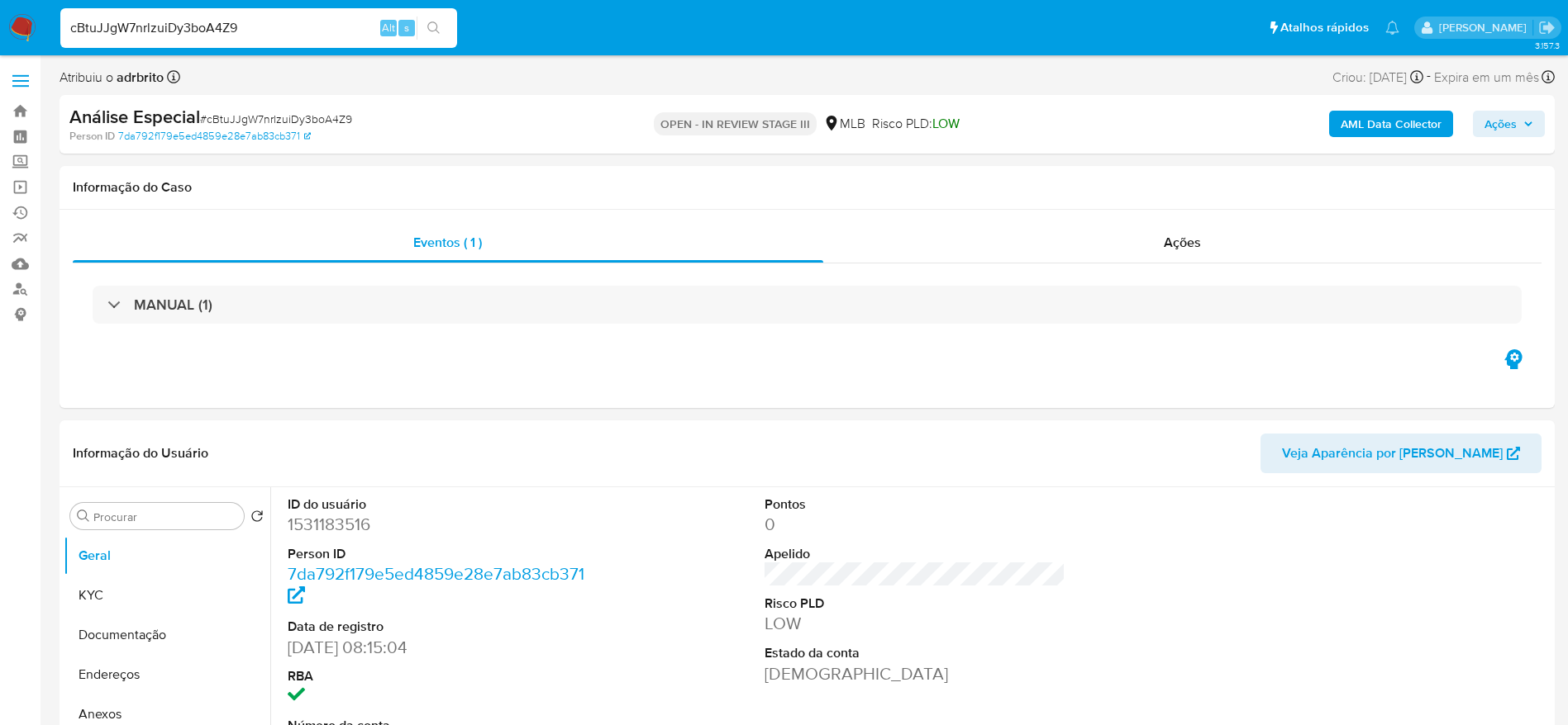
click at [223, 36] on input "cBtuJJgW7nrlzuiDy3boA4Z9" at bounding box center [258, 28] width 397 height 21
paste input "GPmcAsavm26AAwoTy1ZVZdg"
type input "GPmcAsavm26AAwoTy1ZVZdg9"
select select "10"
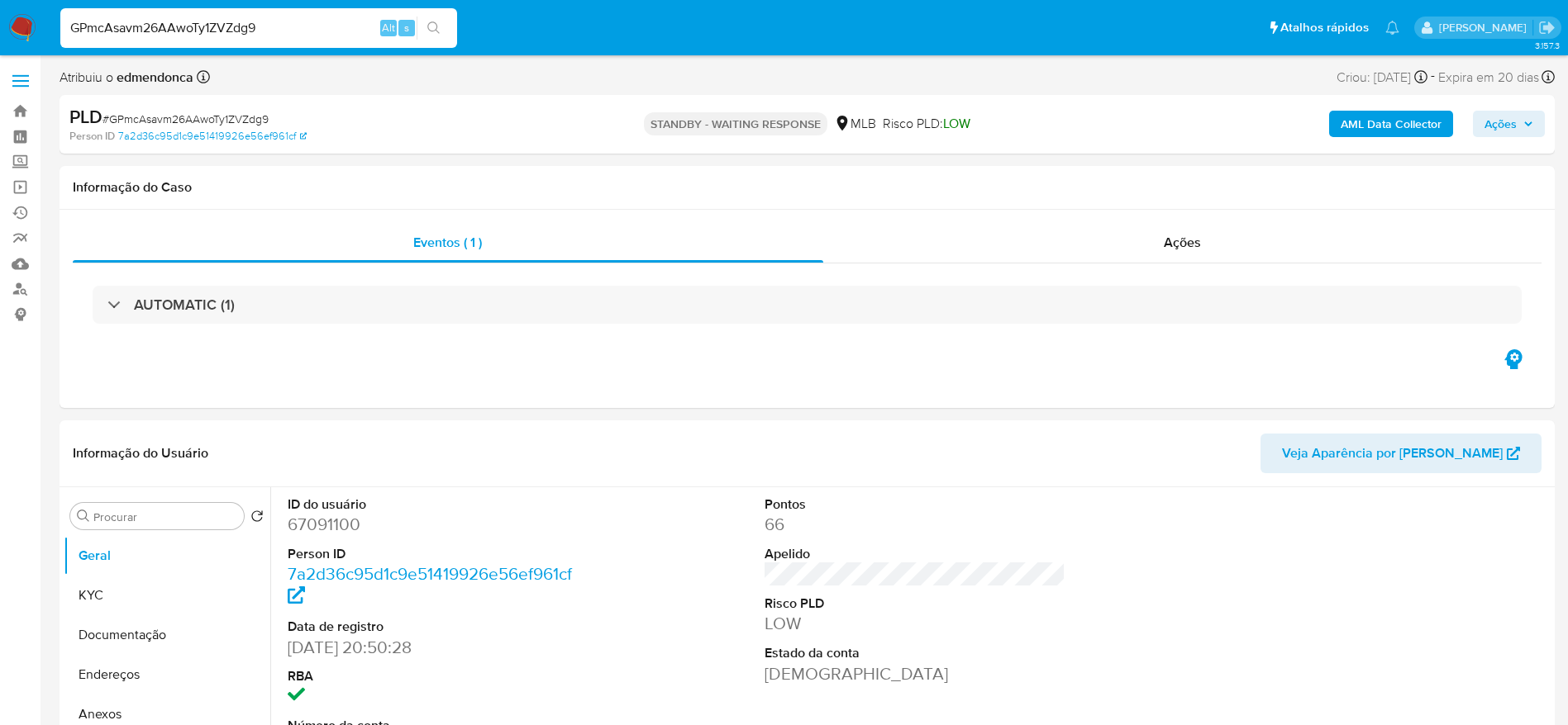
click at [26, 21] on img at bounding box center [22, 28] width 28 height 28
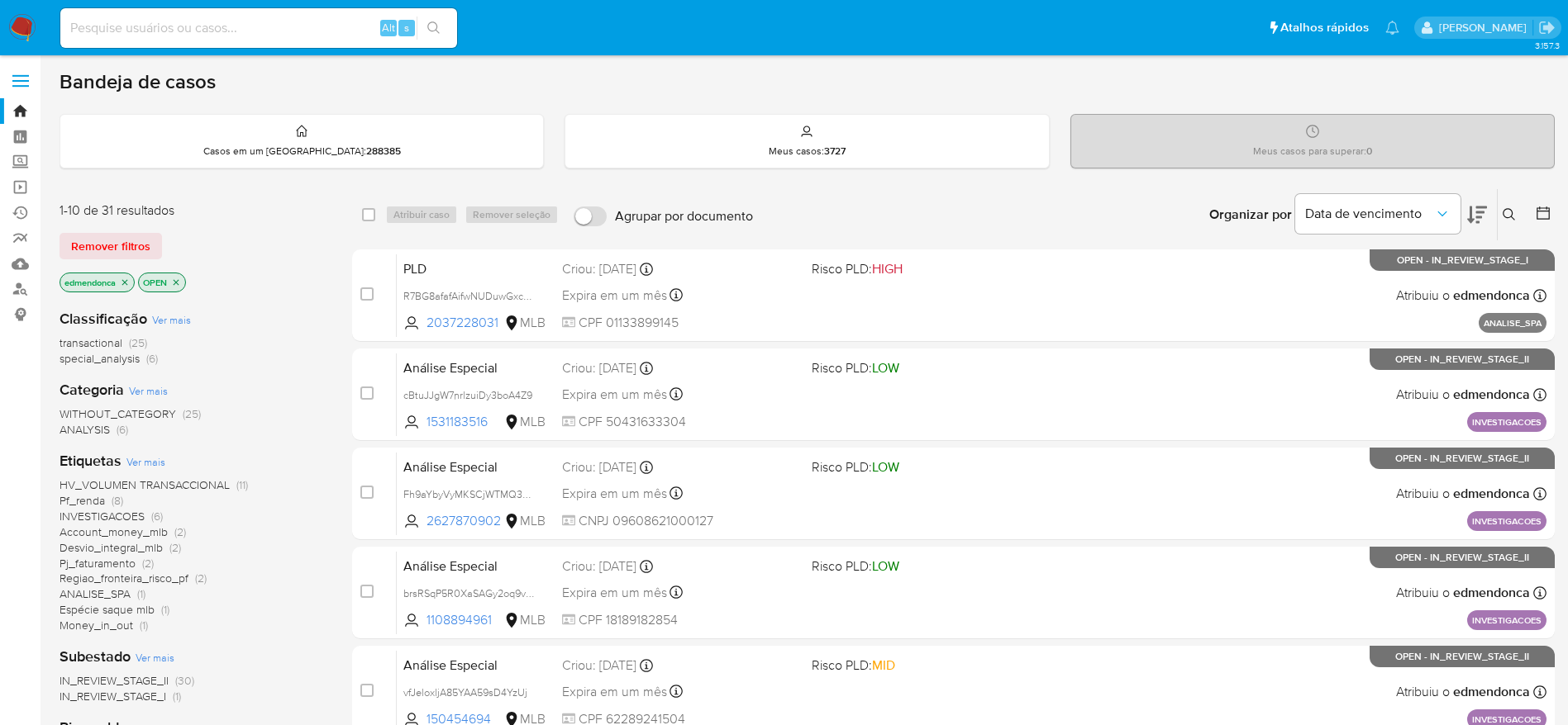
click at [27, 40] on img at bounding box center [22, 28] width 28 height 28
